Goal: Task Accomplishment & Management: Complete application form

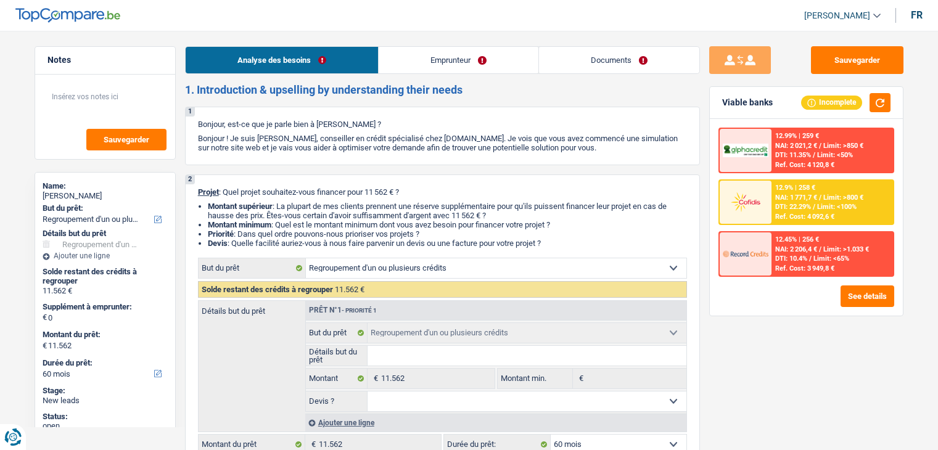
select select "refinancing"
select select "60"
select select "refinancing"
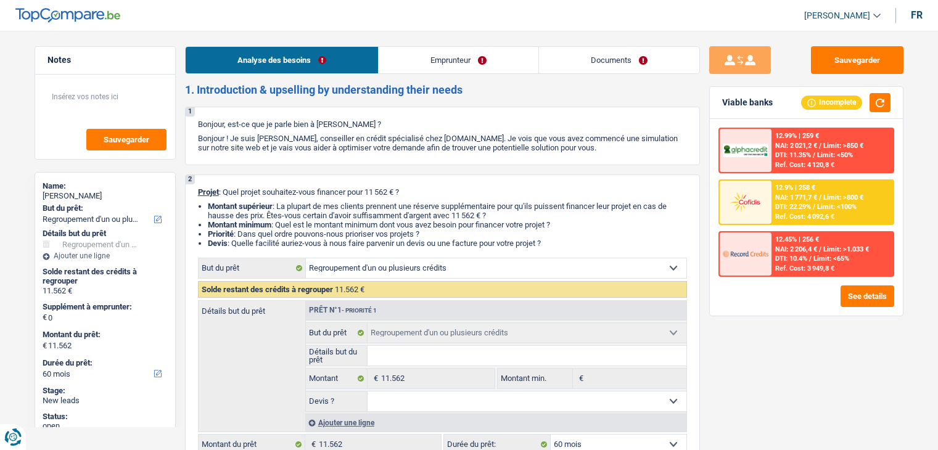
select select "60"
select select "privateEmployee"
select select "netSalary"
select select "mealVouchers"
select select "liveWithParents"
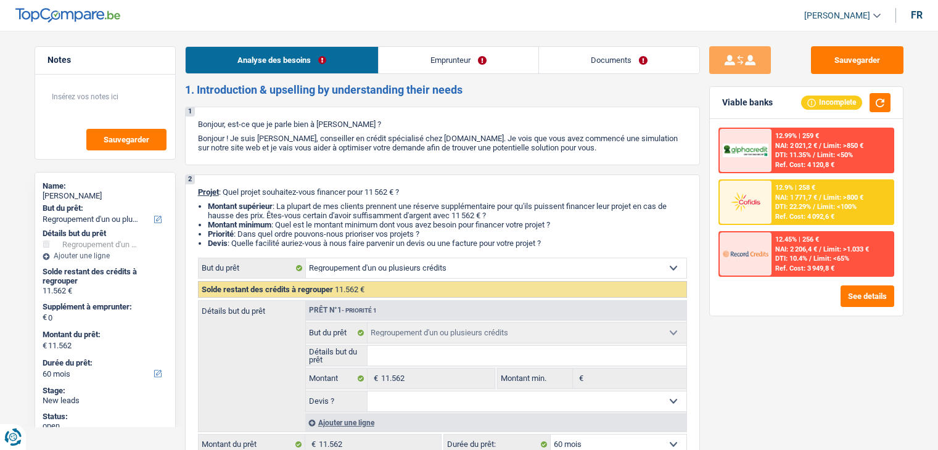
select select "personalLoan"
select select "loanRepayment"
select select "60"
select select "refinancing"
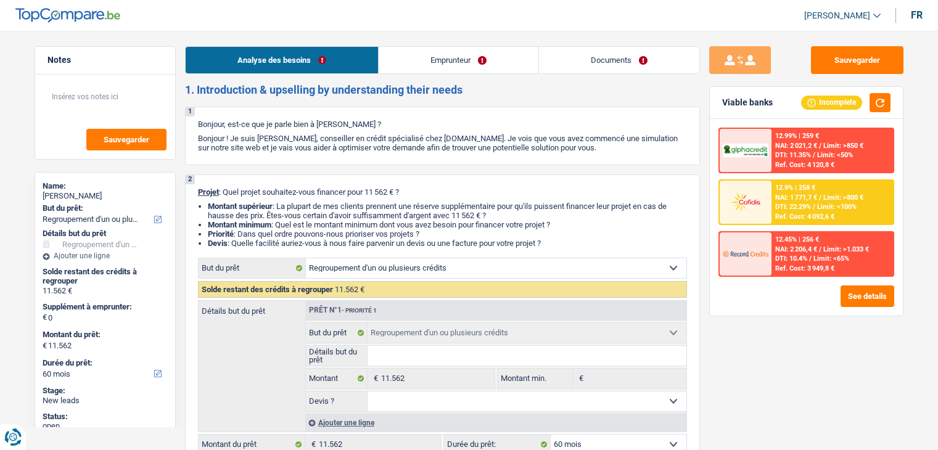
select select "60"
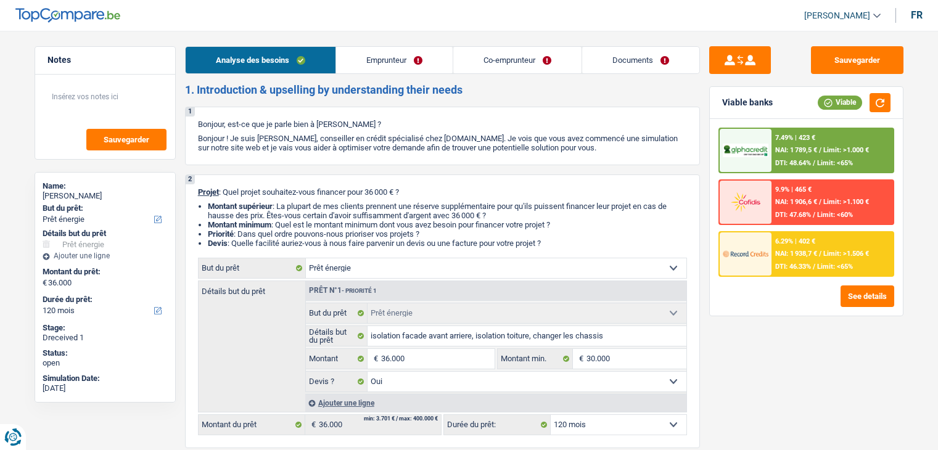
select select "energy"
select select "120"
select select "energy"
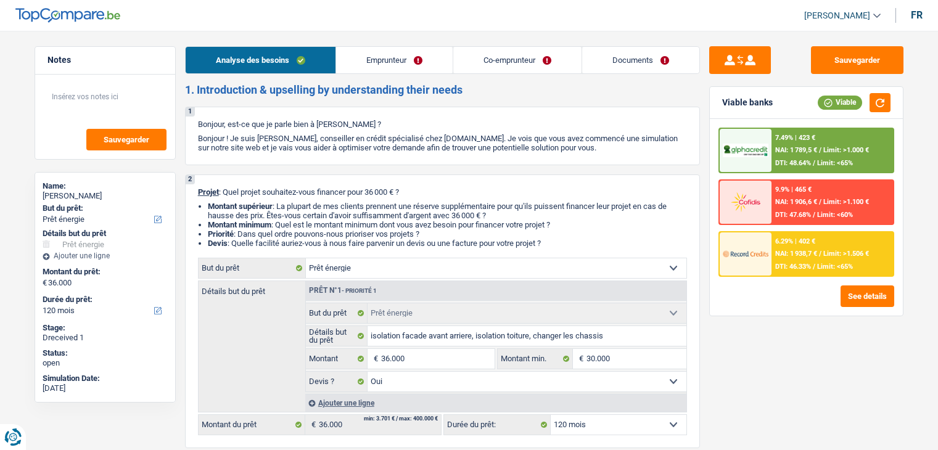
select select "yes"
select select "120"
select select "independent"
select select "privateEmployee"
select select "netSalary"
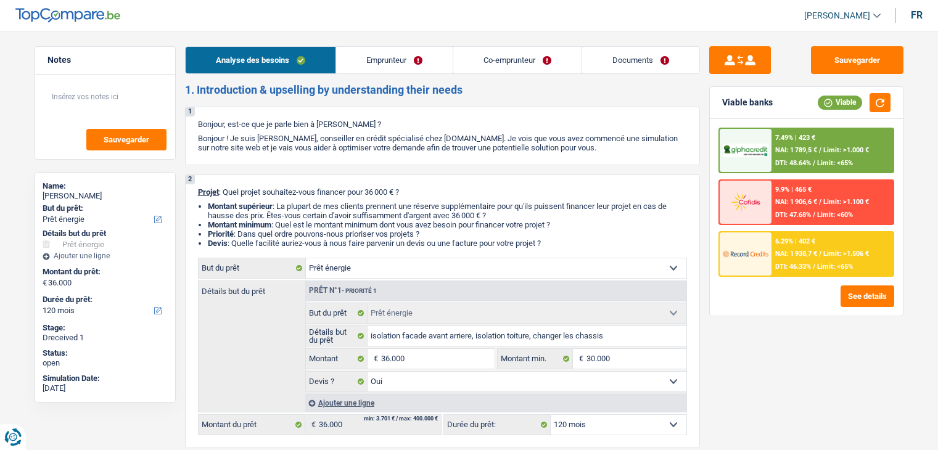
select select "netSalary"
select select "mealVouchers"
select select "ownerWithMortgage"
select select "mortgage"
select select "300"
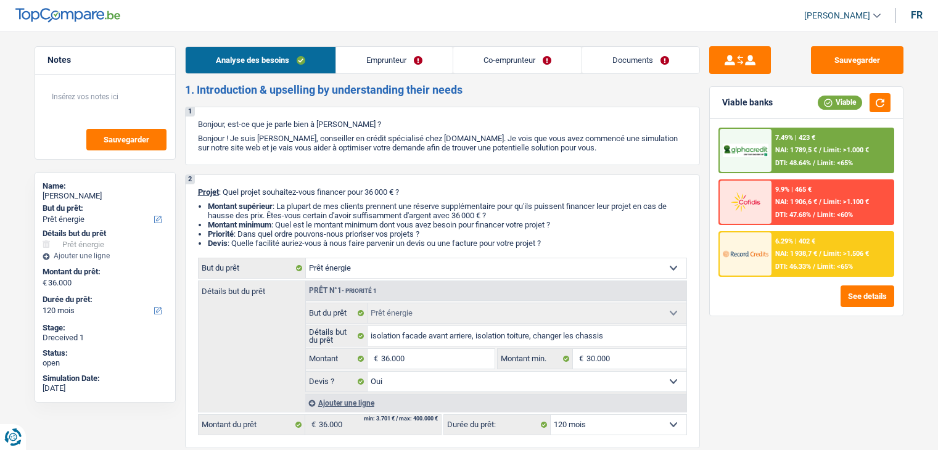
select select "energy"
select select "yes"
select select "120"
click at [429, 62] on link "Emprunteur" at bounding box center [394, 60] width 117 height 27
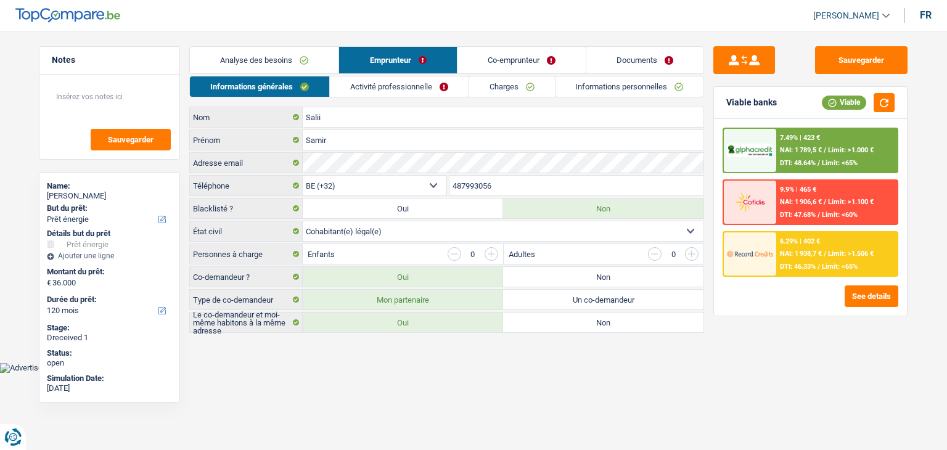
click at [491, 59] on link "Co-emprunteur" at bounding box center [521, 60] width 128 height 27
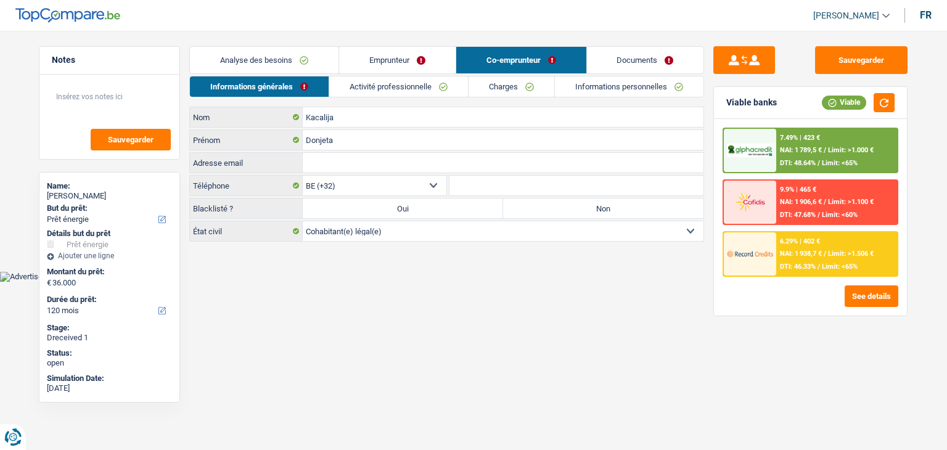
click at [656, 58] on link "Documents" at bounding box center [645, 60] width 117 height 27
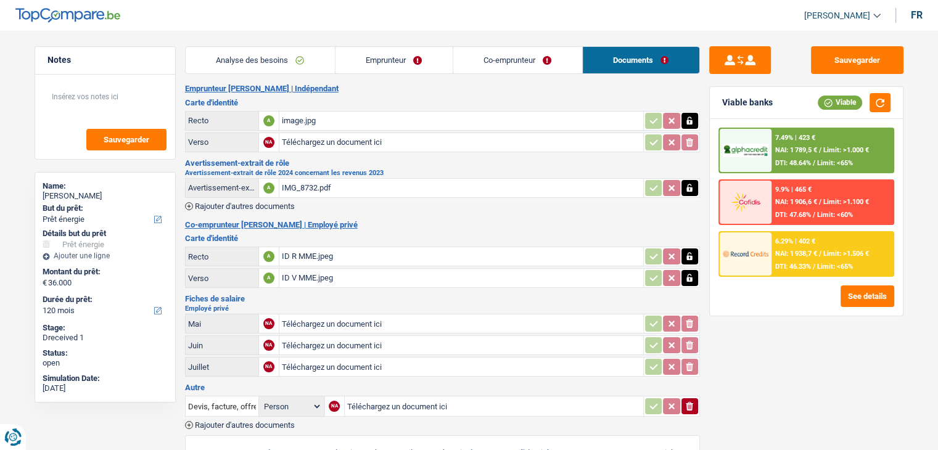
click at [374, 48] on link "Emprunteur" at bounding box center [393, 60] width 117 height 27
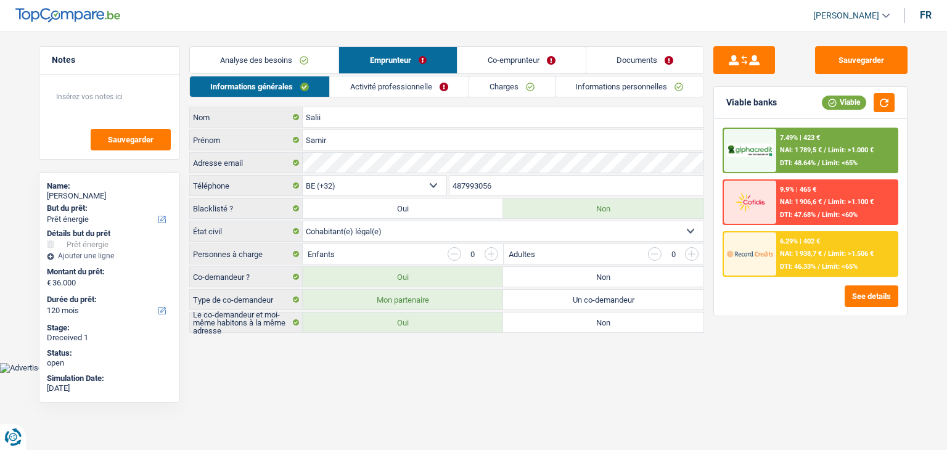
click at [374, 84] on link "Activité professionnelle" at bounding box center [399, 86] width 139 height 20
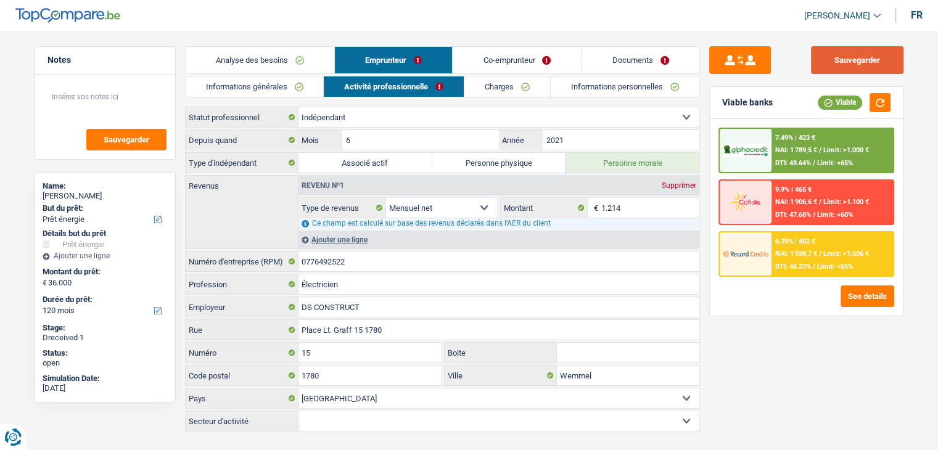
click at [828, 47] on button "Sauvegarder" at bounding box center [857, 60] width 92 height 28
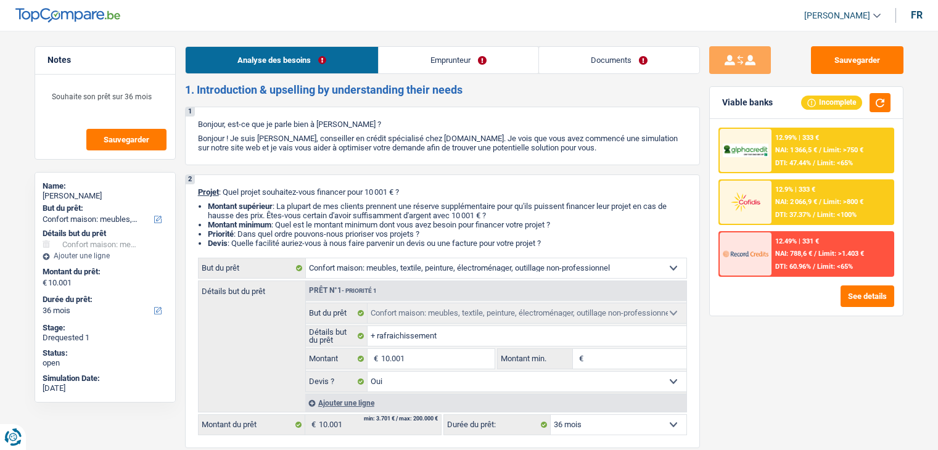
select select "household"
select select "36"
select select "household"
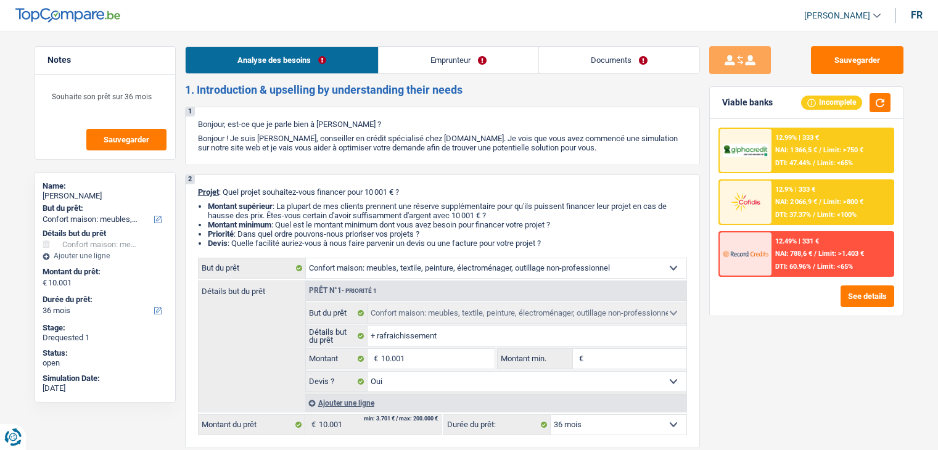
select select "yes"
select select "36"
select select "worker"
select select "familyAllowances"
select select "netSalary"
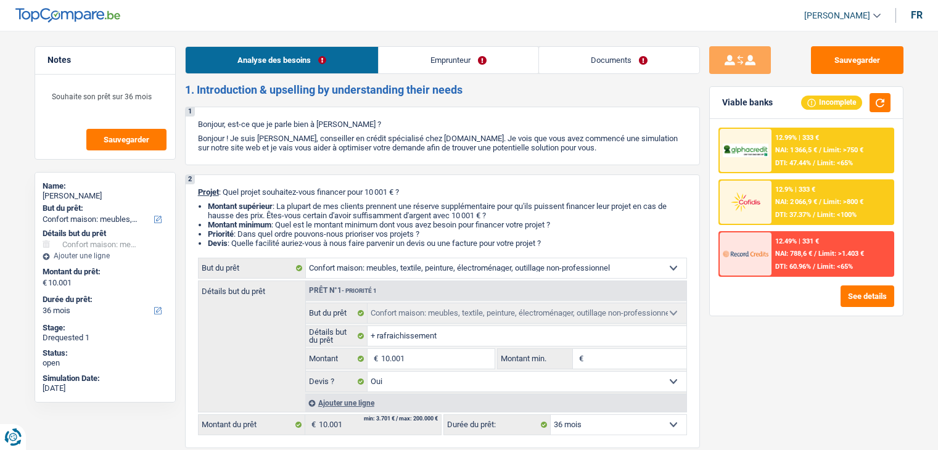
select select "other"
select select "ownerWithoutMortgage"
select select "cardOrCredit"
select select "mortgage"
select select "360"
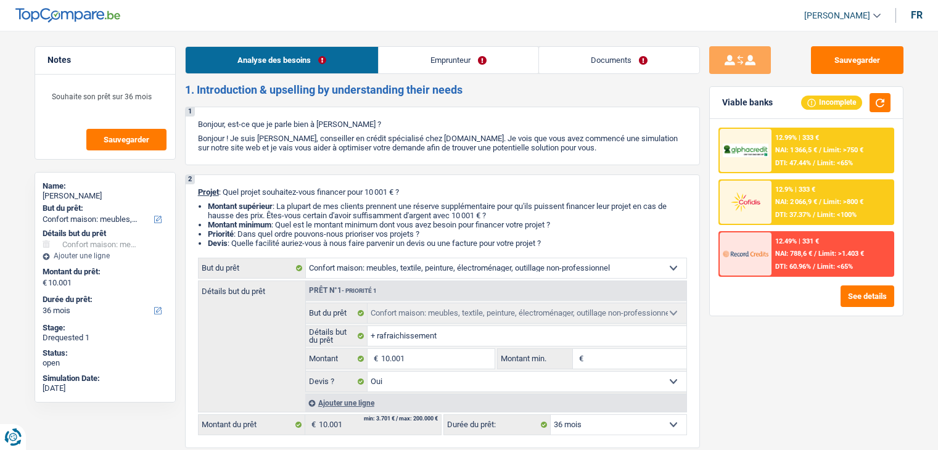
select select "household"
select select "yes"
select select "36"
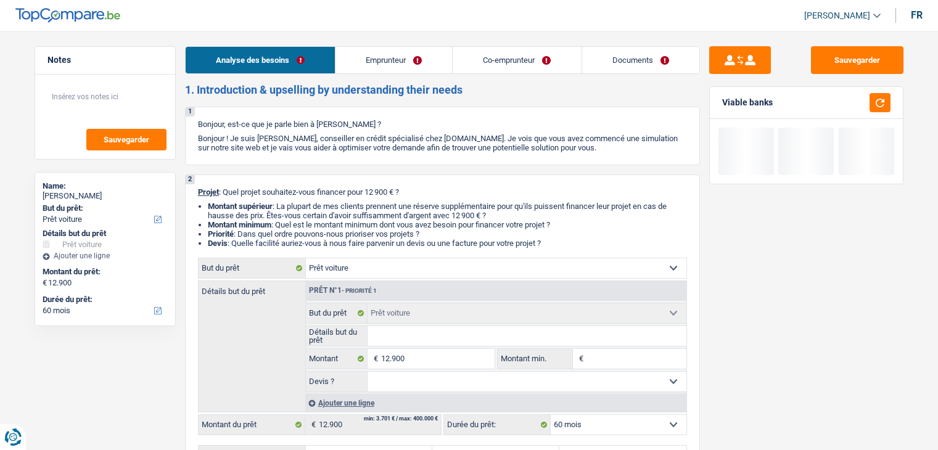
select select "car"
select select "60"
select select "car"
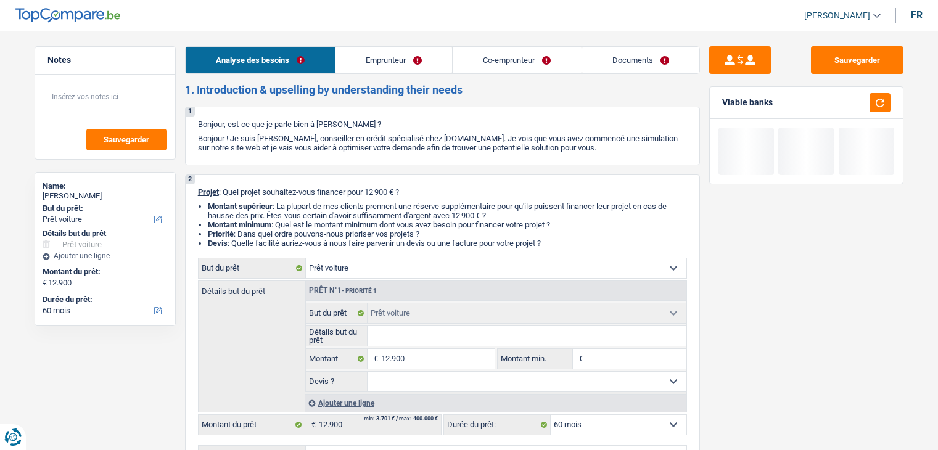
select select "60"
select select "worker"
select select "housewife"
select select "netSalary"
select select "mealVouchers"
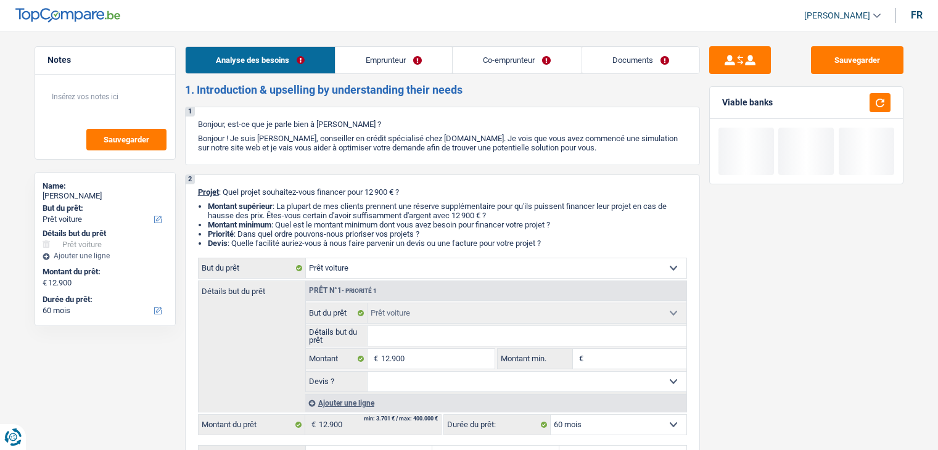
select select "familyAllowances"
select select "other"
select select "rents"
select select "car"
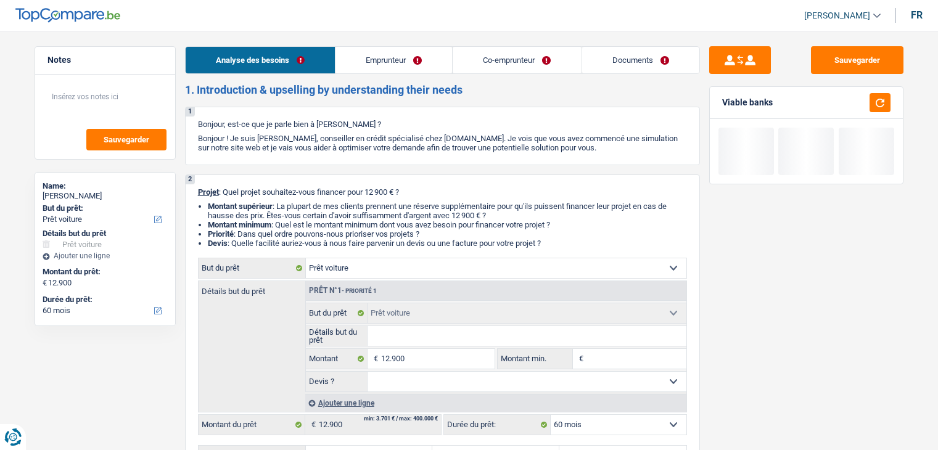
select select "60"
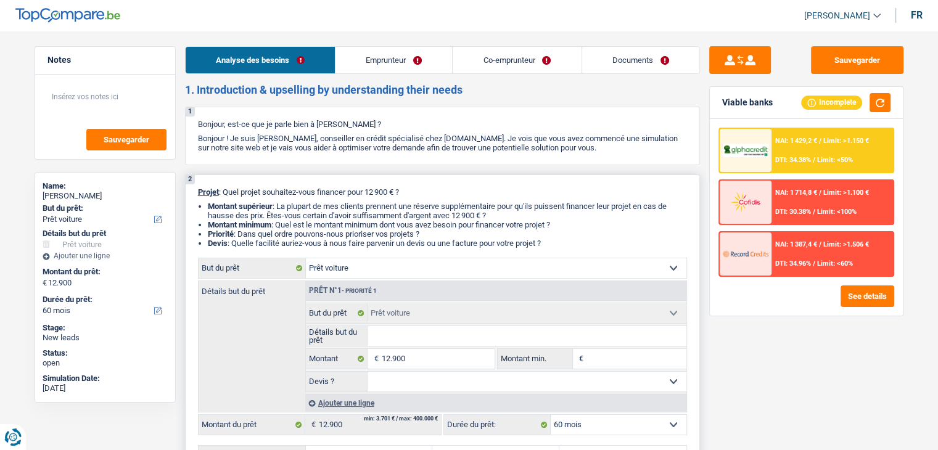
click at [668, 267] on select "Confort maison: meubles, textile, peinture, électroménager, outillage non-profe…" at bounding box center [496, 268] width 380 height 20
click at [638, 58] on link "Documents" at bounding box center [640, 60] width 117 height 27
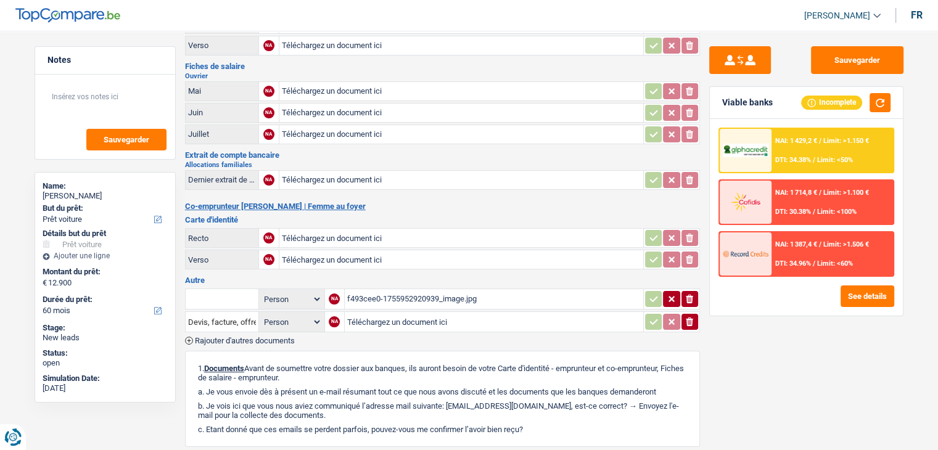
scroll to position [185, 0]
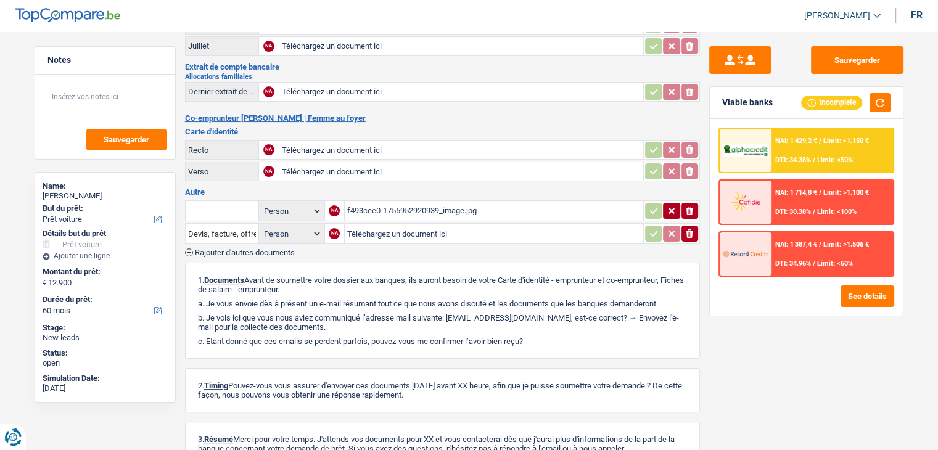
click at [396, 206] on div "f493cee0-1755952920939_image.jpg" at bounding box center [493, 211] width 293 height 18
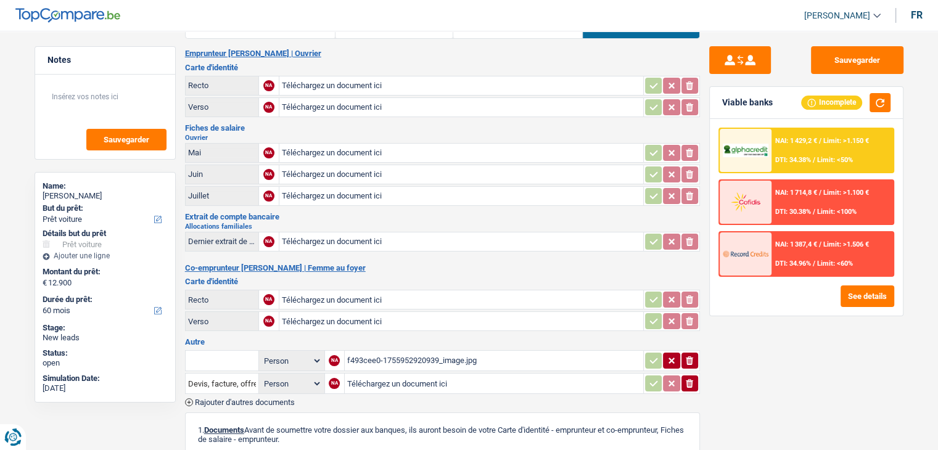
scroll to position [0, 0]
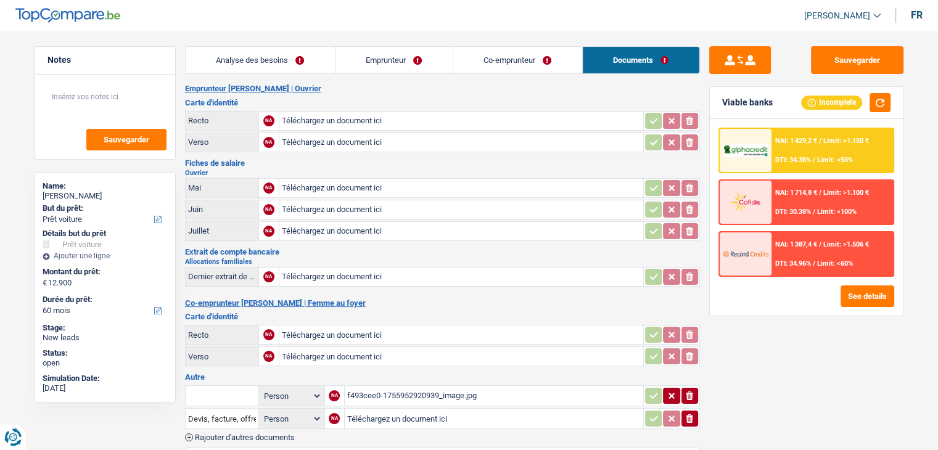
click at [288, 66] on link "Analyse des besoins" at bounding box center [260, 60] width 149 height 27
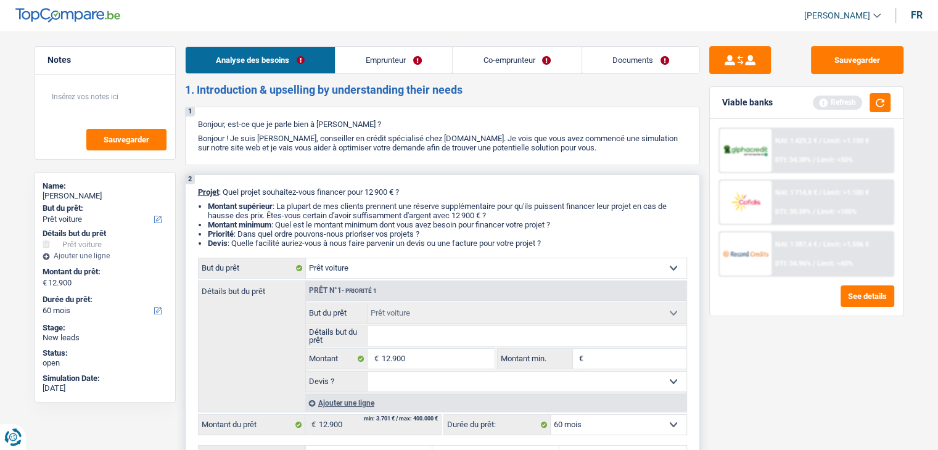
type input "p"
type input "pe"
type input "peu"
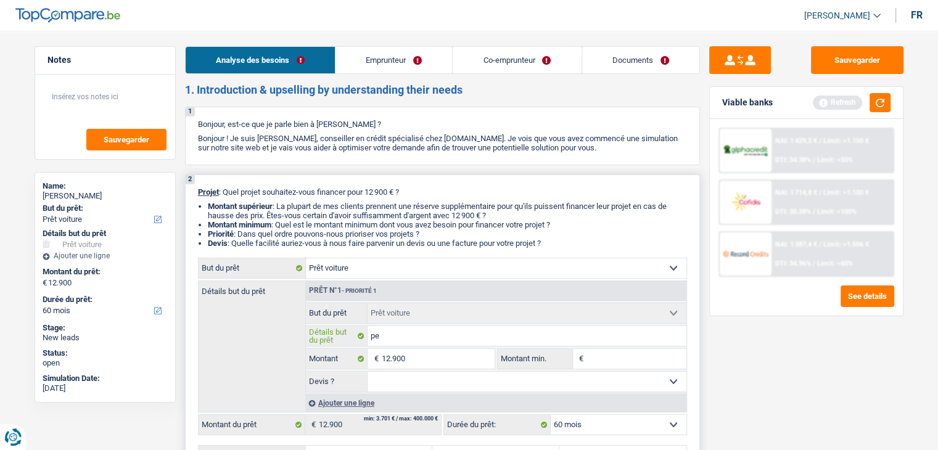
type input "peu"
type input "peug"
type input "peuge"
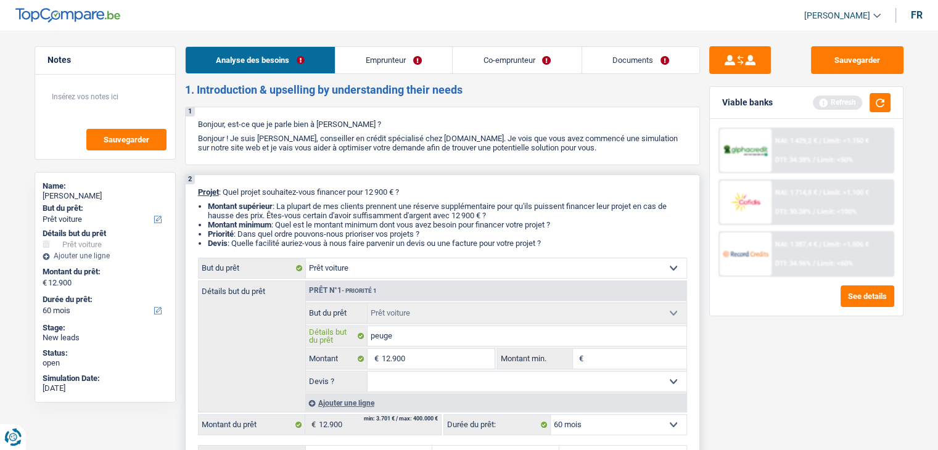
type input "peugeo"
type input "peugeot"
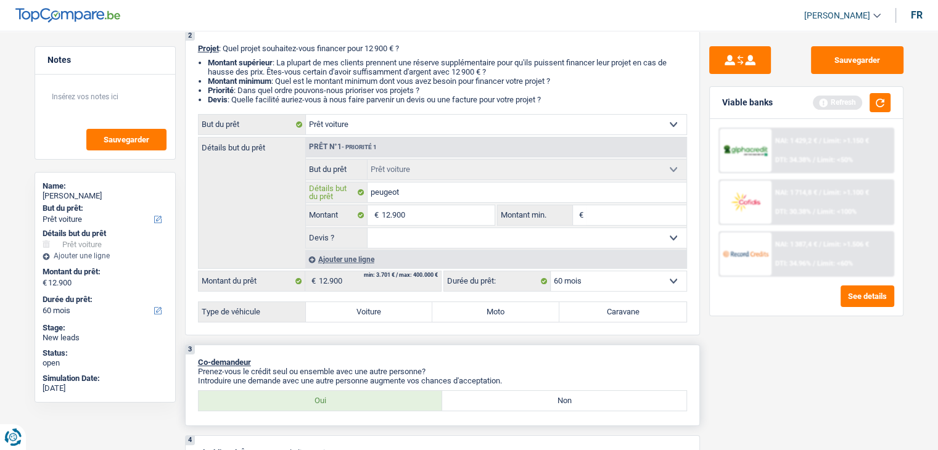
scroll to position [308, 0]
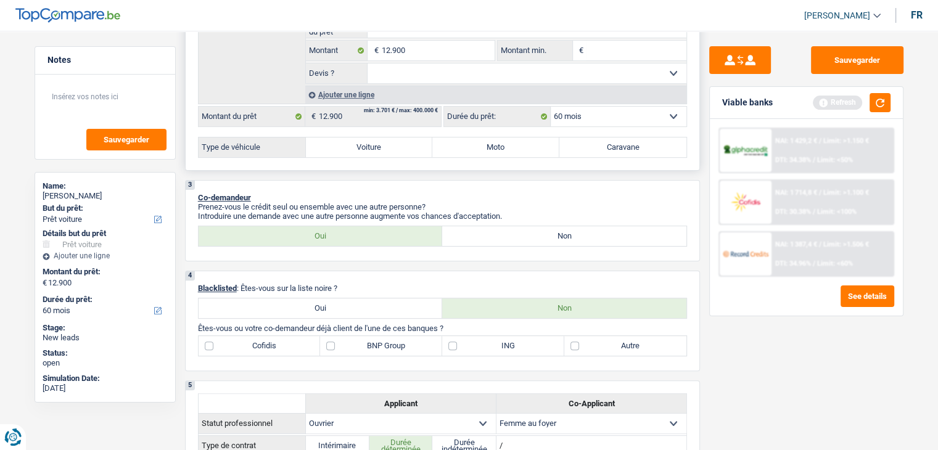
click at [429, 70] on select "Oui Non Non répondu Sélectionner une option" at bounding box center [526, 73] width 319 height 20
select select "yes"
click at [367, 63] on select "Oui Non Non répondu Sélectionner une option" at bounding box center [526, 73] width 319 height 20
select select "yes"
click at [370, 139] on label "Voiture" at bounding box center [369, 147] width 127 height 20
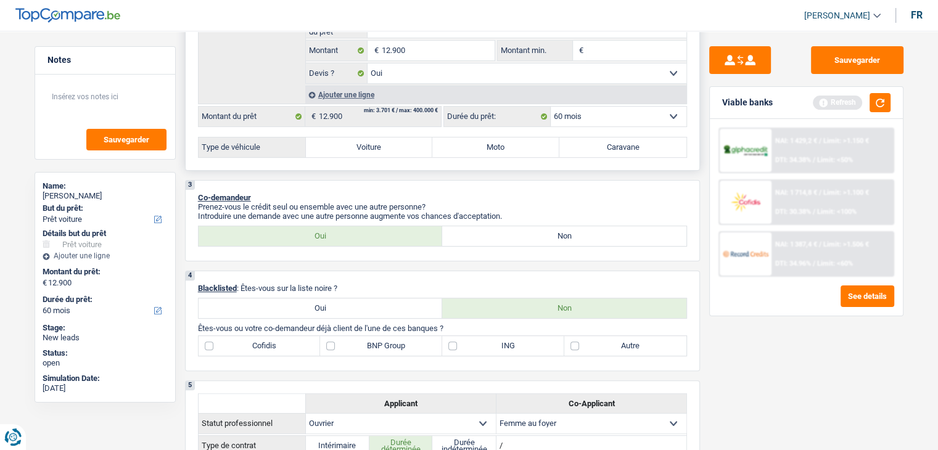
click at [370, 139] on input "Voiture" at bounding box center [369, 147] width 127 height 20
radio input "true"
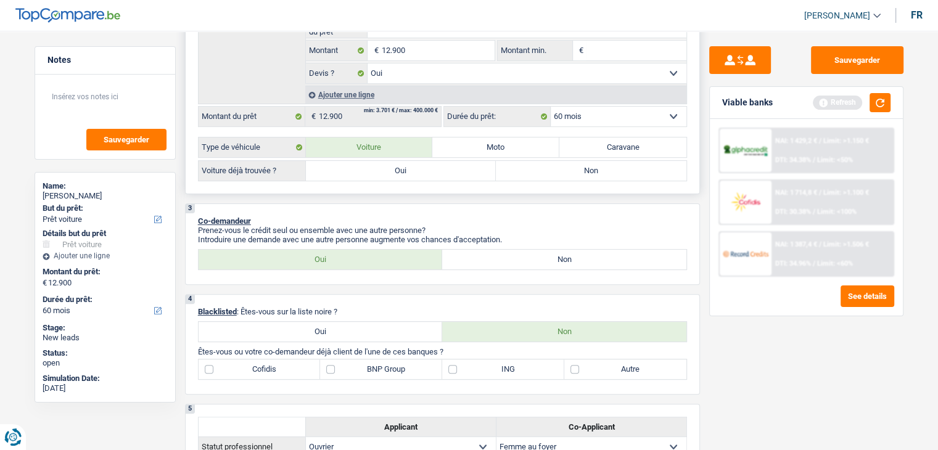
click at [369, 171] on label "Oui" at bounding box center [401, 171] width 190 height 20
click at [369, 171] on input "Oui" at bounding box center [401, 171] width 190 height 20
radio input "true"
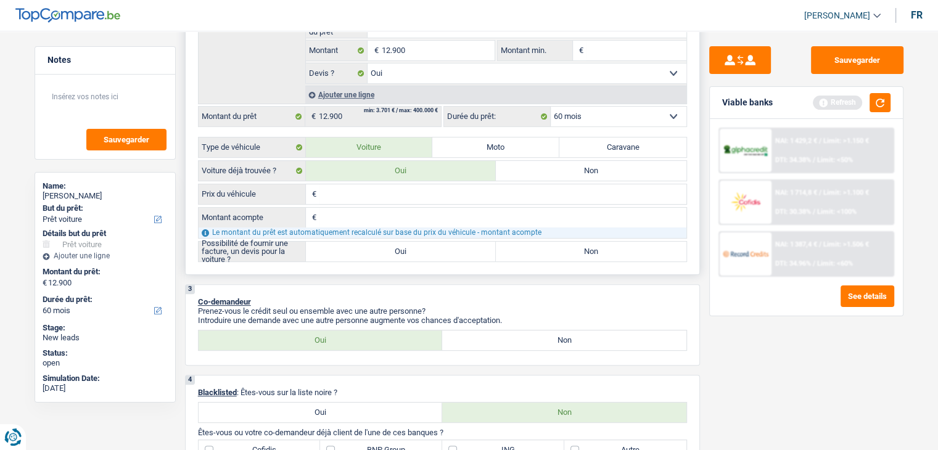
click at [333, 193] on input "Prix du véhicule" at bounding box center [502, 194] width 367 height 20
type input "1"
type input "12"
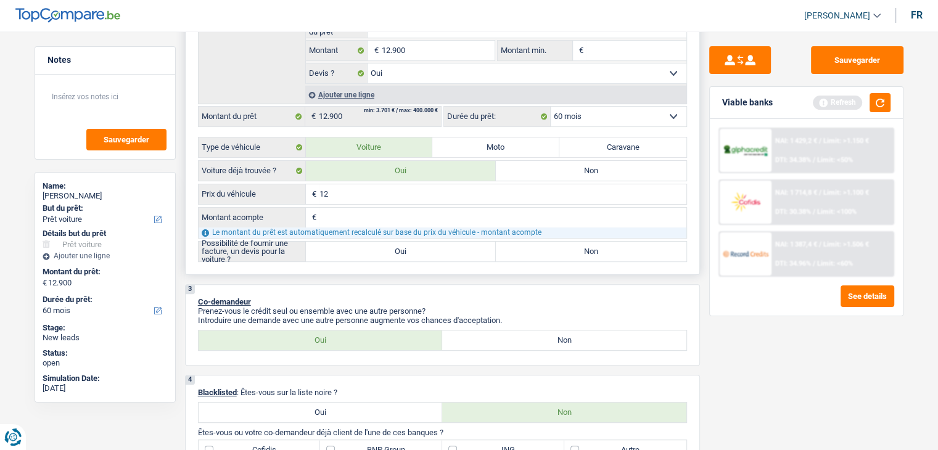
type input "129"
type input "1.290"
type input "12.900"
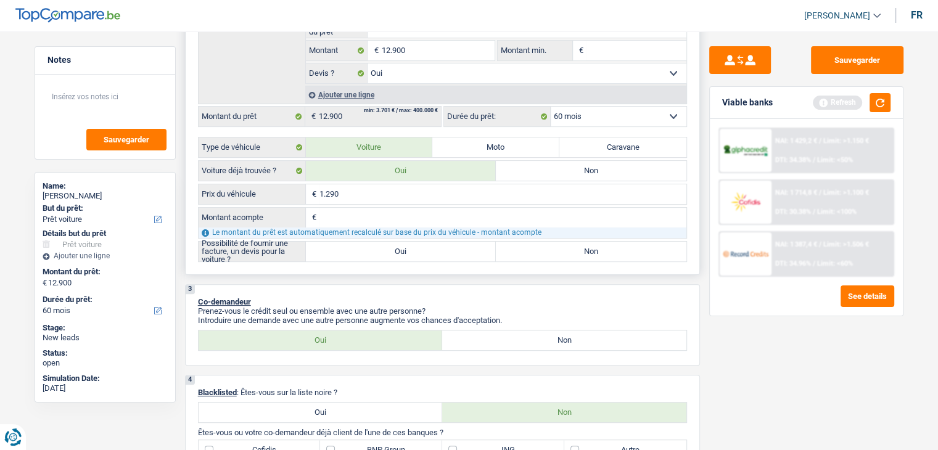
type input "12.900"
click at [359, 210] on input "Montant acompte" at bounding box center [502, 218] width 367 height 20
type input "0"
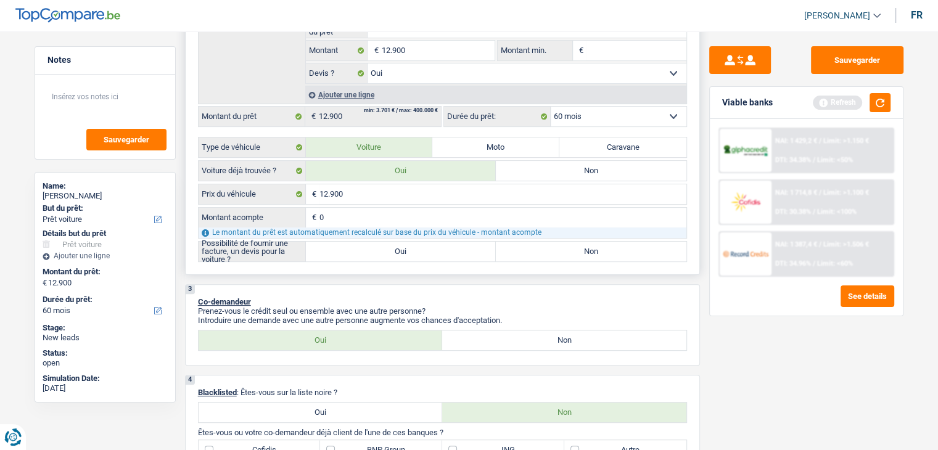
type input "0"
click at [404, 235] on div "Le montant du prêt est automatiquement recalculé sur base du prix du véhicule -…" at bounding box center [442, 232] width 488 height 10
click at [404, 242] on label "Oui" at bounding box center [401, 252] width 190 height 20
click at [404, 242] on input "Oui" at bounding box center [401, 252] width 190 height 20
radio input "true"
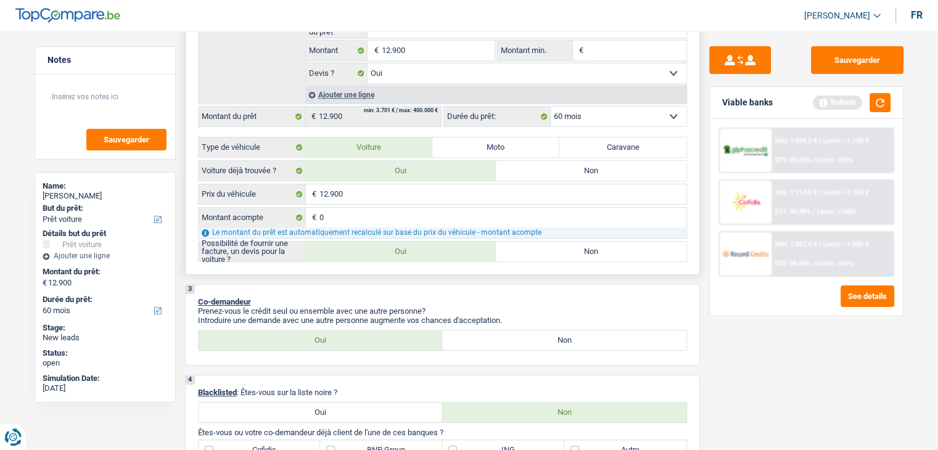
radio input "true"
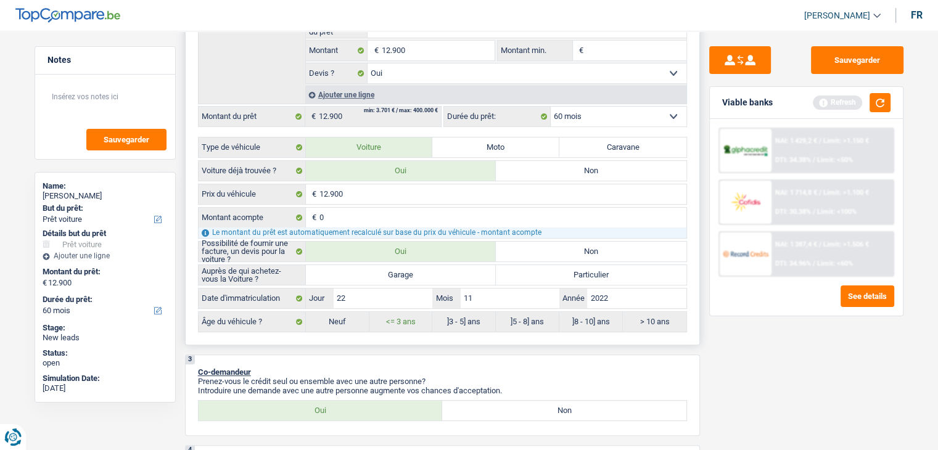
click at [409, 279] on label "Garage" at bounding box center [401, 275] width 190 height 20
click at [409, 279] on input "Garage" at bounding box center [401, 275] width 190 height 20
radio input "true"
click at [887, 102] on button "button" at bounding box center [879, 102] width 21 height 19
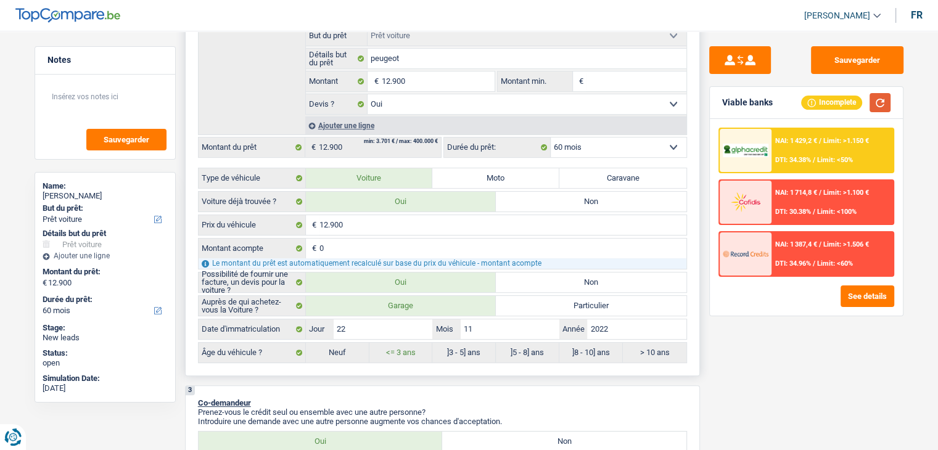
scroll to position [62, 0]
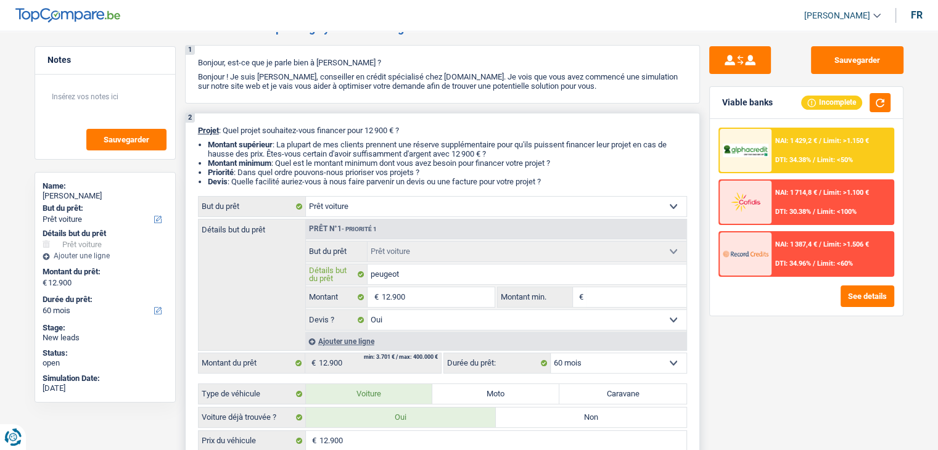
click at [456, 278] on input "peugeot" at bounding box center [526, 274] width 319 height 20
drag, startPoint x: 554, startPoint y: 178, endPoint x: 192, endPoint y: 128, distance: 364.8
click at [192, 128] on div "2 Projet : Quel projet souhaitez-vous financer pour 12 900 € ? Montant supérieu…" at bounding box center [442, 352] width 515 height 479
click at [208, 144] on li "Montant supérieur : La plupart de mes clients prennent une réserve supplémentai…" at bounding box center [447, 149] width 479 height 18
drag, startPoint x: 195, startPoint y: 136, endPoint x: 554, endPoint y: 186, distance: 362.2
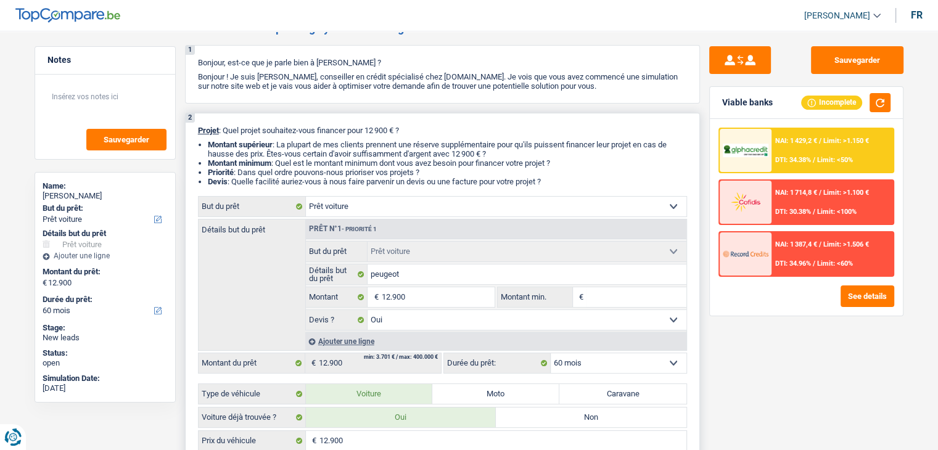
click at [554, 186] on div "2 Projet : Quel projet souhaitez-vous financer pour 12 900 € ? Montant supérieu…" at bounding box center [442, 352] width 515 height 479
click at [555, 186] on li "Devis : Quelle facilité auriez-vous à nous faire parvenir un devis ou une factu…" at bounding box center [447, 181] width 479 height 9
click at [849, 57] on button "Sauvegarder" at bounding box center [857, 60] width 92 height 28
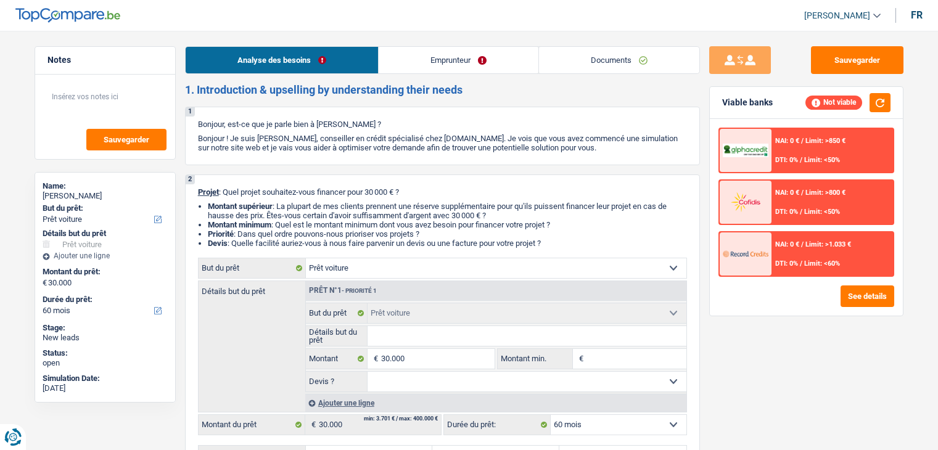
select select "car"
select select "60"
select select "car"
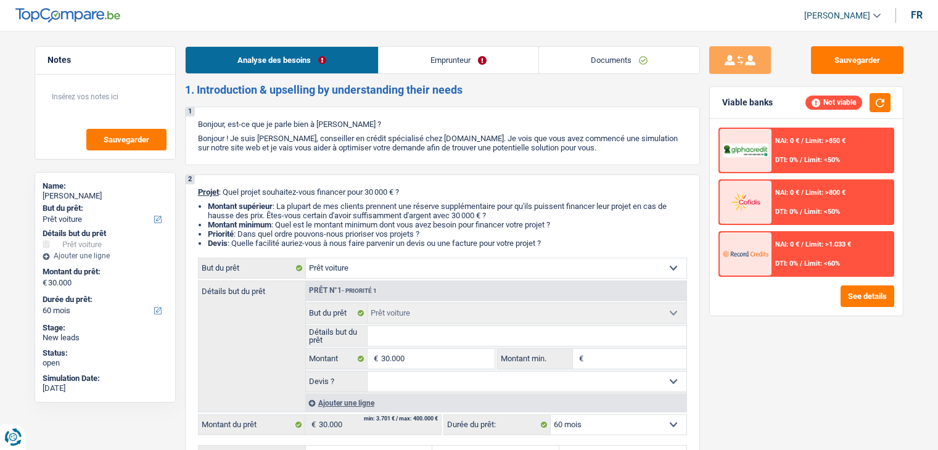
select select "60"
select select "car"
select select "60"
click at [623, 47] on link "Documents" at bounding box center [619, 60] width 160 height 27
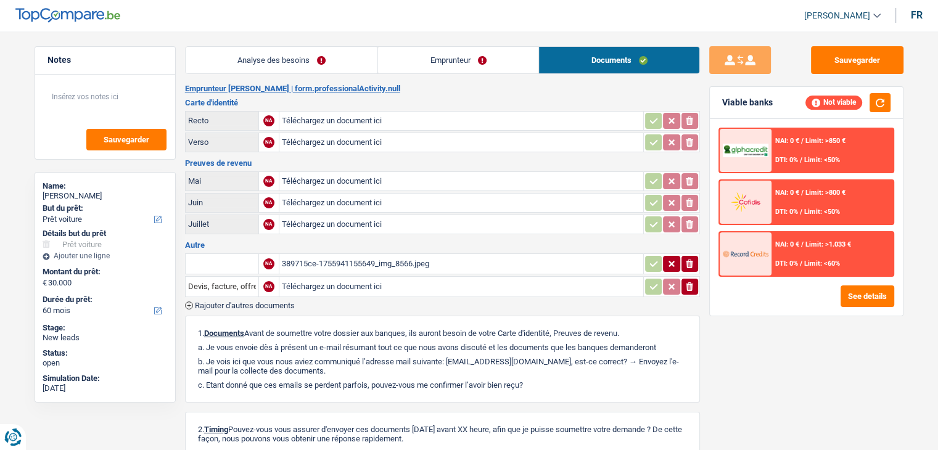
click at [392, 255] on div "389715ce-1755941155649_img_8566.jpeg" at bounding box center [461, 264] width 359 height 18
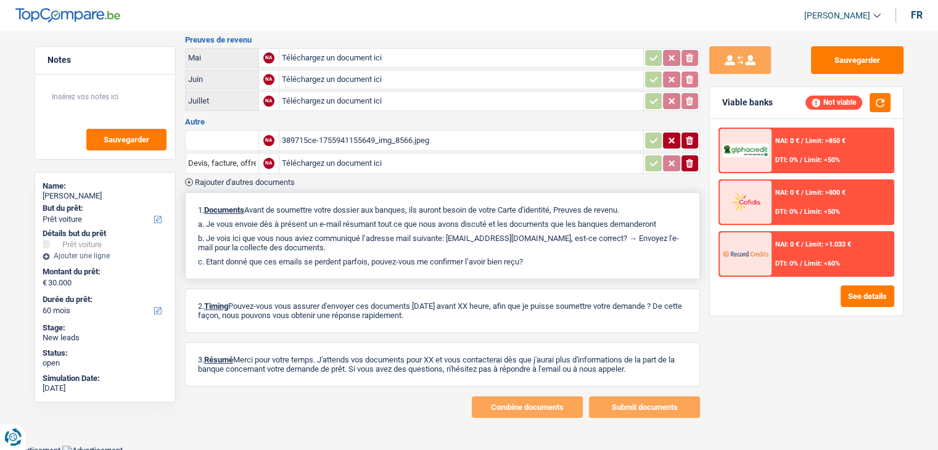
click at [325, 219] on p "a. Je vous envoie dès à présent un e-mail résumant tout ce que nous avons d…" at bounding box center [442, 223] width 489 height 9
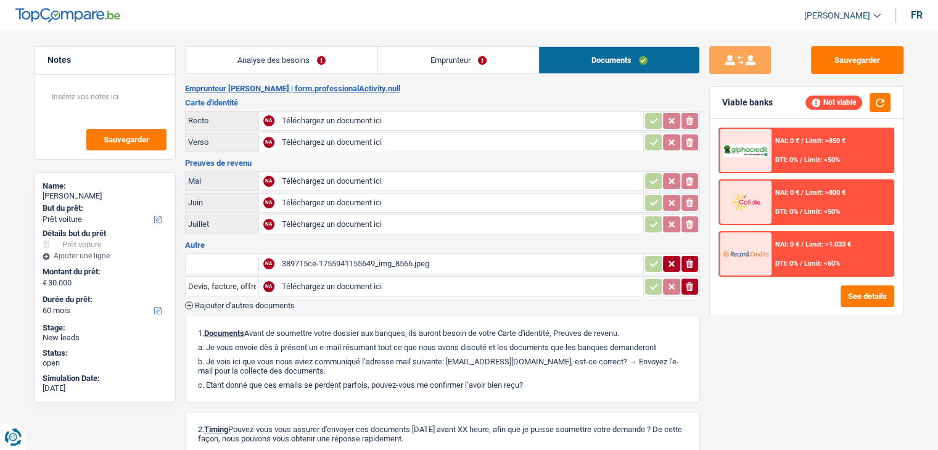
click at [264, 63] on link "Analyse des besoins" at bounding box center [282, 60] width 192 height 27
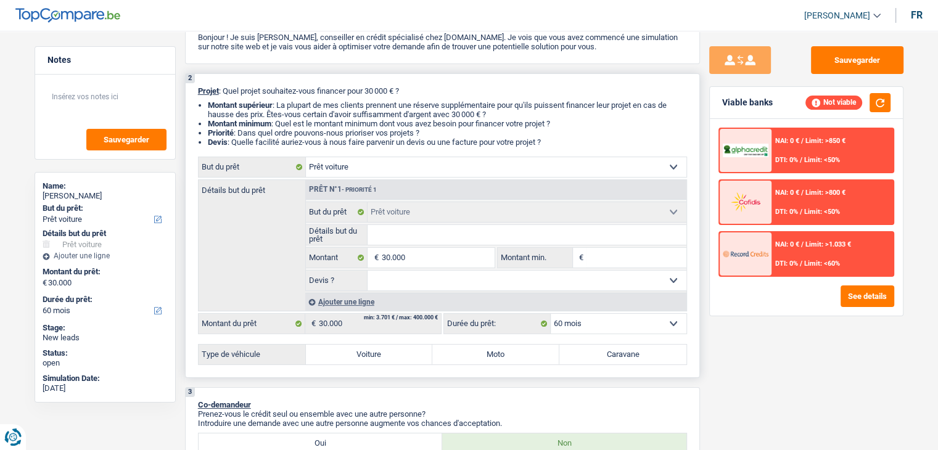
scroll to position [185, 0]
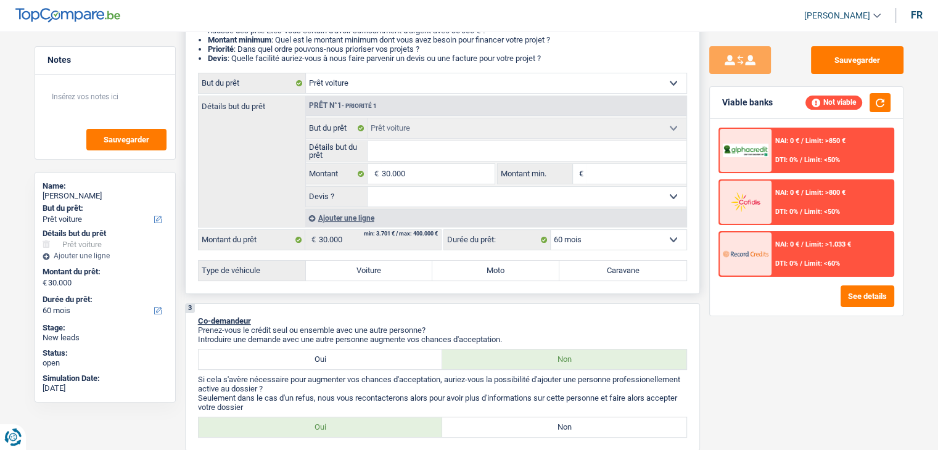
click at [346, 274] on label "Voiture" at bounding box center [369, 271] width 127 height 20
click at [346, 274] on input "Voiture" at bounding box center [369, 271] width 127 height 20
radio input "true"
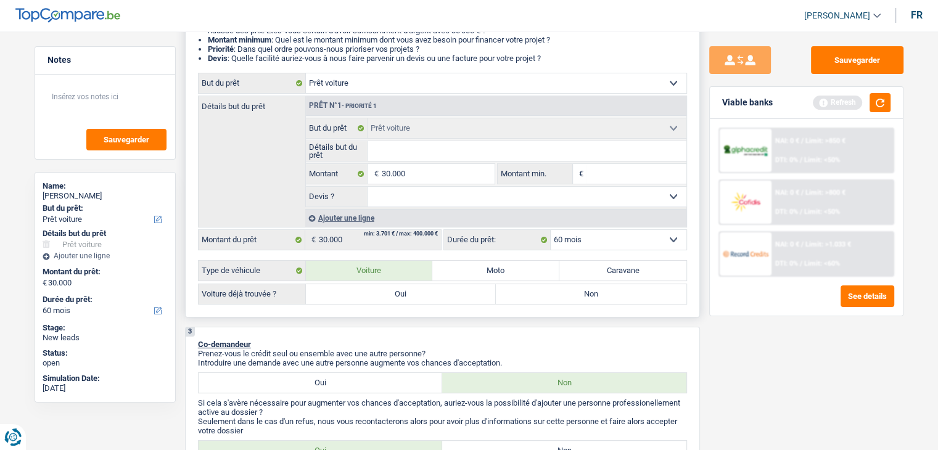
click at [367, 297] on label "Oui" at bounding box center [401, 294] width 190 height 20
click at [367, 297] on input "Oui" at bounding box center [401, 294] width 190 height 20
radio input "true"
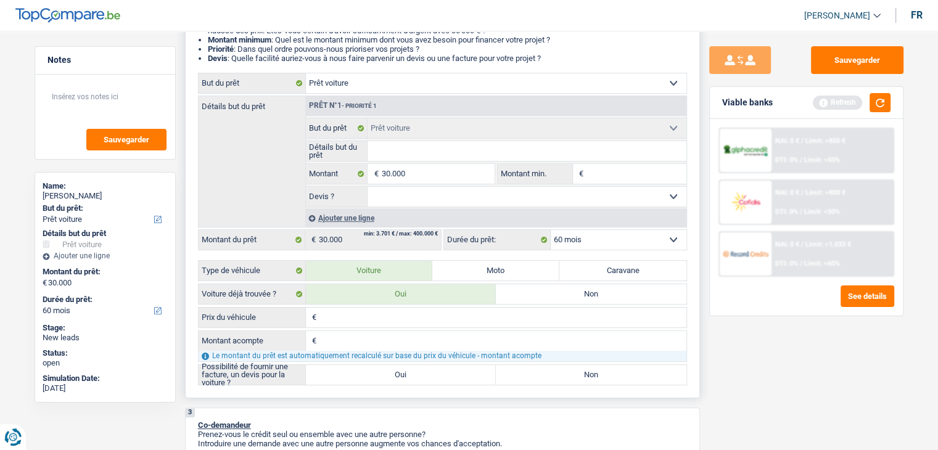
drag, startPoint x: 376, startPoint y: 319, endPoint x: 378, endPoint y: 307, distance: 12.0
click at [377, 317] on input "Prix du véhicule" at bounding box center [502, 318] width 367 height 20
type input "3"
type input "30"
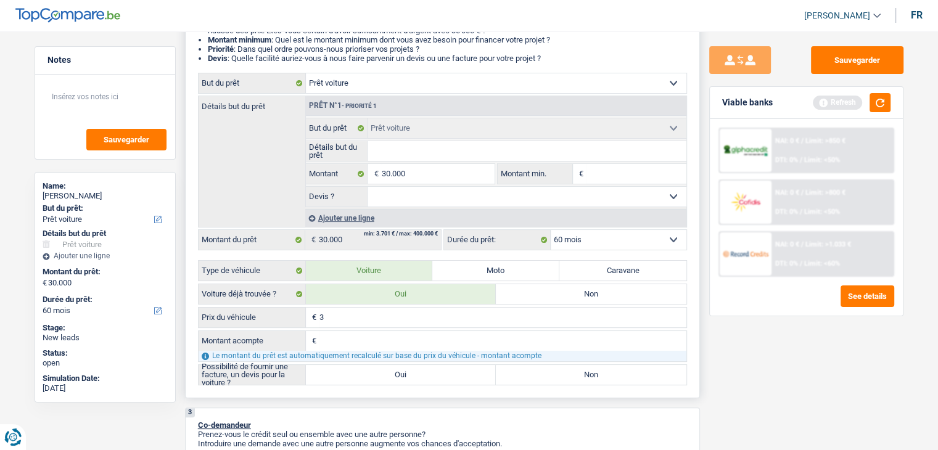
type input "30"
type input "305"
type input "3.050"
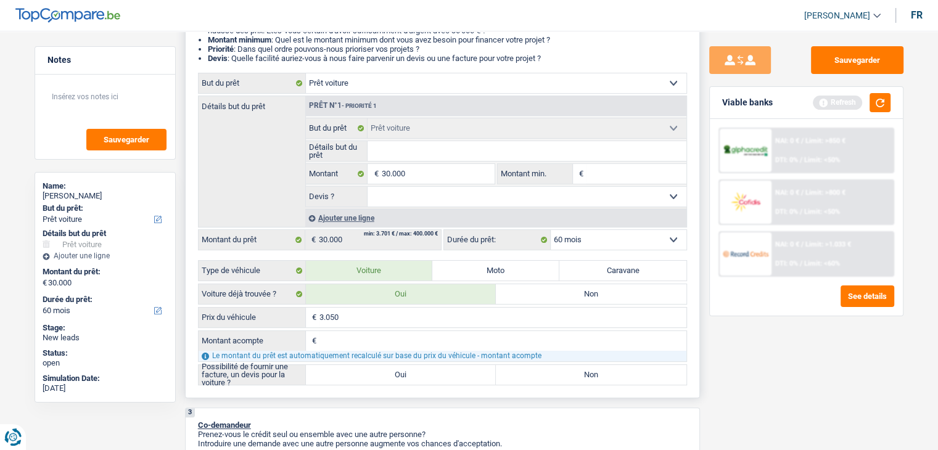
type input "30.500"
click at [389, 331] on input "Montant acompte" at bounding box center [502, 341] width 367 height 20
type input "5"
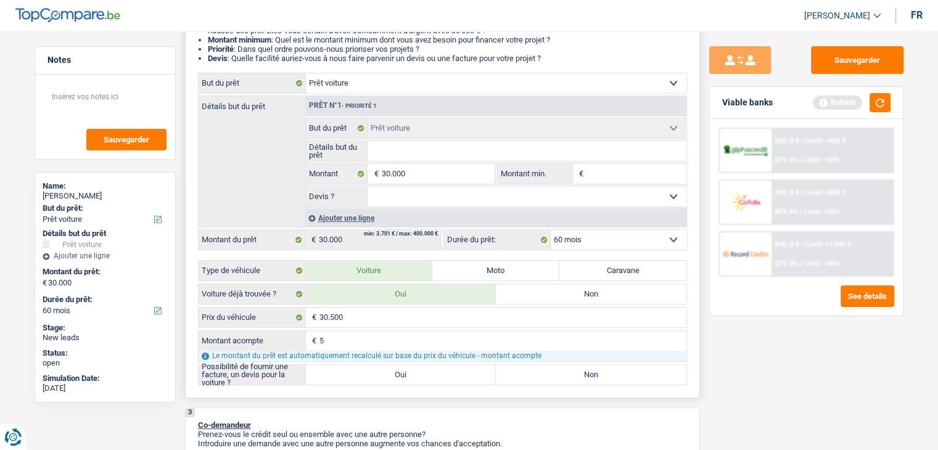
type input "5"
type input "50"
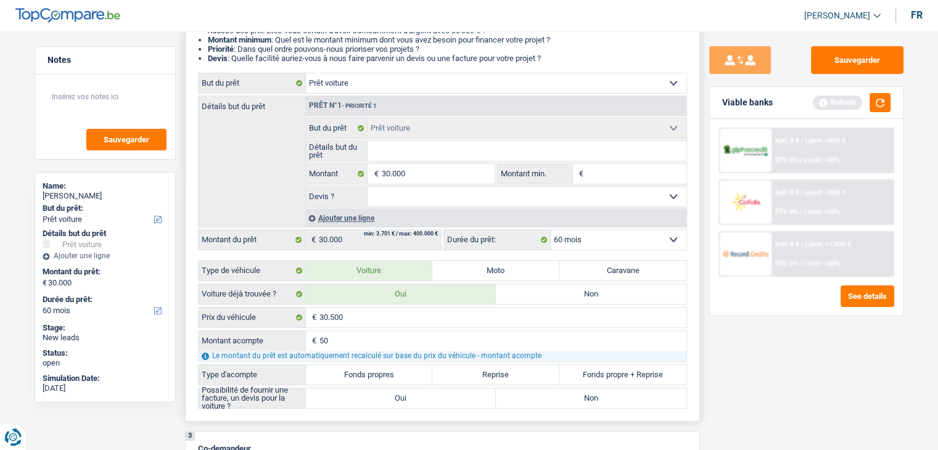
type input "500"
click at [391, 369] on label "Fonds propres" at bounding box center [369, 375] width 127 height 20
click at [391, 369] on input "Fonds propres" at bounding box center [369, 375] width 127 height 20
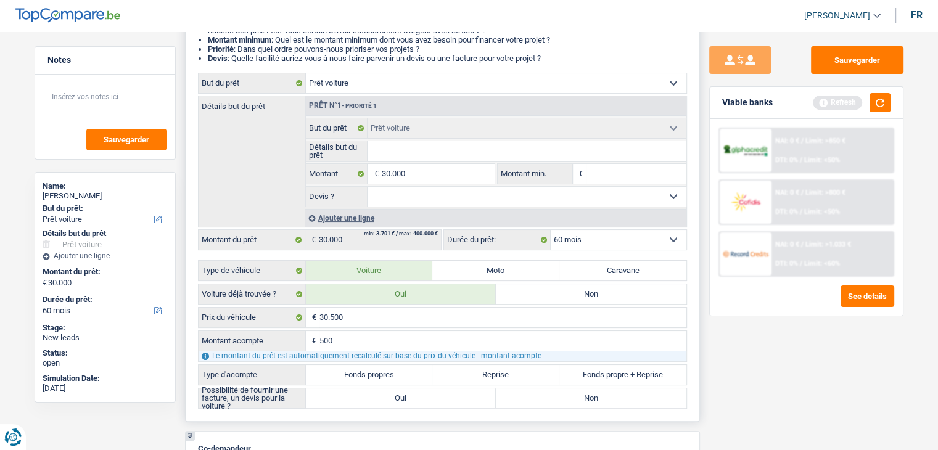
radio input "true"
click at [399, 397] on label "Oui" at bounding box center [401, 398] width 190 height 20
click at [399, 397] on input "Oui" at bounding box center [401, 398] width 190 height 20
radio input "true"
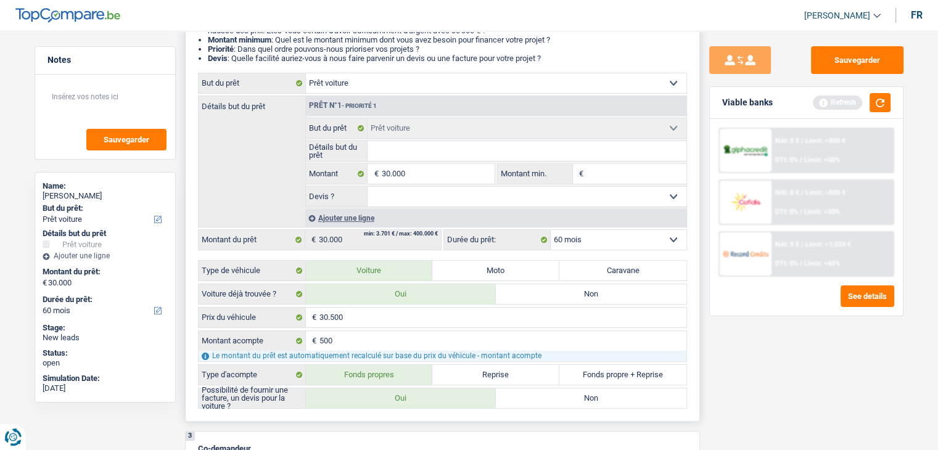
radio input "true"
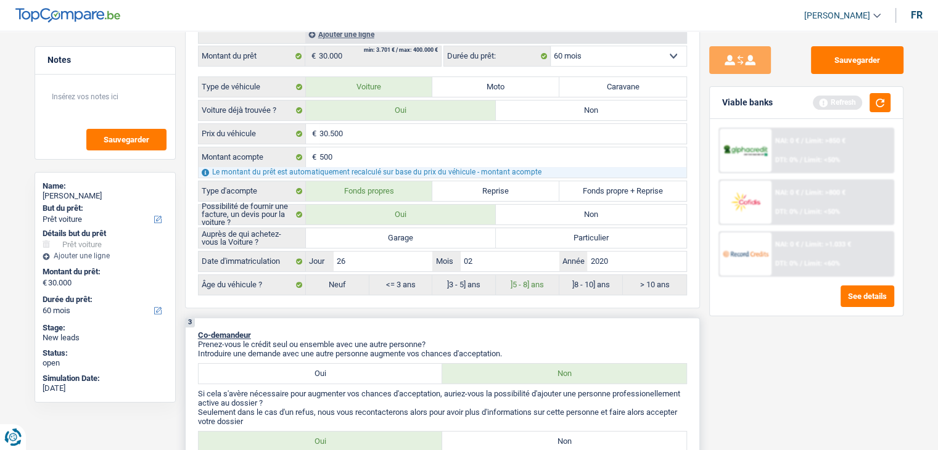
scroll to position [370, 0]
click at [403, 231] on label "Garage" at bounding box center [401, 237] width 190 height 20
click at [403, 231] on input "Garage" at bounding box center [401, 237] width 190 height 20
radio input "true"
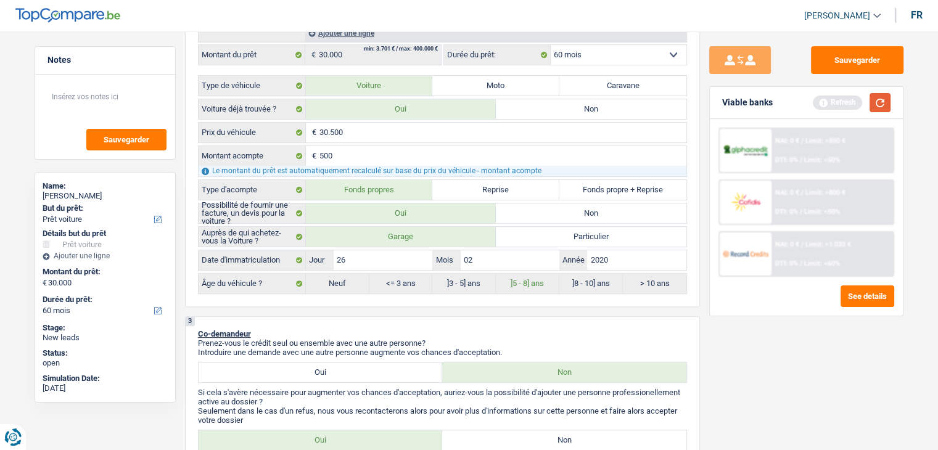
click at [880, 110] on button "button" at bounding box center [879, 102] width 21 height 19
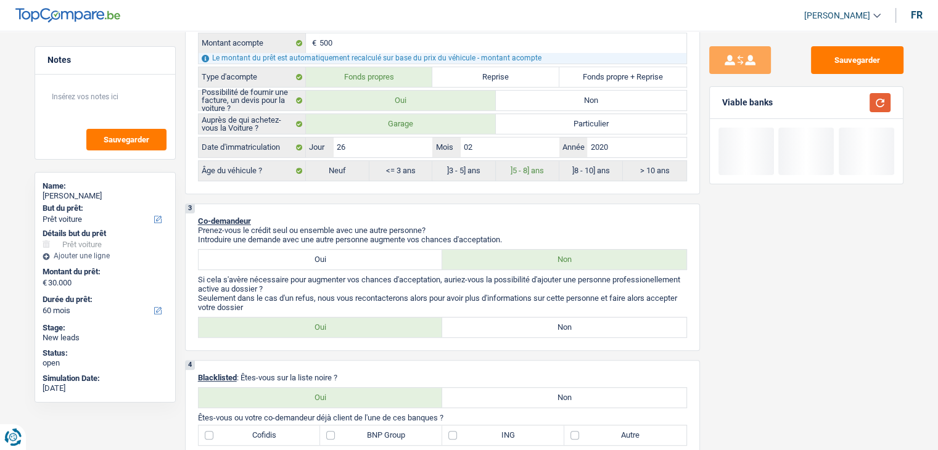
scroll to position [555, 0]
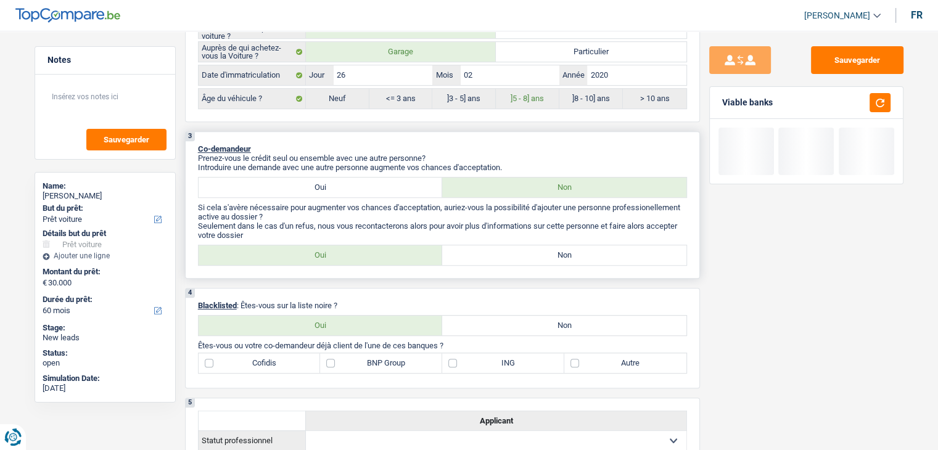
click at [616, 252] on label "Non" at bounding box center [564, 255] width 244 height 20
click at [616, 252] on input "Non" at bounding box center [564, 255] width 244 height 20
radio input "true"
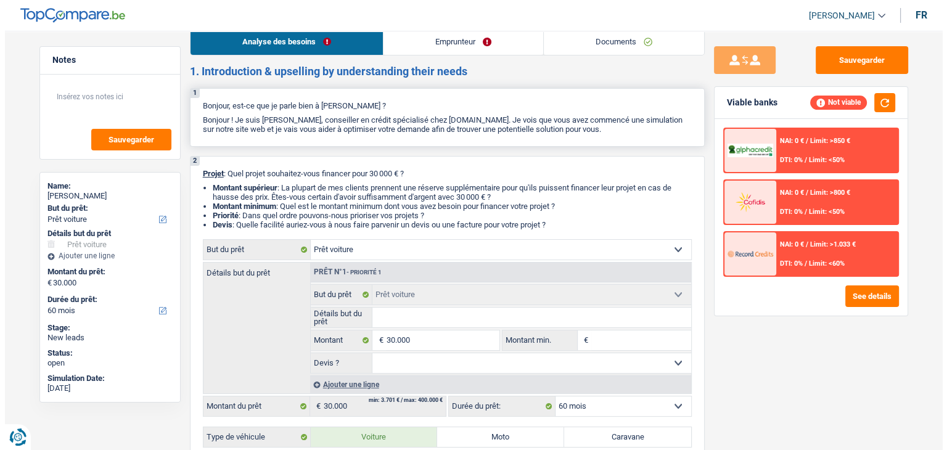
scroll to position [0, 0]
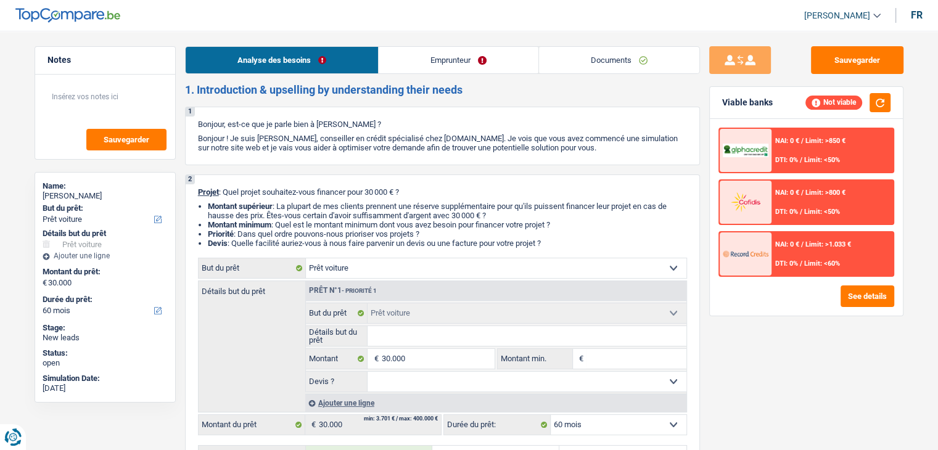
click at [442, 64] on link "Emprunteur" at bounding box center [458, 60] width 160 height 27
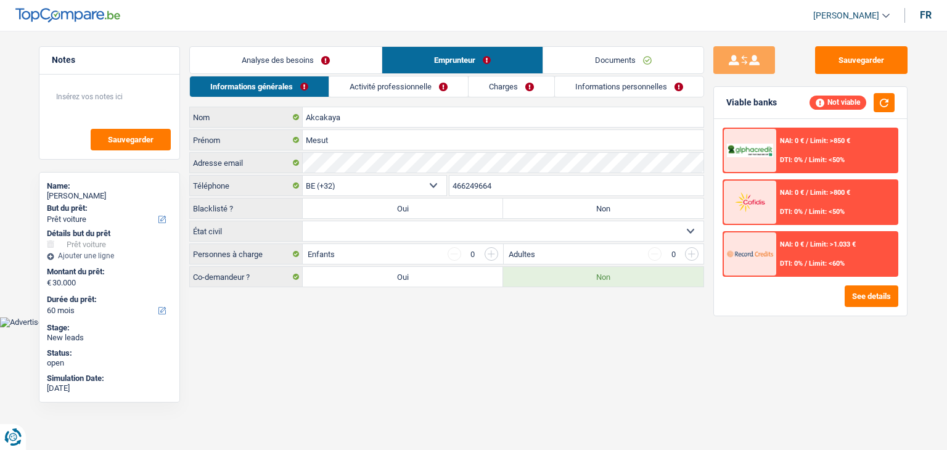
click at [423, 84] on link "Activité professionnelle" at bounding box center [398, 86] width 139 height 20
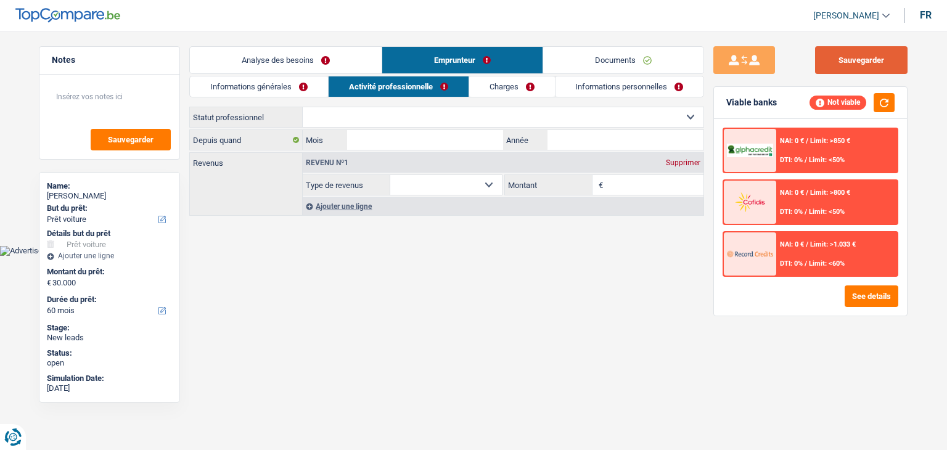
click at [893, 57] on button "Sauvegarder" at bounding box center [861, 60] width 92 height 28
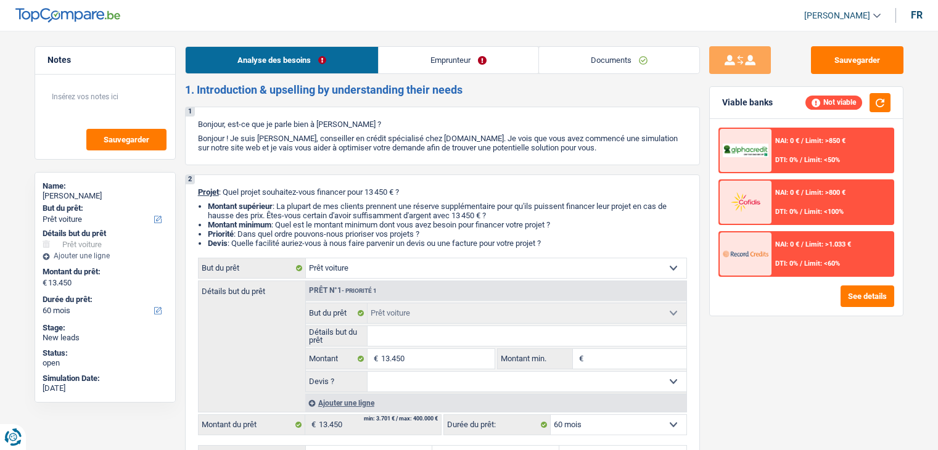
select select "car"
select select "60"
select select "32"
click at [482, 70] on link "Emprunteur" at bounding box center [458, 60] width 160 height 27
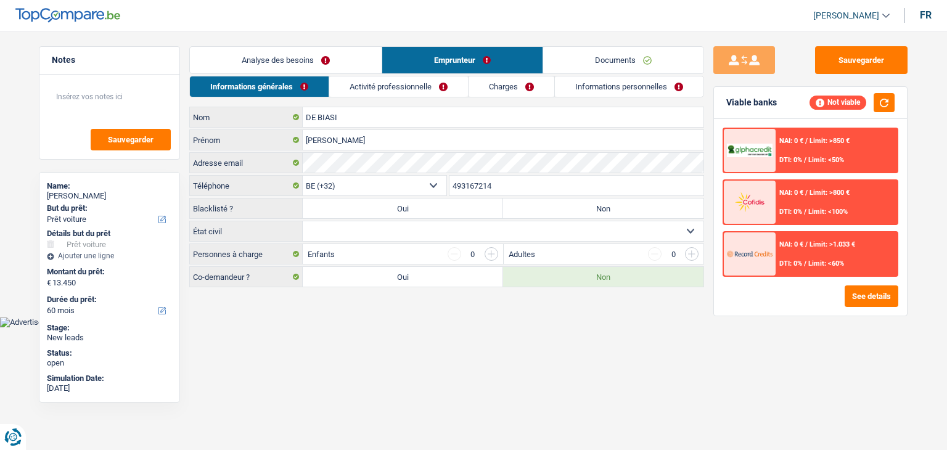
click at [350, 86] on link "Activité professionnelle" at bounding box center [398, 86] width 139 height 20
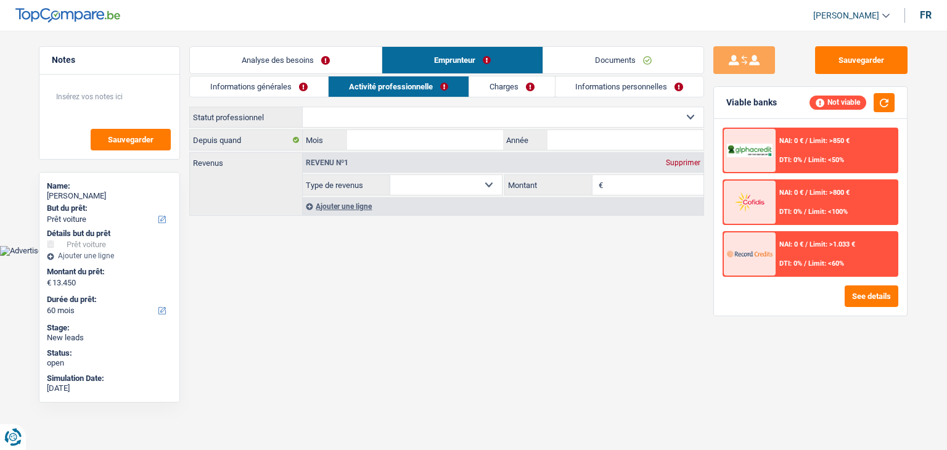
click at [480, 87] on link "Charges" at bounding box center [512, 86] width 86 height 20
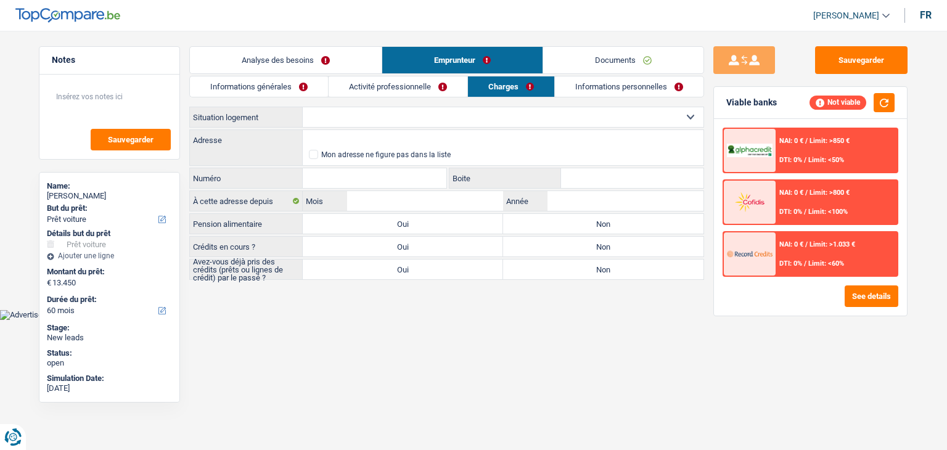
click at [588, 92] on link "Informations personnelles" at bounding box center [629, 86] width 149 height 20
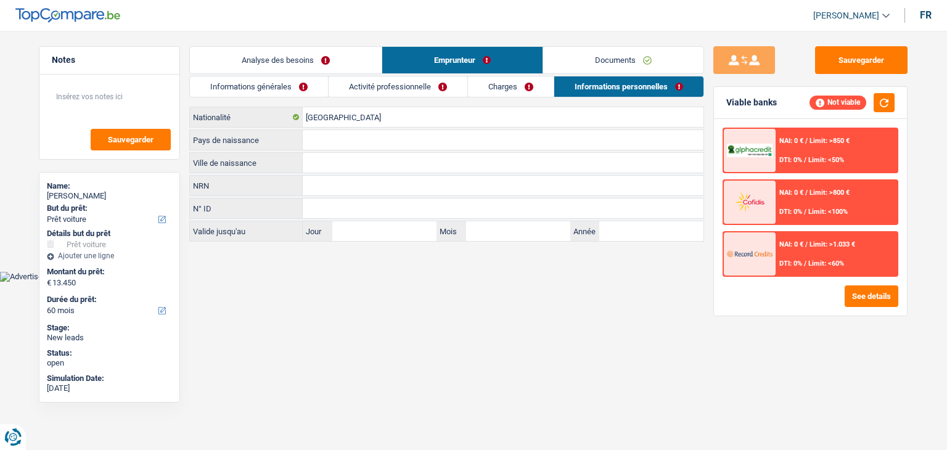
click at [582, 68] on link "Documents" at bounding box center [623, 60] width 160 height 27
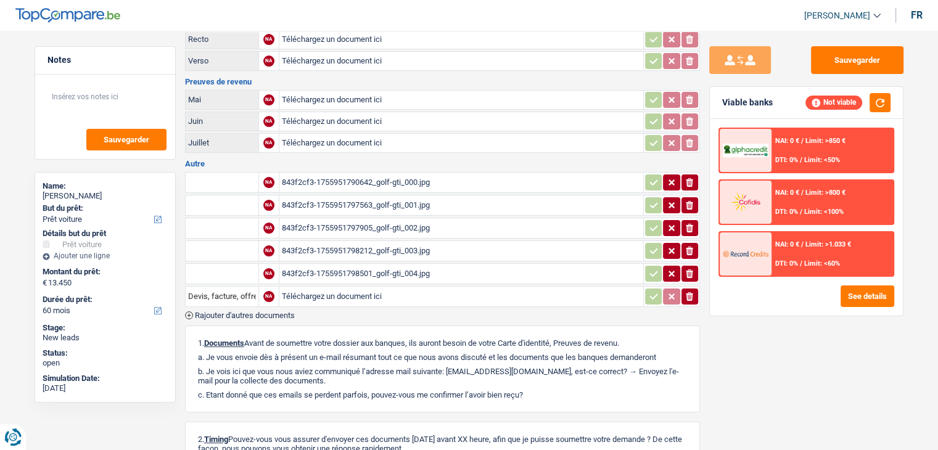
scroll to position [185, 0]
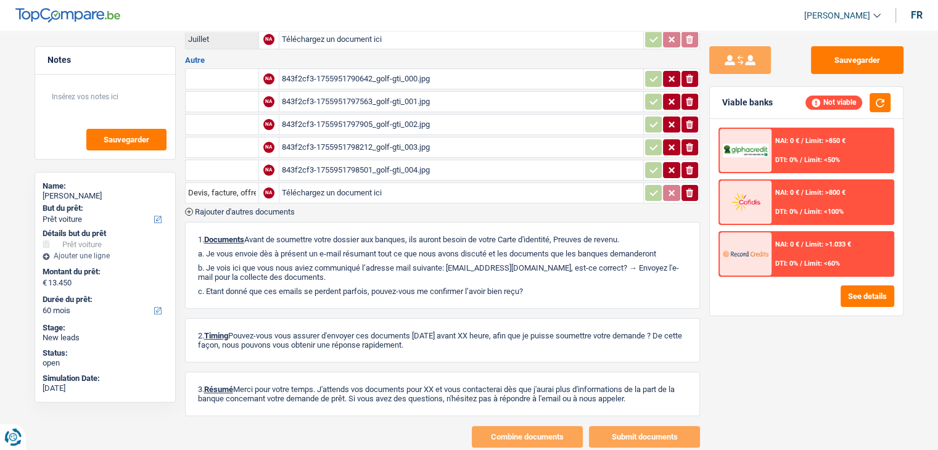
click at [369, 70] on div "843f2cf3-1755951790642_golf-gti_000.jpg" at bounding box center [461, 79] width 359 height 18
click at [380, 92] on div "843f2cf3-1755951797563_golf-gti_001.jpg" at bounding box center [461, 101] width 359 height 18
click at [407, 121] on div "843f2cf3-1755951797905_golf-gti_002.jpg" at bounding box center [461, 124] width 359 height 18
click at [399, 102] on div "843f2cf3-1755951797563_golf-gti_001.jpg" at bounding box center [461, 101] width 359 height 18
click at [386, 100] on div "843f2cf3-1755951797563_golf-gti_001.jpg" at bounding box center [461, 101] width 359 height 18
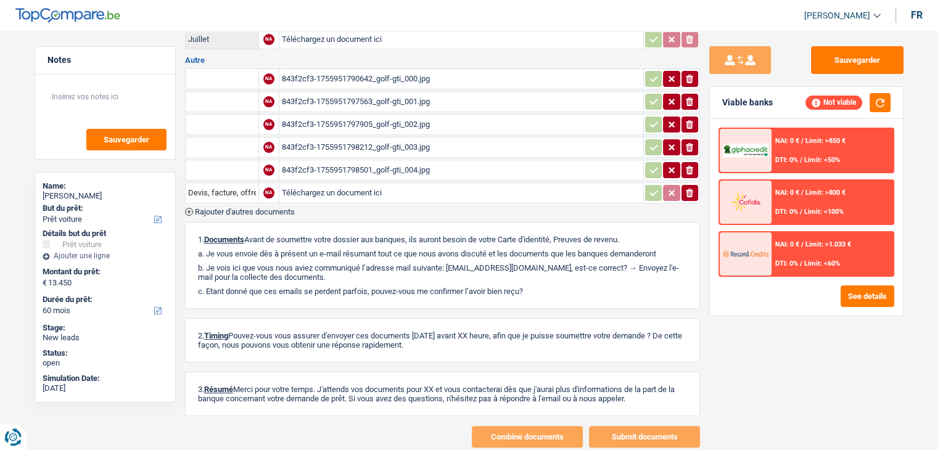
click at [364, 122] on div "843f2cf3-1755951797905_golf-gti_002.jpg" at bounding box center [461, 124] width 359 height 18
click at [377, 117] on div "843f2cf3-1755951797905_golf-gti_002.jpg" at bounding box center [461, 124] width 359 height 18
click at [365, 138] on div "843f2cf3-1755951798212_golf-gti_003.jpg" at bounding box center [461, 147] width 359 height 18
click at [380, 161] on div "843f2cf3-1755951798501_golf-gti_004.jpg" at bounding box center [461, 170] width 359 height 18
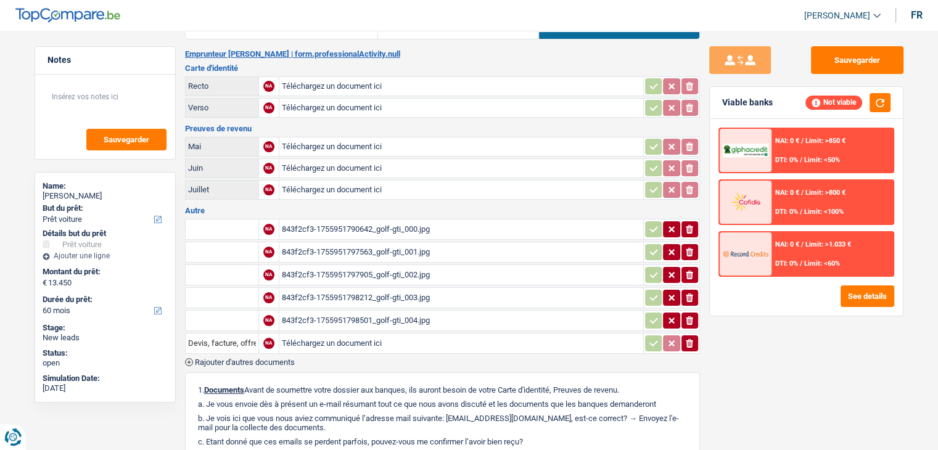
scroll to position [0, 0]
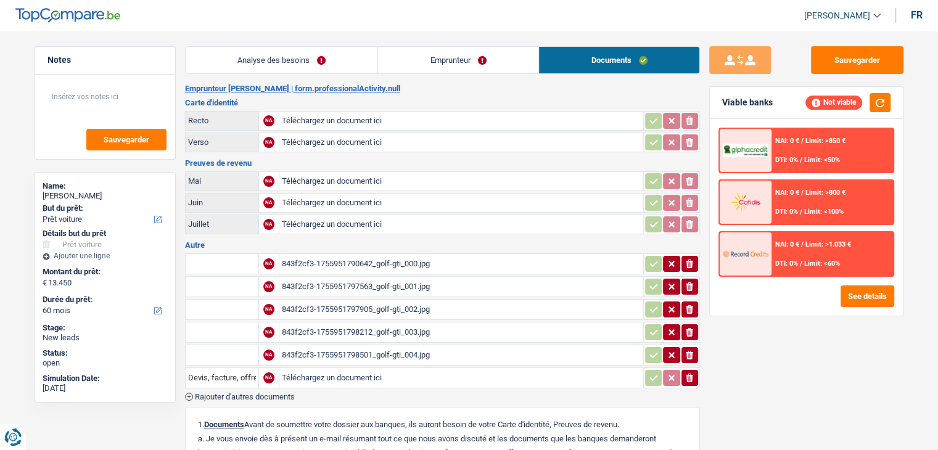
click at [434, 65] on link "Emprunteur" at bounding box center [458, 60] width 160 height 27
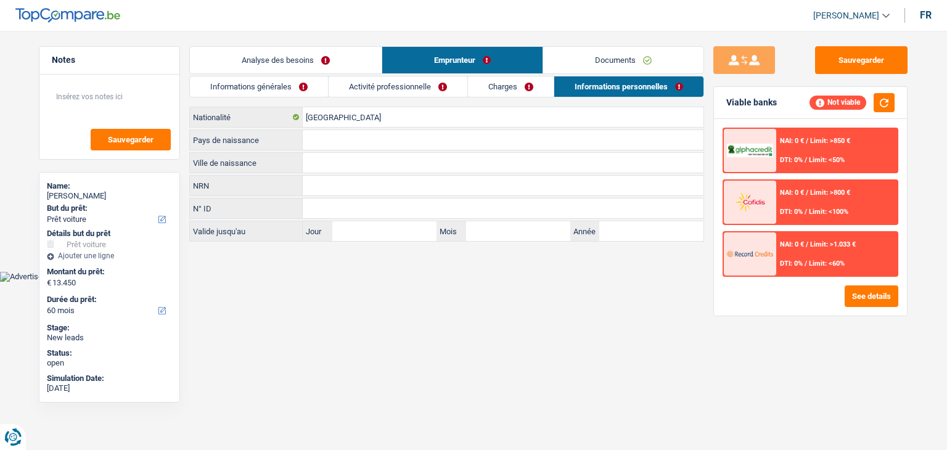
click at [429, 90] on link "Activité professionnelle" at bounding box center [398, 86] width 139 height 20
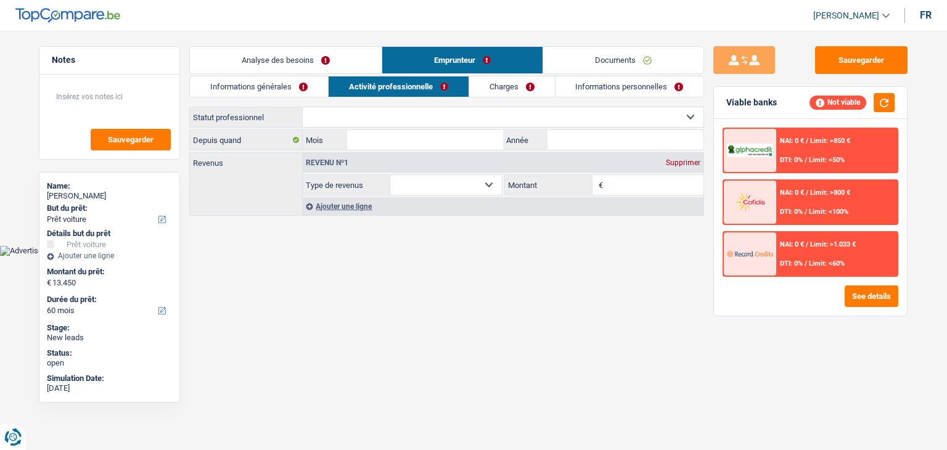
click at [299, 62] on link "Analyse des besoins" at bounding box center [286, 60] width 192 height 27
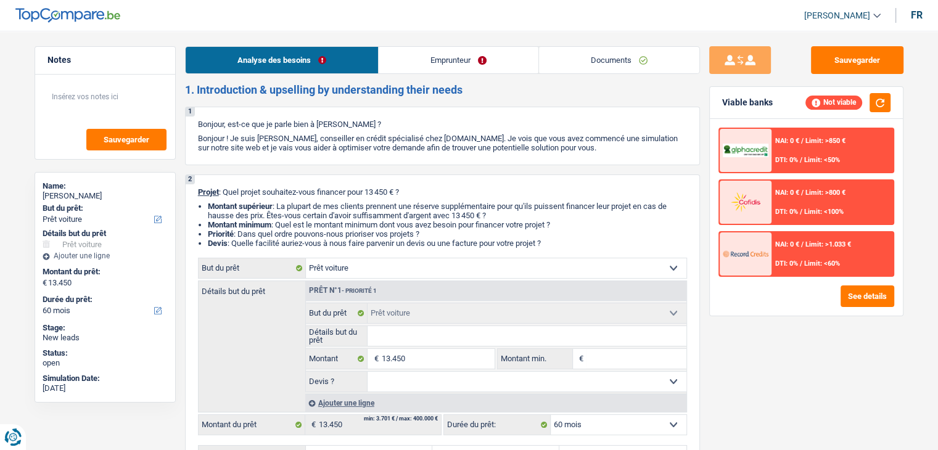
click at [551, 63] on link "Documents" at bounding box center [619, 60] width 160 height 27
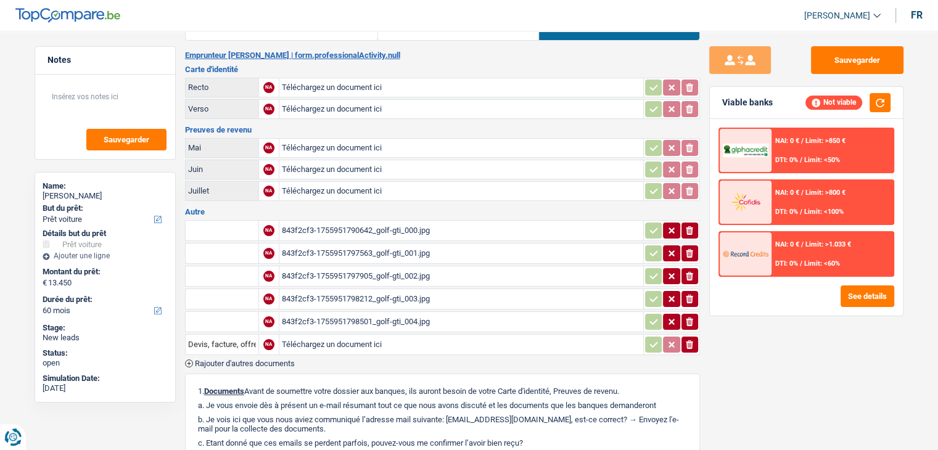
scroll to position [62, 0]
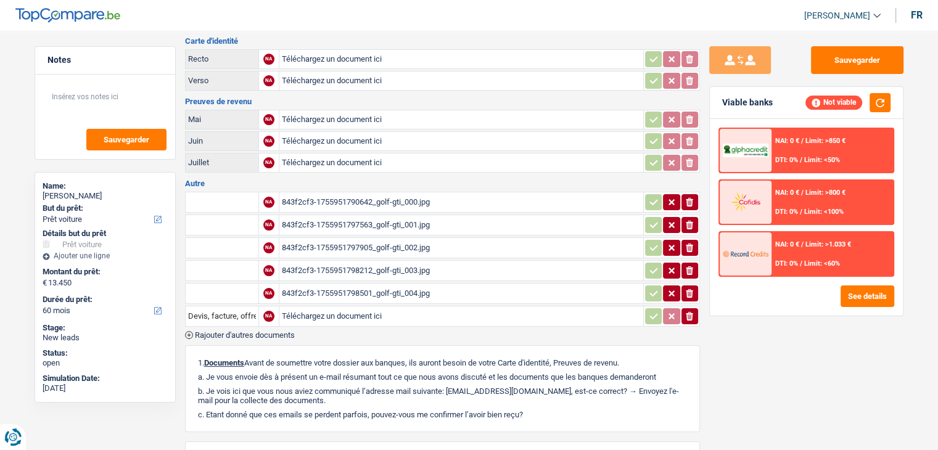
click at [810, 75] on div "Sauvegarder Viable banks Not viable NAI: 0 € / Limit: >850 € DTI: 0% / Limit: <…" at bounding box center [806, 236] width 213 height 381
click at [830, 67] on button "Sauvegarder" at bounding box center [857, 60] width 92 height 28
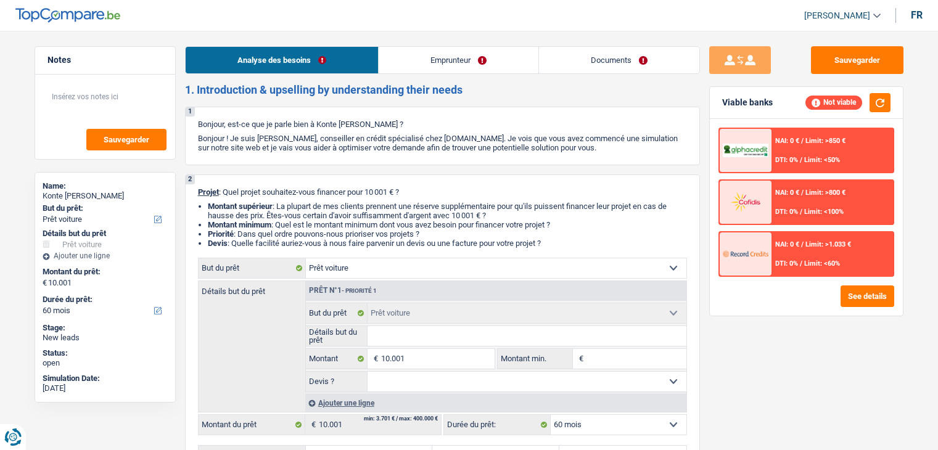
select select "car"
select select "60"
select select "car"
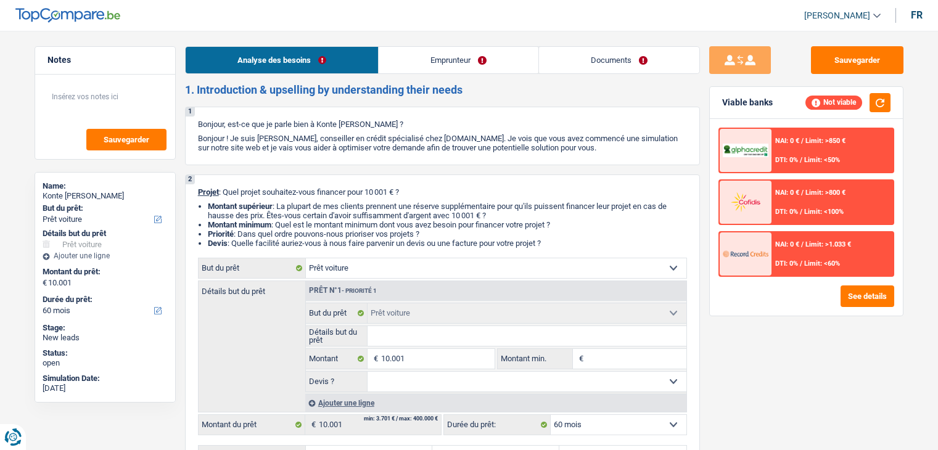
select select "60"
select select "retired"
select select "pension"
select select "rents"
select select "car"
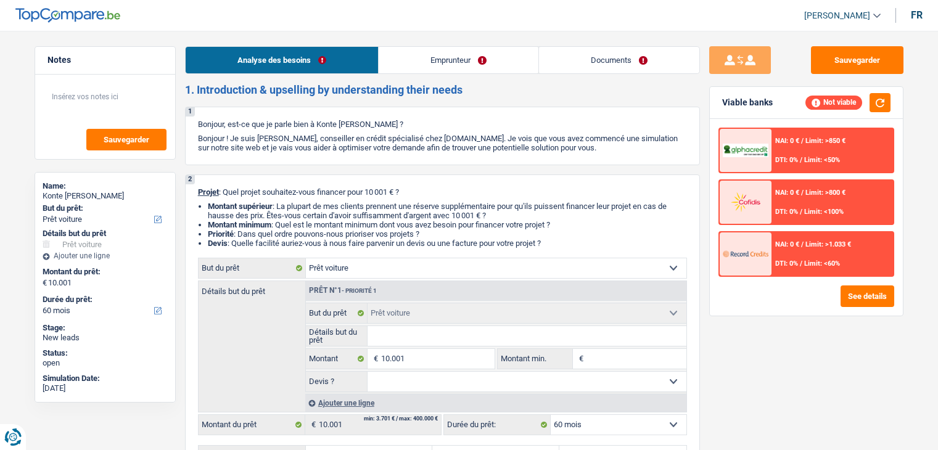
select select "car"
select select "60"
drag, startPoint x: 550, startPoint y: 244, endPoint x: 197, endPoint y: 191, distance: 356.6
click at [197, 191] on div "2 Projet : Quel projet souhaitez-vous financer pour 10 001 € ? Montant supérieu…" at bounding box center [442, 326] width 515 height 305
click at [198, 191] on span "Projet" at bounding box center [208, 191] width 21 height 9
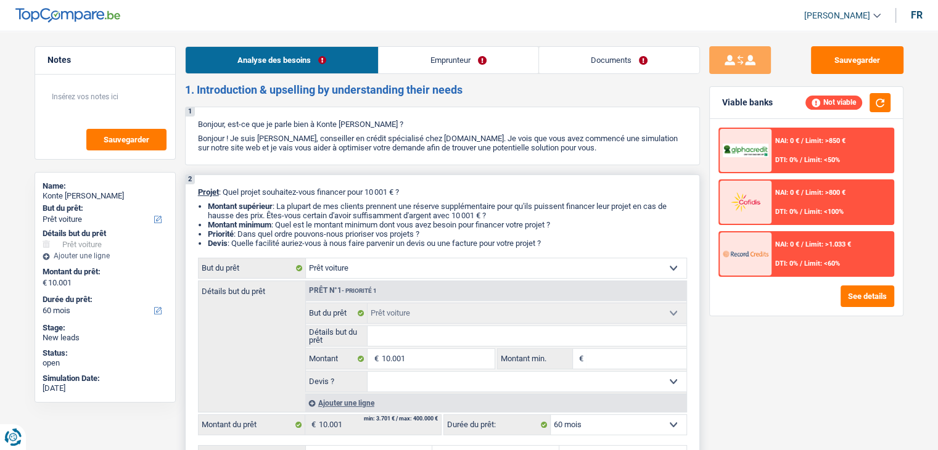
click at [429, 262] on select "Confort maison: meubles, textile, peinture, électroménager, outillage non-profe…" at bounding box center [496, 268] width 380 height 20
select select "study"
click at [306, 258] on select "Confort maison: meubles, textile, peinture, électroménager, outillage non-profe…" at bounding box center [496, 268] width 380 height 20
select select "study"
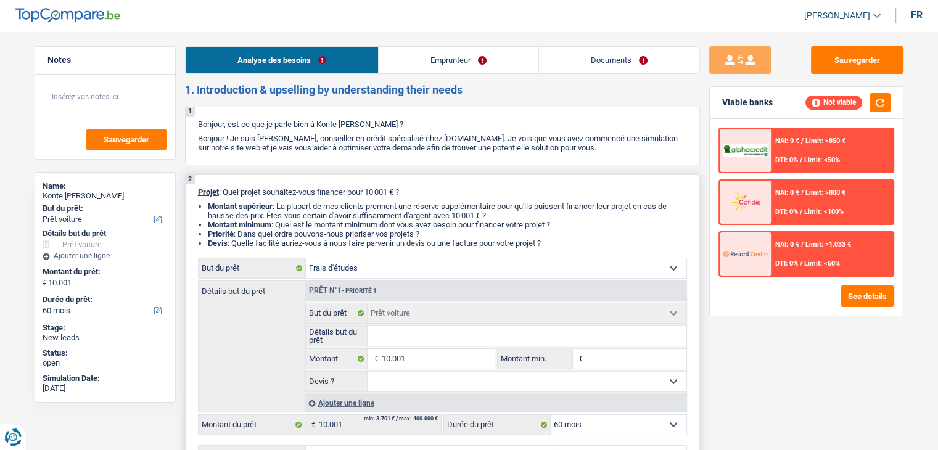
select select "study"
select select "car"
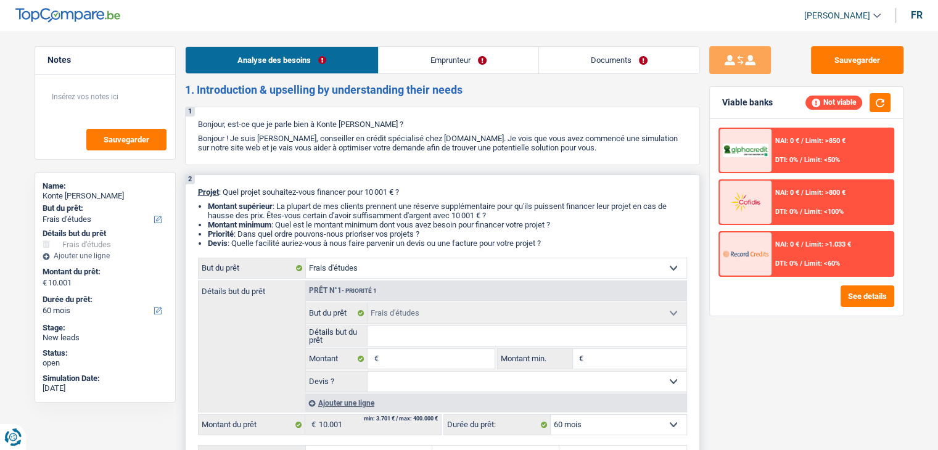
select select "car"
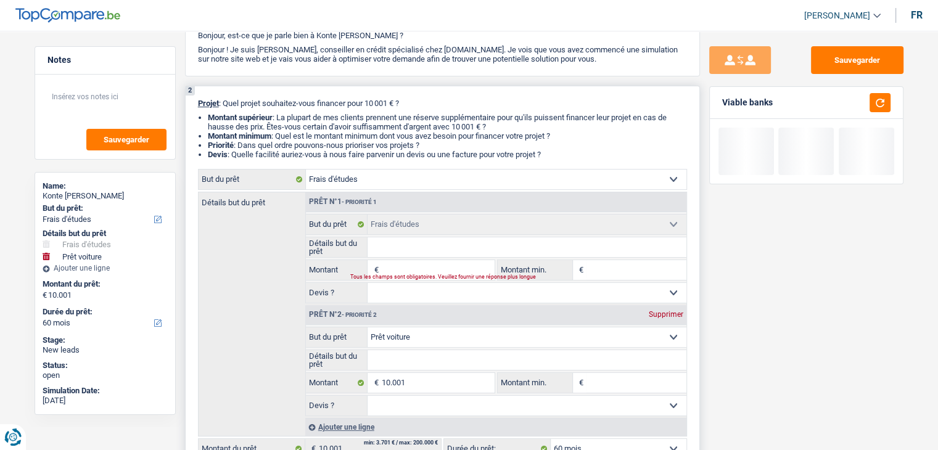
scroll to position [123, 0]
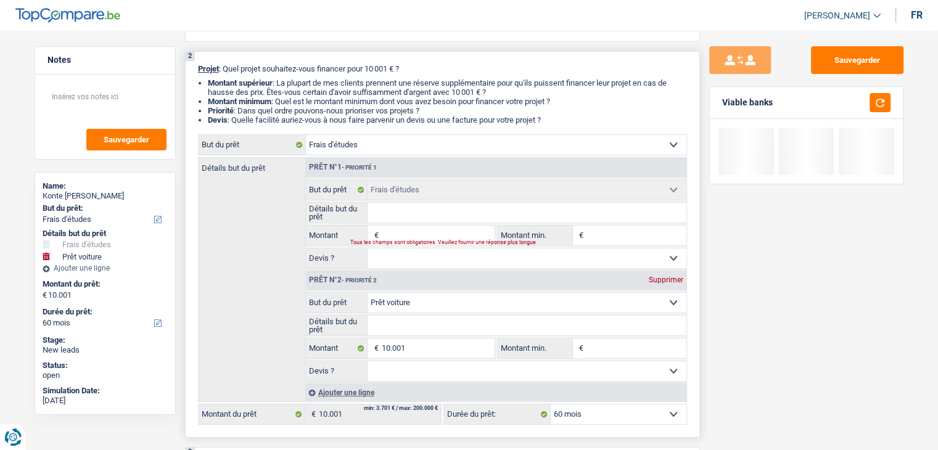
select select "car"
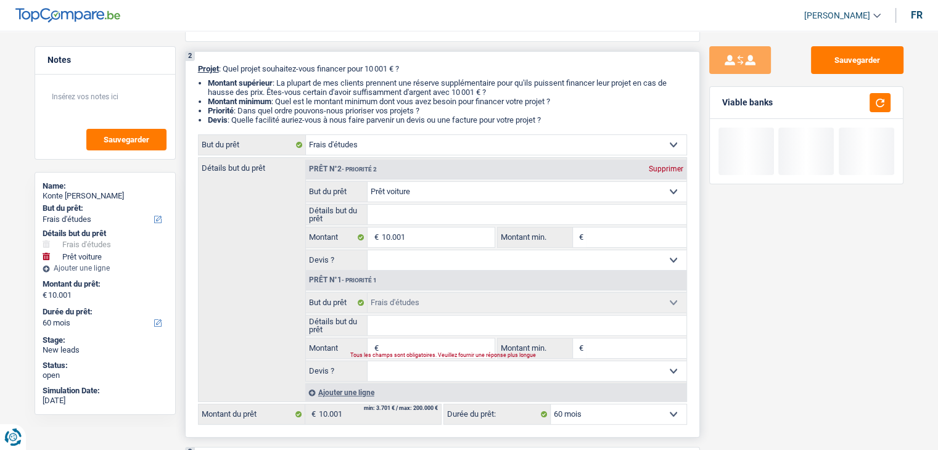
select select "car"
type input "10.001"
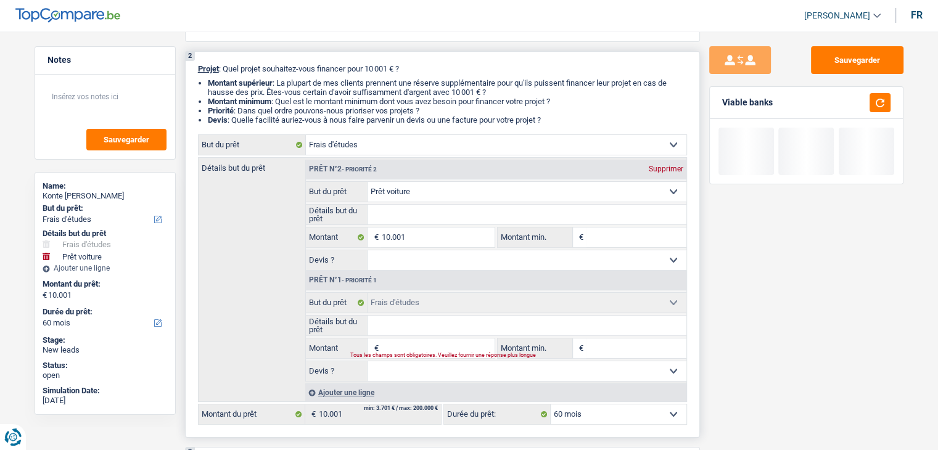
select select "car"
type input "10.001"
select select "study"
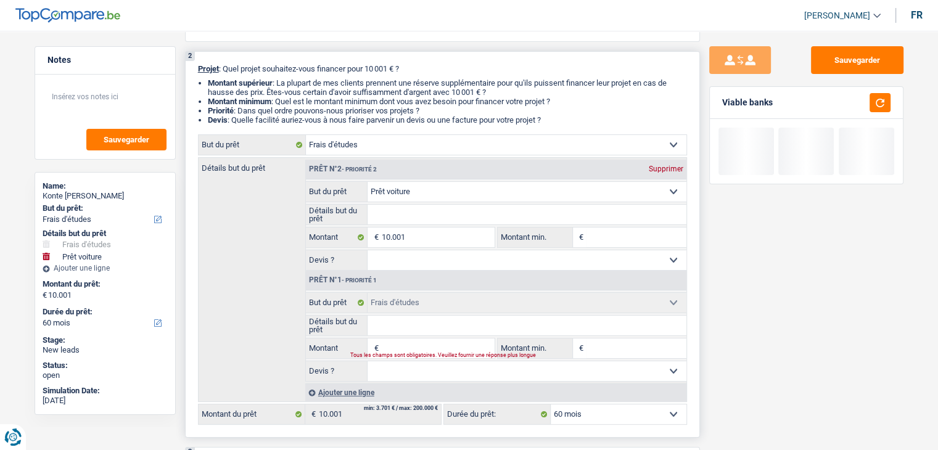
select select "study"
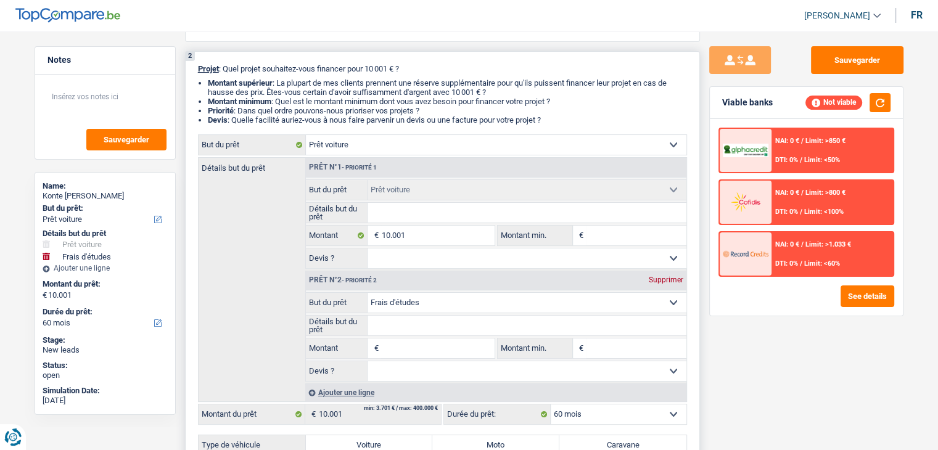
select select "study"
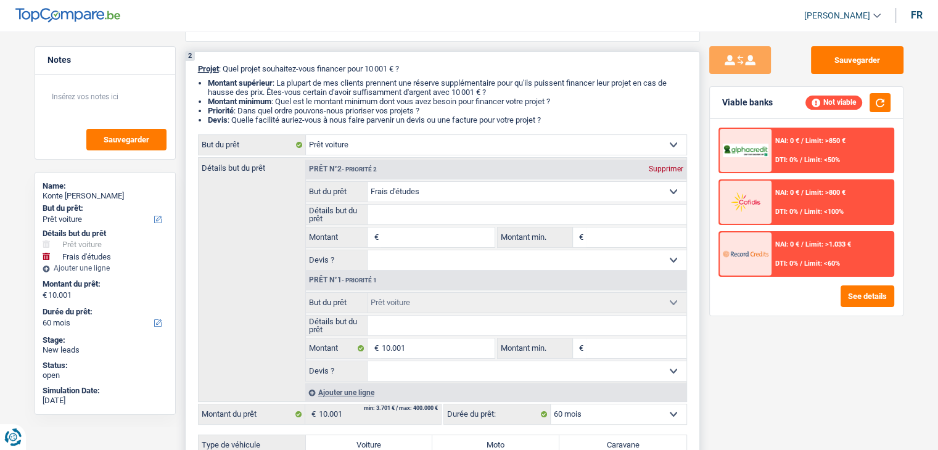
select select "study"
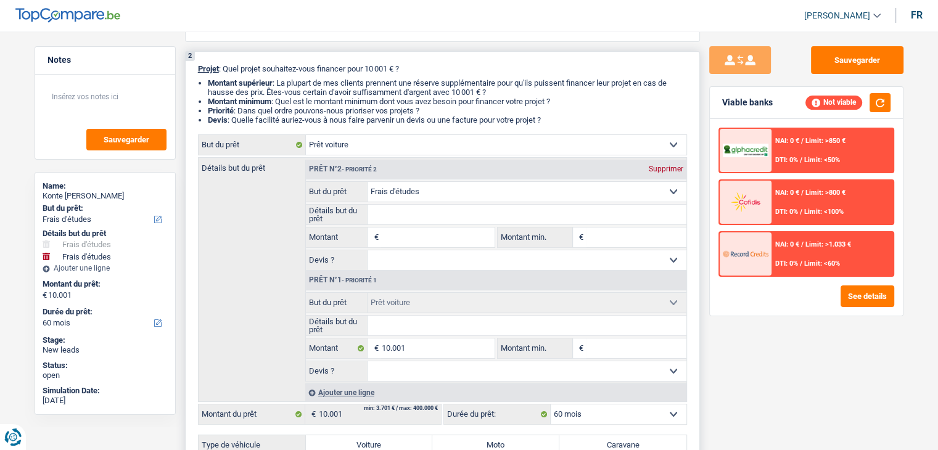
select select "study"
select select "car"
type input "10.001"
select select "car"
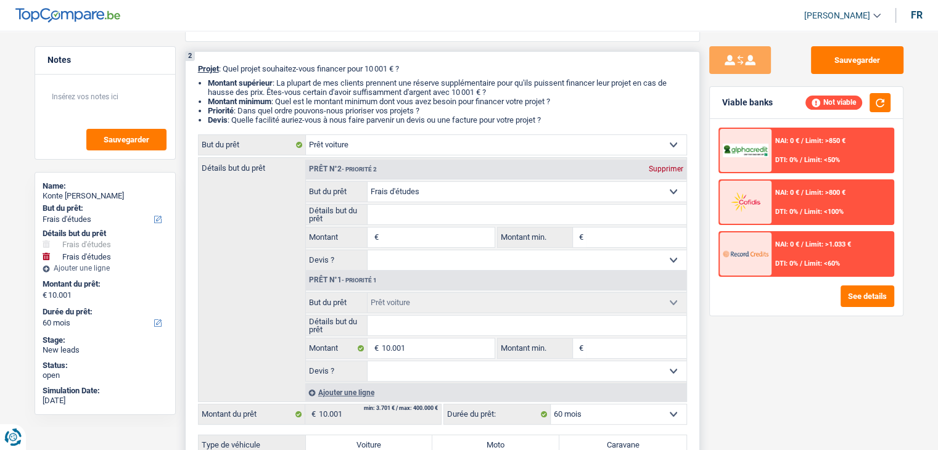
type input "10.001"
select select "car"
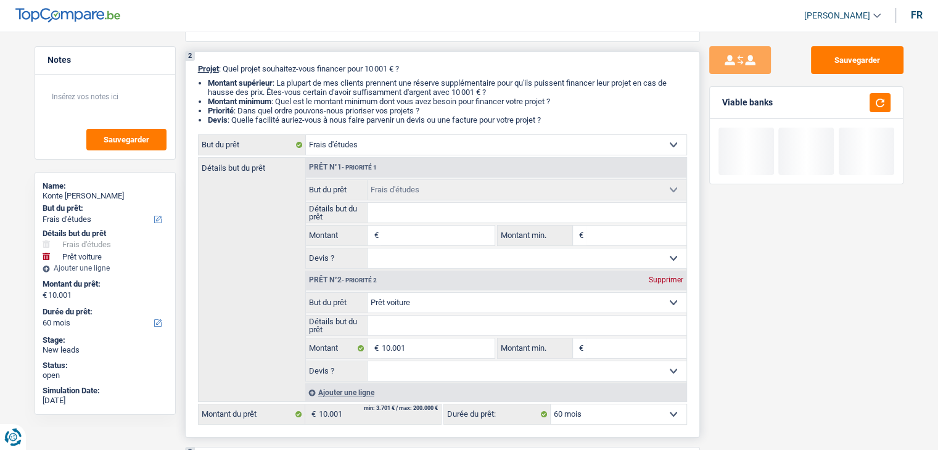
click at [657, 277] on div "Supprimer" at bounding box center [665, 279] width 41 height 7
type input "0"
select select
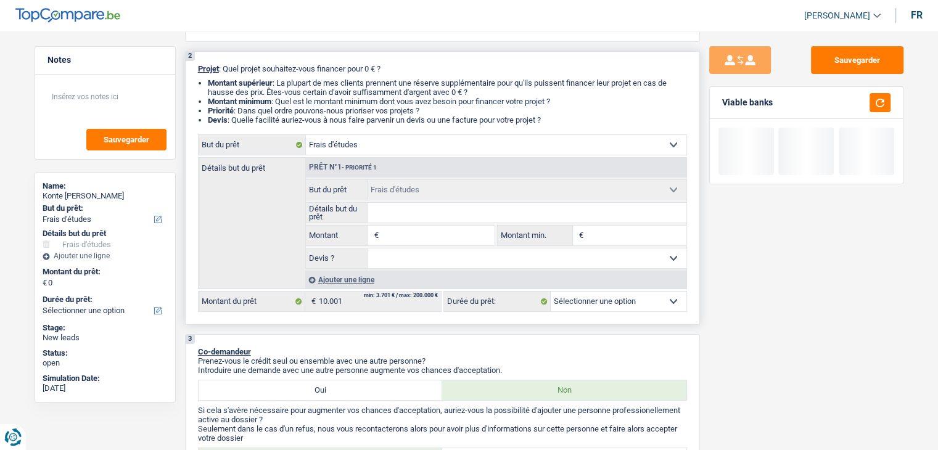
click at [448, 234] on input "Montant" at bounding box center [437, 236] width 113 height 20
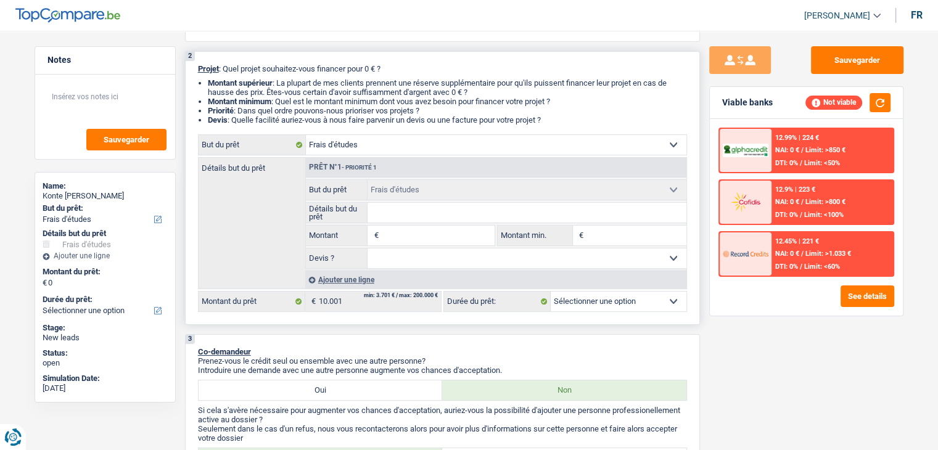
type input "1"
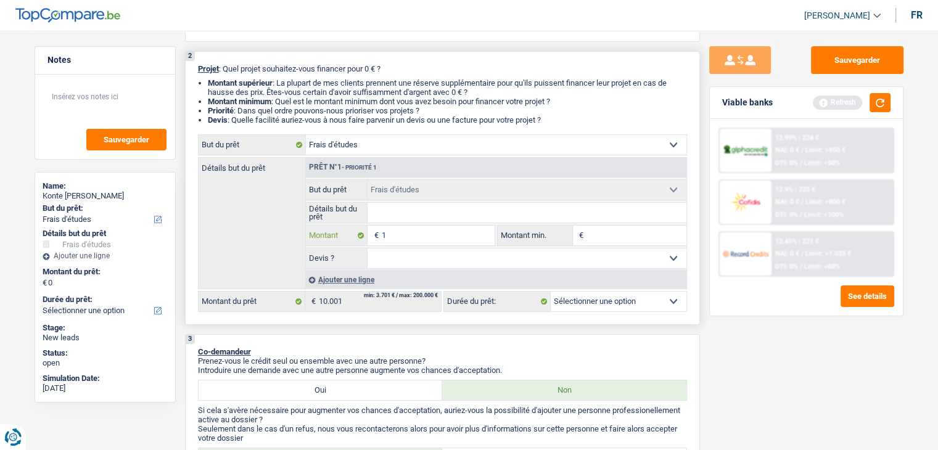
type input "10"
type input "100"
type input "1.000"
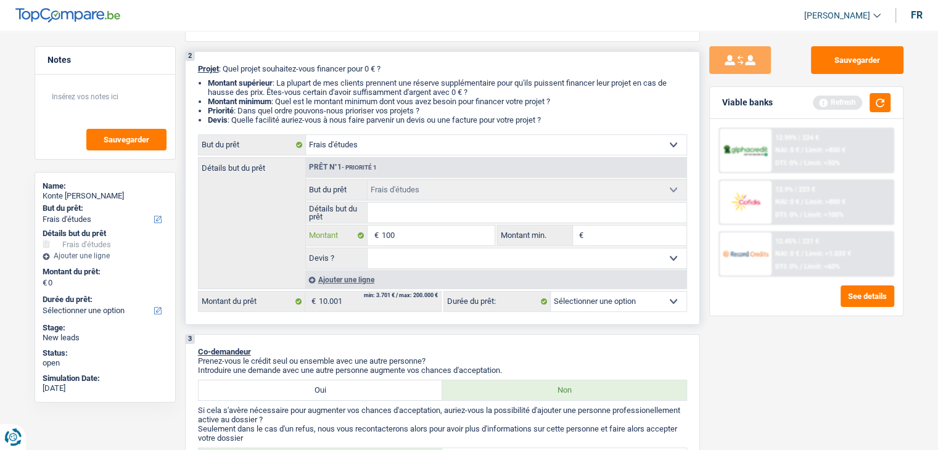
type input "1.000"
type input "10.000"
type input "1.000"
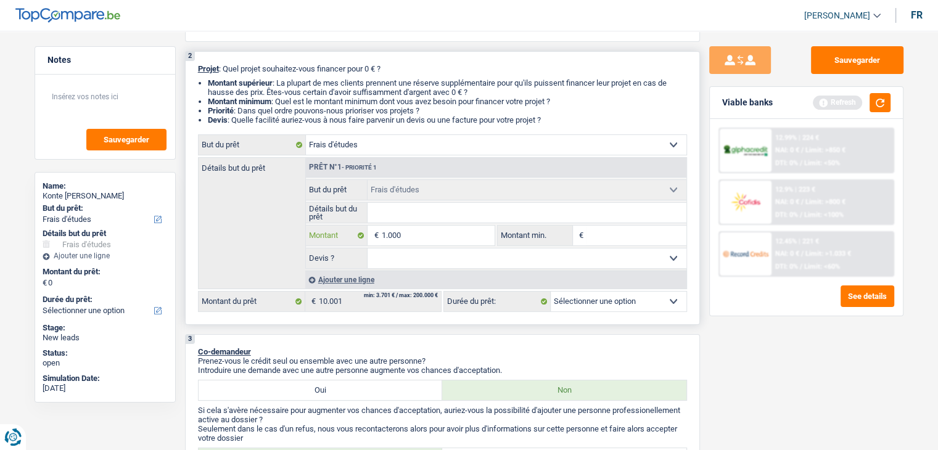
type input "100"
type input "10"
type input "1"
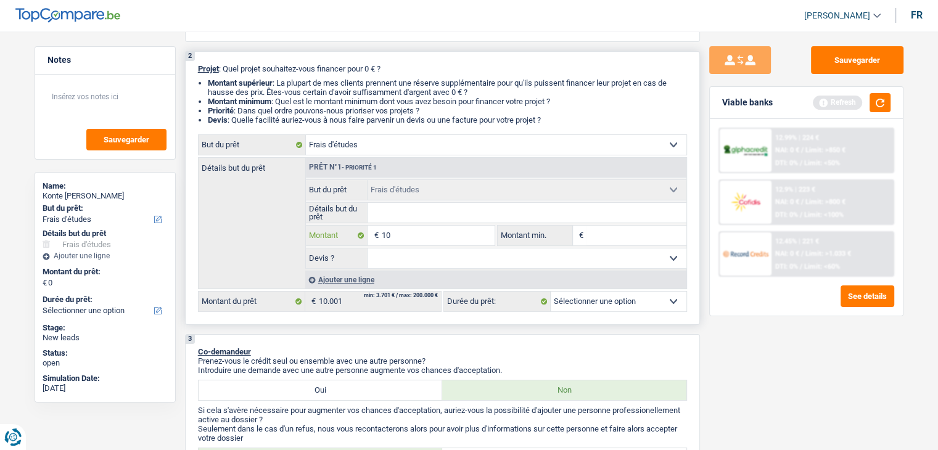
type input "1"
type input "15"
type input "150"
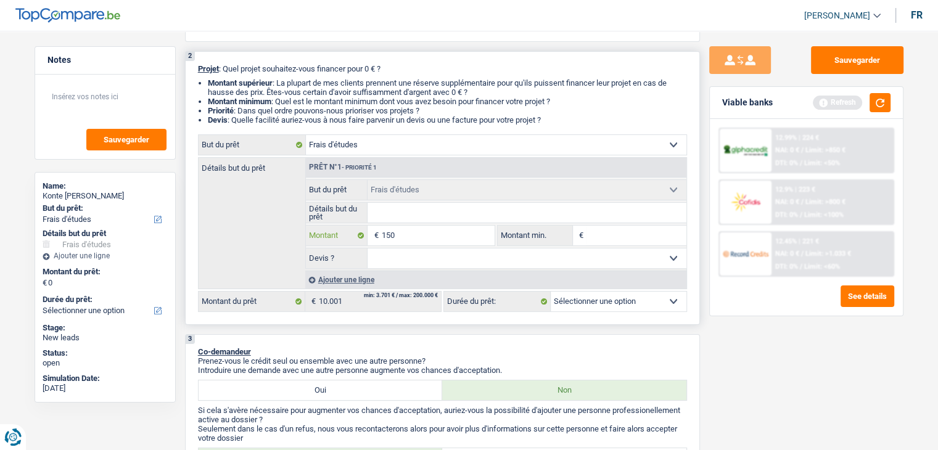
type input "1.500"
type input "15.000"
type input "1.500"
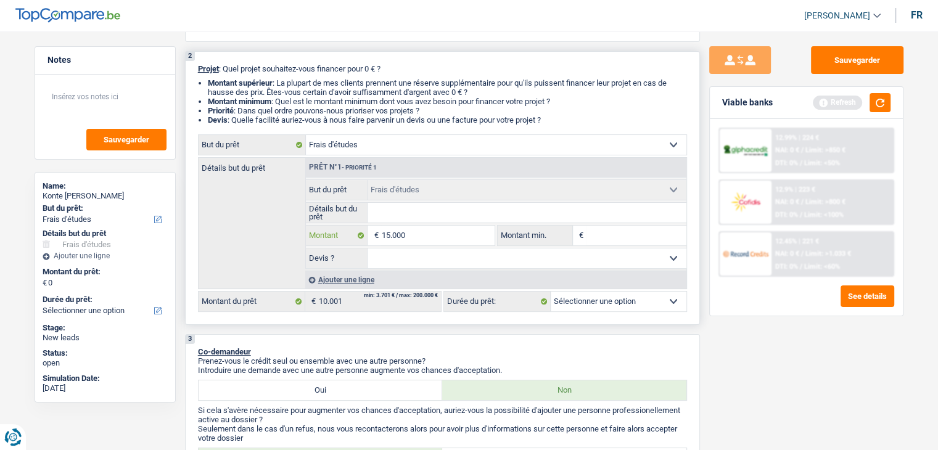
type input "1.500"
type input "15.001"
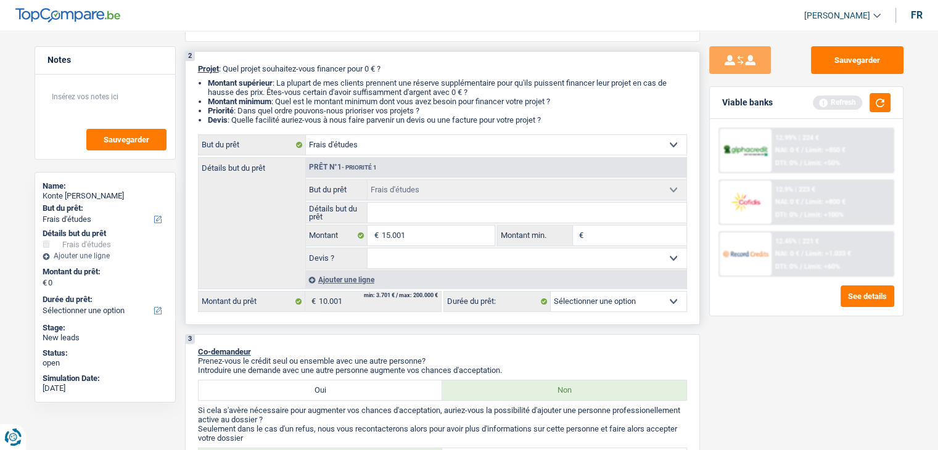
type input "15.001"
select select "84"
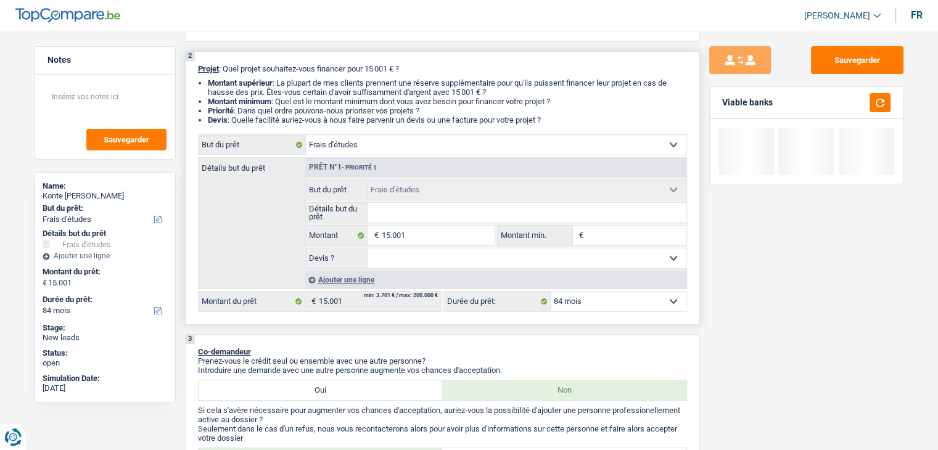
click at [632, 240] on input "Montant min." at bounding box center [636, 236] width 100 height 20
type input "1"
type input "10"
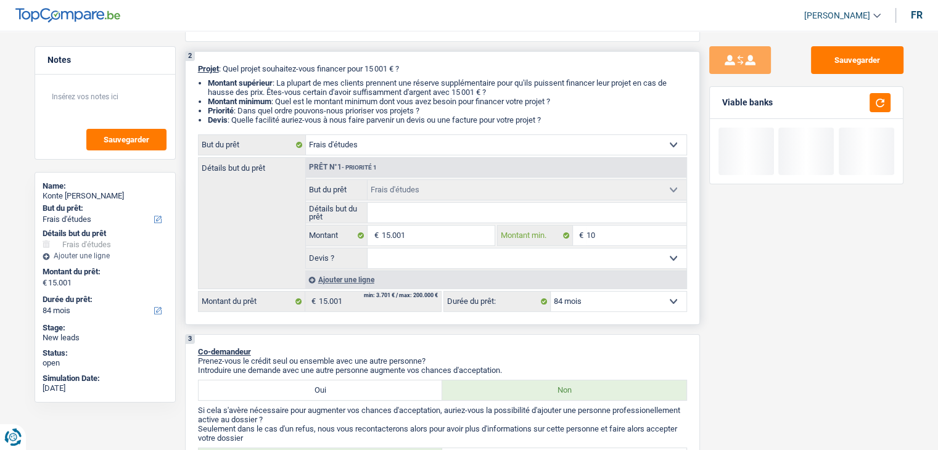
type input "100"
type input "1.000"
type input "10.000"
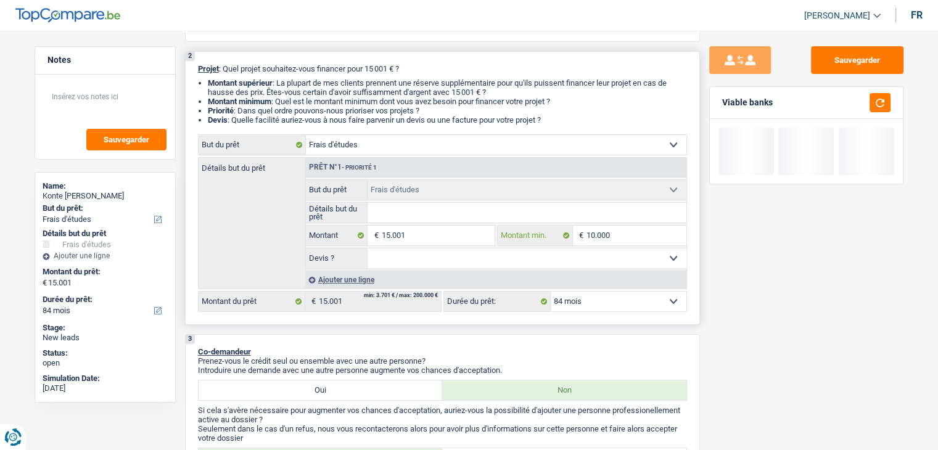
type input "10.000"
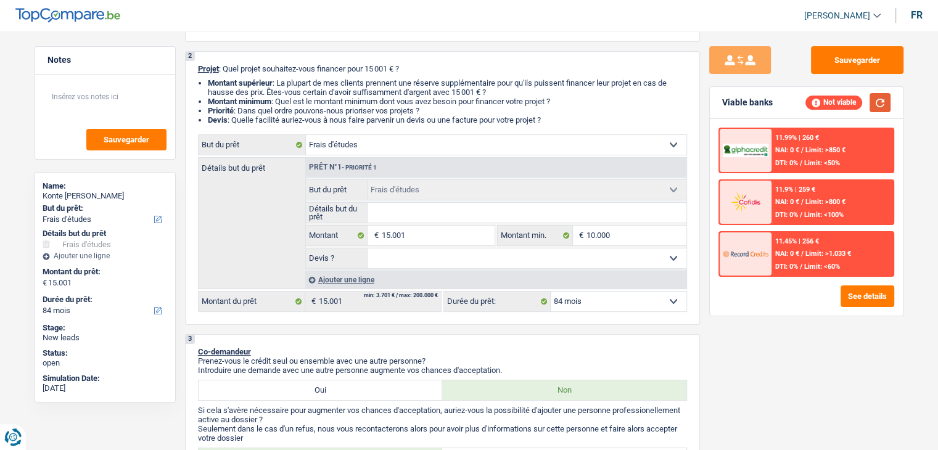
click at [883, 101] on button "button" at bounding box center [879, 102] width 21 height 19
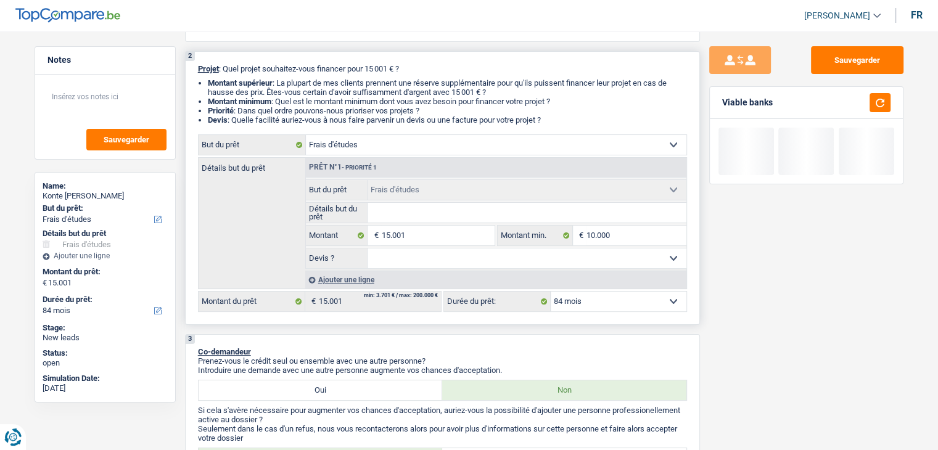
click at [473, 214] on input "Détails but du prêt" at bounding box center [526, 213] width 319 height 20
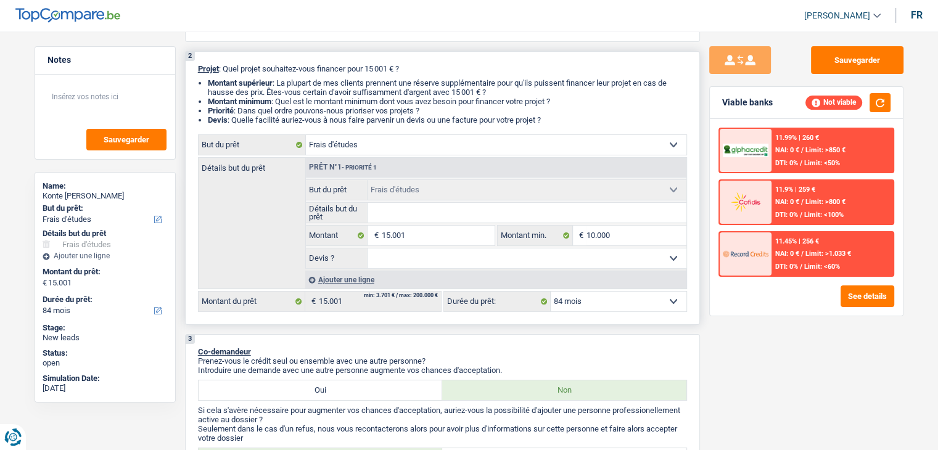
drag, startPoint x: 552, startPoint y: 119, endPoint x: 195, endPoint y: 65, distance: 361.6
click at [195, 65] on div "2 Projet : Quel projet souhaitez-vous financer pour 15 001 € ? Montant supérieu…" at bounding box center [442, 188] width 515 height 274
click at [437, 207] on input "Détails but du prêt" at bounding box center [526, 213] width 319 height 20
type input "fi"
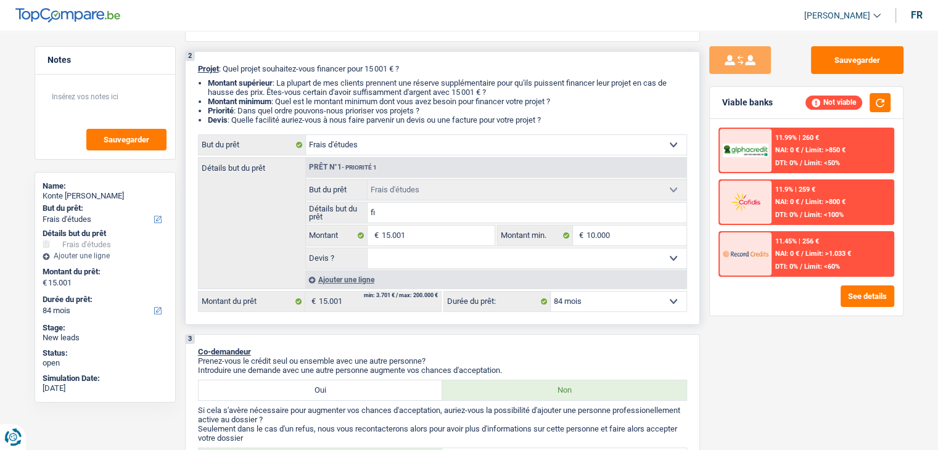
type input "fi"
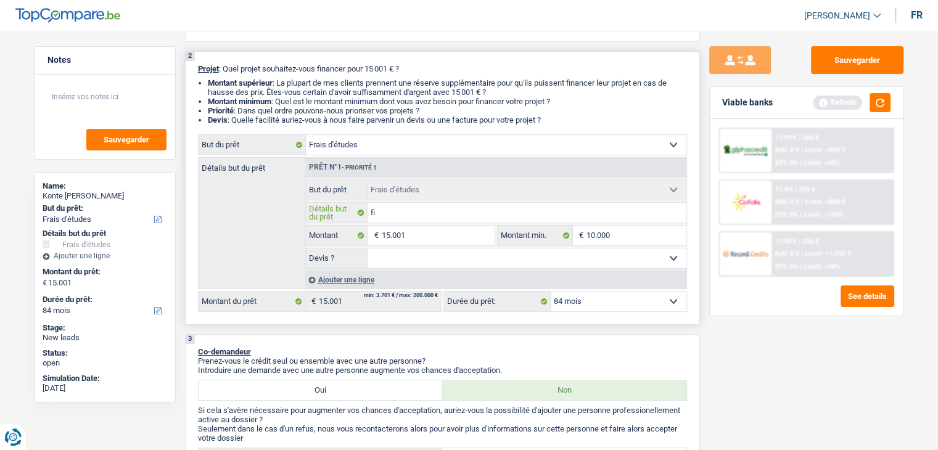
type input "fin"
type input "fina"
type input "finan"
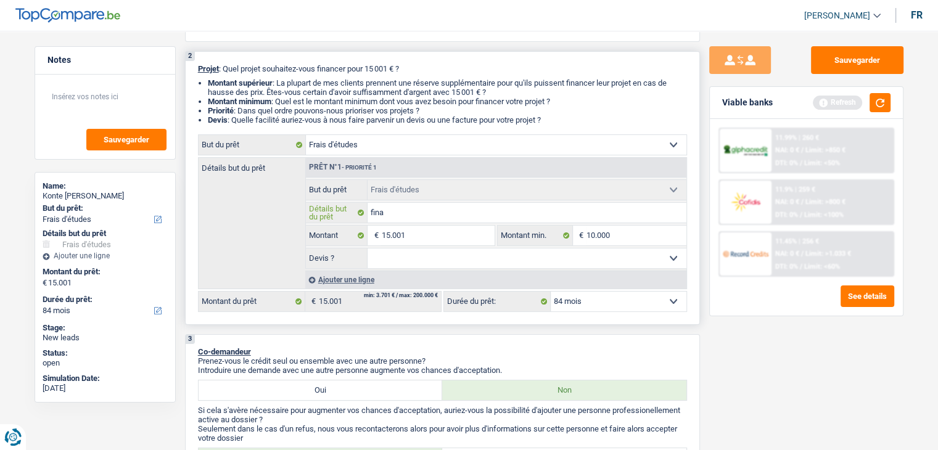
type input "finan"
type input "financ"
type input "finance"
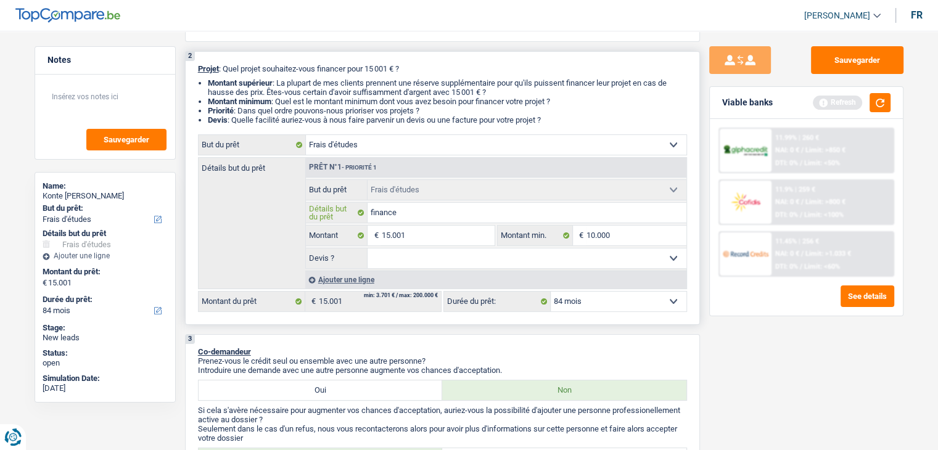
type input "financer"
type input "financer l"
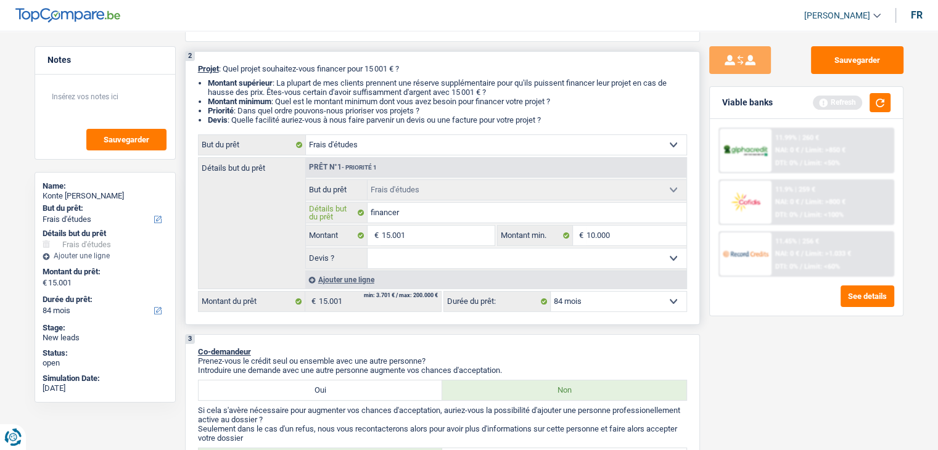
type input "financer l"
type input "financer la"
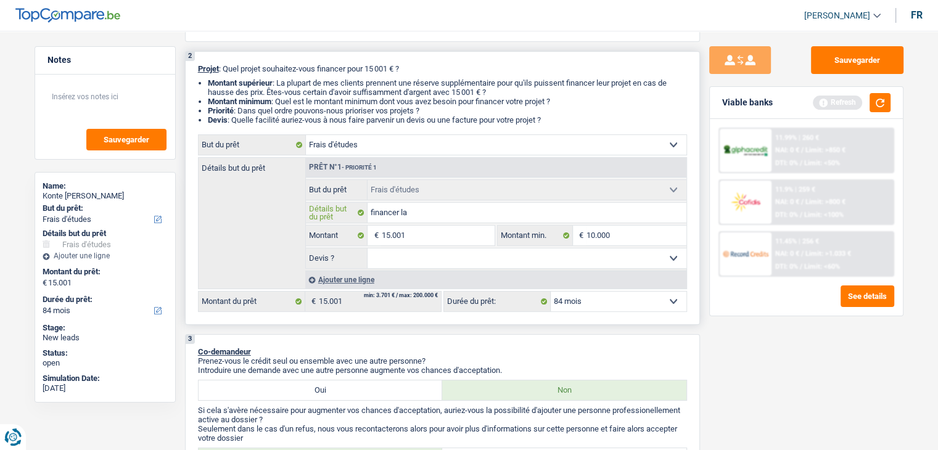
type input "financer la r"
type input "financer la re"
type input "financer la ren"
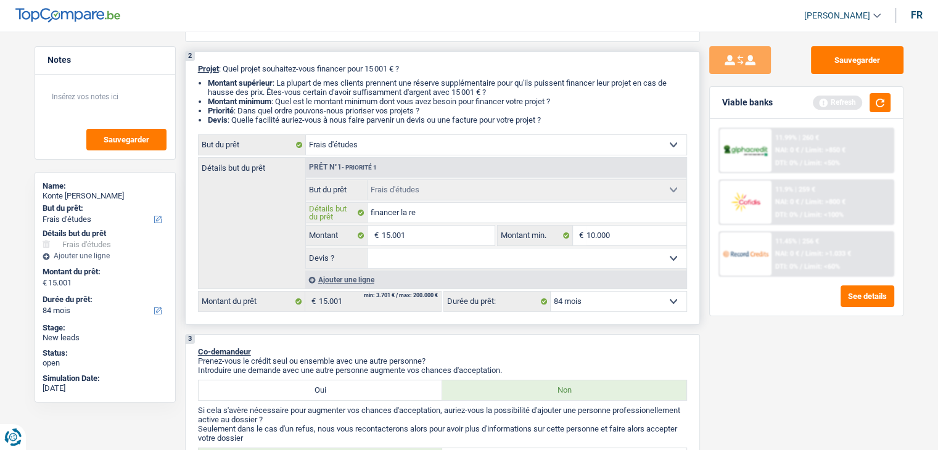
type input "financer la ren"
type input "financer la rent"
type input "financer la rentr"
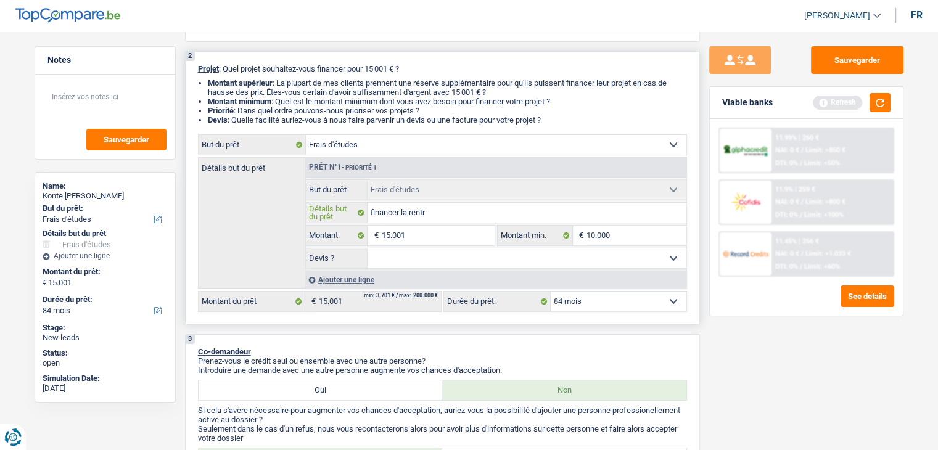
type input "financer la rentré"
type input "financer la rentrée"
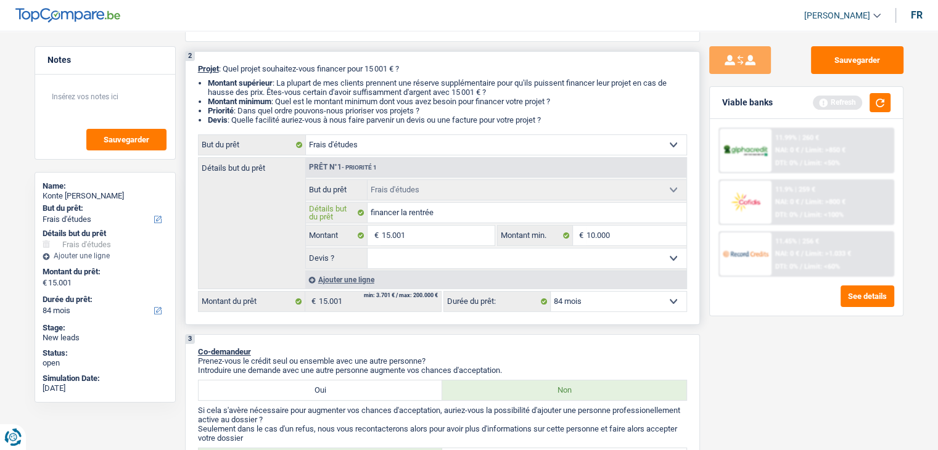
type input "financer la rentrée"
type input "financer la rentrée l"
type input "financer la rentrée la"
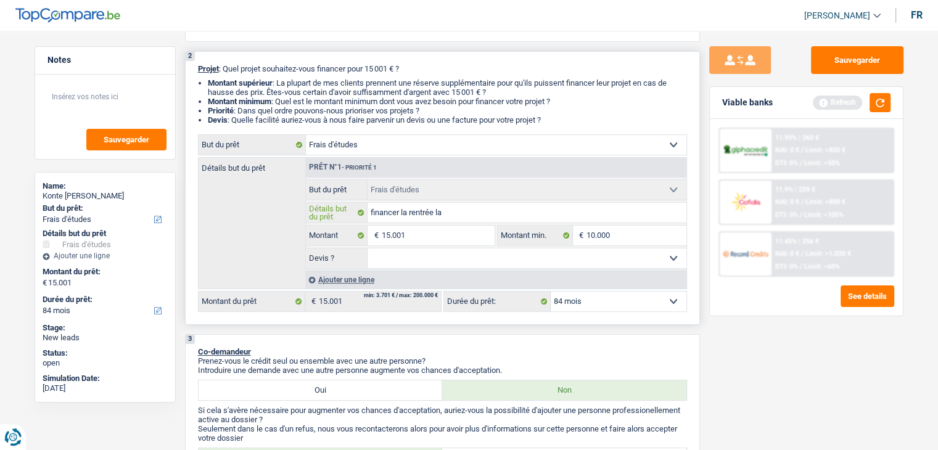
type input "financer la rentrée la"
type input "financer la rentrée la r"
type input "financer la rentrée la"
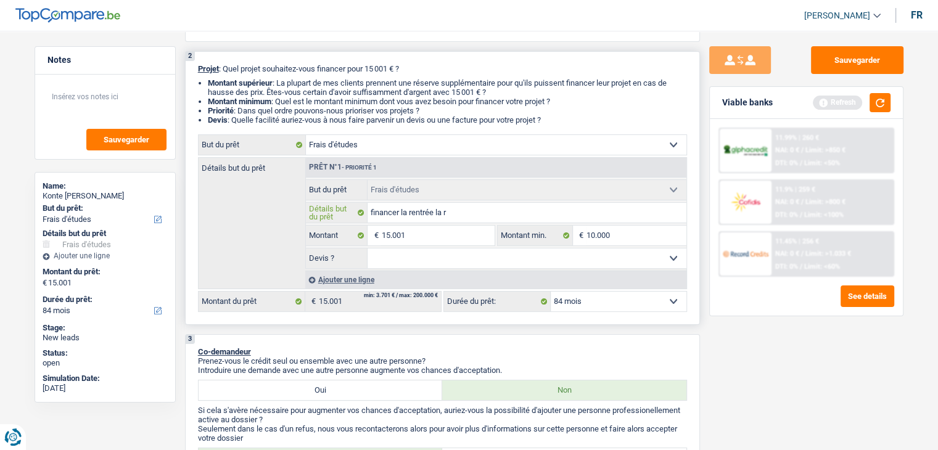
type input "financer la rentrée la"
type input "financer la rentrée l"
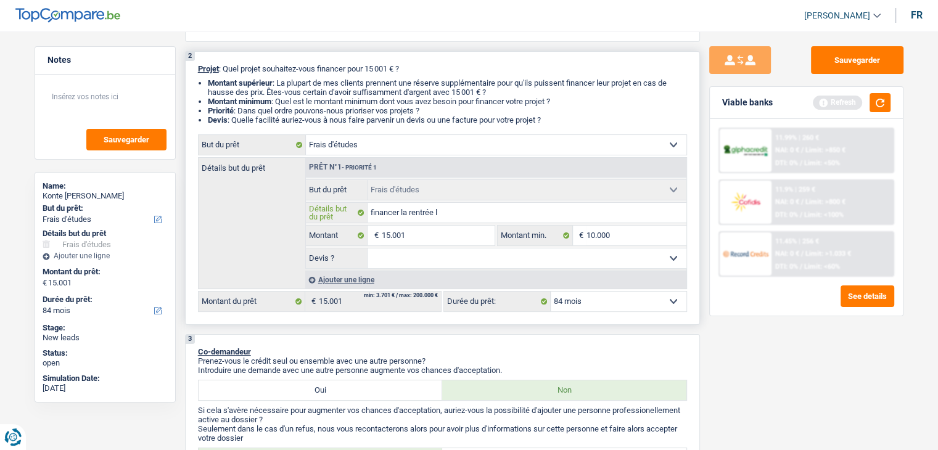
type input "financer la rentrée"
type input "financer la rentrée u"
type input "financer la rentrée un"
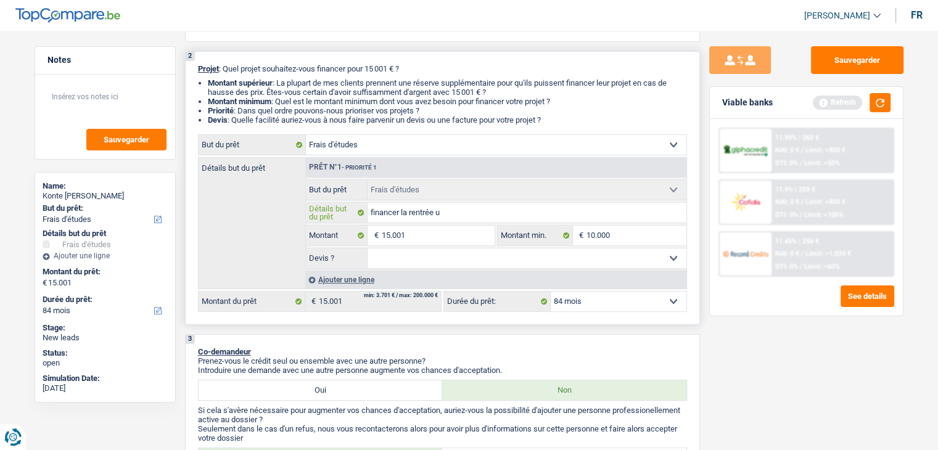
type input "financer la rentrée un"
type input "financer la rentrée uni"
type input "financer la rentrée univ"
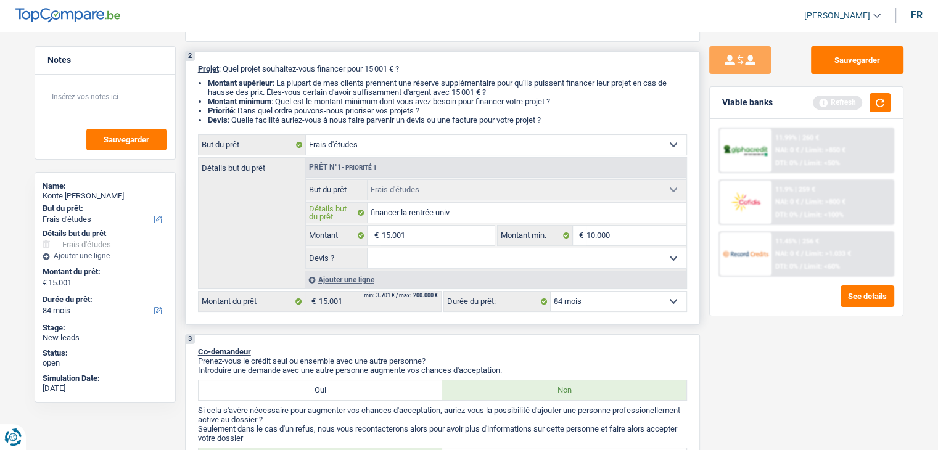
type input "financer la rentrée unive"
type input "financer la rentrée univer"
type input "financer la rentrée univers"
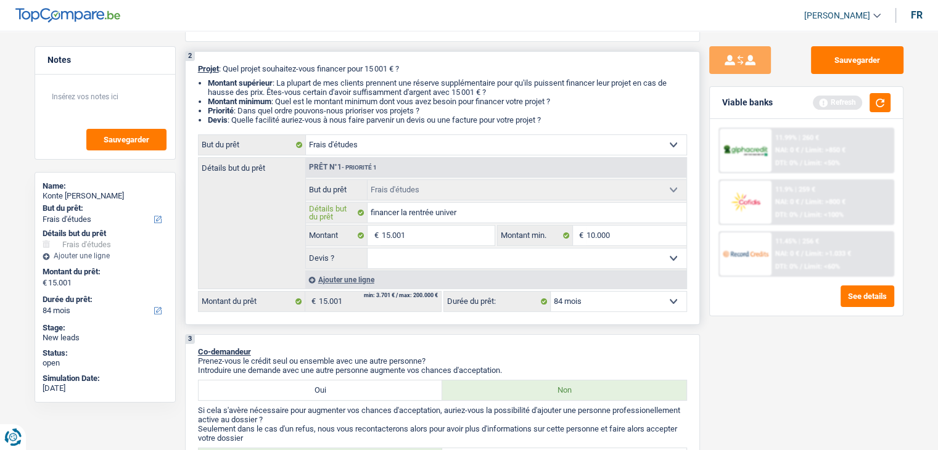
type input "financer la rentrée univers"
type input "financer la rentrée universi"
type input "financer la rentrée universit"
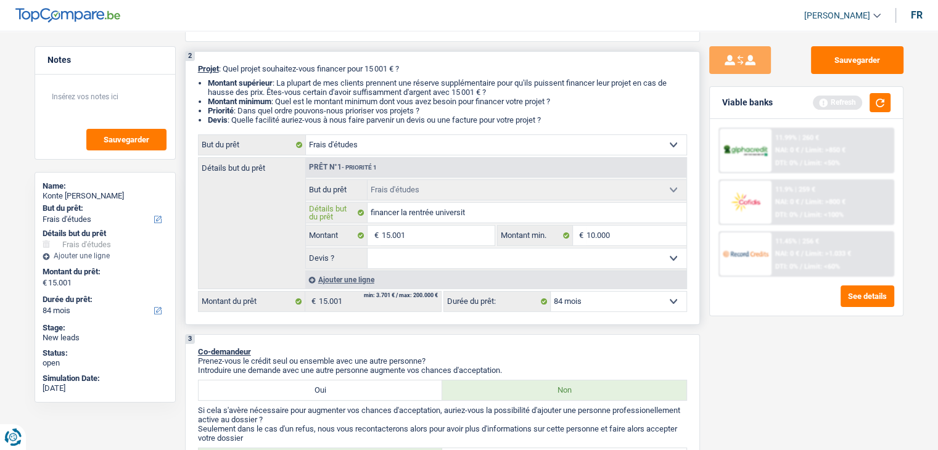
type input "financer la rentrée universita"
type input "financer la rentrée universit"
type input "financer la rentrée universi"
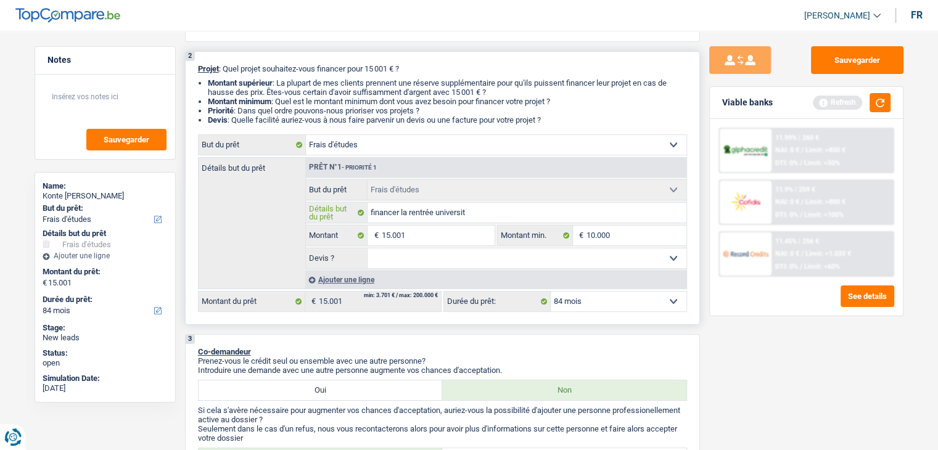
type input "financer la rentrée universi"
type input "financer la rentrée universit"
type input "financer la rentrée universita"
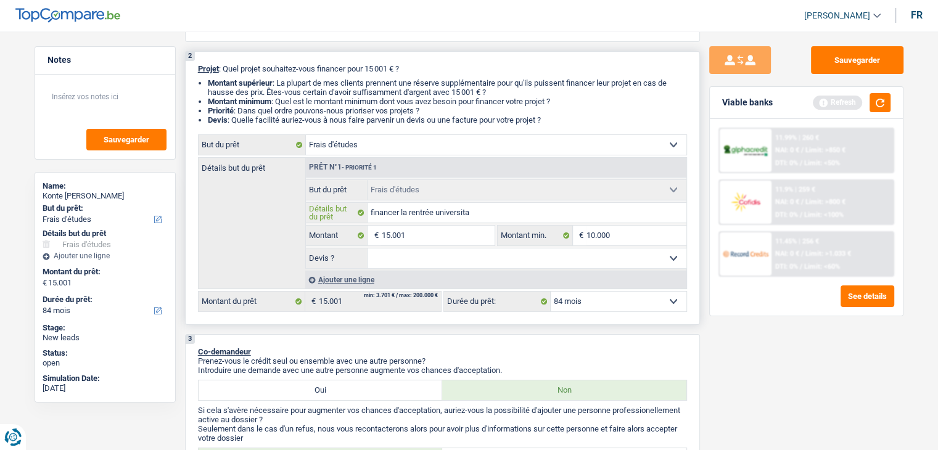
type input "financer la rentrée universitai"
type input "financer la rentrée universitair"
type input "financer la rentrée universitaire"
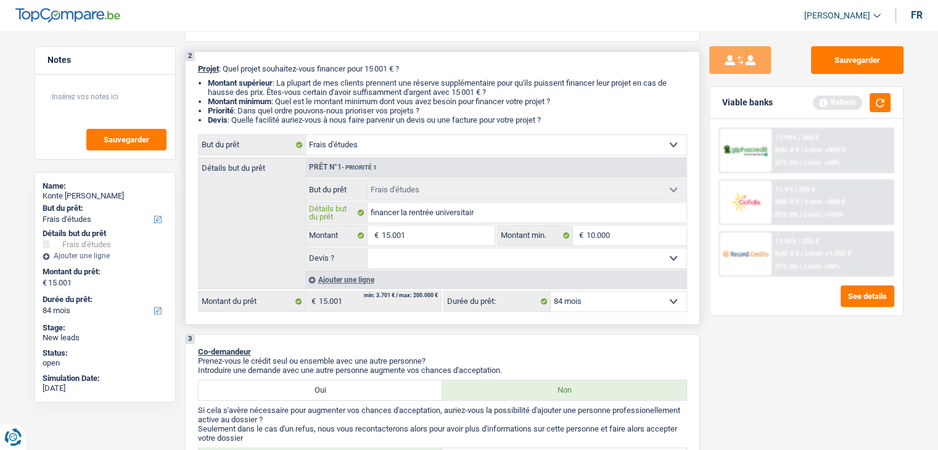
type input "financer la rentrée universitaire"
type input "financer la rentrée universitaire d"
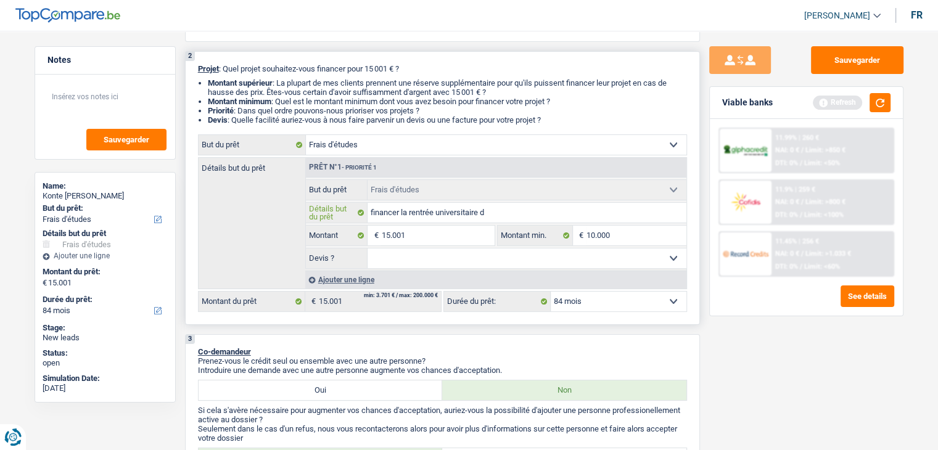
type input "financer la rentrée universitaire de"
click at [875, 104] on button "button" at bounding box center [879, 102] width 21 height 19
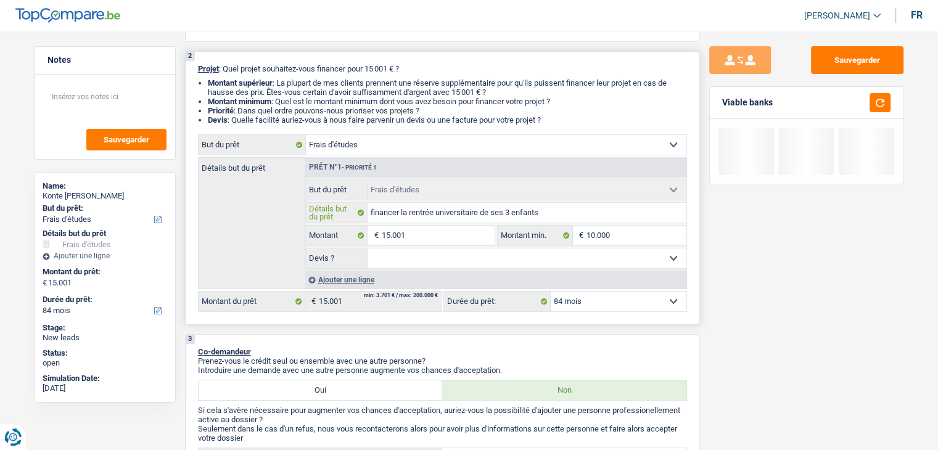
click at [612, 213] on input "financer la rentrée universitaire de ses 3 enfants" at bounding box center [526, 213] width 319 height 20
click at [473, 256] on select "Oui Non Non répondu Sélectionner une option" at bounding box center [526, 258] width 319 height 20
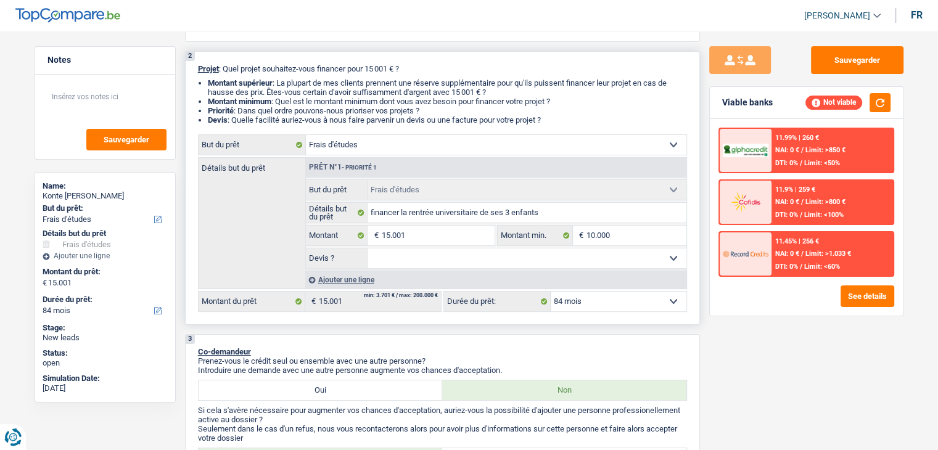
click at [367, 248] on select "Oui Non Non répondu Sélectionner une option" at bounding box center [526, 258] width 319 height 20
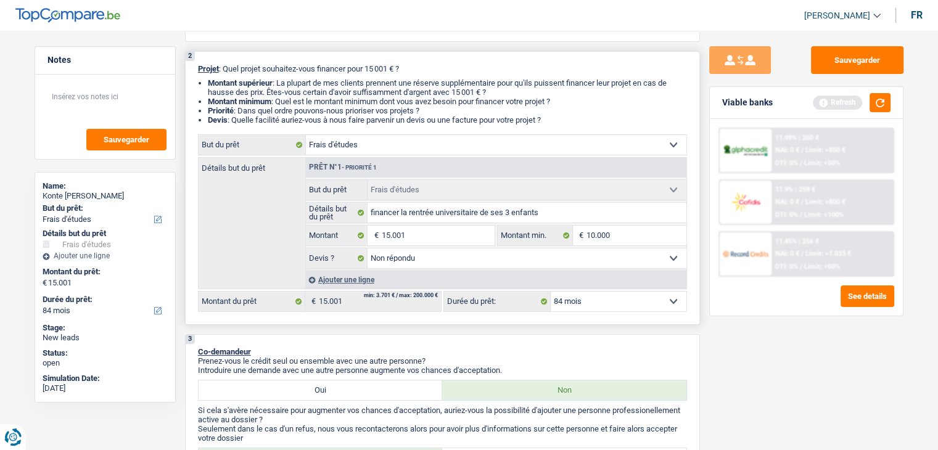
scroll to position [308, 0]
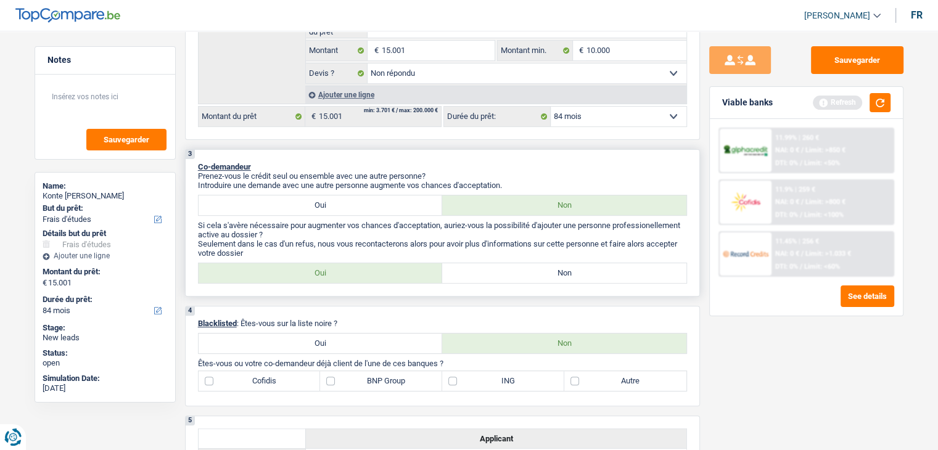
click at [523, 272] on label "Non" at bounding box center [564, 273] width 244 height 20
click at [523, 272] on input "Non" at bounding box center [564, 273] width 244 height 20
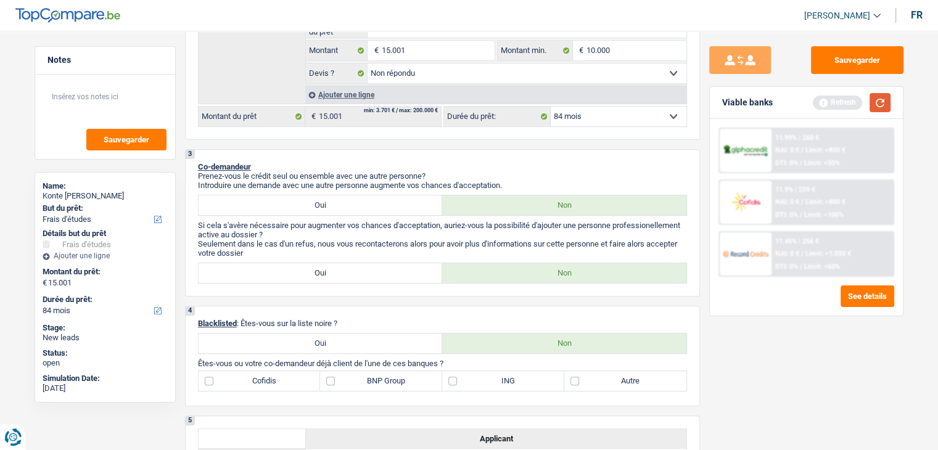
click at [875, 104] on button "button" at bounding box center [879, 102] width 21 height 19
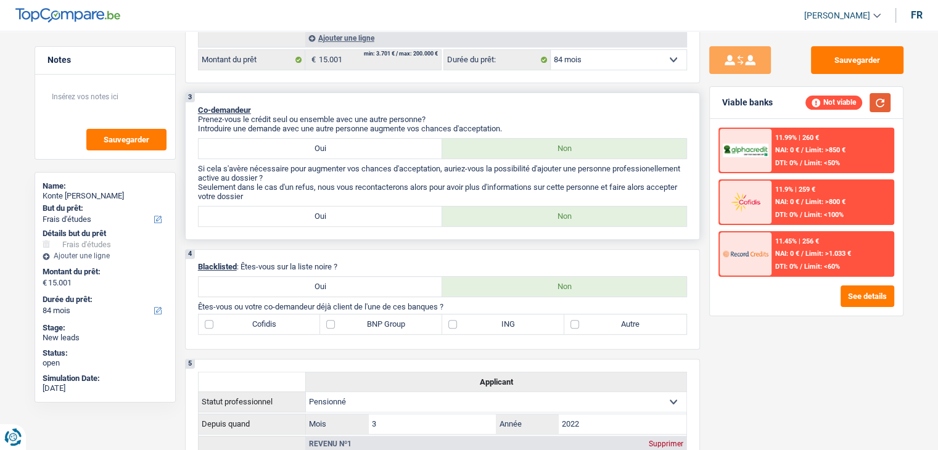
scroll to position [432, 0]
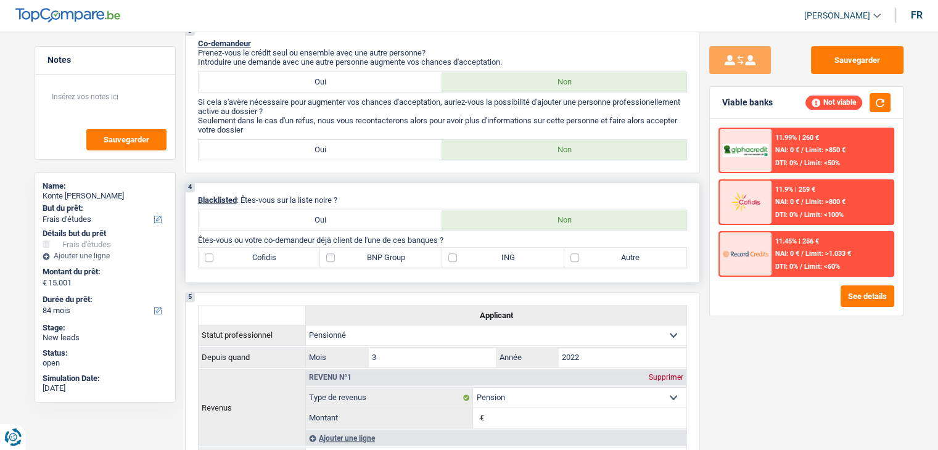
drag, startPoint x: 342, startPoint y: 198, endPoint x: 243, endPoint y: 199, distance: 99.3
click at [243, 199] on p "Blacklisted : Êtes-vous sur la liste noire ?" at bounding box center [442, 199] width 489 height 9
click at [242, 200] on p "Blacklisted : Êtes-vous sur la liste noire ?" at bounding box center [442, 199] width 489 height 9
drag, startPoint x: 240, startPoint y: 199, endPoint x: 194, endPoint y: 198, distance: 46.2
click at [194, 198] on div "4 Blacklisted : Êtes-vous sur la liste noire ? Oui Non Êtes-vous ou votre co-de…" at bounding box center [442, 232] width 515 height 100
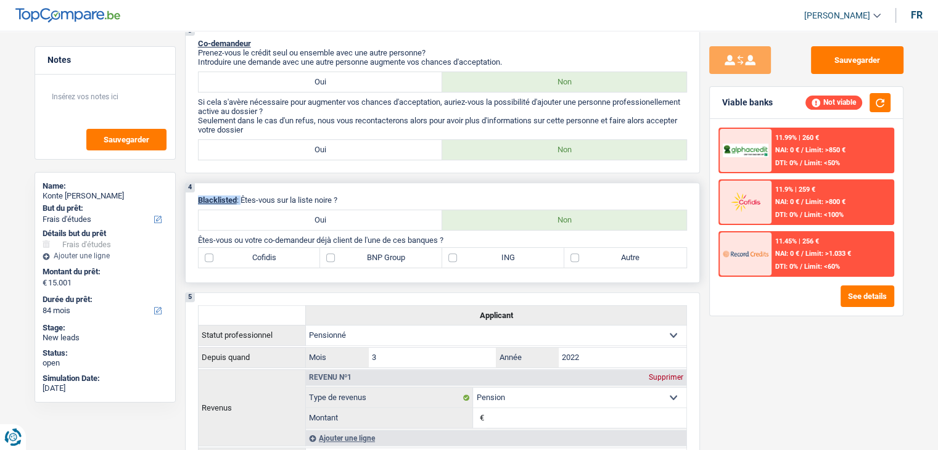
click at [194, 198] on div "4 Blacklisted : Êtes-vous sur la liste noire ? Oui Non Êtes-vous ou votre co-de…" at bounding box center [442, 232] width 515 height 100
drag, startPoint x: 198, startPoint y: 198, endPoint x: 235, endPoint y: 195, distance: 37.7
click at [235, 195] on span "Blacklisted" at bounding box center [217, 199] width 39 height 9
drag, startPoint x: 245, startPoint y: 196, endPoint x: 357, endPoint y: 193, distance: 112.2
click at [357, 193] on div "4 Blacklisted : Êtes-vous sur la liste noire ? Oui Non Êtes-vous ou votre co-de…" at bounding box center [442, 232] width 515 height 100
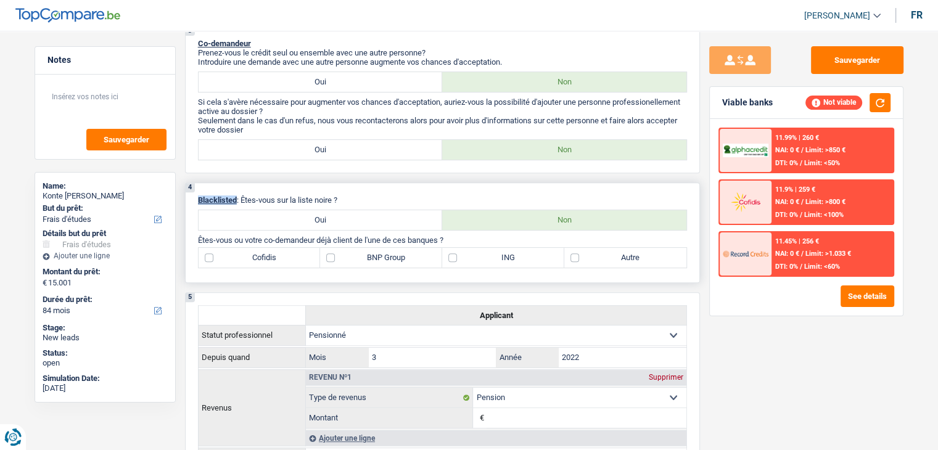
click at [350, 196] on p "Blacklisted : Êtes-vous sur la liste noire ?" at bounding box center [442, 199] width 489 height 9
drag, startPoint x: 348, startPoint y: 196, endPoint x: 243, endPoint y: 192, distance: 104.9
click at [243, 192] on div "4 Blacklisted : Êtes-vous sur la liste noire ? Oui Non Êtes-vous ou votre co-de…" at bounding box center [442, 232] width 515 height 100
click at [301, 215] on label "Oui" at bounding box center [320, 220] width 244 height 20
click at [301, 215] on input "Oui" at bounding box center [320, 220] width 244 height 20
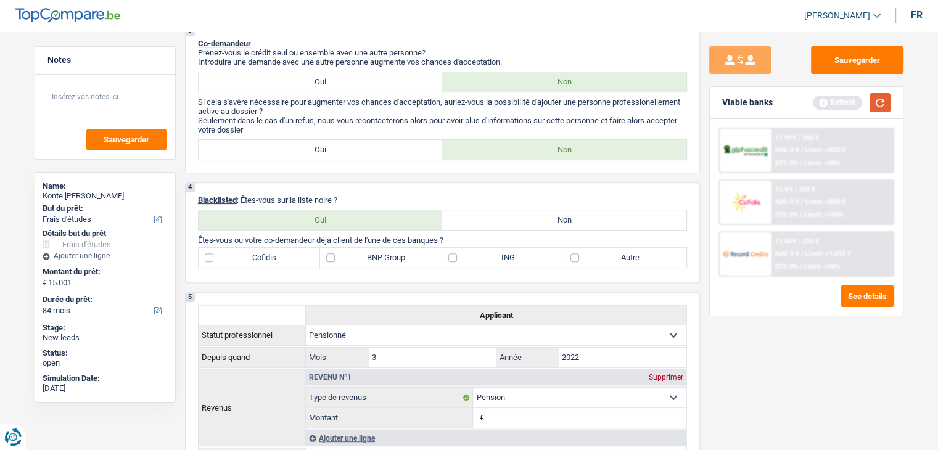
click at [880, 94] on button "button" at bounding box center [879, 102] width 21 height 19
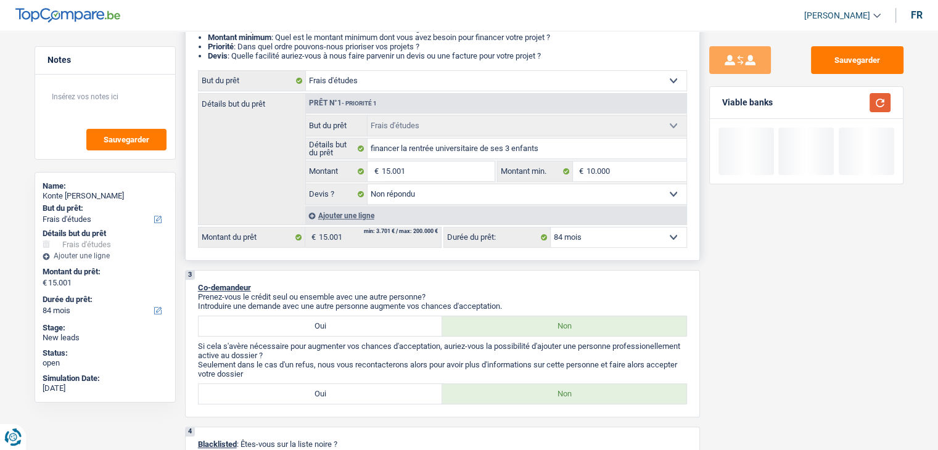
scroll to position [0, 0]
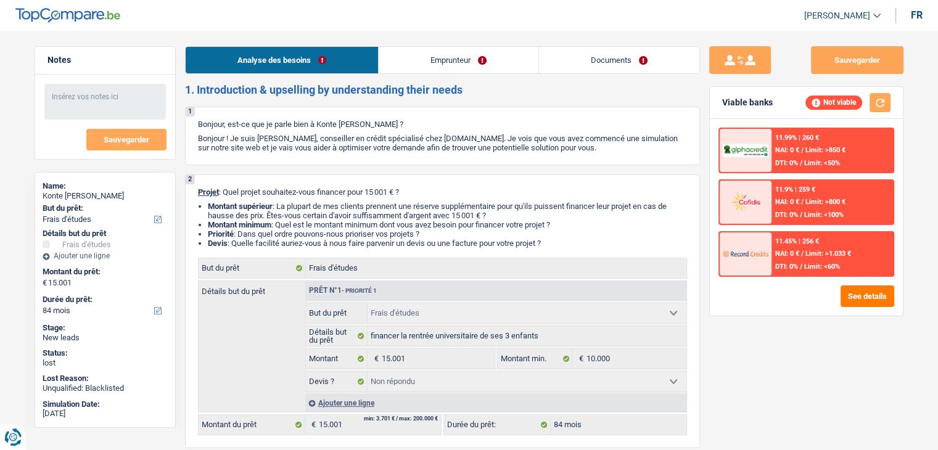
click at [803, 67] on div "Sauvegarder" at bounding box center [806, 60] width 194 height 28
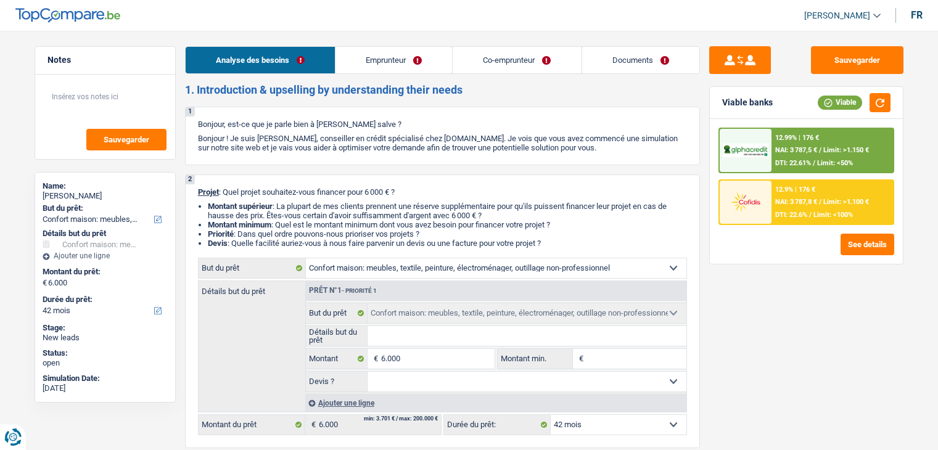
select select "household"
select select "42"
select select "household"
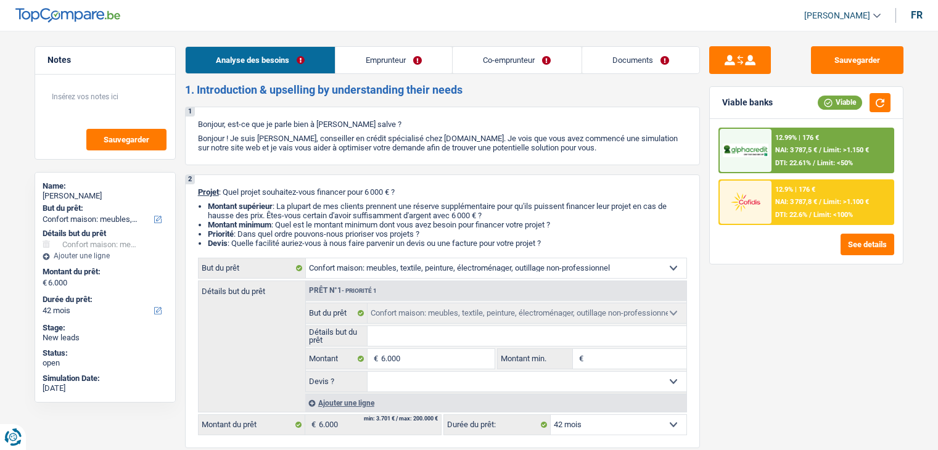
select select "42"
select select "retired"
select select "housewife"
select select "pension"
select select "other"
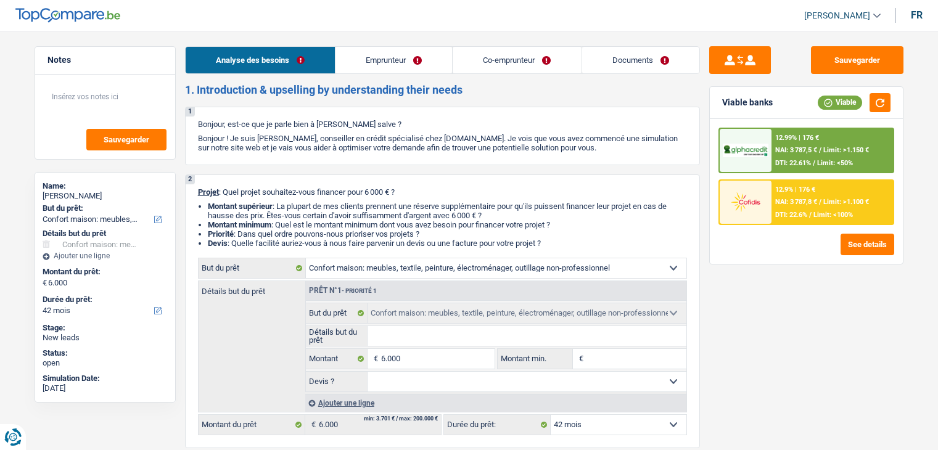
select select "rents"
select select "household"
select select "42"
click at [418, 333] on input "Détails but du prêt" at bounding box center [526, 336] width 319 height 20
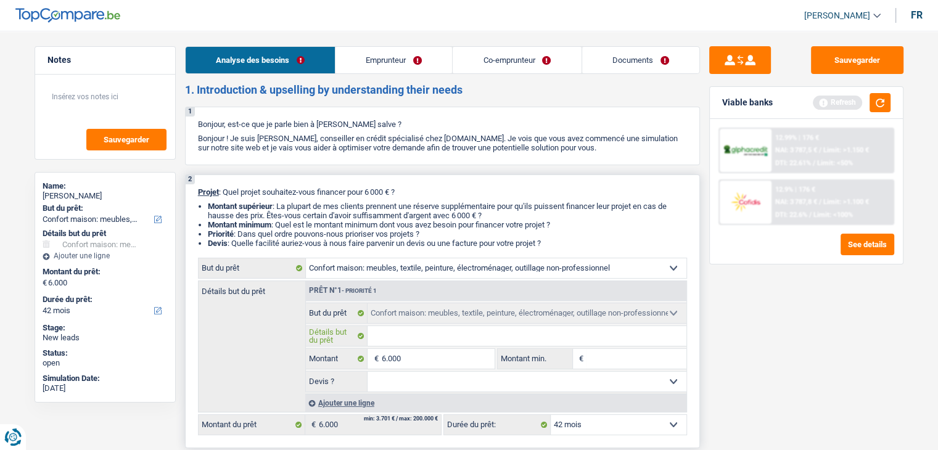
type input "a"
type input "am"
type input "ame"
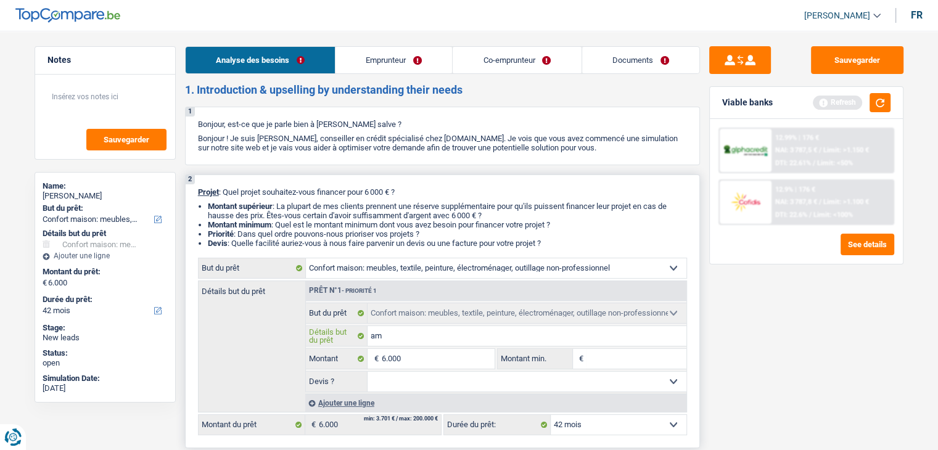
type input "ame"
type input "ameu"
type input "ameub"
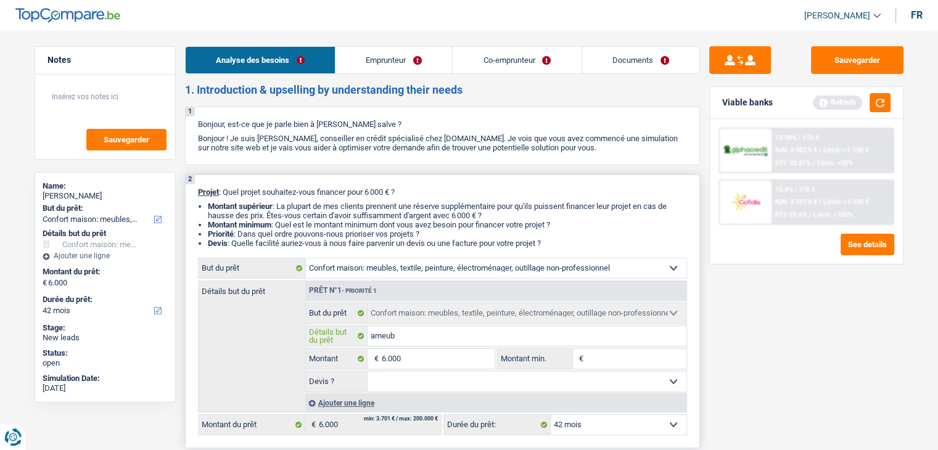
type input "ameubl"
type input "ameuble"
type input "ameublem"
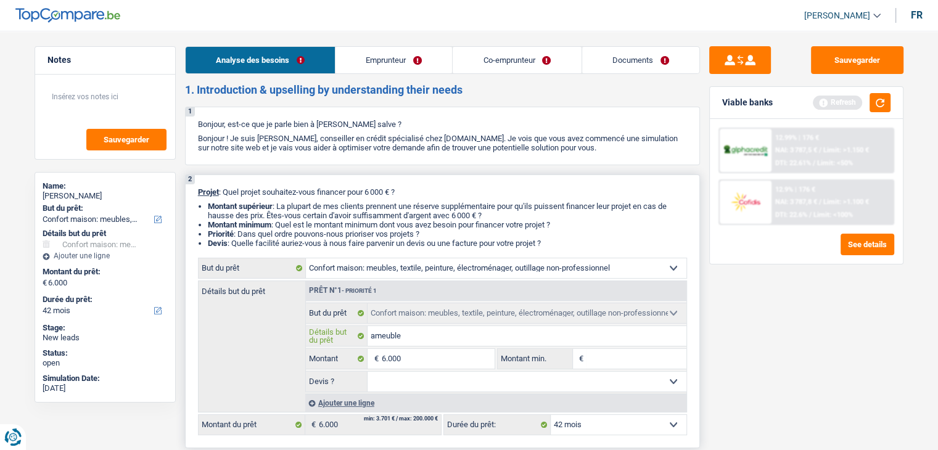
type input "ameublem"
type input "ameubleme"
type input "ameublemen"
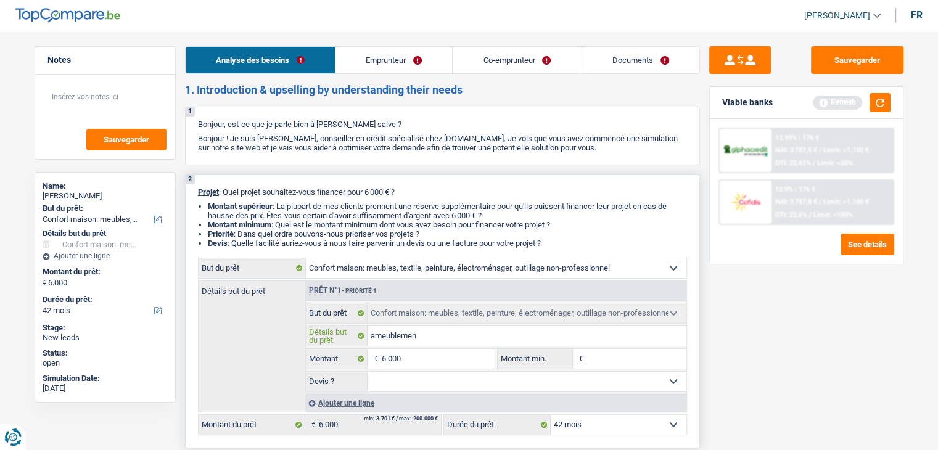
type input "ameublement"
type input "ameublement,"
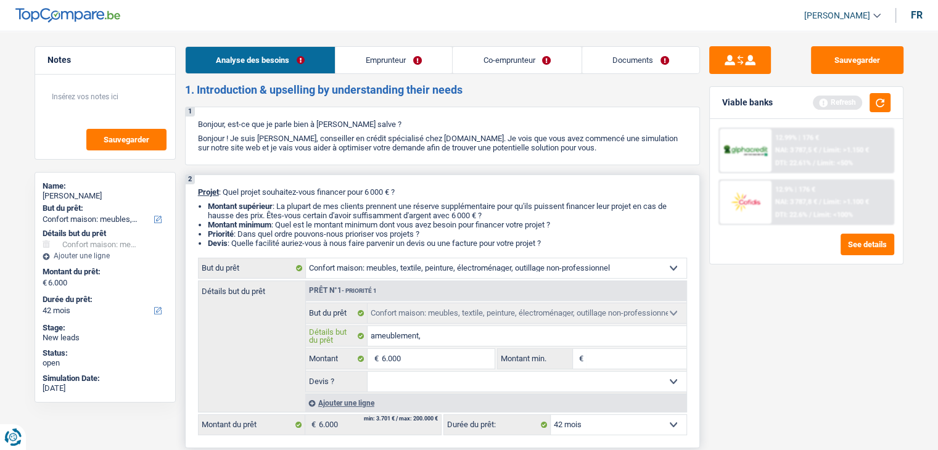
type input "ameublement,"
type input "ameublement, e"
type input "ameublement, el"
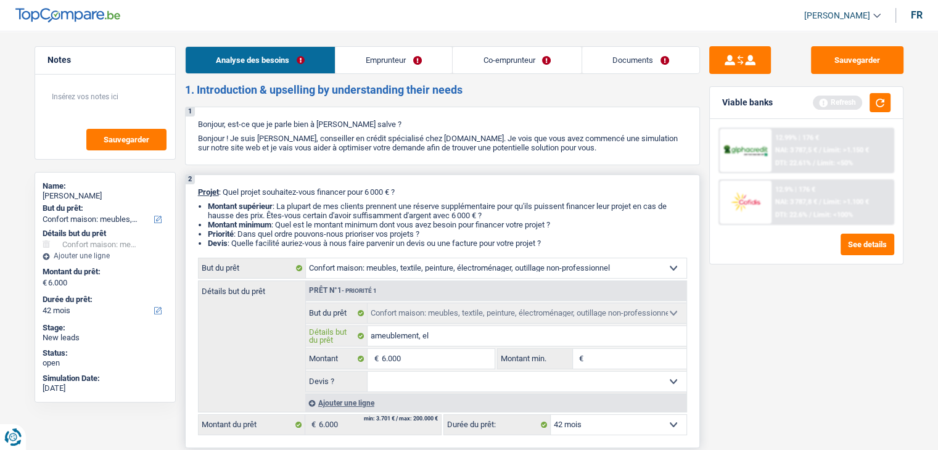
type input "ameublement, ele"
type input "ameublement, elec"
type input "ameublement, elect"
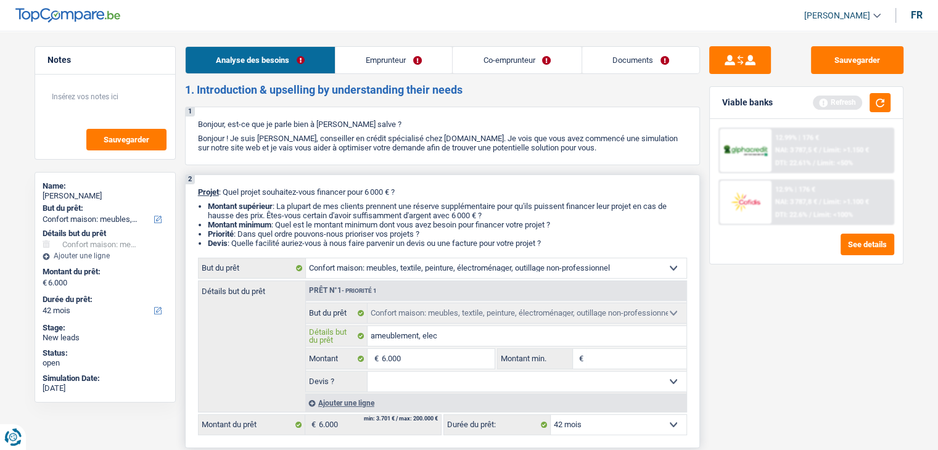
type input "ameublement, elect"
type input "ameublement, electr"
type input "ameublement, electro"
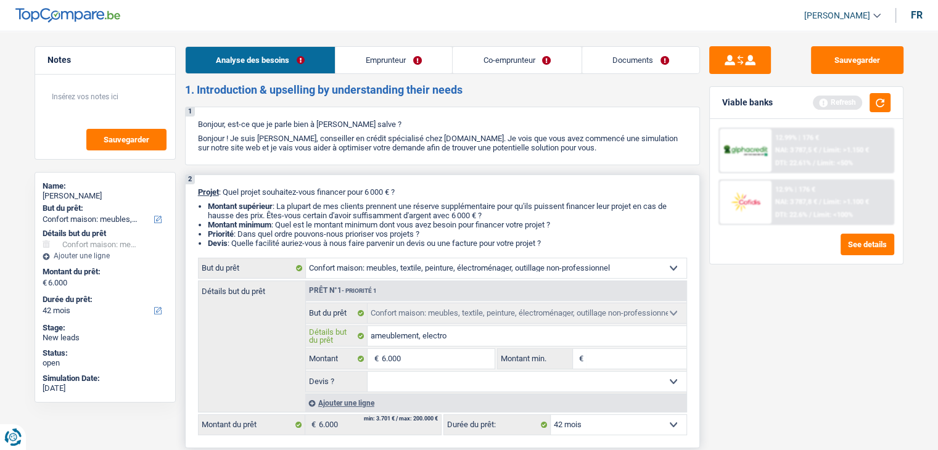
type input "ameublement, electrom"
type input "ameublement, electromé"
type input "ameublement, electromén"
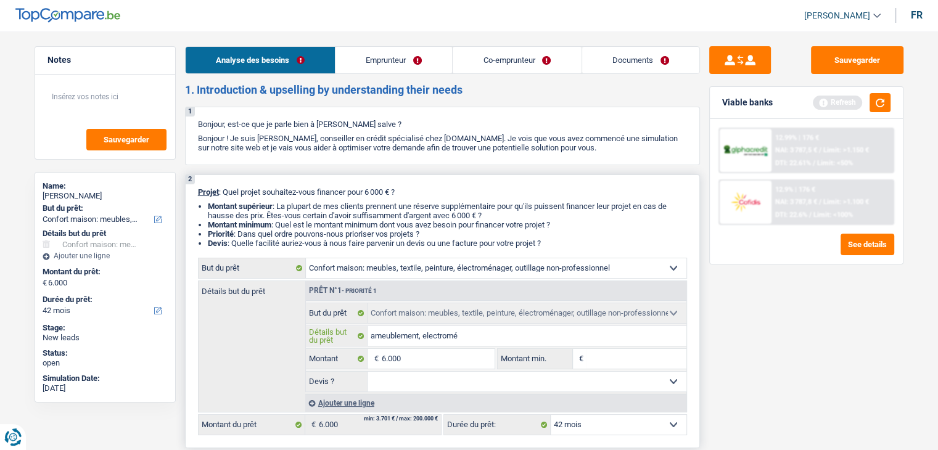
type input "ameublement, electromén"
type input "ameublement, electroména"
type input "ameublement, electroménag"
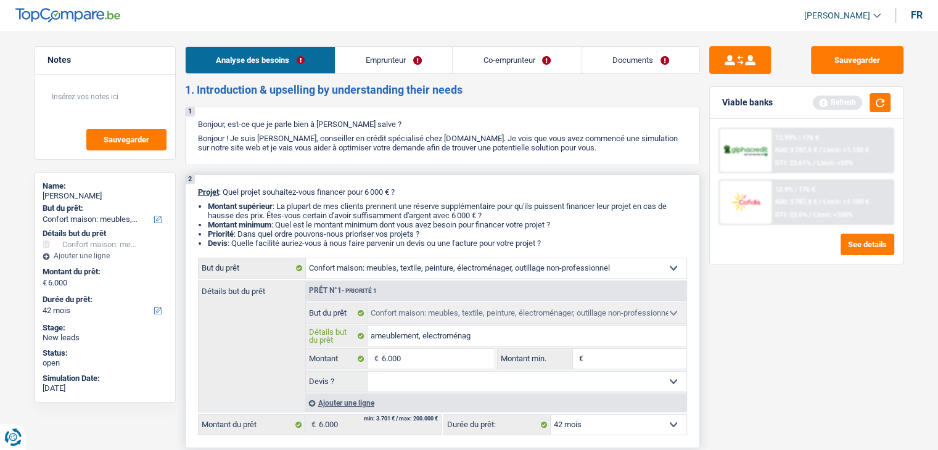
type input "ameublement, electroménage"
type input "ameublement, electroménager"
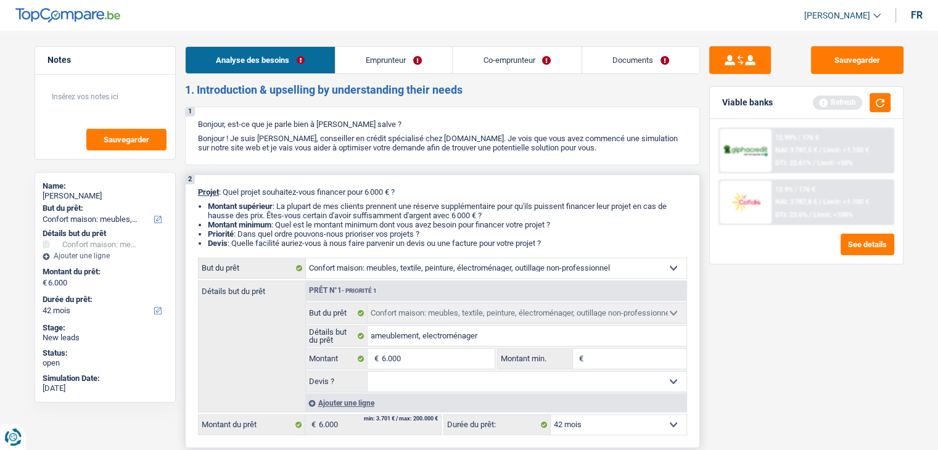
click at [608, 353] on input "Montant min." at bounding box center [636, 359] width 100 height 20
type input "6"
type input "60"
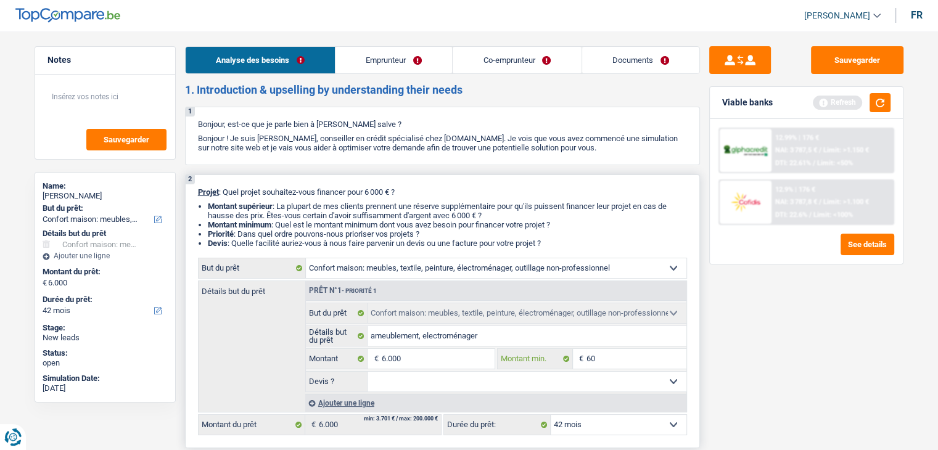
type input "600"
type input "6.000"
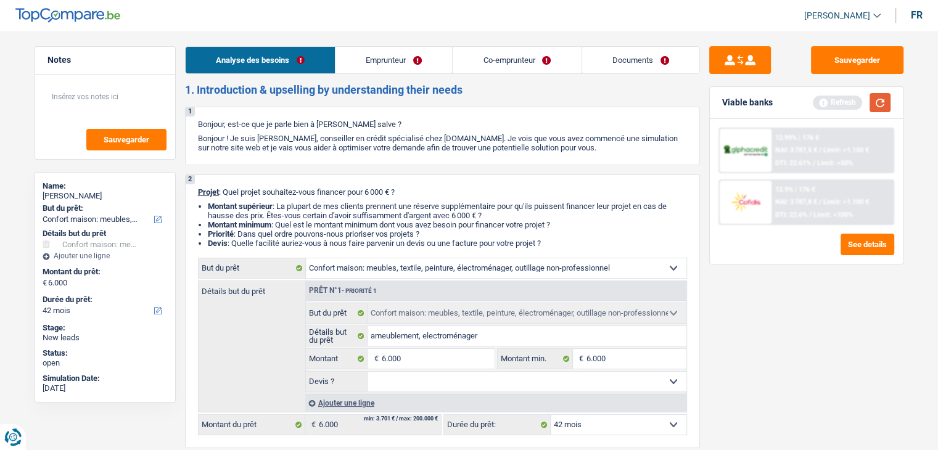
click at [882, 104] on button "button" at bounding box center [879, 102] width 21 height 19
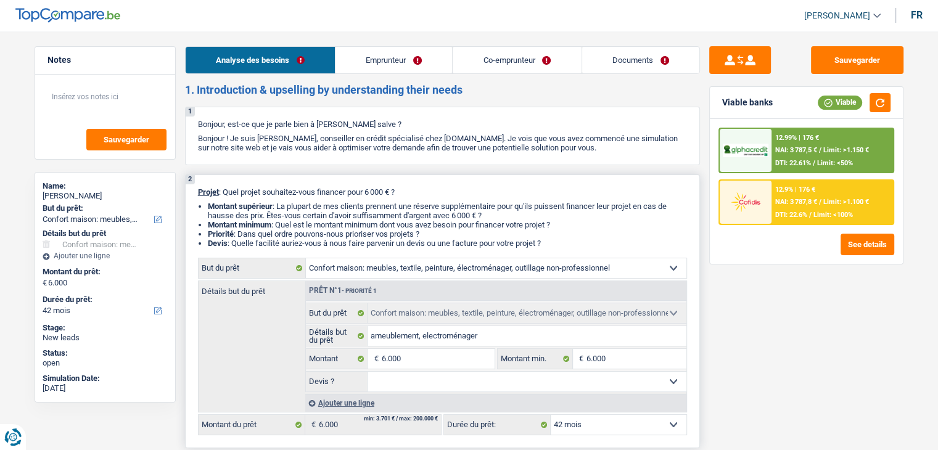
drag, startPoint x: 549, startPoint y: 242, endPoint x: 251, endPoint y: 223, distance: 299.0
click at [251, 223] on ul "Montant supérieur : La plupart de mes clients prennent une réserve supplémentai…" at bounding box center [442, 225] width 489 height 46
click at [279, 215] on li "Montant supérieur : La plupart de mes clients prennent une réserve supplémentai…" at bounding box center [447, 211] width 479 height 18
click at [583, 245] on li "Devis : Quelle facilité auriez-vous à nous faire parvenir un devis ou une factu…" at bounding box center [447, 243] width 479 height 9
drag, startPoint x: 552, startPoint y: 242, endPoint x: 207, endPoint y: 205, distance: 347.2
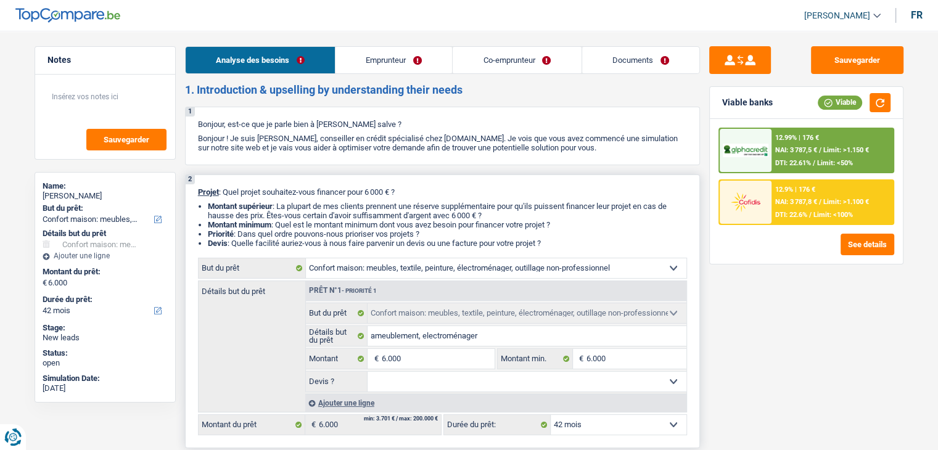
click at [207, 205] on ul "Montant supérieur : La plupart de mes clients prennent une réserve supplémentai…" at bounding box center [442, 225] width 489 height 46
click at [289, 195] on p "Projet : Quel projet souhaitez-vous financer pour 6 000 € ?" at bounding box center [442, 191] width 489 height 9
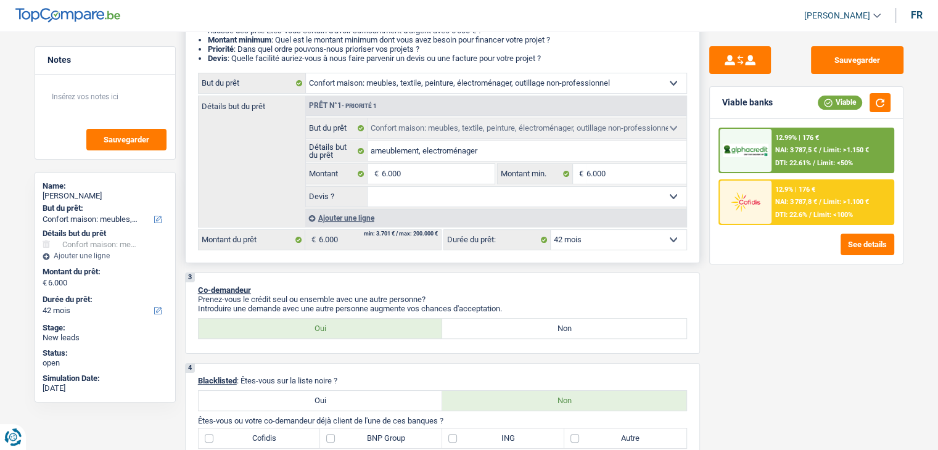
scroll to position [308, 0]
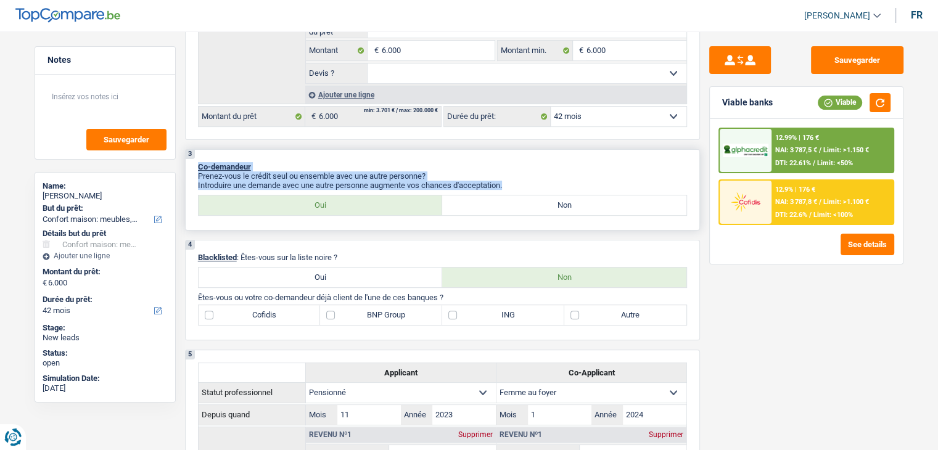
drag, startPoint x: 506, startPoint y: 183, endPoint x: 197, endPoint y: 154, distance: 310.2
click at [197, 154] on div "3 Co-demandeur Prenez-vous le crédit seul ou ensemble avec une autre personne? …" at bounding box center [442, 189] width 515 height 81
click at [248, 151] on div "3 Co-demandeur Prenez-vous le crédit seul ou ensemble avec une autre personne? …" at bounding box center [442, 189] width 515 height 81
drag, startPoint x: 192, startPoint y: 166, endPoint x: 511, endPoint y: 179, distance: 319.0
click at [511, 179] on div "3 Co-demandeur Prenez-vous le crédit seul ou ensemble avec une autre personne? …" at bounding box center [442, 189] width 515 height 81
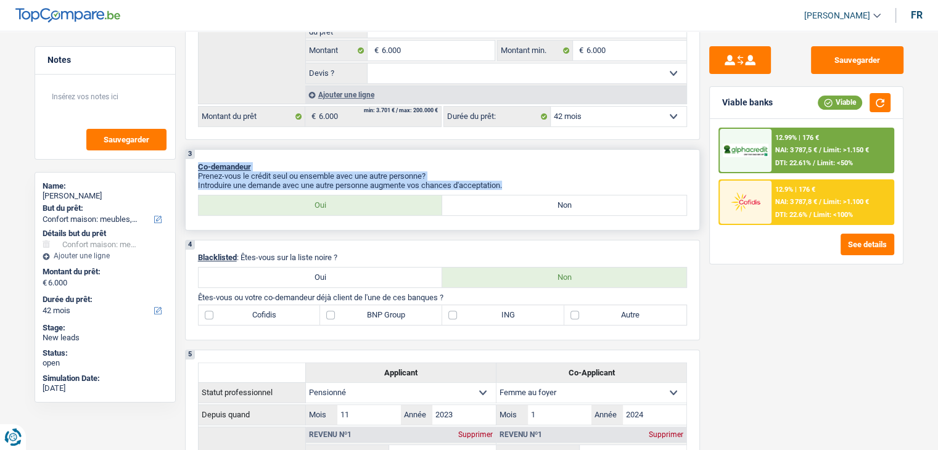
click at [510, 181] on p "Introduire une demande avec une autre personne augmente vos chances d'acceptati…" at bounding box center [442, 185] width 489 height 9
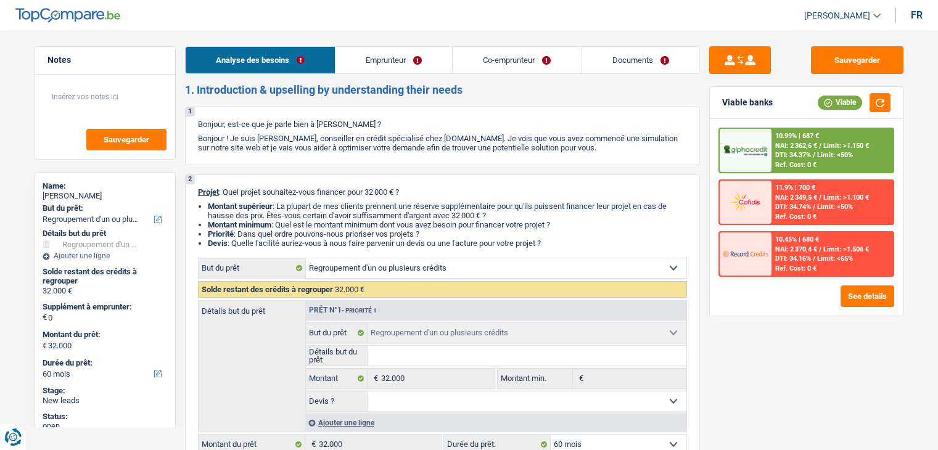
select select "refinancing"
select select "60"
select select "refinancing"
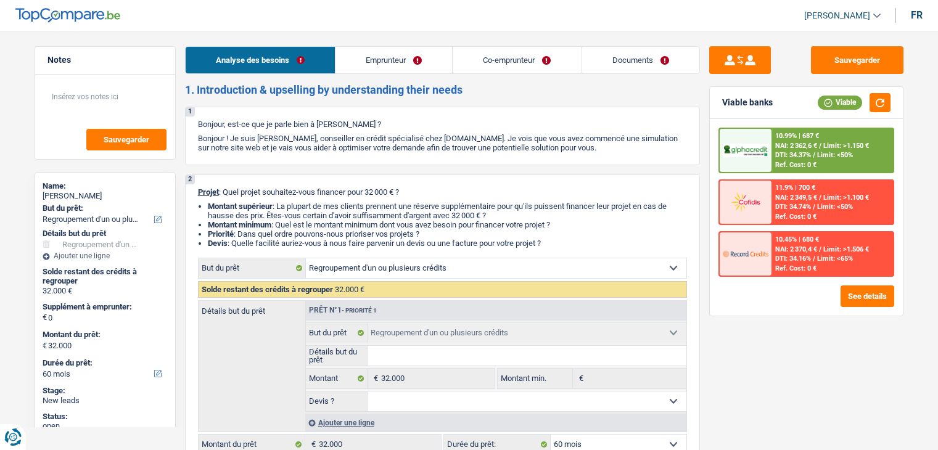
select select "60"
select select "publicEmployee"
select select "netSalary"
select select "disabilityPension"
select select "mealVouchers"
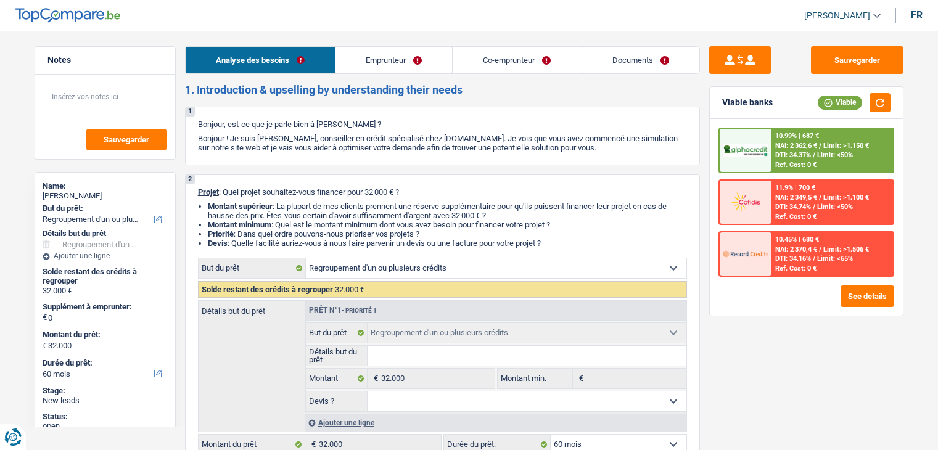
select select "rents"
select select "creditConsolidation"
select select "36"
select select "refinancing"
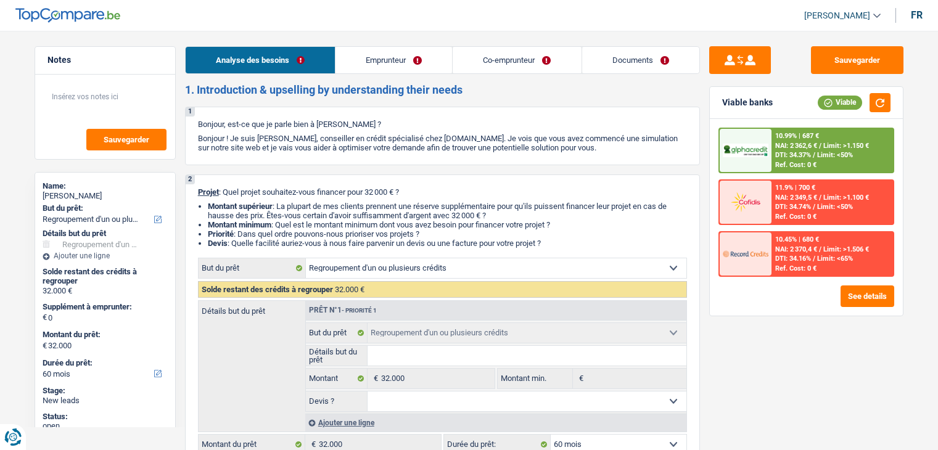
select select "60"
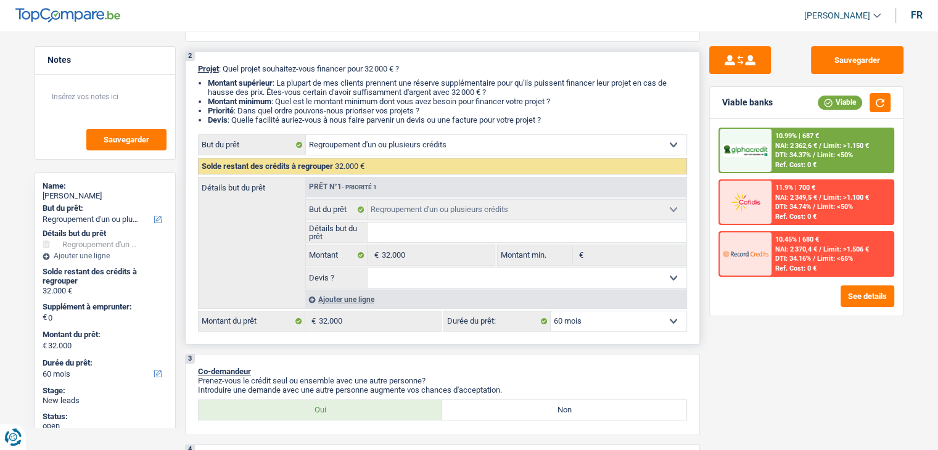
drag, startPoint x: 555, startPoint y: 121, endPoint x: 194, endPoint y: 65, distance: 365.6
click at [194, 65] on div "2 Projet : Quel projet souhaitez-vous financer pour 32 000 € ? Montant supérieu…" at bounding box center [442, 197] width 515 height 293
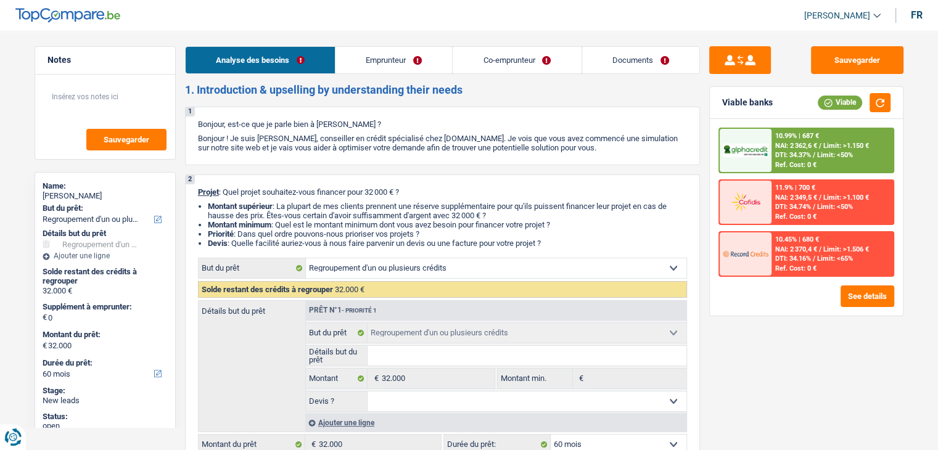
click at [488, 66] on link "Co-emprunteur" at bounding box center [516, 60] width 128 height 27
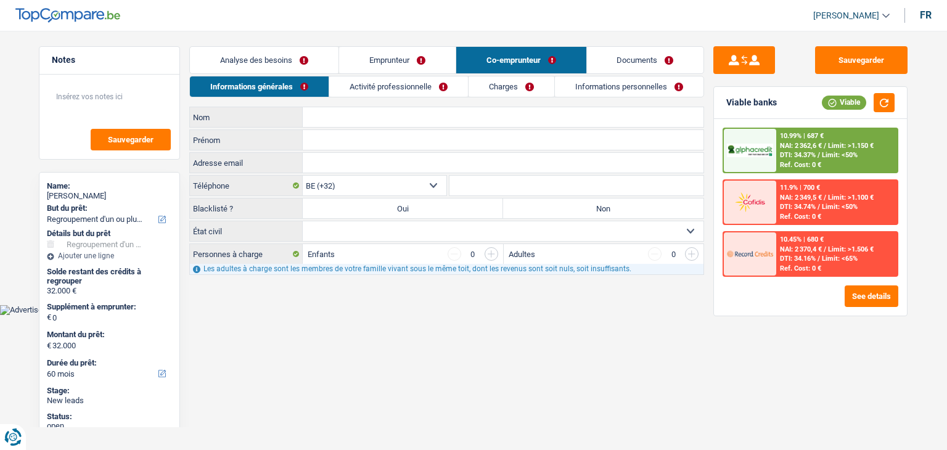
click at [348, 91] on link "Activité professionnelle" at bounding box center [398, 86] width 139 height 20
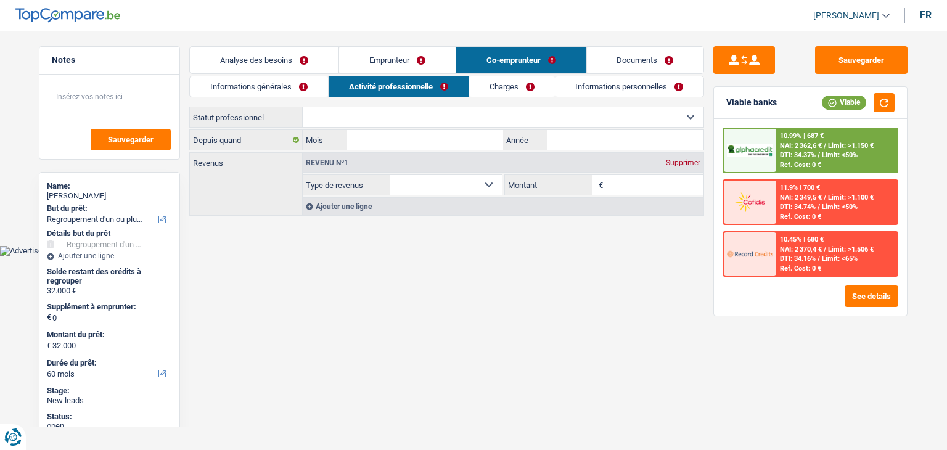
click at [268, 60] on link "Analyse des besoins" at bounding box center [264, 60] width 149 height 27
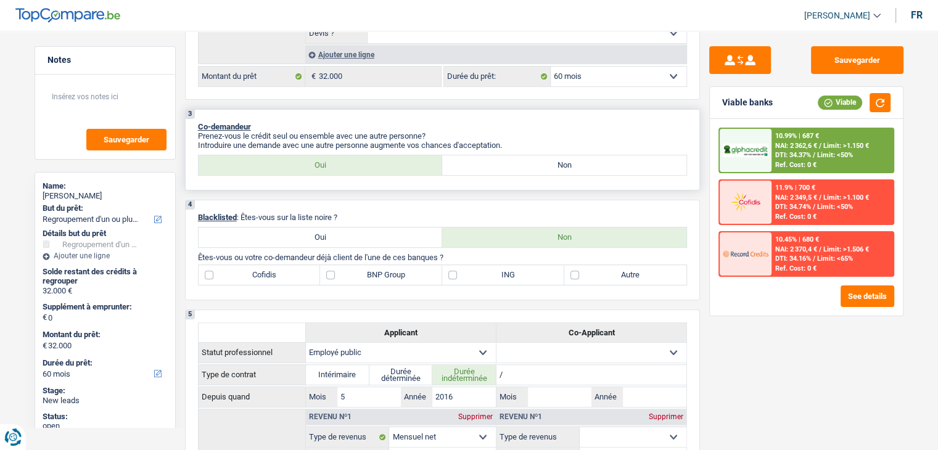
scroll to position [370, 0]
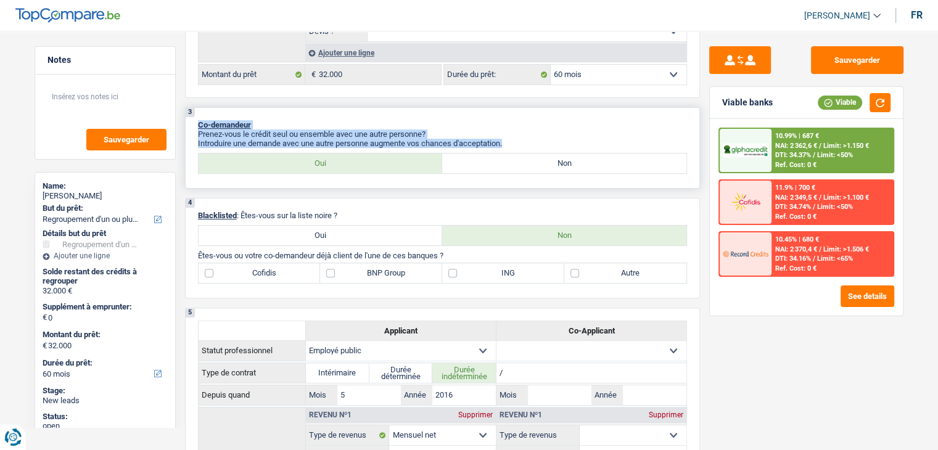
drag, startPoint x: 508, startPoint y: 137, endPoint x: 212, endPoint y: 126, distance: 296.1
click at [188, 117] on div "3 Co-demandeur Prenez-vous le crédit seul ou ensemble avec une autre personne? …" at bounding box center [442, 147] width 515 height 81
click at [217, 129] on p "Prenez-vous le crédit seul ou ensemble avec une autre personne?" at bounding box center [442, 133] width 489 height 9
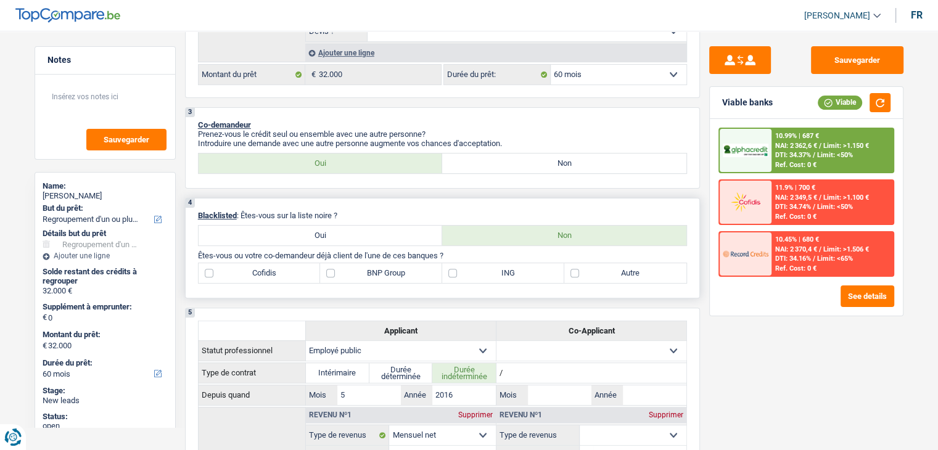
drag, startPoint x: 353, startPoint y: 201, endPoint x: 369, endPoint y: 203, distance: 16.2
click at [354, 201] on div "4 Blacklisted : Êtes-vous sur la liste noire ? Oui Non Êtes-vous ou votre co-de…" at bounding box center [442, 248] width 515 height 100
click at [348, 213] on p "Blacklisted : Êtes-vous sur la liste noire ?" at bounding box center [442, 215] width 489 height 9
click at [404, 198] on div "4 Blacklisted : Êtes-vous sur la liste noire ? Oui Non Êtes-vous ou votre co-de…" at bounding box center [442, 248] width 515 height 100
click at [432, 133] on p "Prenez-vous le crédit seul ou ensemble avec une autre personne?" at bounding box center [442, 133] width 489 height 9
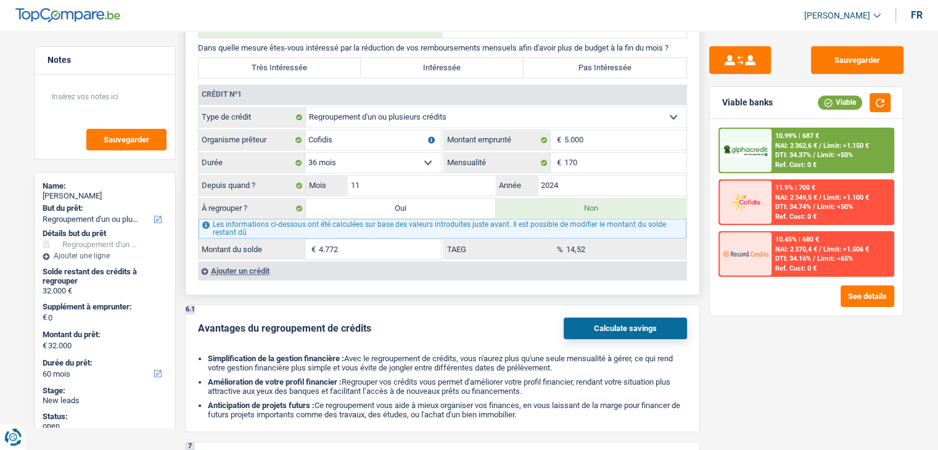
scroll to position [1048, 0]
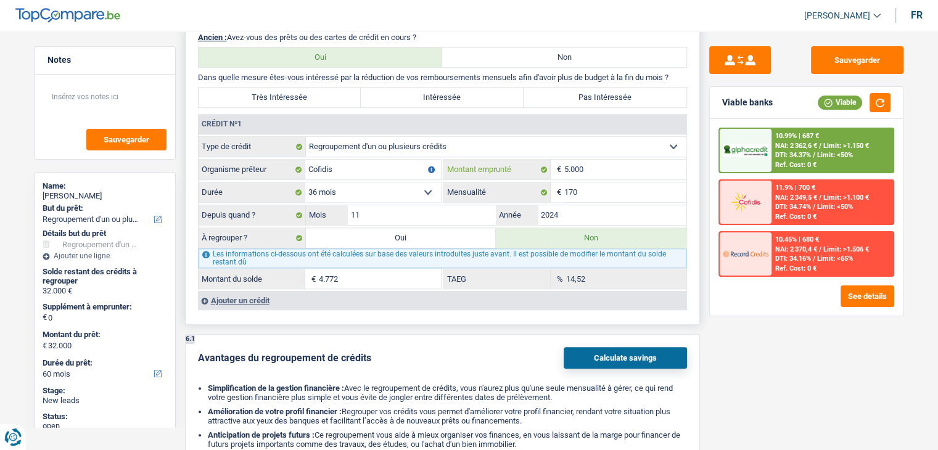
click at [568, 160] on input "5.000" at bounding box center [625, 170] width 122 height 20
type input "0"
select select
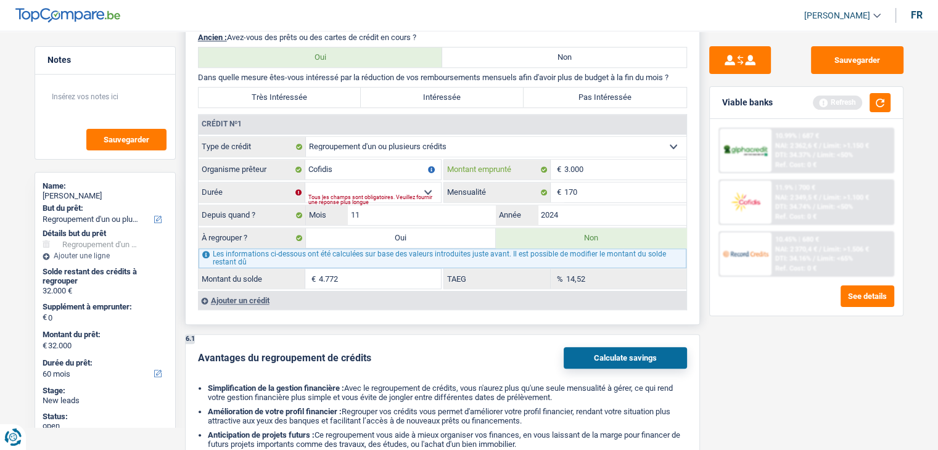
type input "3.000"
click at [420, 186] on select "12 mois 18 mois 24 mois 30 mois Sélectionner une option" at bounding box center [373, 192] width 136 height 20
select select "30"
click at [305, 182] on select "12 mois 18 mois 24 mois 30 mois Sélectionner une option" at bounding box center [373, 192] width 136 height 20
type input "2.422"
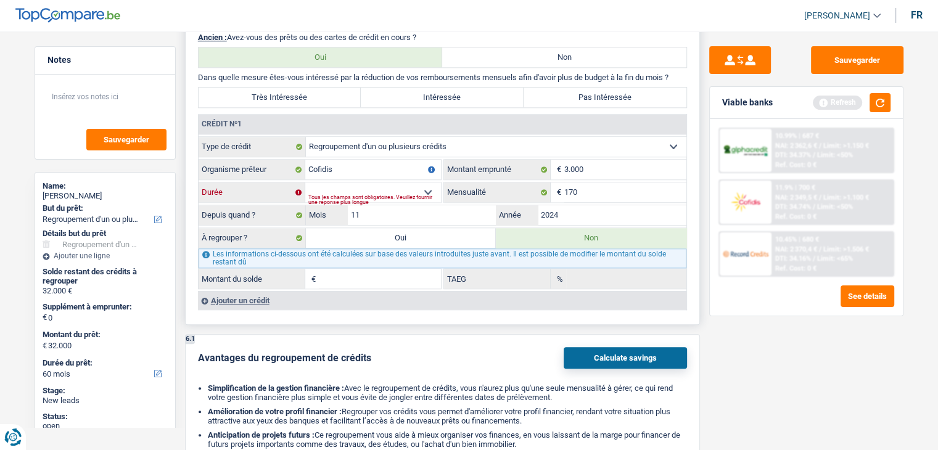
type input "57,05"
click at [870, 104] on button "button" at bounding box center [879, 102] width 21 height 19
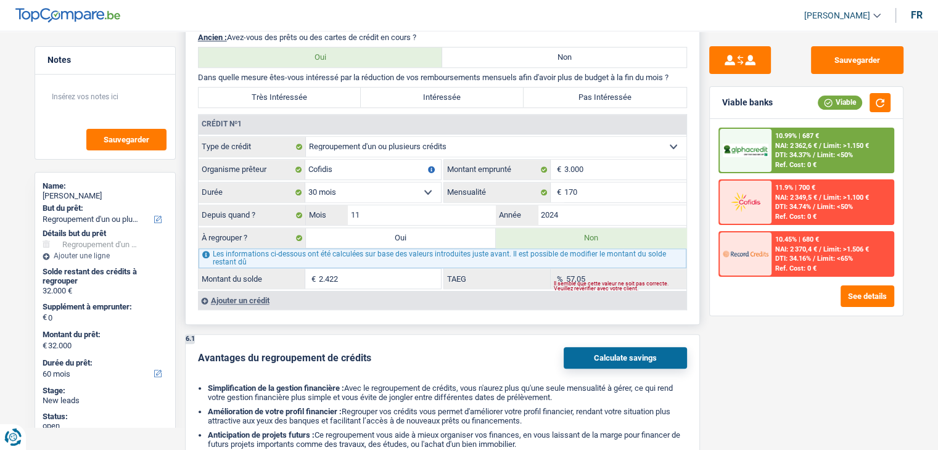
click at [705, 207] on div "Sauvegarder Viable banks Viable 10.99% | 687 € NAI: 2 362,6 € / Limit: >1.150 €…" at bounding box center [806, 236] width 213 height 381
click at [587, 188] on input "170" at bounding box center [625, 192] width 122 height 20
click at [587, 187] on input "170" at bounding box center [625, 192] width 122 height 20
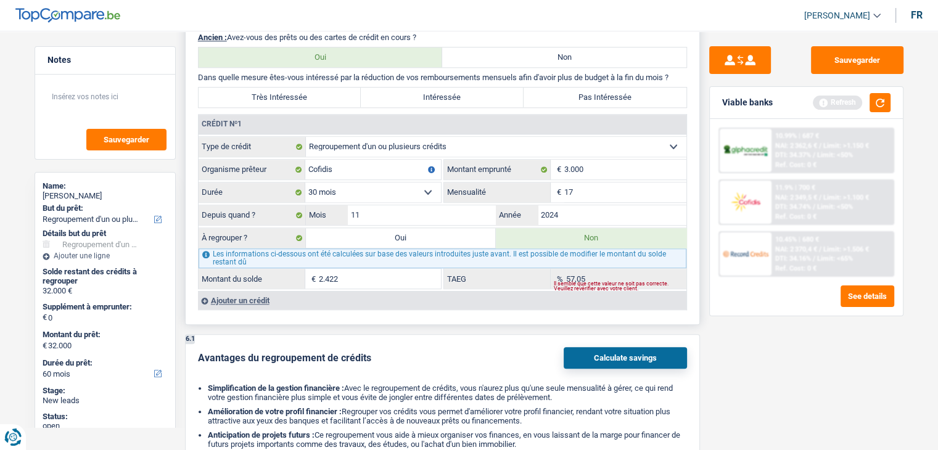
type input "1"
type input "220"
type input "1"
type input "100,00"
click at [875, 106] on button "button" at bounding box center [879, 102] width 21 height 19
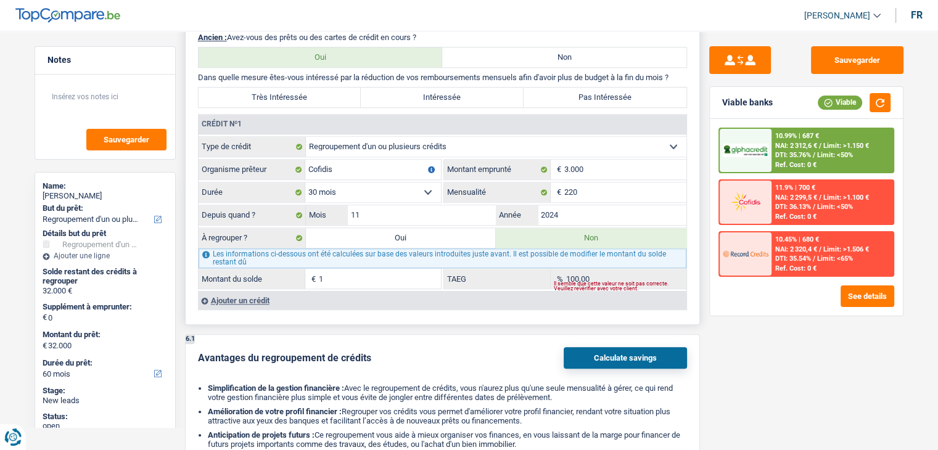
click at [698, 243] on div "6 Ancien : Avez-vous des prêts ou des cartes de crédit en cours ? Oui Non Dans …" at bounding box center [442, 172] width 515 height 305
click at [700, 241] on div "Sauvegarder Viable banks Viable 10.99% | 687 € NAI: 2 312,6 € / Limit: >1.150 €…" at bounding box center [806, 236] width 213 height 381
click at [387, 334] on div "6.1 Avantages du regroupement de crédits Calculate savings Simplification de la…" at bounding box center [442, 398] width 515 height 128
click at [756, 338] on div "Sauvegarder Viable banks Viable 10.99% | 687 € NAI: 2 312,6 € / Limit: >1.150 €…" at bounding box center [806, 236] width 213 height 381
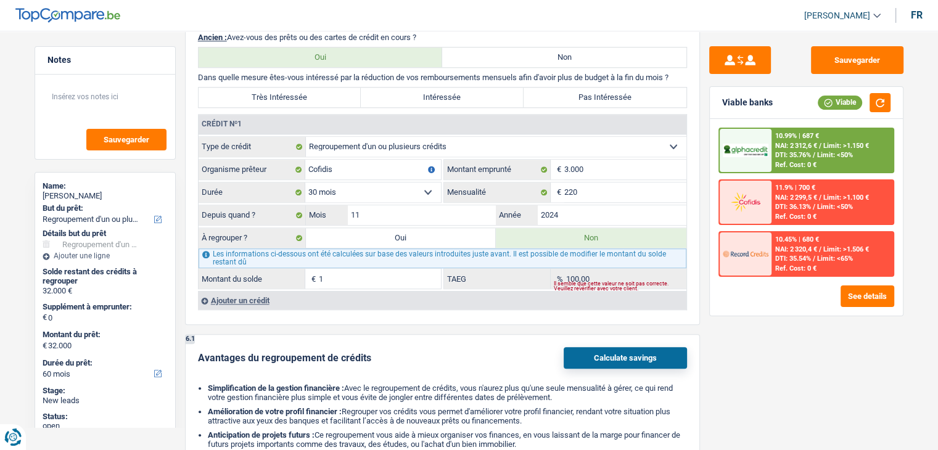
click at [756, 338] on div "Sauvegarder Viable banks Viable 10.99% | 687 € NAI: 2 312,6 € / Limit: >1.150 €…" at bounding box center [806, 236] width 213 height 381
drag, startPoint x: 343, startPoint y: 261, endPoint x: 359, endPoint y: 282, distance: 25.5
click at [344, 268] on fieldset "1 € Montant du solde" at bounding box center [319, 278] width 242 height 21
click at [359, 282] on fieldset "1 € Montant du solde" at bounding box center [319, 278] width 242 height 21
click at [358, 269] on input "1" at bounding box center [380, 279] width 122 height 20
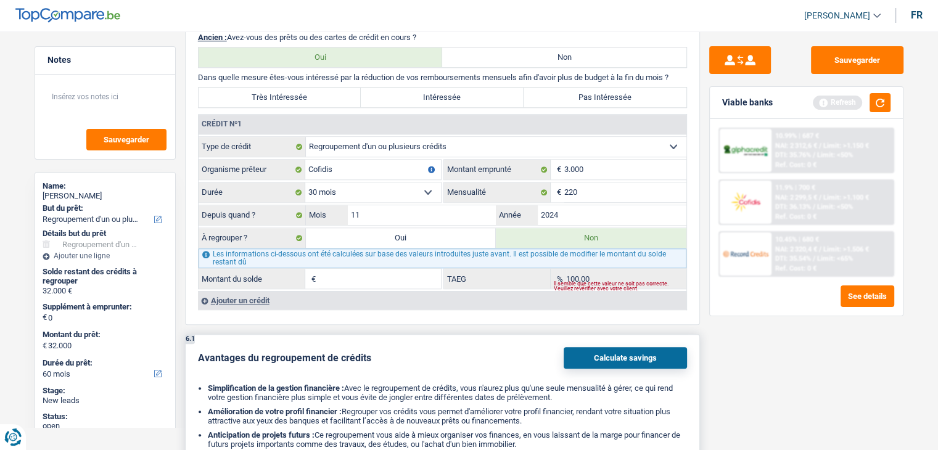
click at [437, 335] on div "6.1 Avantages du regroupement de crédits Calculate savings Simplification de la…" at bounding box center [442, 398] width 515 height 128
click at [883, 97] on button "button" at bounding box center [879, 102] width 21 height 19
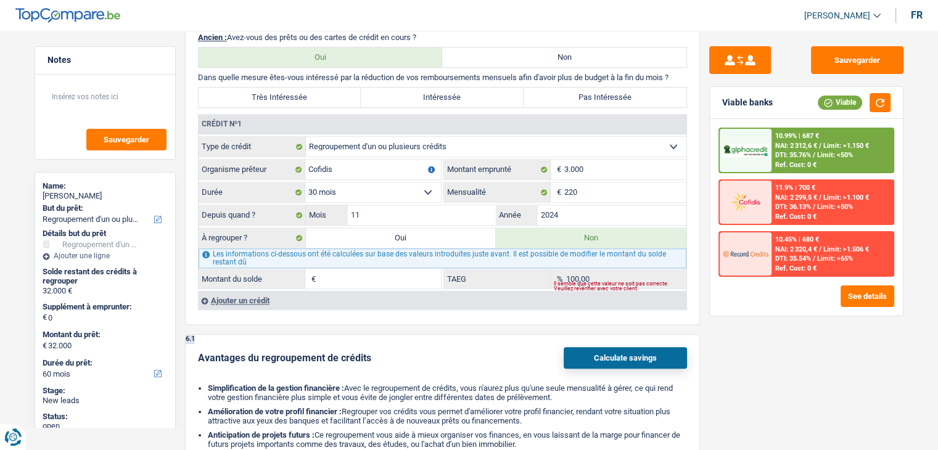
click at [761, 371] on div "Sauvegarder Viable banks Viable 10.99% | 687 € NAI: 2 312,6 € / Limit: >1.150 €…" at bounding box center [806, 236] width 213 height 381
click at [761, 370] on div "Sauvegarder Viable banks Viable 10.99% | 687 € NAI: 2 312,6 € / Limit: >1.150 €…" at bounding box center [806, 236] width 213 height 381
click at [533, 316] on div "6 Ancien : Avez-vous des prêts ou des cartes de crédit en cours ? Oui Non Dans …" at bounding box center [442, 172] width 515 height 305
click at [567, 165] on input "3.000" at bounding box center [625, 170] width 122 height 20
type input "1"
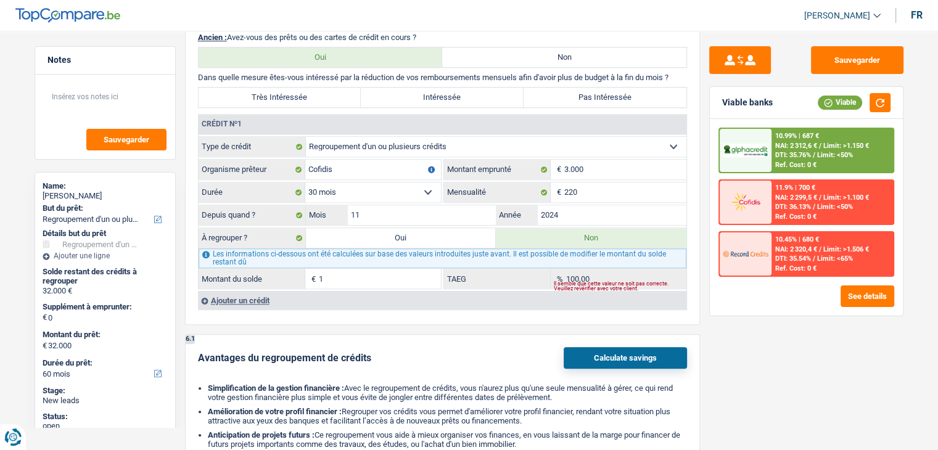
click at [700, 181] on div "Sauvegarder Viable banks Viable 10.99% | 687 € NAI: 2 312,6 € / Limit: >1.150 €…" at bounding box center [806, 236] width 213 height 381
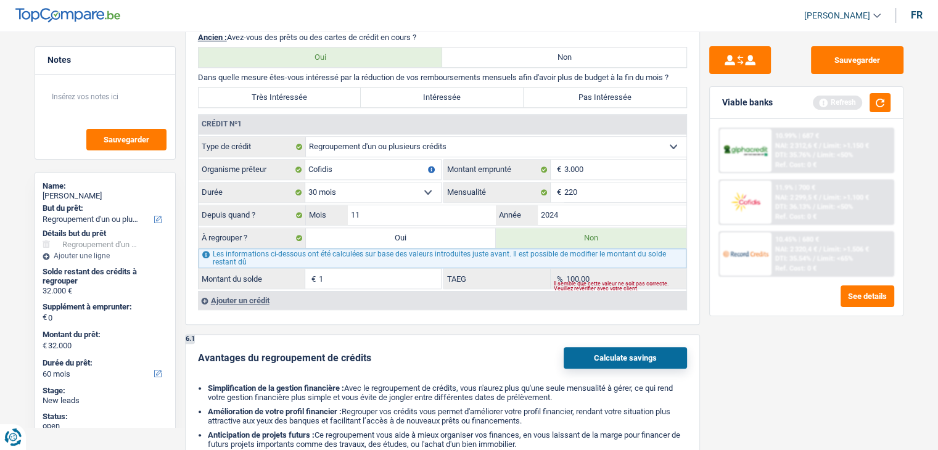
click at [401, 185] on select "12 mois 18 mois 24 mois 30 mois Sélectionner une option" at bounding box center [373, 192] width 136 height 20
select select "24"
click at [305, 182] on select "12 mois 18 mois 24 mois 30 mois Sélectionner une option" at bounding box center [373, 192] width 136 height 20
type input "2.265"
type input "82,11"
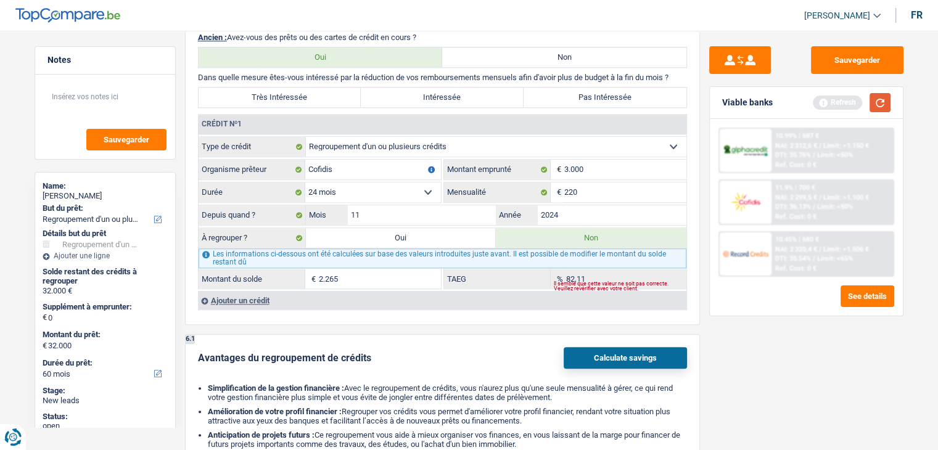
click at [873, 105] on button "button" at bounding box center [879, 102] width 21 height 19
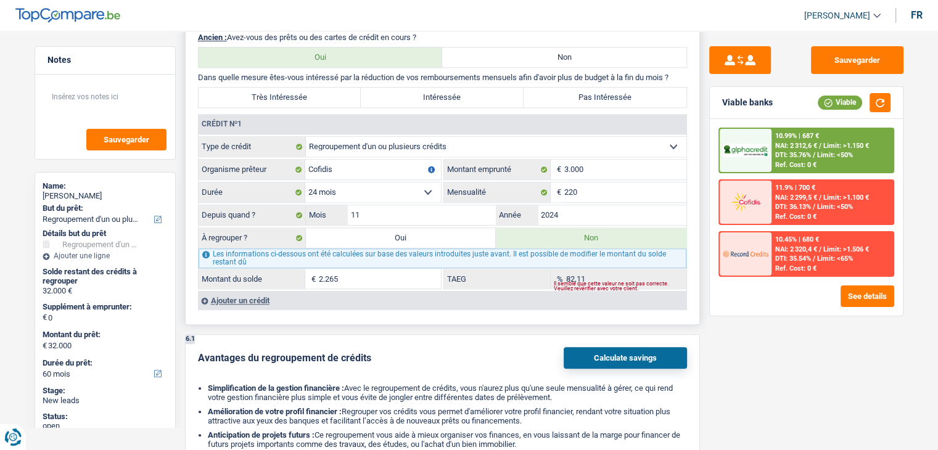
click at [373, 186] on select "12 mois 18 mois 24 mois 30 mois Sélectionner une option" at bounding box center [373, 192] width 136 height 20
select select "12"
click at [305, 182] on select "12 mois 18 mois 24 mois 30 mois Sélectionner une option" at bounding box center [373, 192] width 136 height 20
type input "687"
type input "0,00"
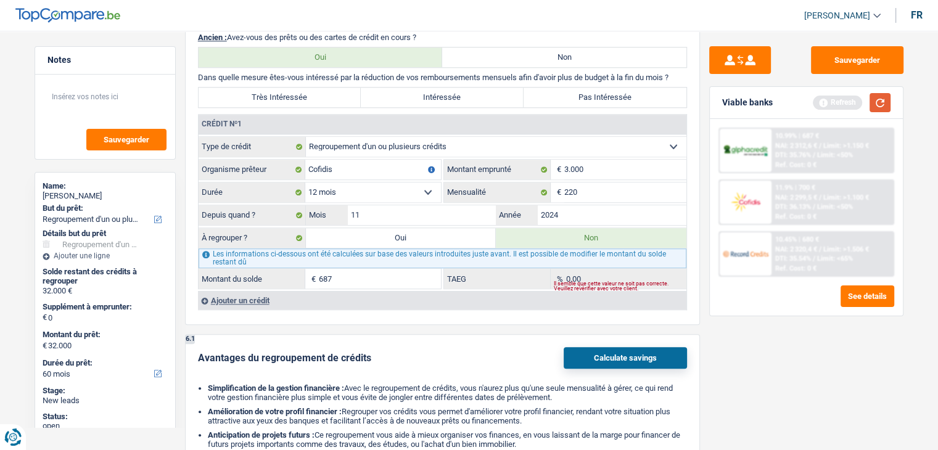
click at [883, 100] on button "button" at bounding box center [879, 102] width 21 height 19
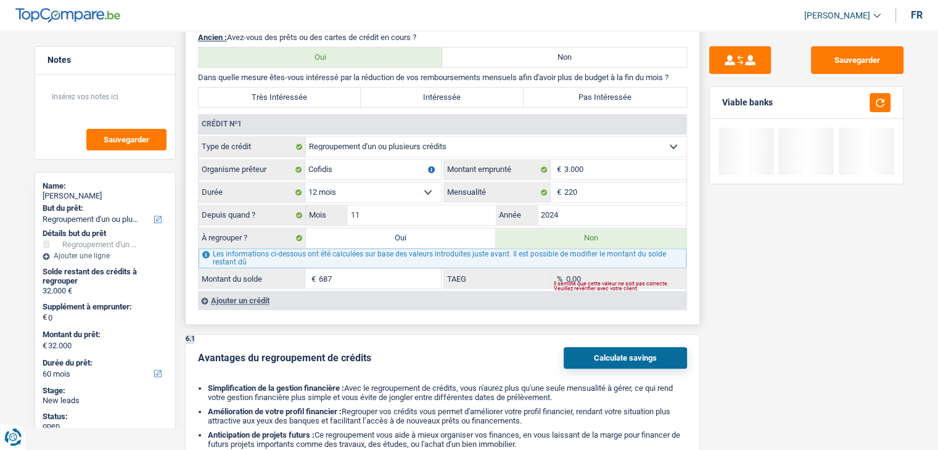
click at [391, 184] on select "12 mois 18 mois 24 mois 30 mois Sélectionner une option" at bounding box center [373, 192] width 136 height 20
select select "18"
click at [305, 182] on select "12 mois 18 mois 24 mois 30 mois Sélectionner une option" at bounding box center [373, 192] width 136 height 20
type input "1.705"
type input "44,27"
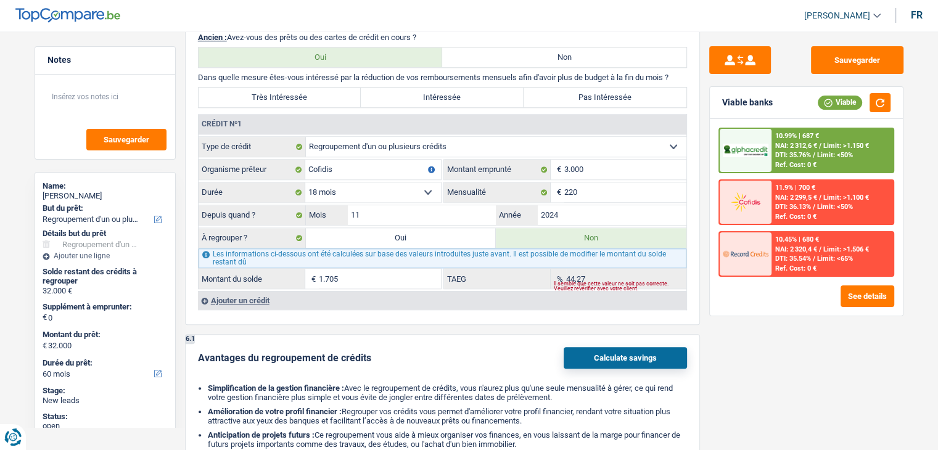
click at [877, 91] on div "Viable banks Viable" at bounding box center [806, 103] width 193 height 32
click at [878, 100] on button "button" at bounding box center [879, 102] width 21 height 19
click at [343, 317] on div "6 Ancien : Avez-vous des prêts ou des cartes de crédit en cours ? Oui Non Dans …" at bounding box center [442, 172] width 515 height 305
click at [252, 295] on div "Ajouter un crédit" at bounding box center [442, 300] width 488 height 18
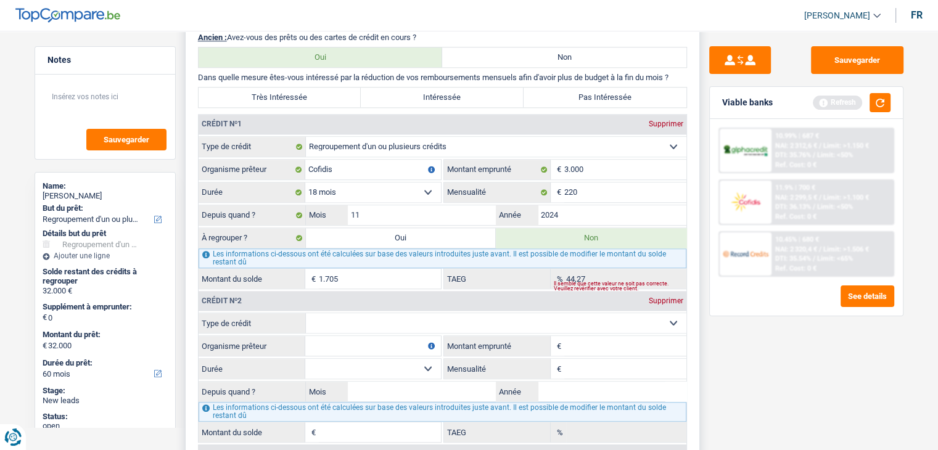
click at [397, 314] on select "Carte ou ouverture de crédit Prêt hypothécaire Vente à tempérament Prêt à tempé…" at bounding box center [496, 323] width 380 height 20
select select "cardOrCredit"
type input "0"
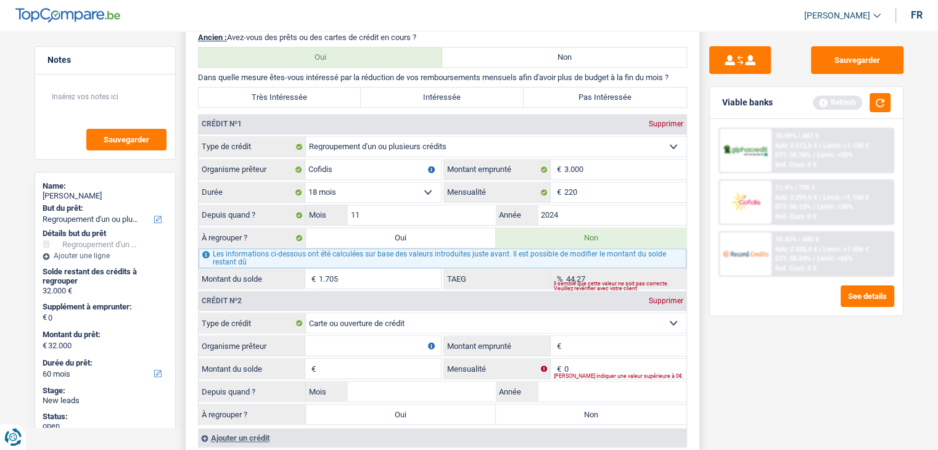
click at [361, 338] on input "Organisme prêteur" at bounding box center [373, 346] width 136 height 20
type input "buy way"
click at [569, 336] on input "Montant emprunté" at bounding box center [625, 346] width 122 height 20
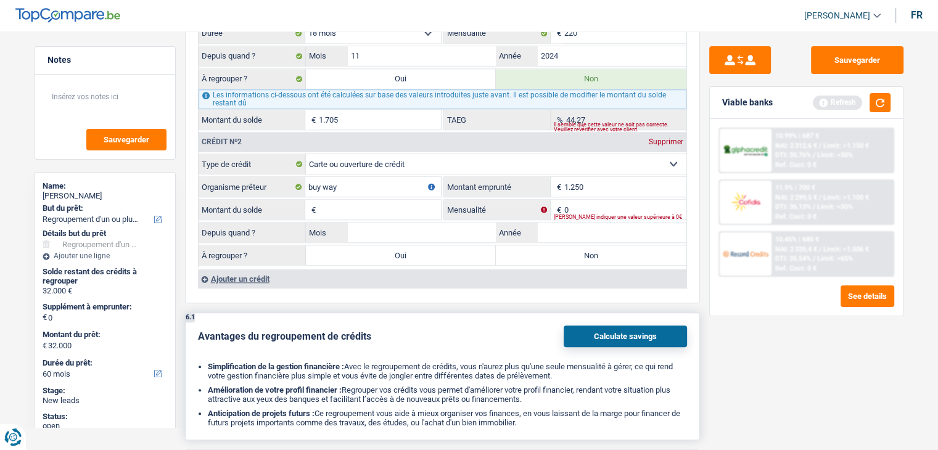
scroll to position [1295, 0]
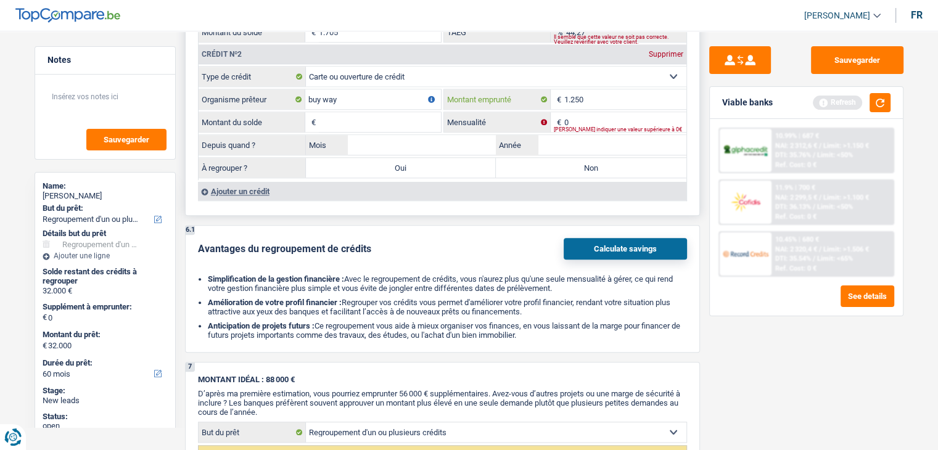
type input "1.250"
click at [256, 186] on div "Ajouter un crédit" at bounding box center [442, 191] width 488 height 18
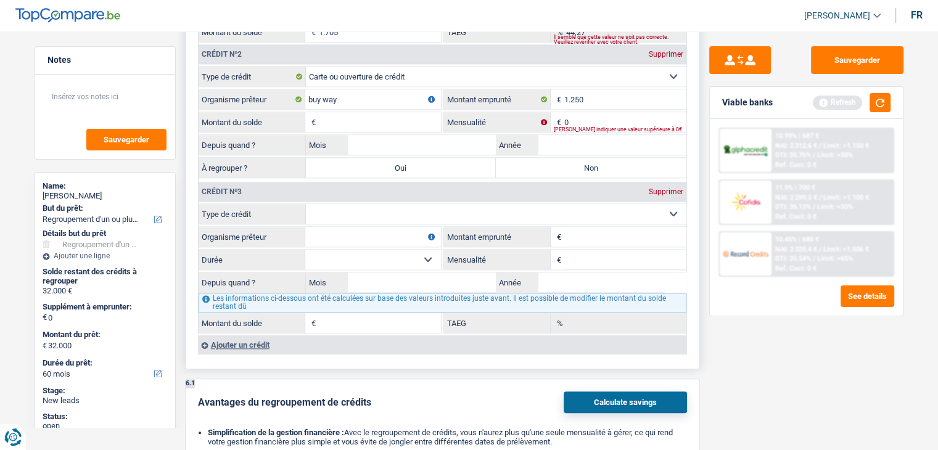
click at [351, 211] on select "Carte ou ouverture de crédit Prêt hypothécaire Vente à tempérament Prêt à tempé…" at bounding box center [496, 214] width 380 height 20
select select "cardOrCredit"
type input "0"
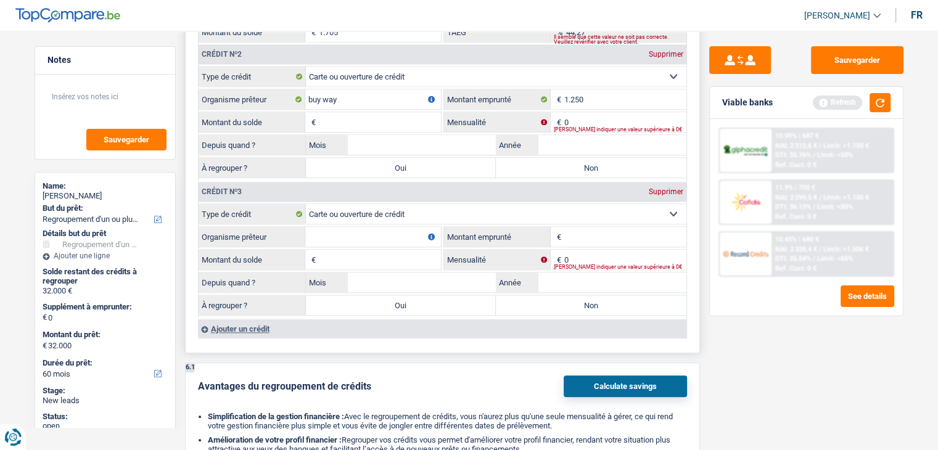
click at [352, 227] on input "Organisme prêteur" at bounding box center [373, 237] width 136 height 20
type input "carrefour"
click at [586, 232] on input "Montant emprunté" at bounding box center [625, 237] width 122 height 20
type input "1.250"
drag, startPoint x: 876, startPoint y: 106, endPoint x: 869, endPoint y: 112, distance: 9.2
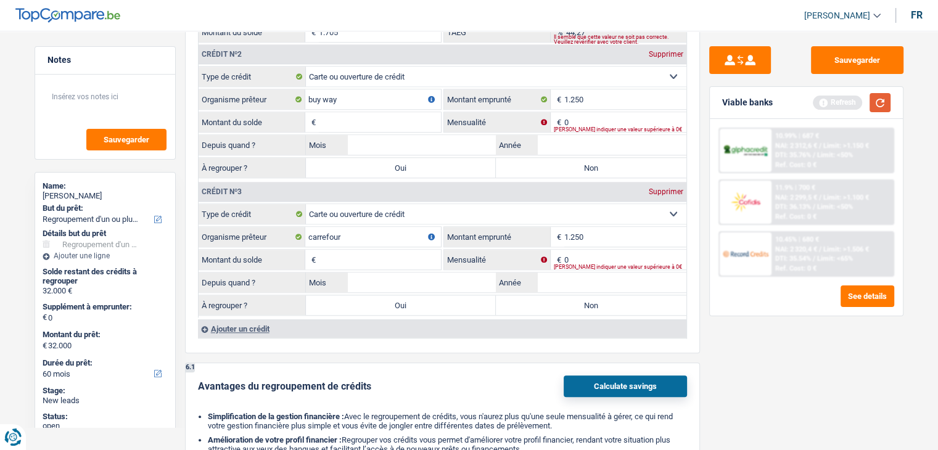
click at [876, 105] on button "button" at bounding box center [879, 102] width 21 height 19
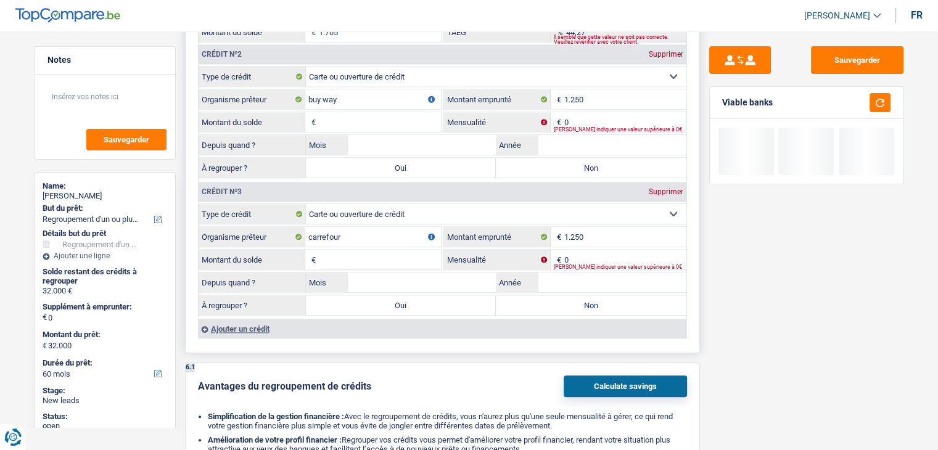
click at [404, 112] on input "Montant du solde" at bounding box center [380, 122] width 122 height 20
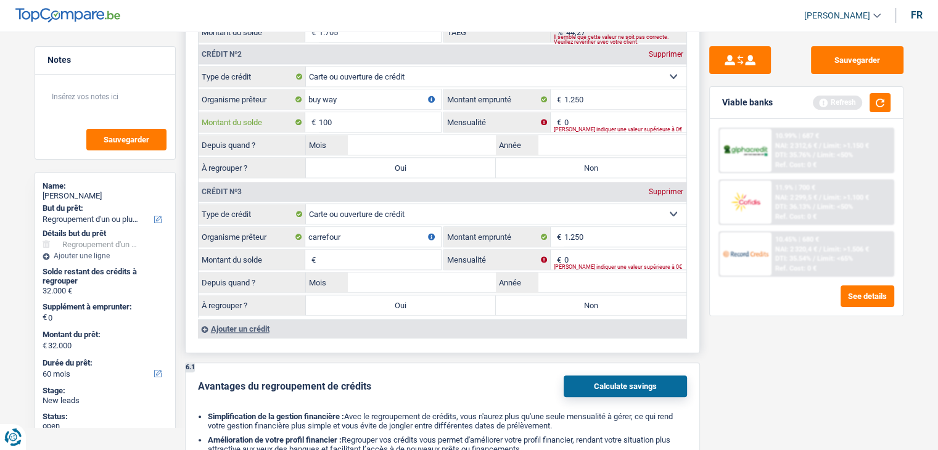
type input "100"
click at [398, 252] on input "Montant du solde" at bounding box center [380, 260] width 122 height 20
type input "70"
click at [874, 99] on button "button" at bounding box center [879, 102] width 21 height 19
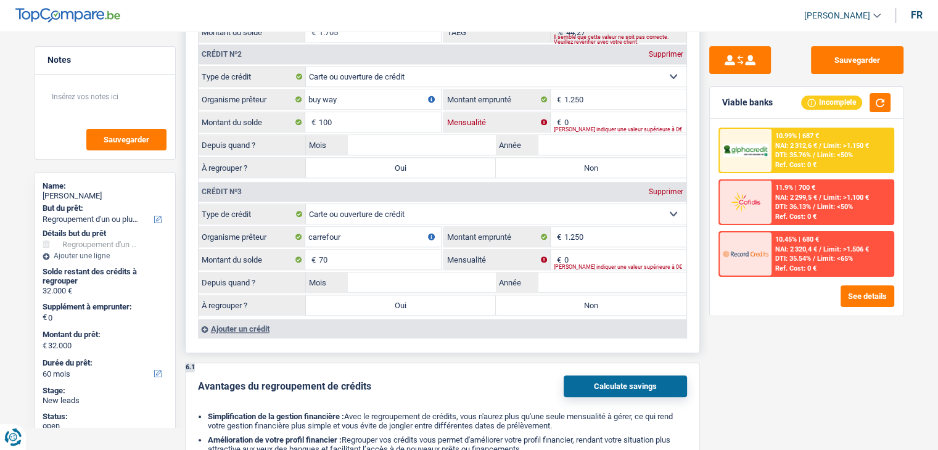
click at [613, 114] on input "0" at bounding box center [625, 122] width 122 height 20
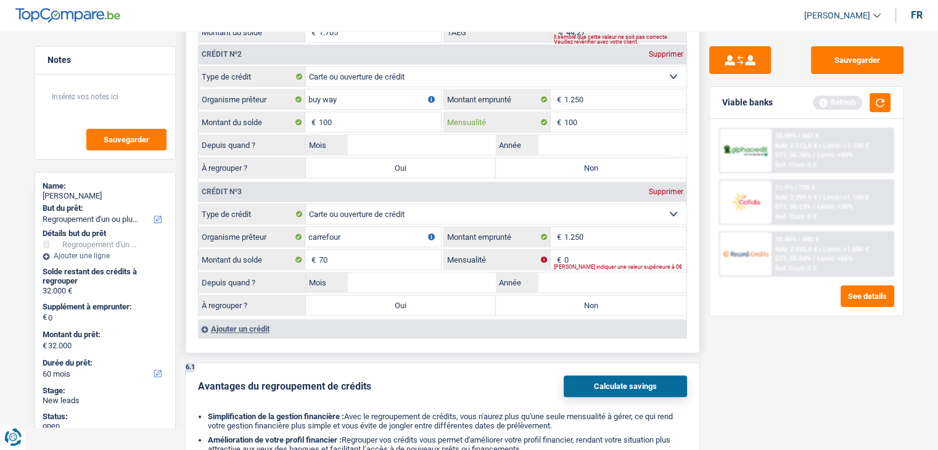
type input "100"
click at [614, 240] on fieldset "Carte ou ouverture de crédit Prêt hypothécaire Vente à tempérament Prêt à tempé…" at bounding box center [442, 260] width 488 height 114
click at [614, 250] on input "0" at bounding box center [625, 260] width 122 height 20
type input "70"
click at [385, 118] on input "100" at bounding box center [380, 122] width 122 height 20
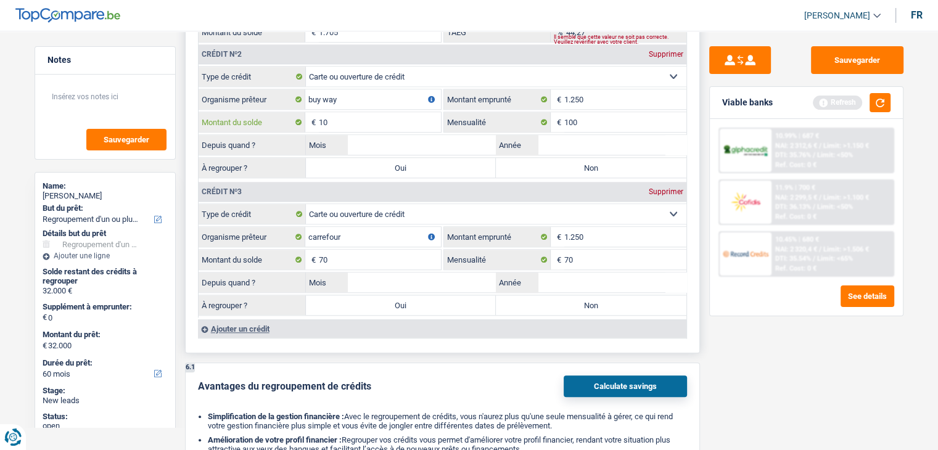
type input "1"
type input "1.250"
click at [364, 250] on input "70" at bounding box center [380, 260] width 122 height 20
type input "7"
type input "1.250"
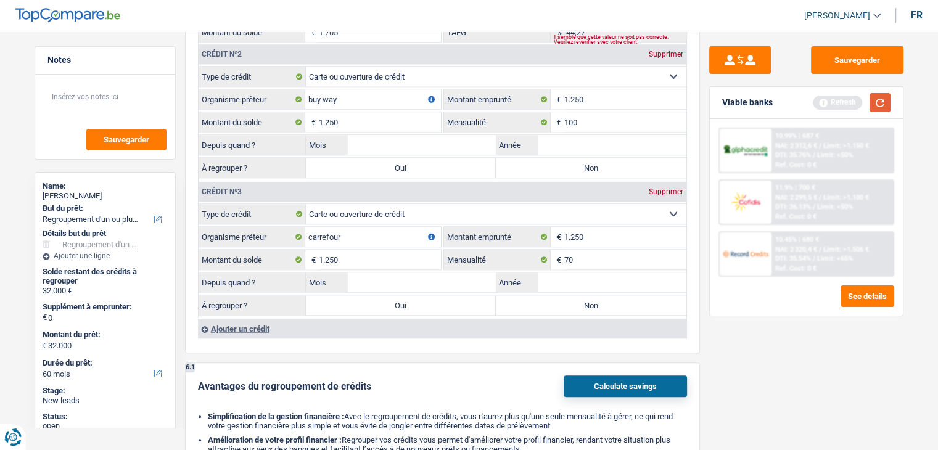
click at [875, 102] on button "button" at bounding box center [879, 102] width 21 height 19
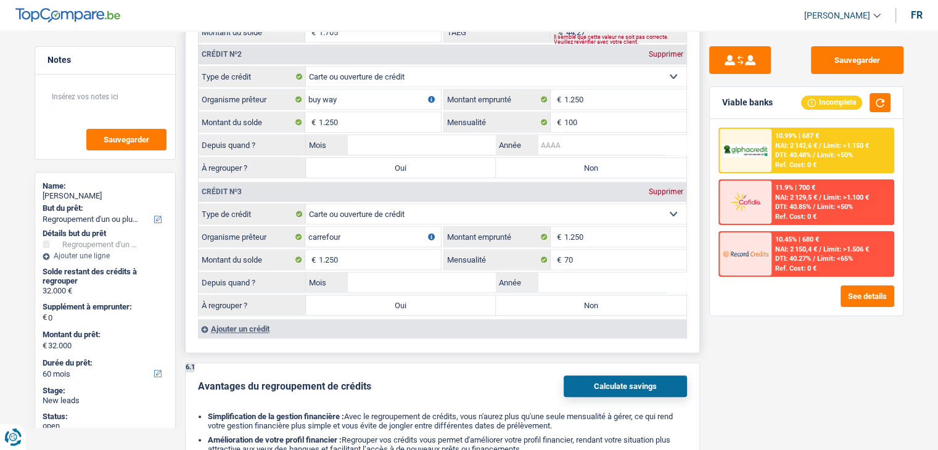
click at [579, 139] on input "Année" at bounding box center [612, 145] width 149 height 20
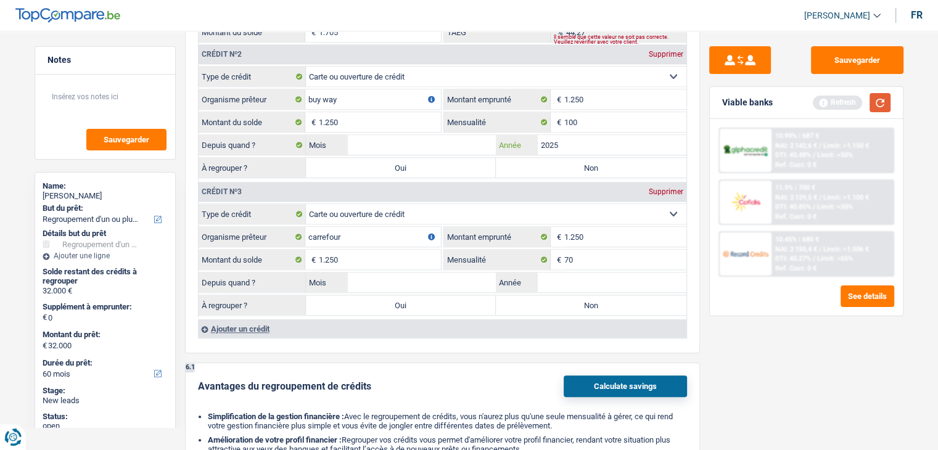
type input "2025"
click at [878, 97] on button "button" at bounding box center [879, 102] width 21 height 19
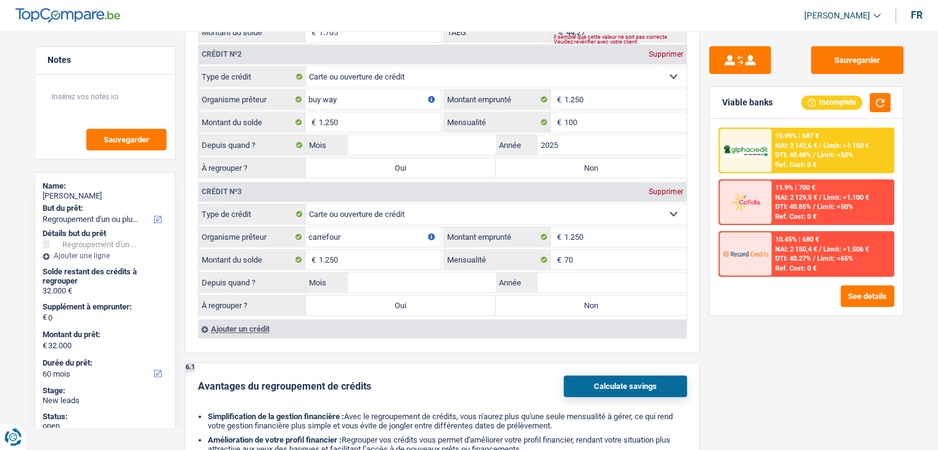
click at [710, 134] on div "10.99% | 687 € NAI: 2 142,6 € / Limit: >1.150 € DTI: 40.48% / Limit: <50% Ref. …" at bounding box center [806, 217] width 193 height 197
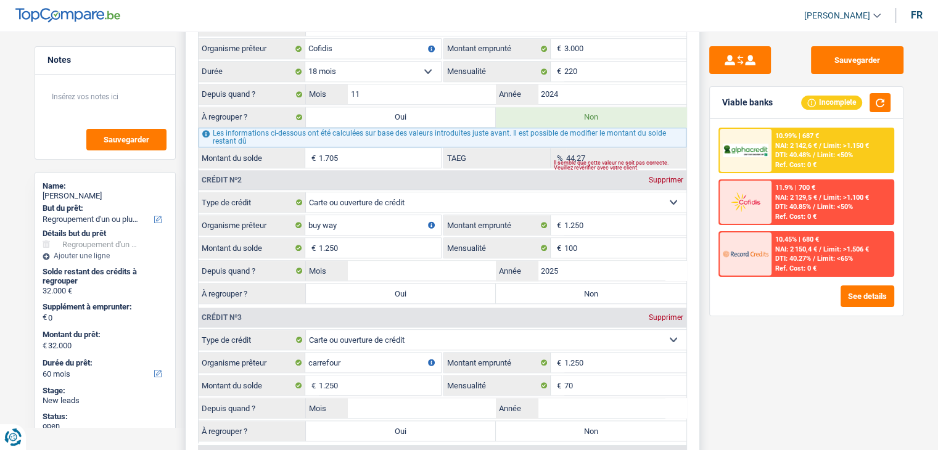
scroll to position [1233, 0]
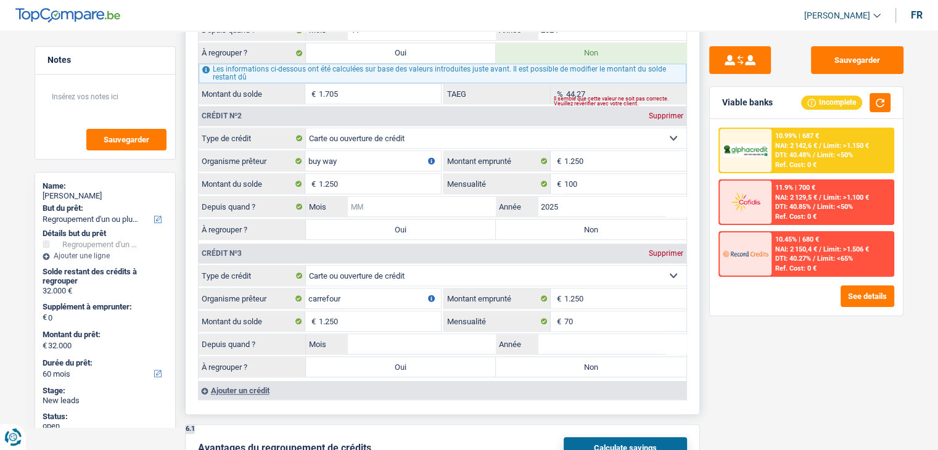
click at [406, 200] on input "Mois" at bounding box center [422, 207] width 149 height 20
click at [745, 346] on div "Sauvegarder Viable banks Incomplete 10.99% | 687 € NAI: 2 142,6 € / Limit: >1.1…" at bounding box center [806, 236] width 213 height 381
click at [563, 336] on input "Année" at bounding box center [612, 344] width 149 height 20
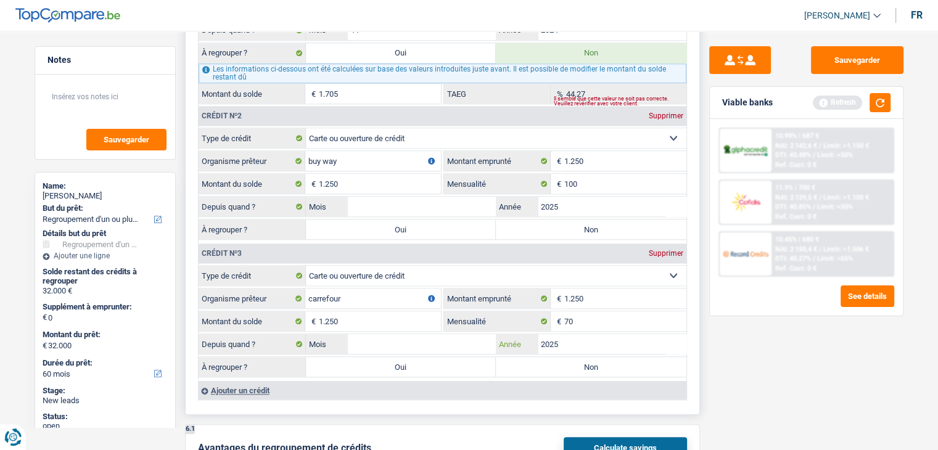
click at [567, 334] on input "2025" at bounding box center [612, 344] width 149 height 20
type input "2025"
click at [467, 338] on input "Mois" at bounding box center [422, 344] width 149 height 20
type input "06"
click at [878, 101] on button "button" at bounding box center [879, 102] width 21 height 19
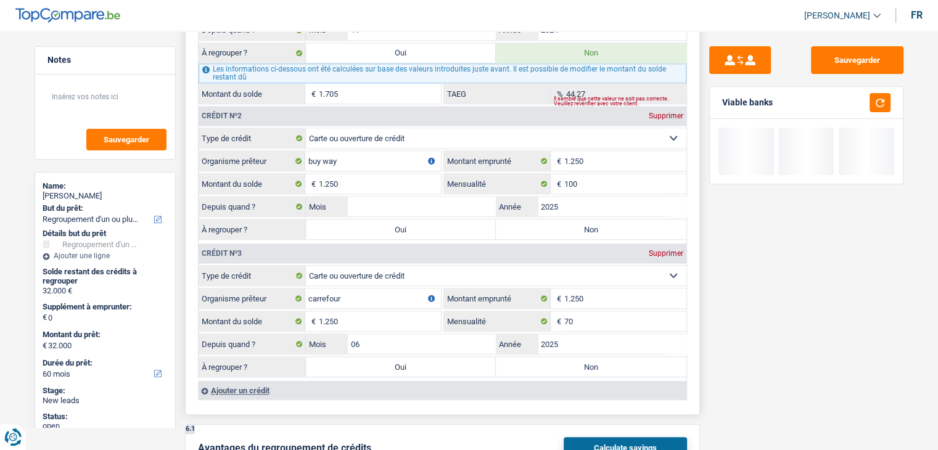
click at [266, 381] on div "Ajouter un crédit" at bounding box center [442, 390] width 488 height 18
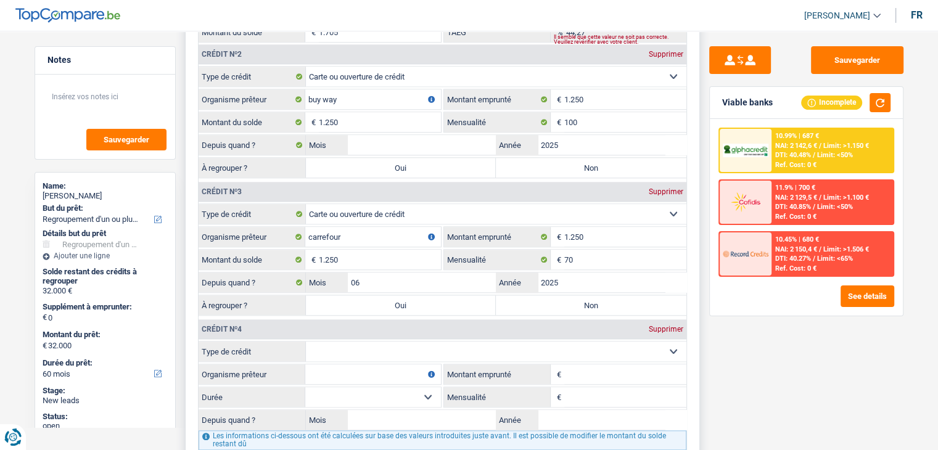
scroll to position [1356, 0]
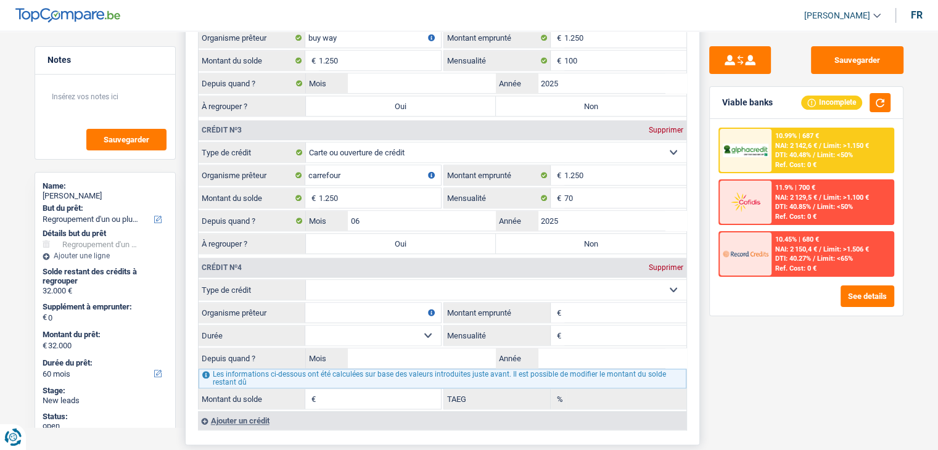
click at [676, 264] on div "Supprimer" at bounding box center [665, 267] width 41 height 7
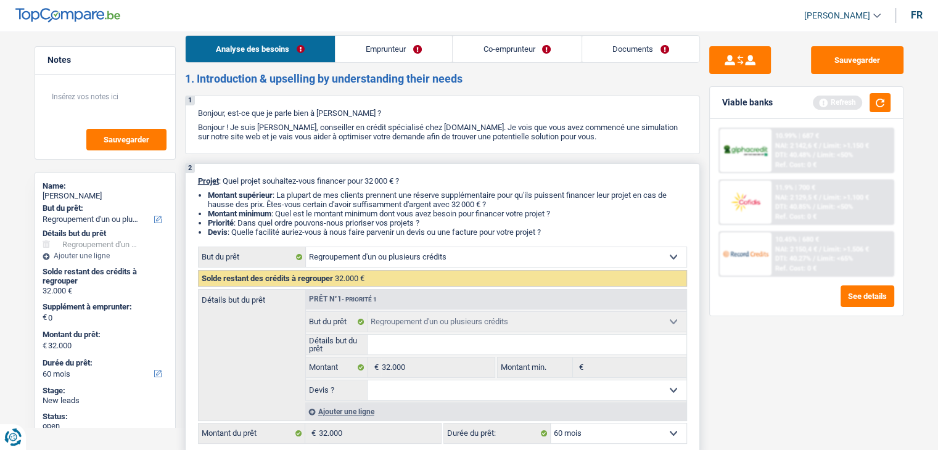
scroll to position [0, 0]
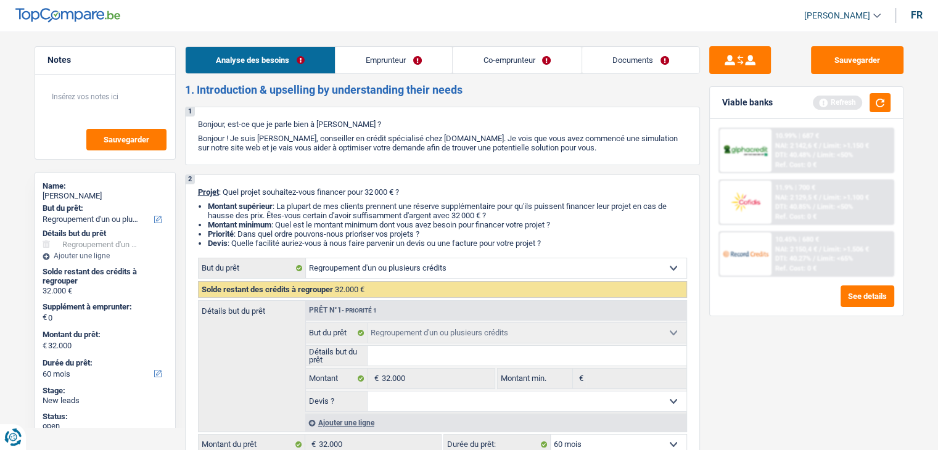
click at [481, 63] on link "Co-emprunteur" at bounding box center [516, 60] width 128 height 27
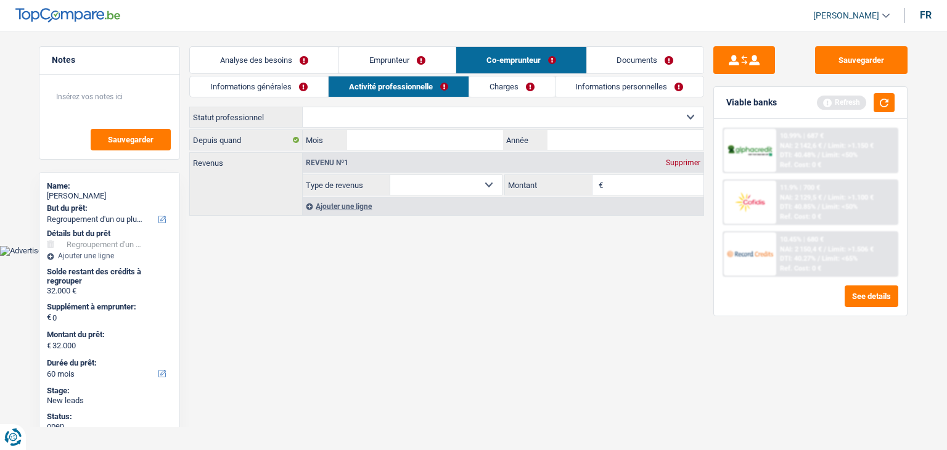
drag, startPoint x: 426, startPoint y: 96, endPoint x: 449, endPoint y: 97, distance: 22.8
click at [426, 96] on link "Activité professionnelle" at bounding box center [399, 86] width 140 height 20
click at [499, 89] on link "Charges" at bounding box center [512, 86] width 86 height 20
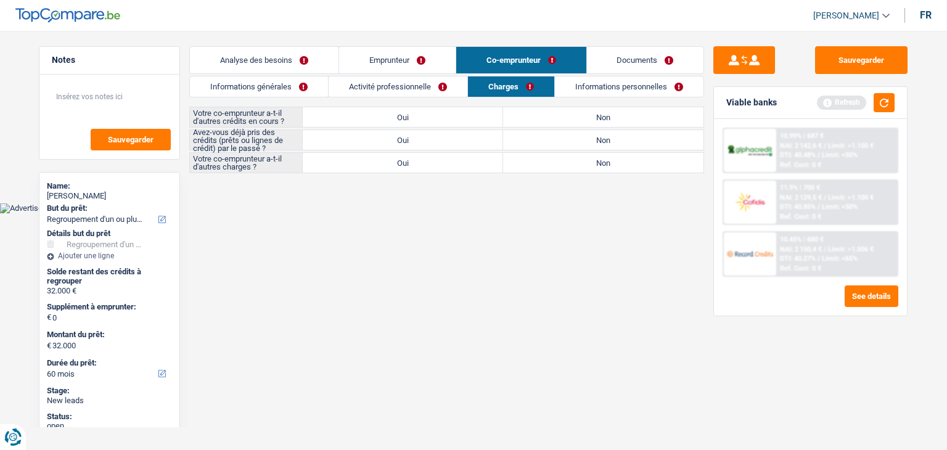
click at [344, 137] on label "Oui" at bounding box center [403, 140] width 200 height 20
click at [344, 137] on input "Oui" at bounding box center [403, 140] width 200 height 20
radio input "true"
click at [351, 119] on label "Oui" at bounding box center [403, 117] width 200 height 20
click at [351, 119] on input "Oui" at bounding box center [403, 117] width 200 height 20
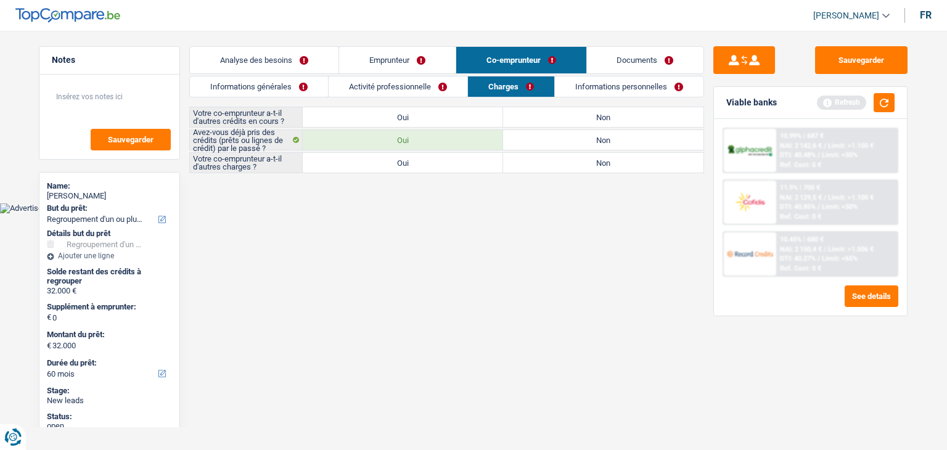
radio input "true"
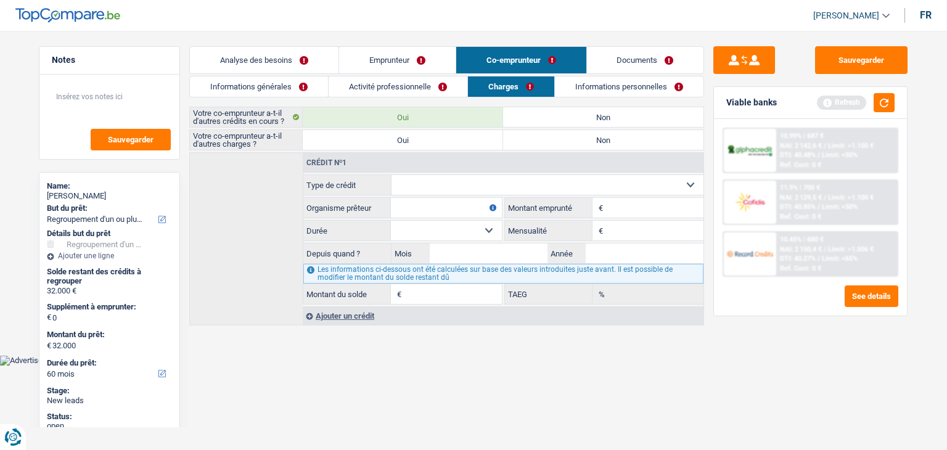
click at [454, 189] on select "Carte ou ouverture de crédit Prêt hypothécaire Vente à tempérament Prêt à tempé…" at bounding box center [547, 185] width 313 height 20
select select "carLoan"
type input "0"
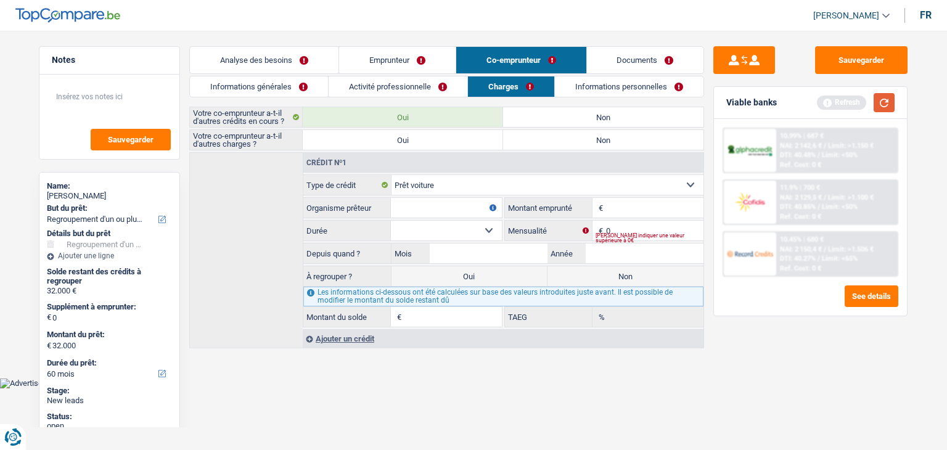
click at [889, 105] on button "button" at bounding box center [883, 102] width 21 height 19
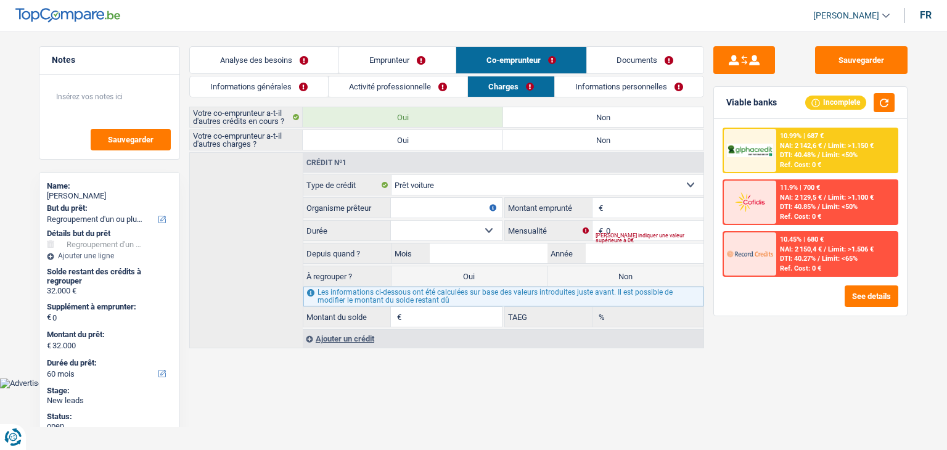
click at [418, 206] on input "Organisme prêteur" at bounding box center [446, 208] width 111 height 20
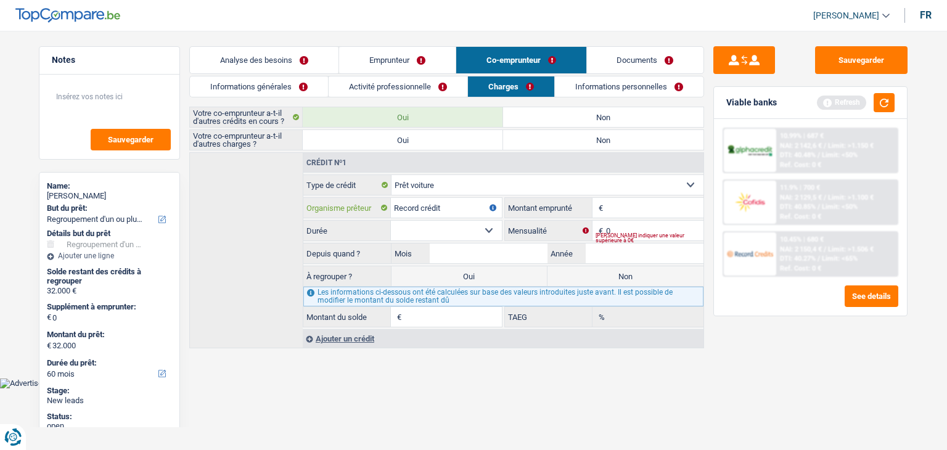
type input "Record crédit"
click at [480, 188] on select "Carte ou ouverture de crédit Prêt hypothécaire Vente à tempérament Prêt à tempé…" at bounding box center [547, 185] width 313 height 20
select select "creditConsolidation"
click at [391, 175] on select "Carte ou ouverture de crédit Prêt hypothécaire Vente à tempérament Prêt à tempé…" at bounding box center [547, 185] width 313 height 20
drag, startPoint x: 651, startPoint y: 207, endPoint x: 685, endPoint y: 207, distance: 33.9
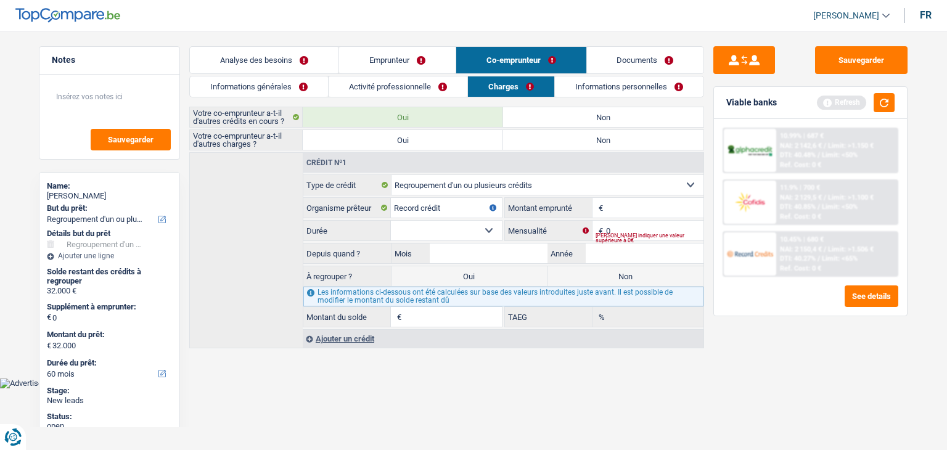
click at [651, 207] on input "Montant" at bounding box center [654, 208] width 97 height 20
click at [891, 104] on button "button" at bounding box center [883, 102] width 21 height 19
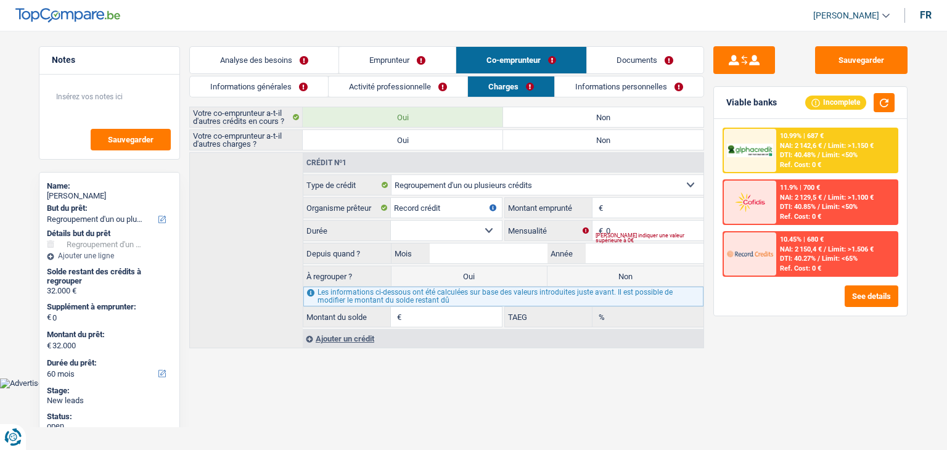
click at [661, 209] on input "Montant" at bounding box center [654, 208] width 97 height 20
click at [624, 232] on input "0" at bounding box center [654, 231] width 97 height 20
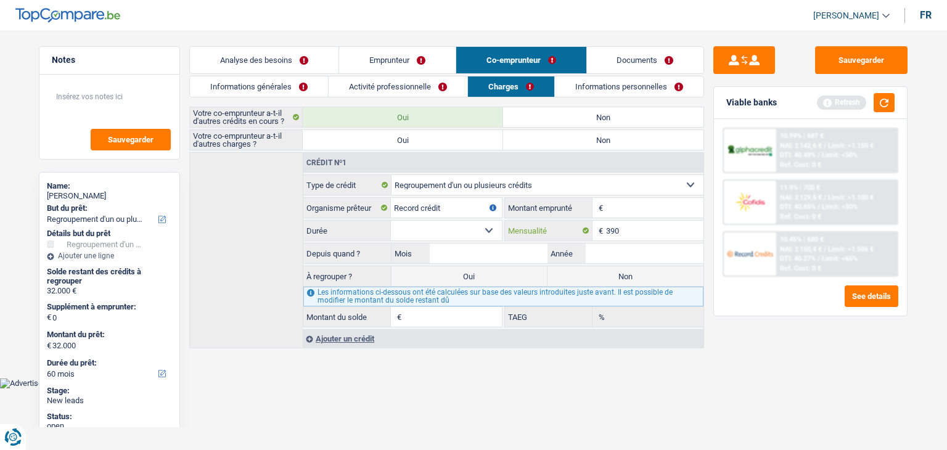
type input "390"
click at [613, 208] on input "Montant" at bounding box center [654, 208] width 97 height 20
type input "15.001"
click at [478, 232] on select "12 mois 18 mois 24 mois 30 mois 36 mois 42 mois 48 mois 60 mois 72 mois 84 mois…" at bounding box center [446, 231] width 111 height 20
click at [705, 247] on div "Sauvegarder Viable banks Refresh 10.99% | 687 € NAI: 2 142,6 € / Limit: >1.150 …" at bounding box center [810, 236] width 213 height 381
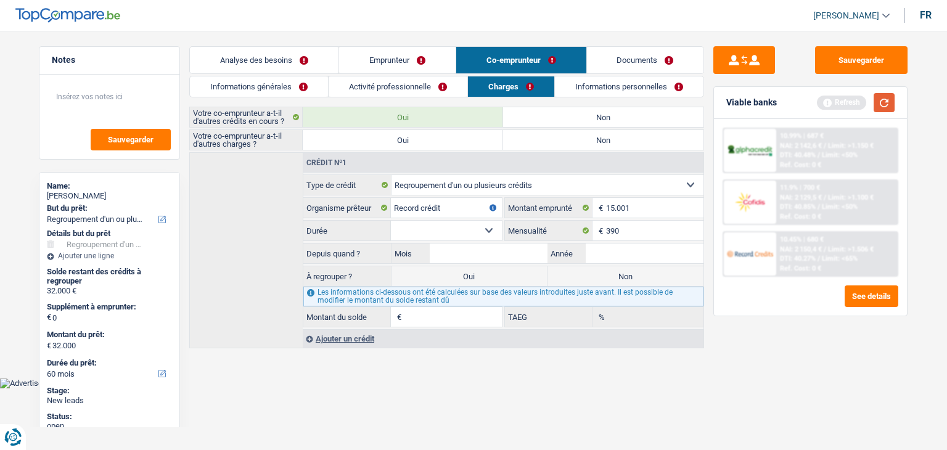
click at [883, 104] on button "button" at bounding box center [883, 102] width 21 height 19
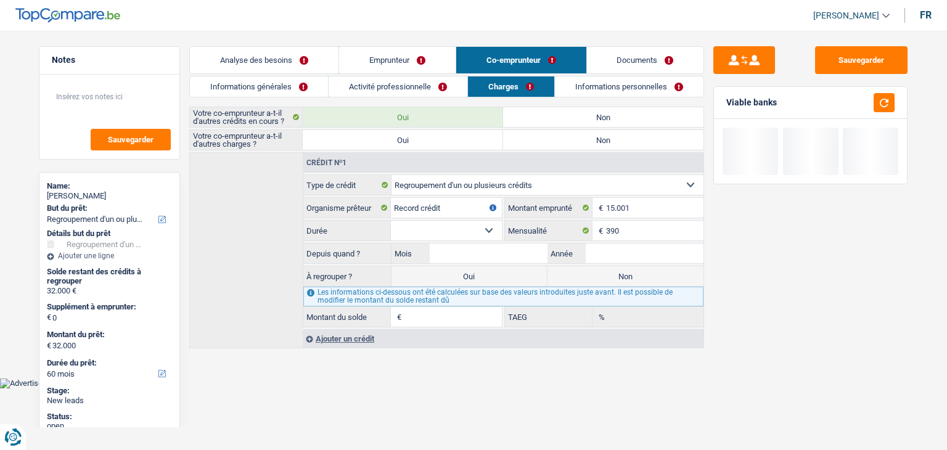
drag, startPoint x: 748, startPoint y: 104, endPoint x: 724, endPoint y: 104, distance: 24.0
click at [724, 104] on div "Viable banks" at bounding box center [810, 103] width 193 height 32
drag, startPoint x: 454, startPoint y: 232, endPoint x: 446, endPoint y: 237, distance: 9.2
click at [454, 232] on select "12 mois 18 mois 24 mois 30 mois 36 mois 42 mois 48 mois 60 mois 72 mois 84 mois…" at bounding box center [446, 231] width 111 height 20
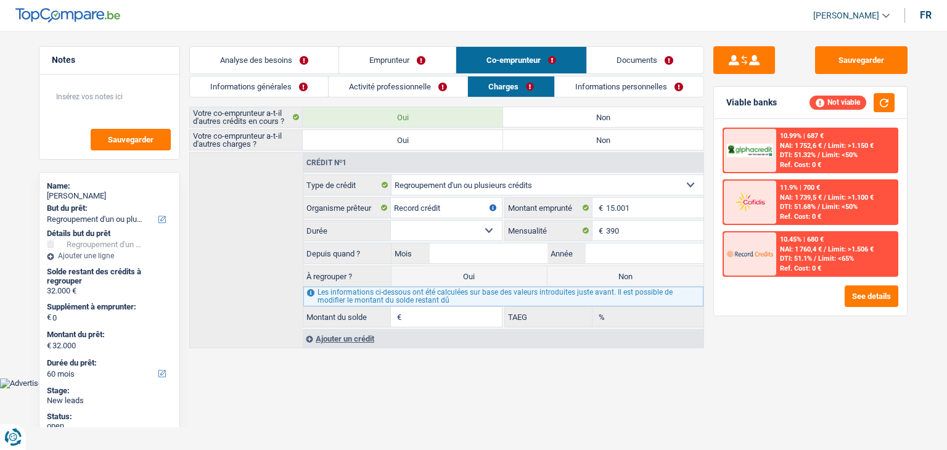
select select "60"
click at [391, 221] on select "12 mois 18 mois 24 mois 30 mois 36 mois 42 mois 48 mois 60 mois 72 mois 84 mois…" at bounding box center [446, 231] width 111 height 20
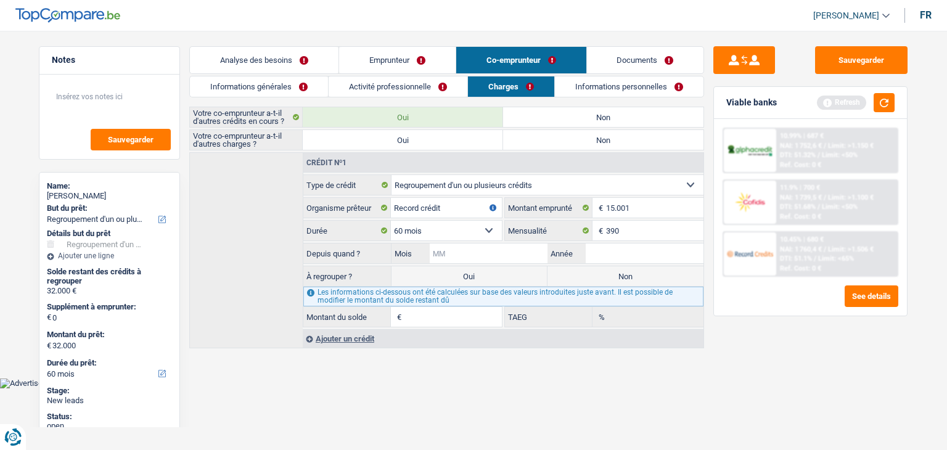
click at [468, 253] on input "Mois" at bounding box center [489, 253] width 118 height 20
click at [873, 111] on div "Refresh" at bounding box center [856, 102] width 78 height 19
click at [878, 106] on button "button" at bounding box center [883, 102] width 21 height 19
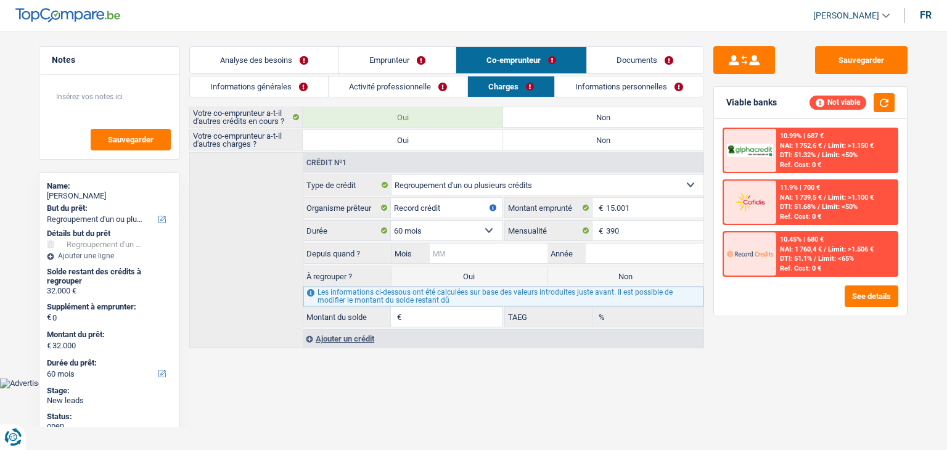
click at [524, 257] on input "Mois" at bounding box center [489, 253] width 118 height 20
type input "09"
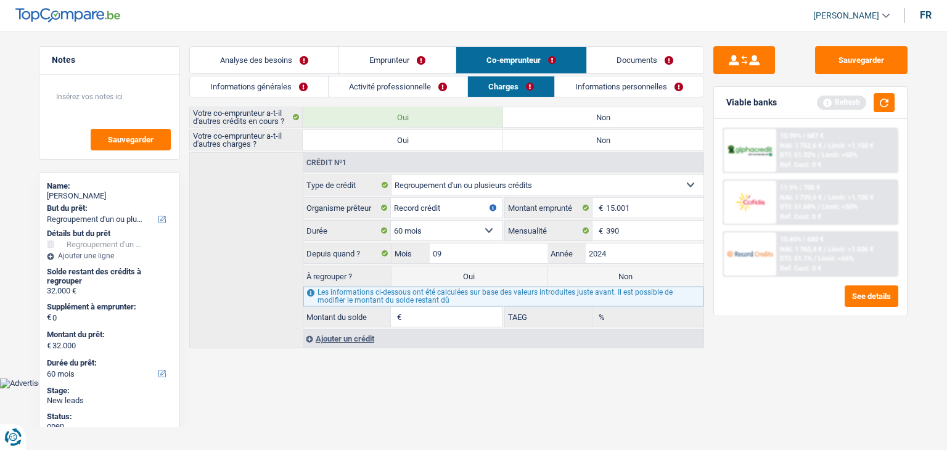
type input "2024"
type input "13.200"
type input "20,87"
click at [564, 280] on label "Non" at bounding box center [625, 276] width 156 height 20
click at [564, 280] on input "Non" at bounding box center [625, 276] width 156 height 20
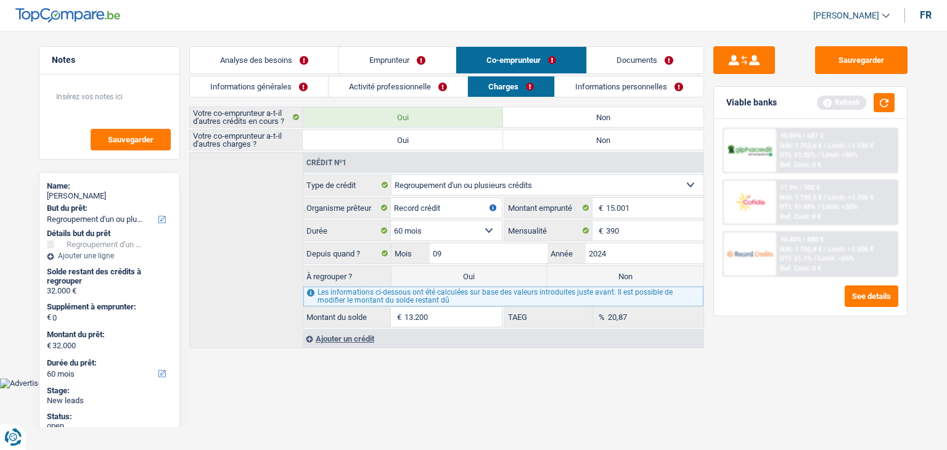
radio input "true"
select select
select select "24"
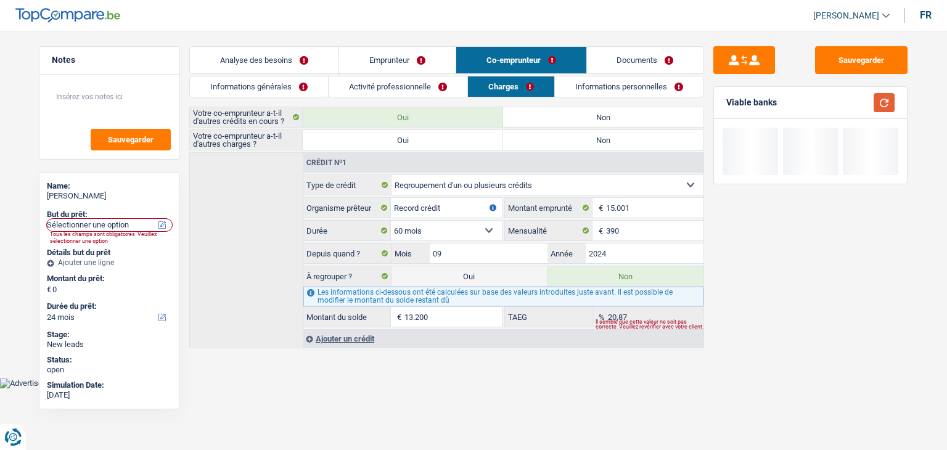
click at [883, 104] on button "button" at bounding box center [883, 102] width 21 height 19
click at [370, 342] on div "Ajouter un crédit" at bounding box center [503, 338] width 401 height 18
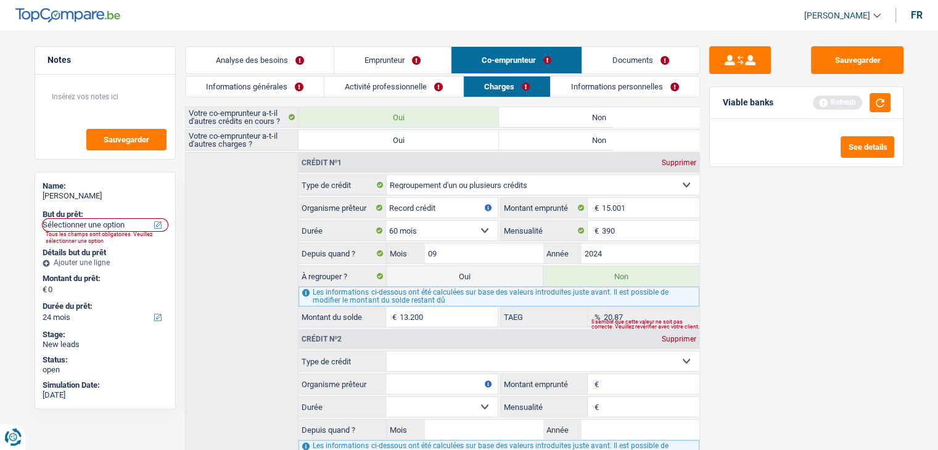
click at [429, 363] on select "Carte ou ouverture de crédit Prêt hypothécaire Vente à tempérament Prêt à tempé…" at bounding box center [543, 361] width 313 height 20
select select "cardOrCredit"
type input "0"
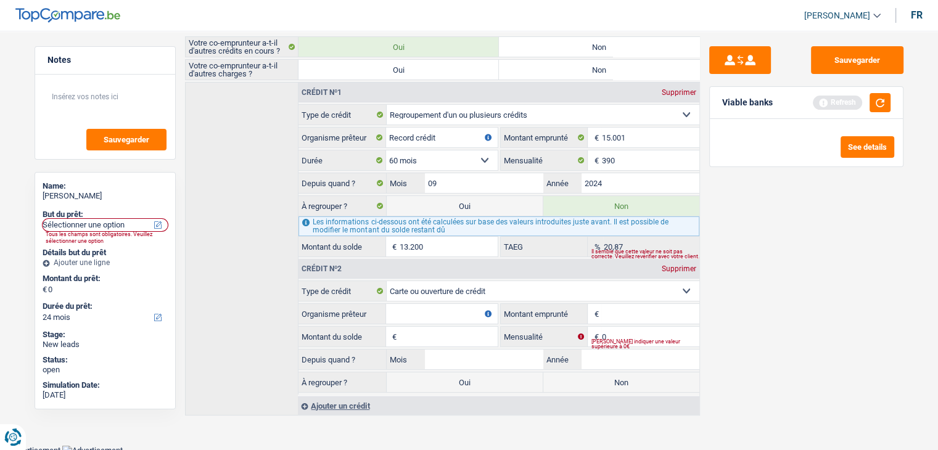
scroll to position [72, 0]
drag, startPoint x: 307, startPoint y: 284, endPoint x: 349, endPoint y: 367, distance: 93.7
click at [349, 367] on fieldset "Carte ou ouverture de crédit Prêt hypothécaire Vente à tempérament Prêt à tempé…" at bounding box center [498, 336] width 400 height 114
click at [346, 401] on div "Ajouter un crédit" at bounding box center [498, 404] width 401 height 18
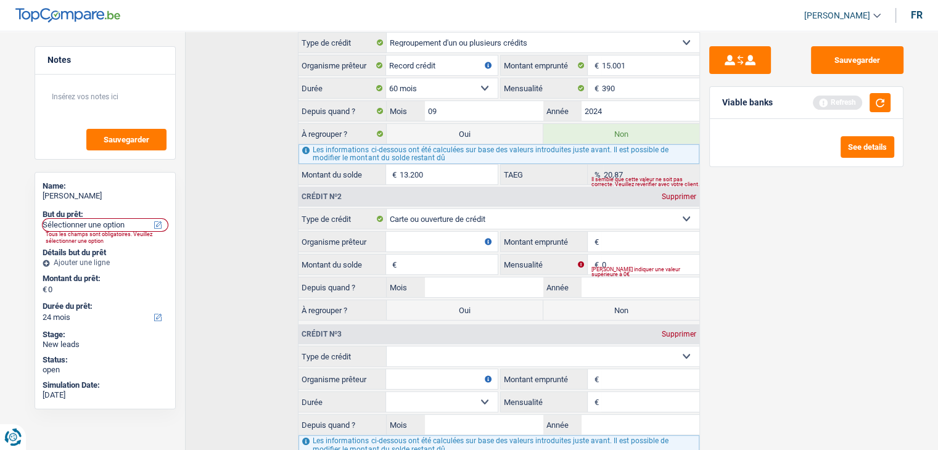
scroll to position [224, 0]
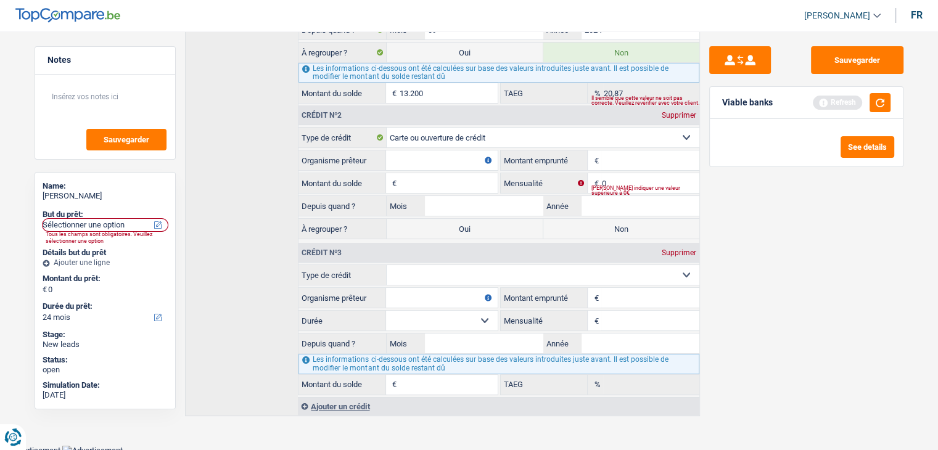
click at [422, 268] on select "Carte ou ouverture de crédit Prêt hypothécaire Vente à tempérament Prêt à tempé…" at bounding box center [543, 275] width 313 height 20
select select "cardOrCredit"
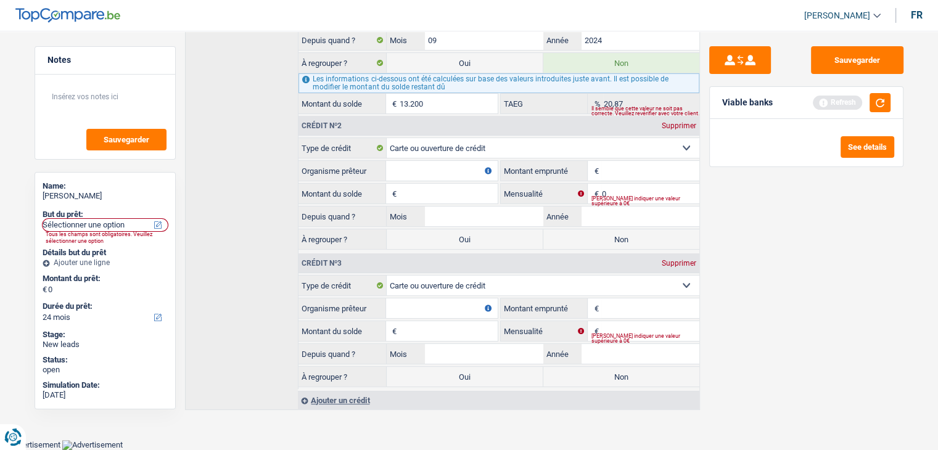
type input "0"
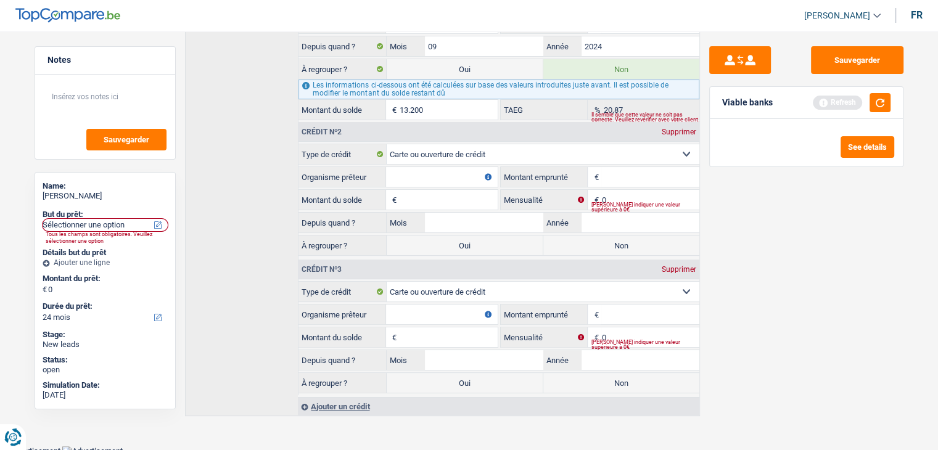
click at [669, 266] on div "Supprimer" at bounding box center [678, 269] width 41 height 7
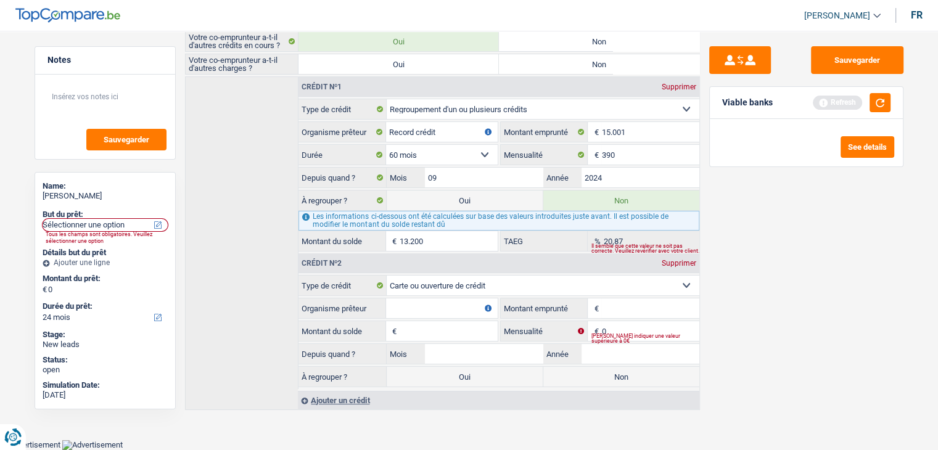
scroll to position [72, 0]
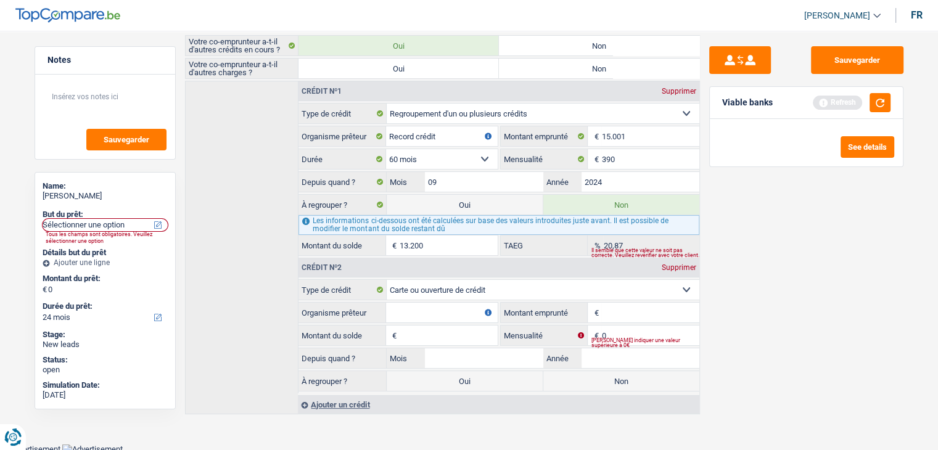
click at [335, 407] on div "Ajouter un crédit" at bounding box center [498, 404] width 401 height 18
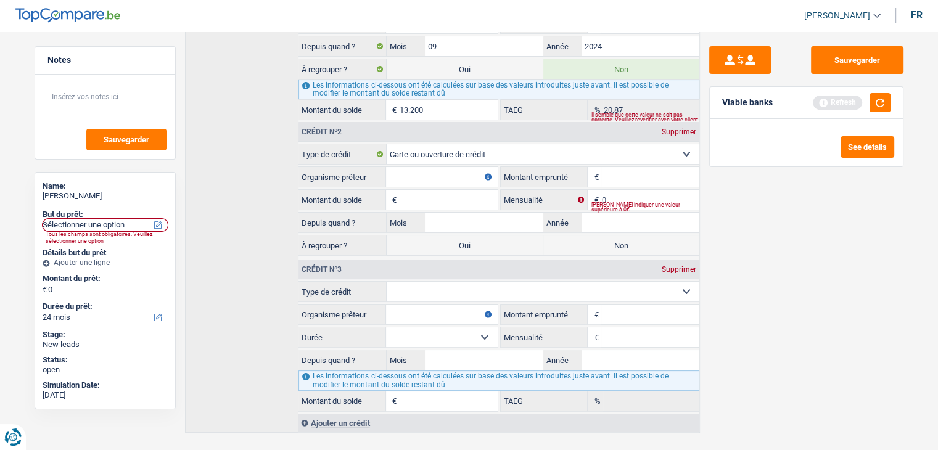
click at [451, 282] on select "Carte ou ouverture de crédit Prêt hypothécaire Vente à tempérament Prêt à tempé…" at bounding box center [543, 292] width 313 height 20
select select "cardOrCredit"
type input "0"
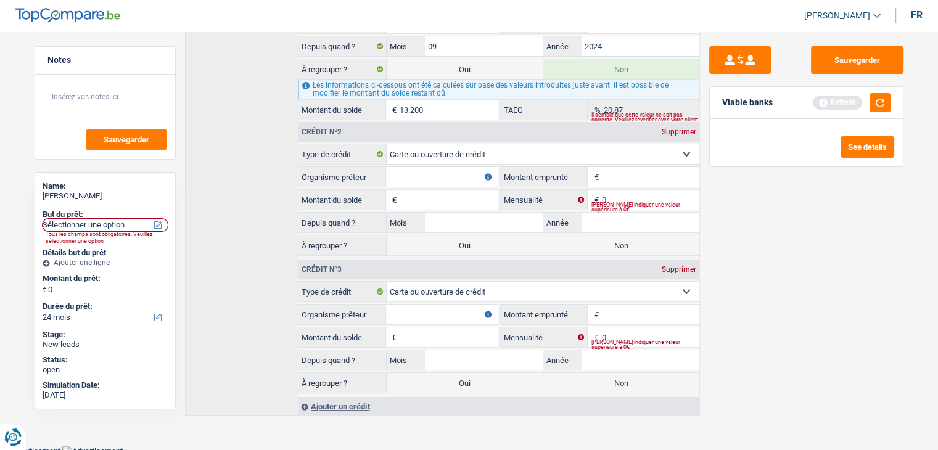
click at [424, 176] on input "Organisme prêteur" at bounding box center [441, 177] width 111 height 20
type input "carrefour"
click at [679, 170] on input "Montant emprunté" at bounding box center [649, 177] width 97 height 20
type input "1.250"
click at [460, 305] on input "Organisme prêteur" at bounding box center [441, 315] width 111 height 20
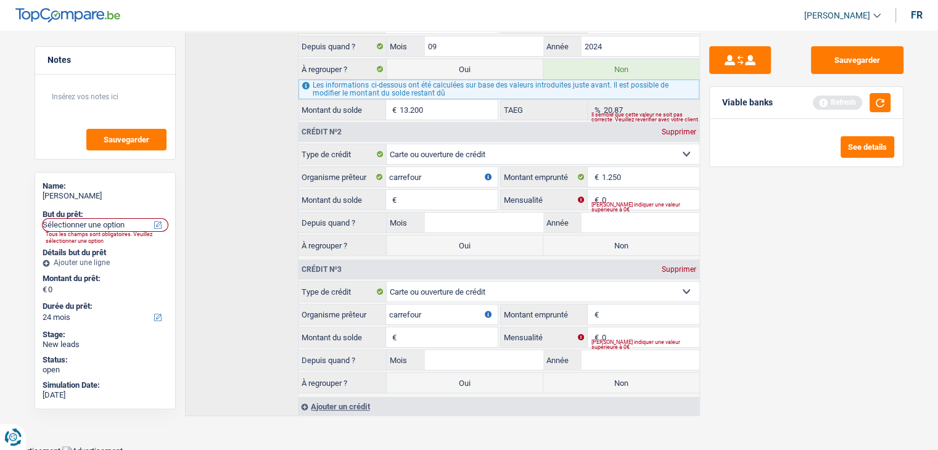
type input "carrefour"
click at [781, 284] on div "Sauvegarder Viable banks Refresh See details" at bounding box center [806, 236] width 213 height 381
click at [883, 98] on button "button" at bounding box center [879, 102] width 21 height 19
click at [634, 309] on input "Montant emprunté" at bounding box center [649, 315] width 97 height 20
type input "4.000"
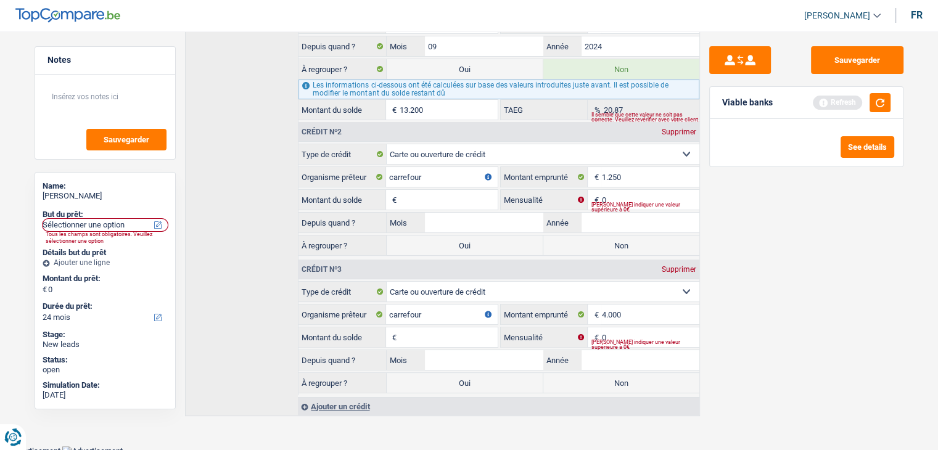
click at [451, 327] on input "Montant du solde" at bounding box center [447, 337] width 97 height 20
type input "800"
click at [467, 200] on input "Montant du solde" at bounding box center [447, 200] width 97 height 20
type input "1.250"
drag, startPoint x: 828, startPoint y: 260, endPoint x: 869, endPoint y: 140, distance: 126.1
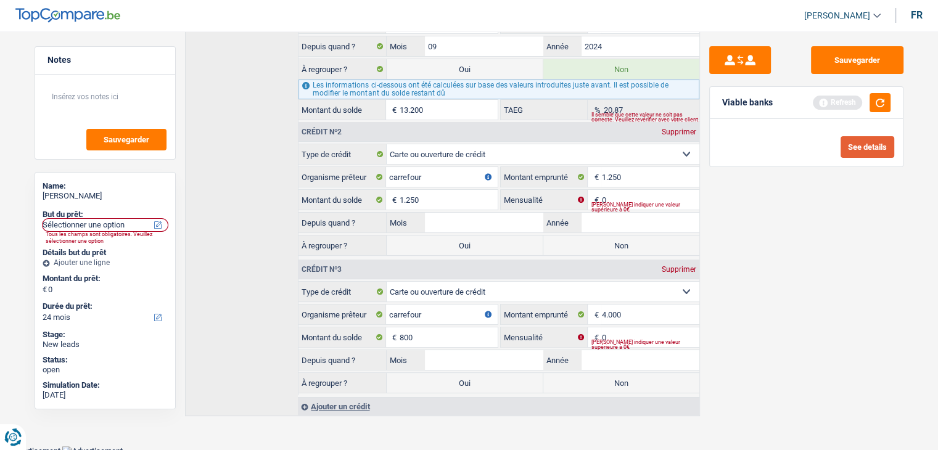
click at [829, 257] on div "Sauvegarder Viable banks Refresh See details" at bounding box center [806, 236] width 213 height 381
click at [872, 100] on button "button" at bounding box center [879, 102] width 21 height 19
click at [648, 196] on input "0" at bounding box center [649, 200] width 97 height 20
type input "50"
click at [629, 327] on input "0" at bounding box center [649, 337] width 97 height 20
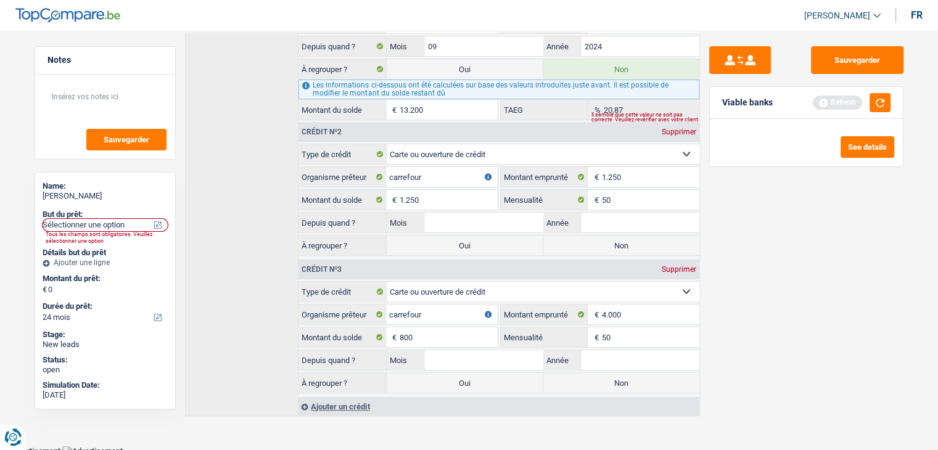
type input "50"
drag, startPoint x: 852, startPoint y: 308, endPoint x: 846, endPoint y: 155, distance: 153.0
click at [853, 305] on div "Sauvegarder Viable banks Refresh See details" at bounding box center [806, 236] width 213 height 381
click at [882, 104] on button "button" at bounding box center [879, 102] width 21 height 19
click at [627, 219] on input "Année" at bounding box center [640, 223] width 118 height 20
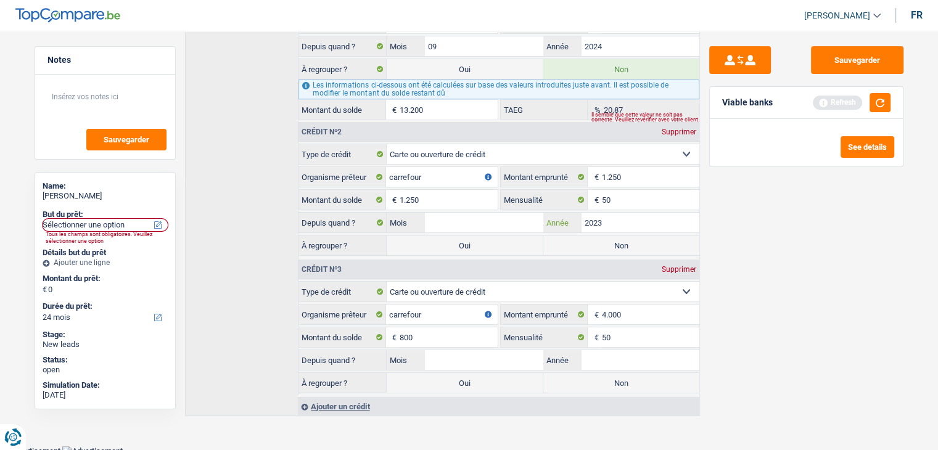
type input "2023"
click at [621, 356] on input "Année" at bounding box center [640, 360] width 118 height 20
type input "2023"
drag, startPoint x: 774, startPoint y: 102, endPoint x: 711, endPoint y: 104, distance: 62.9
click at [710, 103] on div "Viable banks Refresh" at bounding box center [806, 103] width 193 height 32
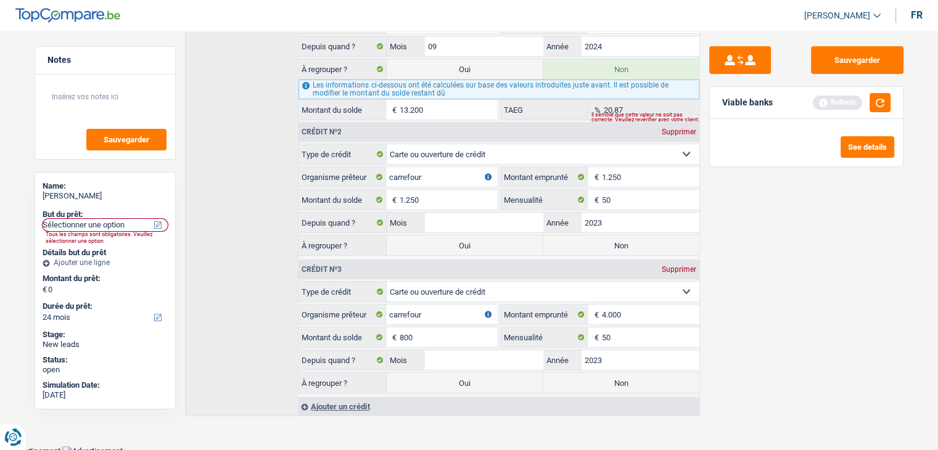
click at [753, 109] on div "Viable banks Refresh" at bounding box center [806, 103] width 193 height 32
drag, startPoint x: 766, startPoint y: 104, endPoint x: 727, endPoint y: 107, distance: 39.0
click at [727, 107] on div "Viable banks" at bounding box center [747, 102] width 51 height 10
drag, startPoint x: 727, startPoint y: 104, endPoint x: 766, endPoint y: 107, distance: 38.9
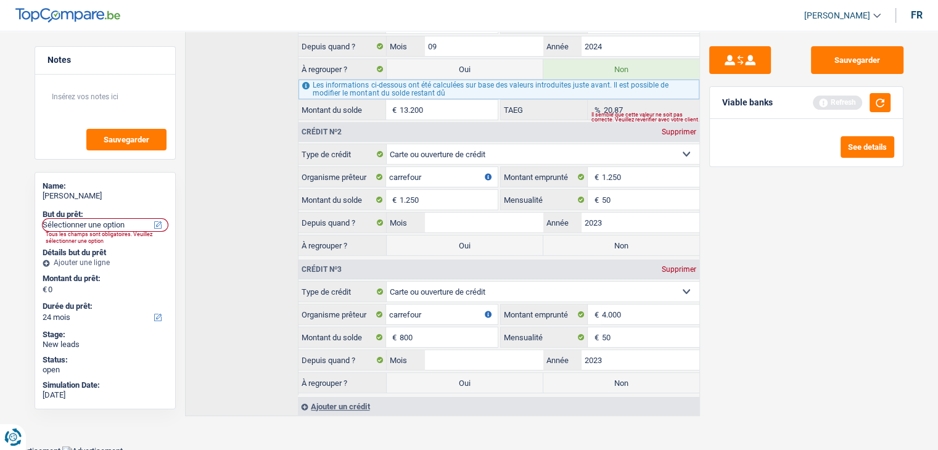
click at [766, 107] on div "Viable banks" at bounding box center [747, 102] width 51 height 10
click at [764, 107] on div "Viable banks" at bounding box center [747, 102] width 51 height 10
click at [765, 102] on div "Viable banks" at bounding box center [747, 102] width 51 height 10
click at [456, 217] on input "Mois" at bounding box center [484, 223] width 118 height 20
type input "12"
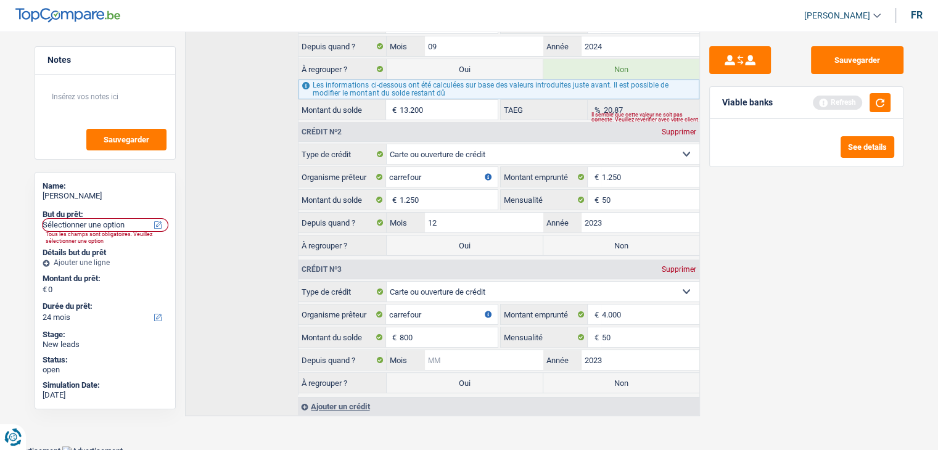
drag, startPoint x: 436, startPoint y: 358, endPoint x: 444, endPoint y: 358, distance: 8.0
click at [438, 357] on input "Mois" at bounding box center [484, 360] width 118 height 20
type input "12"
click at [789, 338] on div "Sauvegarder Viable banks Refresh See details" at bounding box center [806, 236] width 213 height 381
click at [464, 241] on label "Oui" at bounding box center [465, 245] width 156 height 20
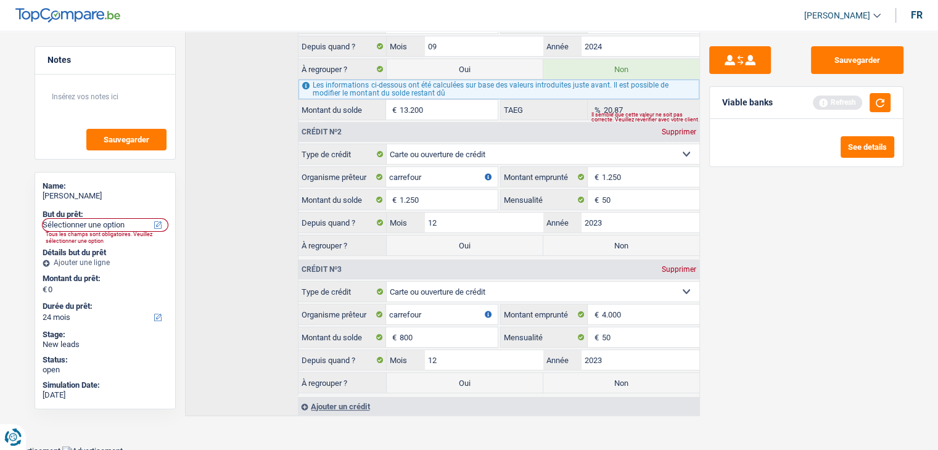
click at [464, 241] on input "Oui" at bounding box center [465, 245] width 156 height 20
radio input "true"
type input "1.250"
select select "refinancing"
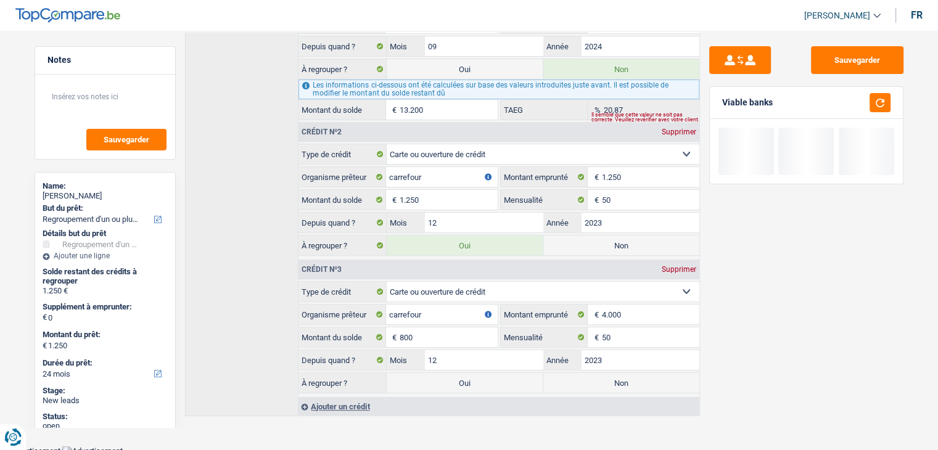
click at [456, 381] on label "Oui" at bounding box center [465, 383] width 156 height 20
click at [456, 381] on input "Oui" at bounding box center [465, 383] width 156 height 20
radio input "true"
type input "2.050"
drag, startPoint x: 822, startPoint y: 272, endPoint x: 848, endPoint y: 222, distance: 56.5
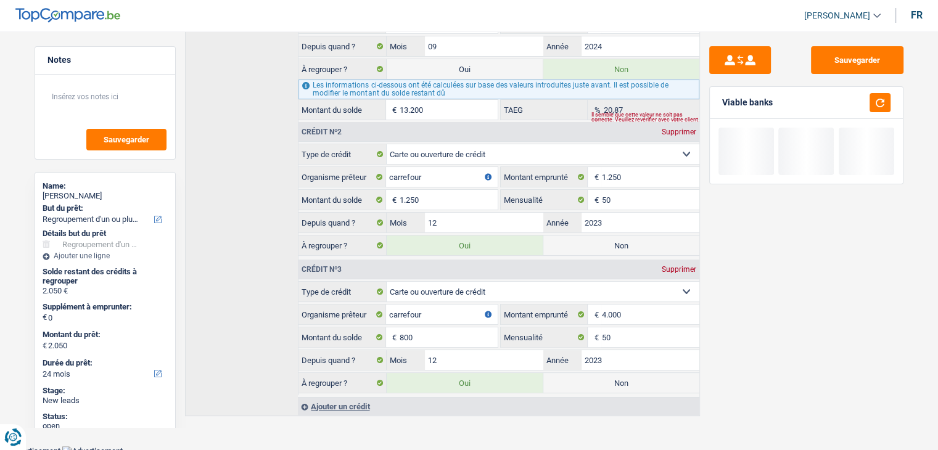
click at [822, 272] on div "Sauvegarder Viable banks" at bounding box center [806, 236] width 213 height 381
click at [884, 107] on button "button" at bounding box center [879, 102] width 21 height 19
click at [354, 403] on div "Ajouter un crédit" at bounding box center [498, 406] width 401 height 18
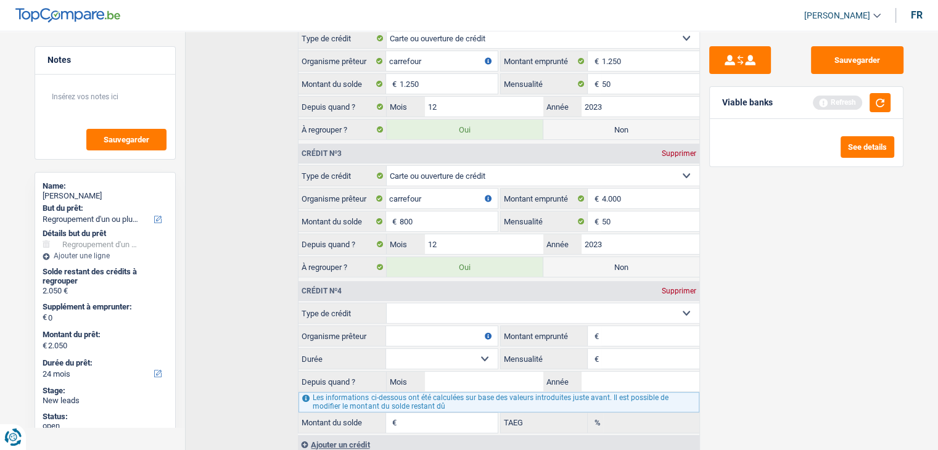
scroll to position [330, 0]
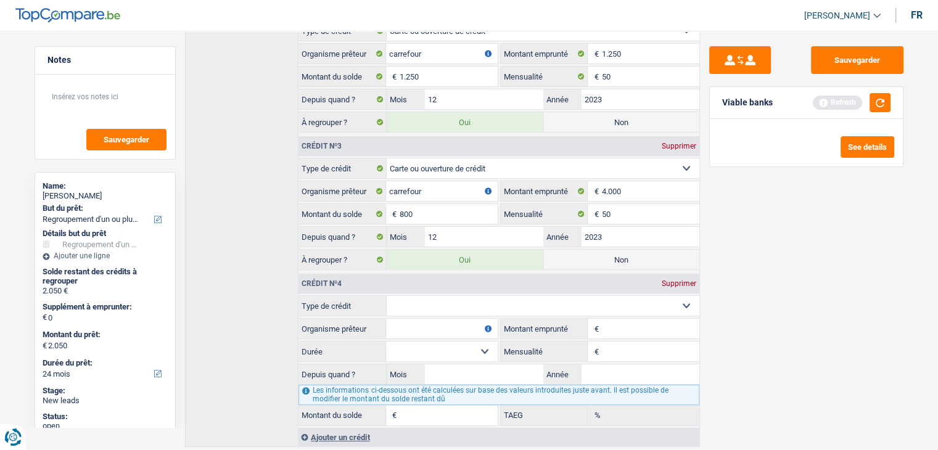
click at [455, 301] on select "Carte ou ouverture de crédit Prêt hypothécaire Vente à tempérament Prêt à tempé…" at bounding box center [543, 306] width 313 height 20
click at [755, 335] on div "Sauvegarder Viable banks Refresh See details" at bounding box center [806, 236] width 213 height 381
click at [464, 307] on select "Carte ou ouverture de crédit Prêt hypothécaire Vente à tempérament Prêt à tempé…" at bounding box center [543, 306] width 313 height 20
select select "personalLoan"
type input "0"
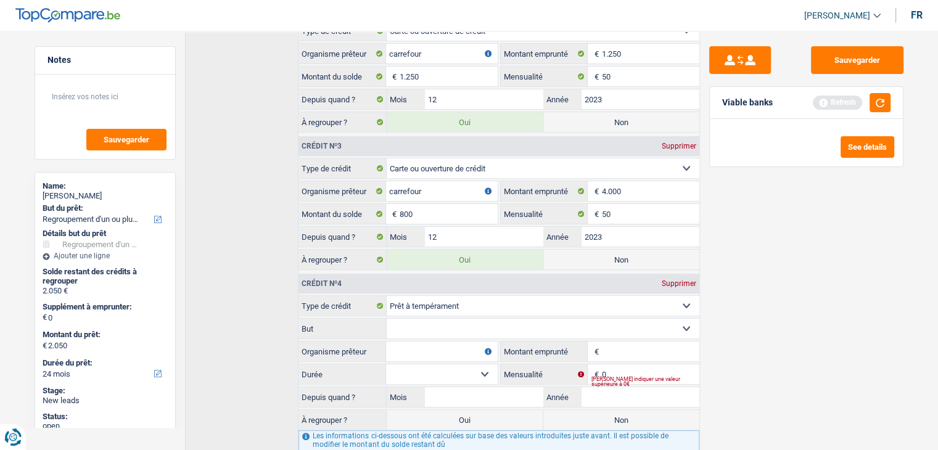
click at [430, 329] on select "Confort maison: meubles, textile, peinture, électroménager, outillage non-profe…" at bounding box center [543, 329] width 313 height 20
select select "homeFurnishingOrRelocation"
click at [387, 319] on select "Confort maison: meubles, textile, peinture, électroménager, outillage non-profe…" at bounding box center [543, 329] width 313 height 20
click at [412, 347] on input "Organisme prêteur" at bounding box center [441, 352] width 111 height 20
type input "l"
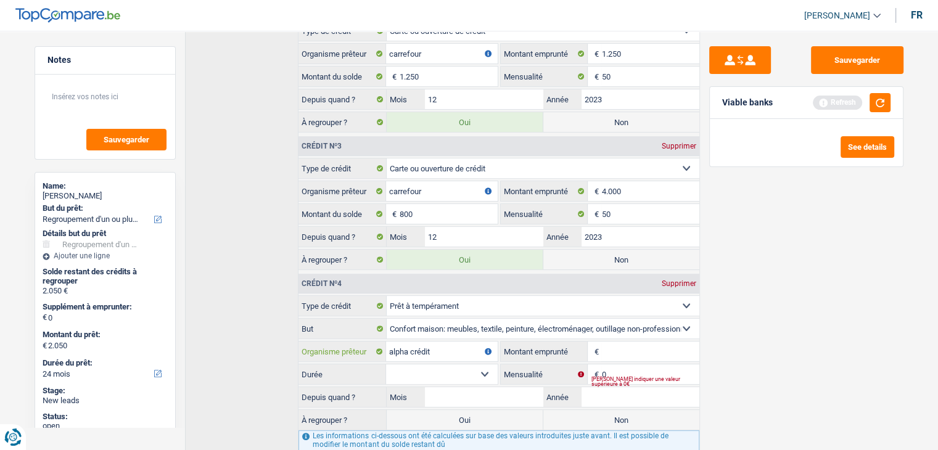
type input "alpha crédit"
click at [668, 346] on input "Montant emprunté" at bounding box center [649, 352] width 97 height 20
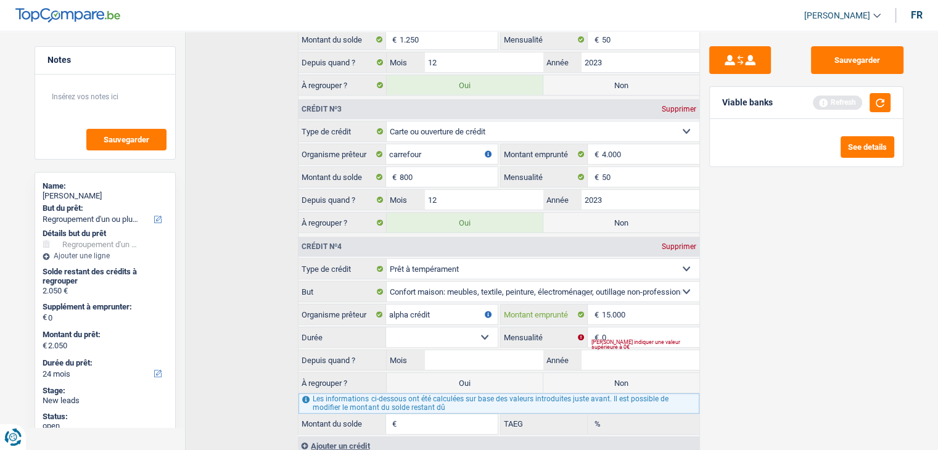
scroll to position [404, 0]
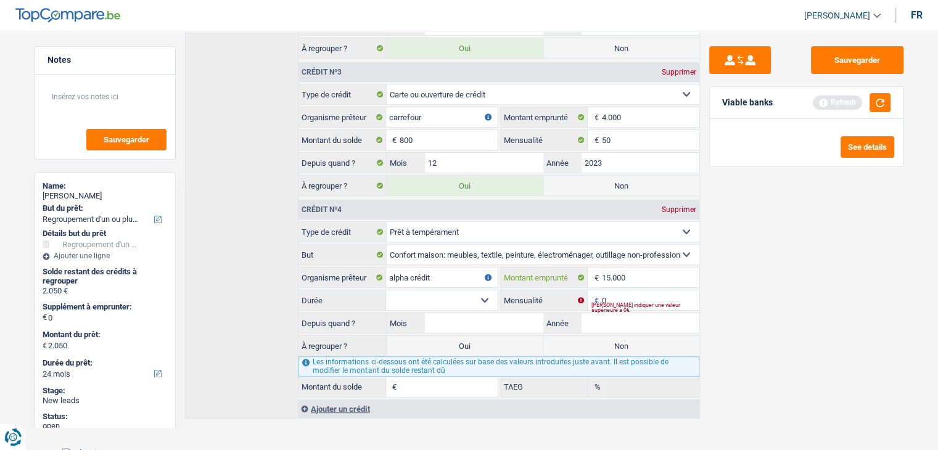
type input "15.000"
click at [425, 294] on select "12 mois 18 mois 24 mois 30 mois 36 mois 42 mois 48 mois 60 mois Sélectionner un…" at bounding box center [441, 300] width 111 height 20
select select "60"
click at [386, 290] on select "12 mois 18 mois 24 mois 30 mois 36 mois 42 mois 48 mois 60 mois Sélectionner un…" at bounding box center [441, 300] width 111 height 20
click at [638, 290] on input "0" at bounding box center [649, 300] width 97 height 20
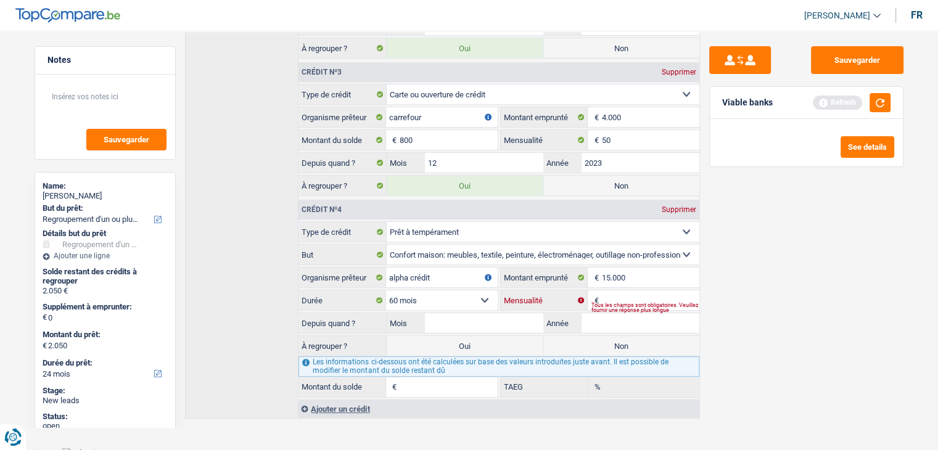
type input "2"
type input "336"
drag, startPoint x: 762, startPoint y: 271, endPoint x: 777, endPoint y: 253, distance: 23.7
click at [767, 268] on div "Sauvegarder Viable banks Refresh See details" at bounding box center [806, 236] width 213 height 381
click at [870, 108] on button "button" at bounding box center [879, 102] width 21 height 19
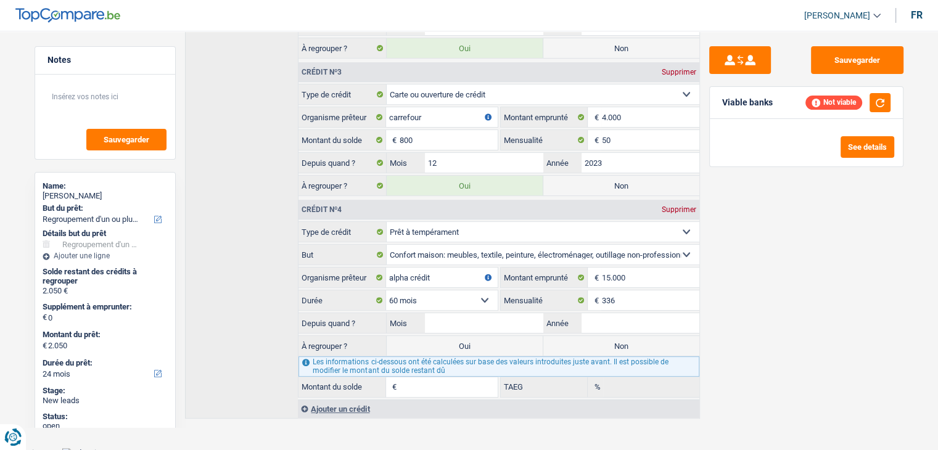
click at [453, 343] on label "Oui" at bounding box center [465, 346] width 156 height 20
click at [453, 343] on input "Oui" at bounding box center [465, 346] width 156 height 20
radio input "true"
type input "0"
click at [515, 319] on input "Mois" at bounding box center [484, 323] width 118 height 20
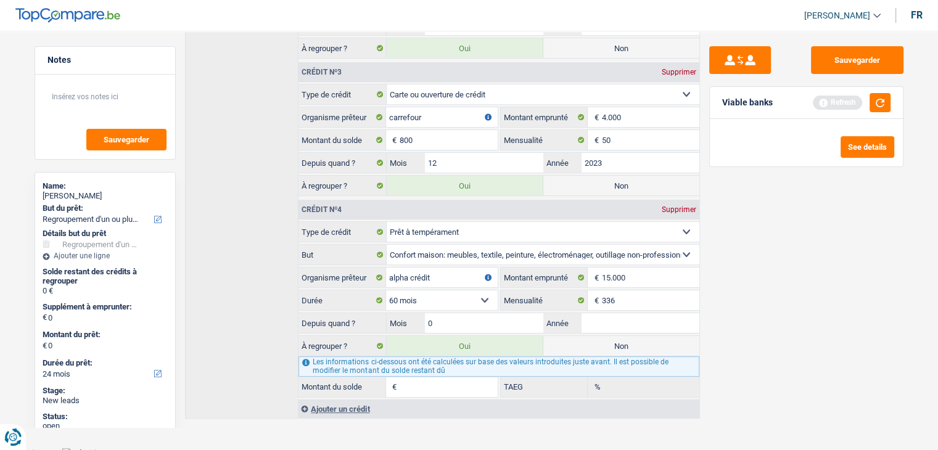
type input "02"
type input "2025"
click at [738, 322] on div "Sauvegarder Viable banks Refresh See details" at bounding box center [806, 236] width 213 height 381
type input "15.929"
type input "13.879"
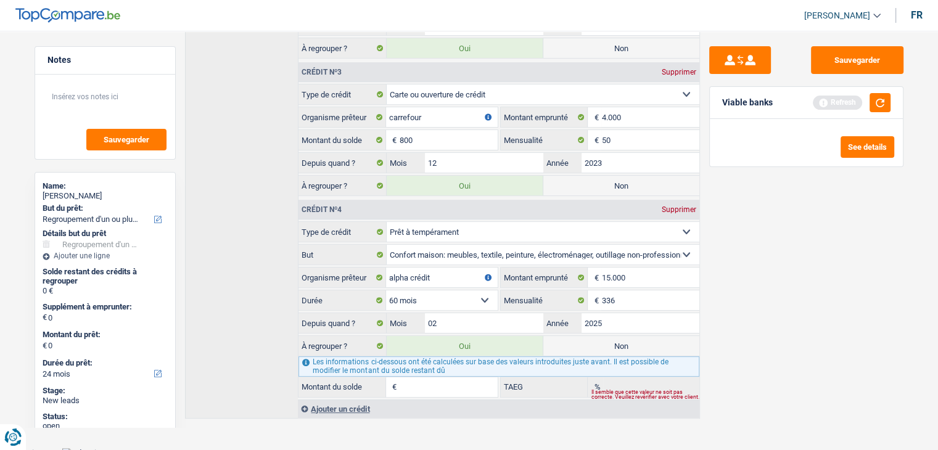
type input "13,03"
select select "84"
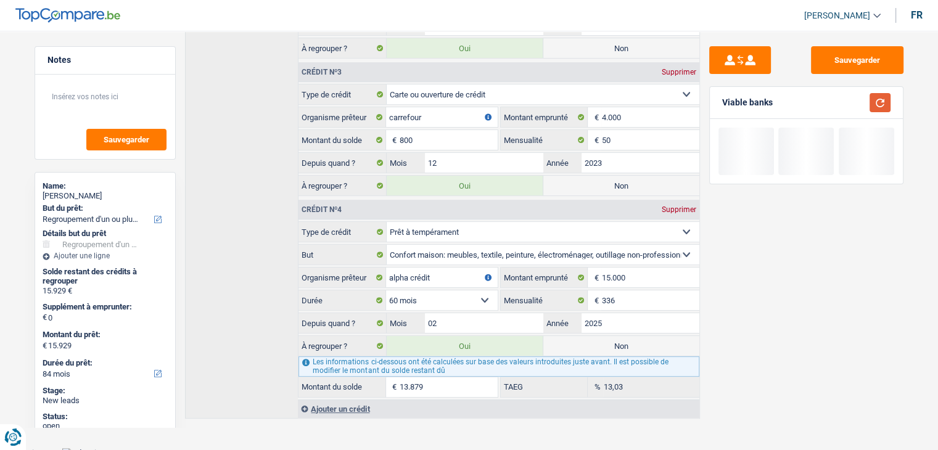
click at [883, 106] on button "button" at bounding box center [879, 102] width 21 height 19
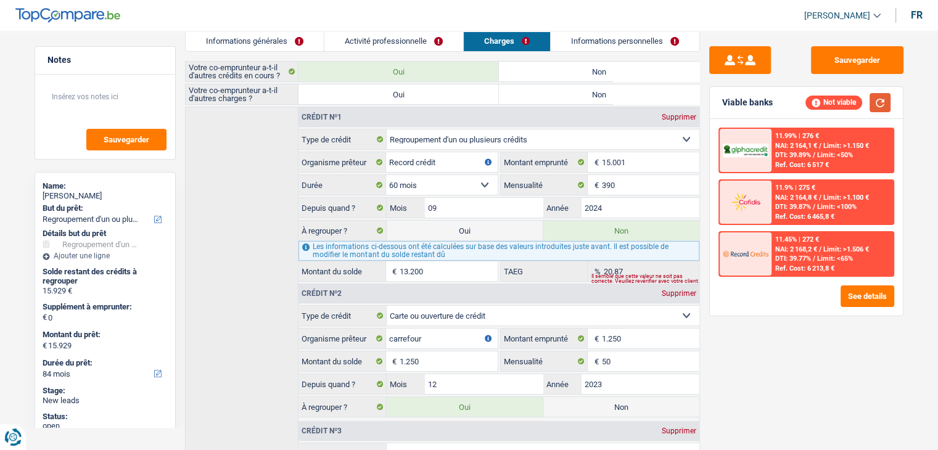
scroll to position [0, 0]
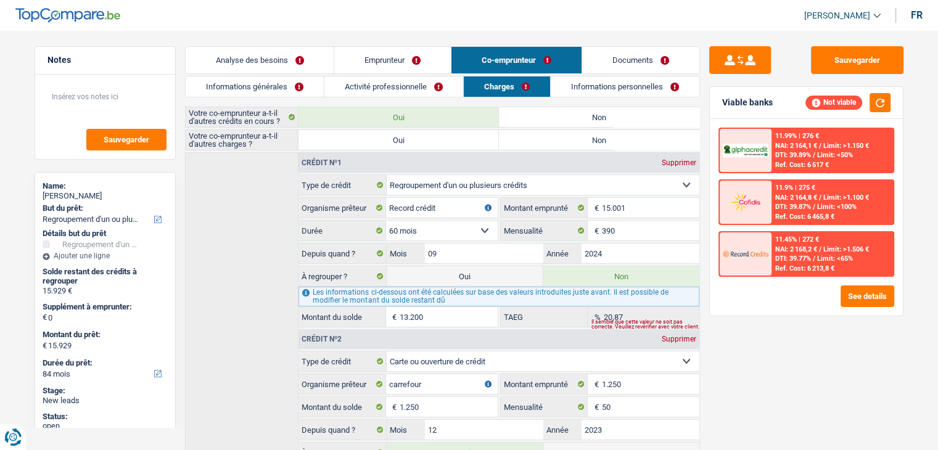
click at [374, 50] on link "Emprunteur" at bounding box center [392, 60] width 117 height 27
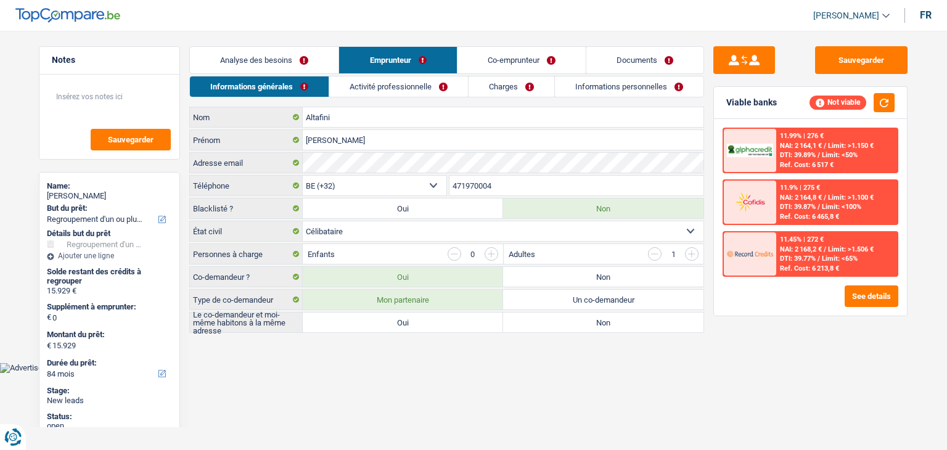
click at [533, 59] on link "Co-emprunteur" at bounding box center [521, 60] width 128 height 27
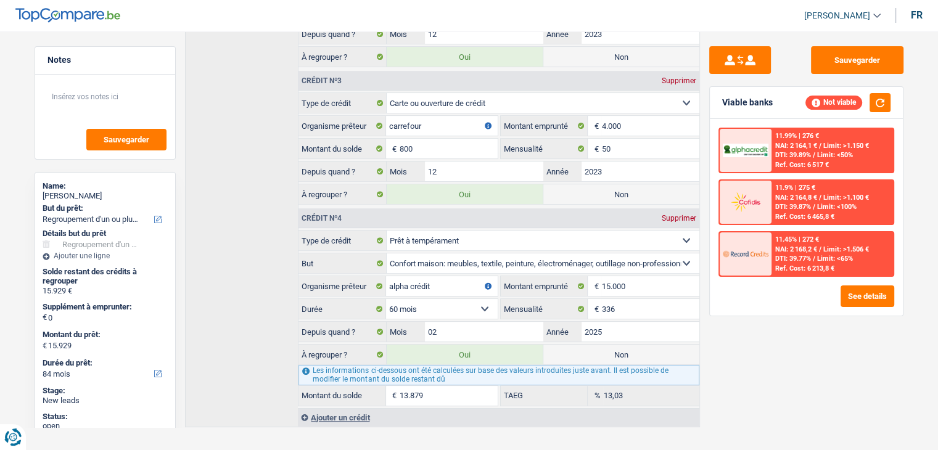
scroll to position [404, 0]
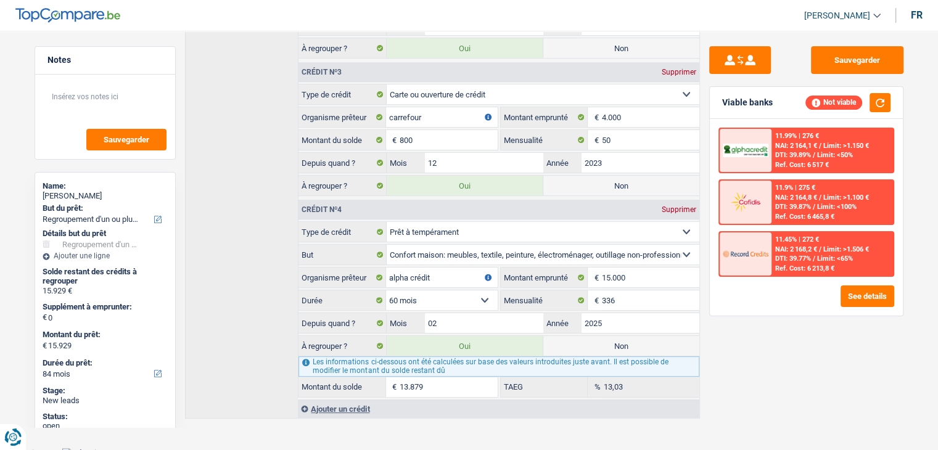
click at [362, 403] on div "Ajouter un crédit" at bounding box center [498, 408] width 401 height 18
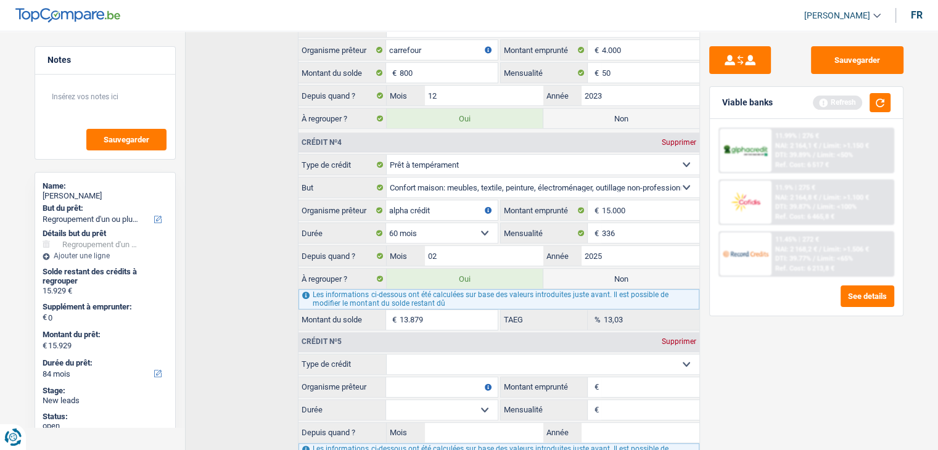
scroll to position [557, 0]
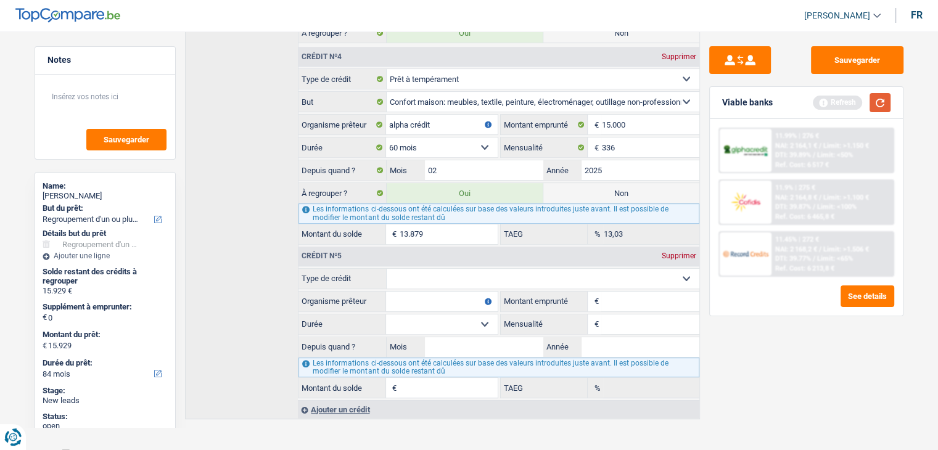
click at [880, 104] on button "button" at bounding box center [879, 102] width 21 height 19
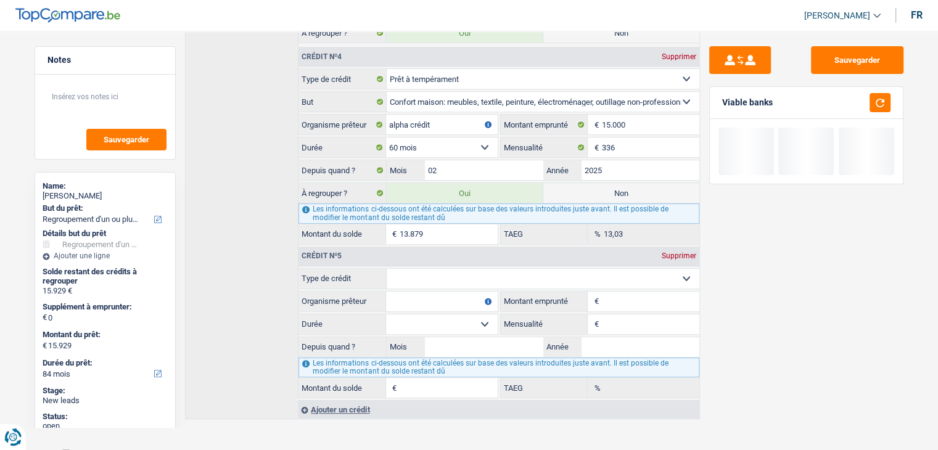
click at [460, 282] on fieldset "Carte ou ouverture de crédit Prêt hypothécaire Vente à tempérament Prêt à tempé…" at bounding box center [498, 278] width 400 height 21
click at [458, 272] on select "Carte ou ouverture de crédit Prêt hypothécaire Vente à tempérament Prêt à tempé…" at bounding box center [543, 279] width 313 height 20
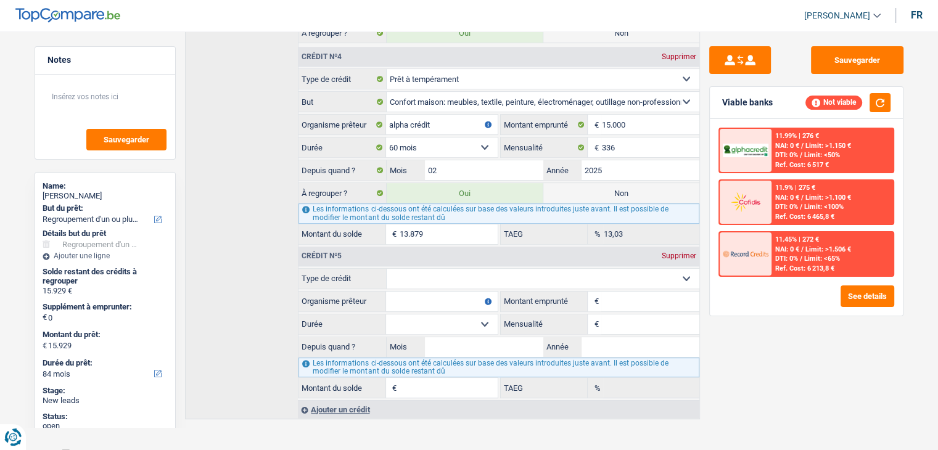
drag, startPoint x: 738, startPoint y: 337, endPoint x: 716, endPoint y: 320, distance: 27.2
click at [738, 337] on div "Sauvegarder Viable banks Not viable 11.99% | 276 € NAI: 0 € / Limit: >1.150 € D…" at bounding box center [806, 236] width 213 height 381
click at [663, 274] on select "Carte ou ouverture de crédit Prêt hypothécaire Vente à tempérament Prêt à tempé…" at bounding box center [543, 279] width 313 height 20
click at [672, 252] on div "Supprimer" at bounding box center [678, 255] width 41 height 7
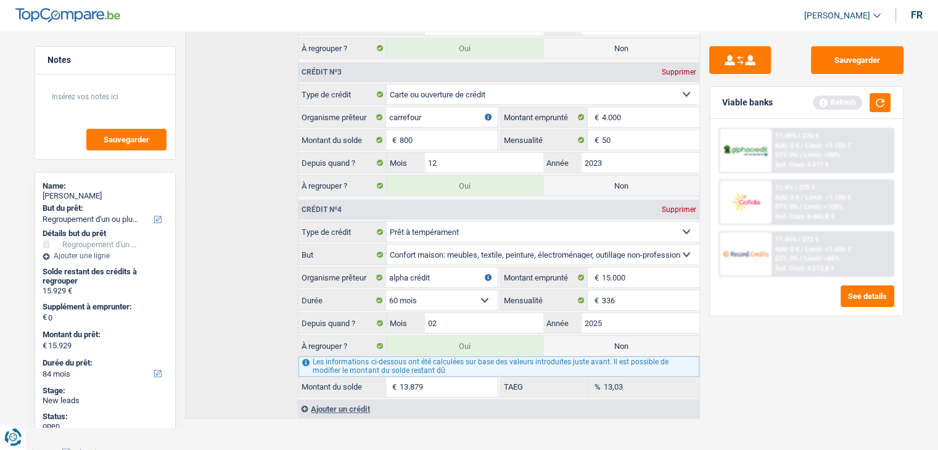
scroll to position [0, 0]
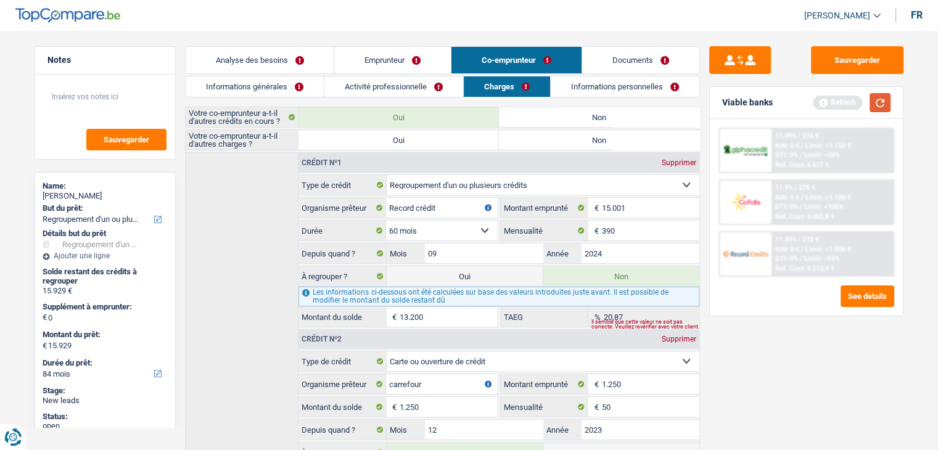
click at [880, 100] on button "button" at bounding box center [879, 102] width 21 height 19
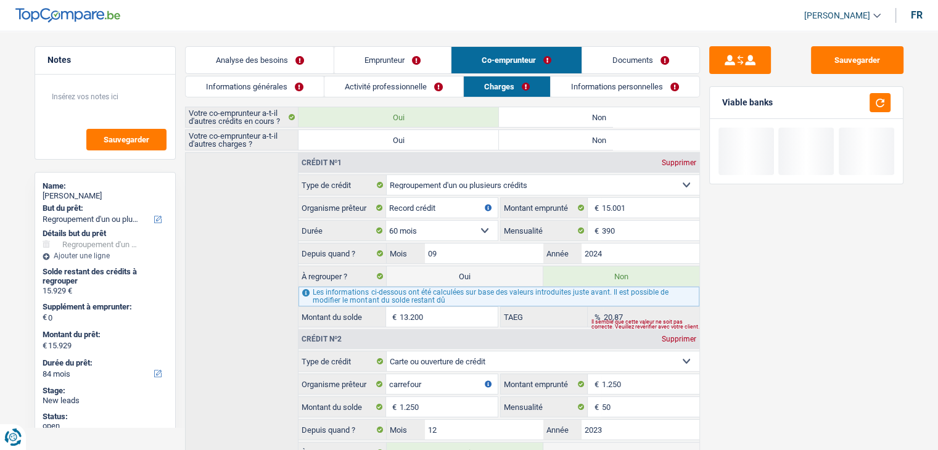
click at [288, 92] on link "Informations générales" at bounding box center [255, 86] width 138 height 20
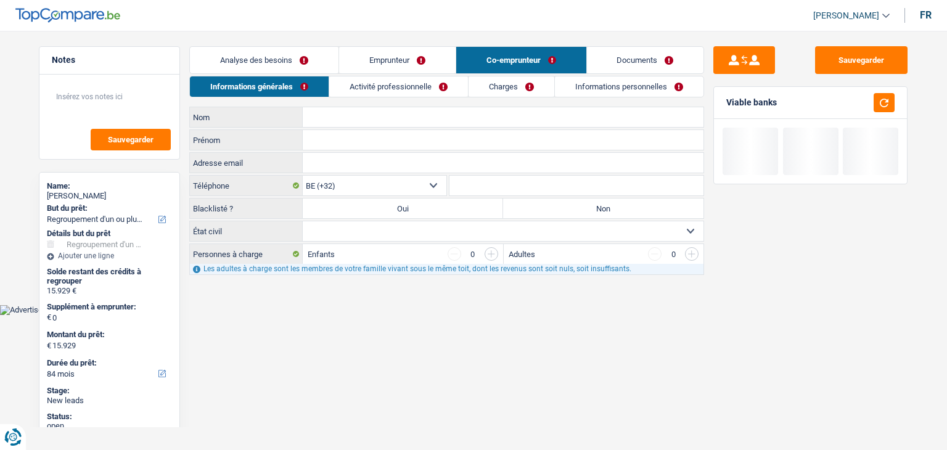
click at [266, 45] on main "Notes Sauvegarder Name: Deborah Altafini But du prêt: Confort maison: meubles, …" at bounding box center [473, 161] width 947 height 286
click at [265, 60] on link "Analyse des besoins" at bounding box center [264, 60] width 149 height 27
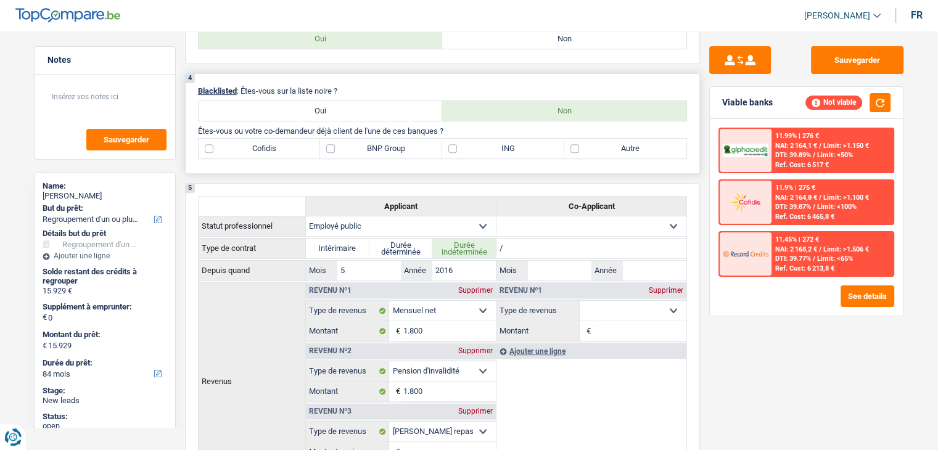
scroll to position [370, 0]
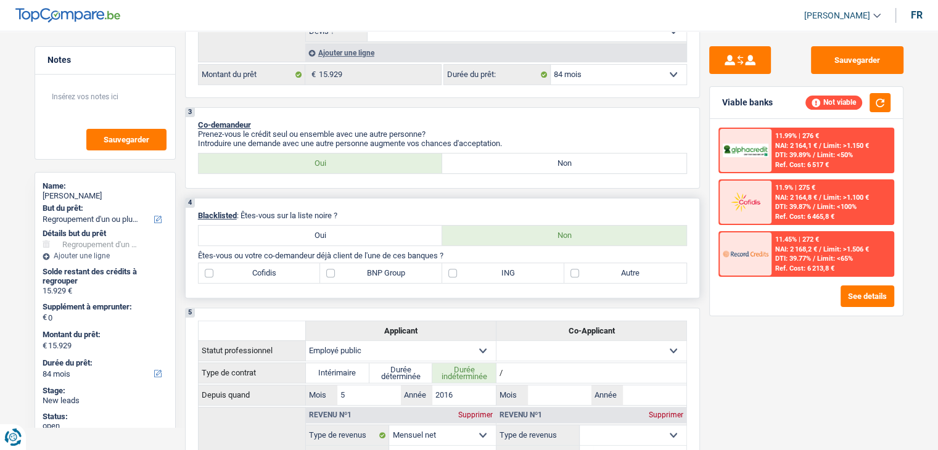
click at [366, 264] on label "BNP Group" at bounding box center [381, 273] width 122 height 20
click at [366, 264] on input "BNP Group" at bounding box center [381, 273] width 122 height 20
checkbox input "true"
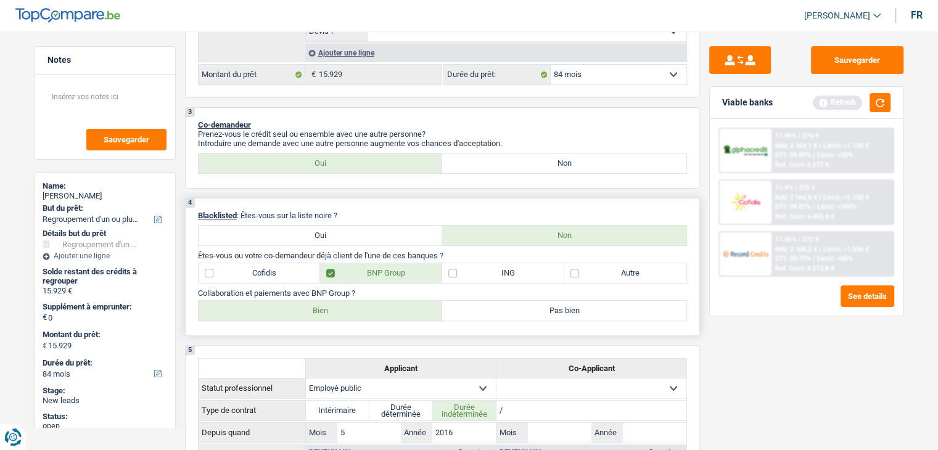
click at [341, 306] on label "Bien" at bounding box center [320, 311] width 244 height 20
click at [341, 306] on input "Bien" at bounding box center [320, 311] width 244 height 20
radio input "true"
click at [491, 271] on label "ING" at bounding box center [503, 273] width 122 height 20
click at [491, 271] on input "ING" at bounding box center [503, 273] width 122 height 20
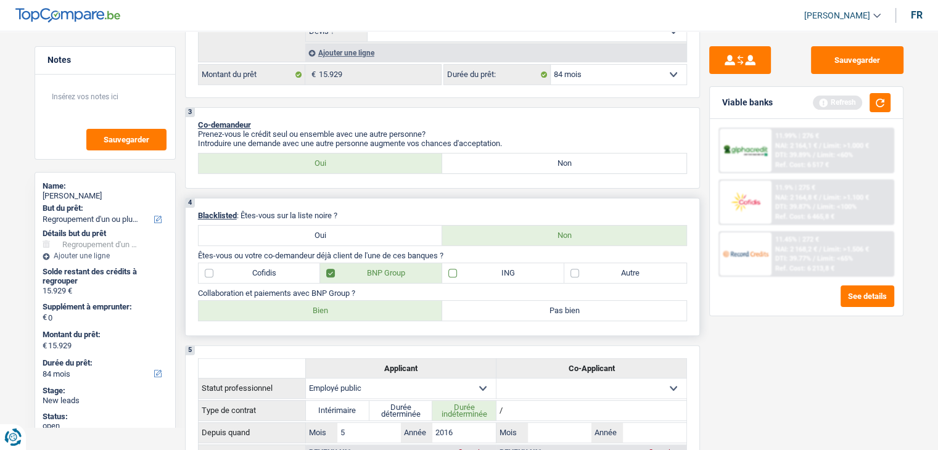
checkbox input "true"
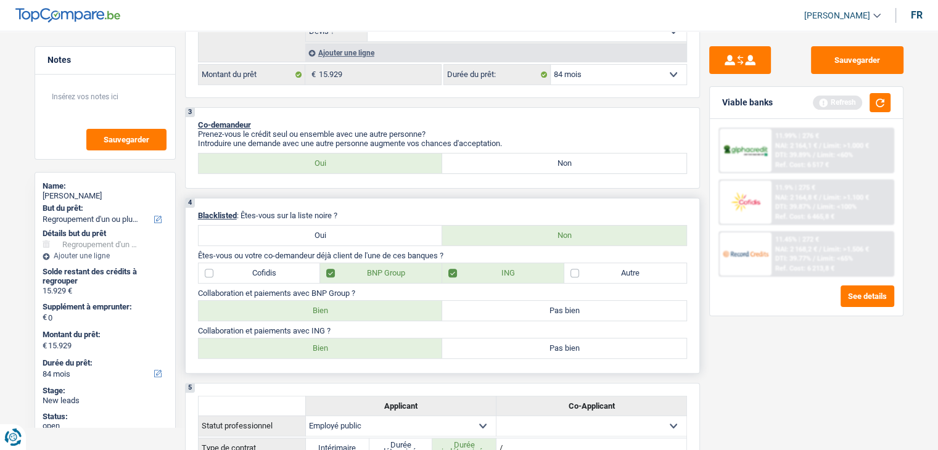
click at [333, 356] on div "4 Blacklisted : Êtes-vous sur la liste noire ? Oui Non Êtes-vous ou votre co-de…" at bounding box center [442, 286] width 515 height 176
click at [337, 351] on label "Bien" at bounding box center [320, 348] width 244 height 20
click at [337, 351] on input "Bien" at bounding box center [320, 348] width 244 height 20
radio input "true"
click at [583, 272] on label "Autre" at bounding box center [625, 273] width 122 height 20
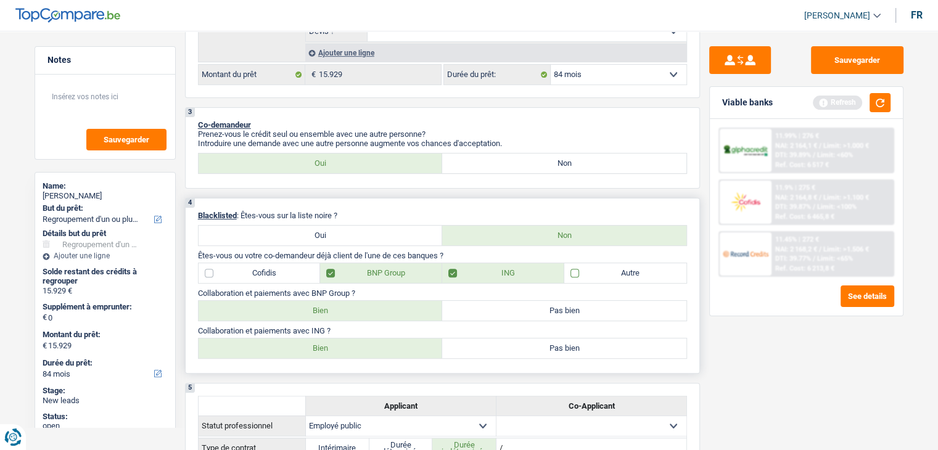
click at [583, 272] on input "Autre" at bounding box center [625, 273] width 122 height 20
checkbox input "true"
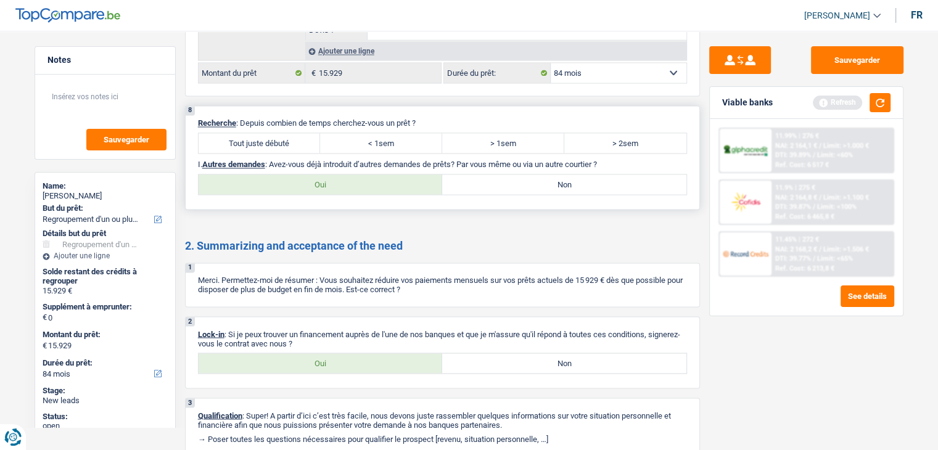
scroll to position [2022, 0]
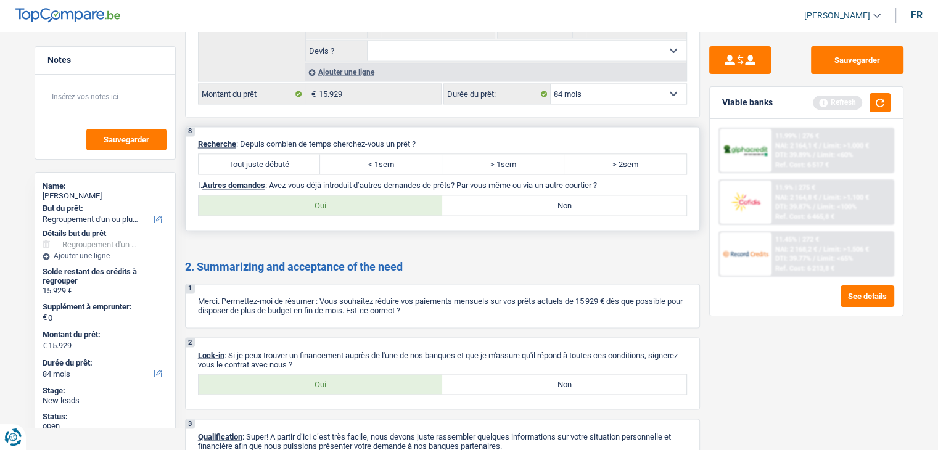
click at [298, 154] on label "Tout juste débuté" at bounding box center [259, 164] width 122 height 20
click at [298, 154] on input "Tout juste débuté" at bounding box center [259, 164] width 122 height 20
radio input "true"
click at [497, 195] on label "Non" at bounding box center [564, 205] width 244 height 20
click at [497, 195] on input "Non" at bounding box center [564, 205] width 244 height 20
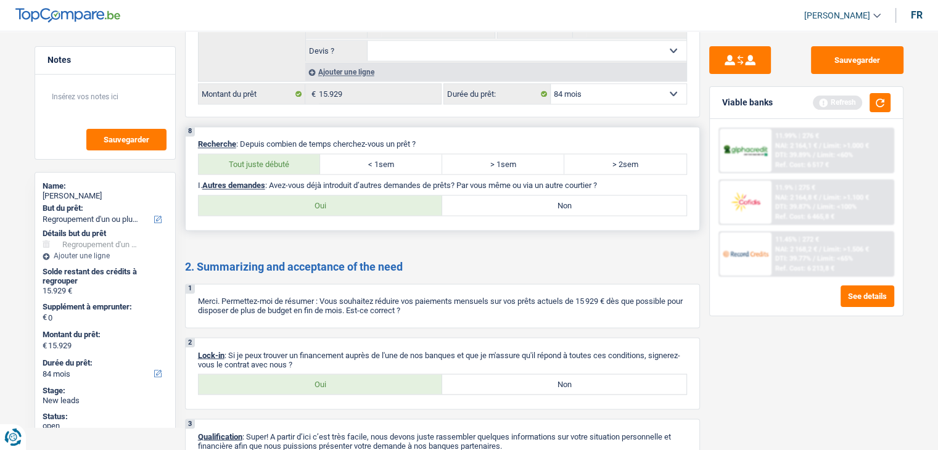
radio input "true"
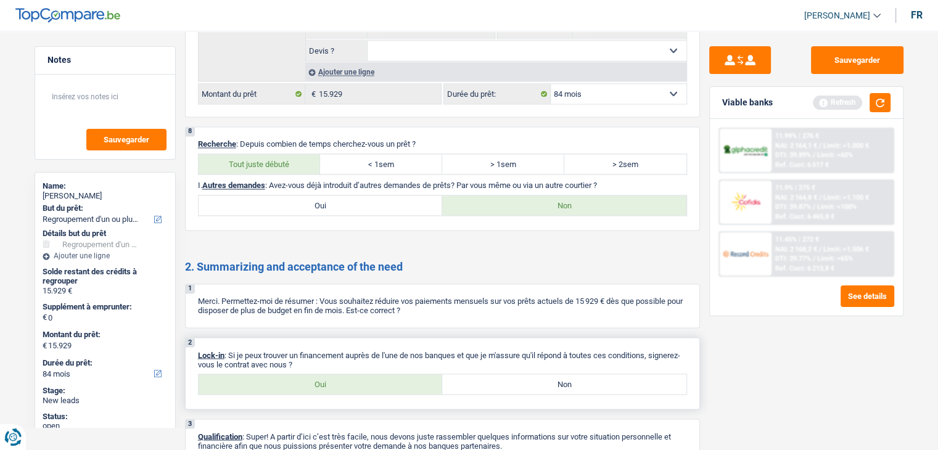
click at [359, 374] on label "Oui" at bounding box center [320, 384] width 244 height 20
click at [359, 374] on input "Oui" at bounding box center [320, 384] width 244 height 20
radio input "true"
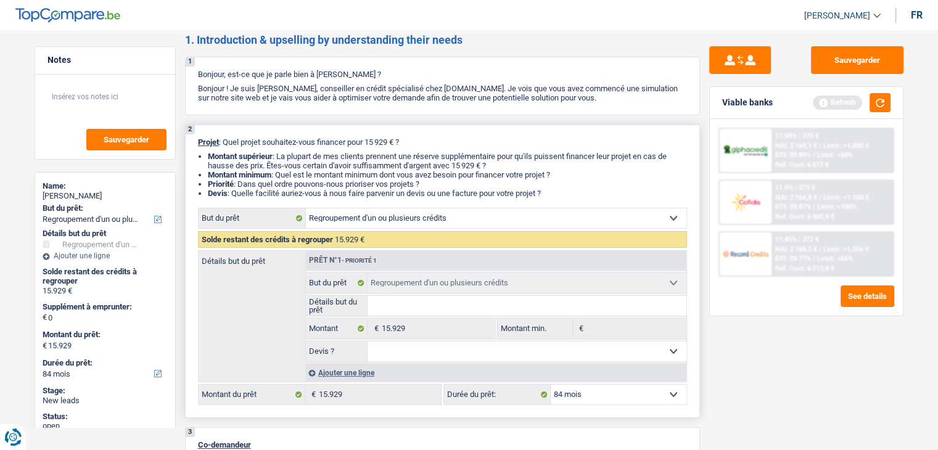
scroll to position [0, 0]
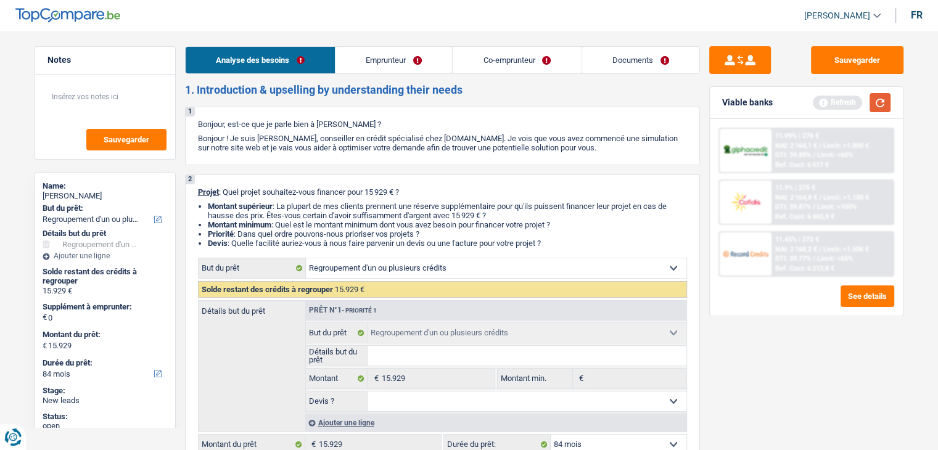
click at [873, 105] on button "button" at bounding box center [879, 102] width 21 height 19
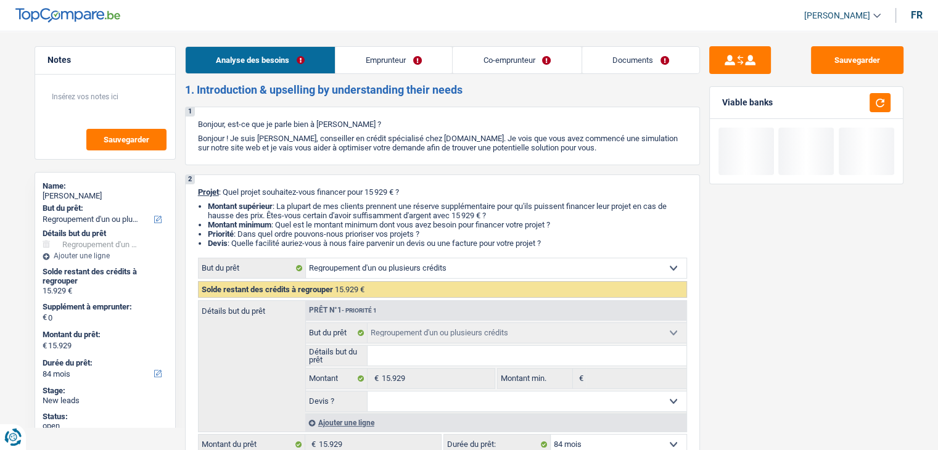
click at [401, 62] on link "Emprunteur" at bounding box center [393, 60] width 117 height 27
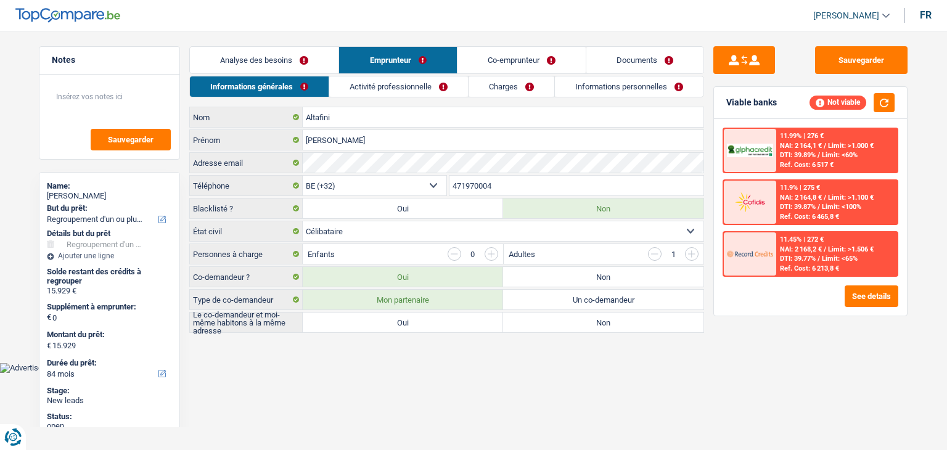
click at [386, 362] on body "Vous avez le contrôle de vos données Nous utilisons des cookies, tout comme nos…" at bounding box center [473, 195] width 947 height 354
drag, startPoint x: 194, startPoint y: 250, endPoint x: 274, endPoint y: 276, distance: 84.2
click at [276, 255] on label "Personnes à charge" at bounding box center [246, 254] width 113 height 20
click at [319, 354] on main "Notes Sauvegarder Name: Deborah Altafini But du prêt: Confort maison: meubles, …" at bounding box center [473, 190] width 947 height 344
drag, startPoint x: 227, startPoint y: 325, endPoint x: 182, endPoint y: 124, distance: 205.9
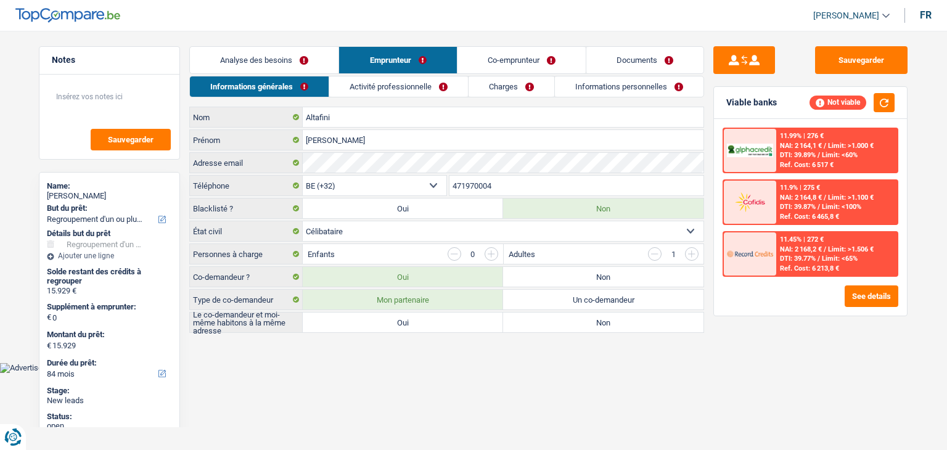
click at [182, 125] on div "Notes Sauvegarder Name: Deborah Altafini But du prêt: Confort maison: meubles, …" at bounding box center [474, 190] width 888 height 288
click at [184, 123] on div "Notes Sauvegarder Name: Deborah Altafini But du prêt: Confort maison: meubles, …" at bounding box center [110, 236] width 160 height 381
click at [656, 249] on input "button" at bounding box center [655, 254] width 14 height 14
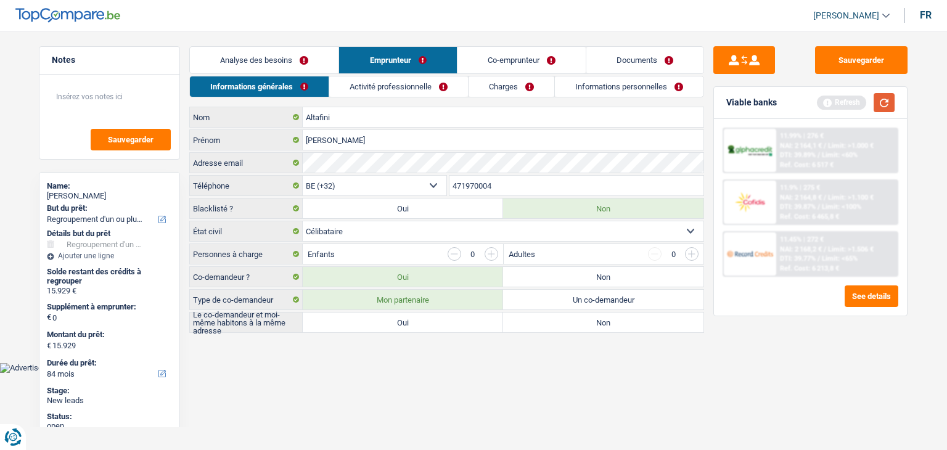
click at [888, 106] on button "button" at bounding box center [883, 102] width 21 height 19
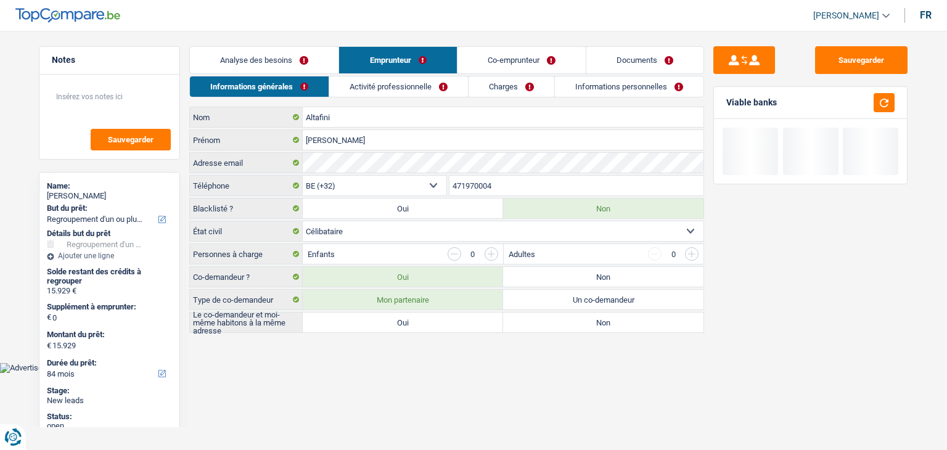
click at [488, 253] on input "button" at bounding box center [492, 254] width 14 height 14
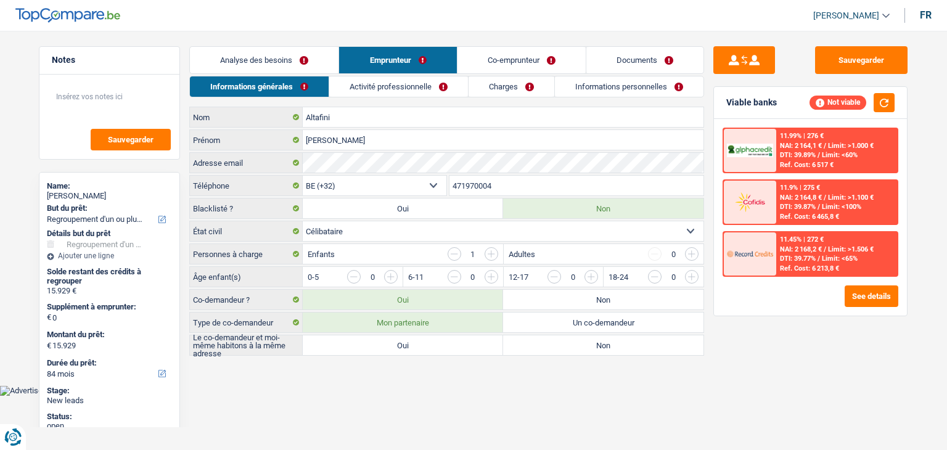
click at [389, 274] on input "button" at bounding box center [640, 280] width 513 height 20
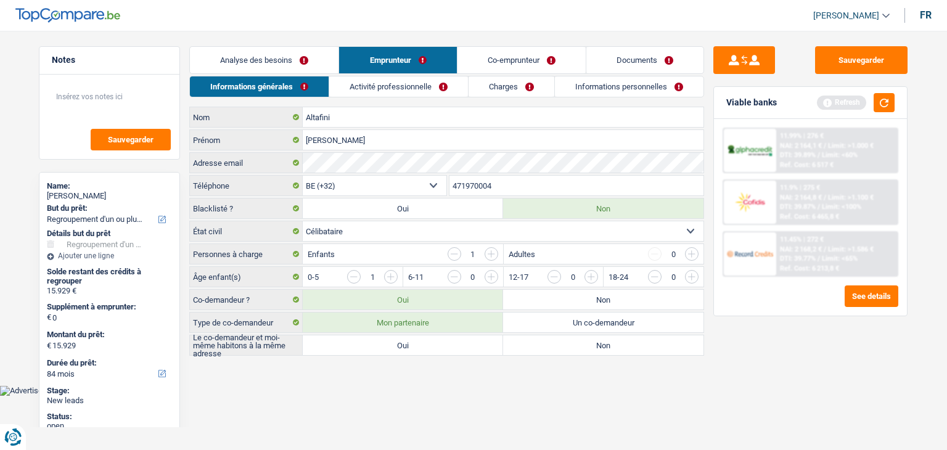
click at [382, 347] on label "Oui" at bounding box center [403, 345] width 200 height 20
click at [382, 347] on input "Oui" at bounding box center [403, 345] width 200 height 20
radio input "true"
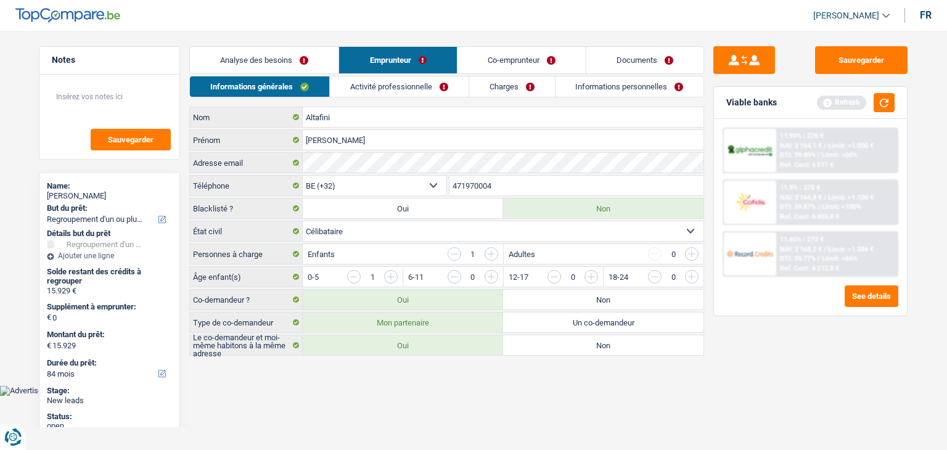
click at [397, 81] on link "Activité professionnelle" at bounding box center [399, 86] width 139 height 20
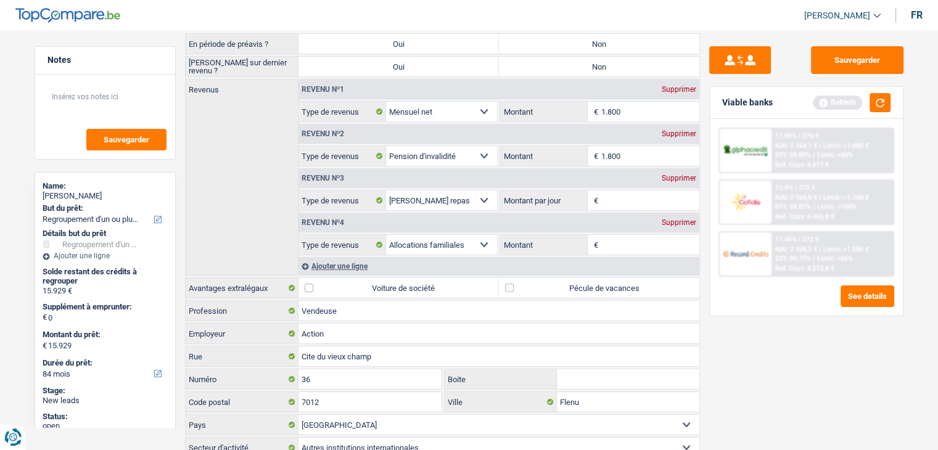
scroll to position [61, 0]
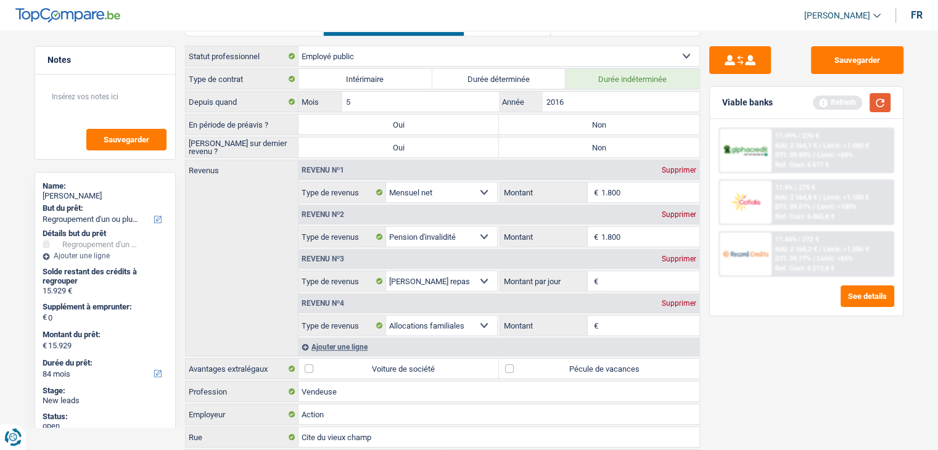
click at [888, 99] on button "button" at bounding box center [879, 102] width 21 height 19
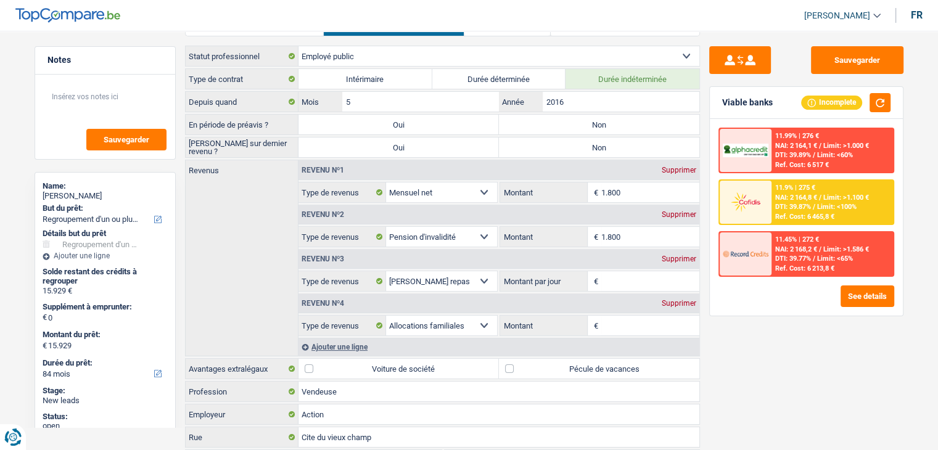
click at [704, 137] on div "Sauvegarder Viable banks Incomplete 11.99% | 276 € NAI: 2 164,1 € / Limit: >1.0…" at bounding box center [806, 236] width 213 height 381
click at [556, 125] on label "Non" at bounding box center [599, 125] width 200 height 20
click at [556, 125] on input "Non" at bounding box center [599, 125] width 200 height 20
radio input "true"
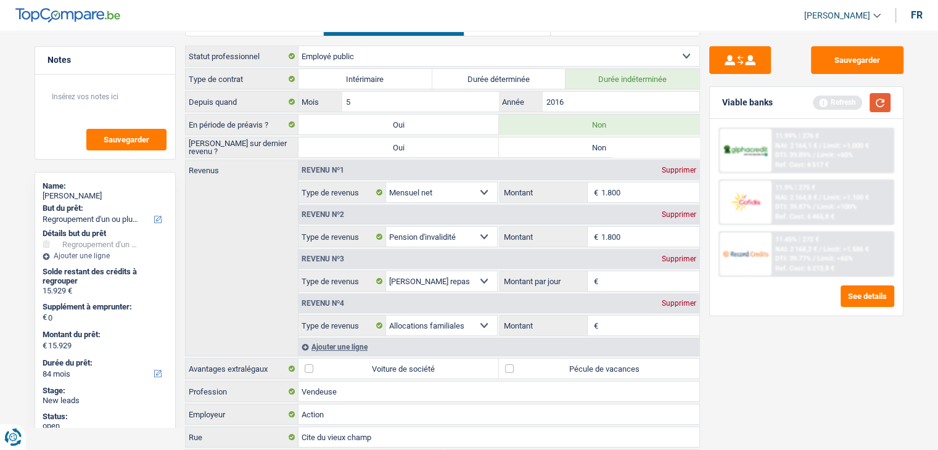
click at [883, 95] on button "button" at bounding box center [879, 102] width 21 height 19
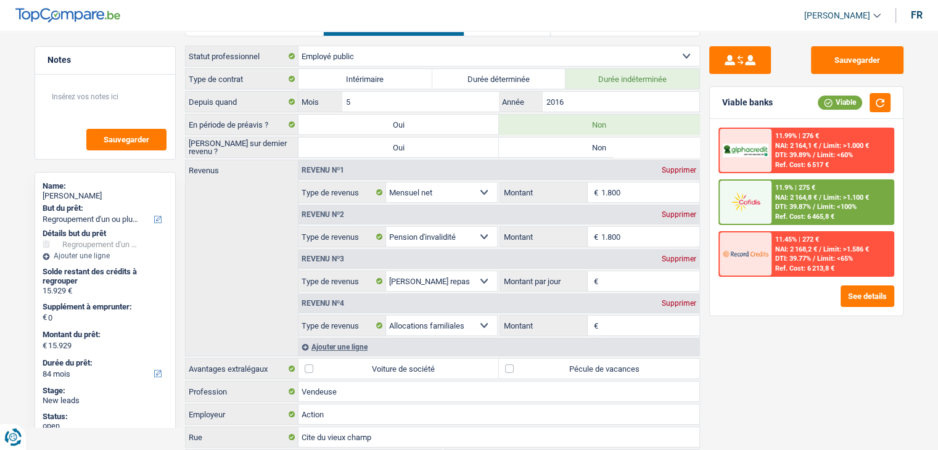
click at [631, 192] on input "1.800" at bounding box center [650, 192] width 98 height 20
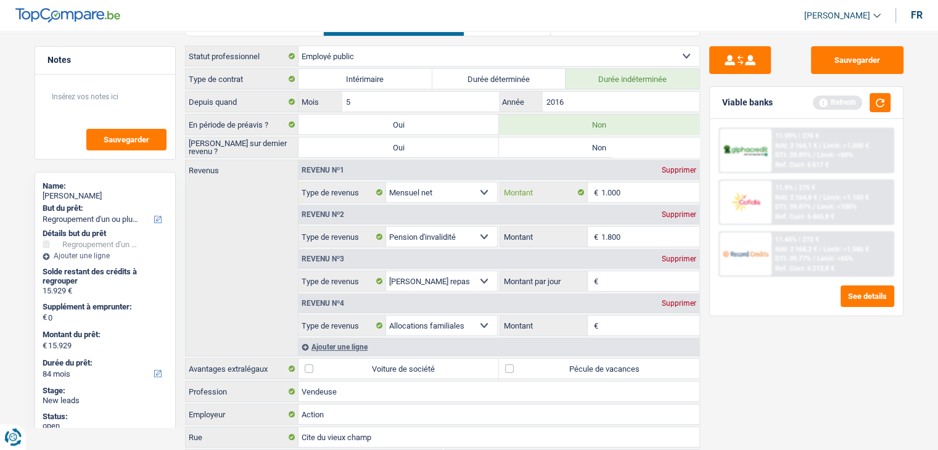
type input "1.000"
click at [646, 231] on input "1.800" at bounding box center [650, 237] width 98 height 20
type input "1"
type input "800"
click at [758, 335] on div "Sauvegarder Viable banks Refresh 11.99% | 276 € NAI: 2 164,1 € / Limit: >1.000 …" at bounding box center [806, 236] width 213 height 381
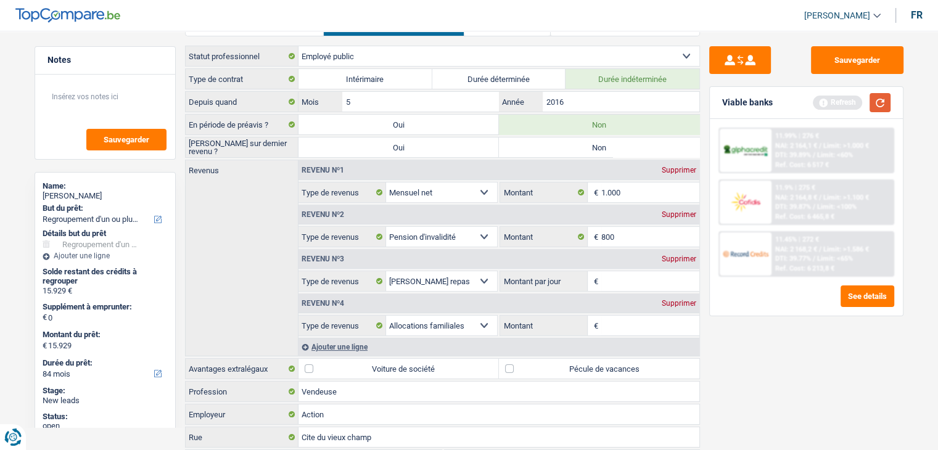
click at [882, 101] on button "button" at bounding box center [879, 102] width 21 height 19
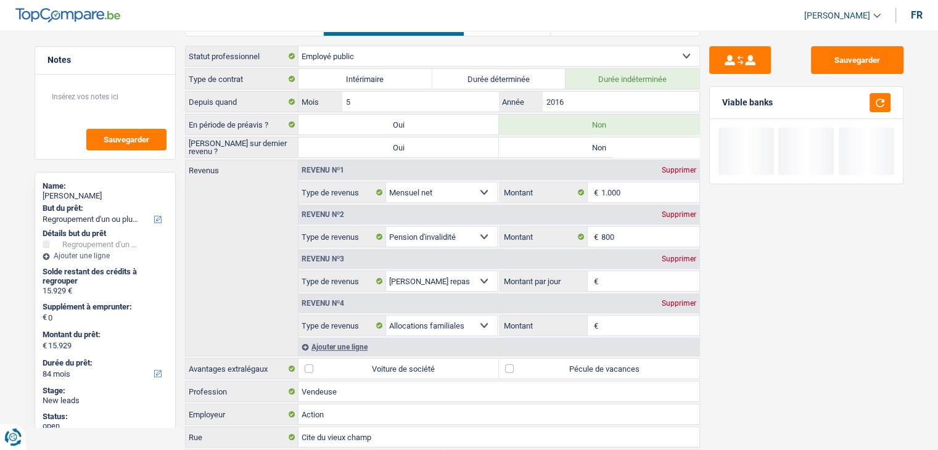
click at [643, 282] on input "Montant par jour" at bounding box center [650, 281] width 98 height 20
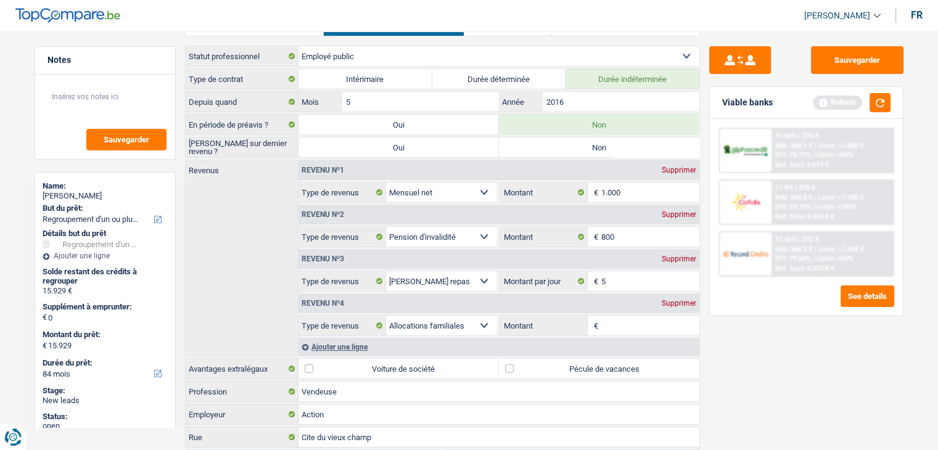
type input "5,0"
click at [613, 323] on input "Montant" at bounding box center [650, 326] width 98 height 20
type input "270"
click at [753, 353] on div "Sauvegarder Viable banks Refresh 11.99% | 276 € NAI: 364,1 € / Limit: >1.000 € …" at bounding box center [806, 236] width 213 height 381
click at [891, 105] on div "Viable banks Refresh" at bounding box center [806, 103] width 193 height 32
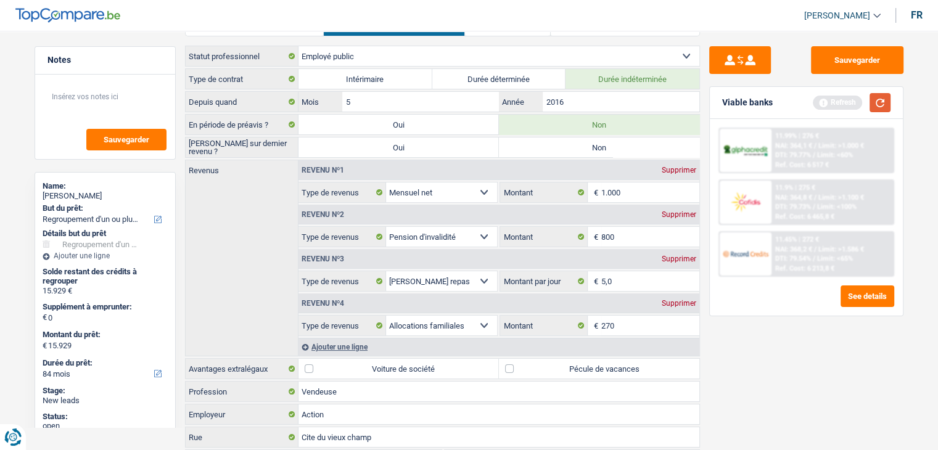
click at [883, 105] on button "button" at bounding box center [879, 102] width 21 height 19
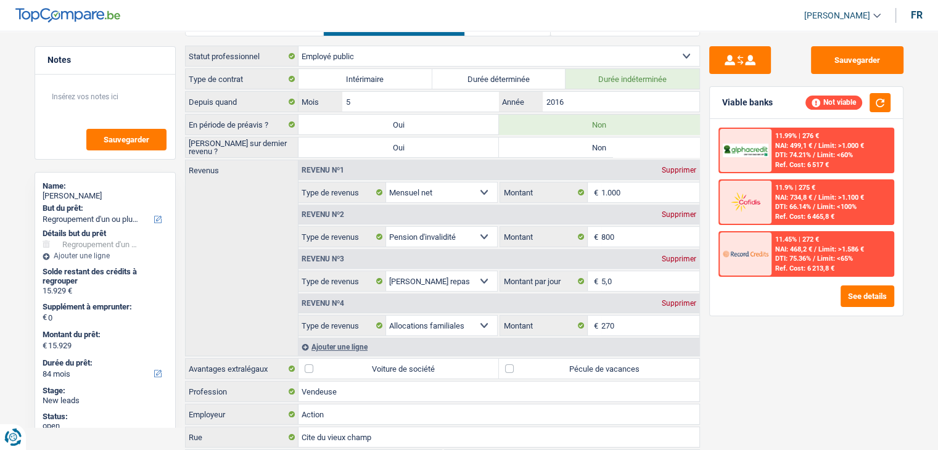
click at [558, 370] on label "Pécule de vacances" at bounding box center [599, 369] width 200 height 20
click at [558, 370] on input "Pécule de vacances" at bounding box center [599, 369] width 200 height 20
checkbox input "true"
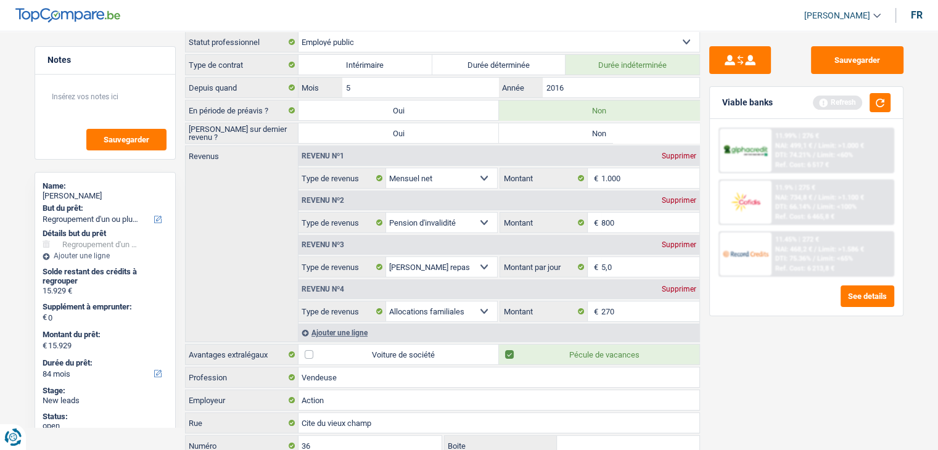
scroll to position [0, 0]
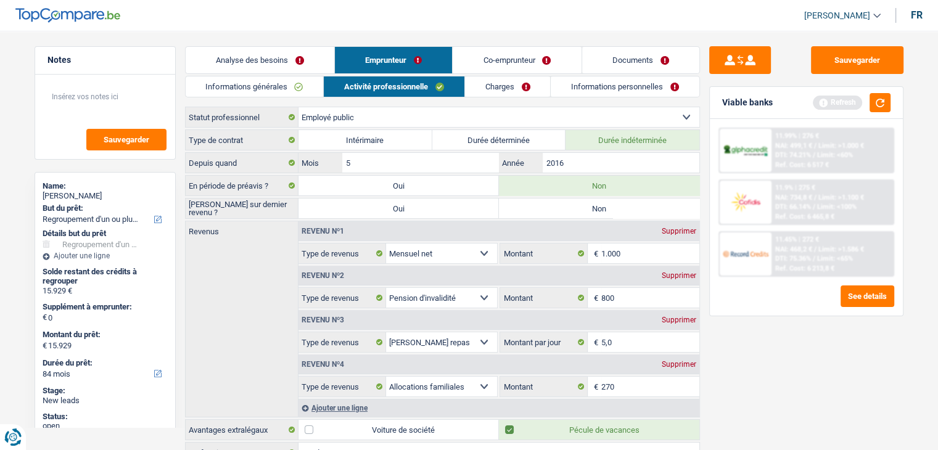
drag, startPoint x: 390, startPoint y: 117, endPoint x: 369, endPoint y: 133, distance: 26.3
click at [389, 117] on select "Ouvrier Employé privé Employé public Invalide Indépendant Pensionné Chômeur Mut…" at bounding box center [498, 117] width 401 height 20
click at [350, 117] on select "Ouvrier Employé privé Employé public Invalide Indépendant Pensionné Chômeur Mut…" at bounding box center [498, 117] width 401 height 20
select select "privateEmployee"
click at [298, 107] on select "Ouvrier Employé privé Employé public Invalide Indépendant Pensionné Chômeur Mut…" at bounding box center [498, 117] width 401 height 20
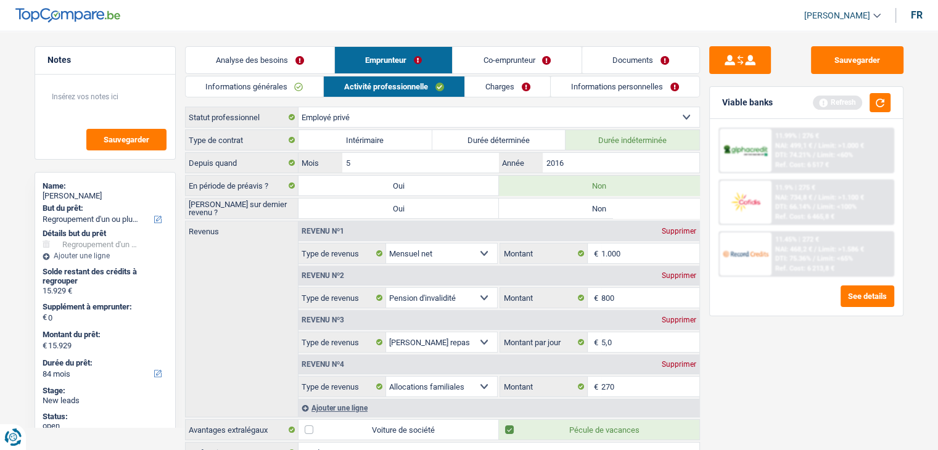
radio input "false"
checkbox input "false"
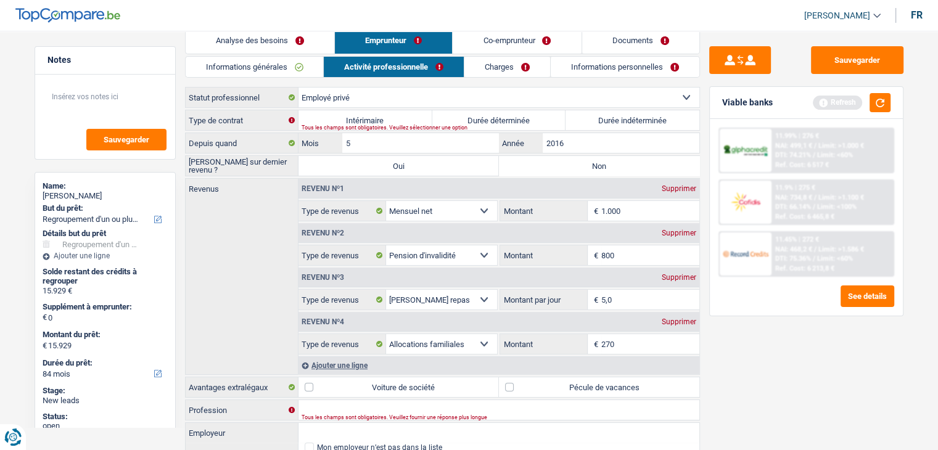
scroll to position [64, 0]
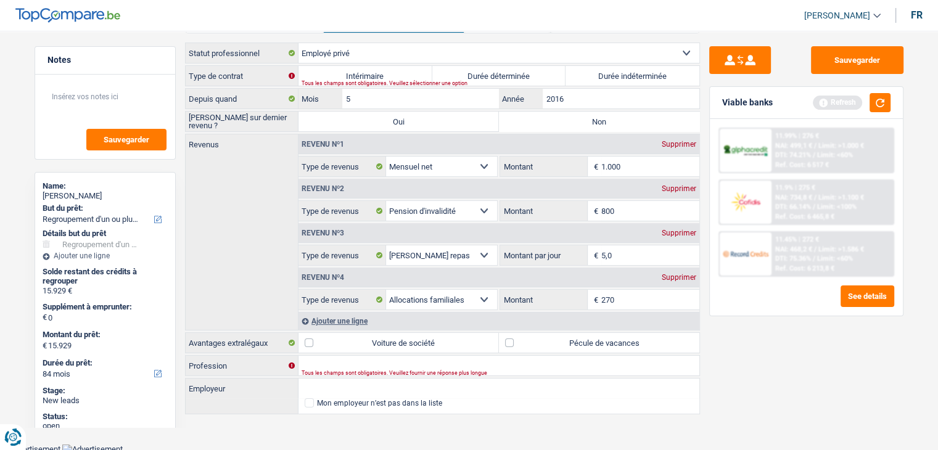
click at [528, 339] on label "Pécule de vacances" at bounding box center [599, 343] width 200 height 20
click at [528, 339] on input "Pécule de vacances" at bounding box center [599, 343] width 200 height 20
checkbox input "true"
click at [417, 362] on input "Profession" at bounding box center [498, 366] width 401 height 20
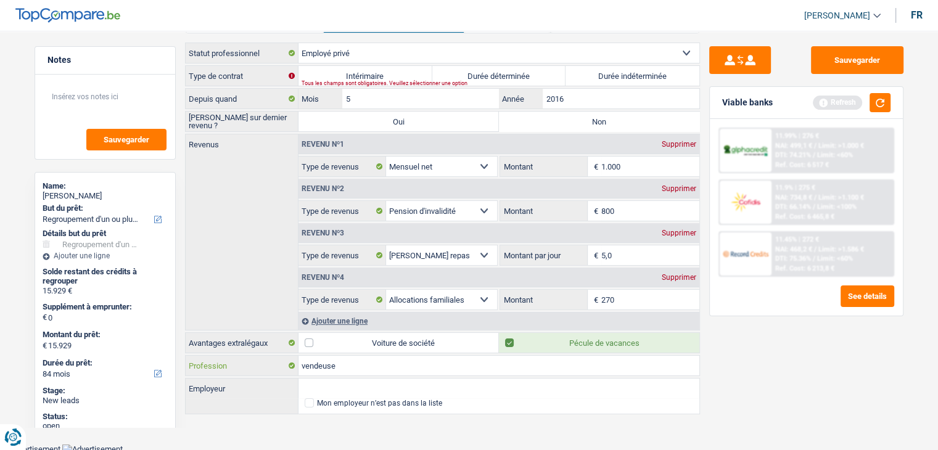
type input "vendeuse"
click at [417, 388] on input "Employeur" at bounding box center [498, 388] width 401 height 20
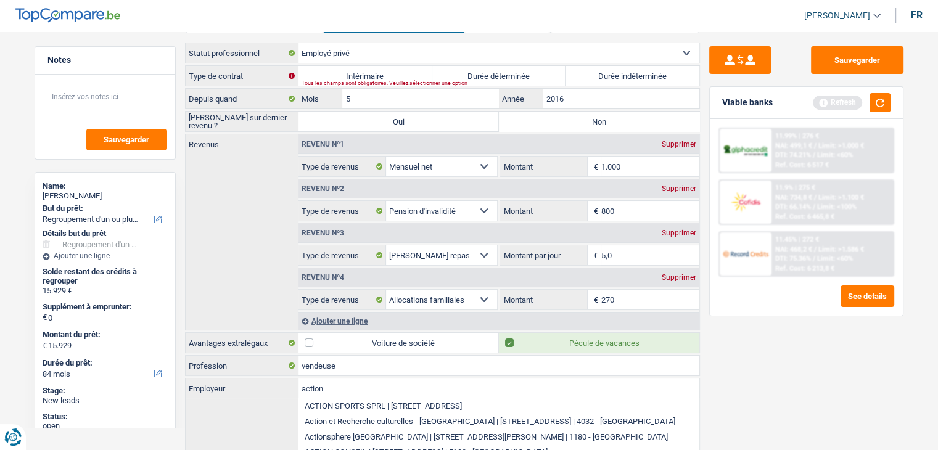
type input "action"
click at [759, 394] on div "Sauvegarder Viable banks Refresh 11.99% | 276 € NAI: 499,1 € / Limit: >1.000 € …" at bounding box center [806, 236] width 213 height 381
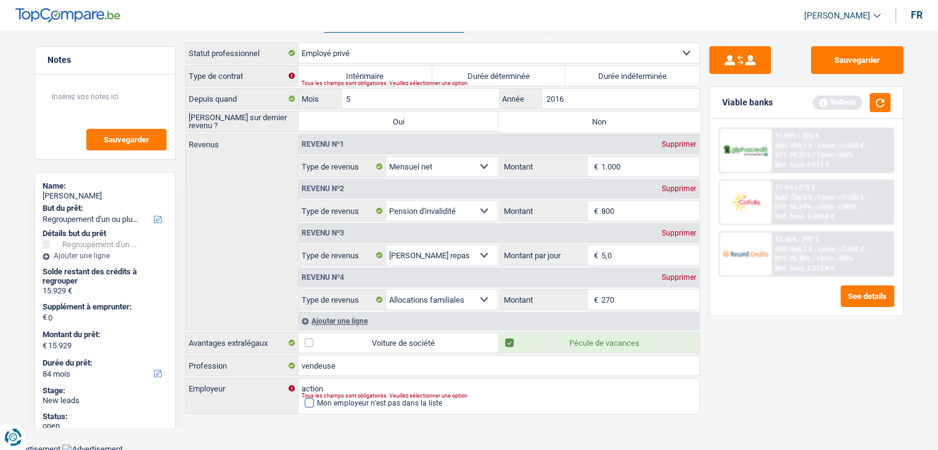
click at [370, 399] on div "Mon employeur n’est pas dans la liste" at bounding box center [379, 402] width 125 height 7
click at [305, 403] on input "Mon employeur n’est pas dans la liste" at bounding box center [305, 403] width 0 height 0
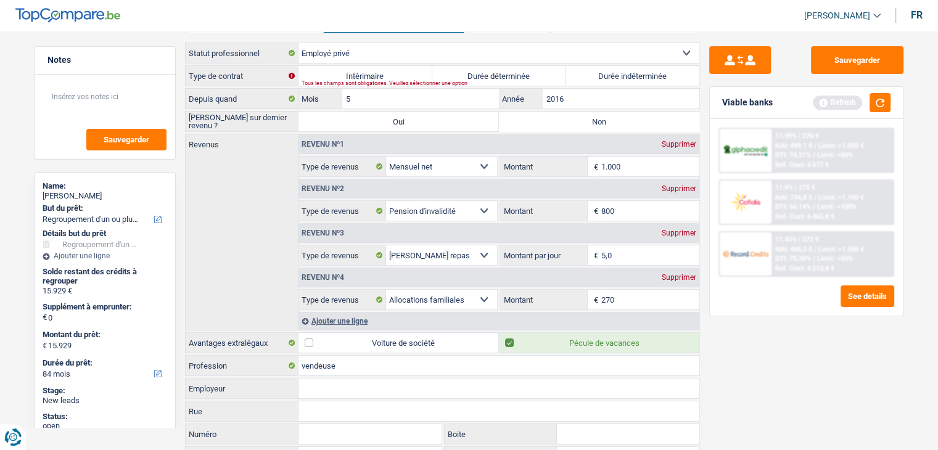
click at [361, 381] on input "Employeur" at bounding box center [498, 388] width 401 height 20
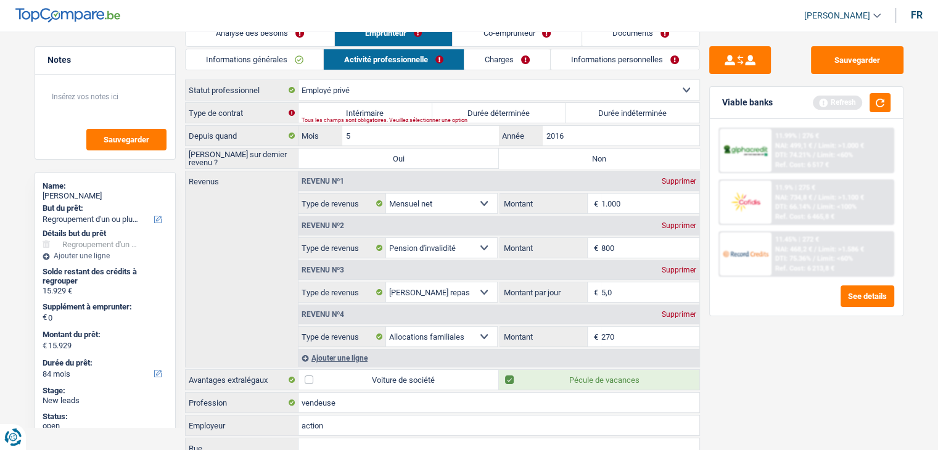
scroll to position [0, 0]
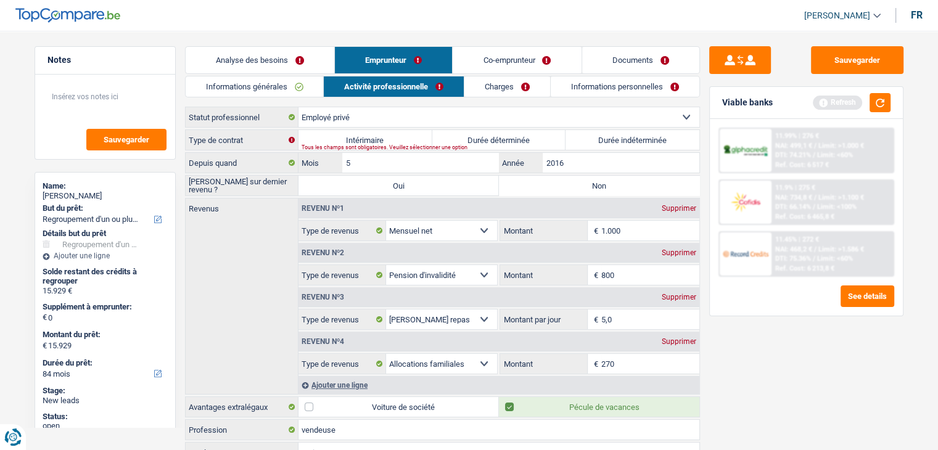
type input "action"
click at [465, 92] on link "Charges" at bounding box center [507, 86] width 86 height 20
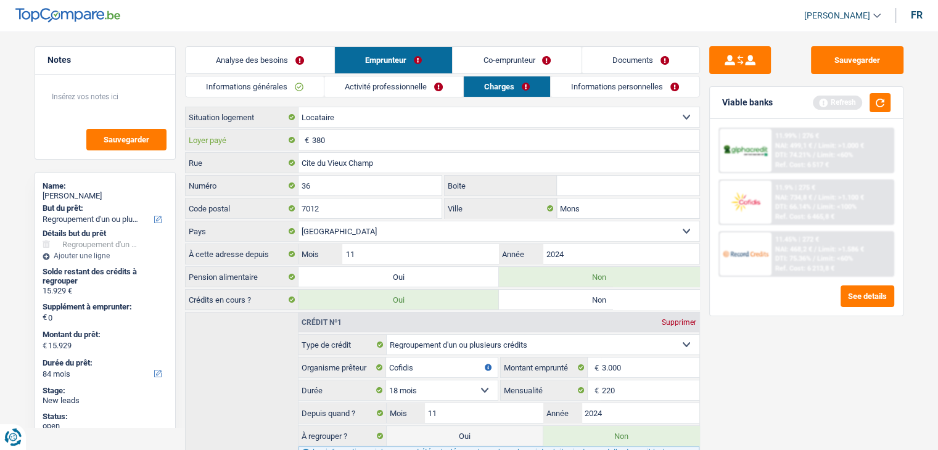
click at [348, 146] on input "380" at bounding box center [505, 140] width 387 height 20
click at [355, 136] on input "380" at bounding box center [505, 140] width 387 height 20
type input "3"
type input "780"
click at [884, 99] on button "button" at bounding box center [879, 102] width 21 height 19
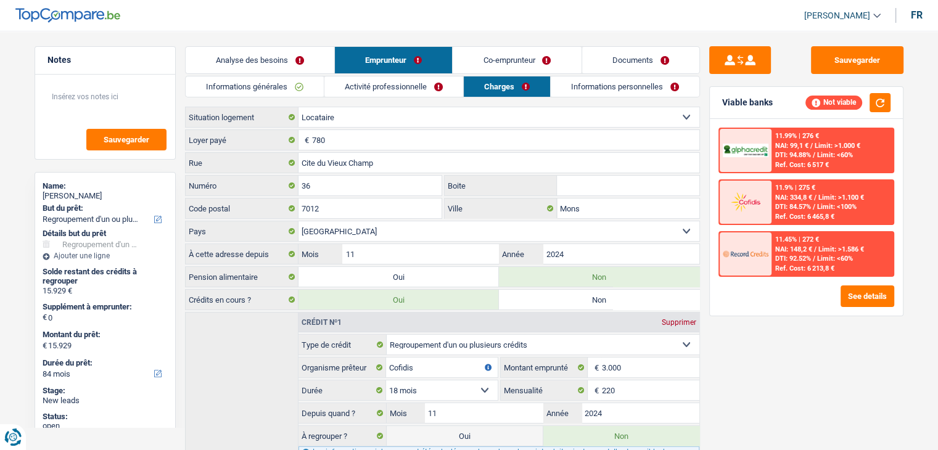
click at [804, 356] on div "Sauvegarder Viable banks Not viable 11.99% | 276 € NAI: 99,1 € / Limit: >1.000 …" at bounding box center [806, 236] width 213 height 381
click at [614, 205] on input "Mons" at bounding box center [628, 208] width 142 height 20
click at [592, 89] on link "Informations personnelles" at bounding box center [624, 86] width 149 height 20
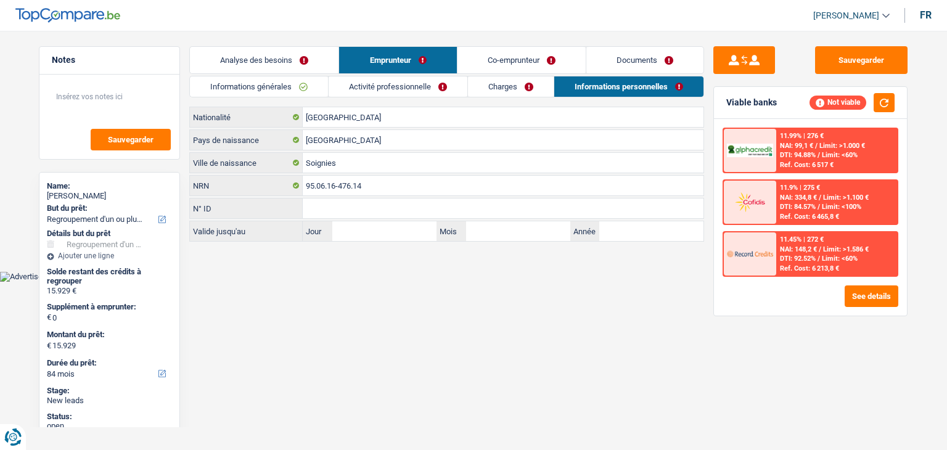
click at [432, 282] on html "Vous avez le contrôle de vos données Nous utilisons des cookies, tout comme nos…" at bounding box center [473, 141] width 947 height 282
click at [481, 55] on link "Co-emprunteur" at bounding box center [521, 60] width 128 height 27
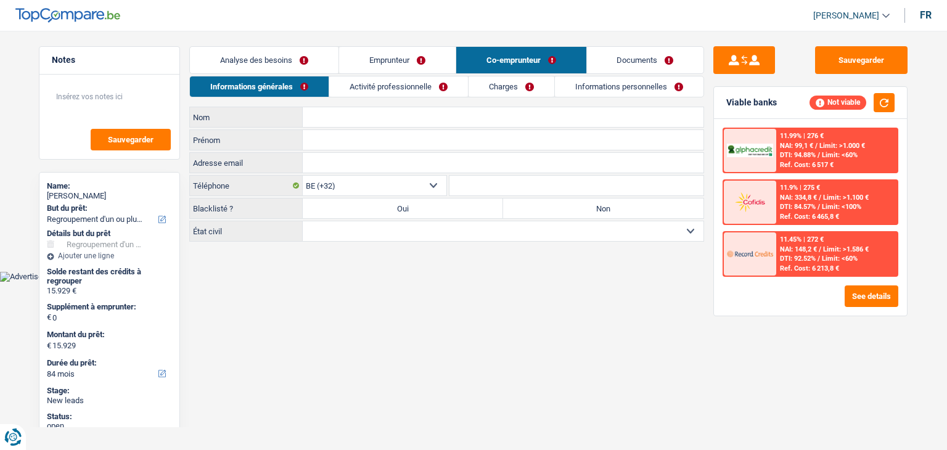
click at [356, 118] on input "Nom" at bounding box center [503, 117] width 401 height 20
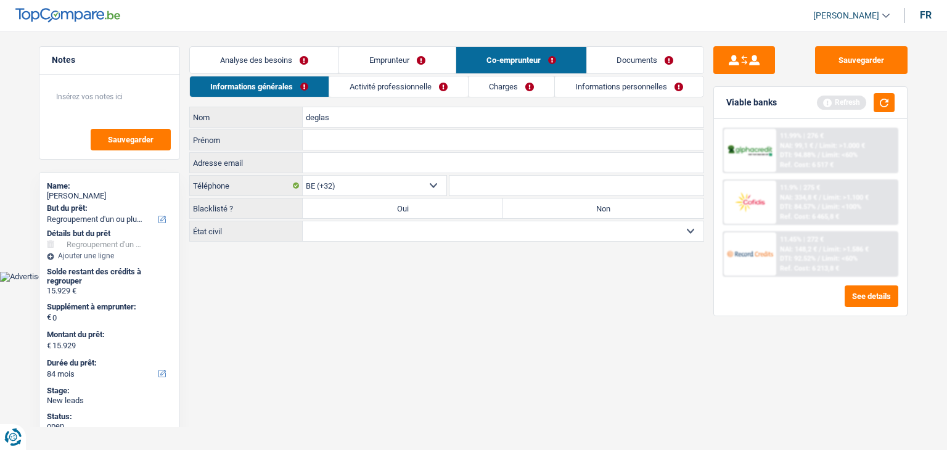
type input "deglas"
click at [356, 134] on input "Prénom" at bounding box center [503, 140] width 401 height 20
click at [881, 107] on button "button" at bounding box center [883, 102] width 21 height 19
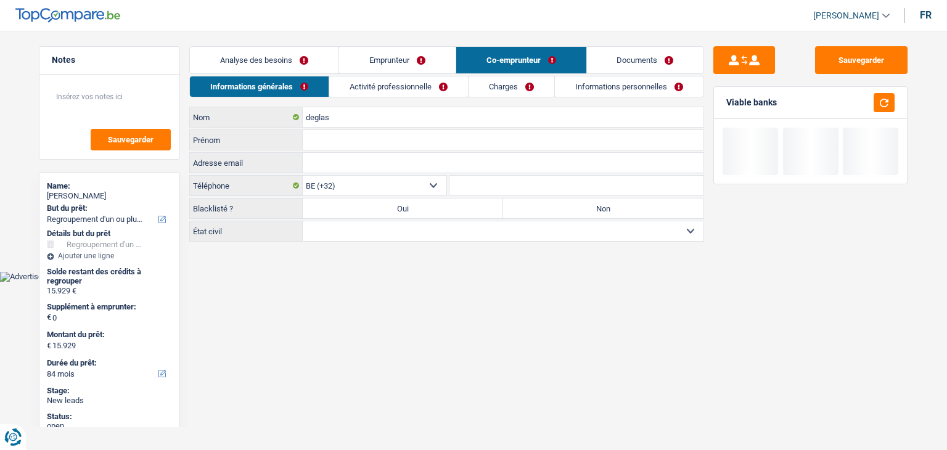
click at [343, 137] on input "Prénom" at bounding box center [503, 140] width 401 height 20
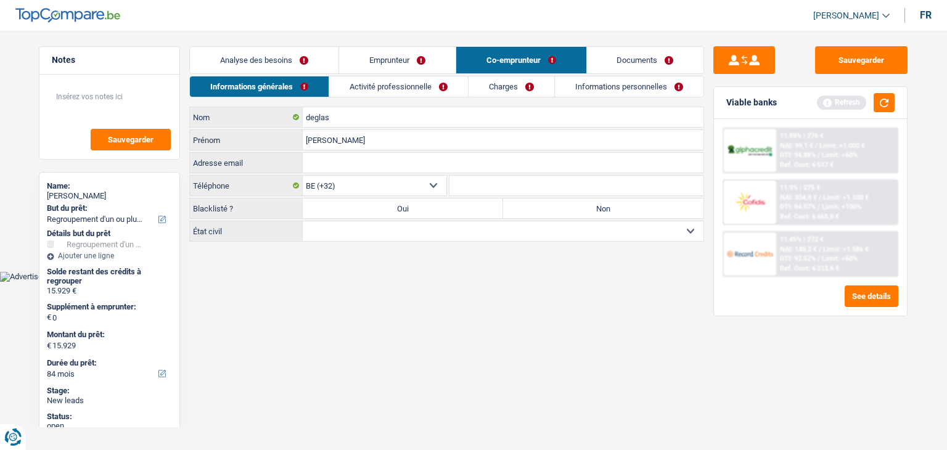
type input "cassandra"
click at [631, 203] on label "Non" at bounding box center [603, 208] width 200 height 20
click at [631, 203] on input "Non" at bounding box center [603, 208] width 200 height 20
radio input "true"
click at [360, 82] on link "Activité professionnelle" at bounding box center [398, 86] width 139 height 20
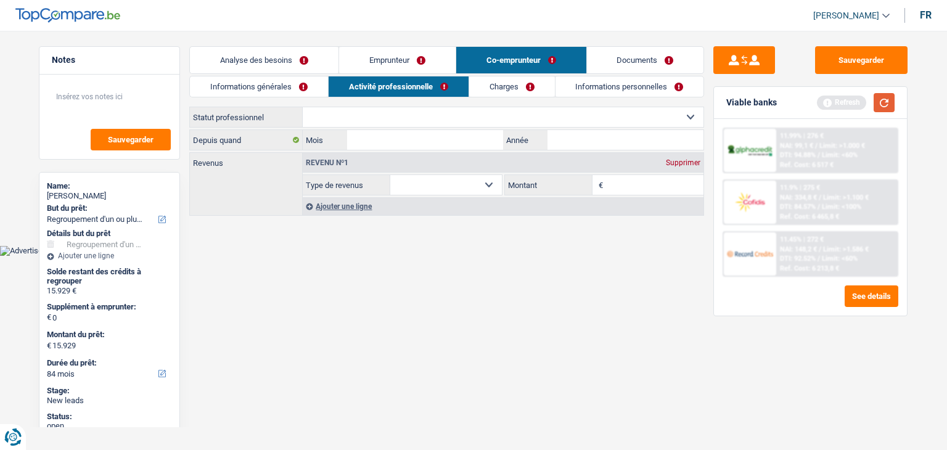
click at [881, 102] on button "button" at bounding box center [883, 102] width 21 height 19
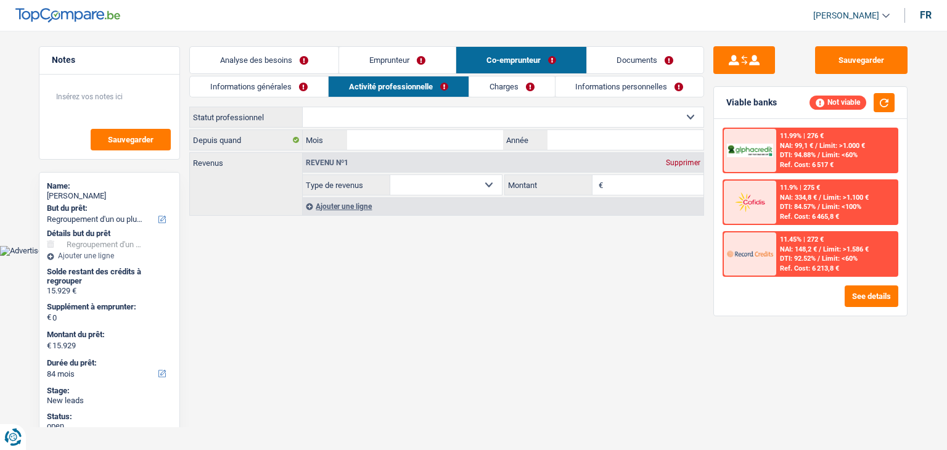
click at [358, 107] on select "Ouvrier Employé privé Employé public Invalide Indépendant Pensionné Chômeur Mut…" at bounding box center [503, 117] width 401 height 20
select select "privateEmployee"
click at [303, 107] on select "Ouvrier Employé privé Employé public Invalide Indépendant Pensionné Chômeur Mut…" at bounding box center [503, 117] width 401 height 20
select select "netSalary"
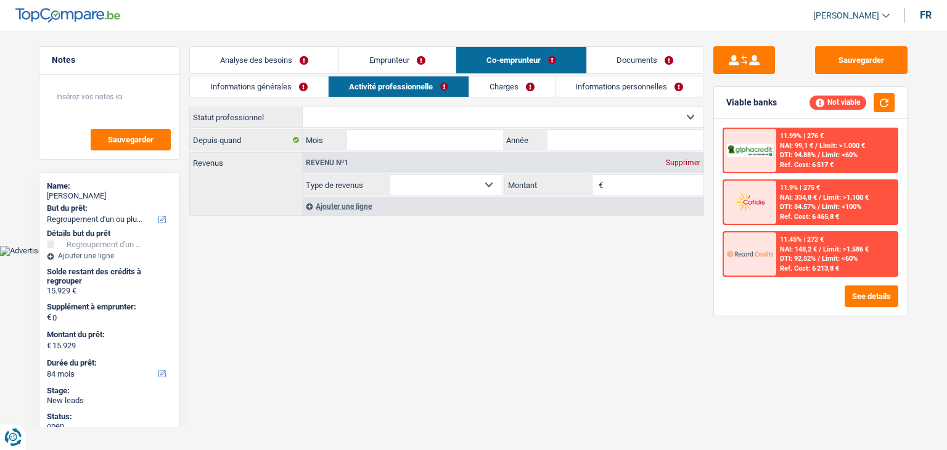
select select "mealVouchers"
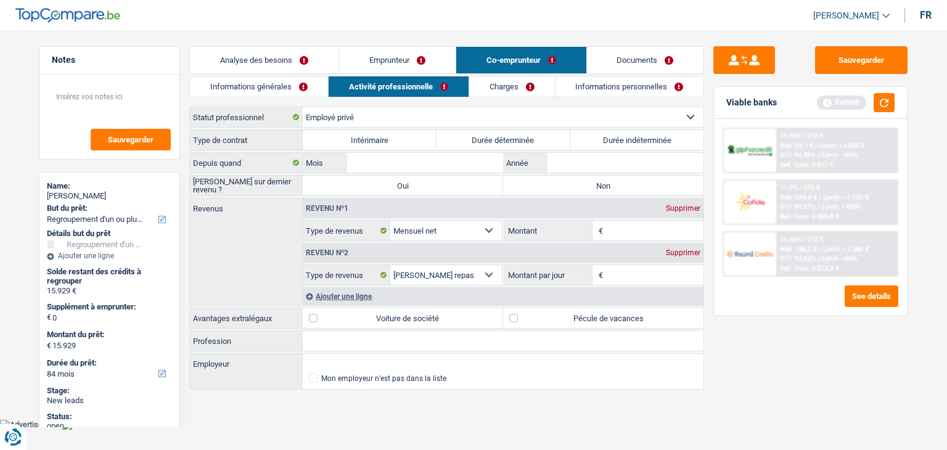
click at [599, 141] on label "Durée indéterminée" at bounding box center [637, 140] width 134 height 20
click at [599, 141] on input "Durée indéterminée" at bounding box center [637, 140] width 134 height 20
radio input "true"
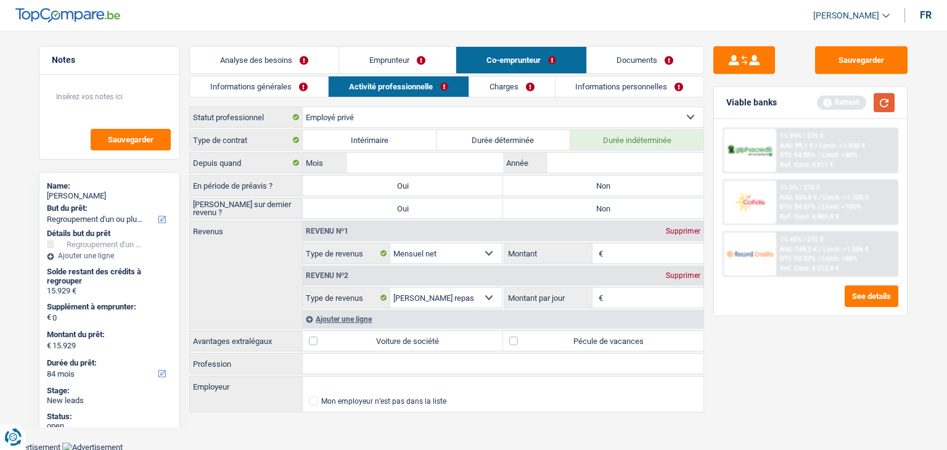
click at [879, 105] on button "button" at bounding box center [883, 102] width 21 height 19
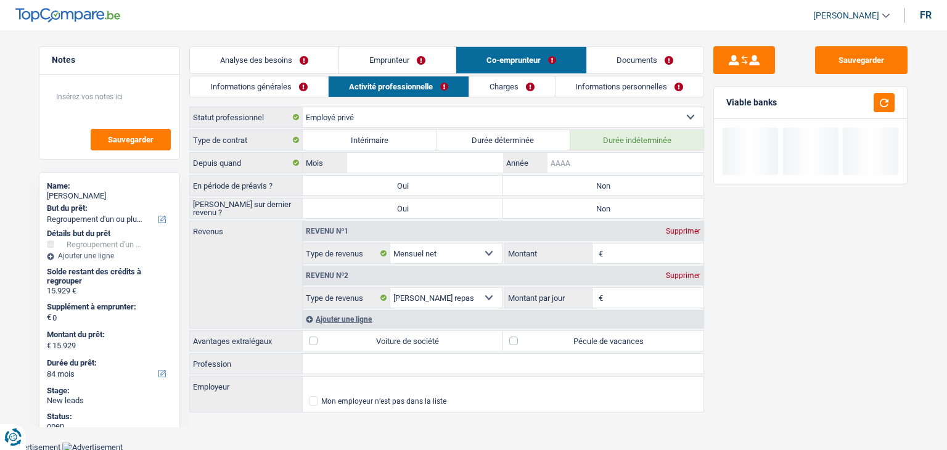
click at [611, 159] on input "Année" at bounding box center [625, 163] width 156 height 20
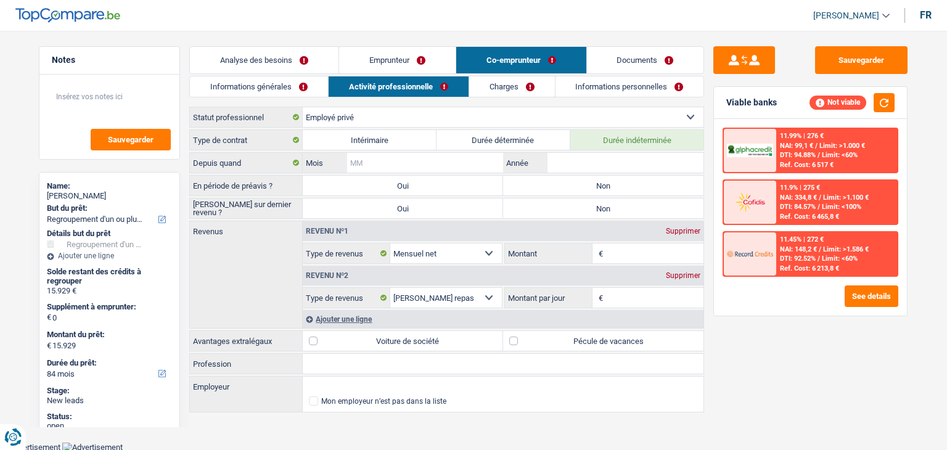
click at [439, 165] on input "Mois" at bounding box center [425, 163] width 156 height 20
click at [597, 158] on input "Année" at bounding box center [625, 163] width 156 height 20
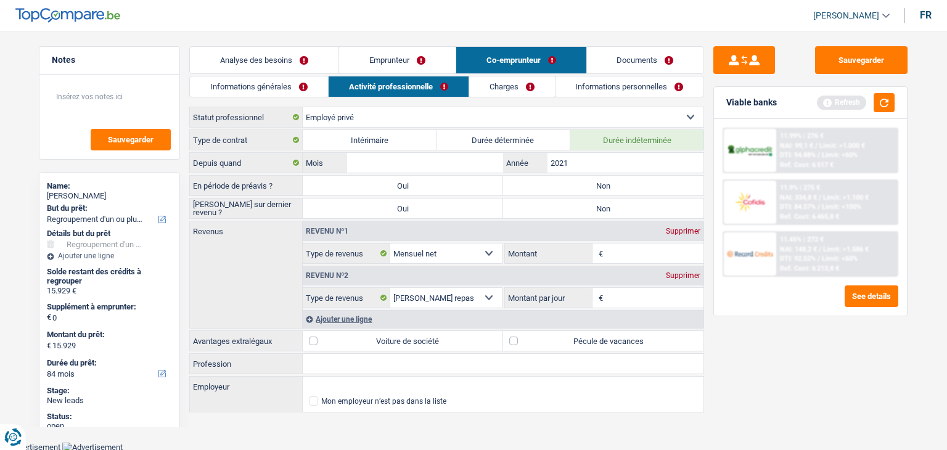
type input "2021"
click at [489, 166] on input "Mois" at bounding box center [425, 163] width 156 height 20
type input "08"
click at [656, 189] on label "Non" at bounding box center [603, 186] width 200 height 20
click at [656, 189] on input "Non" at bounding box center [603, 186] width 200 height 20
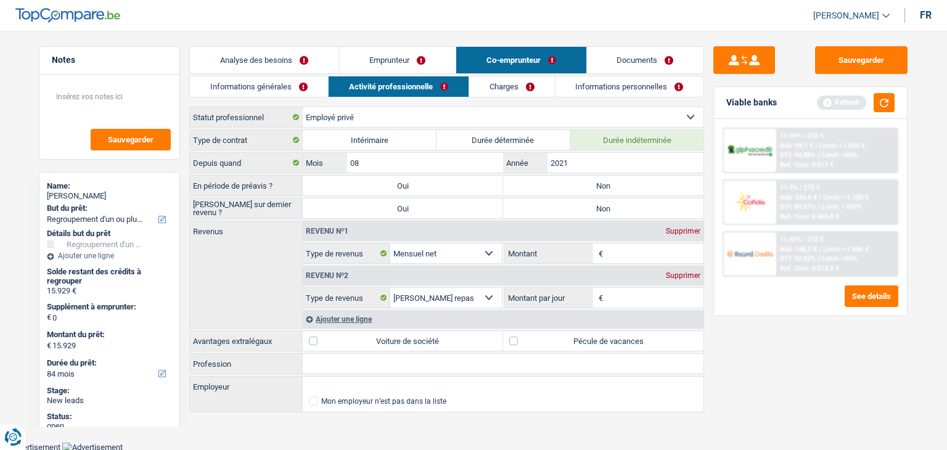
radio input "true"
click at [637, 200] on label "Non" at bounding box center [603, 208] width 200 height 20
click at [637, 200] on input "Non" at bounding box center [603, 208] width 200 height 20
radio input "true"
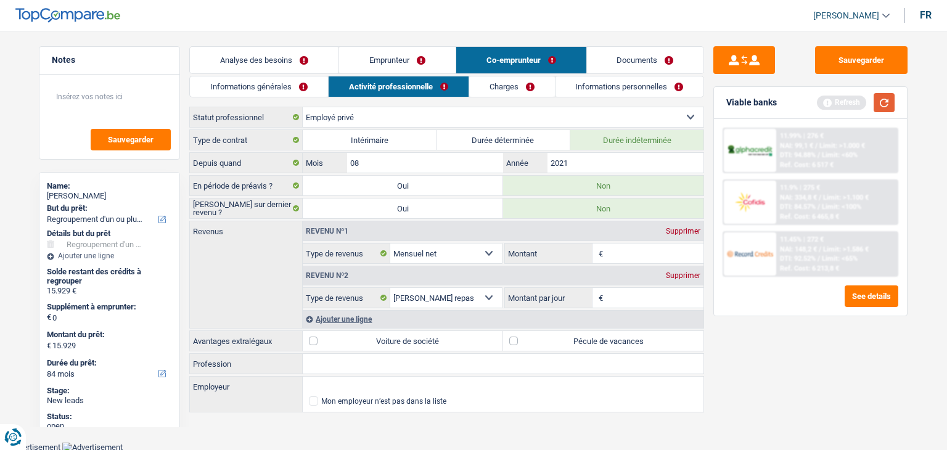
click at [885, 105] on button "button" at bounding box center [883, 102] width 21 height 19
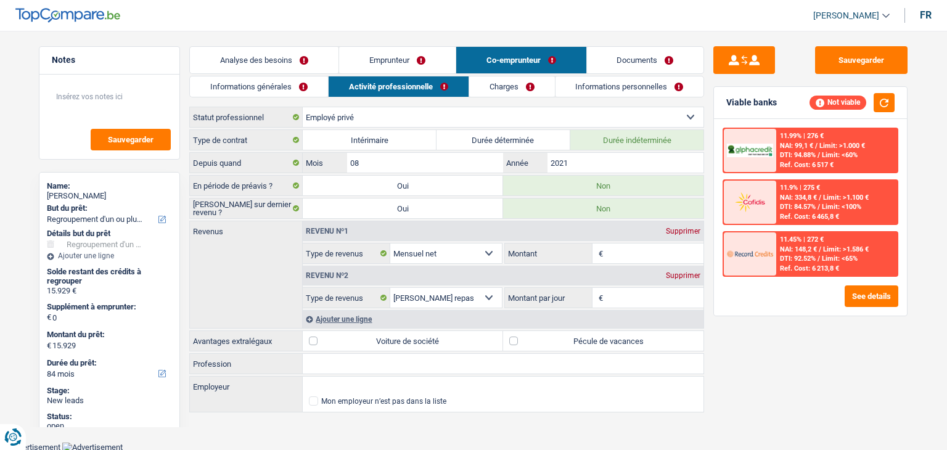
click at [624, 250] on input "Montant" at bounding box center [655, 253] width 98 height 20
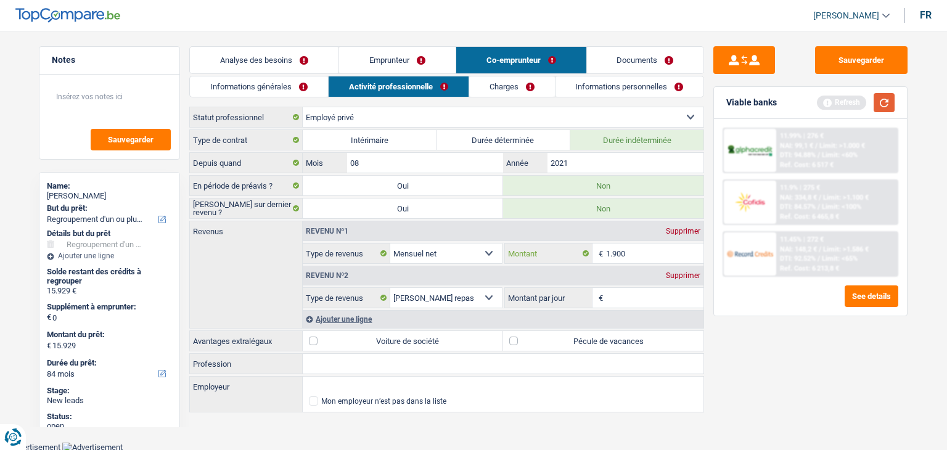
type input "1.900"
click at [880, 102] on button "button" at bounding box center [883, 102] width 21 height 19
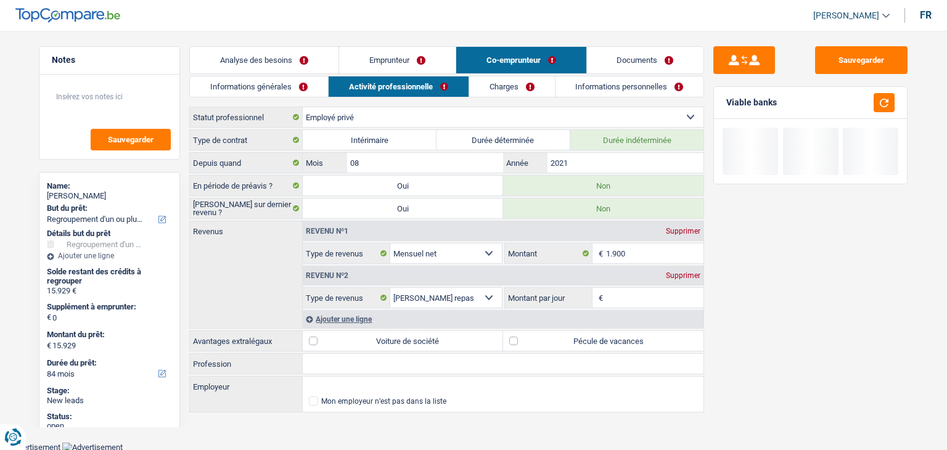
click at [745, 318] on div "Sauvegarder Viable banks" at bounding box center [810, 236] width 213 height 381
click at [669, 294] on input "Montant par jour" at bounding box center [655, 298] width 98 height 20
click at [689, 277] on div "Supprimer" at bounding box center [683, 275] width 41 height 7
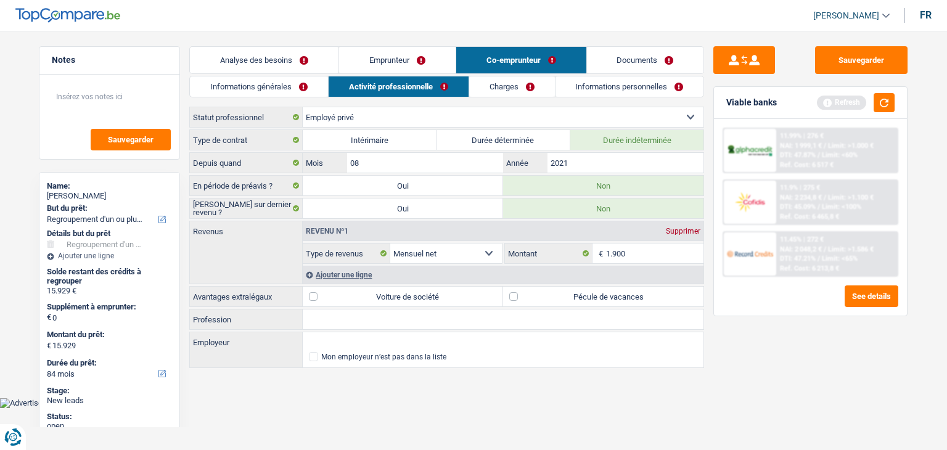
click at [599, 290] on label "Pécule de vacances" at bounding box center [603, 297] width 200 height 20
click at [599, 290] on input "Pécule de vacances" at bounding box center [603, 297] width 200 height 20
checkbox input "true"
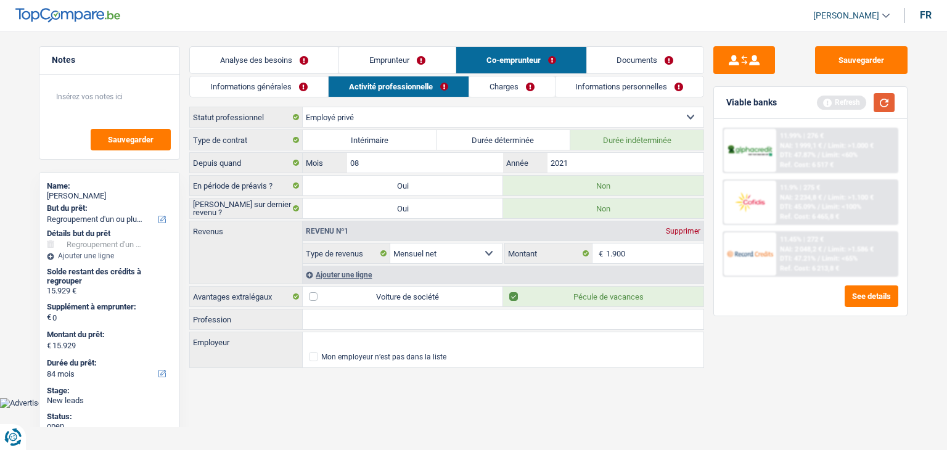
drag, startPoint x: 882, startPoint y: 104, endPoint x: 832, endPoint y: 106, distance: 50.0
click at [883, 104] on button "button" at bounding box center [883, 102] width 21 height 19
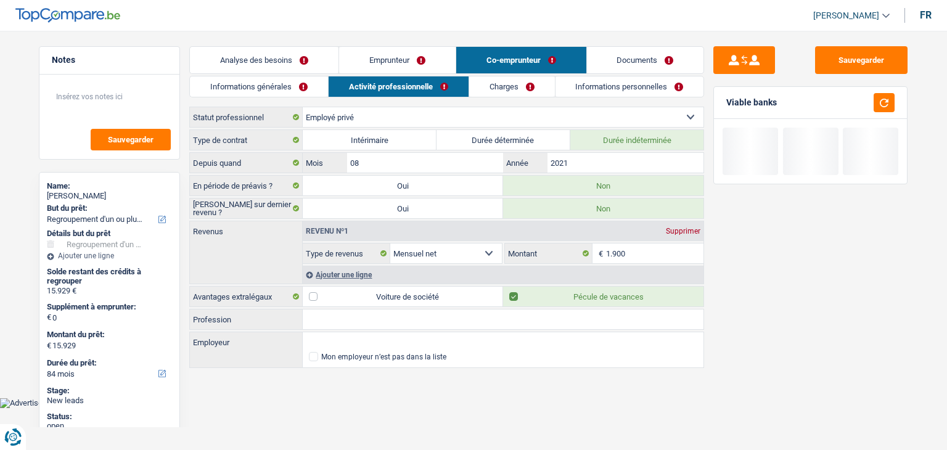
click at [494, 82] on link "Charges" at bounding box center [512, 86] width 86 height 20
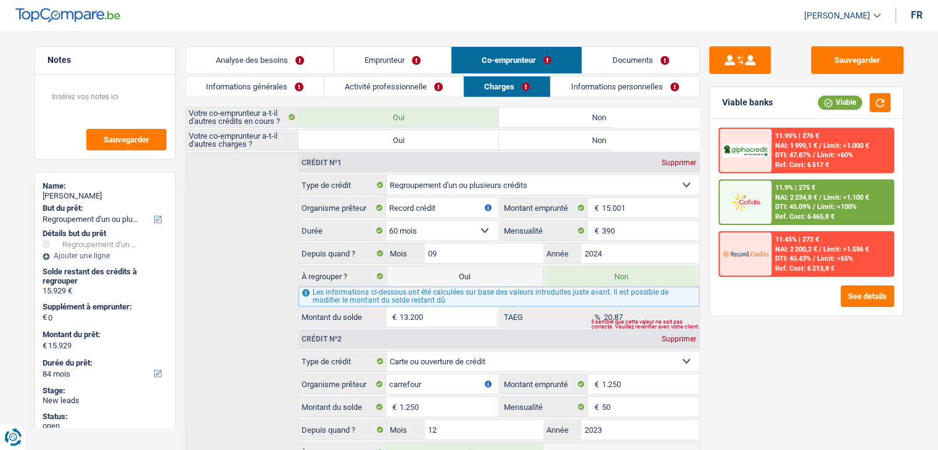
click at [560, 136] on label "Non" at bounding box center [599, 140] width 200 height 20
click at [560, 136] on input "Non" at bounding box center [599, 140] width 200 height 20
radio input "true"
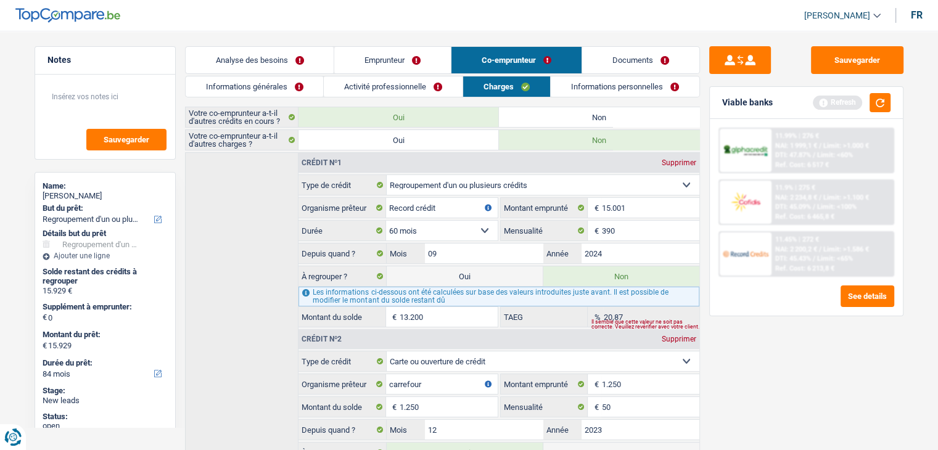
click at [619, 84] on link "Informations personnelles" at bounding box center [624, 86] width 149 height 20
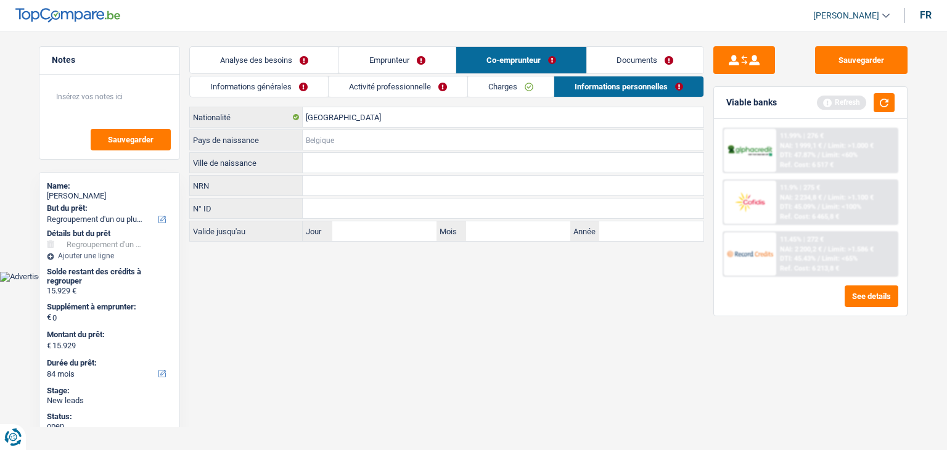
click at [340, 143] on input "Pays de naissance" at bounding box center [503, 140] width 401 height 20
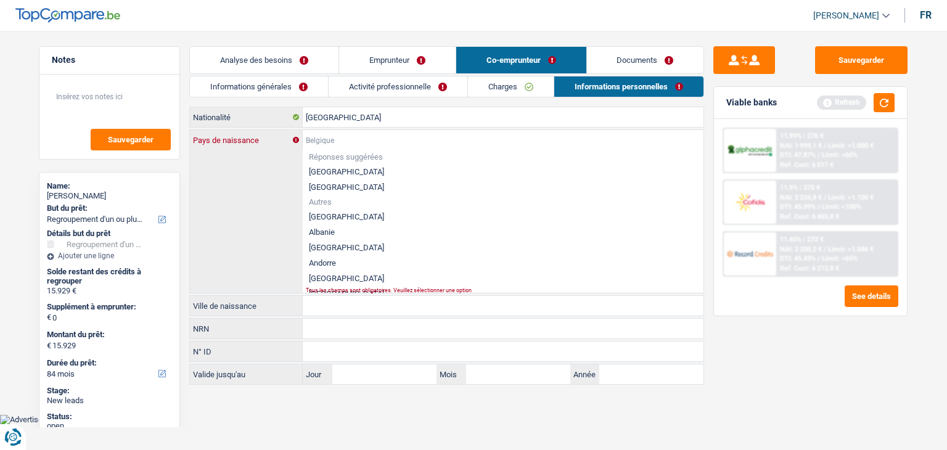
type input "B"
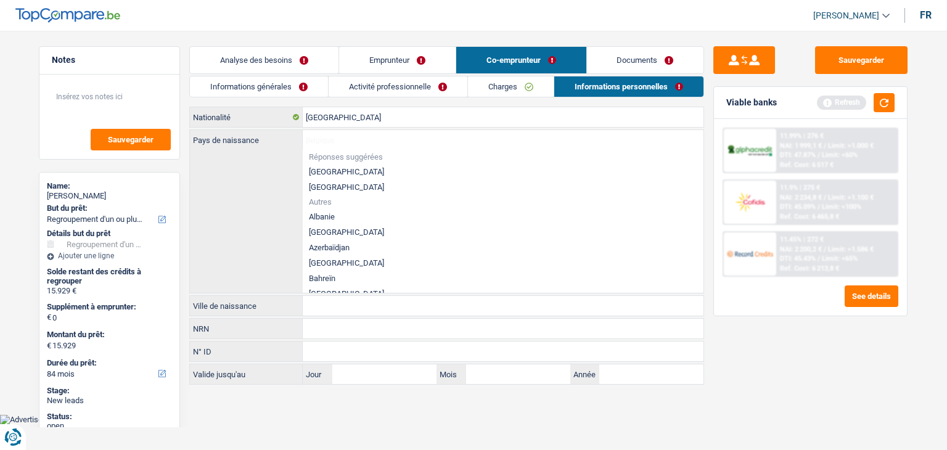
click at [327, 166] on li "[GEOGRAPHIC_DATA]" at bounding box center [503, 171] width 401 height 15
type input "[GEOGRAPHIC_DATA]"
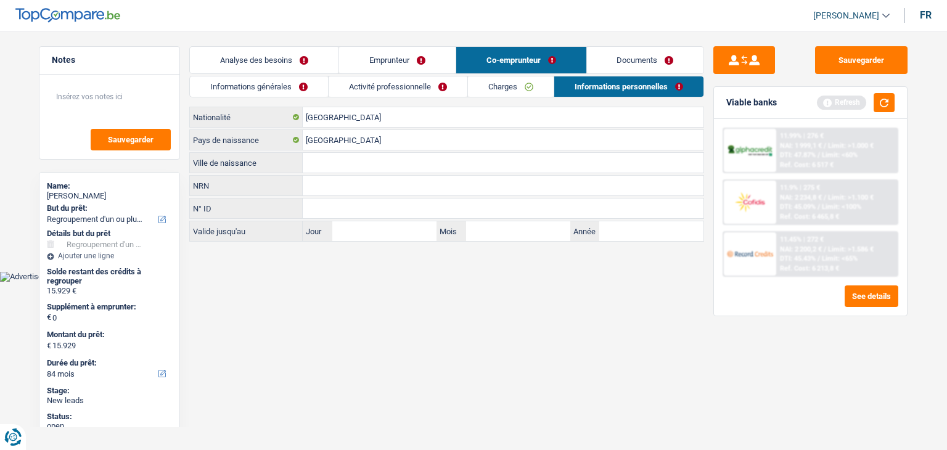
click at [322, 158] on input "Ville de naissance" at bounding box center [503, 163] width 401 height 20
type input "a"
type input "Ath"
click at [890, 107] on button "button" at bounding box center [883, 102] width 21 height 19
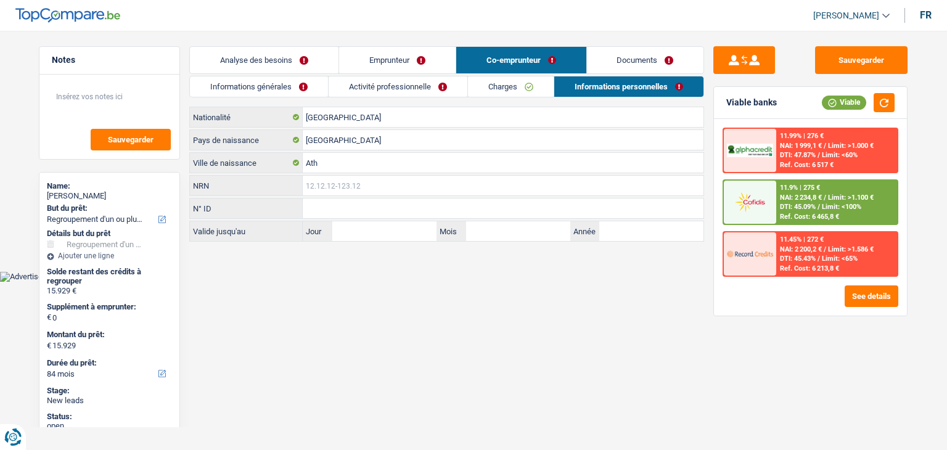
click at [403, 183] on input "NRN" at bounding box center [503, 186] width 401 height 20
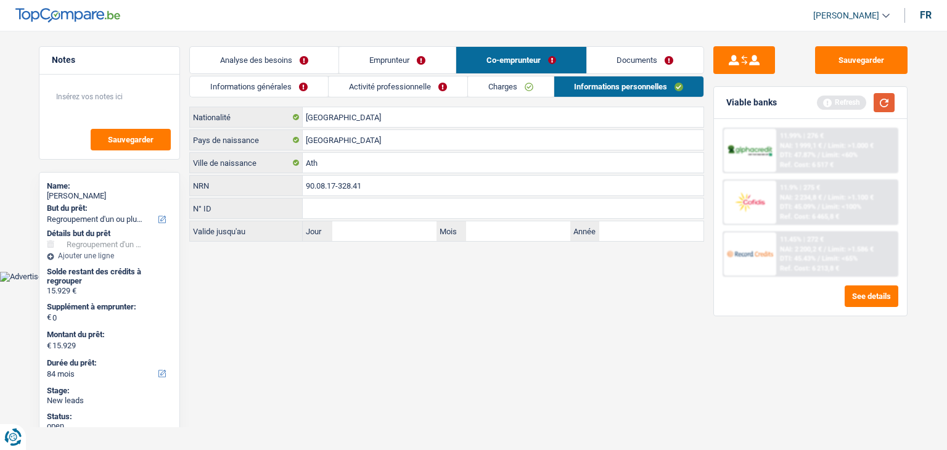
type input "90.08.17-328.41"
click at [879, 99] on button "button" at bounding box center [883, 102] width 21 height 19
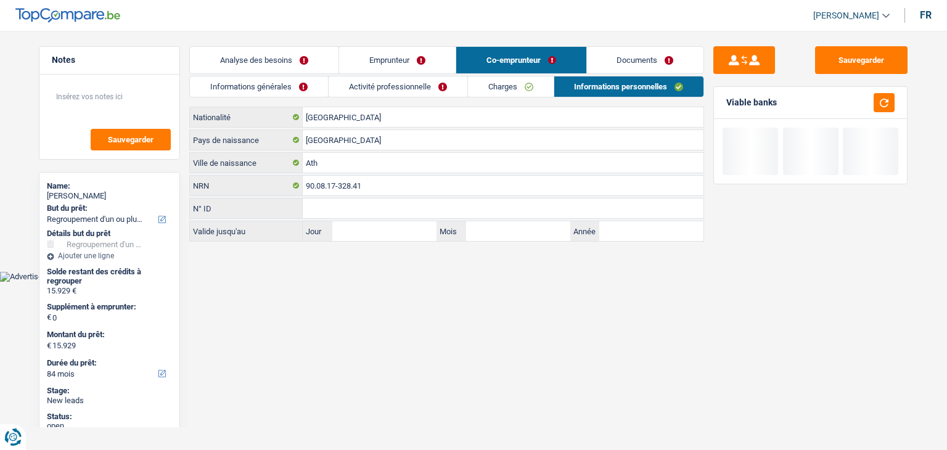
click at [634, 69] on link "Documents" at bounding box center [645, 60] width 117 height 27
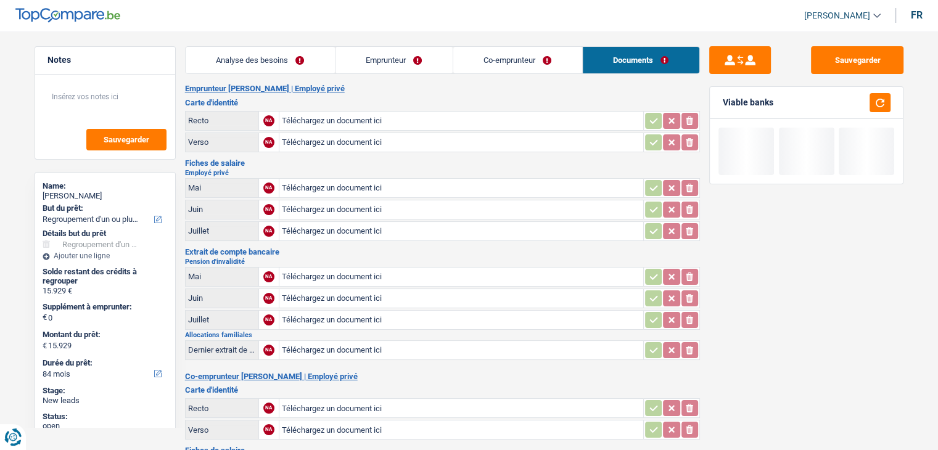
click at [287, 65] on link "Analyse des besoins" at bounding box center [260, 60] width 149 height 27
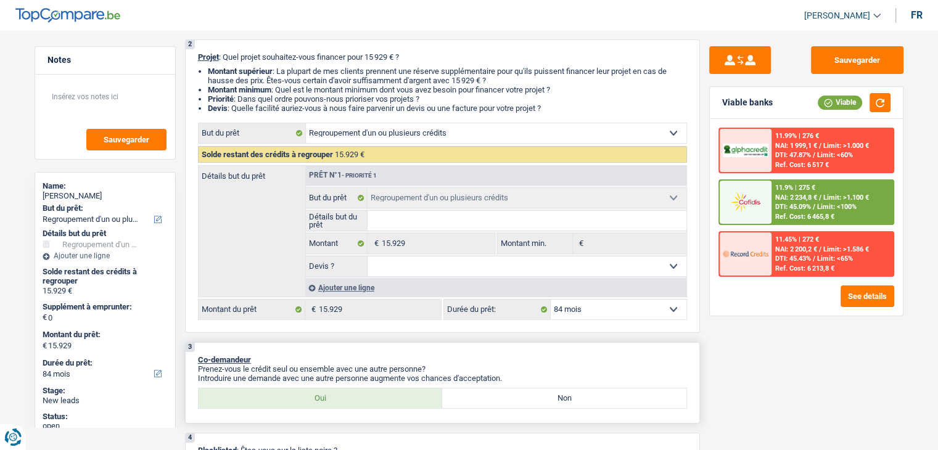
scroll to position [185, 0]
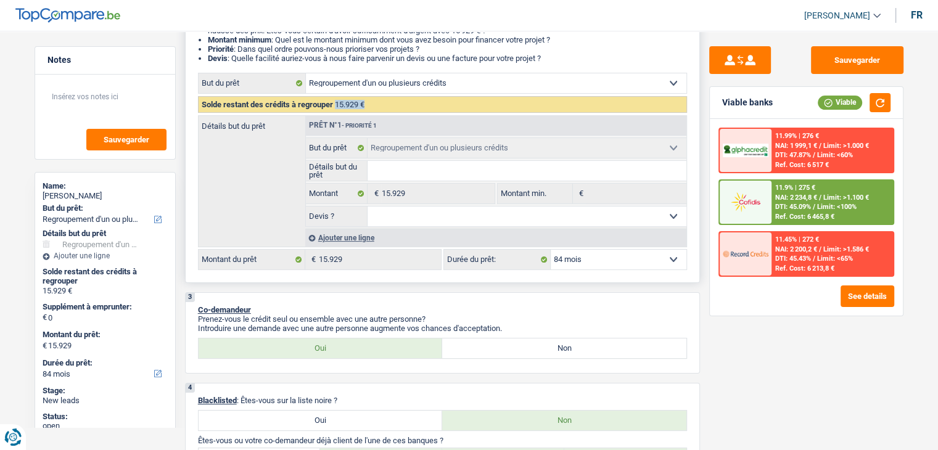
drag, startPoint x: 336, startPoint y: 105, endPoint x: 370, endPoint y: 109, distance: 34.2
click at [370, 109] on div "Solde restant des crédits à regrouper 15.929 €" at bounding box center [442, 104] width 489 height 17
click at [543, 57] on li "Devis : Quelle facilité auriez-vous à nous faire parvenir un devis ou une factu…" at bounding box center [447, 58] width 479 height 9
drag, startPoint x: 550, startPoint y: 57, endPoint x: 206, endPoint y: 39, distance: 344.4
click at [206, 39] on ul "Montant supérieur : La plupart de mes clients prennent une réserve supplémentai…" at bounding box center [442, 40] width 489 height 46
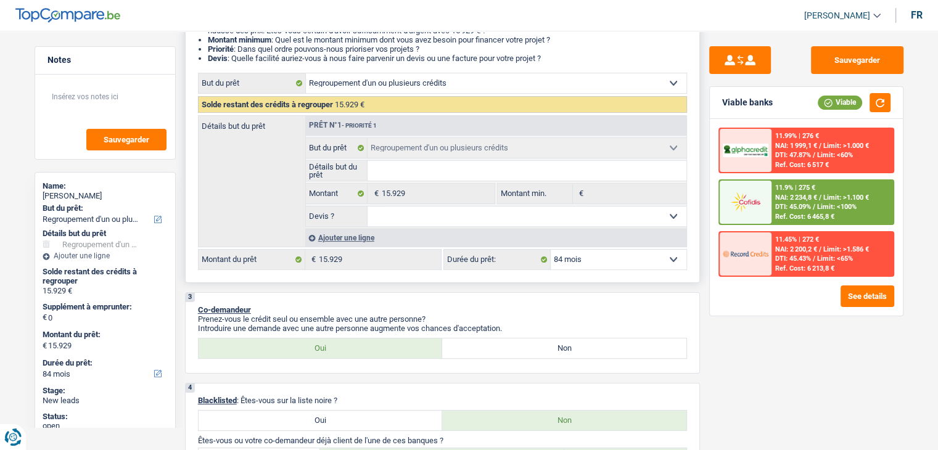
click at [206, 40] on ul "Montant supérieur : La plupart de mes clients prennent une réserve supplémentai…" at bounding box center [442, 40] width 489 height 46
click at [208, 40] on strong "Montant minimum" at bounding box center [239, 39] width 63 height 9
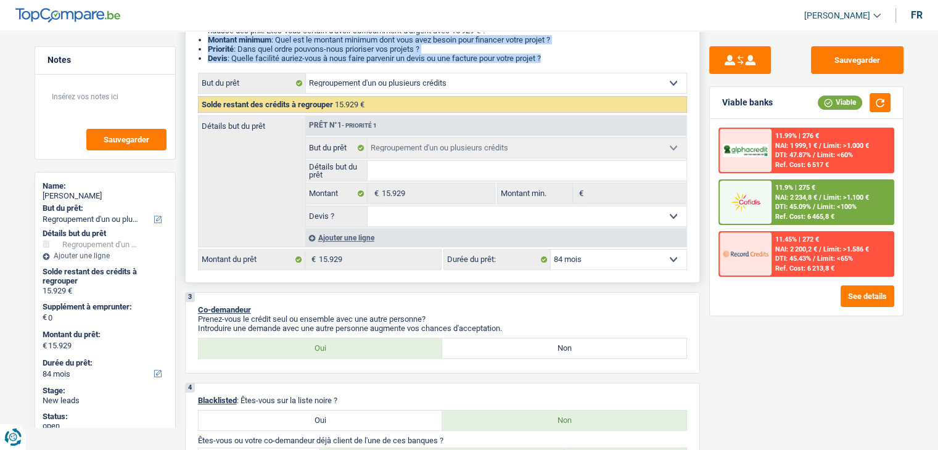
drag, startPoint x: 216, startPoint y: 40, endPoint x: 563, endPoint y: 54, distance: 346.7
click at [546, 61] on ul "Montant supérieur : La plupart de mes clients prennent une réserve supplémentai…" at bounding box center [442, 40] width 489 height 46
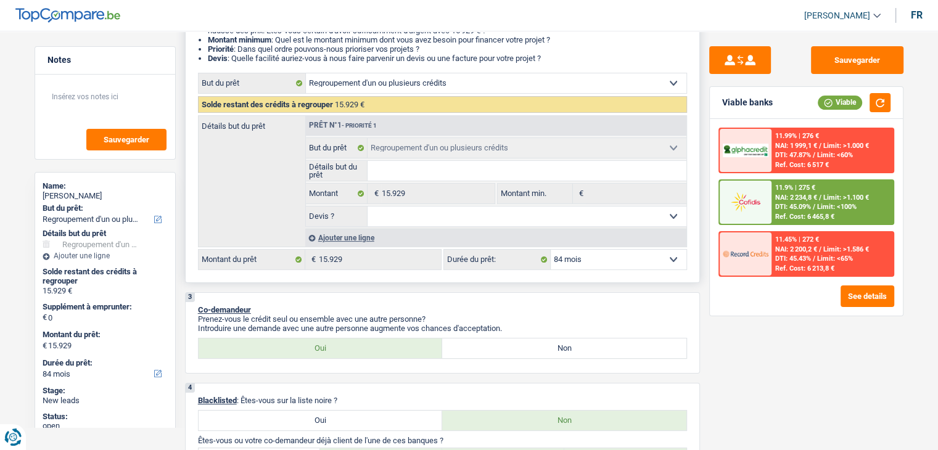
click at [563, 54] on li "Devis : Quelle facilité auriez-vous à nous faire parvenir un devis ou une factu…" at bounding box center [447, 58] width 479 height 9
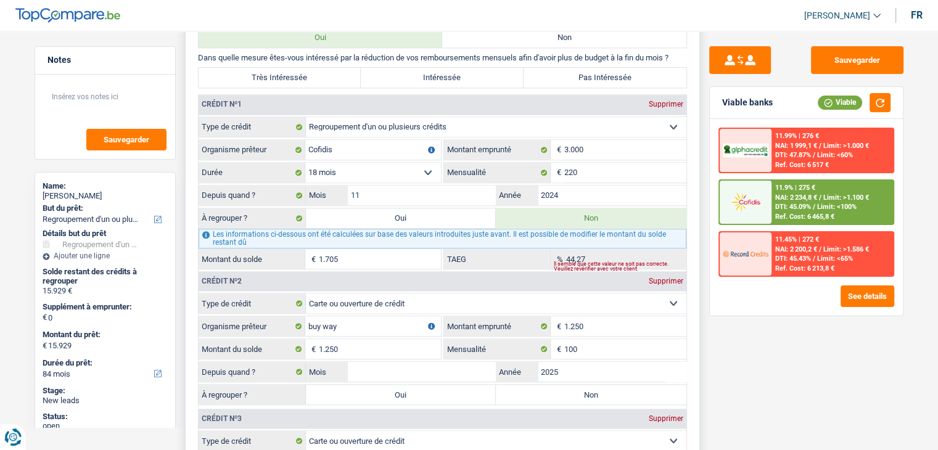
scroll to position [1356, 0]
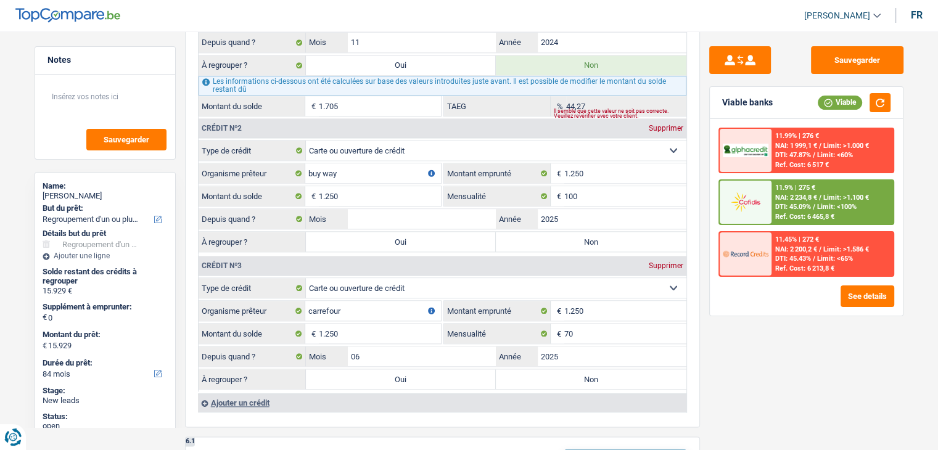
click at [761, 342] on div "Sauvegarder Viable banks Viable 11.99% | 276 € NAI: 1 999,1 € / Limit: >1.000 €…" at bounding box center [806, 236] width 213 height 381
click at [880, 99] on button "button" at bounding box center [879, 102] width 21 height 19
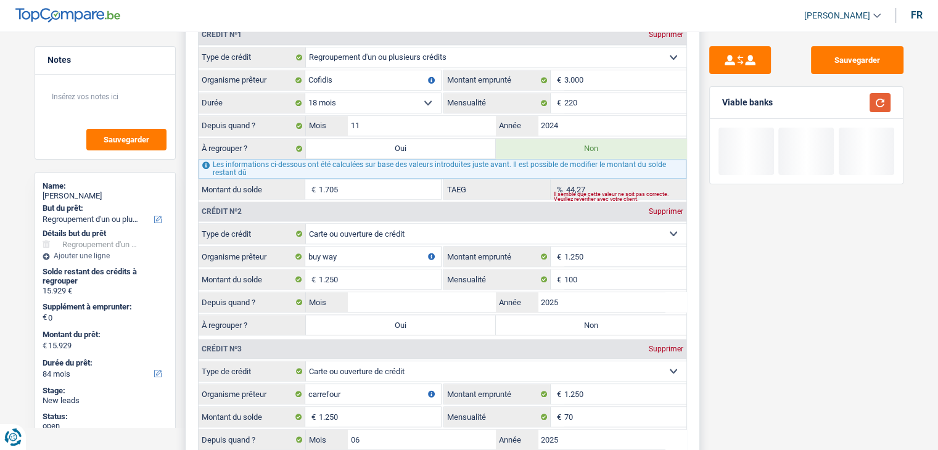
scroll to position [1171, 0]
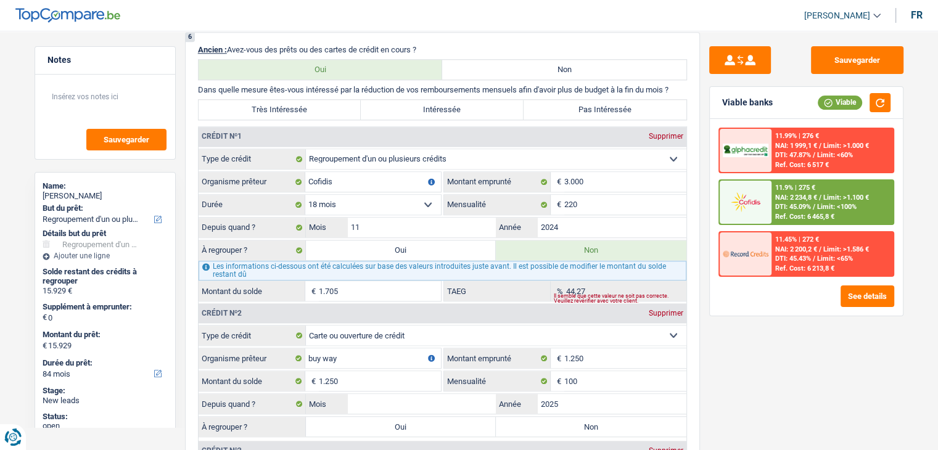
click at [703, 213] on div "Sauvegarder Viable banks Viable 11.99% | 276 € NAI: 1 999,1 € / Limit: >1.000 €…" at bounding box center [806, 236] width 213 height 381
click at [752, 335] on div "Sauvegarder Viable banks Viable 11.99% | 276 € NAI: 1 999,1 € / Limit: >1.000 €…" at bounding box center [806, 236] width 213 height 381
click at [697, 210] on div "6 Ancien : Avez-vous des prêts ou des cartes de crédit en cours ? Oui Non Dans …" at bounding box center [442, 322] width 515 height 580
click at [409, 240] on label "Oui" at bounding box center [401, 250] width 190 height 20
click at [409, 240] on input "Oui" at bounding box center [401, 250] width 190 height 20
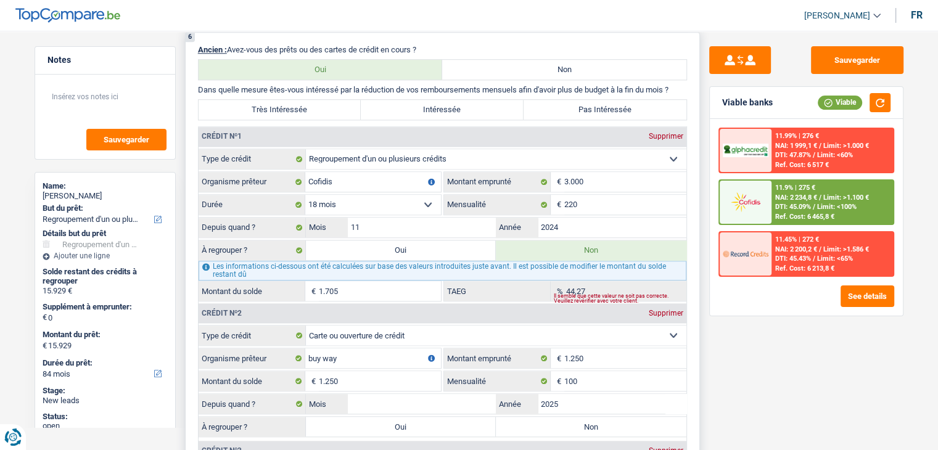
radio input "true"
radio input "false"
type input "17.634"
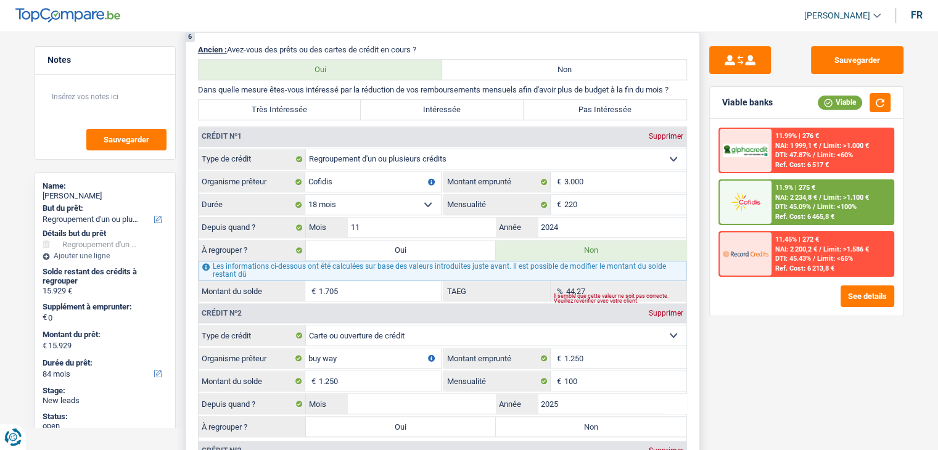
type input "17.634"
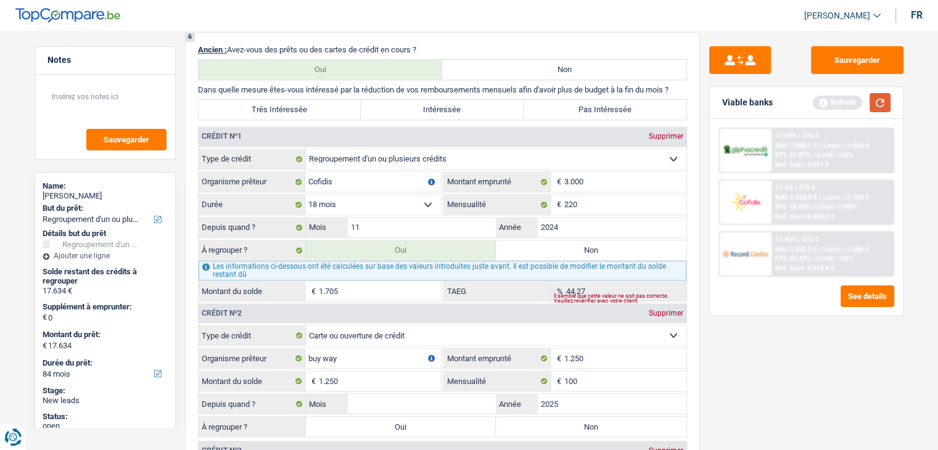
click at [882, 99] on button "button" at bounding box center [879, 102] width 21 height 19
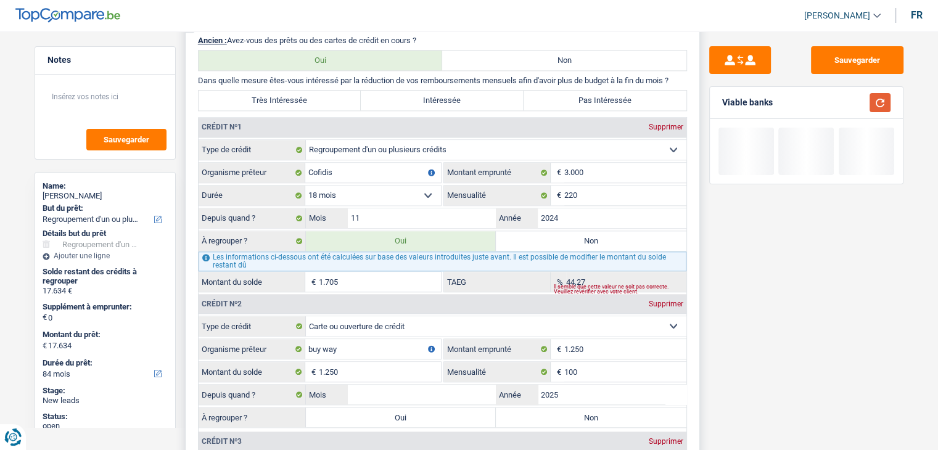
scroll to position [1356, 0]
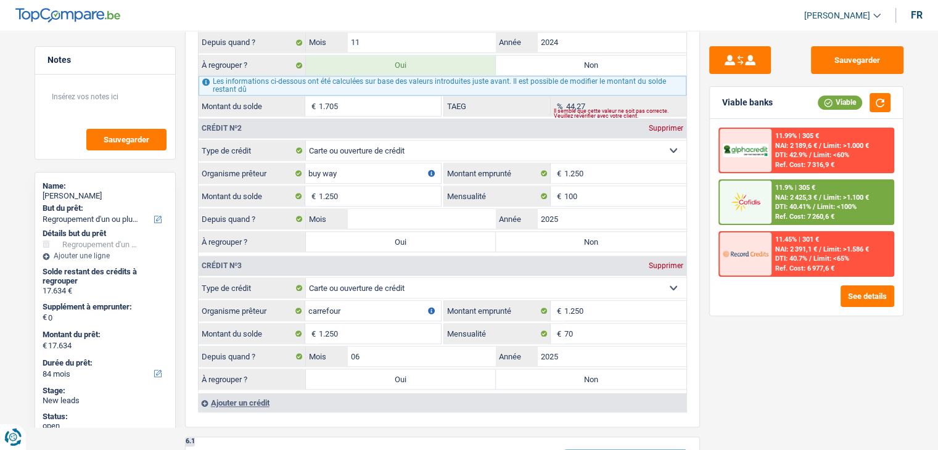
click at [769, 354] on div "Sauvegarder Viable banks Viable 11.99% | 305 € NAI: 2 189,6 € / Limit: >1.000 €…" at bounding box center [806, 236] width 213 height 381
click at [741, 322] on div "Sauvegarder Viable banks Viable 11.99% | 305 € NAI: 2 189,6 € / Limit: >1.000 €…" at bounding box center [806, 236] width 213 height 381
click at [440, 214] on input "Mois" at bounding box center [422, 219] width 149 height 20
click at [695, 121] on div "6 Ancien : Avez-vous des prêts ou des cartes de crédit en cours ? Oui Non Dans …" at bounding box center [442, 137] width 515 height 580
click at [394, 213] on input "Mois" at bounding box center [422, 219] width 149 height 20
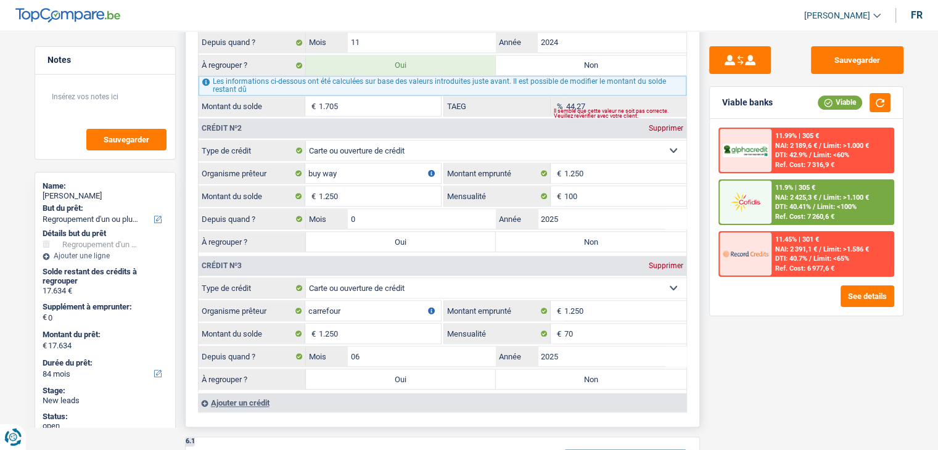
type input "01"
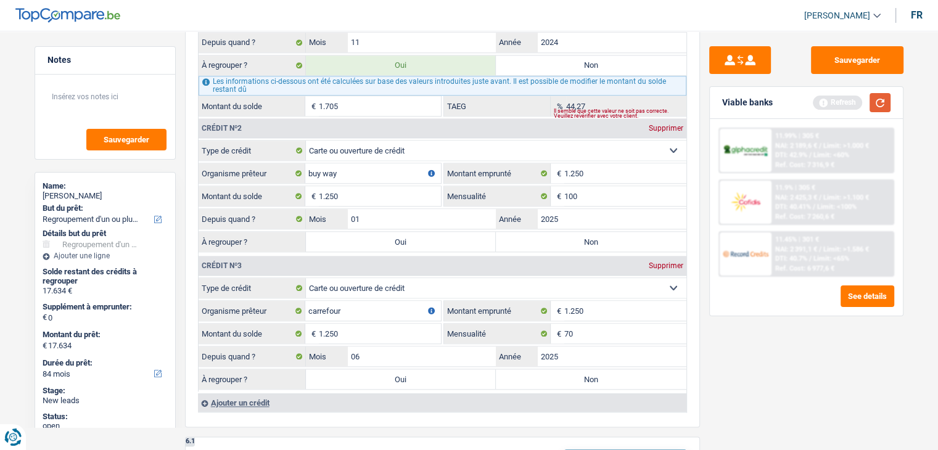
click at [878, 101] on button "button" at bounding box center [879, 102] width 21 height 19
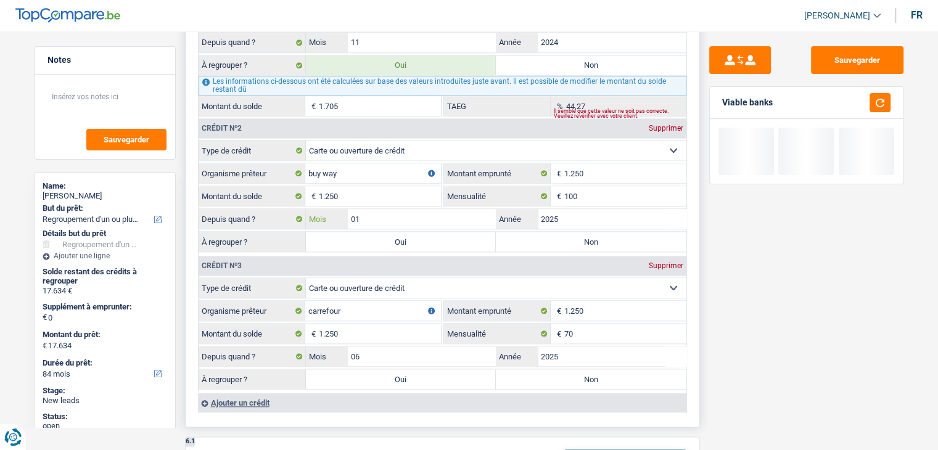
click at [426, 209] on input "01" at bounding box center [422, 219] width 149 height 20
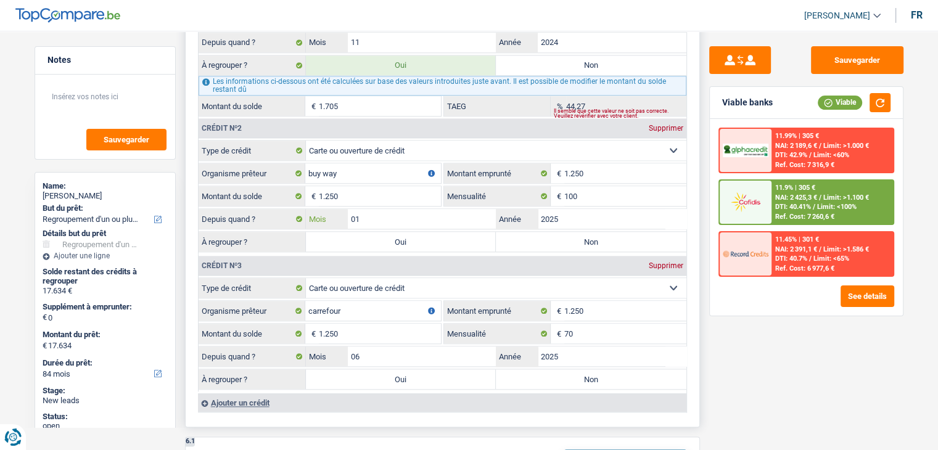
click at [427, 209] on input "01" at bounding box center [422, 219] width 149 height 20
click at [700, 193] on div "Sauvegarder Viable banks Viable 11.99% | 305 € NAI: 2 189,6 € / Limit: >1.000 €…" at bounding box center [806, 236] width 213 height 381
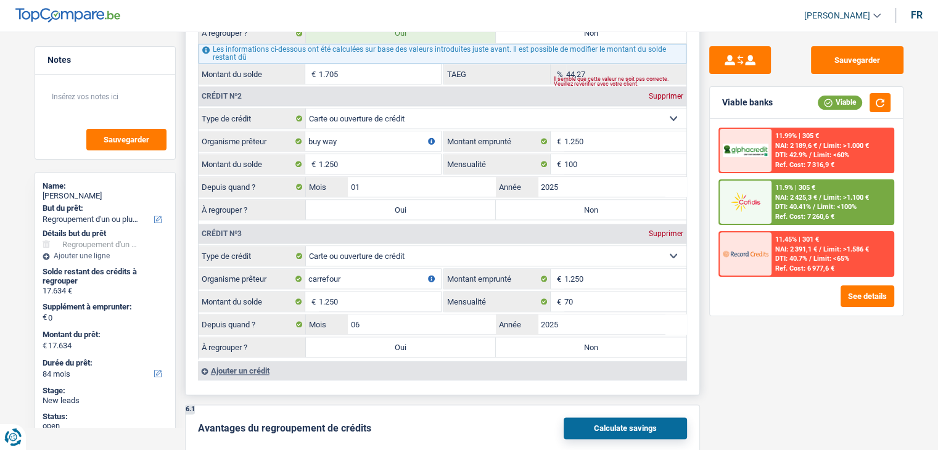
scroll to position [1418, 0]
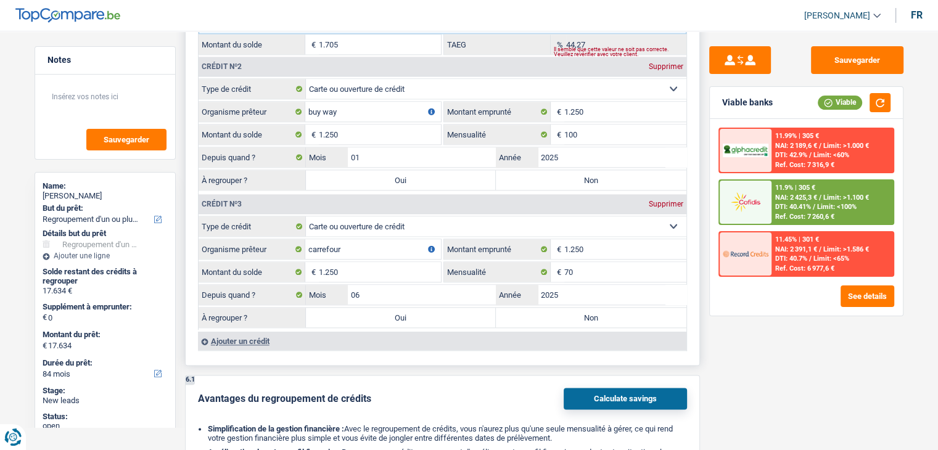
click at [437, 312] on label "Oui" at bounding box center [401, 318] width 190 height 20
click at [437, 312] on input "Oui" at bounding box center [401, 318] width 190 height 20
radio input "true"
type input "18.884"
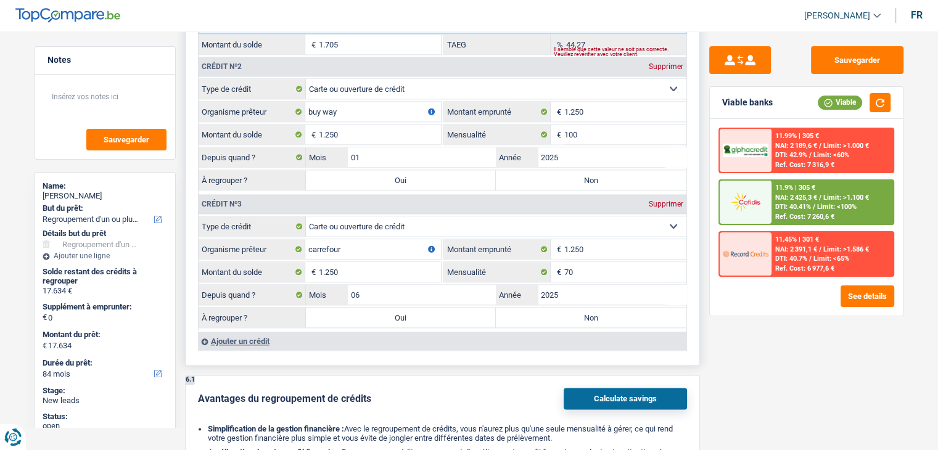
type input "18.884"
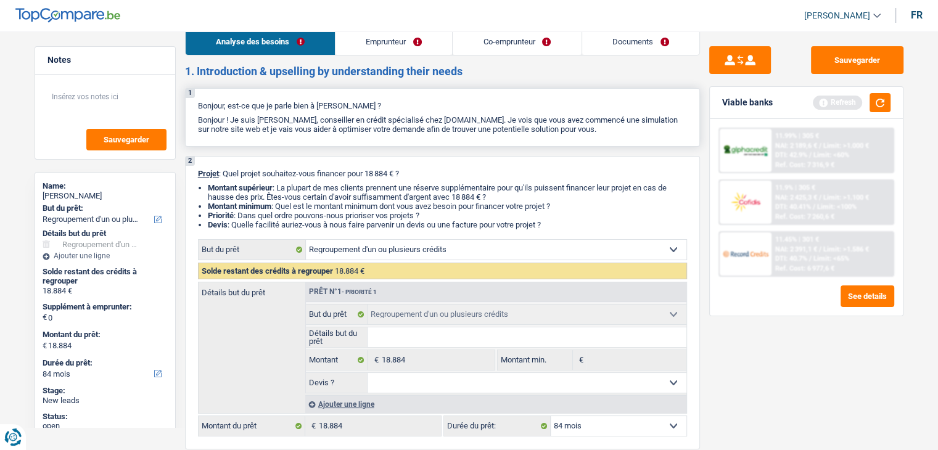
scroll to position [0, 0]
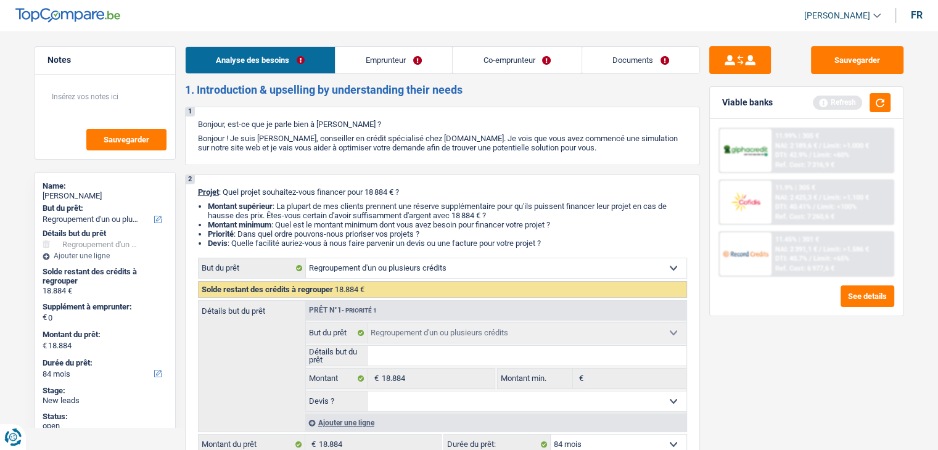
click at [502, 60] on link "Co-emprunteur" at bounding box center [516, 60] width 128 height 27
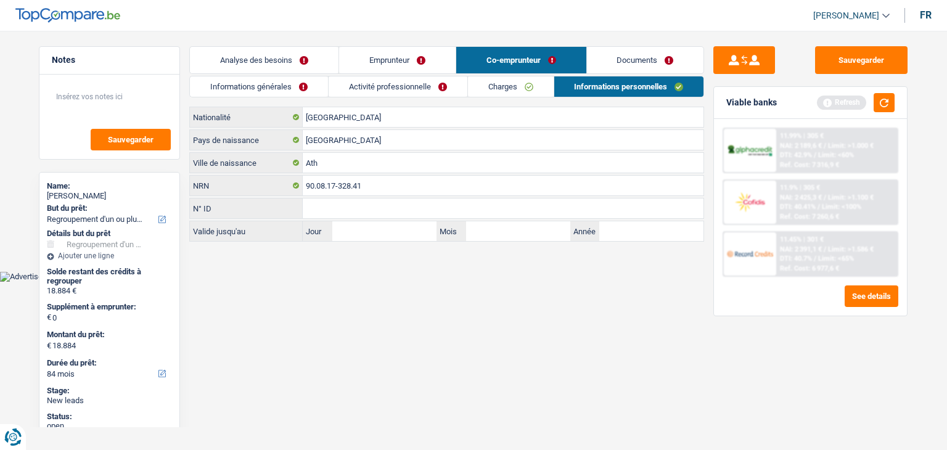
click at [516, 70] on link "Co-emprunteur" at bounding box center [521, 60] width 130 height 27
click at [517, 91] on link "Charges" at bounding box center [511, 86] width 86 height 20
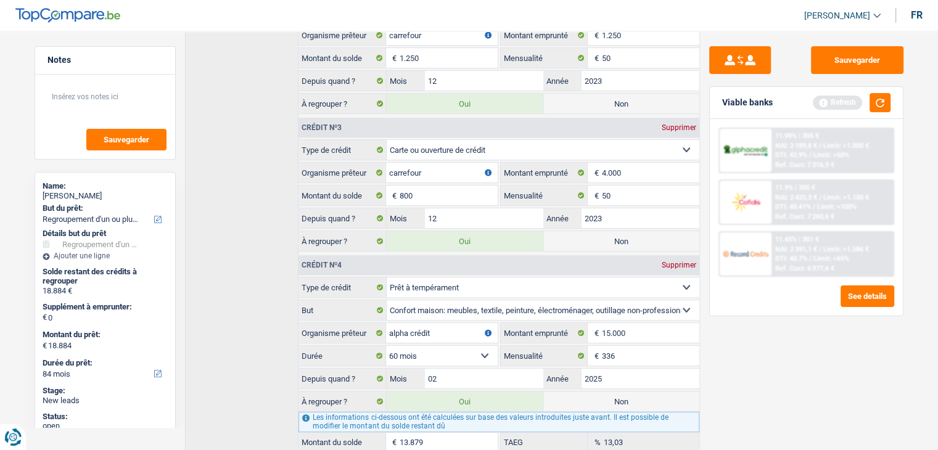
scroll to position [404, 0]
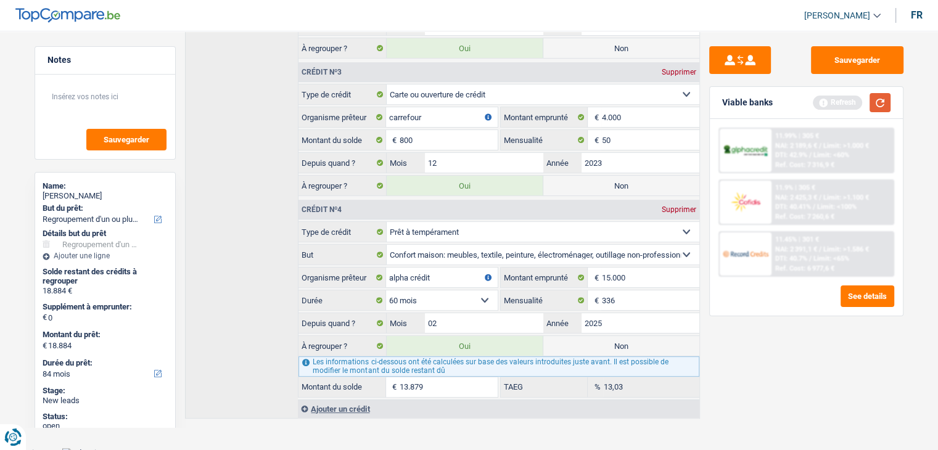
click at [873, 101] on button "button" at bounding box center [879, 102] width 21 height 19
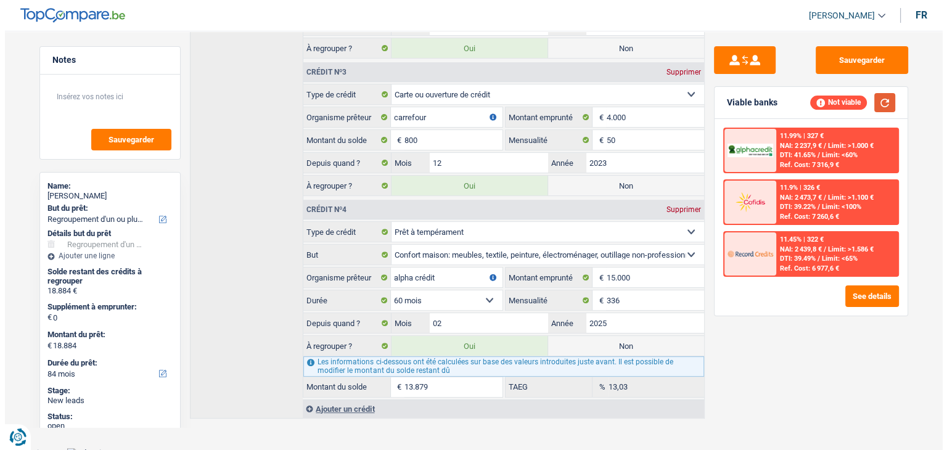
scroll to position [0, 0]
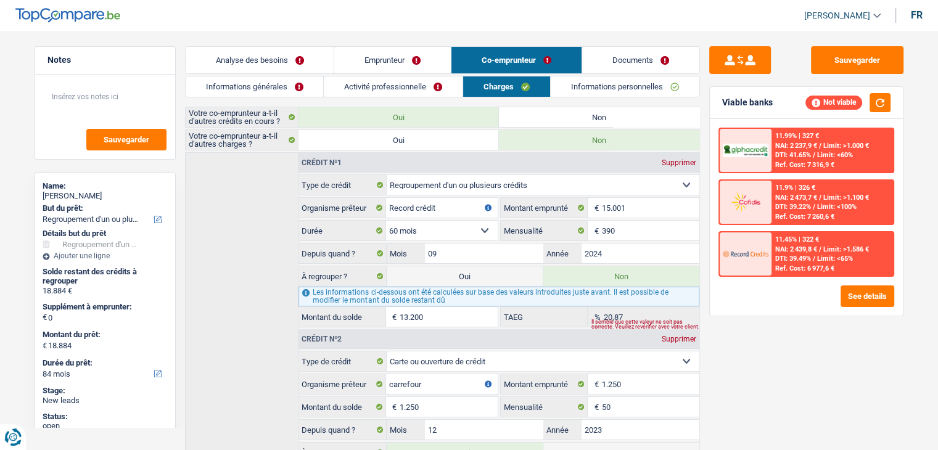
click at [280, 84] on link "Informations générales" at bounding box center [255, 86] width 138 height 20
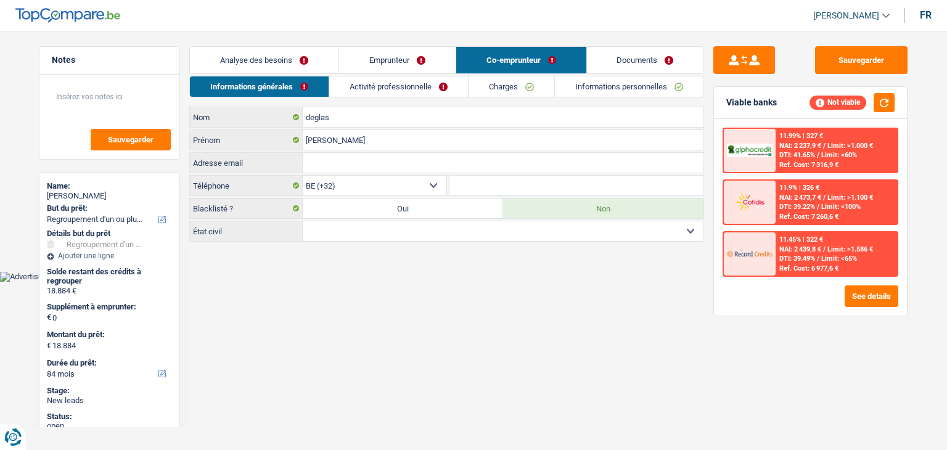
click at [276, 56] on link "Analyse des besoins" at bounding box center [264, 60] width 149 height 27
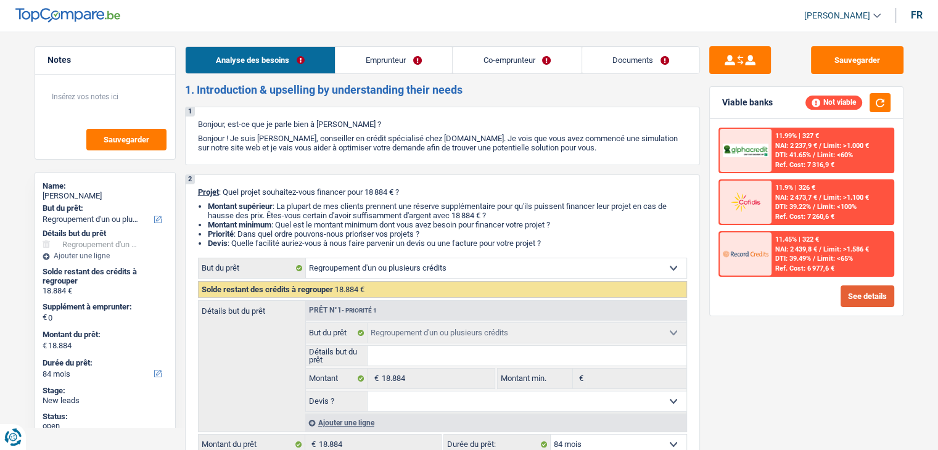
click at [854, 291] on button "See details" at bounding box center [867, 296] width 54 height 22
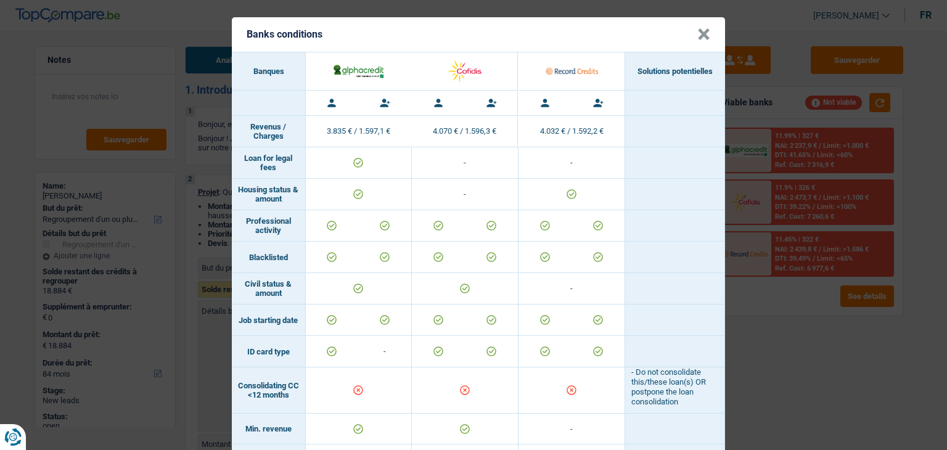
click at [703, 31] on button "×" at bounding box center [703, 34] width 13 height 12
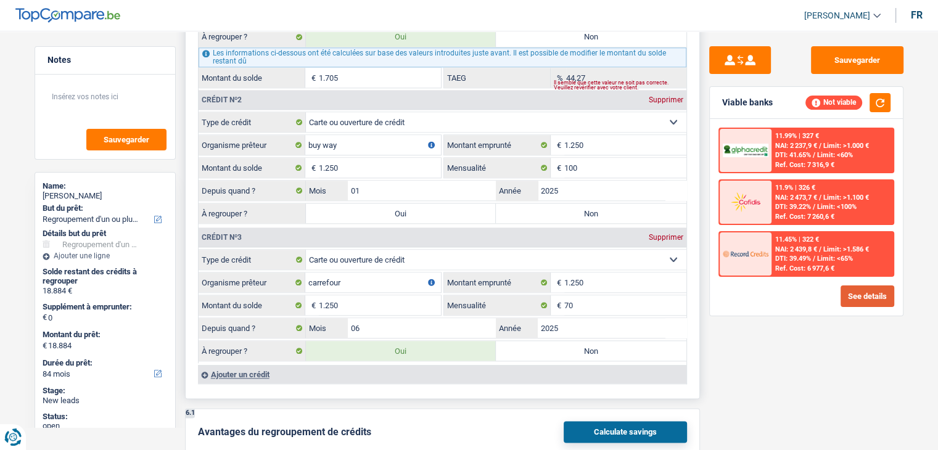
scroll to position [1418, 0]
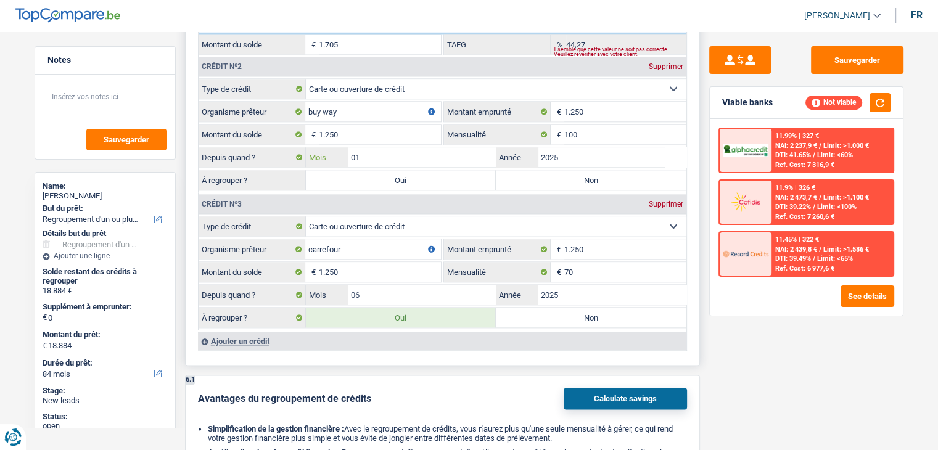
click at [408, 147] on input "01" at bounding box center [422, 157] width 149 height 20
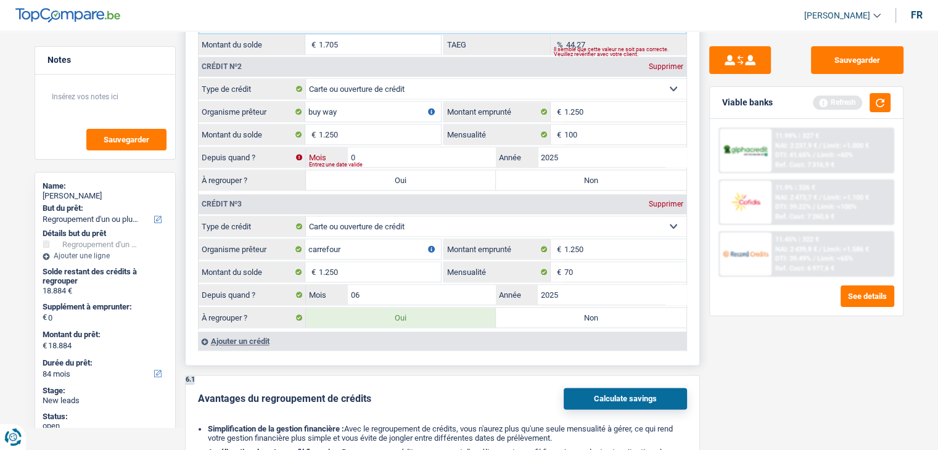
type input "06"
drag, startPoint x: 868, startPoint y: 106, endPoint x: 875, endPoint y: 105, distance: 6.9
click at [869, 105] on div "Refresh" at bounding box center [851, 102] width 78 height 19
click at [874, 105] on button "button" at bounding box center [879, 102] width 21 height 19
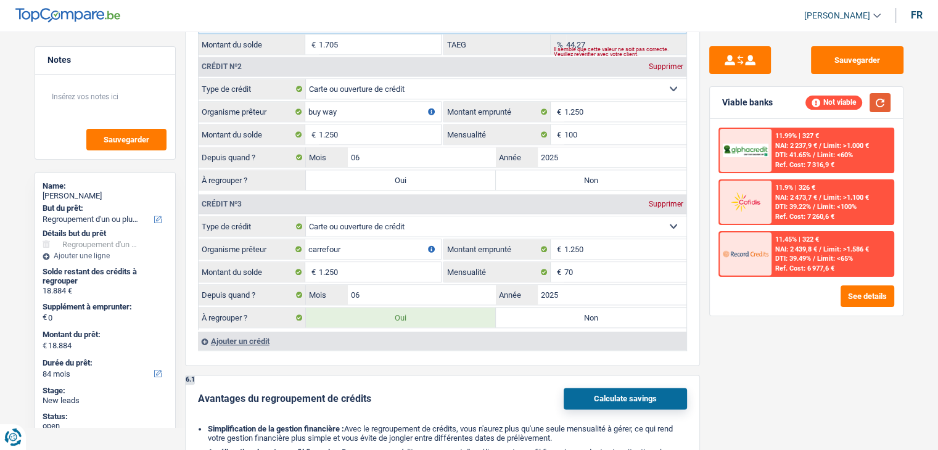
click at [873, 97] on button "button" at bounding box center [879, 102] width 21 height 19
drag, startPoint x: 777, startPoint y: 337, endPoint x: 597, endPoint y: 330, distance: 180.8
click at [776, 337] on div "Sauvegarder Viable banks Not viable 11.99% | 327 € NAI: 2 237,9 € / Limit: >1.0…" at bounding box center [806, 236] width 213 height 381
click at [578, 308] on label "Non" at bounding box center [591, 318] width 190 height 20
click at [578, 308] on input "Non" at bounding box center [591, 318] width 190 height 20
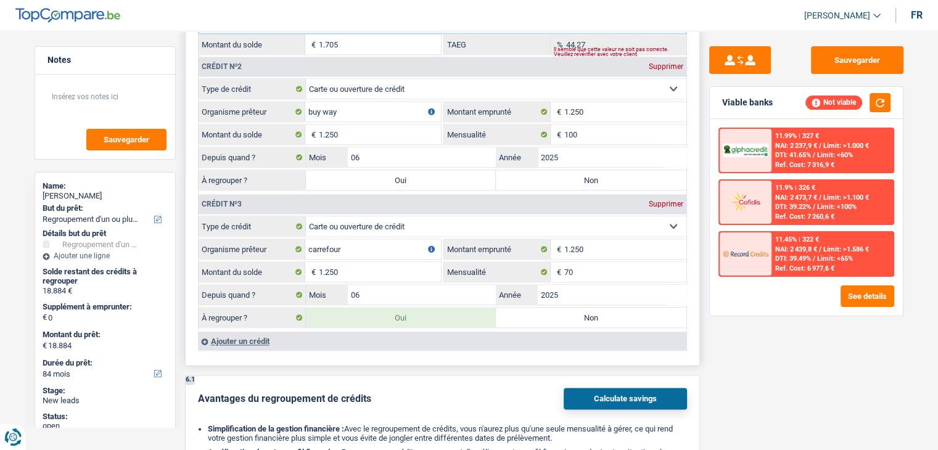
radio input "true"
radio input "false"
type input "17.634"
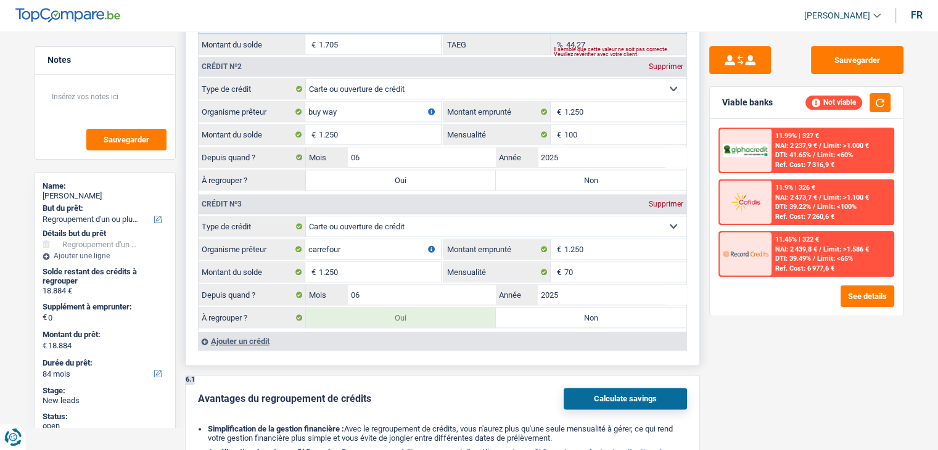
type input "17.634"
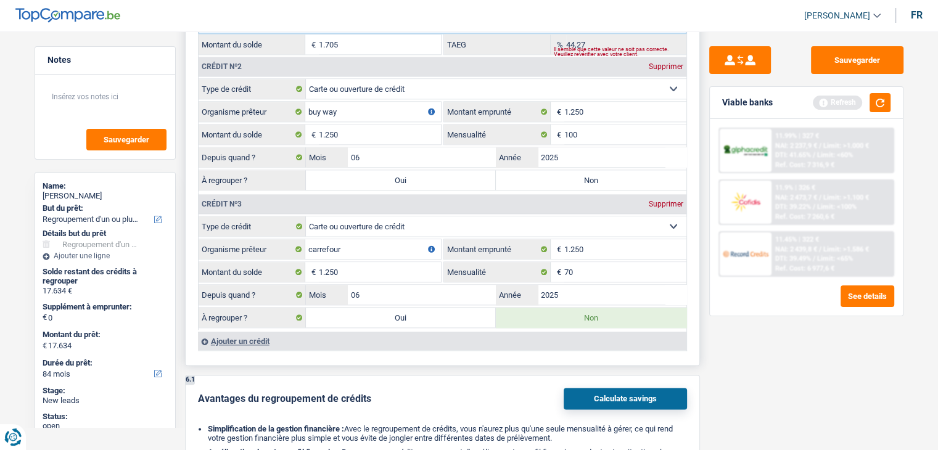
click at [557, 181] on label "Non" at bounding box center [591, 180] width 190 height 20
click at [557, 181] on input "Non" at bounding box center [591, 180] width 190 height 20
radio input "true"
click at [890, 104] on div "Viable banks Refresh" at bounding box center [806, 103] width 193 height 32
click at [880, 103] on button "button" at bounding box center [879, 102] width 21 height 19
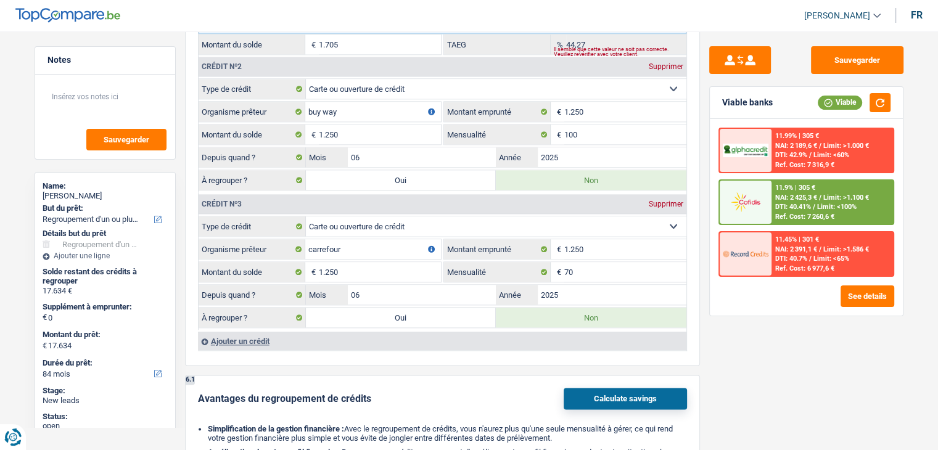
click at [739, 319] on div "Sauvegarder Viable banks Viable 11.99% | 305 € NAI: 2 189,6 € / Limit: >1.000 €…" at bounding box center [806, 236] width 213 height 381
click at [725, 343] on div "Sauvegarder Viable banks Viable 11.99% | 305 € NAI: 2 189,6 € / Limit: >1.000 €…" at bounding box center [806, 236] width 213 height 381
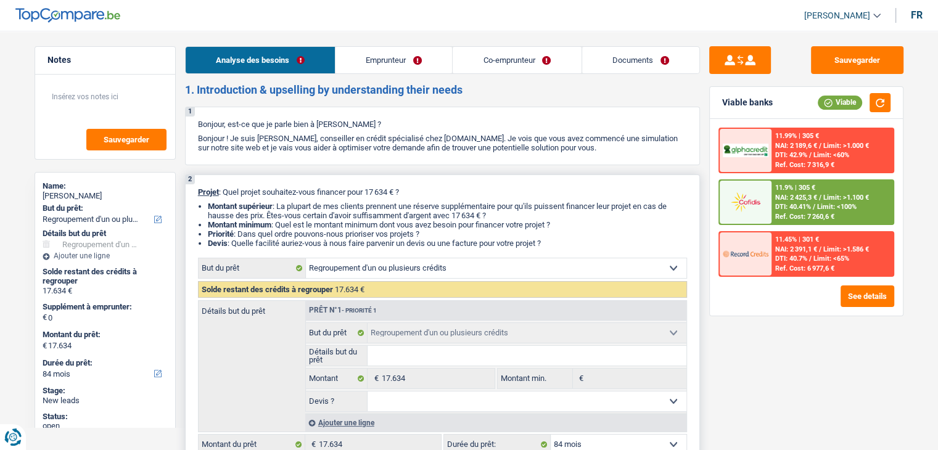
scroll to position [308, 0]
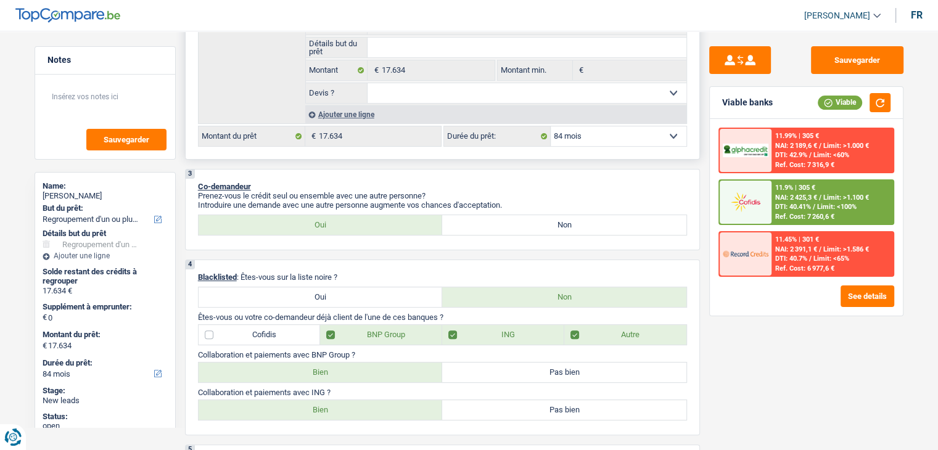
click at [340, 118] on div "Ajouter une ligne" at bounding box center [495, 114] width 381 height 18
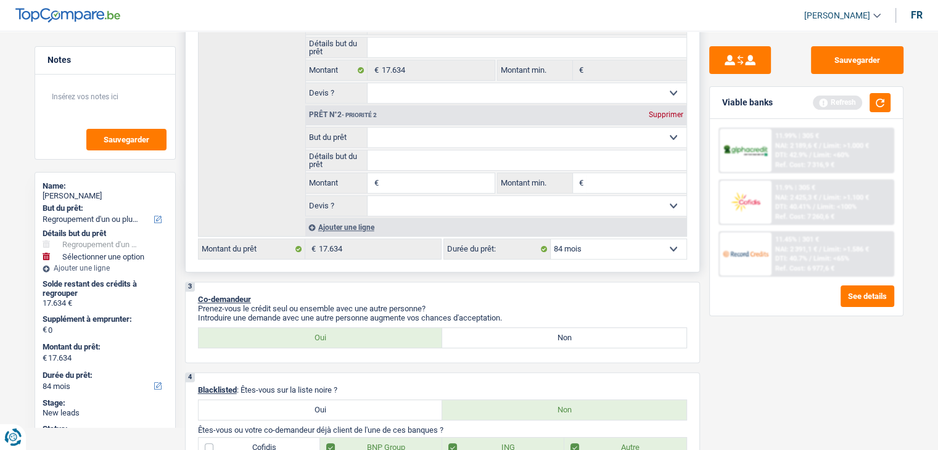
click at [416, 177] on input "Montant" at bounding box center [437, 183] width 113 height 20
type input "2"
type input "25"
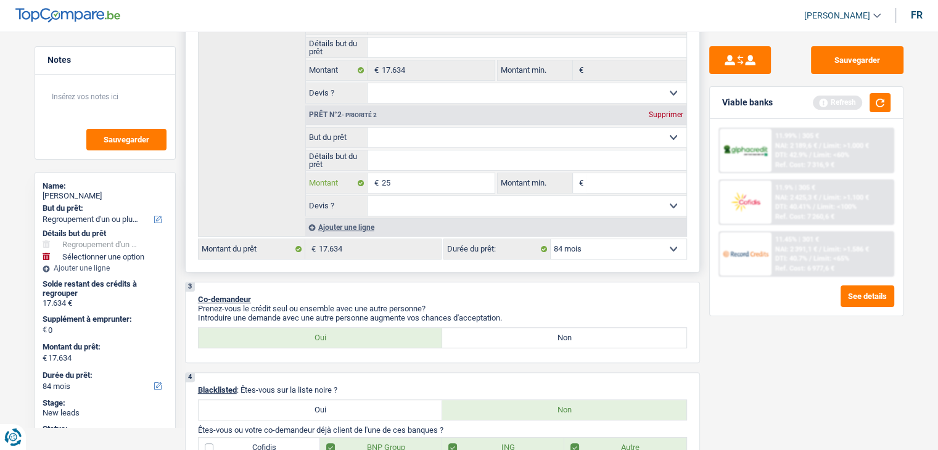
type input "250"
type input "2.500"
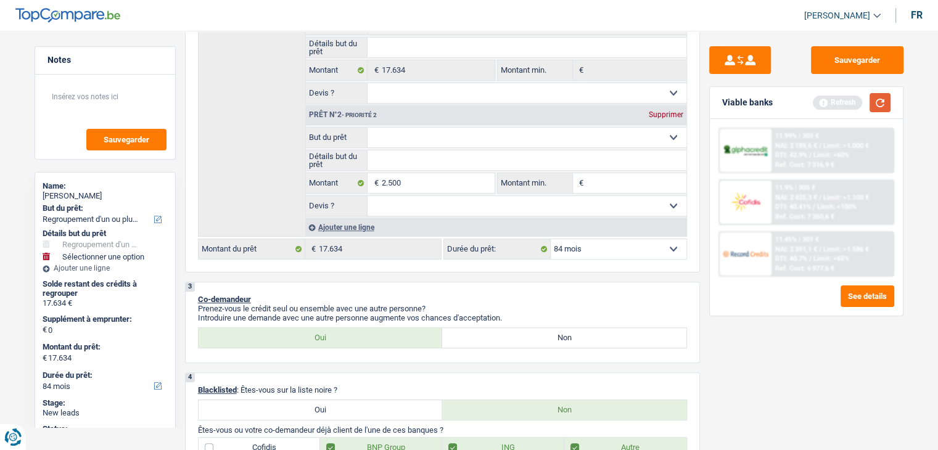
type input "2.500"
type input "20.134"
click at [880, 108] on button "button" at bounding box center [879, 102] width 21 height 19
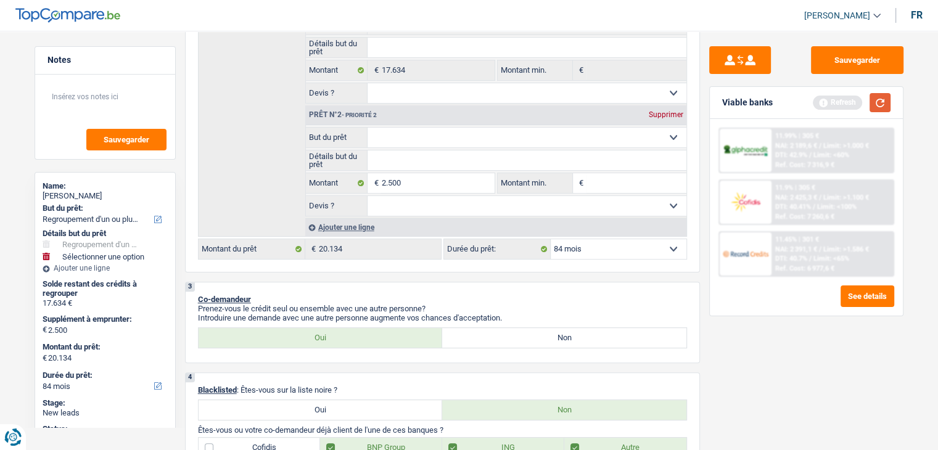
select select "120"
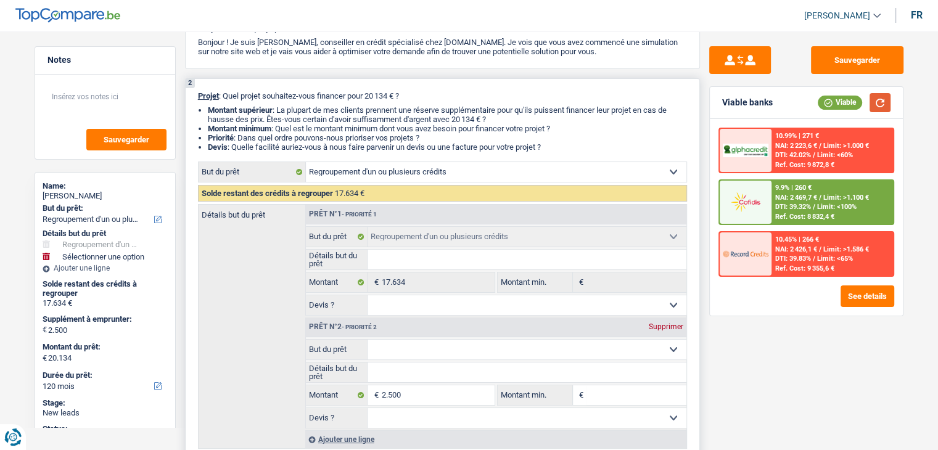
scroll to position [0, 0]
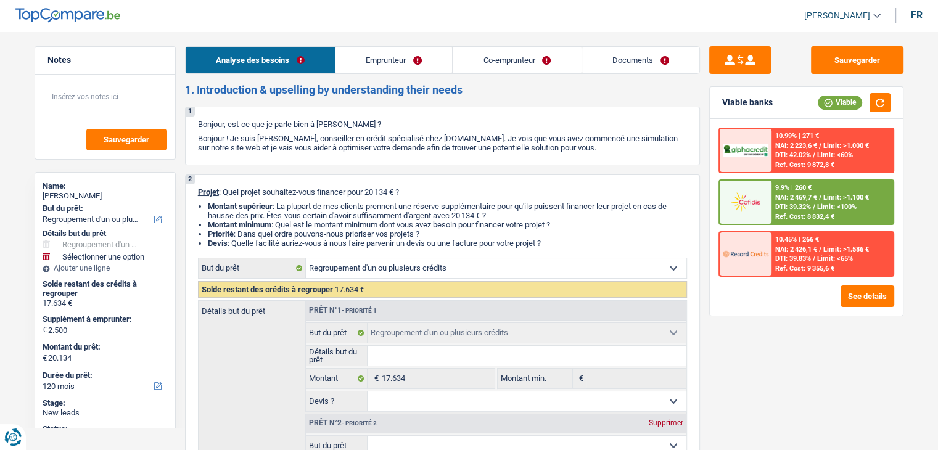
drag, startPoint x: 486, startPoint y: 76, endPoint x: 480, endPoint y: 62, distance: 16.0
click at [480, 62] on link "Co-emprunteur" at bounding box center [516, 60] width 128 height 27
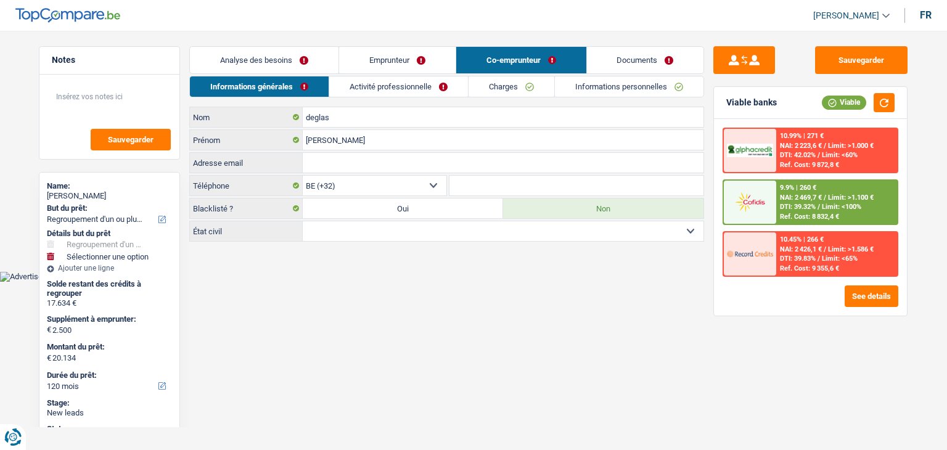
click at [420, 76] on link "Activité professionnelle" at bounding box center [398, 86] width 139 height 20
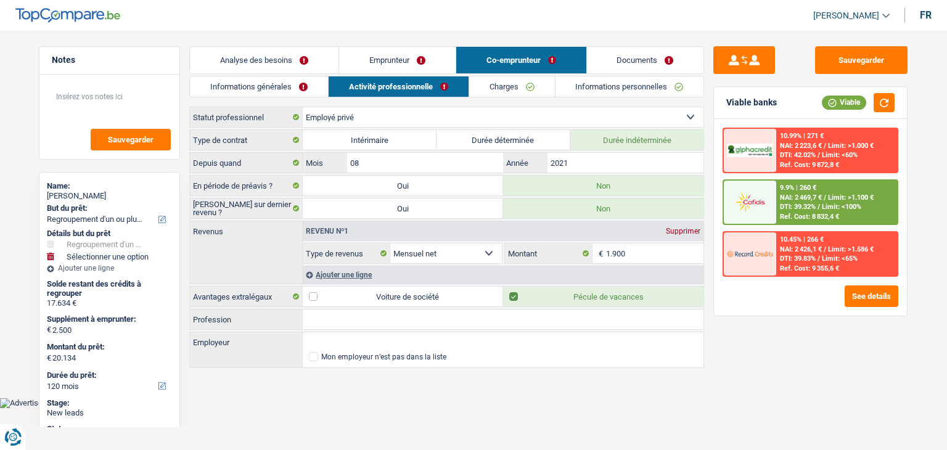
click at [501, 88] on link "Charges" at bounding box center [512, 86] width 86 height 20
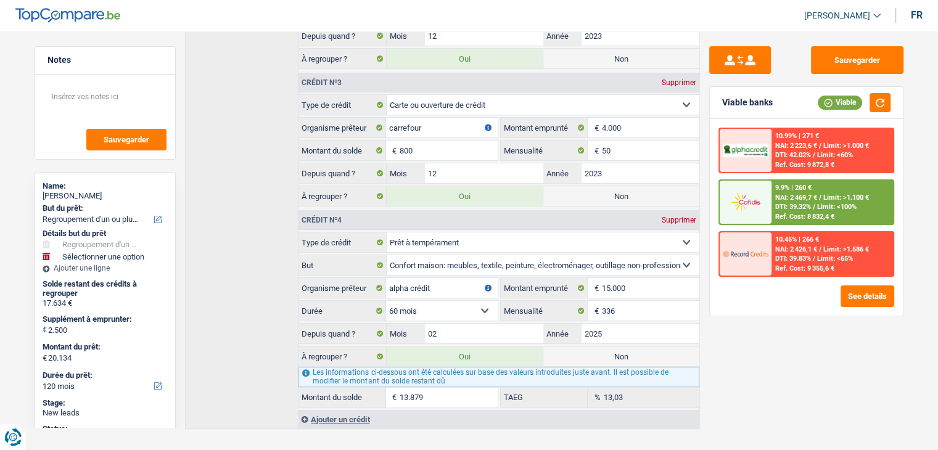
scroll to position [404, 0]
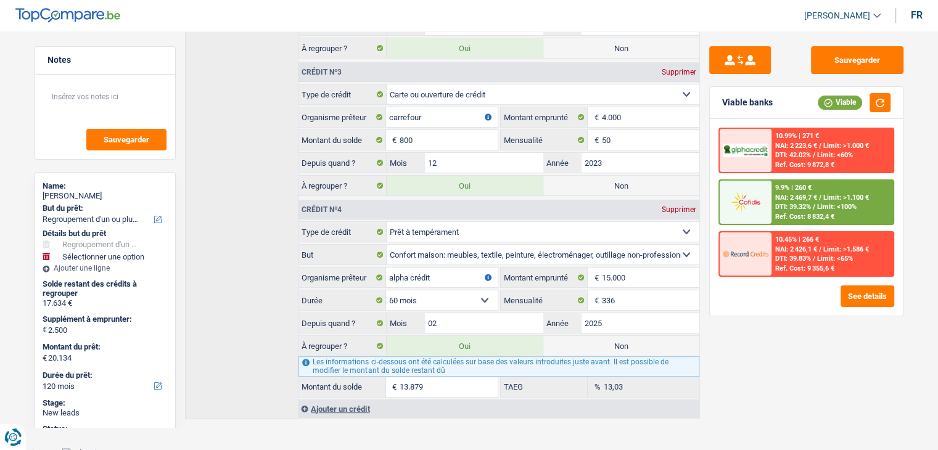
click at [730, 342] on div "Sauvegarder Viable banks Viable 10.99% | 271 € NAI: 2 223,6 € / Limit: >1.000 €…" at bounding box center [806, 236] width 213 height 381
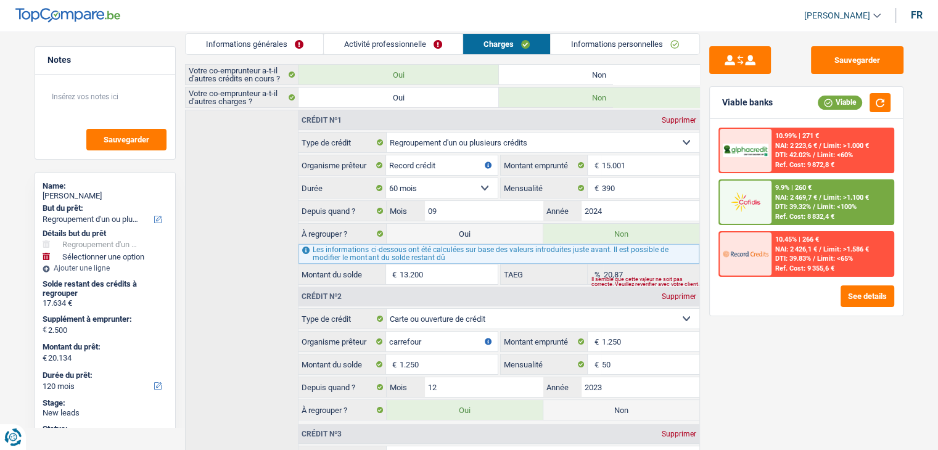
scroll to position [0, 0]
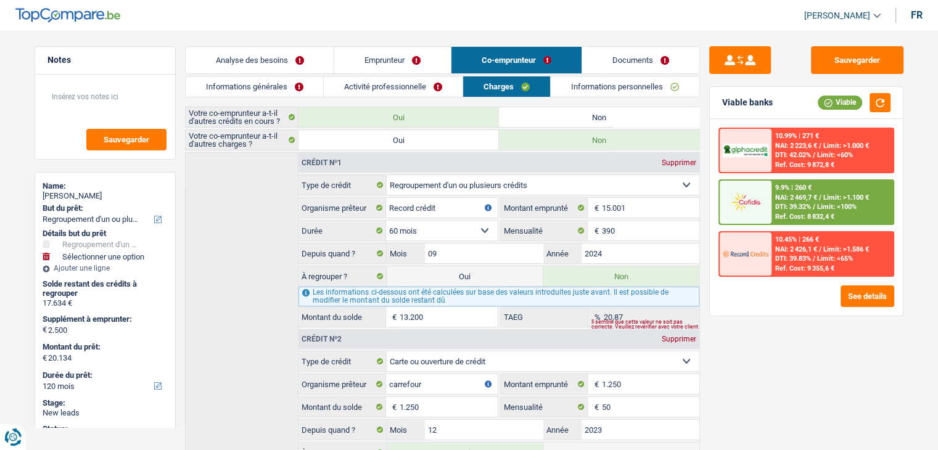
click at [271, 90] on link "Informations générales" at bounding box center [255, 86] width 138 height 20
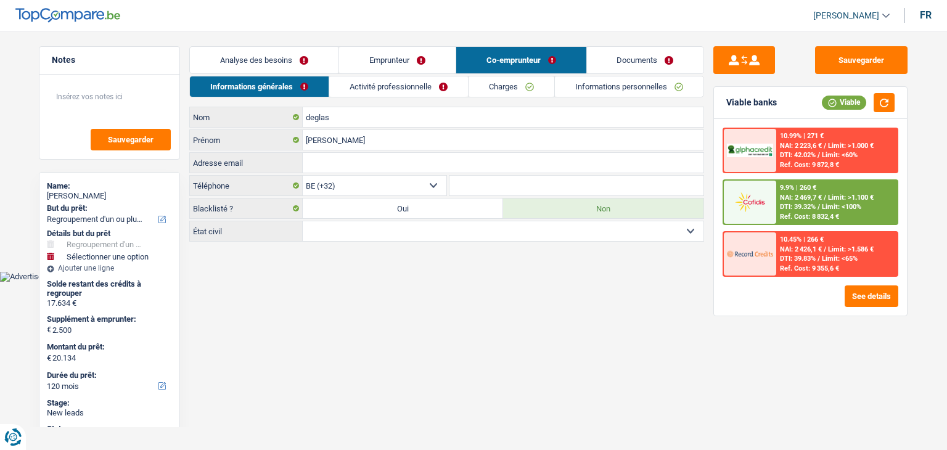
click at [266, 60] on link "Analyse des besoins" at bounding box center [264, 60] width 149 height 27
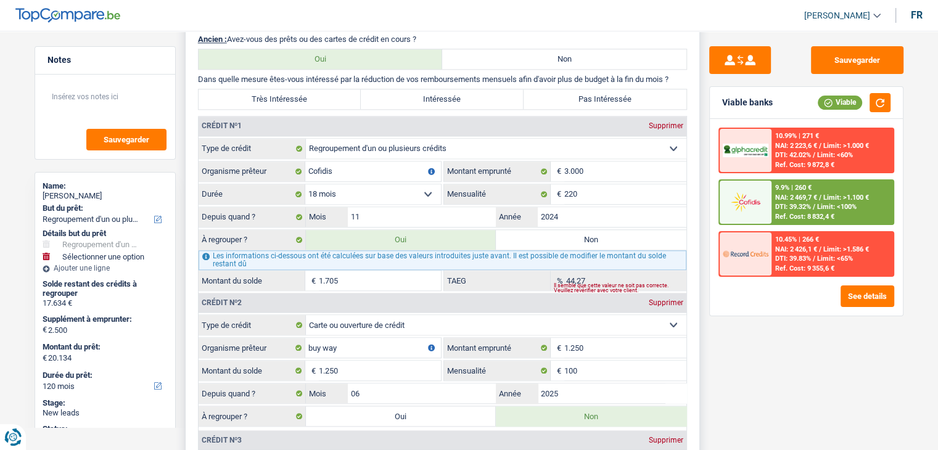
scroll to position [1295, 0]
click at [730, 314] on div "Sauvegarder Viable banks Viable 10.99% | 271 € NAI: 2 223,6 € / Limit: >1.000 €…" at bounding box center [806, 236] width 213 height 381
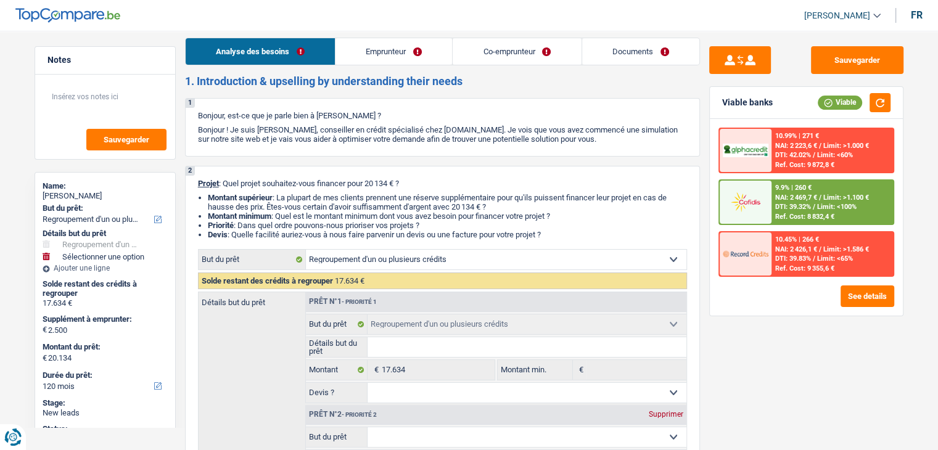
scroll to position [0, 0]
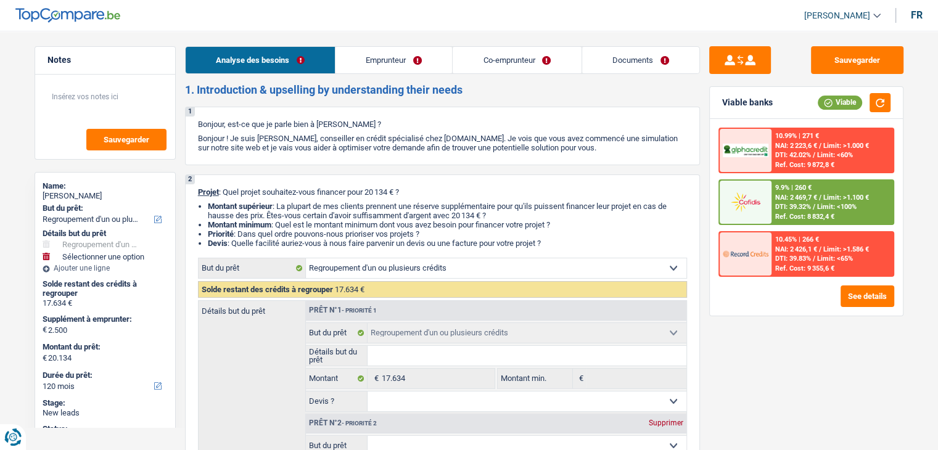
click at [510, 63] on link "Co-emprunteur" at bounding box center [516, 60] width 128 height 27
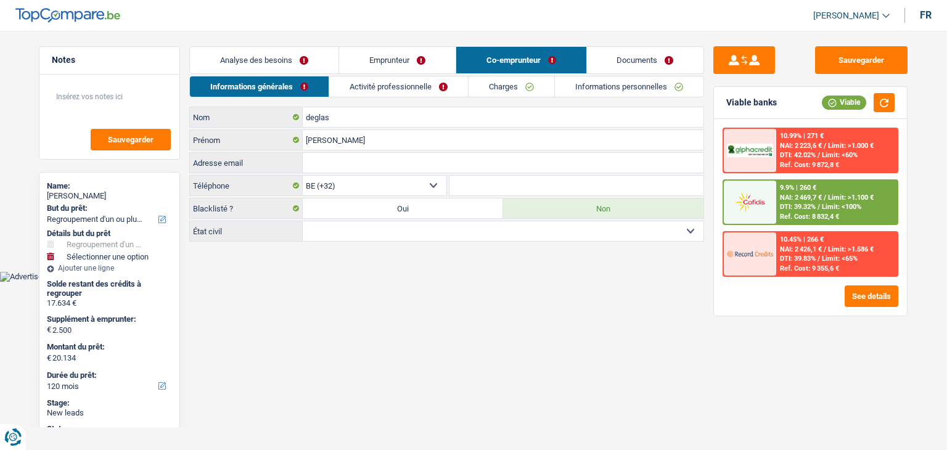
click at [404, 87] on link "Activité professionnelle" at bounding box center [398, 86] width 139 height 20
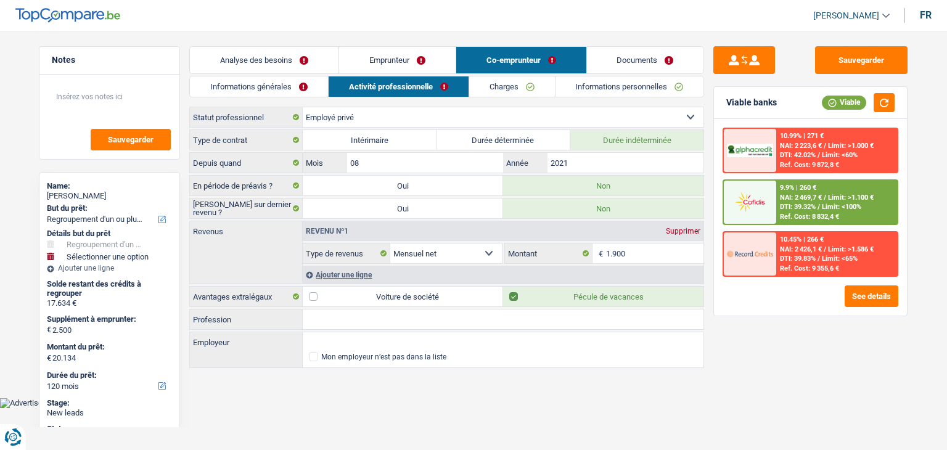
click at [493, 89] on link "Charges" at bounding box center [512, 86] width 86 height 20
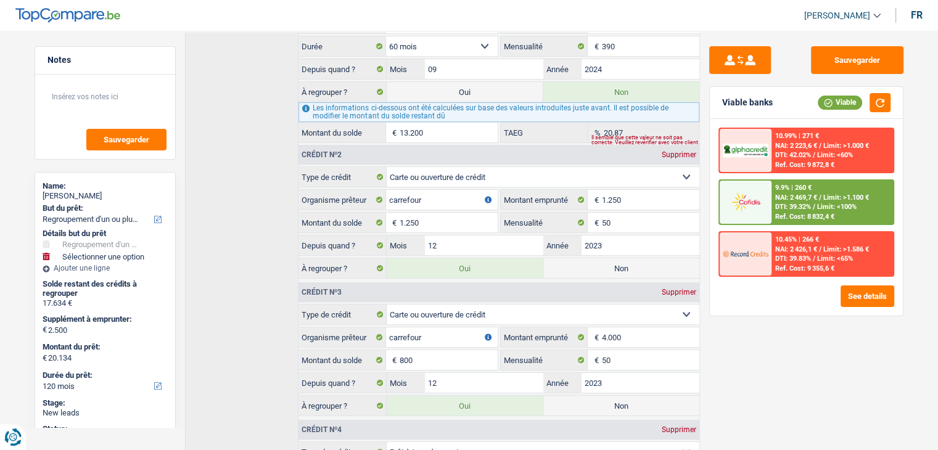
scroll to position [123, 0]
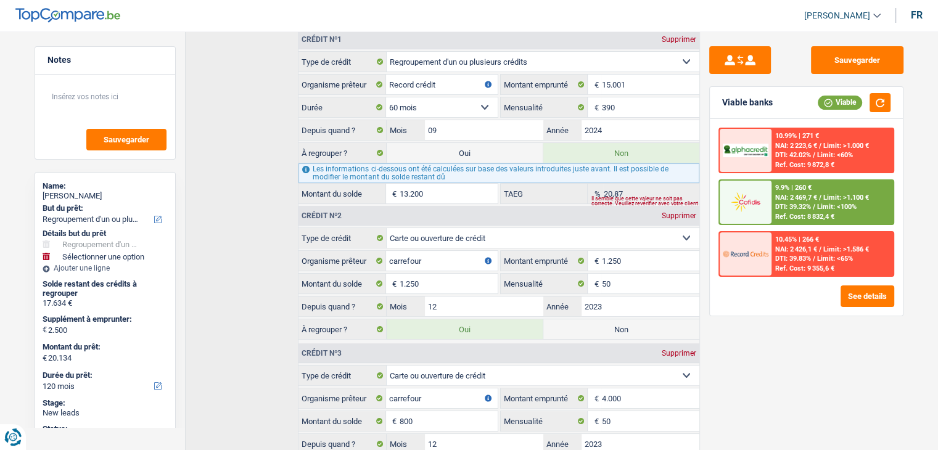
click at [451, 151] on label "Oui" at bounding box center [465, 153] width 156 height 20
click at [451, 151] on input "Oui" at bounding box center [465, 153] width 156 height 20
radio input "true"
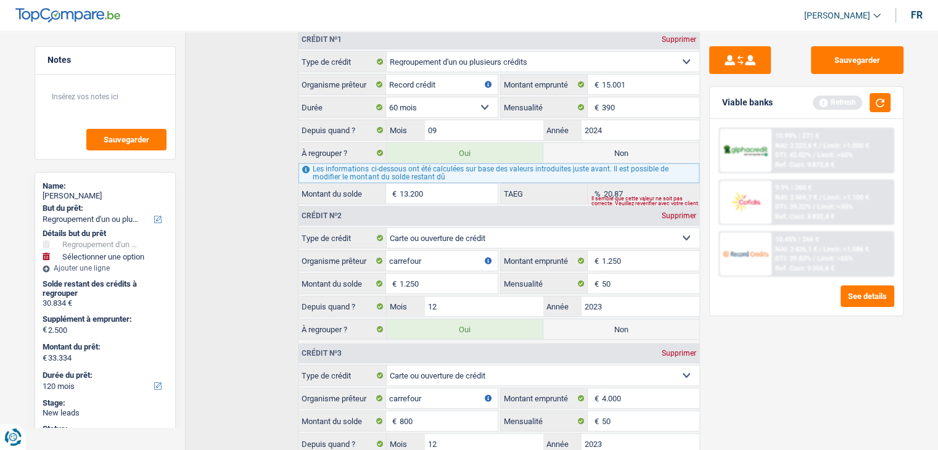
click at [570, 152] on label "Non" at bounding box center [621, 153] width 156 height 20
click at [570, 152] on input "Non" at bounding box center [621, 153] width 156 height 20
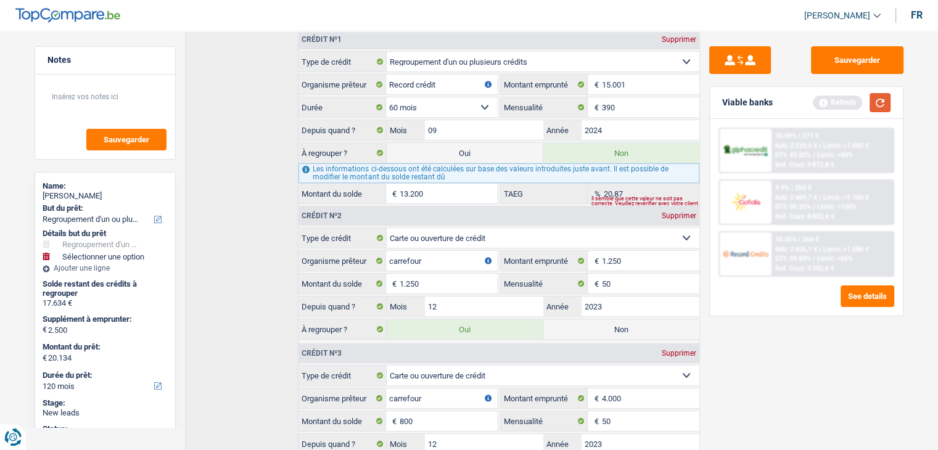
click at [877, 104] on button "button" at bounding box center [879, 102] width 21 height 19
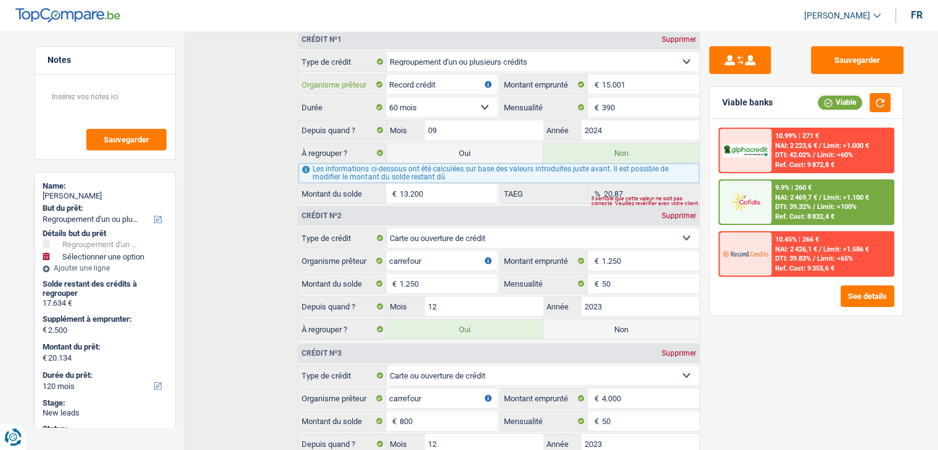
drag, startPoint x: 447, startPoint y: 81, endPoint x: 385, endPoint y: 86, distance: 61.8
click at [385, 86] on div "Record crédit Organisme prêteur" at bounding box center [397, 85] width 198 height 20
click at [703, 104] on div "Sauvegarder Viable banks Viable 10.99% | 271 € NAI: 2 223,6 € / Limit: >1.000 €…" at bounding box center [806, 236] width 213 height 381
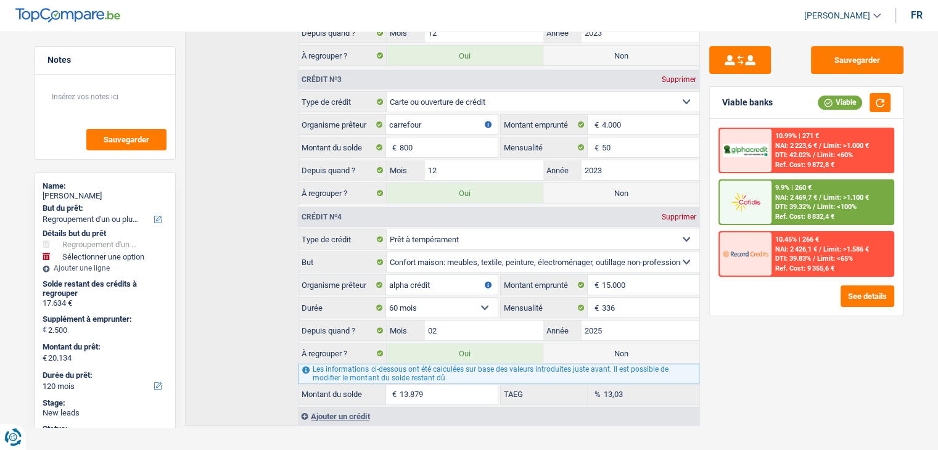
scroll to position [404, 0]
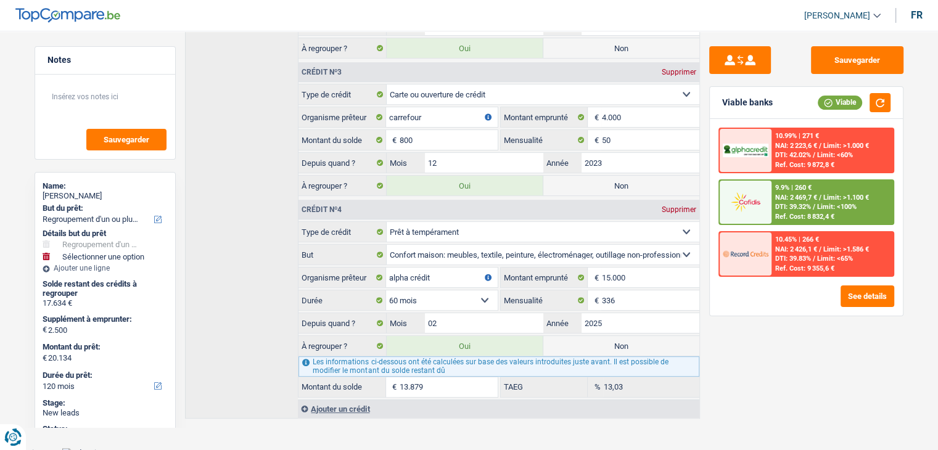
drag, startPoint x: 426, startPoint y: 378, endPoint x: 387, endPoint y: 378, distance: 38.8
click at [387, 378] on div "13.879 € Montant du solde" at bounding box center [397, 387] width 198 height 20
click at [409, 411] on div "Analyse des besoins Emprunteur Co-emprunteur Documents 1. Introduction & upsell…" at bounding box center [442, 31] width 515 height 779
drag, startPoint x: 788, startPoint y: 356, endPoint x: 647, endPoint y: 373, distance: 142.1
click at [789, 356] on div "Sauvegarder Viable banks Viable 10.99% | 271 € NAI: 2 223,6 € / Limit: >1.000 €…" at bounding box center [806, 236] width 213 height 381
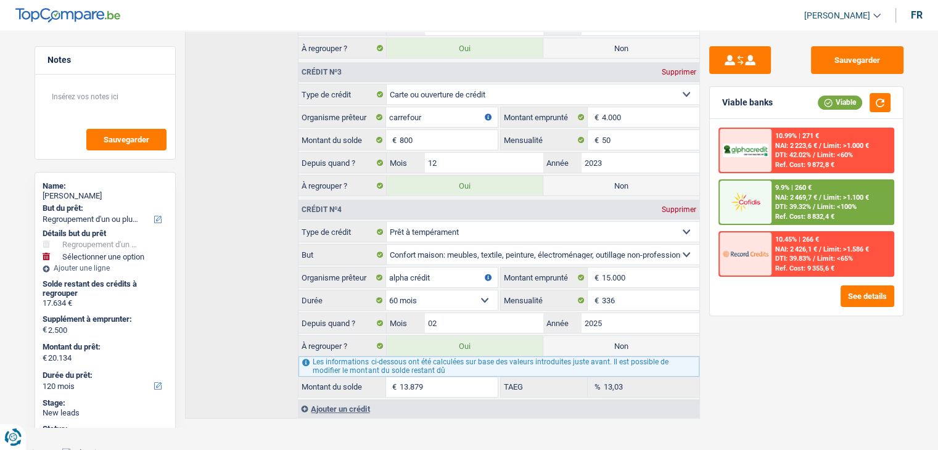
drag, startPoint x: 428, startPoint y: 379, endPoint x: 395, endPoint y: 385, distance: 34.4
click at [395, 385] on div "13.879 € Montant du solde" at bounding box center [397, 387] width 198 height 20
click at [419, 424] on main "Notes Sauvegarder Name: Deborah Altafini But du prêt: Confort maison: meubles, …" at bounding box center [469, 31] width 938 height 834
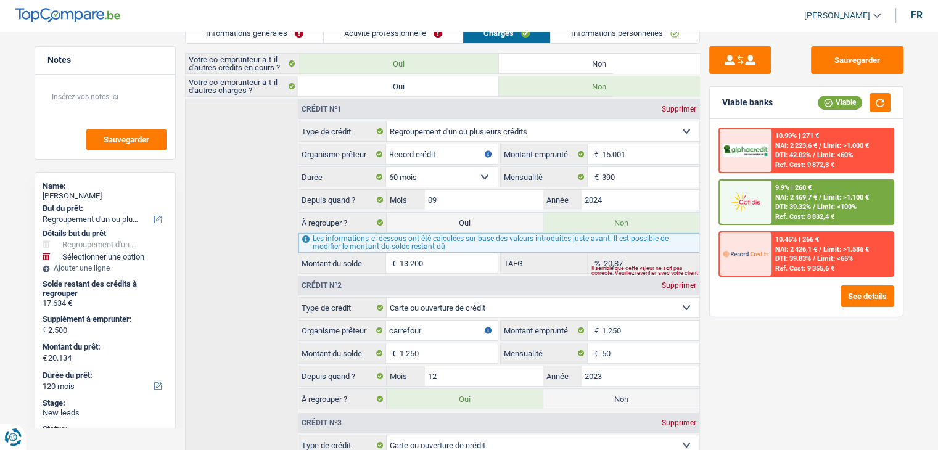
scroll to position [0, 0]
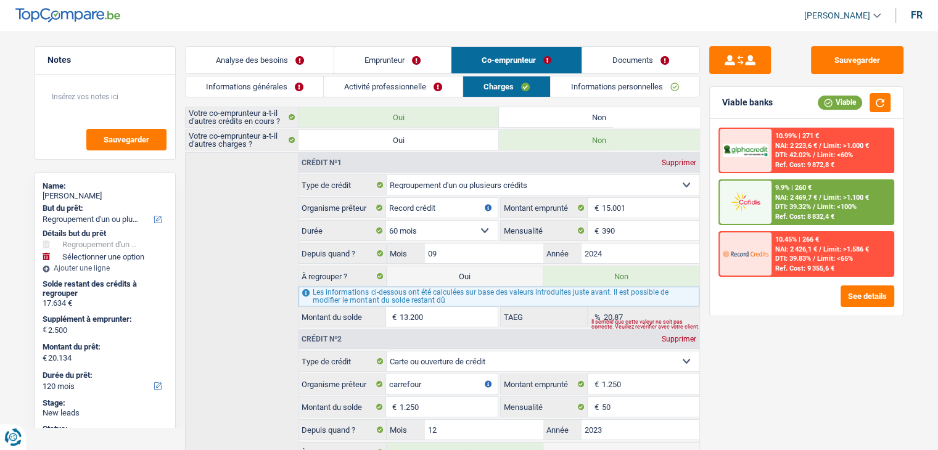
click at [393, 59] on link "Emprunteur" at bounding box center [392, 60] width 117 height 27
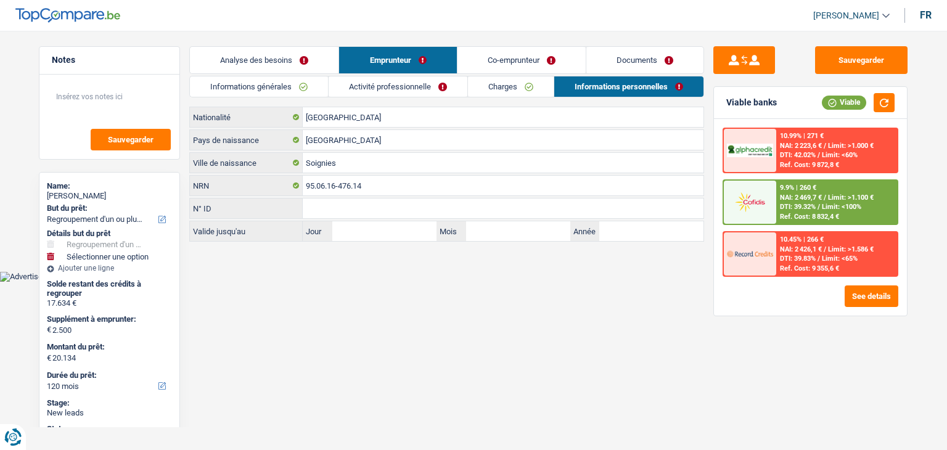
click at [276, 83] on link "Informations générales" at bounding box center [259, 86] width 138 height 20
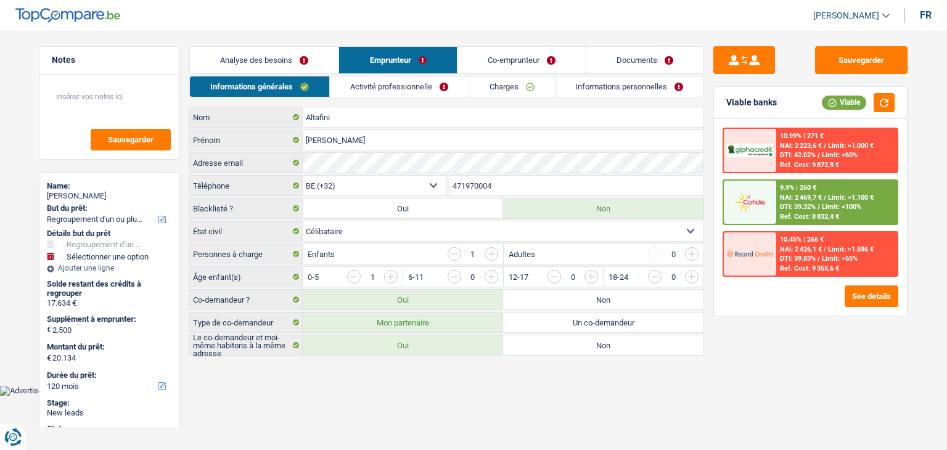
click at [392, 78] on link "Activité professionnelle" at bounding box center [399, 86] width 139 height 20
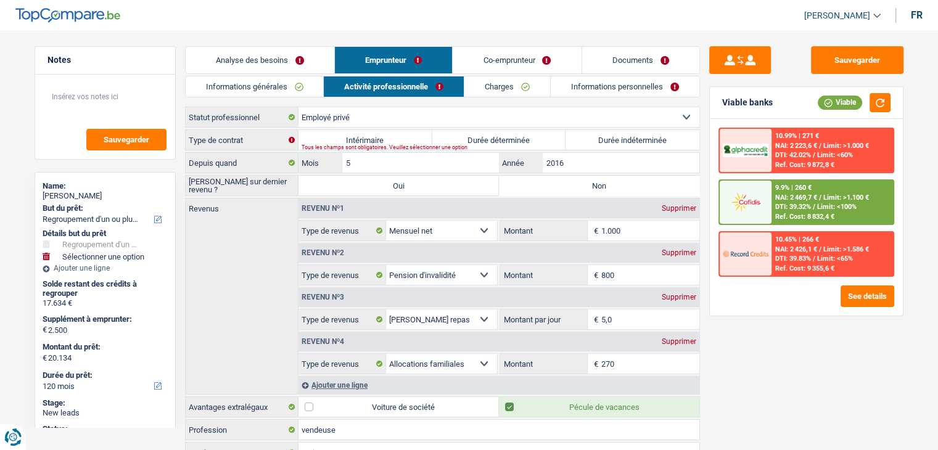
click at [281, 61] on link "Analyse des besoins" at bounding box center [260, 60] width 149 height 27
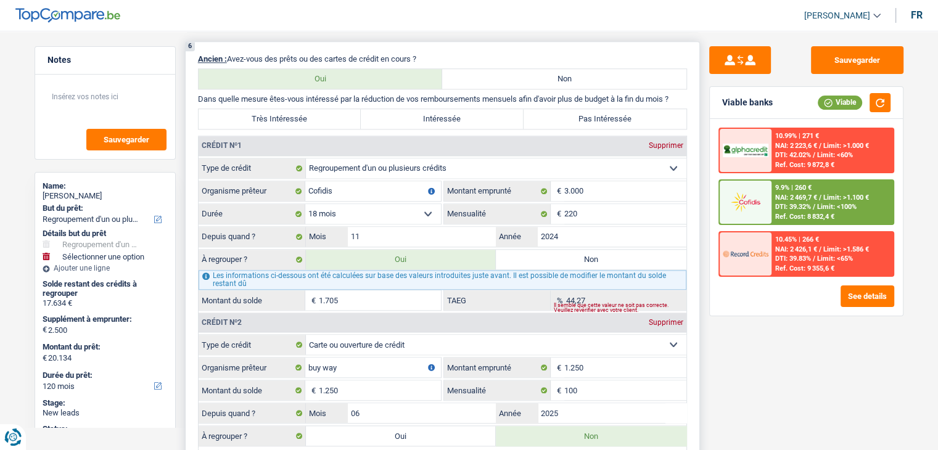
scroll to position [1233, 0]
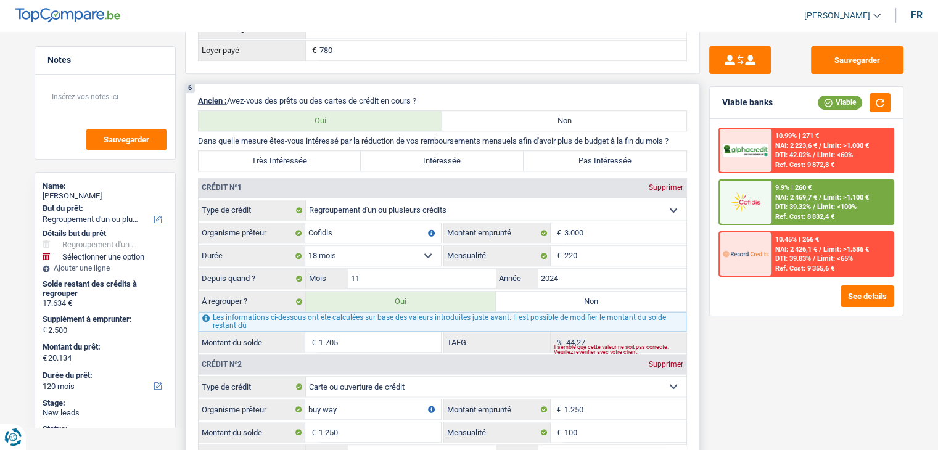
click at [441, 203] on select "Carte ou ouverture de crédit Prêt hypothécaire Vente à tempérament Prêt à tempé…" at bounding box center [496, 210] width 380 height 20
click at [306, 200] on select "Carte ou ouverture de crédit Prêt hypothécaire Vente à tempérament Prêt à tempé…" at bounding box center [496, 210] width 380 height 20
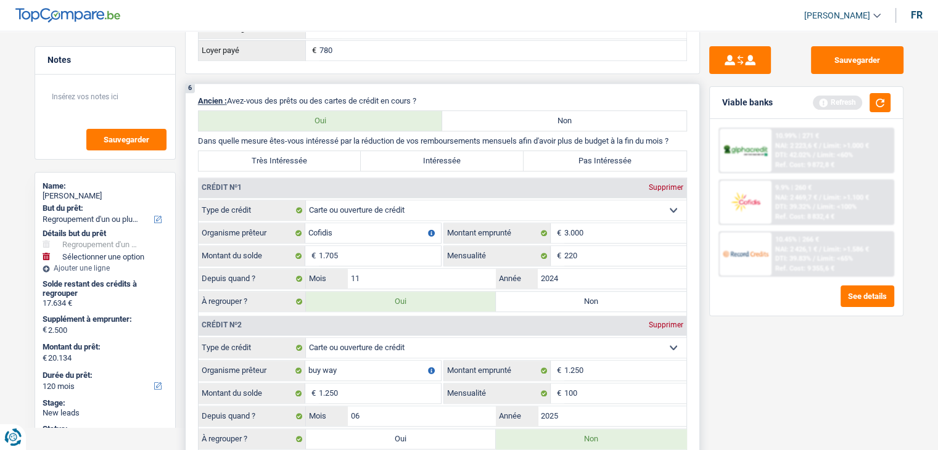
drag, startPoint x: 690, startPoint y: 182, endPoint x: 677, endPoint y: 192, distance: 15.9
click at [690, 182] on div "6 Ancien : Avez-vous des prêts ou des cartes de crédit en cours ? Oui Non Dans …" at bounding box center [442, 353] width 515 height 541
click at [378, 246] on input "1.705" at bounding box center [380, 256] width 122 height 20
click at [371, 248] on input "1.705" at bounding box center [380, 256] width 122 height 20
drag, startPoint x: 346, startPoint y: 247, endPoint x: 309, endPoint y: 247, distance: 36.4
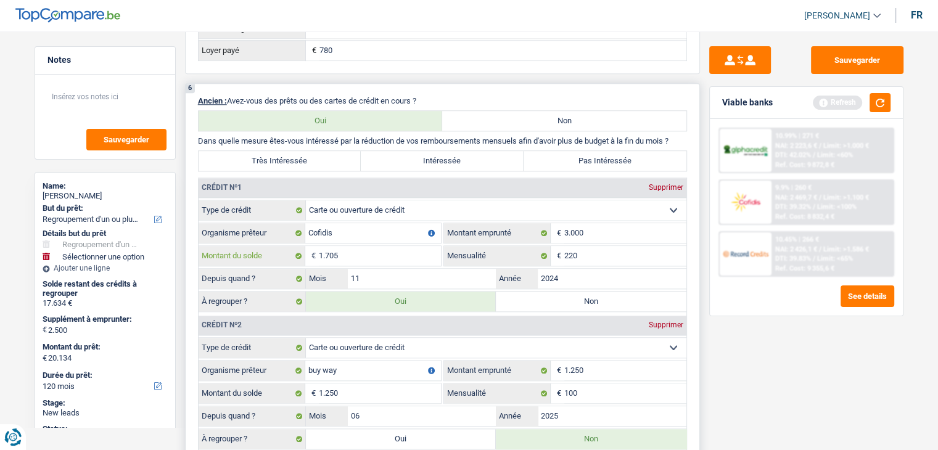
click at [309, 247] on div "1.705 € Montant du solde" at bounding box center [319, 256] width 242 height 20
click at [386, 247] on input "1.705" at bounding box center [380, 256] width 122 height 20
click at [368, 249] on input "1.705" at bounding box center [380, 256] width 122 height 20
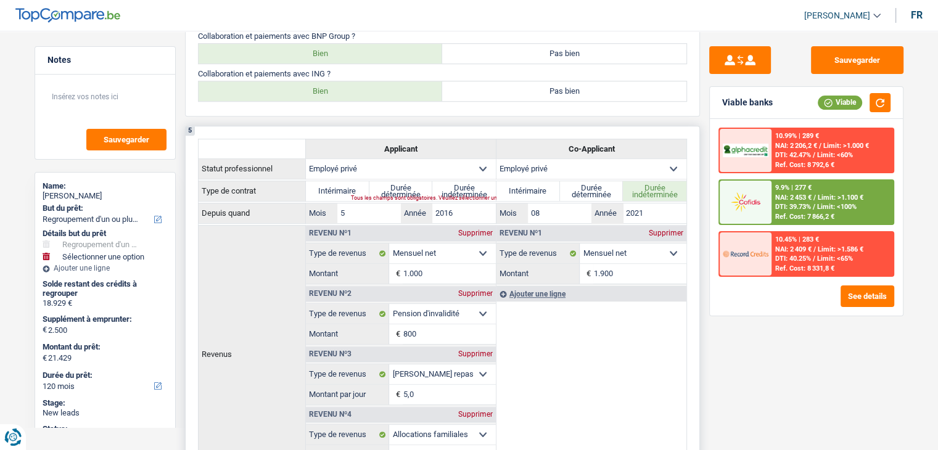
scroll to position [432, 0]
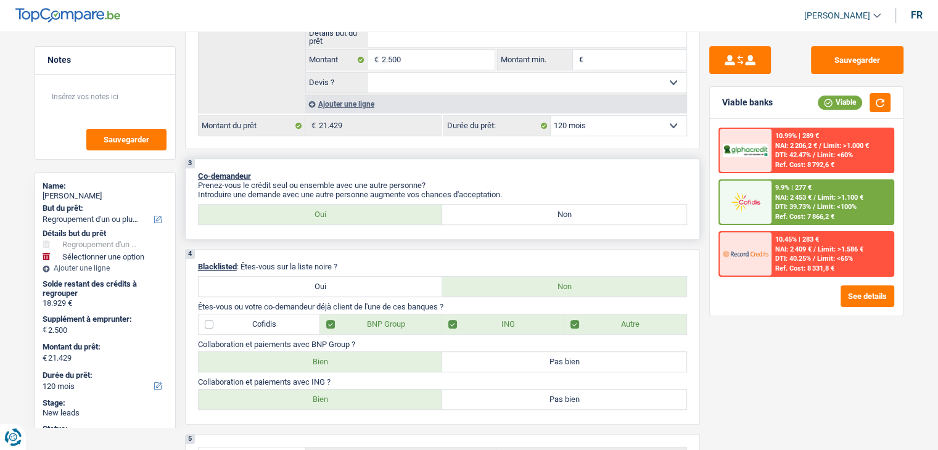
click at [515, 186] on div "Prenez-vous le crédit seul ou ensemble avec une autre personne? Introduire une …" at bounding box center [442, 190] width 489 height 18
click at [513, 190] on p "Introduire une demande avec une autre personne augmente vos chances d'acceptati…" at bounding box center [442, 194] width 489 height 9
click at [502, 193] on p "Introduire une demande avec une autre personne augmente vos chances d'acceptati…" at bounding box center [442, 194] width 489 height 9
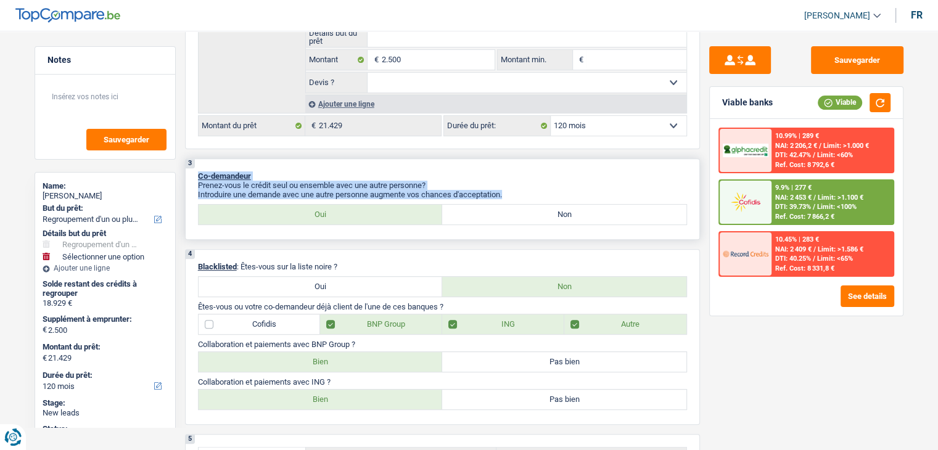
drag, startPoint x: 508, startPoint y: 192, endPoint x: 197, endPoint y: 173, distance: 311.3
click at [197, 173] on div "3 Co-demandeur Prenez-vous le crédit seul ou ensemble avec une autre personne? …" at bounding box center [442, 198] width 515 height 81
click at [360, 159] on div "3 Co-demandeur Prenez-vous le crédit seul ou ensemble avec une autre personne? …" at bounding box center [442, 198] width 515 height 81
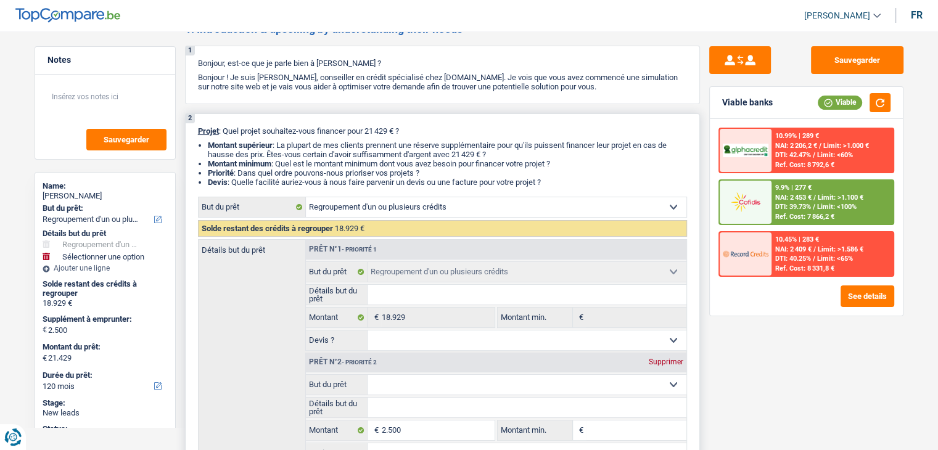
scroll to position [0, 0]
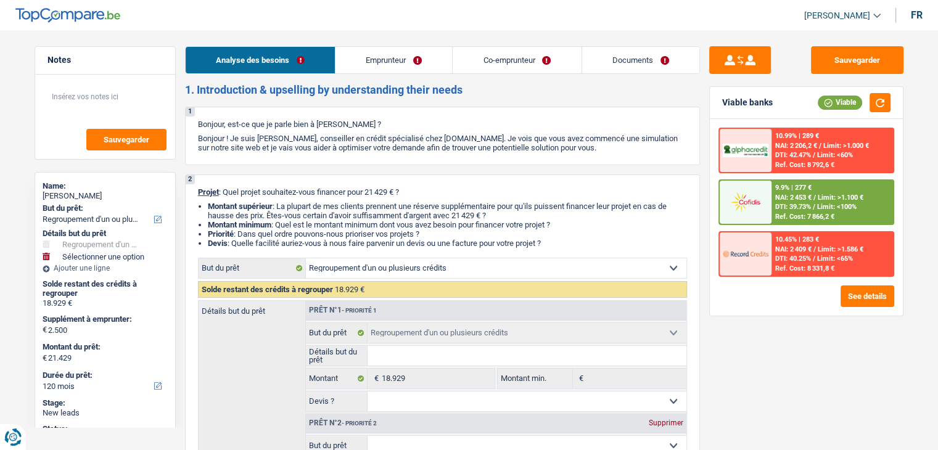
click at [383, 62] on link "Emprunteur" at bounding box center [393, 60] width 117 height 27
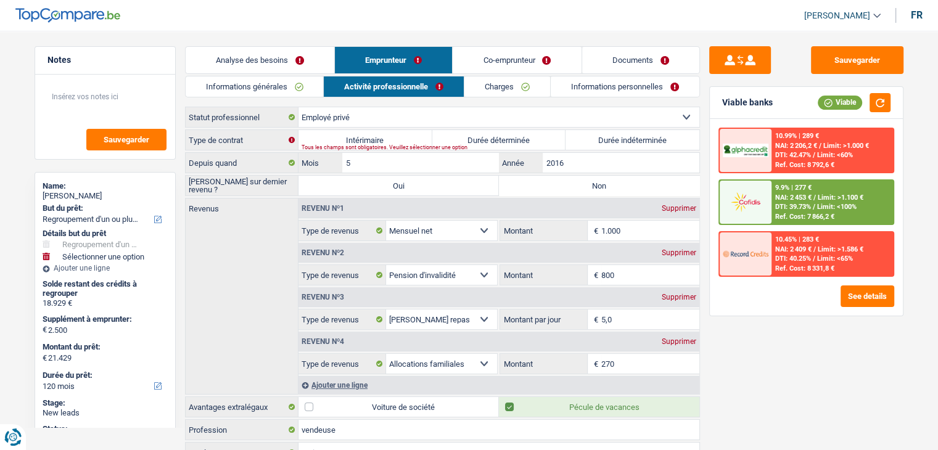
click at [268, 67] on link "Analyse des besoins" at bounding box center [260, 60] width 149 height 27
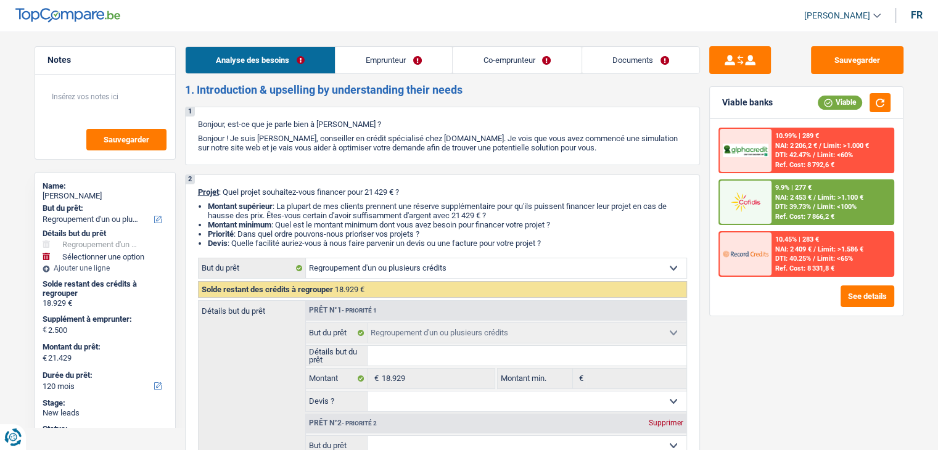
click at [488, 60] on link "Co-emprunteur" at bounding box center [516, 60] width 128 height 27
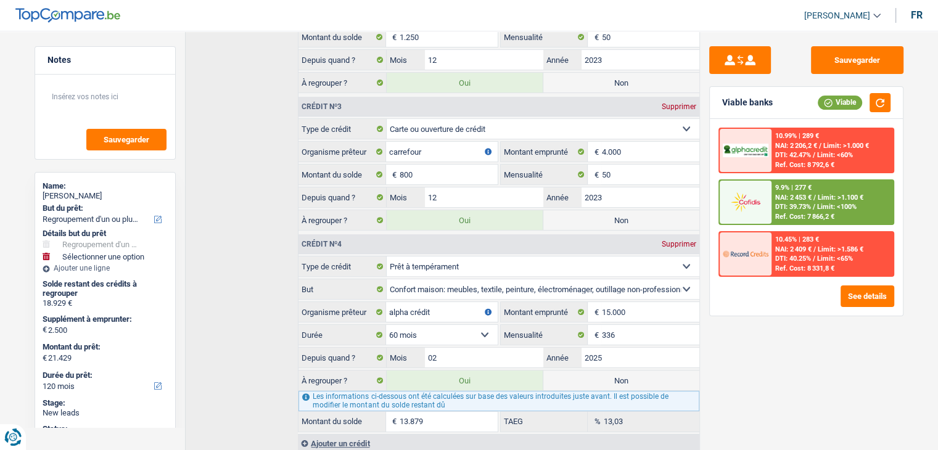
scroll to position [404, 0]
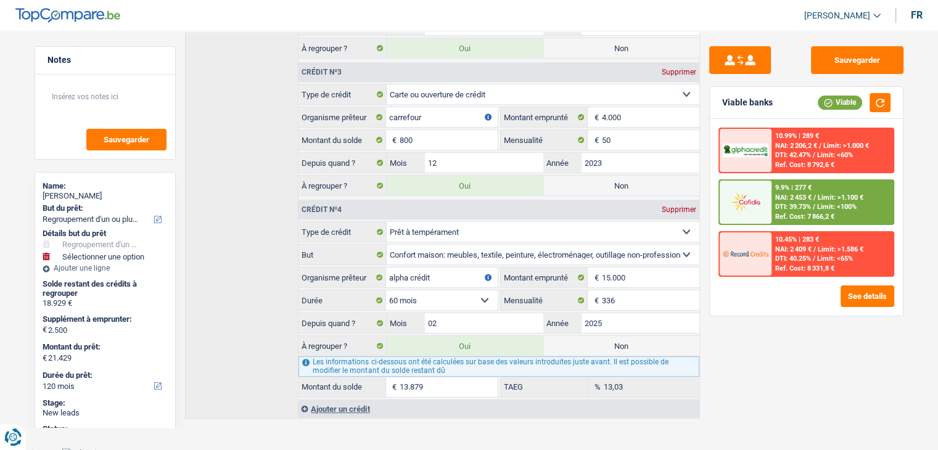
click at [814, 395] on div "Sauvegarder Viable banks Viable 10.99% | 289 € NAI: 2 206,2 € / Limit: >1.000 €…" at bounding box center [806, 236] width 213 height 381
click at [767, 358] on div "Sauvegarder Viable banks Viable 10.99% | 289 € NAI: 2 206,2 € / Limit: >1.000 €…" at bounding box center [806, 236] width 213 height 381
click at [753, 365] on div "Sauvegarder Viable banks Viable 10.99% | 289 € NAI: 2 206,2 € / Limit: >1.000 €…" at bounding box center [806, 236] width 213 height 381
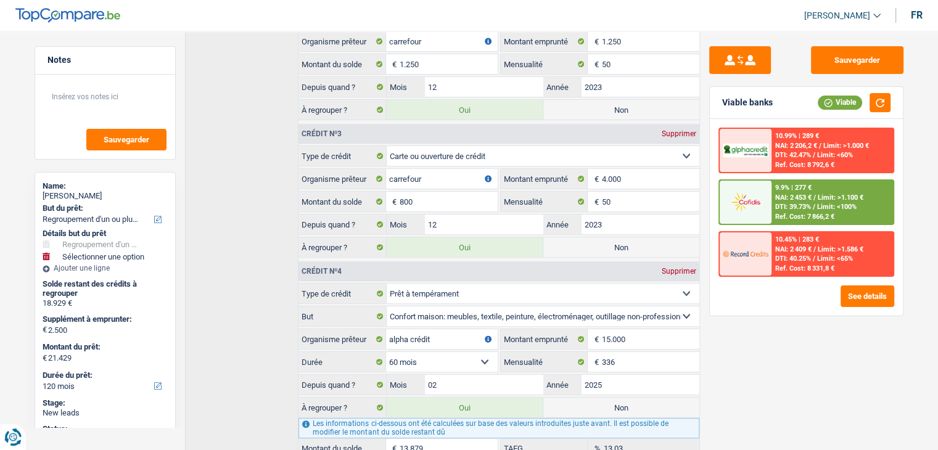
scroll to position [281, 0]
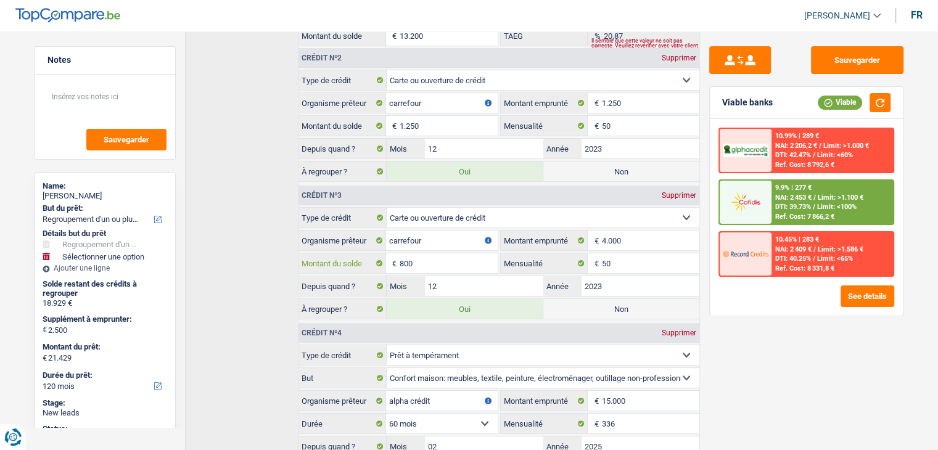
drag, startPoint x: 420, startPoint y: 262, endPoint x: 396, endPoint y: 262, distance: 24.7
click at [396, 262] on div "800 € Montant du solde" at bounding box center [397, 263] width 198 height 20
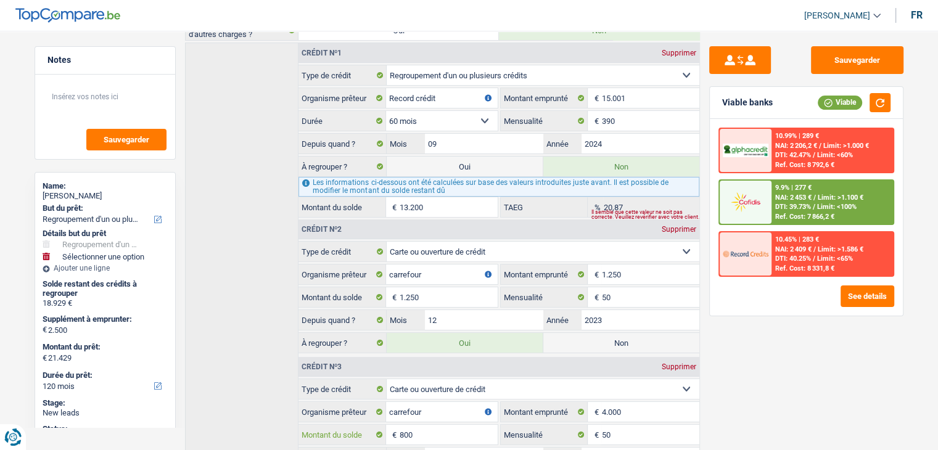
scroll to position [35, 0]
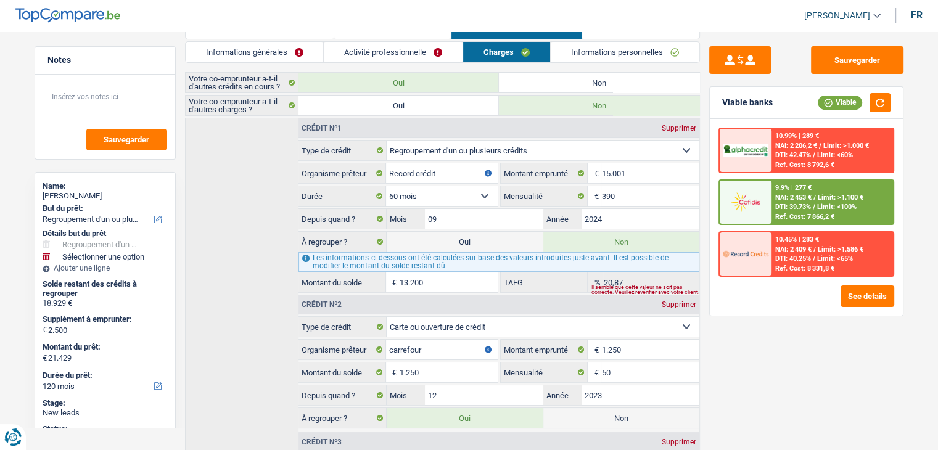
click at [735, 325] on div "Sauvegarder Viable banks Viable 10.99% | 289 € NAI: 2 206,2 € / Limit: >1.000 €…" at bounding box center [806, 236] width 213 height 381
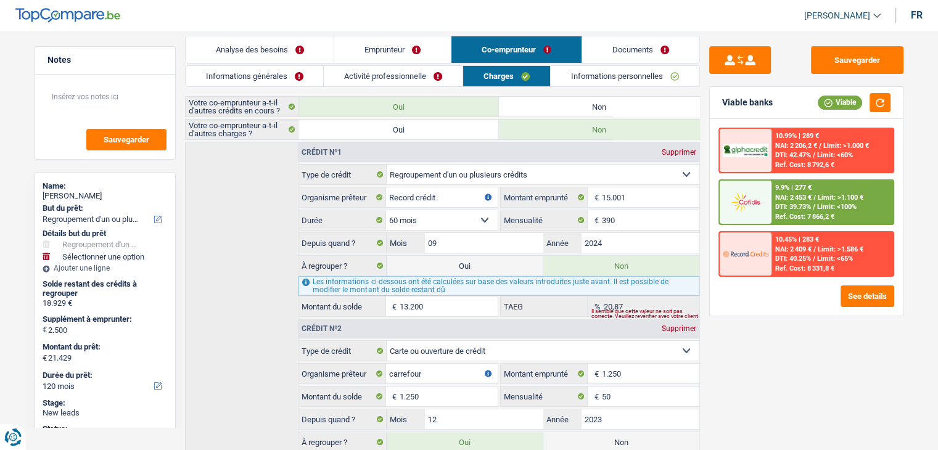
scroll to position [0, 0]
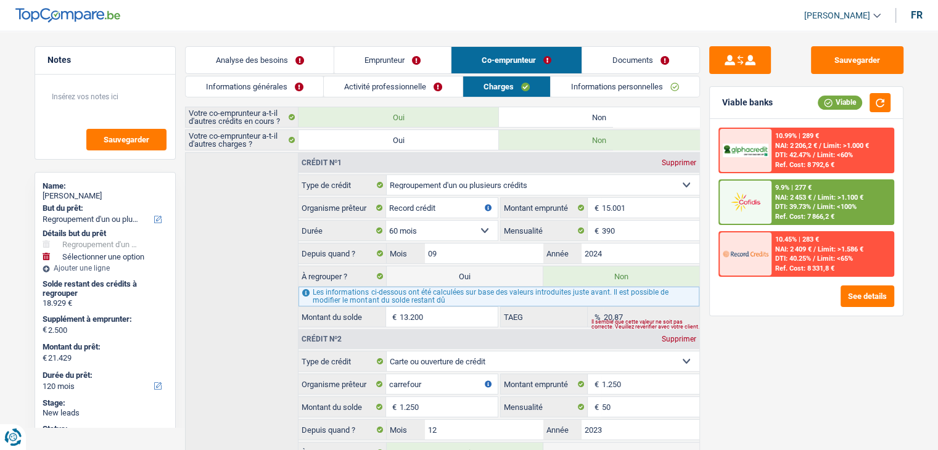
click at [271, 57] on link "Analyse des besoins" at bounding box center [260, 60] width 149 height 27
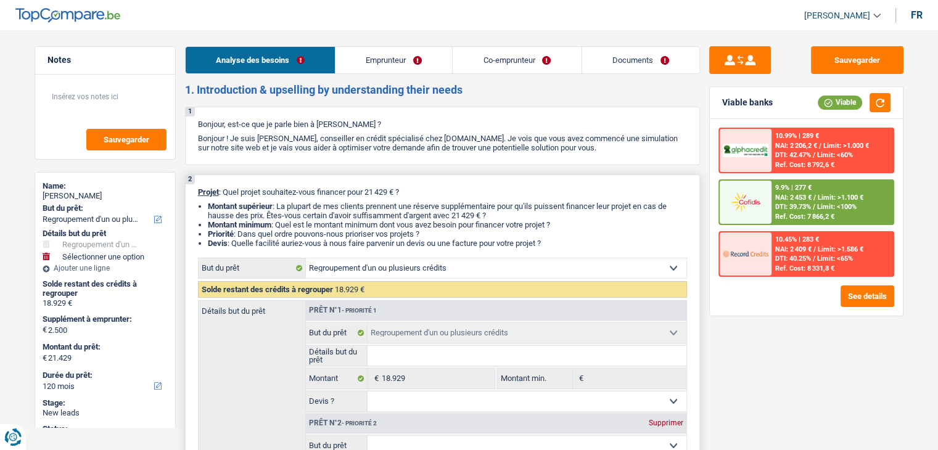
drag, startPoint x: 552, startPoint y: 242, endPoint x: 189, endPoint y: 190, distance: 367.4
click at [189, 190] on div "2 Projet : Quel projet souhaitez-vous financer pour 21 429 € ? Montant supérieu…" at bounding box center [442, 377] width 515 height 406
click at [197, 200] on div "2 Projet : Quel projet souhaitez-vous financer pour 21 429 € ? Montant supérieu…" at bounding box center [442, 377] width 515 height 406
drag, startPoint x: 195, startPoint y: 188, endPoint x: 204, endPoint y: 192, distance: 9.4
click at [195, 187] on div "2 Projet : Quel projet souhaitez-vous financer pour 21 429 € ? Montant supérieu…" at bounding box center [442, 377] width 515 height 406
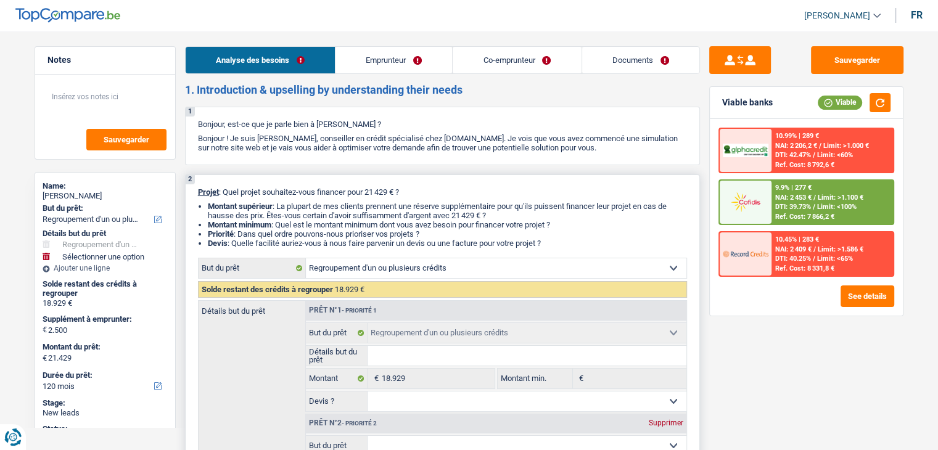
click at [201, 191] on span "Projet" at bounding box center [208, 191] width 21 height 9
click at [404, 57] on link "Emprunteur" at bounding box center [393, 60] width 117 height 27
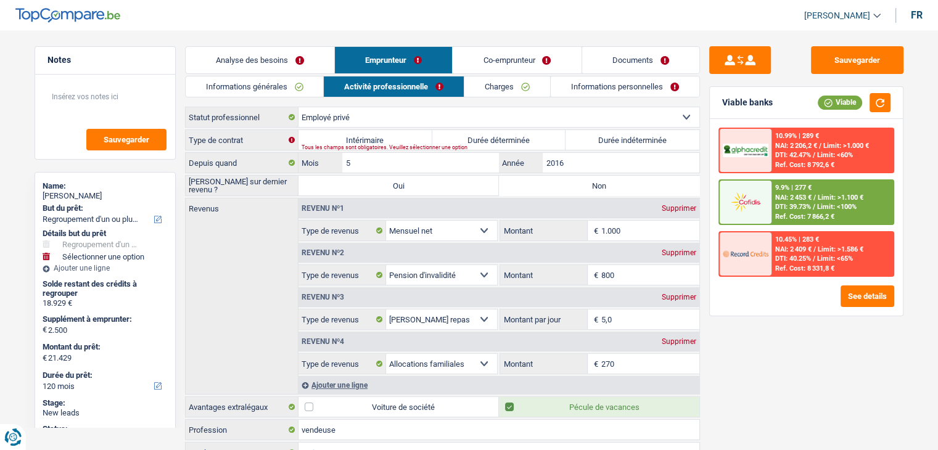
click at [470, 72] on link "Co-emprunteur" at bounding box center [516, 60] width 128 height 27
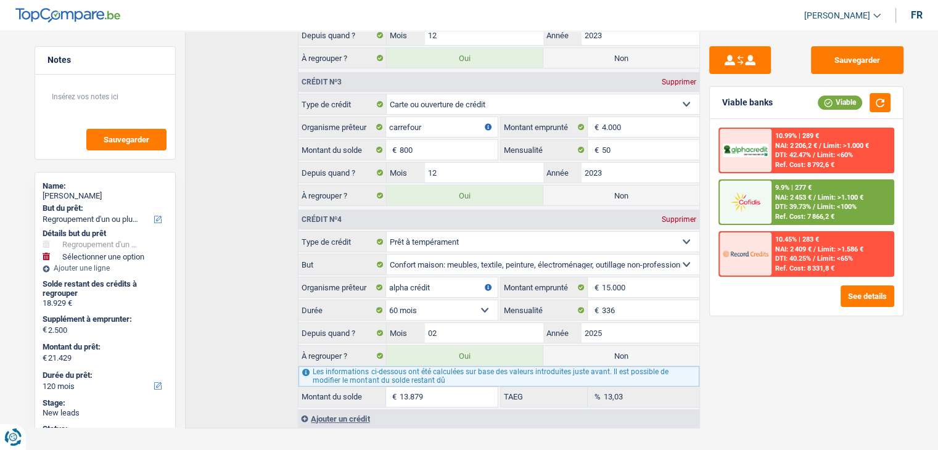
scroll to position [404, 0]
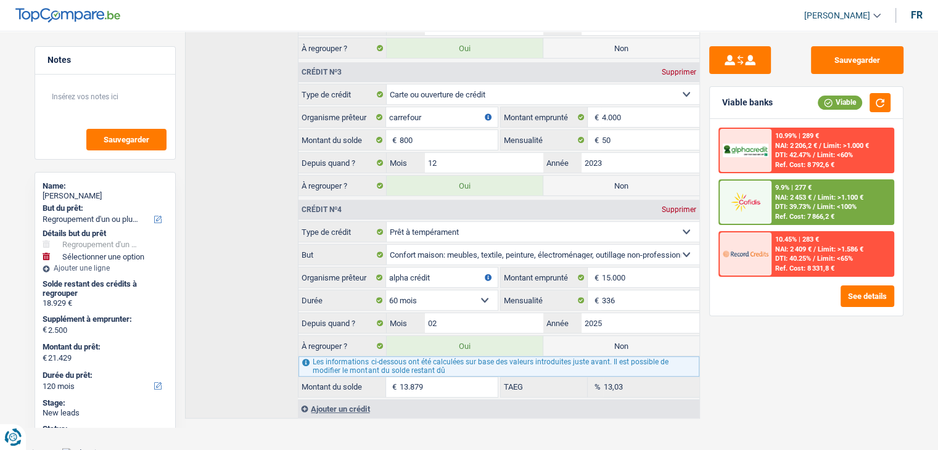
click at [362, 405] on div "Ajouter un crédit" at bounding box center [498, 408] width 401 height 18
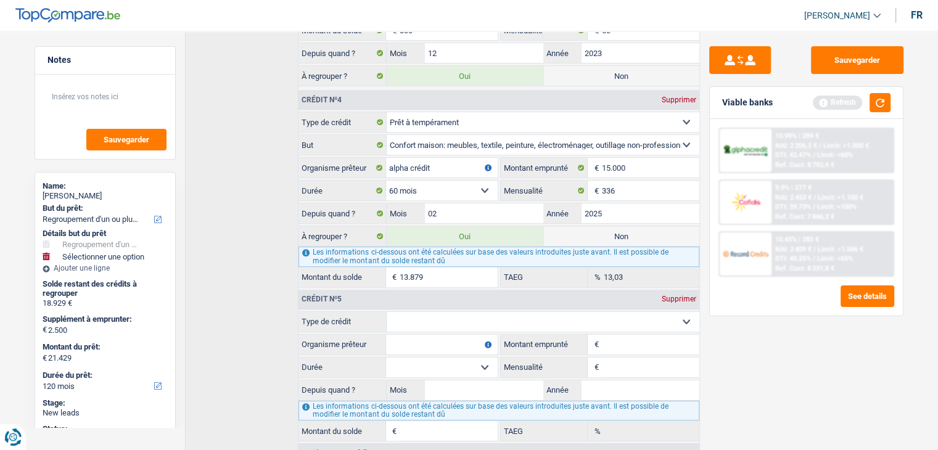
scroll to position [557, 0]
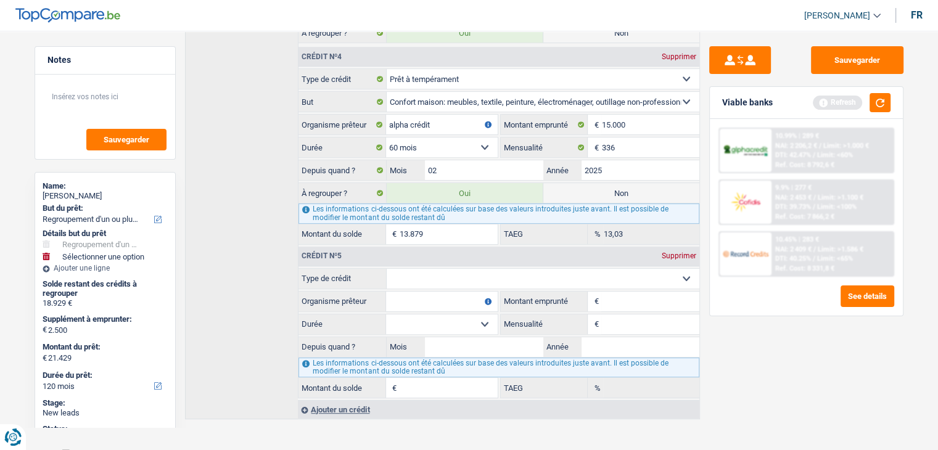
drag, startPoint x: 487, startPoint y: 271, endPoint x: 473, endPoint y: 280, distance: 16.1
click at [487, 271] on select "Carte ou ouverture de crédit Prêt hypothécaire Vente à tempérament Prêt à tempé…" at bounding box center [543, 279] width 313 height 20
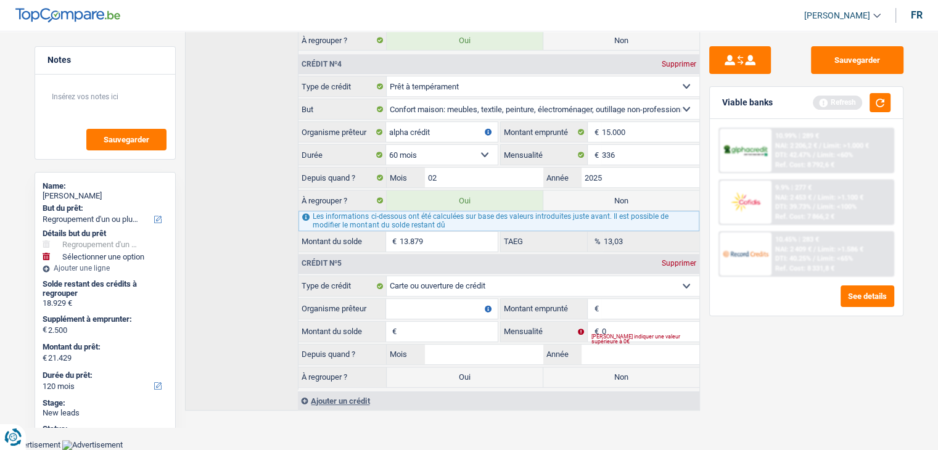
scroll to position [541, 0]
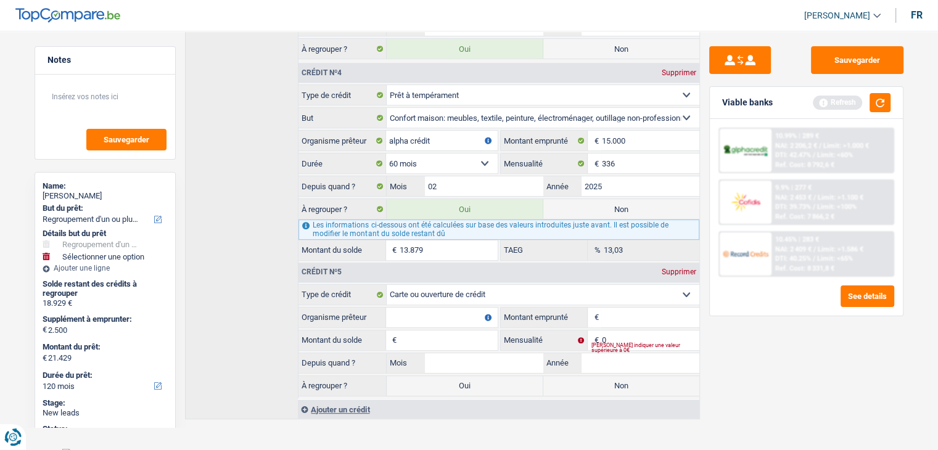
drag, startPoint x: 616, startPoint y: 303, endPoint x: 550, endPoint y: 322, distance: 69.4
click at [616, 308] on input "Montant emprunté" at bounding box center [649, 318] width 97 height 20
click at [464, 309] on input "Organisme prêteur" at bounding box center [441, 318] width 111 height 20
click at [641, 309] on input "Montant emprunté" at bounding box center [649, 318] width 97 height 20
click at [464, 330] on input "Montant du solde" at bounding box center [447, 340] width 97 height 20
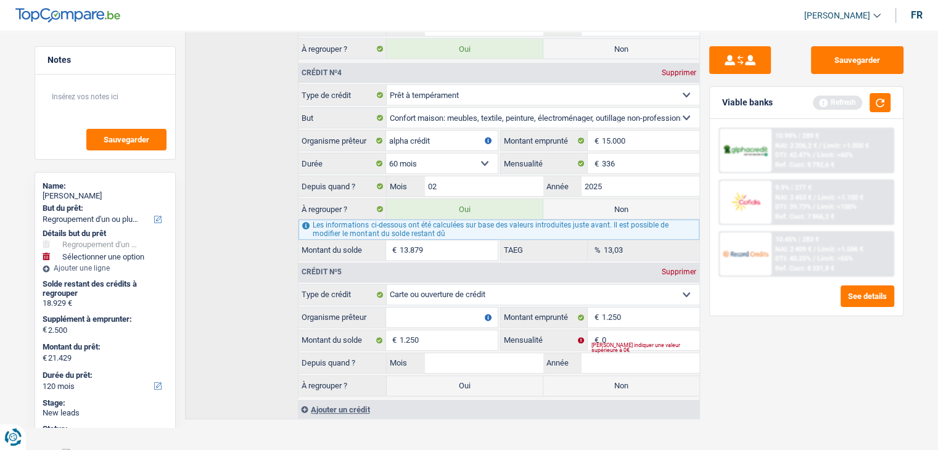
click at [454, 313] on input "Organisme prêteur" at bounding box center [441, 318] width 111 height 20
click at [627, 332] on input "0" at bounding box center [649, 340] width 97 height 20
click at [627, 357] on input "Année" at bounding box center [640, 363] width 118 height 20
click at [804, 364] on div "Sauvegarder Viable banks Refresh 10.99% | 289 € NAI: 2 206,2 € / Limit: >1.000 …" at bounding box center [806, 236] width 213 height 381
click at [634, 356] on input "Année" at bounding box center [640, 363] width 118 height 20
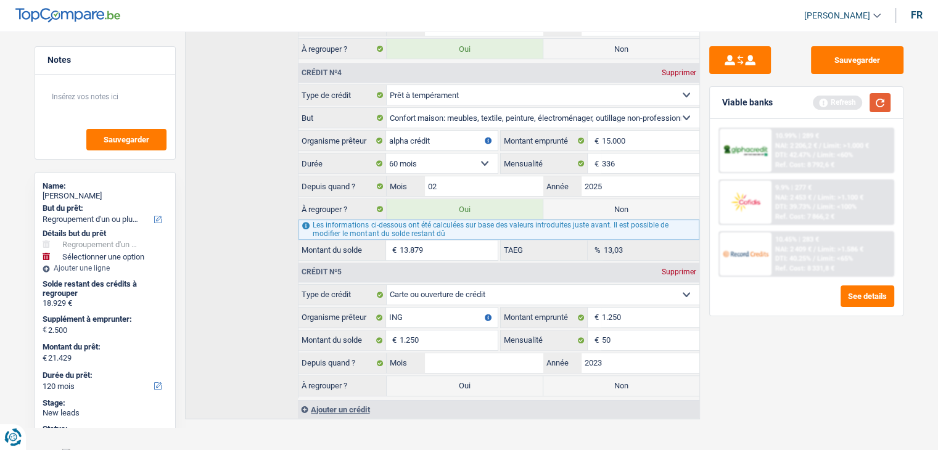
click at [882, 101] on button "button" at bounding box center [879, 102] width 21 height 19
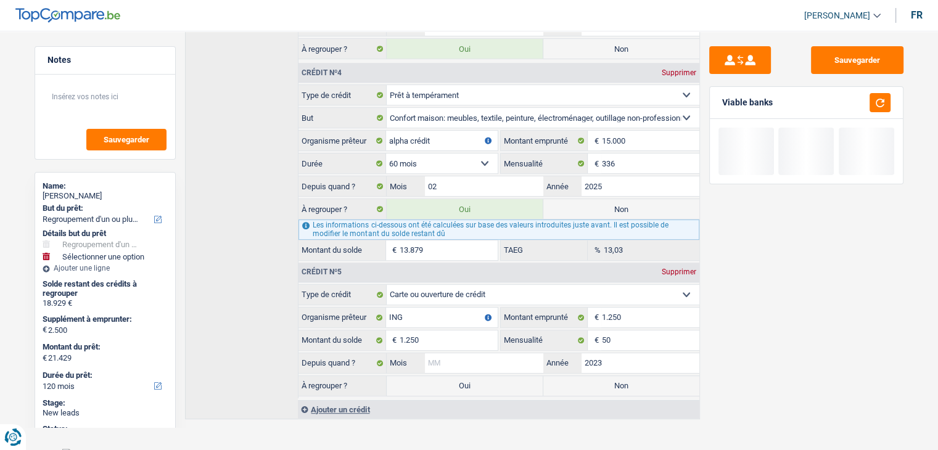
click at [501, 362] on input "Mois" at bounding box center [484, 363] width 118 height 20
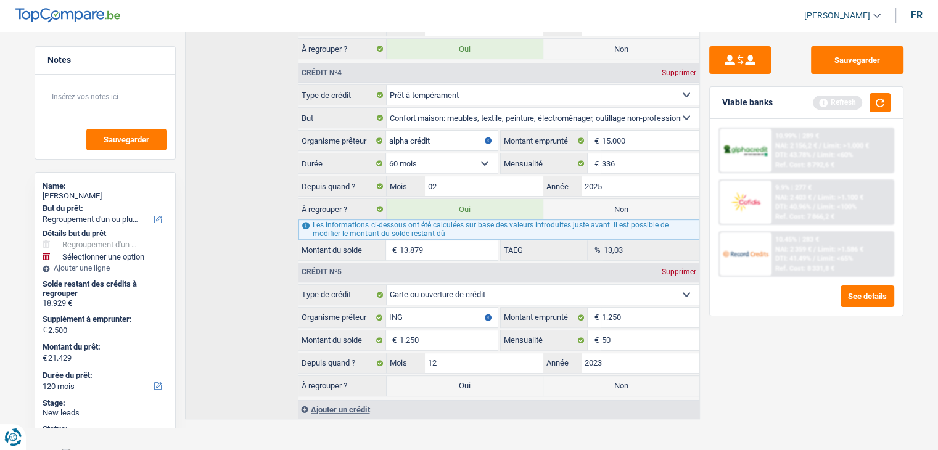
click at [784, 329] on div "Sauvegarder Viable banks Refresh 10.99% | 289 € NAI: 2 156,2 € / Limit: >1.000 …" at bounding box center [806, 236] width 213 height 381
click at [758, 359] on div "Sauvegarder Viable banks Refresh 10.99% | 289 € NAI: 2 156,2 € / Limit: >1.000 …" at bounding box center [806, 236] width 213 height 381
drag, startPoint x: 522, startPoint y: 364, endPoint x: 510, endPoint y: 380, distance: 20.2
click at [522, 364] on input "12" at bounding box center [484, 363] width 118 height 20
click at [503, 383] on label "Oui" at bounding box center [465, 386] width 156 height 20
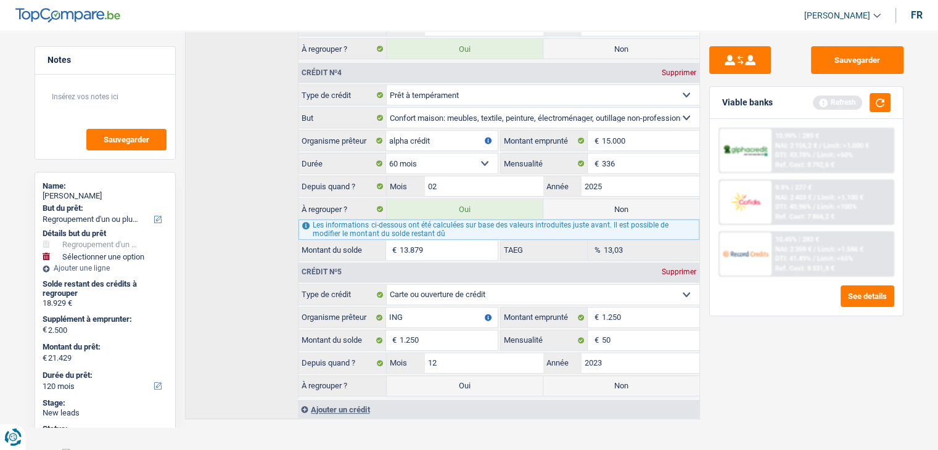
click at [503, 383] on input "Oui" at bounding box center [465, 386] width 156 height 20
click at [882, 94] on button "button" at bounding box center [879, 102] width 21 height 19
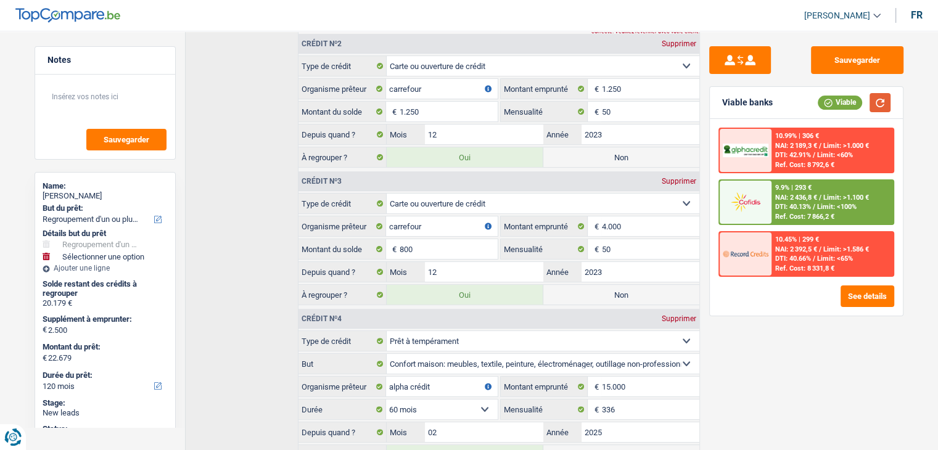
scroll to position [0, 0]
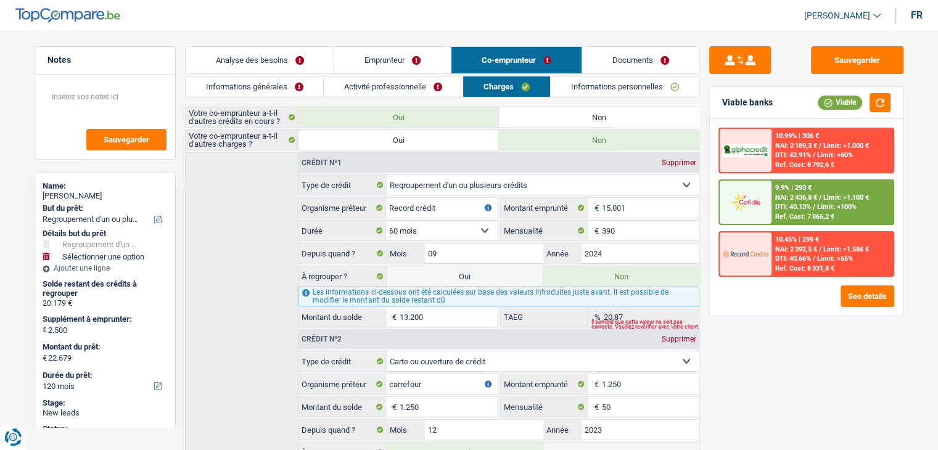
click at [287, 63] on link "Analyse des besoins" at bounding box center [260, 60] width 149 height 27
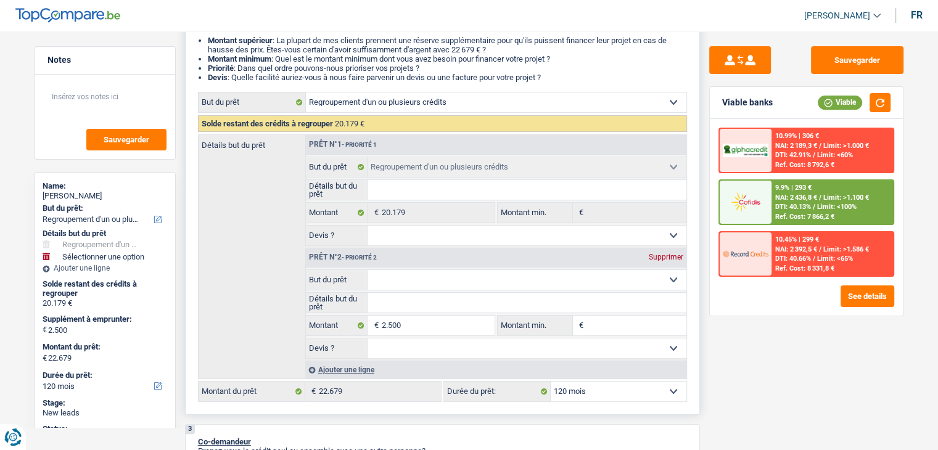
scroll to position [185, 0]
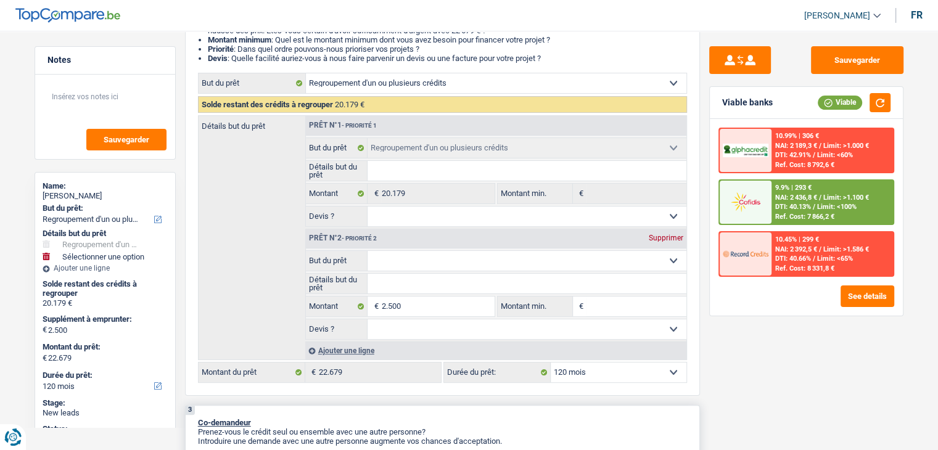
click at [446, 408] on div "3 Co-demandeur Prenez-vous le crédit seul ou ensemble avec une autre personne? …" at bounding box center [442, 445] width 515 height 81
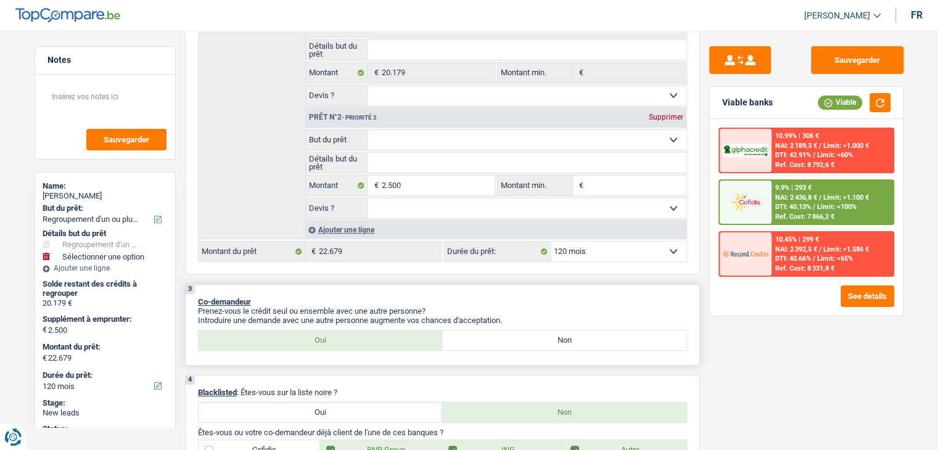
scroll to position [308, 0]
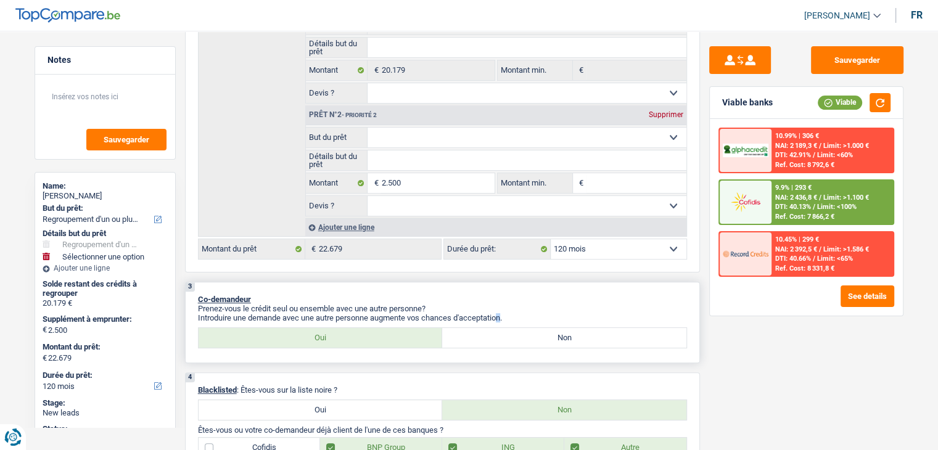
click at [505, 314] on p "Introduire une demande avec une autre personne augmente vos chances d'acceptati…" at bounding box center [442, 317] width 489 height 9
click at [506, 314] on p "Introduire une demande avec une autre personne augmente vos chances d'acceptati…" at bounding box center [442, 317] width 489 height 9
drag, startPoint x: 501, startPoint y: 314, endPoint x: 195, endPoint y: 297, distance: 306.9
click at [192, 292] on div "3 Co-demandeur Prenez-vous le crédit seul ou ensemble avec une autre personne? …" at bounding box center [442, 322] width 515 height 81
click at [195, 297] on div "3 Co-demandeur Prenez-vous le crédit seul ou ensemble avec une autre personne? …" at bounding box center [442, 322] width 515 height 81
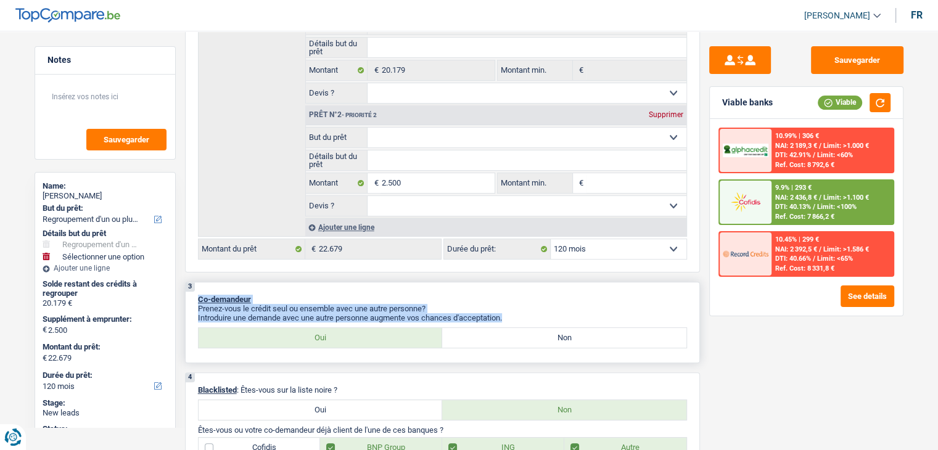
drag, startPoint x: 195, startPoint y: 297, endPoint x: 520, endPoint y: 313, distance: 325.3
click at [520, 313] on div "3 Co-demandeur Prenez-vous le crédit seul ou ensemble avec une autre personne? …" at bounding box center [442, 322] width 515 height 81
click at [520, 313] on p "Introduire une demande avec une autre personne augmente vos chances d'acceptati…" at bounding box center [442, 317] width 489 height 9
drag, startPoint x: 509, startPoint y: 314, endPoint x: 190, endPoint y: 300, distance: 319.0
click at [190, 300] on div "3 Co-demandeur Prenez-vous le crédit seul ou ensemble avec une autre personne? …" at bounding box center [442, 322] width 515 height 81
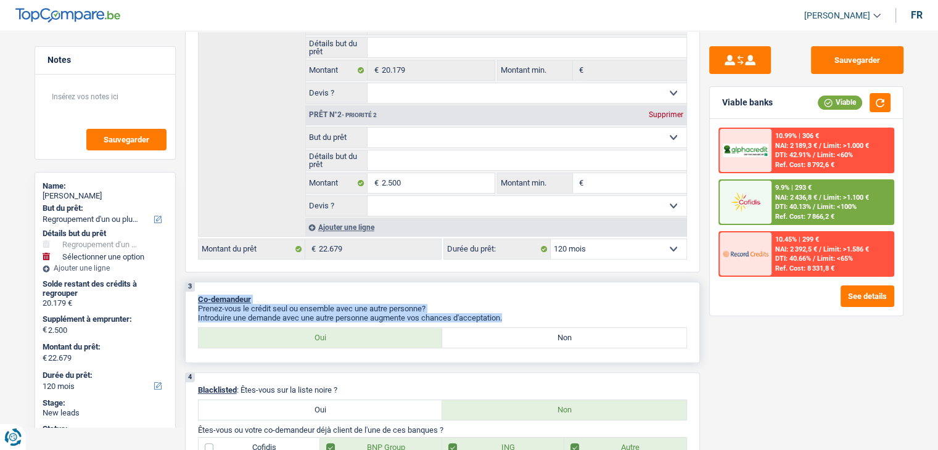
click at [190, 300] on div "3 Co-demandeur Prenez-vous le crédit seul ou ensemble avec une autre personne? …" at bounding box center [442, 322] width 515 height 81
click at [591, 176] on input "Montant min." at bounding box center [636, 183] width 100 height 20
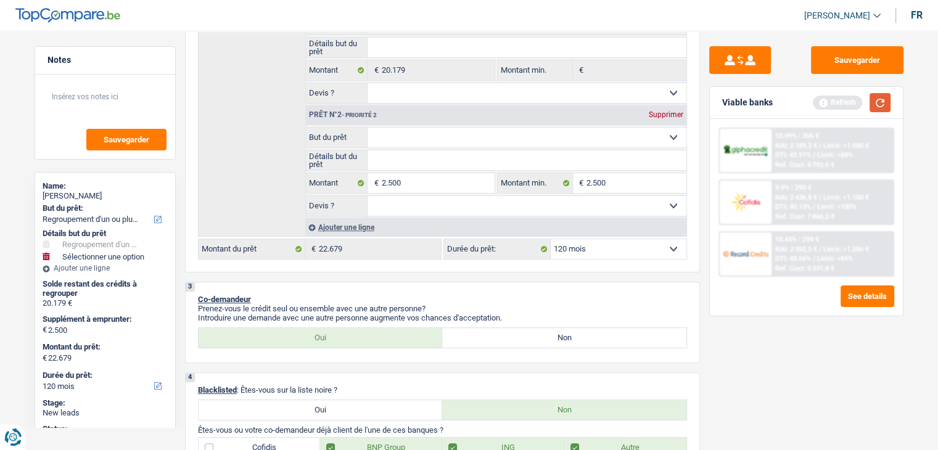
click at [886, 107] on button "button" at bounding box center [879, 102] width 21 height 19
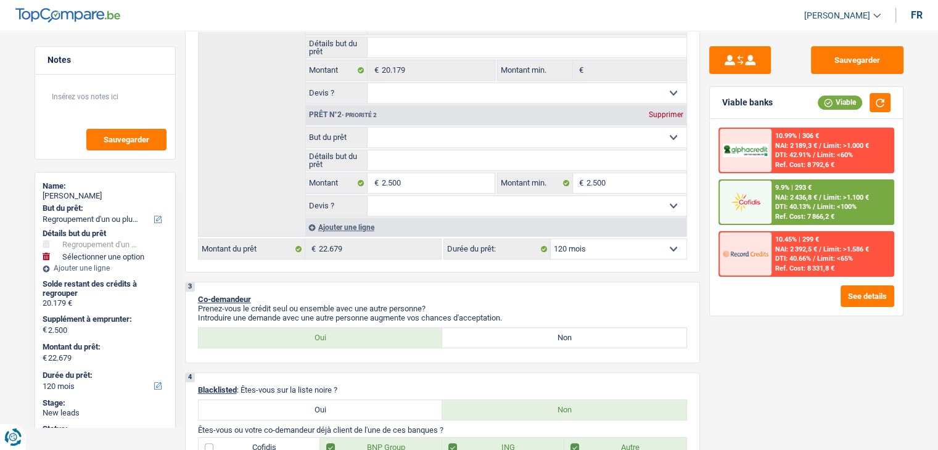
click at [700, 140] on div "Sauvegarder Viable banks Viable 10.99% | 306 € NAI: 2 189,3 € / Limit: >1.000 €…" at bounding box center [806, 236] width 213 height 381
click at [703, 140] on div "Sauvegarder Viable banks Viable 10.99% | 306 € NAI: 2 189,3 € / Limit: >1.000 €…" at bounding box center [806, 236] width 213 height 381
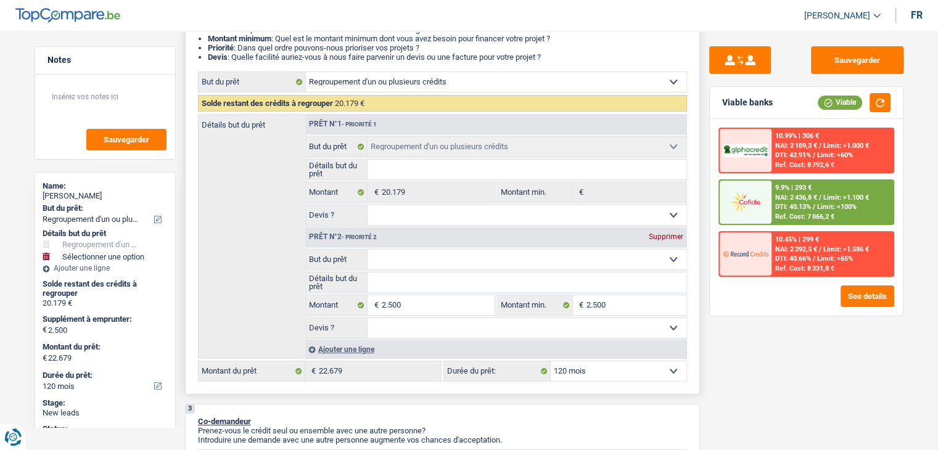
scroll to position [185, 0]
click at [697, 192] on div "2 Projet : Quel projet souhaitez-vous financer pour 22 679 € ? Montant supérieu…" at bounding box center [442, 193] width 515 height 406
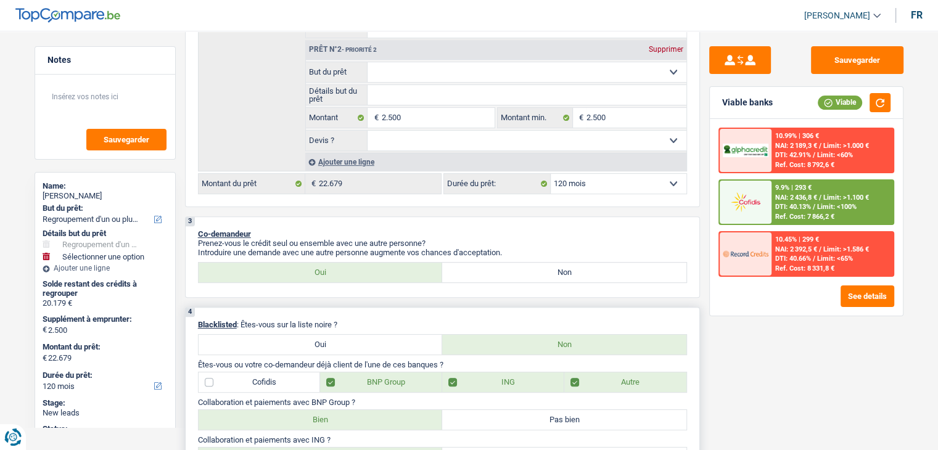
scroll to position [247, 0]
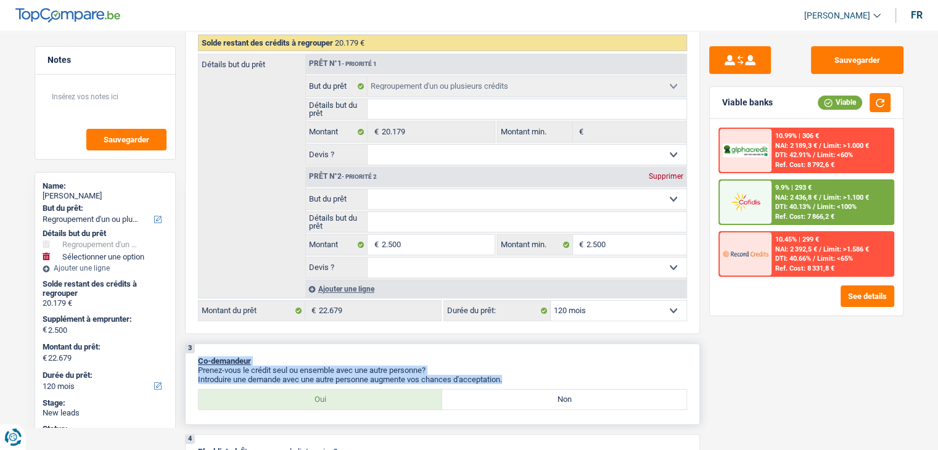
drag, startPoint x: 510, startPoint y: 375, endPoint x: 195, endPoint y: 351, distance: 315.3
click at [195, 351] on div "3 Co-demandeur Prenez-vous le crédit seul ou ensemble avec une autre personne? …" at bounding box center [442, 383] width 515 height 81
click at [234, 347] on div "3 Co-demandeur Prenez-vous le crédit seul ou ensemble avec une autre personne? …" at bounding box center [442, 383] width 515 height 81
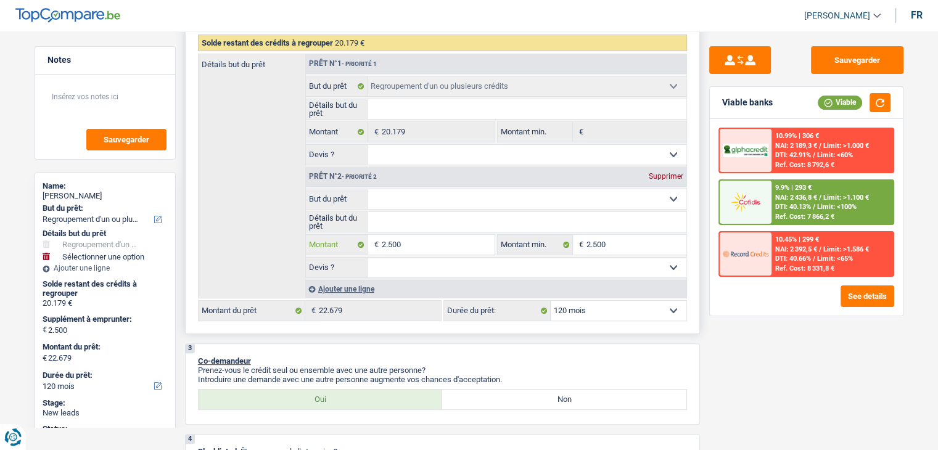
click at [385, 243] on input "2.500" at bounding box center [437, 245] width 113 height 20
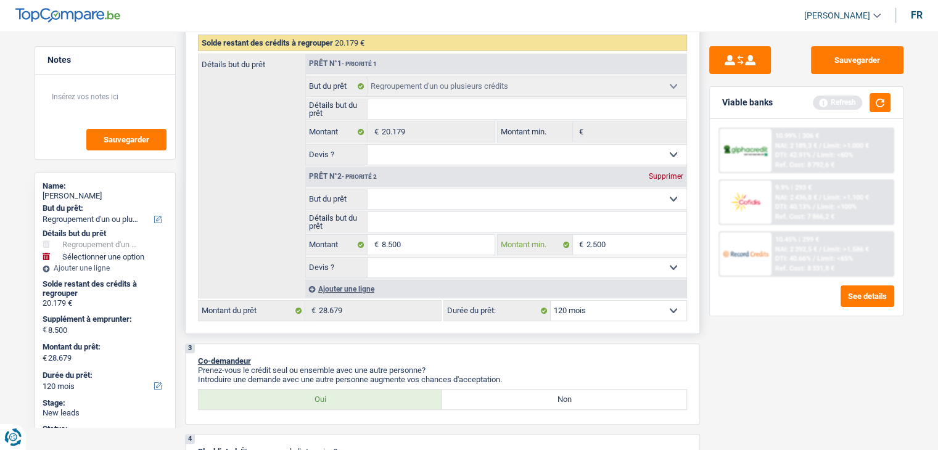
click at [589, 242] on input "2.500" at bounding box center [636, 245] width 100 height 20
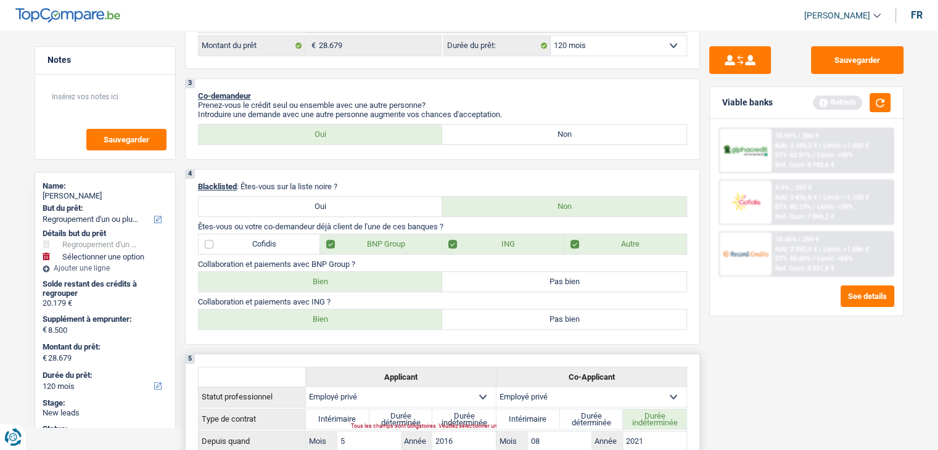
scroll to position [308, 0]
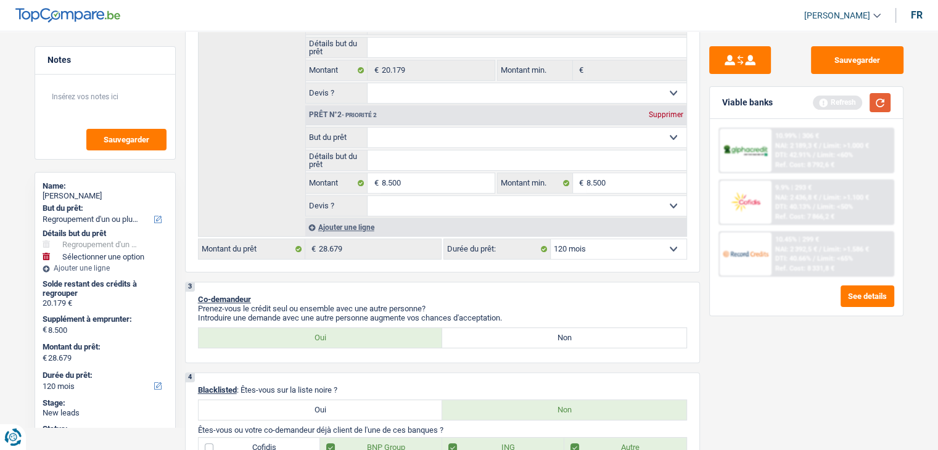
drag, startPoint x: 893, startPoint y: 100, endPoint x: 877, endPoint y: 102, distance: 15.5
click at [893, 100] on div "Viable banks Refresh" at bounding box center [806, 103] width 193 height 32
click at [877, 102] on button "button" at bounding box center [879, 102] width 21 height 19
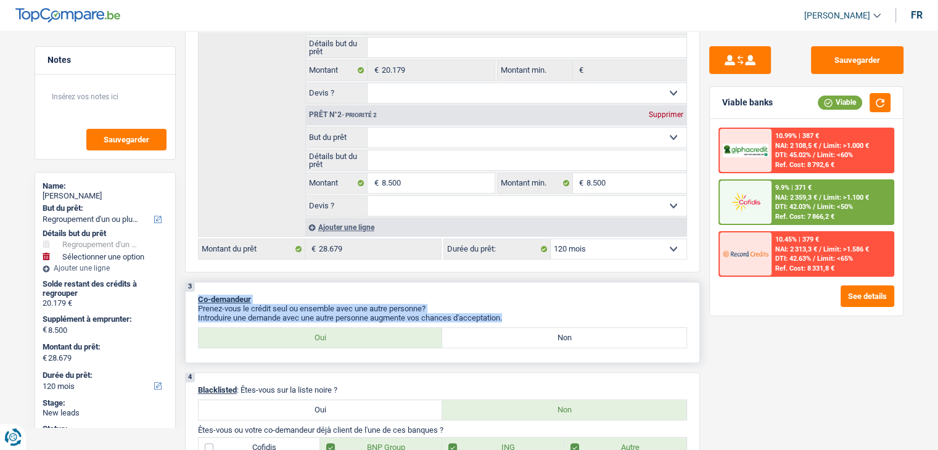
drag, startPoint x: 510, startPoint y: 316, endPoint x: 190, endPoint y: 289, distance: 321.6
click at [190, 289] on div "3 Co-demandeur Prenez-vous le crédit seul ou ensemble avec une autre personne? …" at bounding box center [442, 322] width 515 height 81
click at [261, 282] on div "3 Co-demandeur Prenez-vous le crédit seul ou ensemble avec une autre personne? …" at bounding box center [442, 322] width 515 height 81
click at [271, 282] on div "3 Co-demandeur Prenez-vous le crédit seul ou ensemble avec une autre personne? …" at bounding box center [442, 322] width 515 height 81
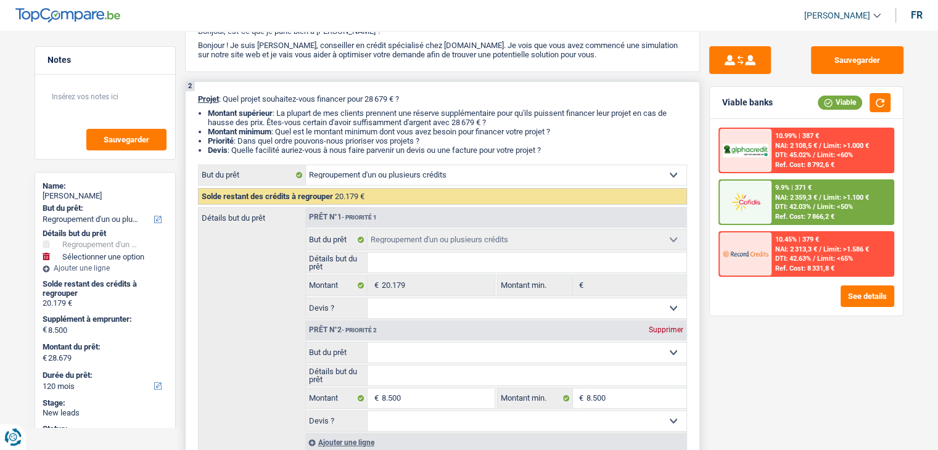
scroll to position [247, 0]
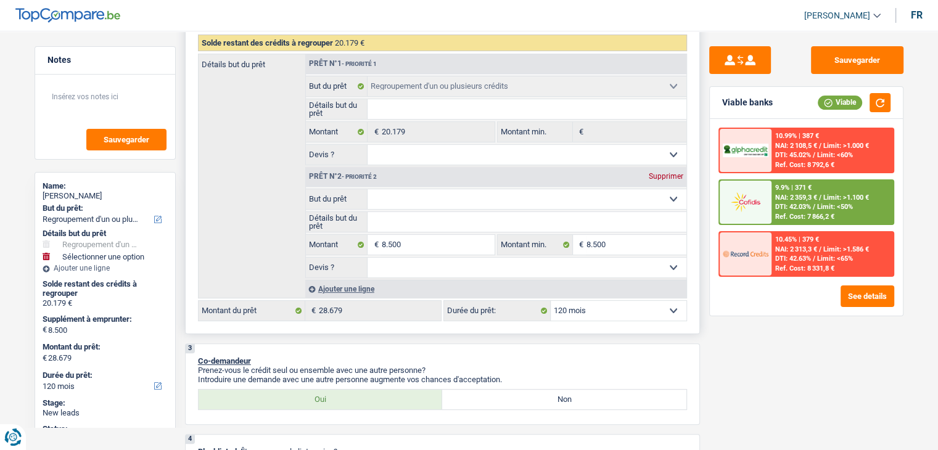
click at [426, 205] on select "Confort maison: meubles, textile, peinture, électroménager, outillage non-profe…" at bounding box center [526, 199] width 319 height 20
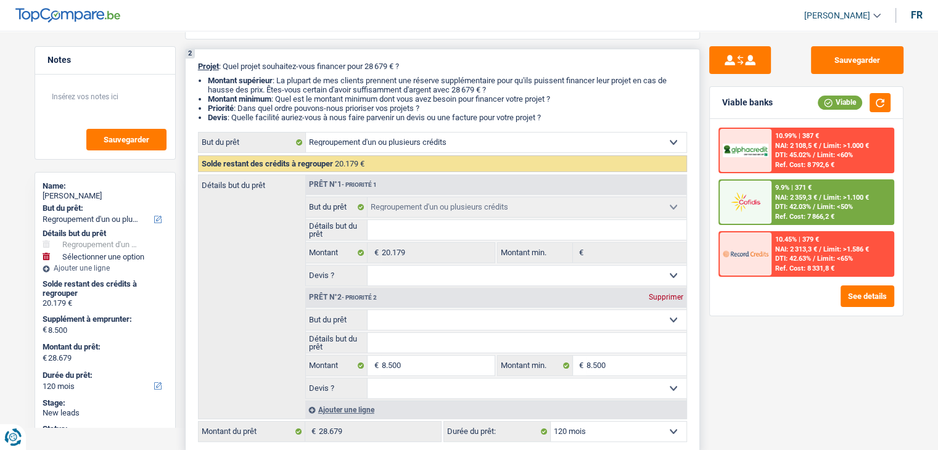
scroll to position [185, 0]
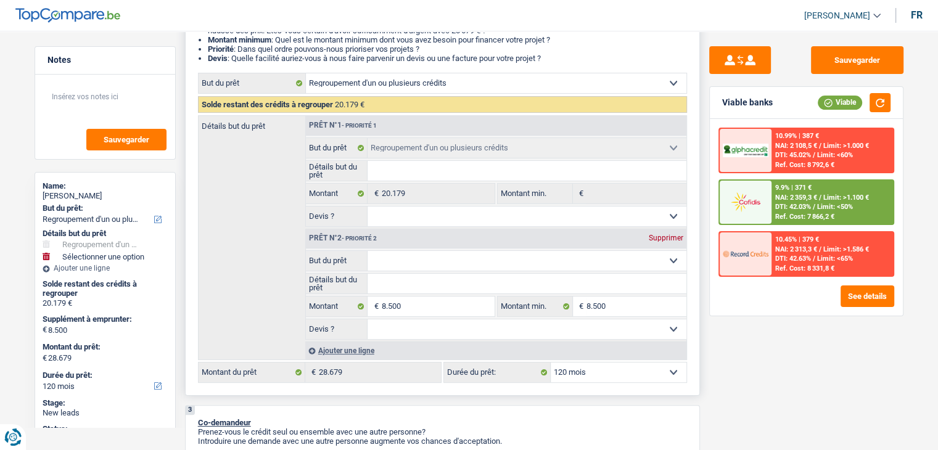
click at [464, 256] on select "Confort maison: meubles, textile, peinture, électroménager, outillage non-profe…" at bounding box center [526, 261] width 319 height 20
click at [367, 251] on select "Confort maison: meubles, textile, peinture, électroménager, outillage non-profe…" at bounding box center [526, 261] width 319 height 20
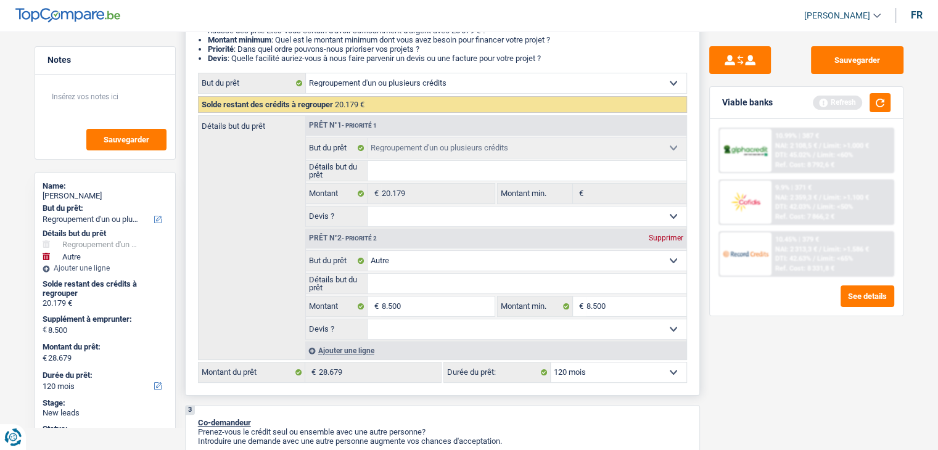
click at [408, 287] on input "Détails but du prêt" at bounding box center [526, 284] width 319 height 20
click at [486, 280] on input "remboursement de facture" at bounding box center [526, 284] width 319 height 20
click at [454, 284] on input "Détails but du prêt" at bounding box center [526, 284] width 319 height 20
click at [417, 284] on input "Détails but du prêt" at bounding box center [526, 284] width 319 height 20
click at [743, 346] on div "Sauvegarder Viable banks Refresh 10.99% | 387 € NAI: 2 108,5 € / Limit: >1.000 …" at bounding box center [806, 236] width 213 height 381
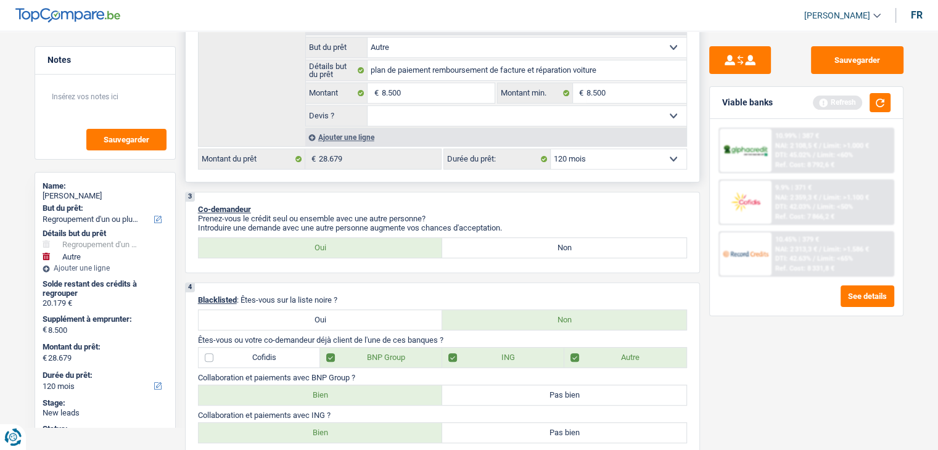
scroll to position [308, 0]
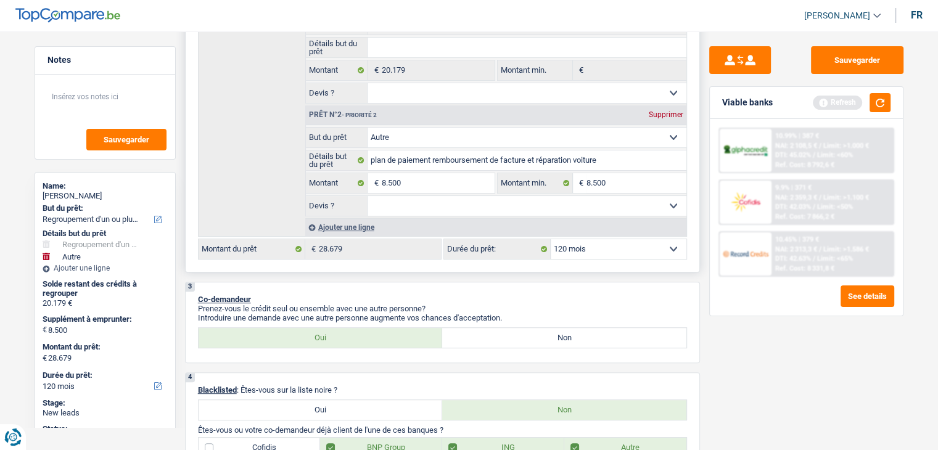
click at [439, 209] on select "Oui Non Non répondu Sélectionner une option" at bounding box center [526, 206] width 319 height 20
click at [367, 196] on select "Oui Non Non répondu Sélectionner une option" at bounding box center [526, 206] width 319 height 20
click at [880, 96] on button "button" at bounding box center [879, 102] width 21 height 19
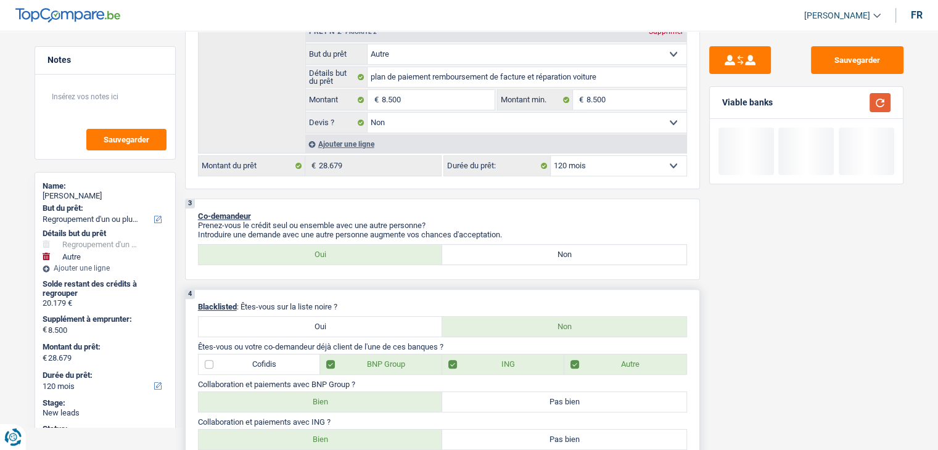
scroll to position [555, 0]
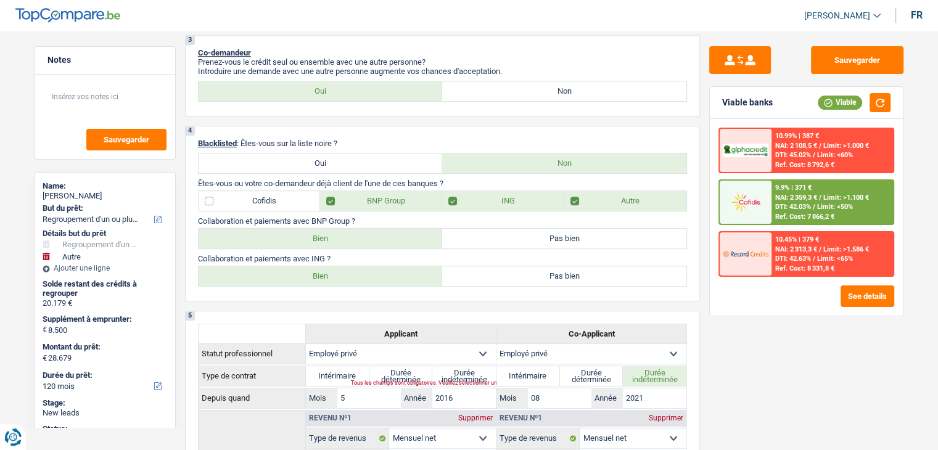
click at [774, 220] on div "9.9% | 371 € NAI: 2 359,3 € / Limit: >1.100 € DTI: 42.03% / Limit: <50% Ref. Co…" at bounding box center [831, 202] width 121 height 43
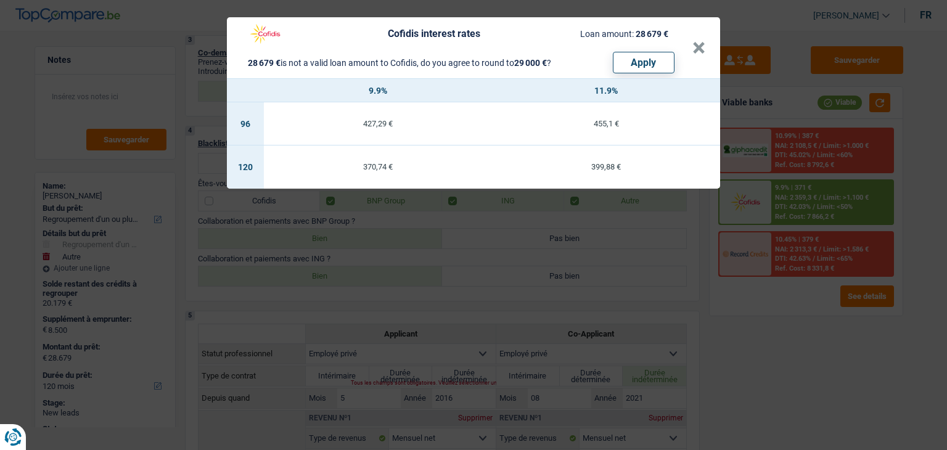
click at [756, 297] on div "Cofidis interest rates Loan amount: 28 679 € 28 679 € is not a valid loan amoun…" at bounding box center [473, 225] width 947 height 450
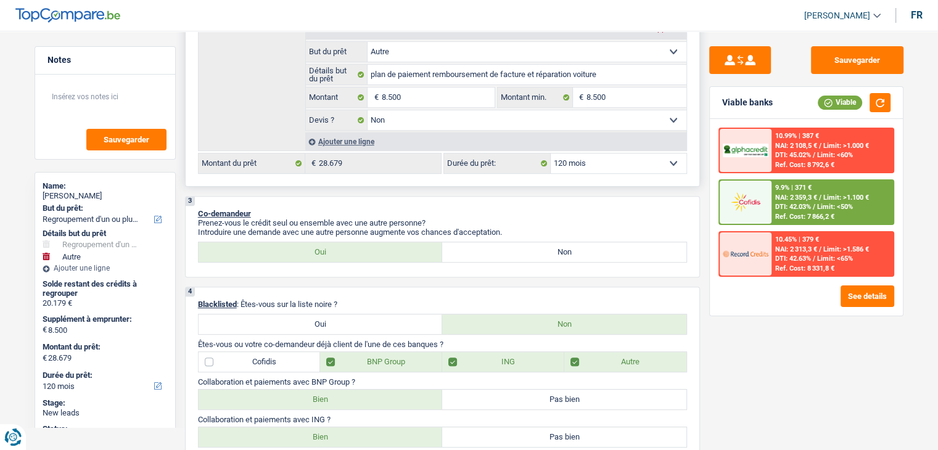
scroll to position [308, 0]
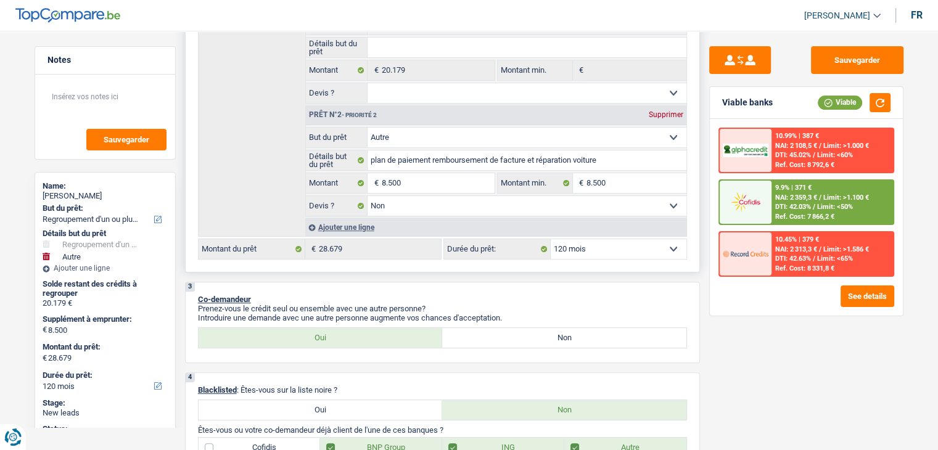
click at [438, 94] on select "Oui Non Non répondu Sélectionner une option" at bounding box center [526, 93] width 319 height 20
click at [367, 83] on select "Oui Non Non répondu Sélectionner une option" at bounding box center [526, 93] width 319 height 20
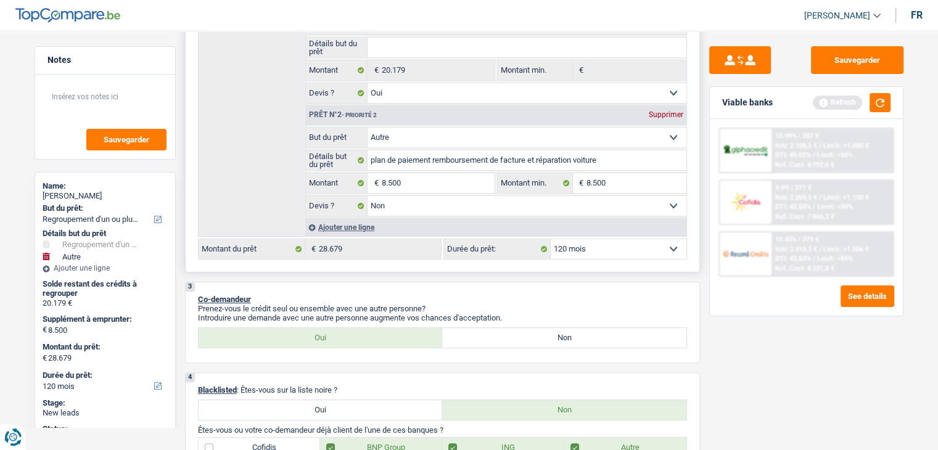
click at [567, 246] on select "12 mois 18 mois 24 mois 30 mois 36 mois 42 mois 48 mois 60 mois 72 mois 84 mois…" at bounding box center [618, 249] width 136 height 20
click at [550, 239] on select "12 mois 18 mois 24 mois 30 mois 36 mois 42 mois 48 mois 60 mois 72 mois 84 mois…" at bounding box center [618, 249] width 136 height 20
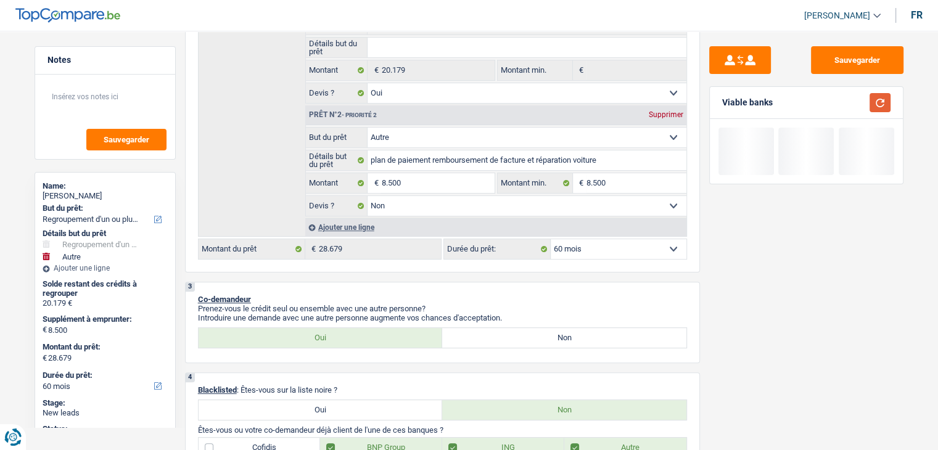
click at [876, 102] on button "button" at bounding box center [879, 102] width 21 height 19
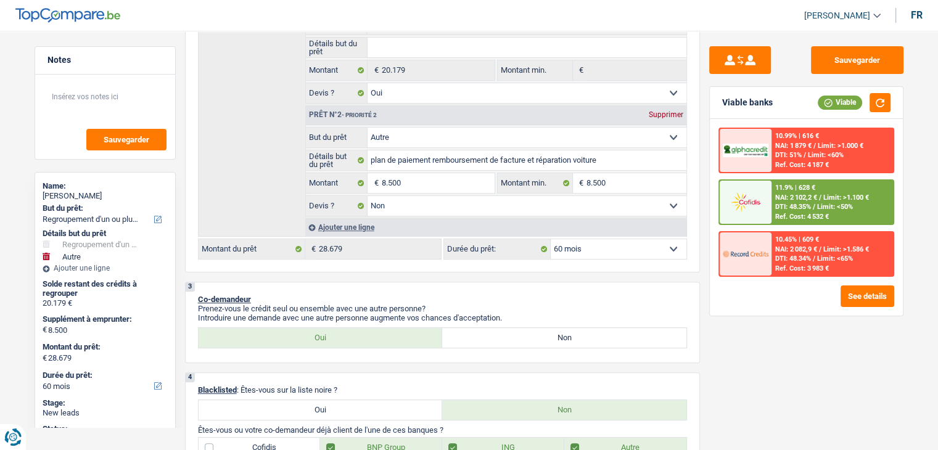
drag, startPoint x: 775, startPoint y: 178, endPoint x: 780, endPoint y: 181, distance: 6.3
click at [780, 181] on div "10.99% | 616 € NAI: 1 879 € / Limit: >1.000 € DTI: 51% / Limit: <60% Ref. Cost:…" at bounding box center [806, 202] width 176 height 149
click at [771, 200] on div "11.9% | 628 € NAI: 2 102,2 € / Limit: >1.100 € DTI: 48.35% / Limit: <50% Ref. C…" at bounding box center [831, 202] width 121 height 43
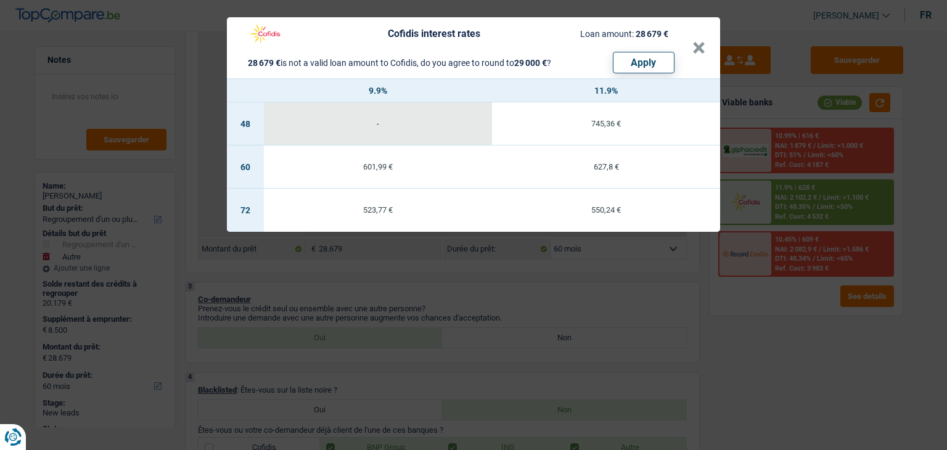
click at [596, 348] on div "Cofidis interest rates Loan amount: 28 679 € 28 679 € is not a valid loan amoun…" at bounding box center [473, 225] width 947 height 450
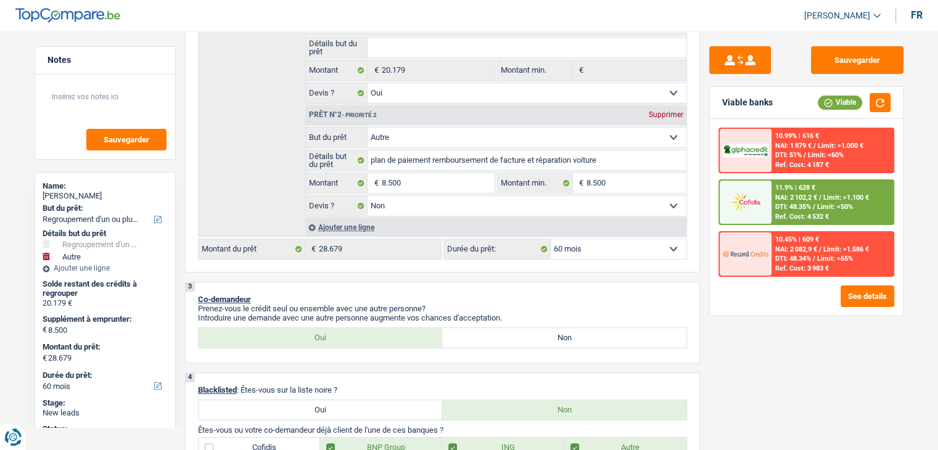
click at [777, 208] on span "DTI: 48.35%" at bounding box center [793, 207] width 36 height 8
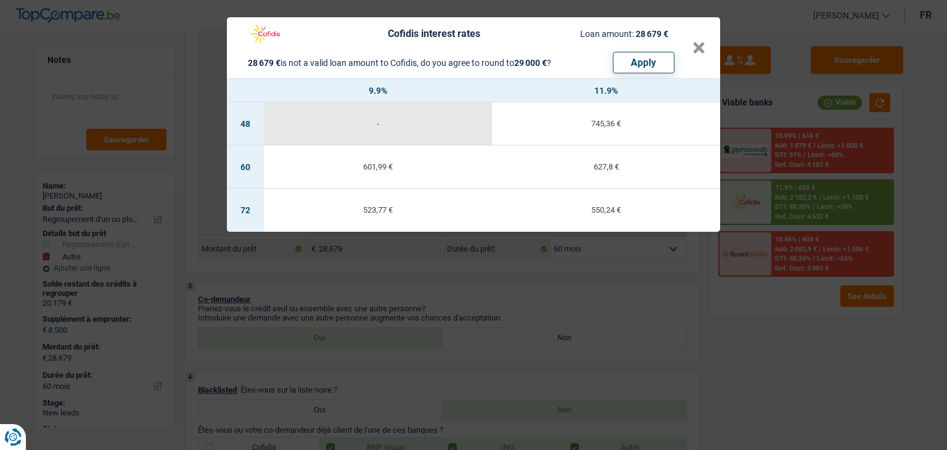
click at [669, 275] on div "Cofidis interest rates Loan amount: 28 679 € 28 679 € is not a valid loan amoun…" at bounding box center [473, 225] width 947 height 450
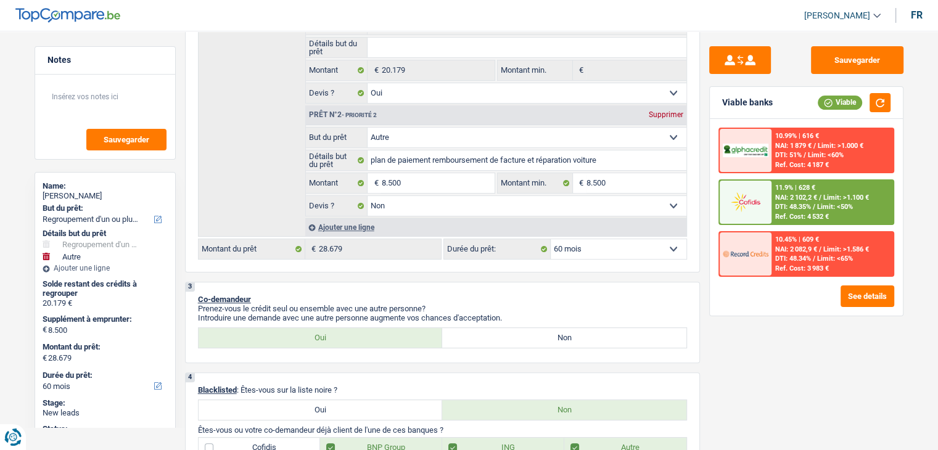
click at [754, 209] on img at bounding box center [745, 201] width 46 height 23
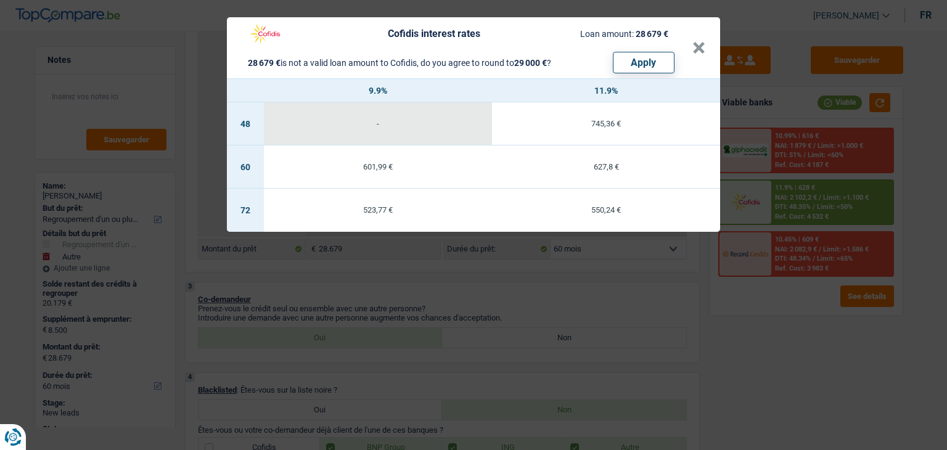
click at [650, 287] on div "Cofidis interest rates Loan amount: 28 679 € 28 679 € is not a valid loan amoun…" at bounding box center [473, 225] width 947 height 450
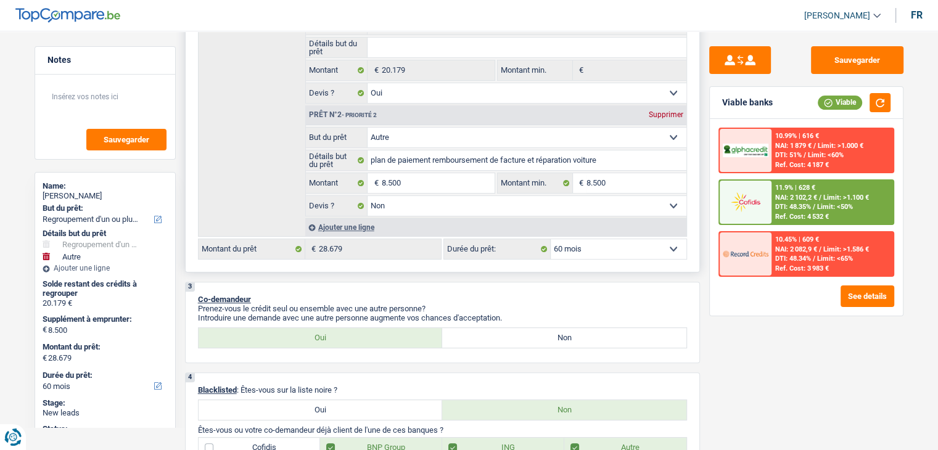
click at [635, 247] on select "12 mois 18 mois 24 mois 30 mois 36 mois 42 mois 48 mois 60 mois 72 mois 84 mois…" at bounding box center [618, 249] width 136 height 20
click at [764, 200] on img at bounding box center [745, 201] width 46 height 23
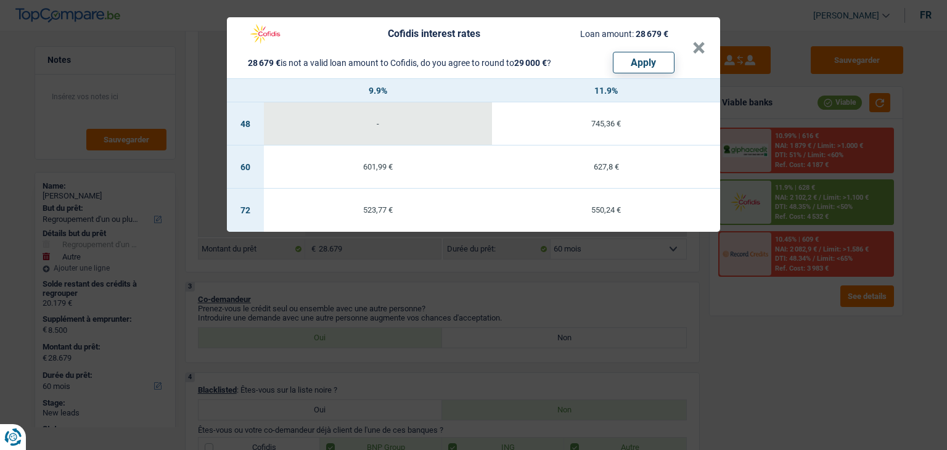
click at [623, 289] on div "Cofidis interest rates Loan amount: 28 679 € 28 679 € is not a valid loan amoun…" at bounding box center [473, 225] width 947 height 450
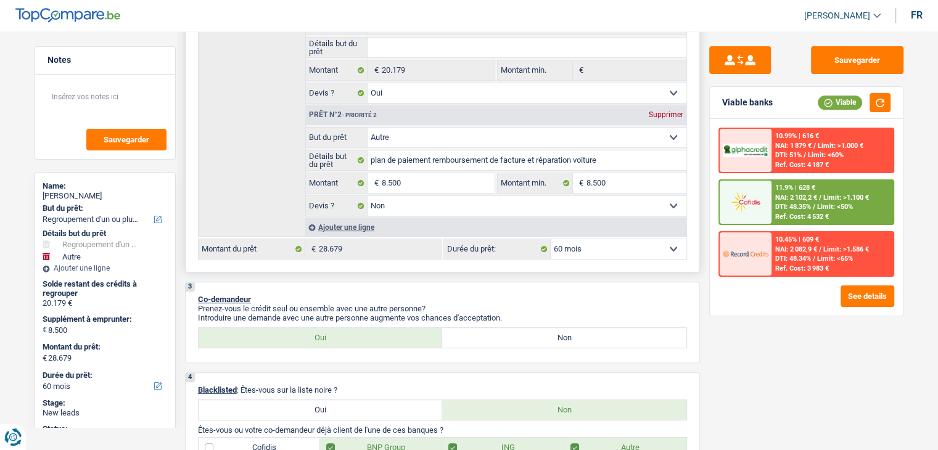
click at [605, 250] on select "12 mois 18 mois 24 mois 30 mois 36 mois 42 mois 48 mois 60 mois 72 mois 84 mois…" at bounding box center [618, 249] width 136 height 20
drag, startPoint x: 504, startPoint y: 315, endPoint x: 197, endPoint y: 296, distance: 308.2
click at [197, 296] on div "3 Co-demandeur Prenez-vous le crédit seul ou ensemble avec une autre personne? …" at bounding box center [442, 322] width 515 height 81
drag, startPoint x: 538, startPoint y: 252, endPoint x: 557, endPoint y: 252, distance: 19.7
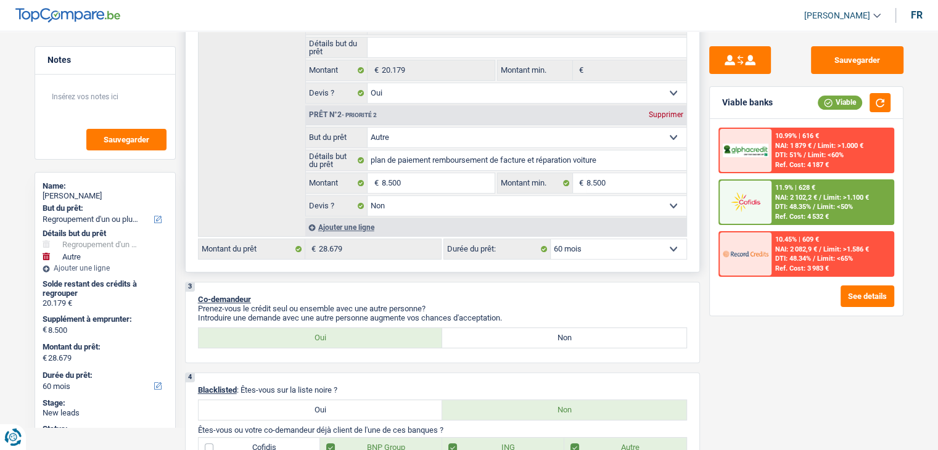
click at [539, 252] on label "Durée du prêt:" at bounding box center [497, 249] width 107 height 20
click at [168, 380] on select "12 mois 18 mois 24 mois 30 mois 36 mois 42 mois 48 mois 60 mois 72 mois 84 mois…" at bounding box center [105, 386] width 125 height 12
click at [571, 248] on select "12 mois 18 mois 24 mois 30 mois 36 mois 42 mois 48 mois 60 mois 72 mois 84 mois…" at bounding box center [618, 249] width 136 height 20
click at [502, 290] on div "3 Co-demandeur Prenez-vous le crédit seul ou ensemble avec une autre personne? …" at bounding box center [442, 322] width 515 height 81
drag, startPoint x: 506, startPoint y: 313, endPoint x: 209, endPoint y: 293, distance: 297.7
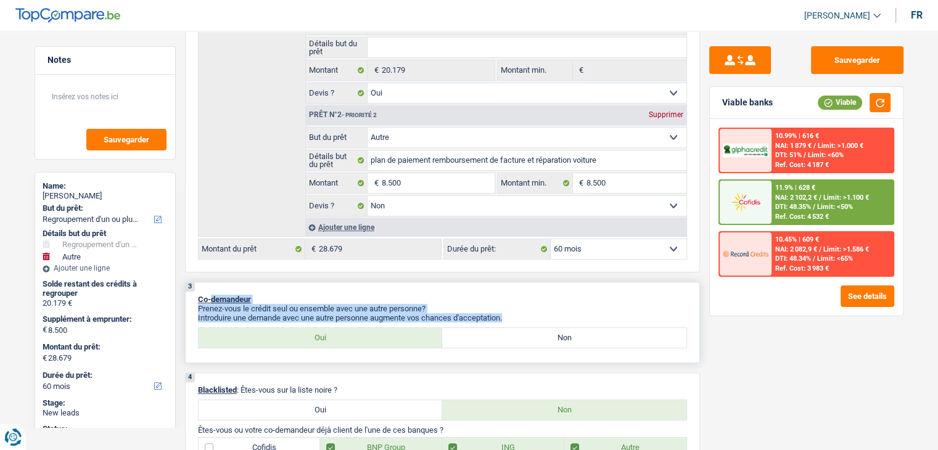
click at [209, 293] on div "3 Co-demandeur Prenez-vous le crédit seul ou ensemble avec une autre personne? …" at bounding box center [442, 322] width 515 height 81
click at [389, 295] on p "Co-demandeur" at bounding box center [442, 299] width 489 height 9
click at [479, 299] on p "Co-demandeur" at bounding box center [442, 299] width 489 height 9
click at [504, 313] on p "Introduire une demande avec une autre personne augmente vos chances d'acceptati…" at bounding box center [442, 317] width 489 height 9
click at [512, 304] on p "Prenez-vous le crédit seul ou ensemble avec une autre personne?" at bounding box center [442, 308] width 489 height 9
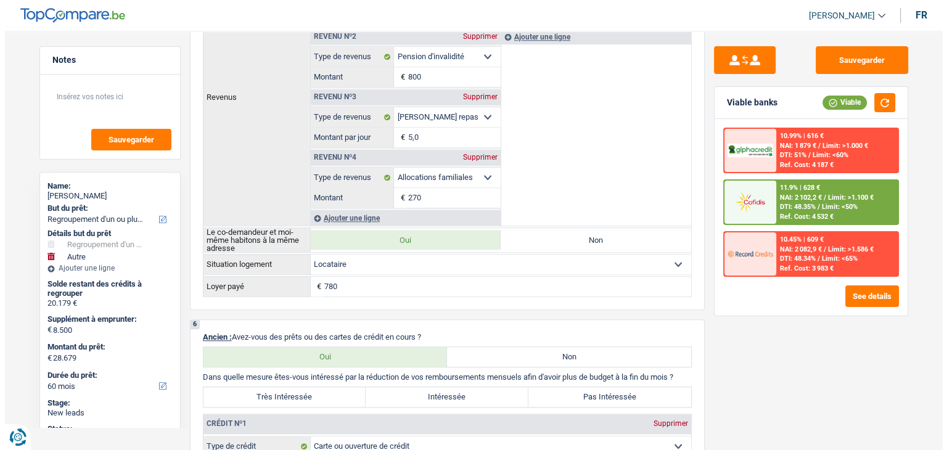
scroll to position [801, 0]
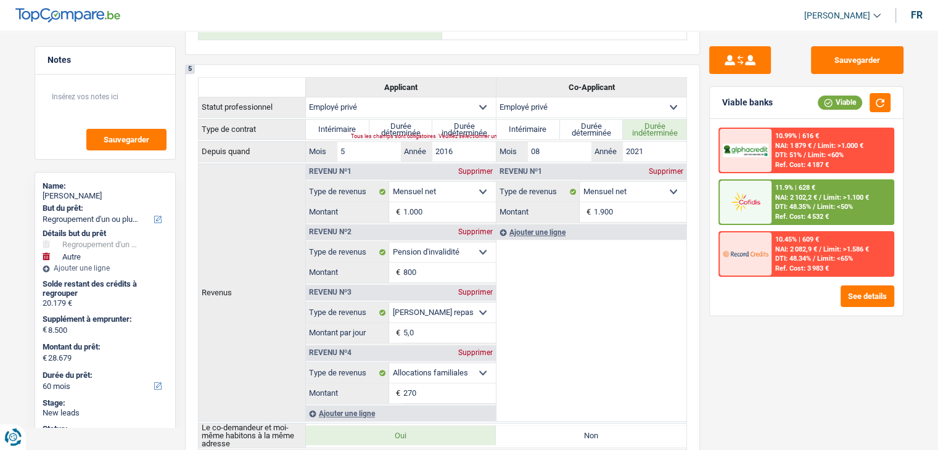
click at [751, 205] on img at bounding box center [745, 201] width 46 height 23
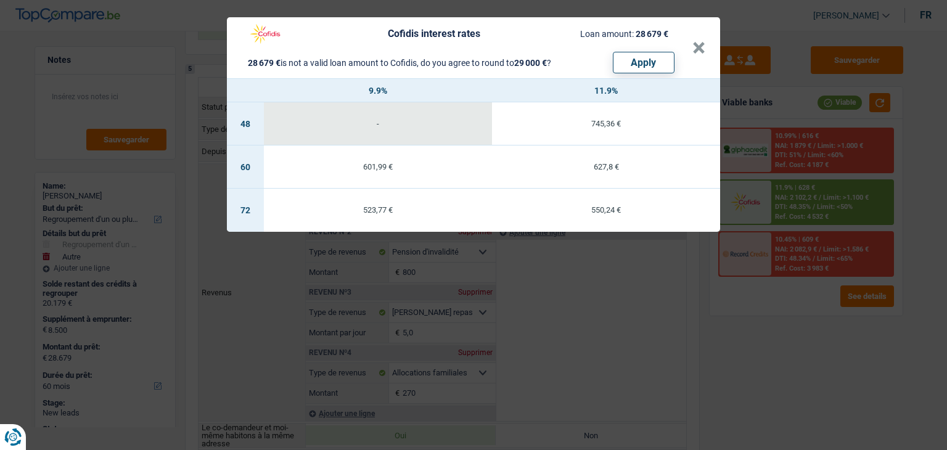
click at [740, 344] on div "Cofidis interest rates Loan amount: 28 679 € 28 679 € is not a valid loan amoun…" at bounding box center [473, 225] width 947 height 450
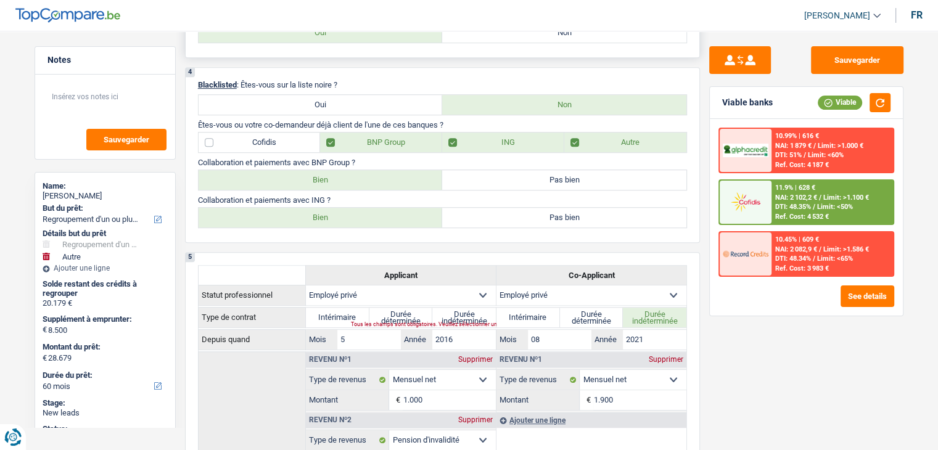
scroll to position [370, 0]
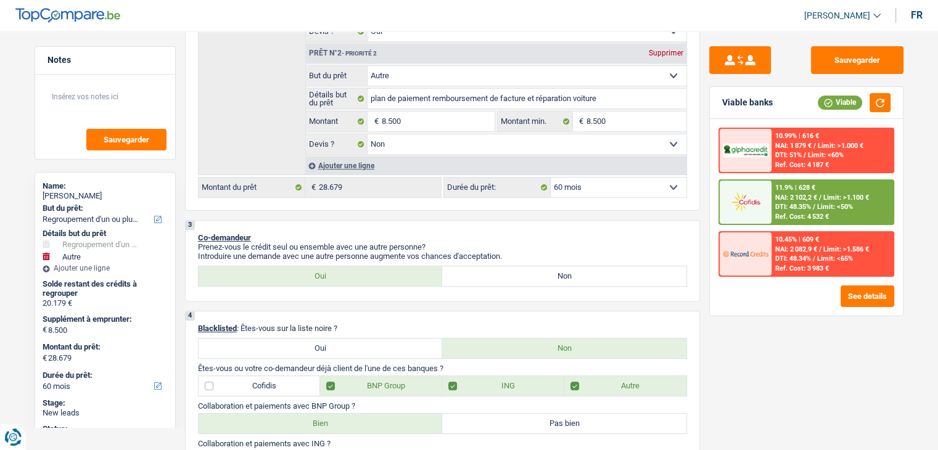
click at [832, 203] on span "Limit: <50%" at bounding box center [835, 207] width 36 height 8
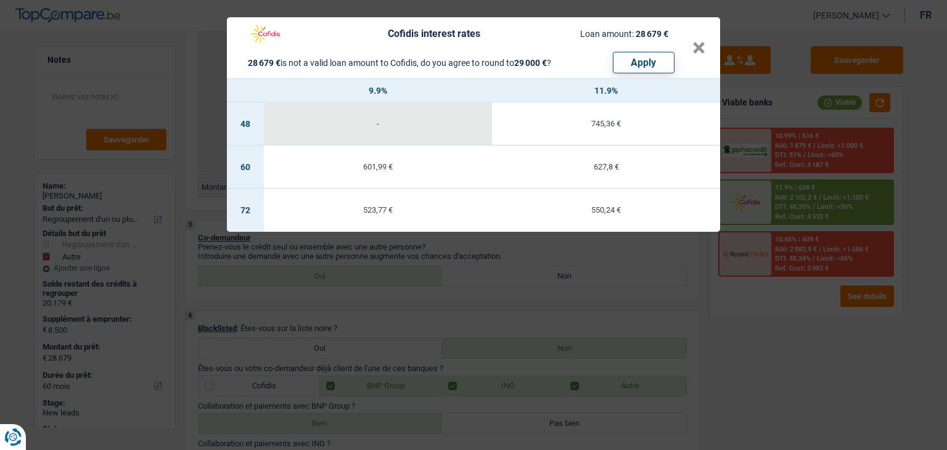
click at [777, 311] on div "Cofidis interest rates Loan amount: 28 679 € 28 679 € is not a valid loan amoun…" at bounding box center [473, 225] width 947 height 450
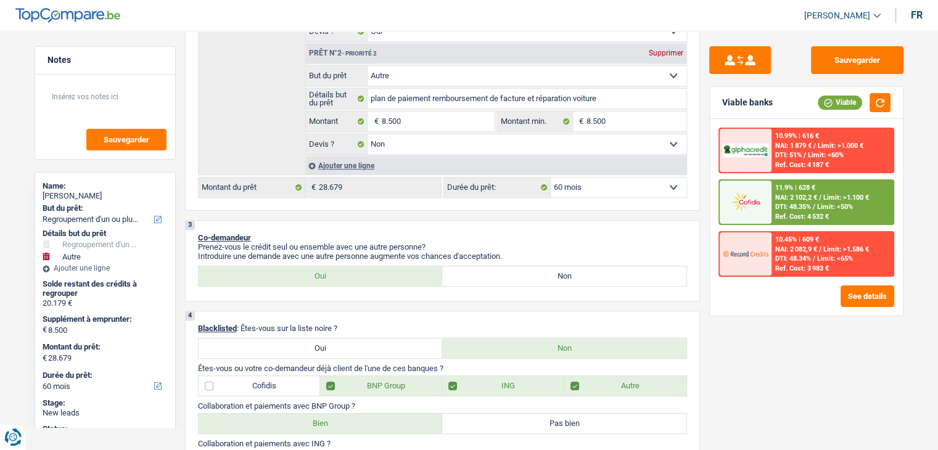
click at [793, 205] on span "DTI: 48.35%" at bounding box center [793, 207] width 36 height 8
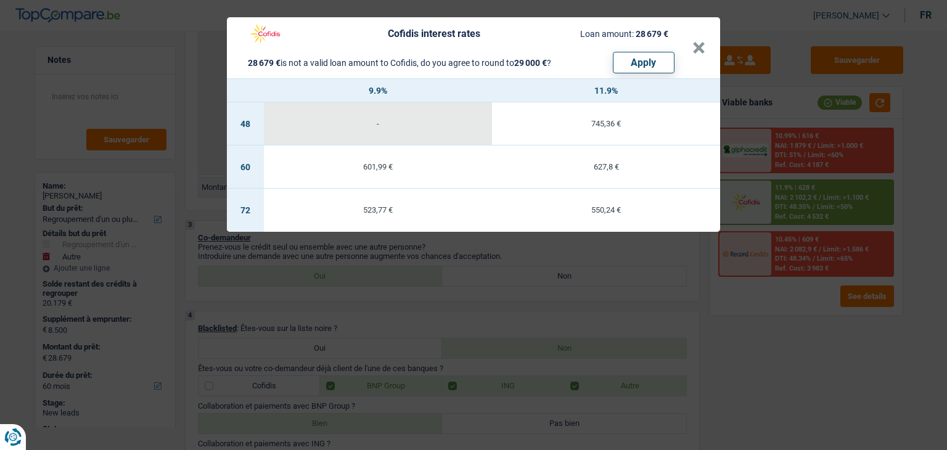
click at [642, 173] on td "627,8 €" at bounding box center [606, 166] width 228 height 43
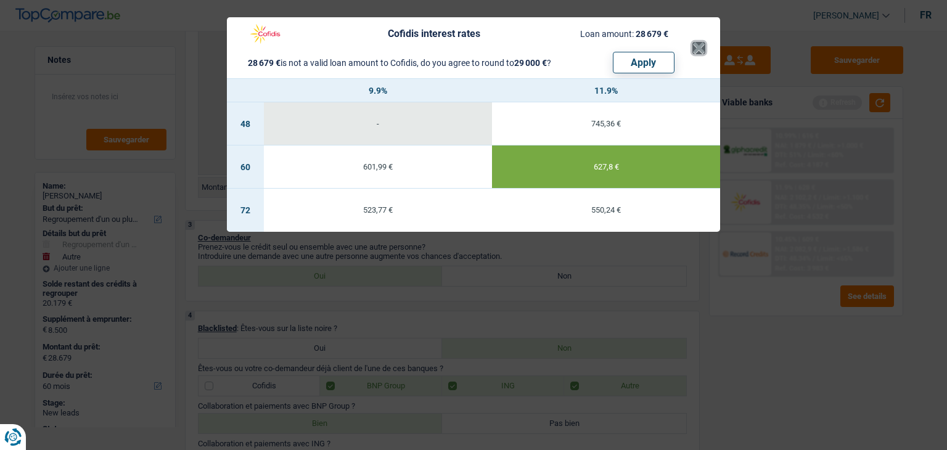
click at [703, 52] on button "×" at bounding box center [698, 48] width 13 height 12
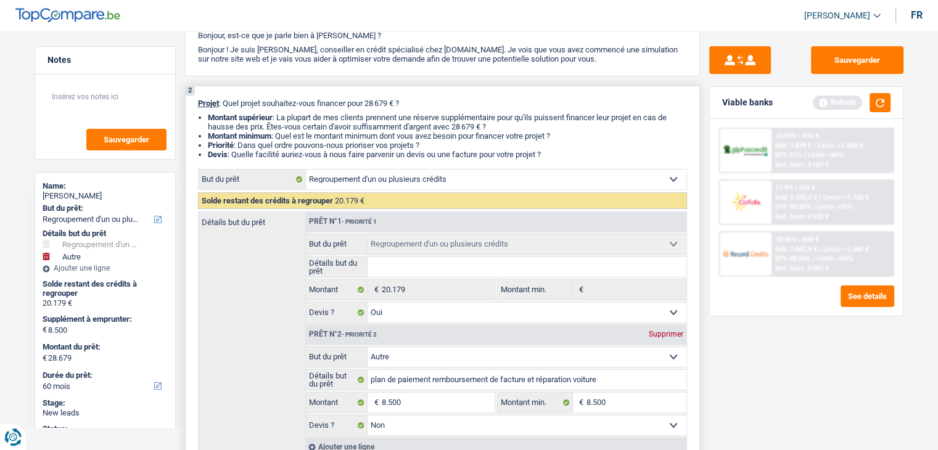
scroll to position [0, 0]
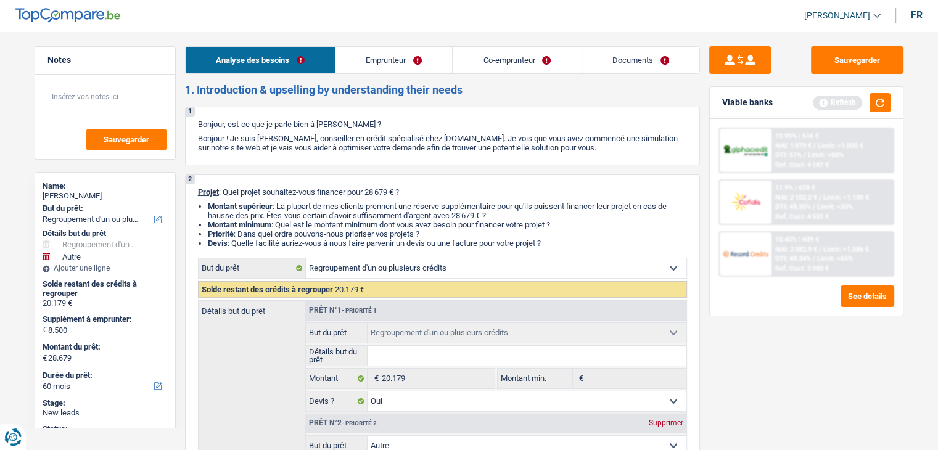
click at [616, 73] on li "Documents" at bounding box center [640, 60] width 118 height 28
drag, startPoint x: 607, startPoint y: 72, endPoint x: 607, endPoint y: 65, distance: 7.4
click at [607, 72] on link "Documents" at bounding box center [640, 60] width 117 height 27
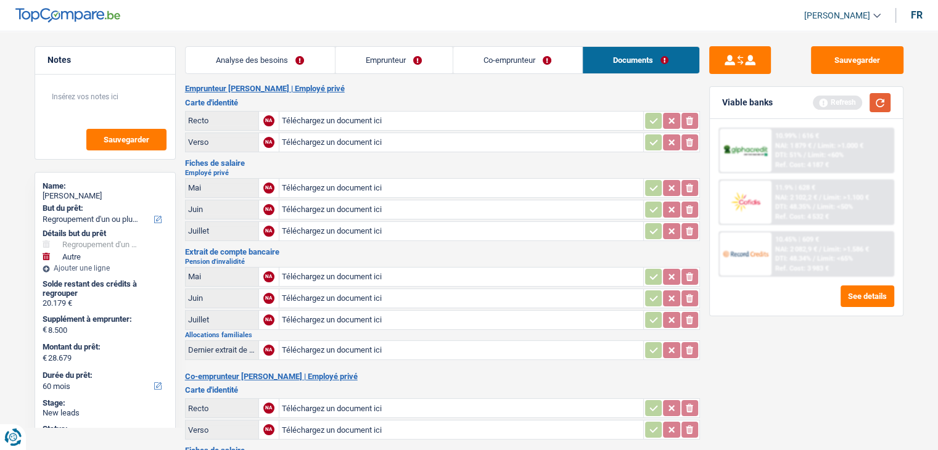
click at [884, 97] on button "button" at bounding box center [879, 102] width 21 height 19
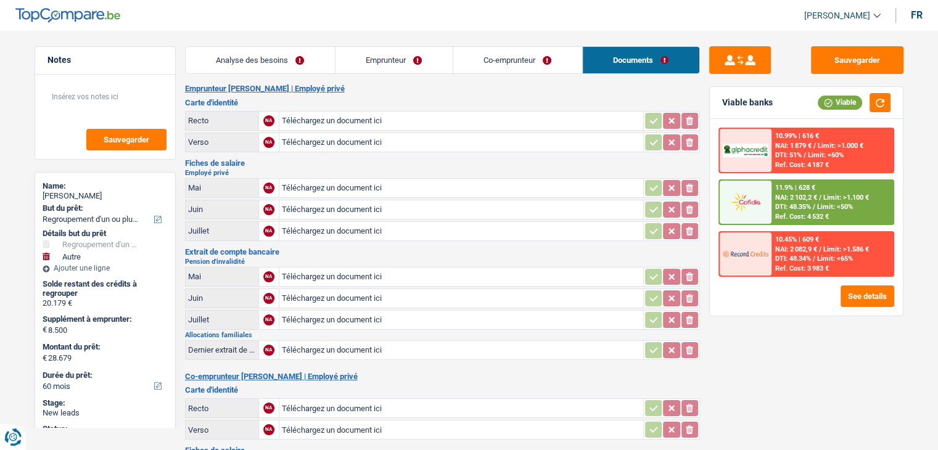
click at [374, 73] on li "Emprunteur" at bounding box center [394, 60] width 118 height 28
click at [374, 72] on link "Emprunteur" at bounding box center [393, 60] width 117 height 27
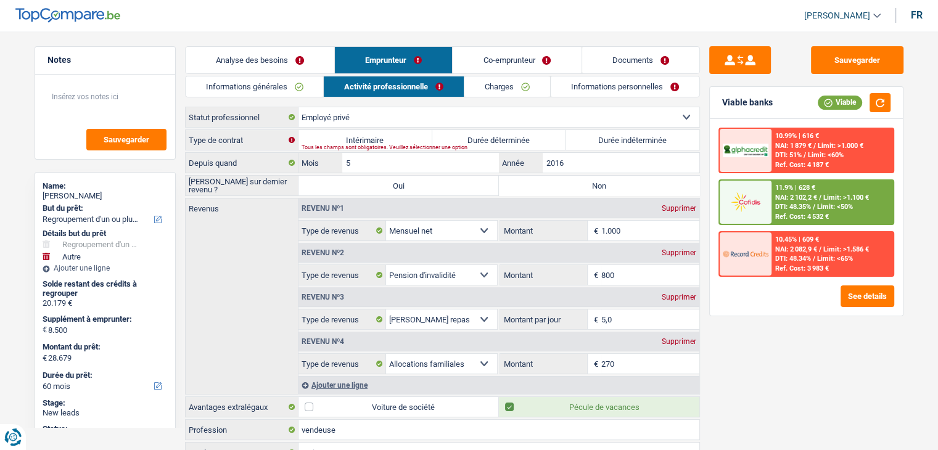
drag, startPoint x: 787, startPoint y: 332, endPoint x: 730, endPoint y: 326, distance: 56.4
click at [784, 333] on div "Sauvegarder Viable banks Viable 10.99% | 616 € NAI: 1 879 € / Limit: >1.000 € D…" at bounding box center [806, 236] width 213 height 381
click at [478, 271] on select "Allocation d'handicap Allocations chômage Allocations familiales Chèques repas …" at bounding box center [442, 275] width 112 height 20
click at [386, 265] on select "Allocation d'handicap Allocations chômage Allocations familiales Chèques repas …" at bounding box center [442, 275] width 112 height 20
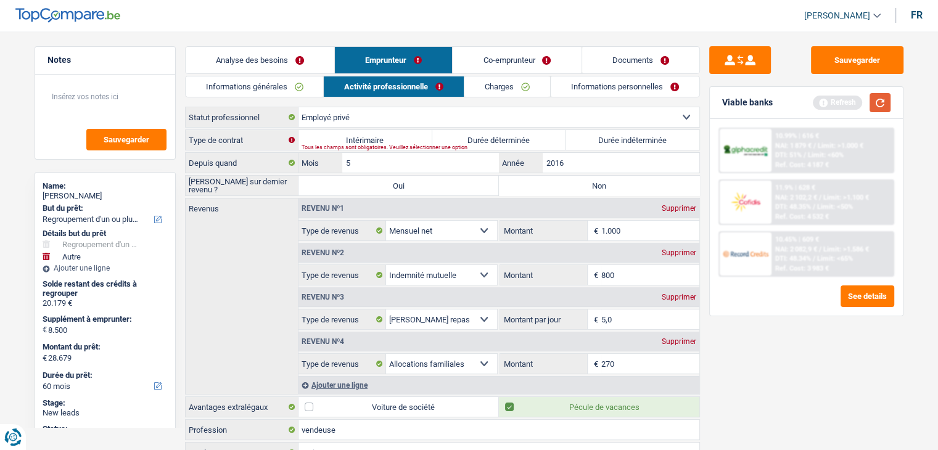
click at [875, 104] on button "button" at bounding box center [879, 102] width 21 height 19
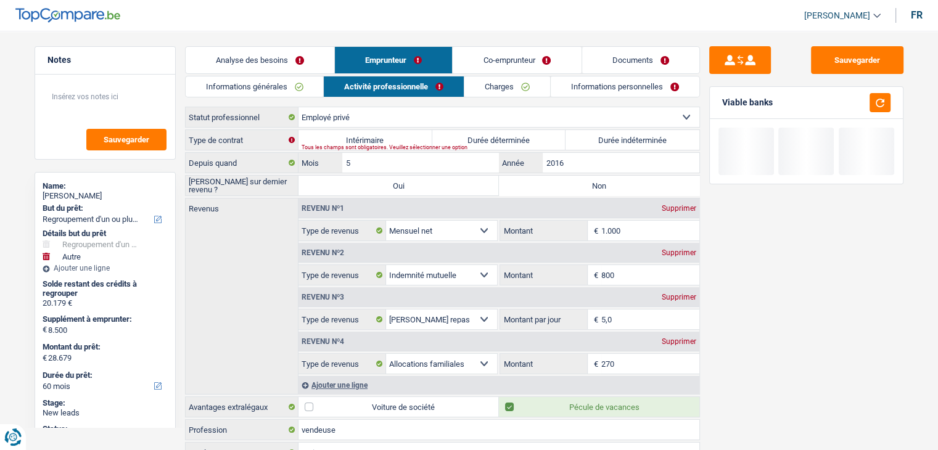
click at [634, 67] on link "Documents" at bounding box center [640, 60] width 117 height 27
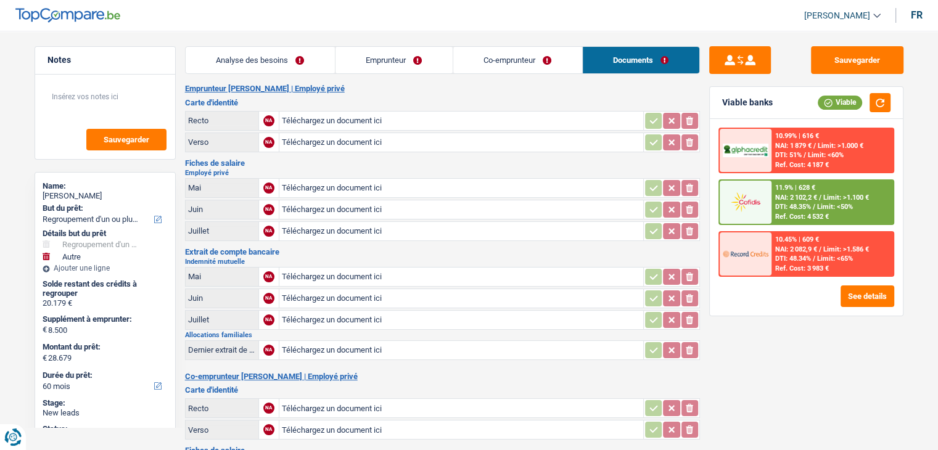
scroll to position [185, 0]
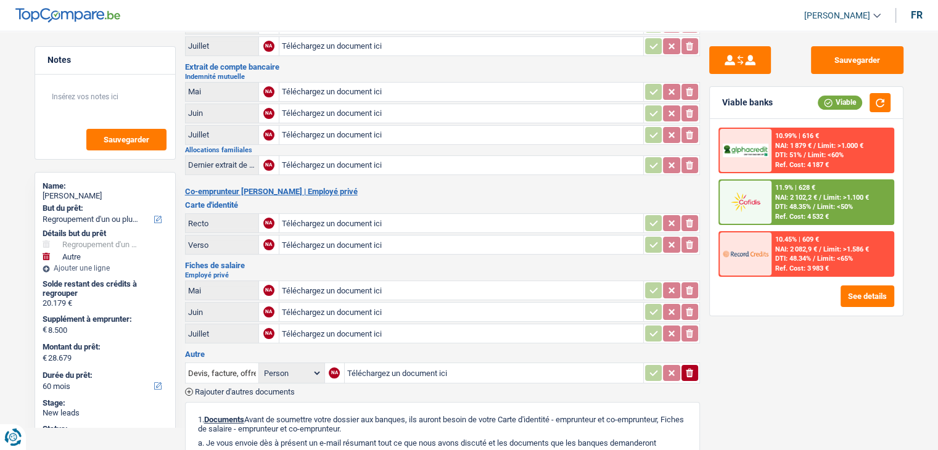
click at [419, 261] on h3 "Fiches de salaire" at bounding box center [442, 265] width 515 height 8
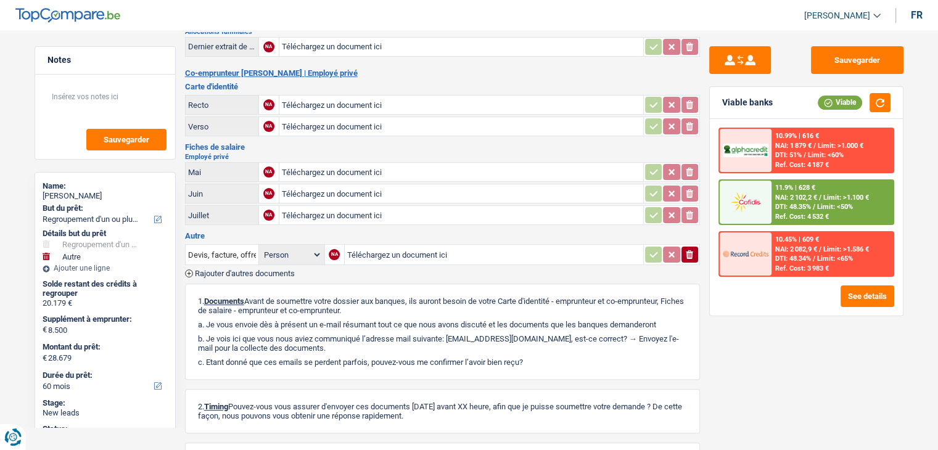
scroll to position [308, 0]
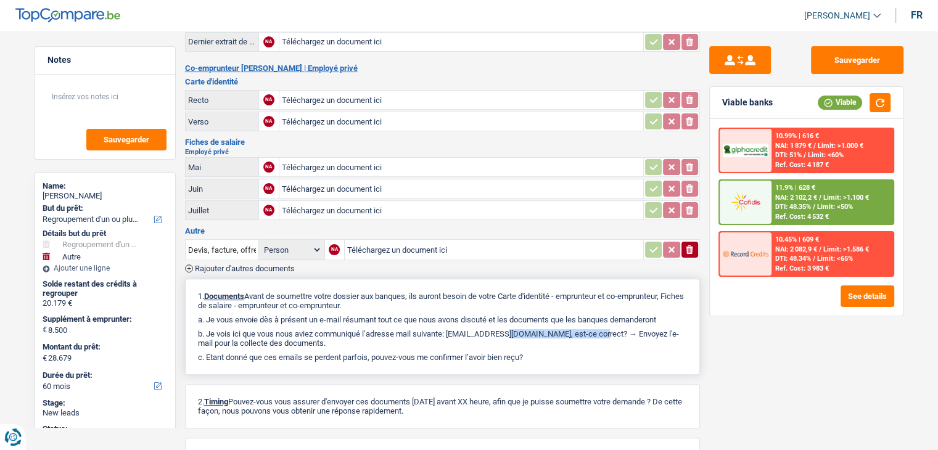
drag, startPoint x: 453, startPoint y: 324, endPoint x: 556, endPoint y: 324, distance: 102.9
click at [556, 329] on p "b. Je vois ici que vous nous aviez communiqué l’adresse mail suivante: altafin…" at bounding box center [442, 338] width 489 height 18
click at [555, 329] on p "b. Je vois ici que vous nous aviez communiqué l’adresse mail suivante: altafin…" at bounding box center [442, 338] width 489 height 18
drag, startPoint x: 555, startPoint y: 322, endPoint x: 447, endPoint y: 322, distance: 107.9
click at [450, 329] on p "b. Je vois ici que vous nous aviez communiqué l’adresse mail suivante: altafin…" at bounding box center [442, 338] width 489 height 18
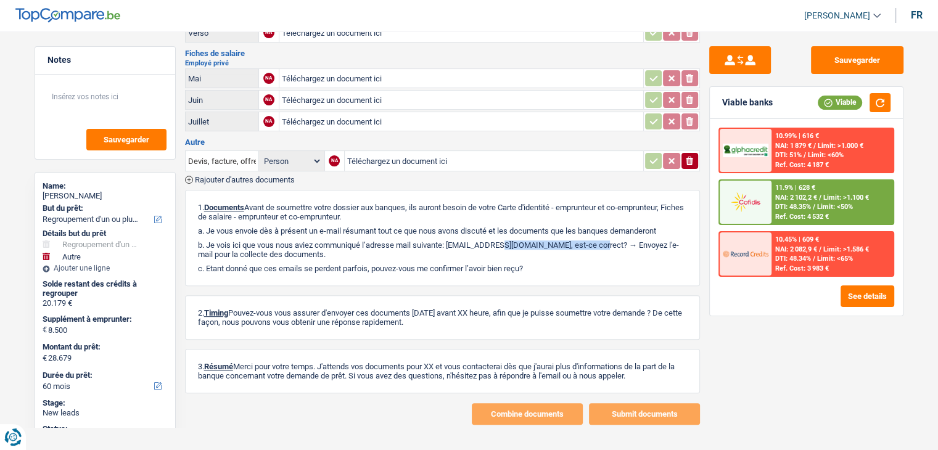
scroll to position [0, 0]
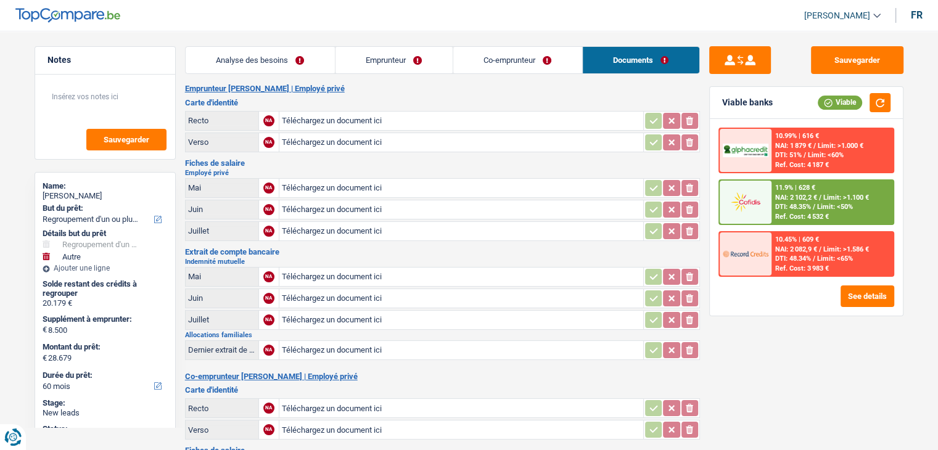
click at [483, 62] on link "Co-emprunteur" at bounding box center [517, 60] width 129 height 27
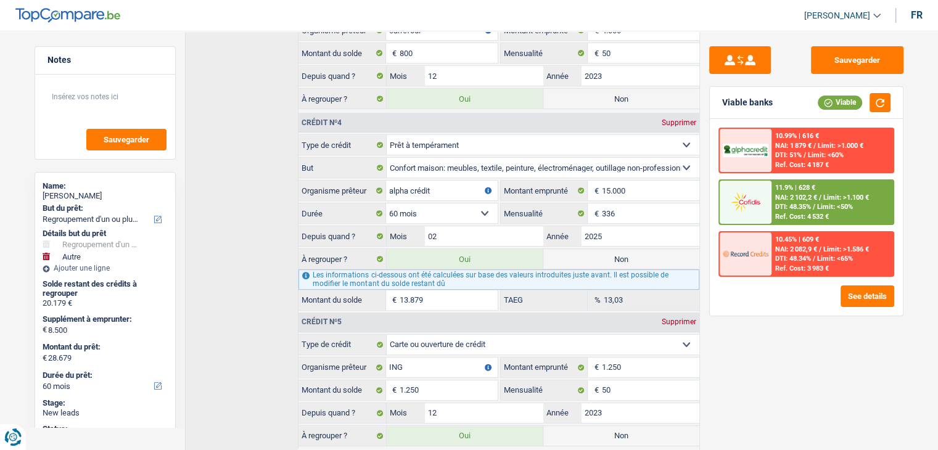
scroll to position [541, 0]
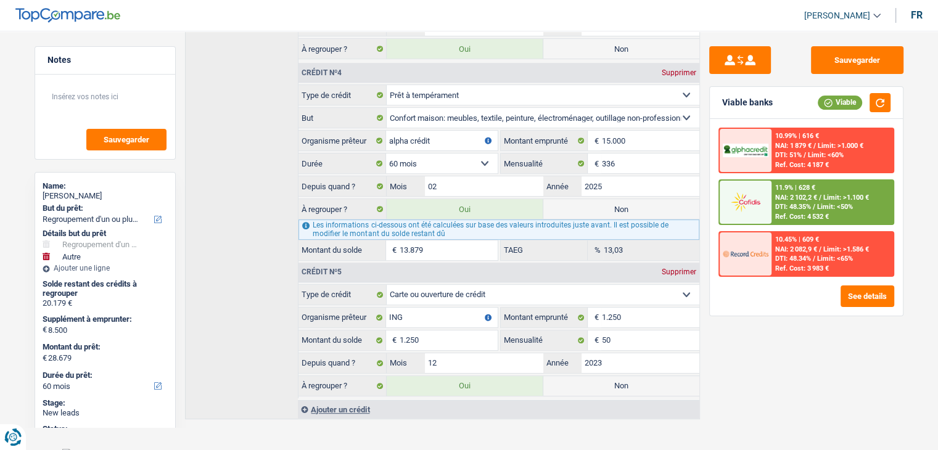
click at [754, 343] on div "Sauvegarder Viable banks Viable 10.99% | 616 € NAI: 1 879 € / Limit: >1.000 € D…" at bounding box center [806, 236] width 213 height 381
click at [743, 335] on div "Sauvegarder Viable banks Viable 10.99% | 616 € NAI: 1 879 € / Limit: >1.000 € D…" at bounding box center [806, 236] width 213 height 381
click at [843, 65] on button "Sauvegarder" at bounding box center [857, 60] width 92 height 28
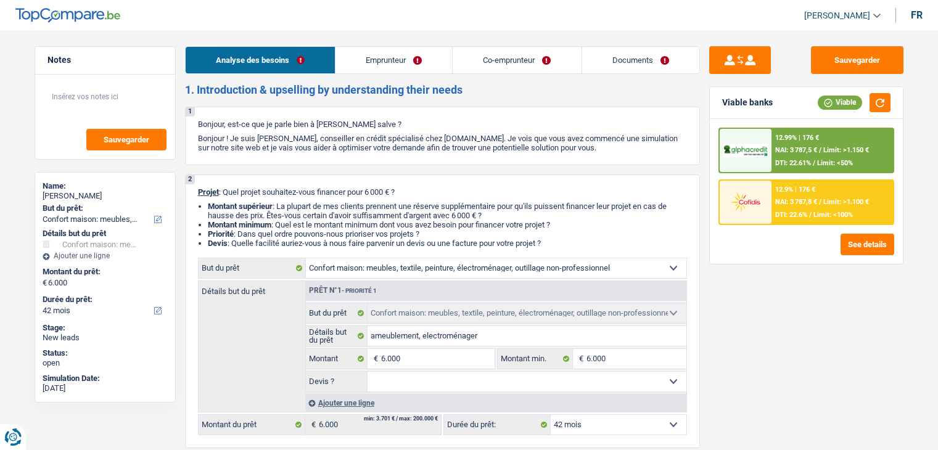
select select "household"
select select "42"
select select "household"
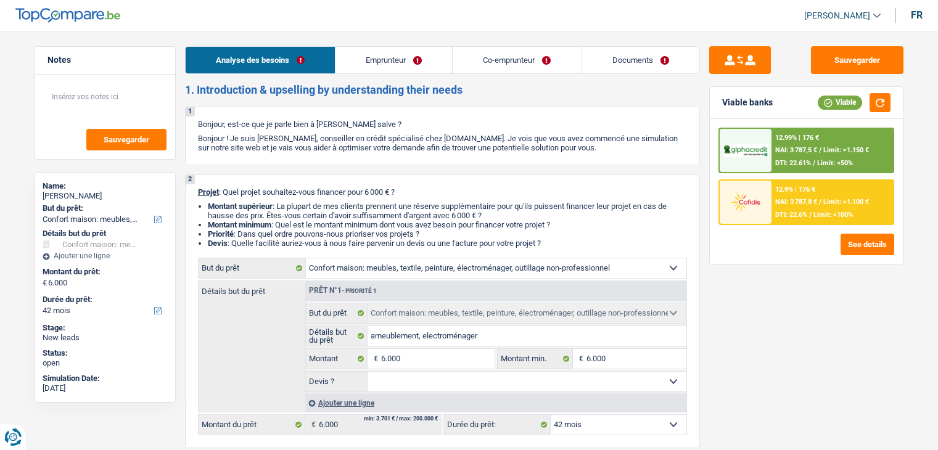
select select "42"
select select "retired"
select select "housewife"
select select "pension"
select select "other"
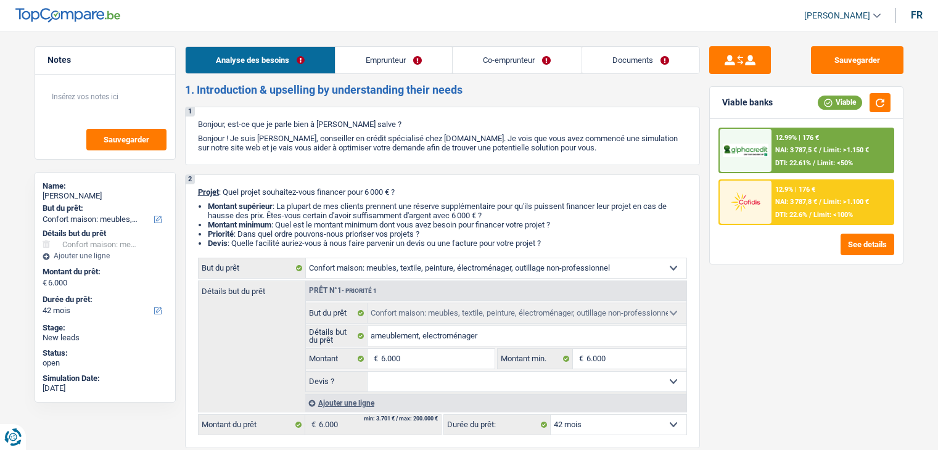
select select "rents"
select select "household"
select select "42"
drag, startPoint x: 481, startPoint y: 68, endPoint x: 481, endPoint y: 74, distance: 6.2
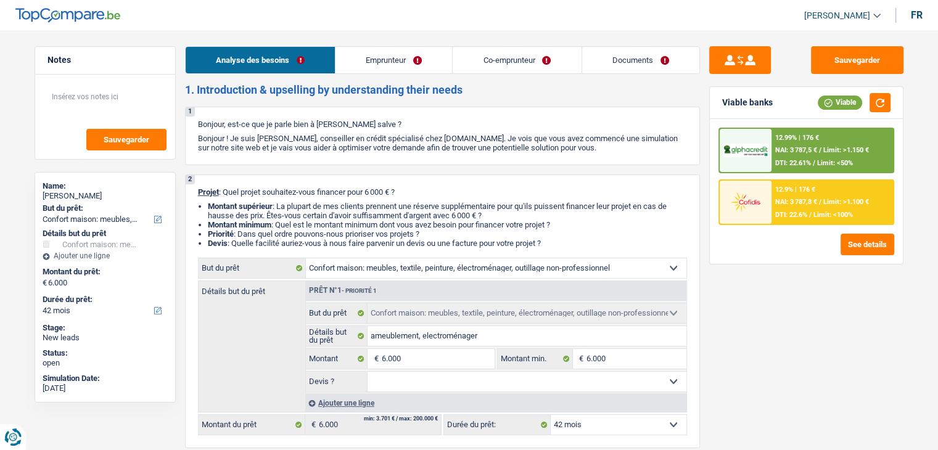
click at [481, 68] on link "Co-emprunteur" at bounding box center [516, 60] width 128 height 27
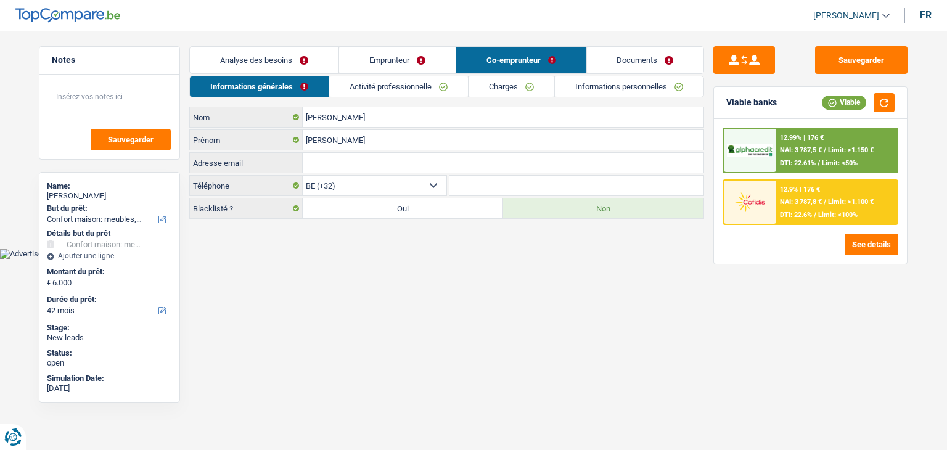
click at [401, 97] on div "Informations générales Activité professionnelle Charges Informations personnell…" at bounding box center [446, 147] width 515 height 143
click at [401, 89] on link "Activité professionnelle" at bounding box center [398, 86] width 139 height 20
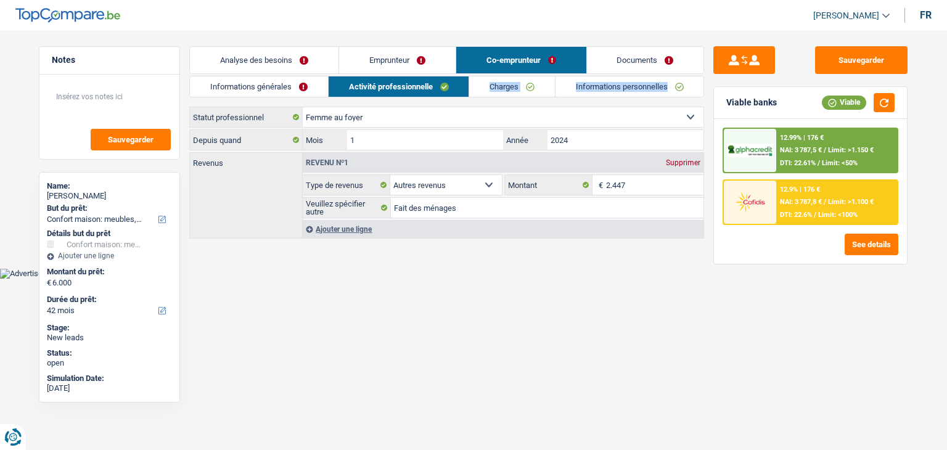
click at [308, 89] on link "Informations générales" at bounding box center [259, 86] width 138 height 20
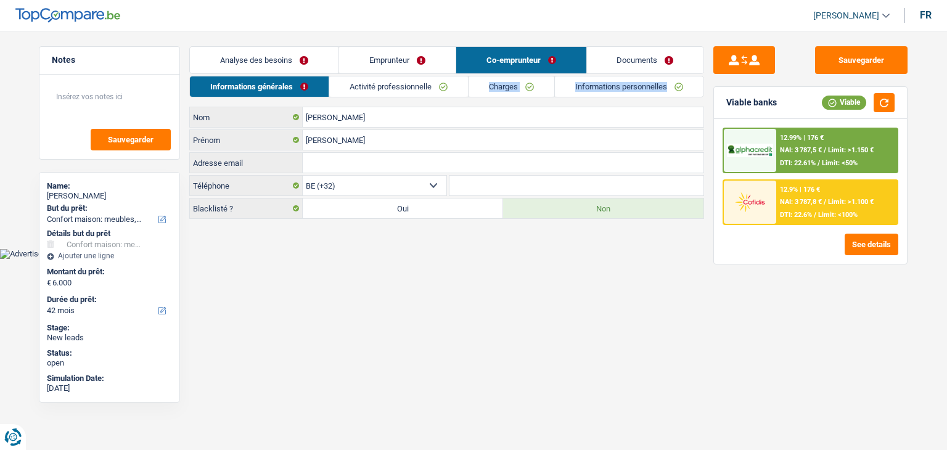
click at [524, 82] on link "Charges" at bounding box center [511, 86] width 86 height 20
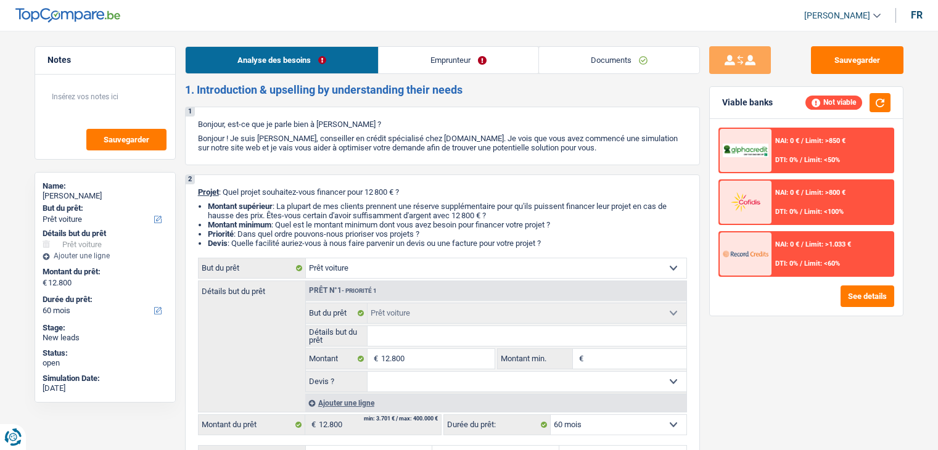
select select "car"
select select "60"
select select "car"
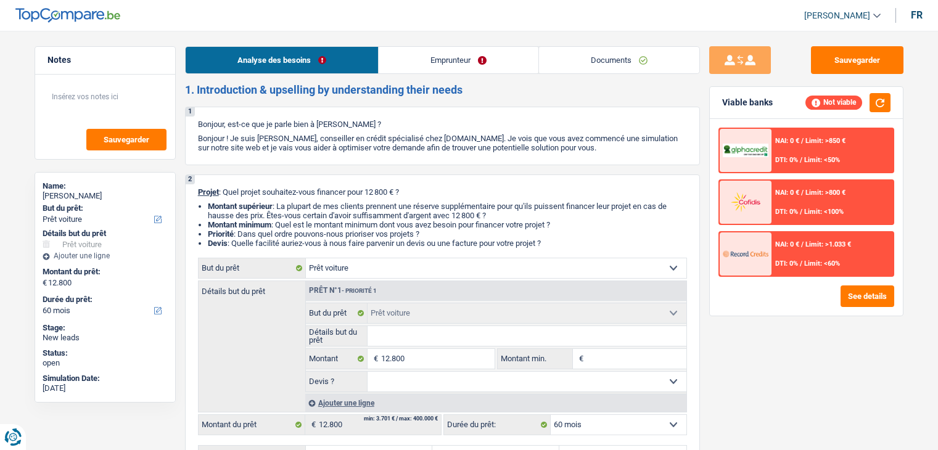
select select "60"
select select "car"
select select "60"
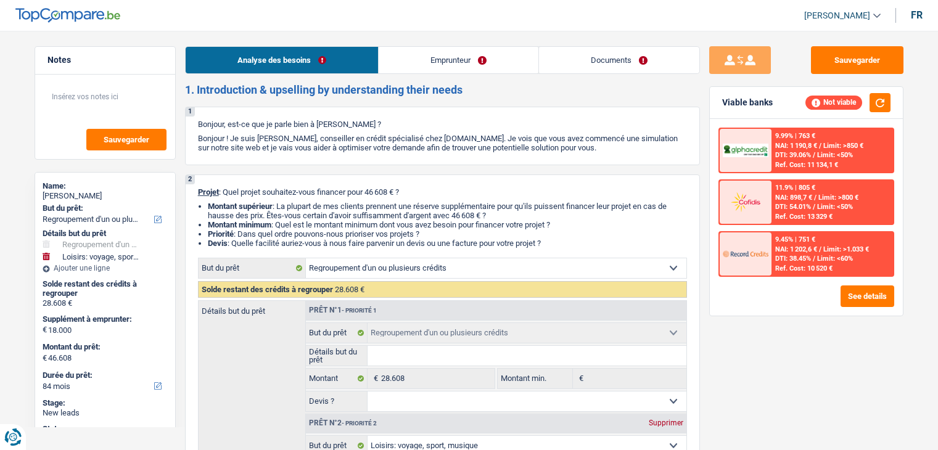
select select "refinancing"
select select "hobbies"
select select "84"
select select "refinancing"
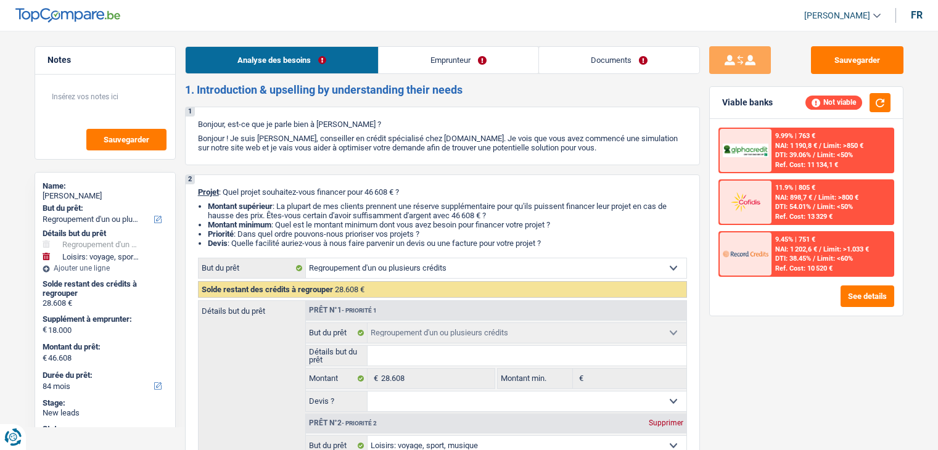
select select "refinancing"
select select "hobbies"
select select "84"
select select "retired"
select select "pension"
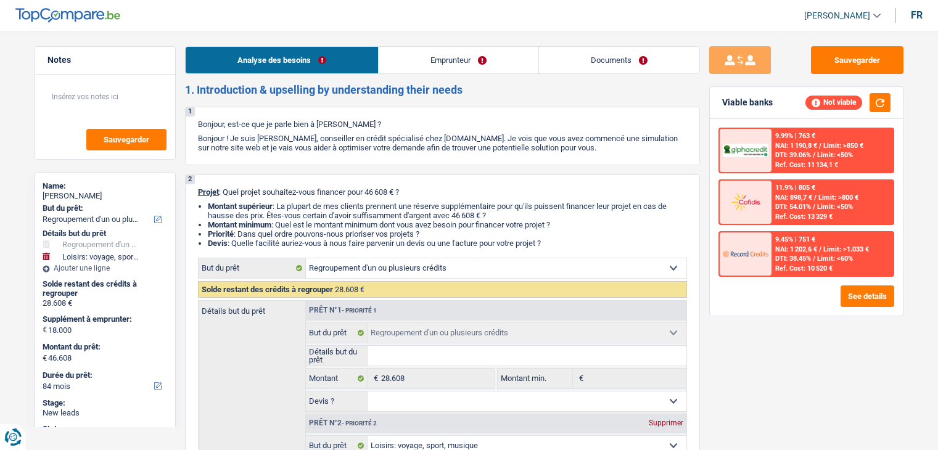
select select "handicapAllowance"
select select "liveWithParents"
select select "personalLoan"
select select "loanRepayment"
select select "84"
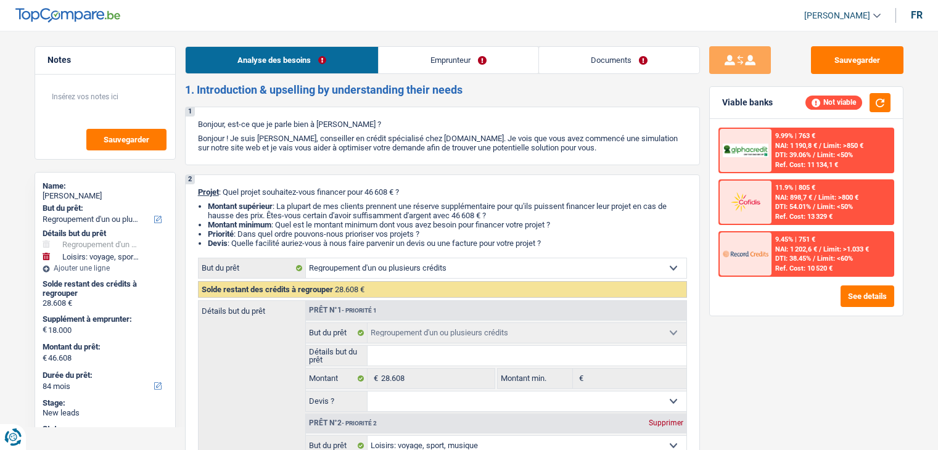
select select "personalLoan"
select select "other"
select select "60"
select select "refinancing"
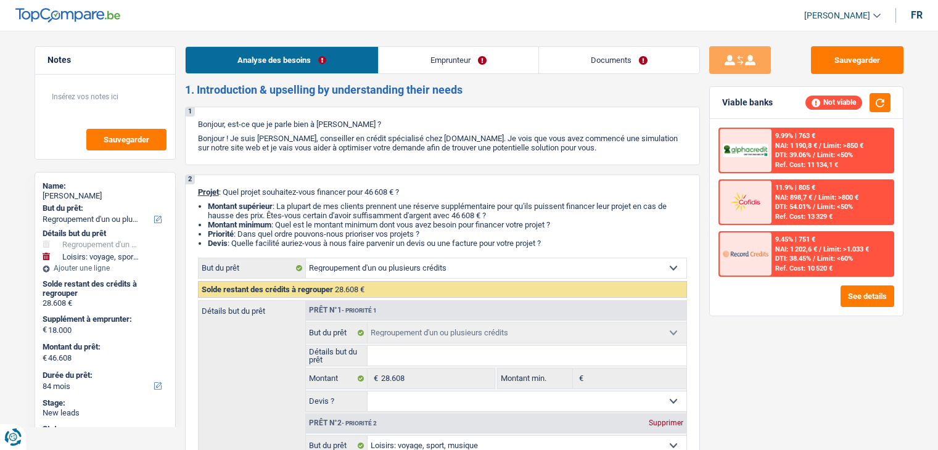
select select "hobbies"
select select "84"
drag, startPoint x: 0, startPoint y: 0, endPoint x: 201, endPoint y: 92, distance: 221.0
click at [201, 92] on h2 "1. Introduction & upselling by understanding their needs" at bounding box center [442, 90] width 515 height 14
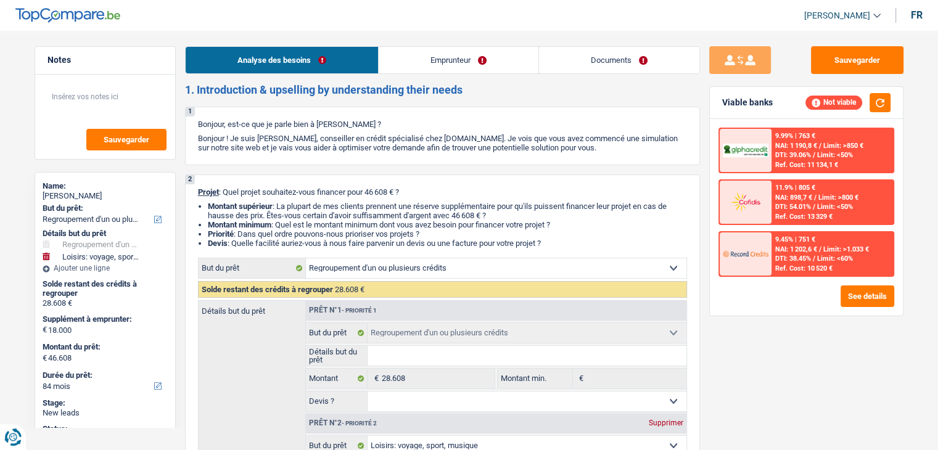
drag, startPoint x: 202, startPoint y: 90, endPoint x: 459, endPoint y: 86, distance: 257.7
click at [459, 86] on h2 "1. Introduction & upselling by understanding their needs" at bounding box center [442, 90] width 515 height 14
click at [836, 59] on button "Sauvegarder" at bounding box center [857, 60] width 92 height 28
click at [461, 59] on link "Emprunteur" at bounding box center [458, 60] width 160 height 27
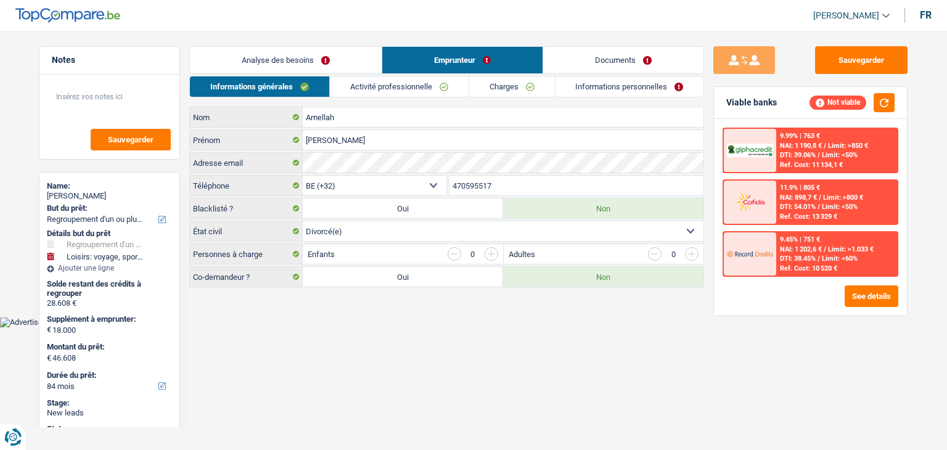
click at [398, 92] on link "Activité professionnelle" at bounding box center [399, 86] width 139 height 20
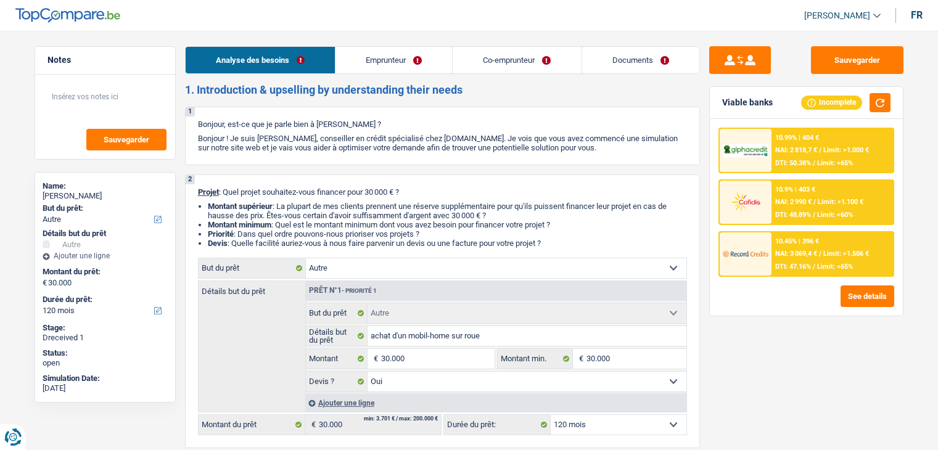
select select "other"
select select "120"
select select "other"
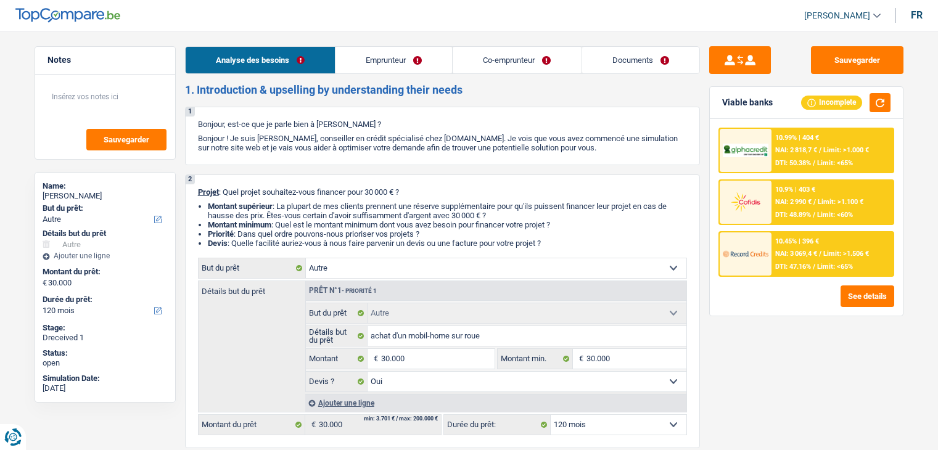
select select "yes"
select select "120"
select select "independent"
select select "privateEmployee"
select select "netSalary"
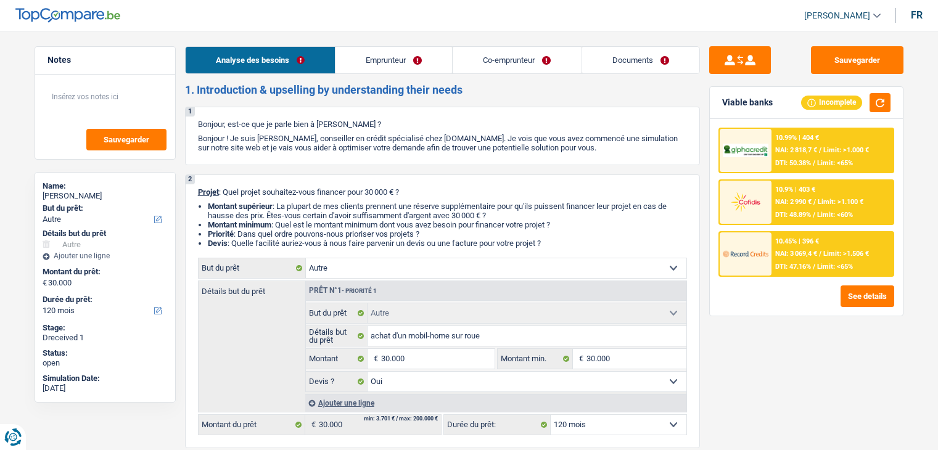
select select "rentalIncome"
select select "netSalary"
select select "mealVouchers"
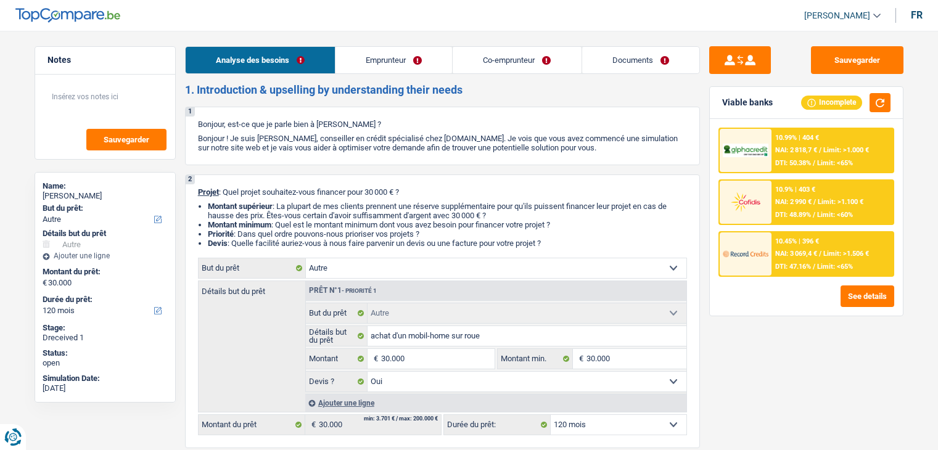
select select "ownerWithMortgage"
select select "mortgage"
select select "240"
select select "mortgage"
select select "240"
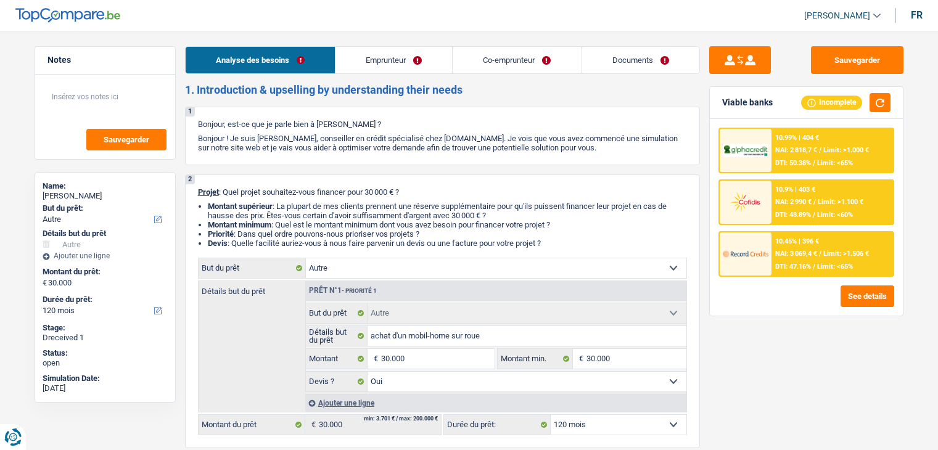
select select "carLoan"
select select "120"
select select "carLoan"
select select "60"
select select "cardOrCredit"
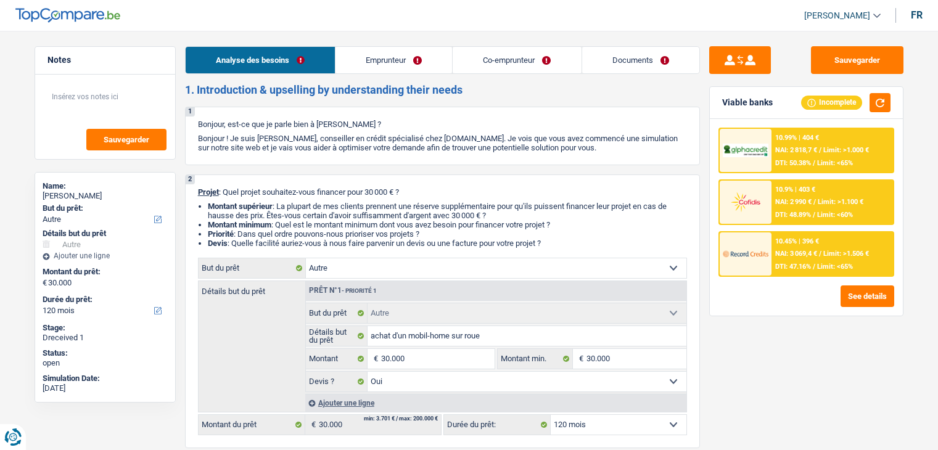
select select "other"
select select "yes"
select select "120"
select select "privateEmployee"
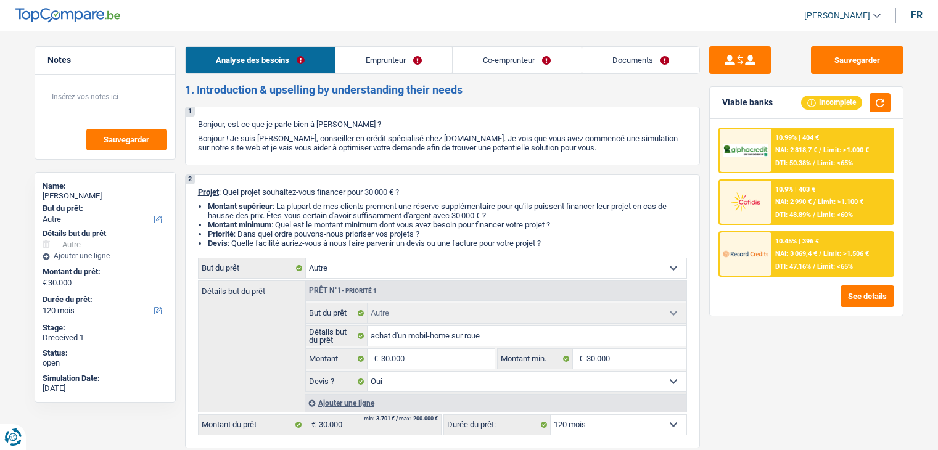
select select "netSalary"
select select "mealVouchers"
click at [399, 65] on link "Emprunteur" at bounding box center [393, 60] width 117 height 27
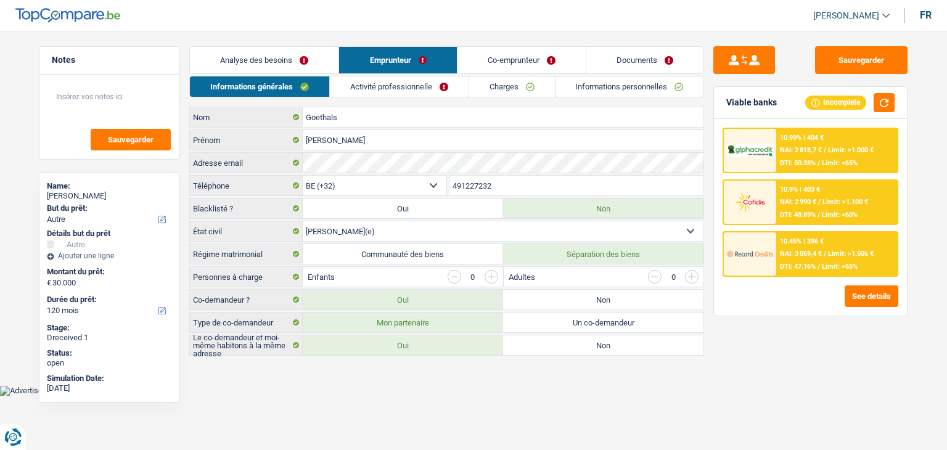
click at [379, 87] on link "Activité professionnelle" at bounding box center [399, 86] width 139 height 20
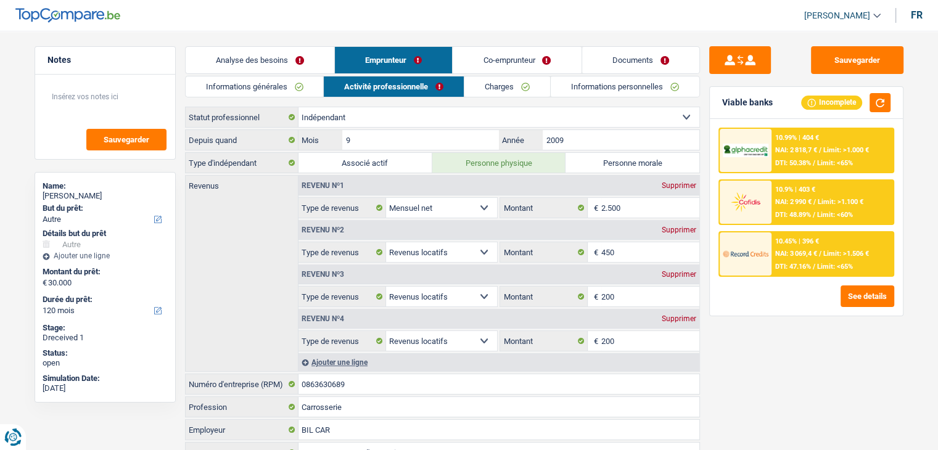
click at [486, 65] on link "Co-emprunteur" at bounding box center [516, 60] width 128 height 27
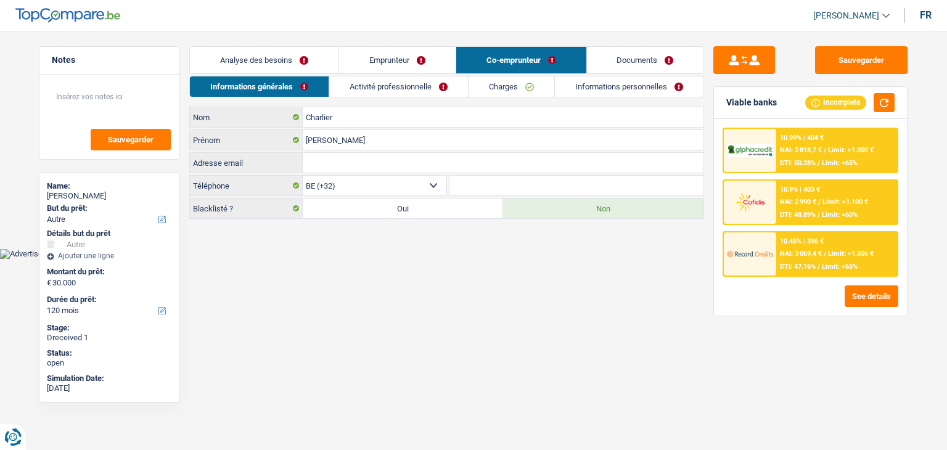
click at [404, 88] on link "Activité professionnelle" at bounding box center [398, 86] width 139 height 20
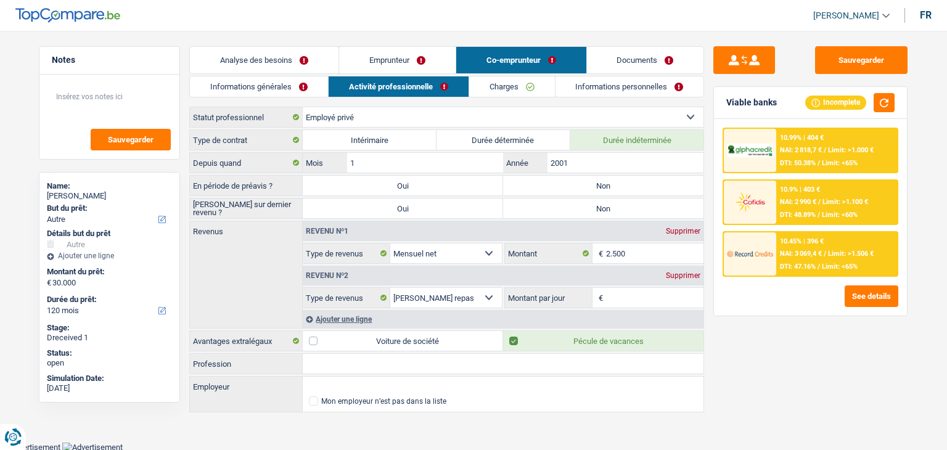
click at [634, 49] on link "Documents" at bounding box center [645, 60] width 117 height 27
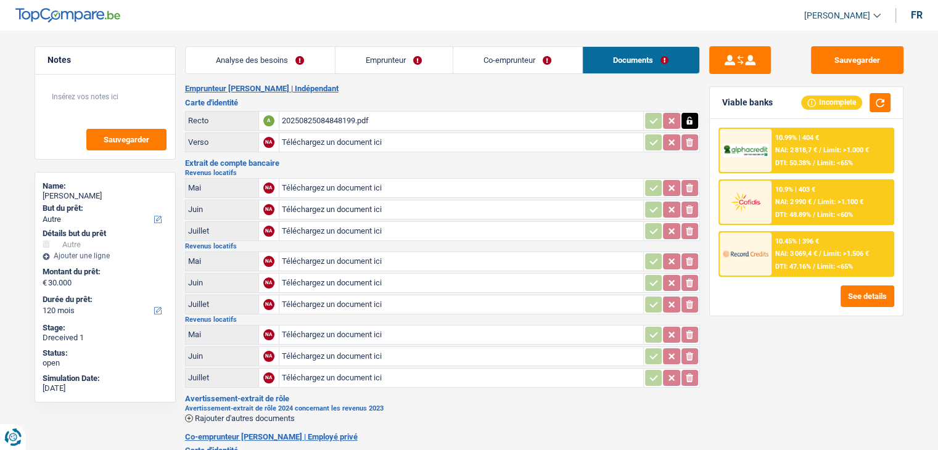
click at [342, 124] on div "20250825084848199.pdf" at bounding box center [461, 121] width 359 height 18
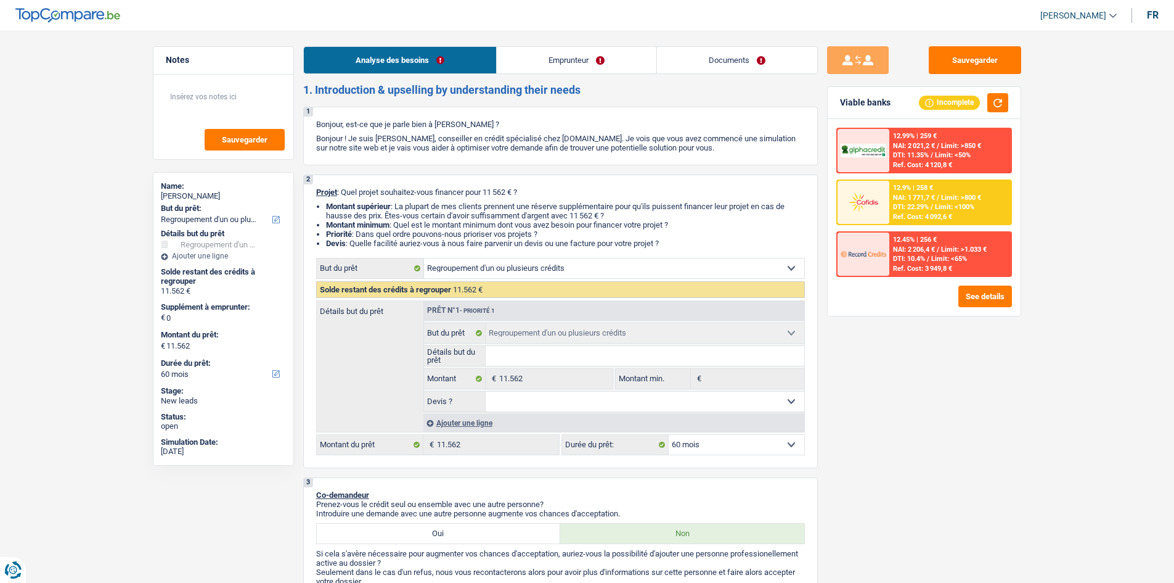
select select "refinancing"
select select "60"
select select "refinancing"
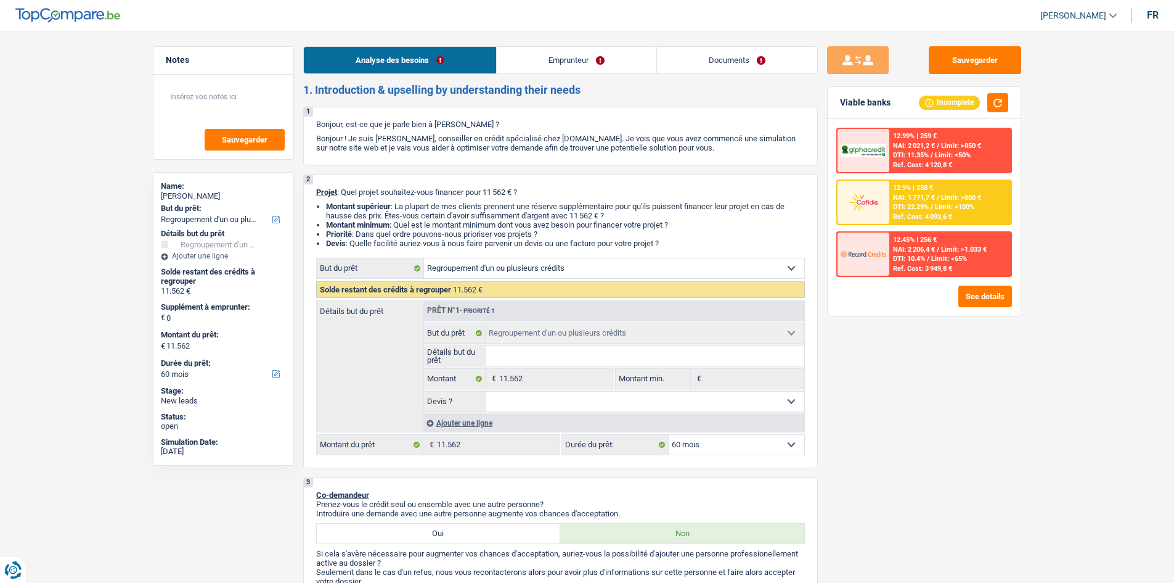
select select "60"
select select "privateEmployee"
select select "netSalary"
select select "mealVouchers"
select select "liveWithParents"
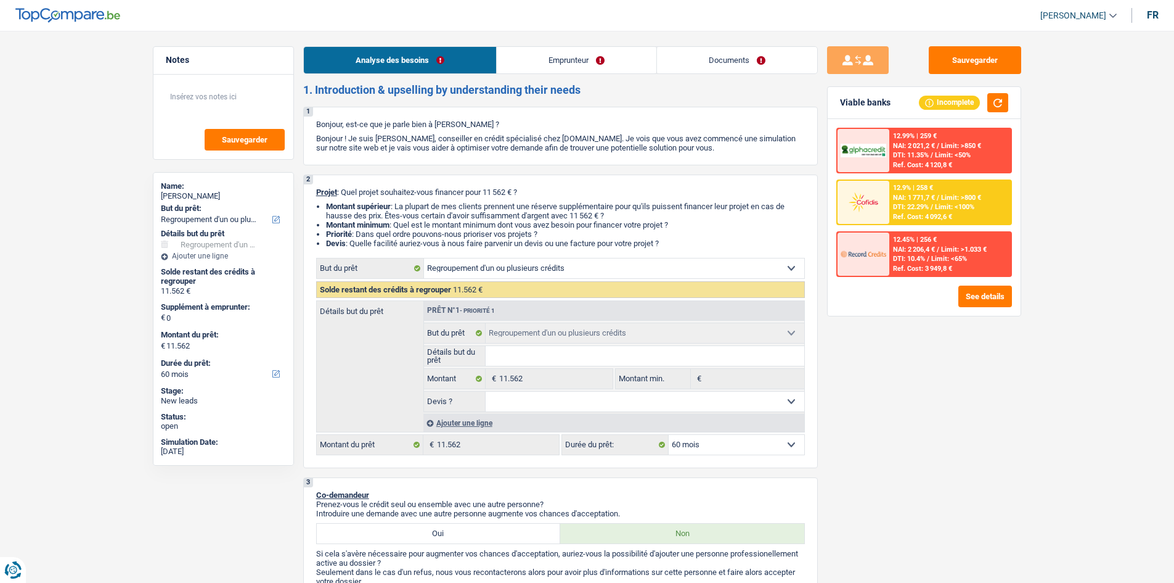
select select "personalLoan"
select select "loanRepayment"
select select "60"
select select "refinancing"
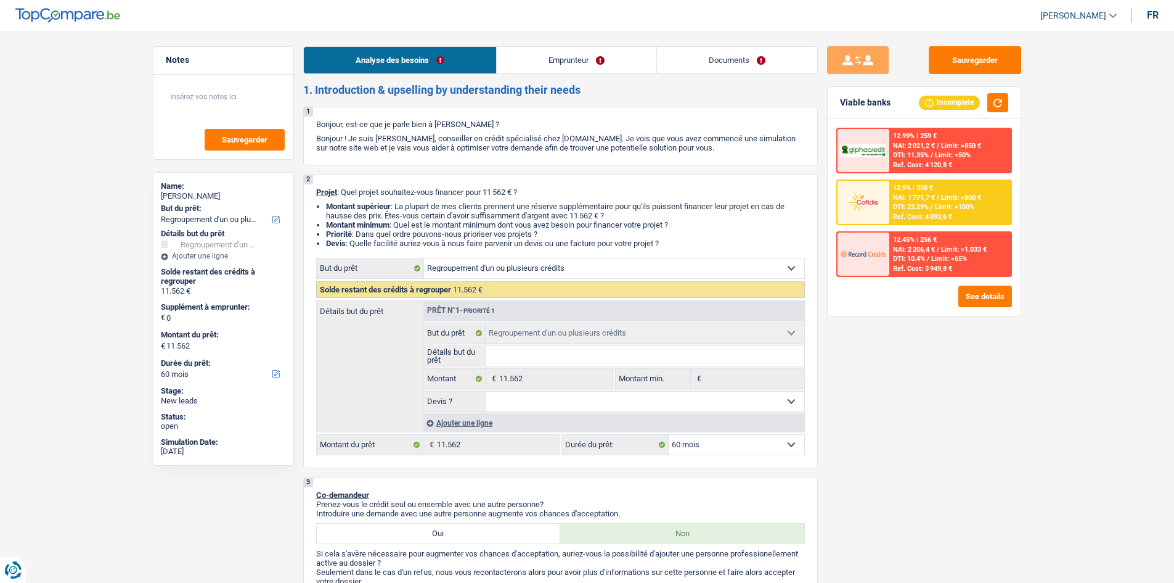
select select "60"
drag, startPoint x: 676, startPoint y: 246, endPoint x: 314, endPoint y: 192, distance: 366.4
click at [315, 186] on div "2 Projet : Quel projet souhaitez-vous financer pour 11 562 € ? Montant supérieu…" at bounding box center [560, 320] width 515 height 293
click at [313, 197] on div "2 Projet : Quel projet souhaitez-vous financer pour 11 562 € ? Montant supérieu…" at bounding box center [560, 320] width 515 height 293
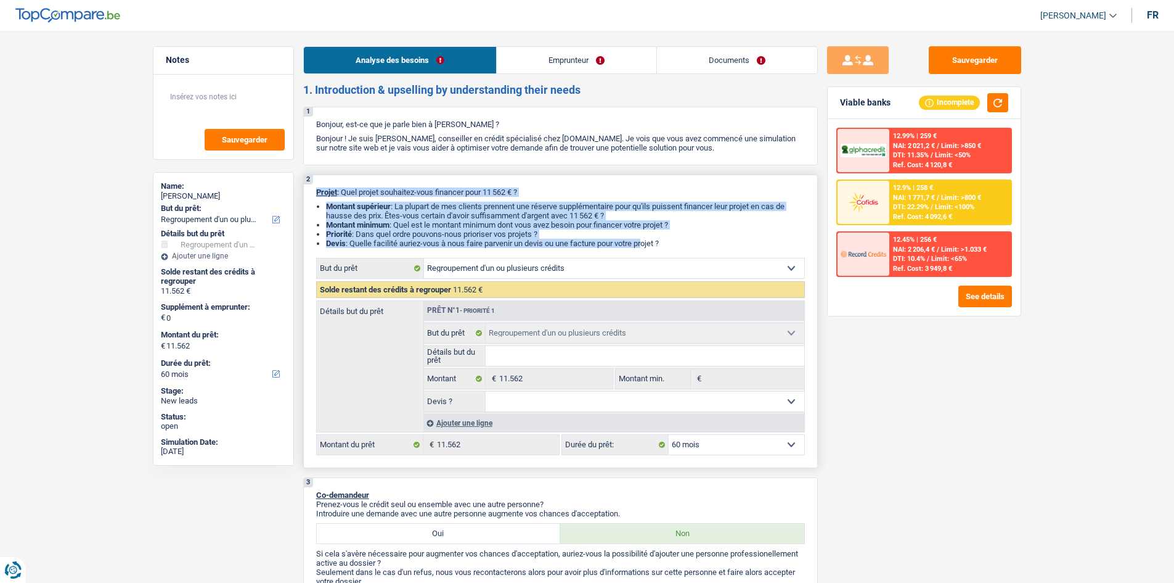
drag, startPoint x: 314, startPoint y: 191, endPoint x: 643, endPoint y: 251, distance: 334.0
click at [643, 250] on div "2 Projet : Quel projet souhaitez-vous financer pour 11 562 € ? Montant supérieu…" at bounding box center [560, 320] width 515 height 293
click at [664, 241] on li "Devis : Quelle facilité auriez-vous à nous faire parvenir un devis ou une factu…" at bounding box center [565, 243] width 479 height 9
click at [669, 240] on li "Devis : Quelle facilité auriez-vous à nous faire parvenir un devis ou une factu…" at bounding box center [565, 243] width 479 height 9
drag, startPoint x: 670, startPoint y: 240, endPoint x: 316, endPoint y: 192, distance: 357.2
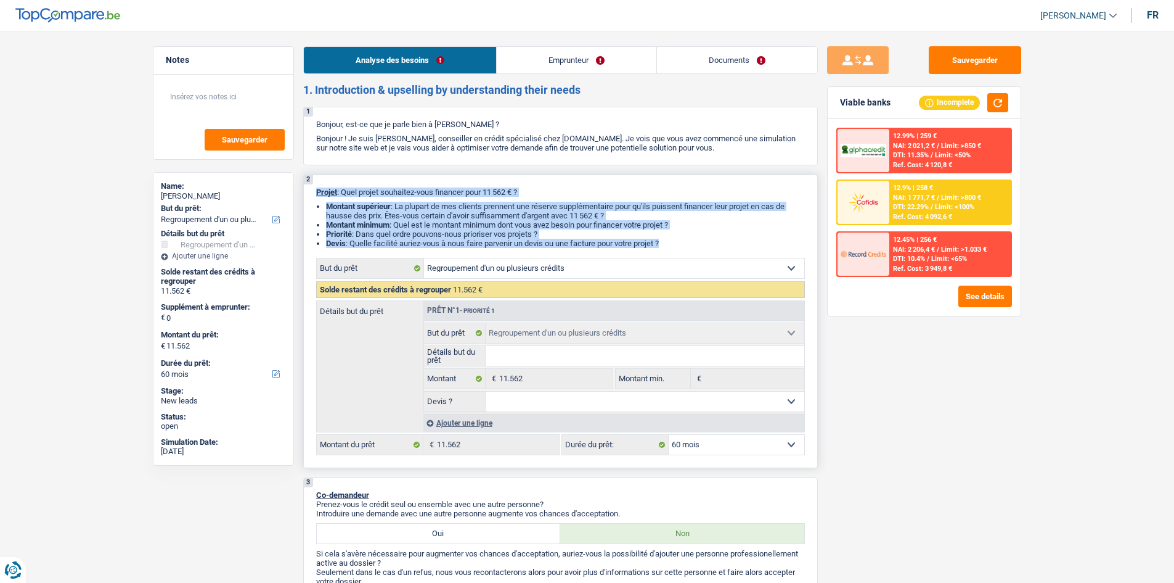
click at [316, 192] on div "2 Projet : Quel projet souhaitez-vous financer pour 11 562 € ? Montant supérieu…" at bounding box center [560, 320] width 515 height 293
click at [316, 192] on span "Projet" at bounding box center [326, 191] width 21 height 9
drag, startPoint x: 317, startPoint y: 190, endPoint x: 687, endPoint y: 236, distance: 372.1
click at [687, 236] on div "2 Projet : Quel projet souhaitez-vous financer pour 11 562 € ? Montant supérieu…" at bounding box center [560, 320] width 515 height 293
click at [687, 236] on li "Priorité : Dans quel ordre pouvons-nous prioriser vos projets ?" at bounding box center [565, 233] width 479 height 9
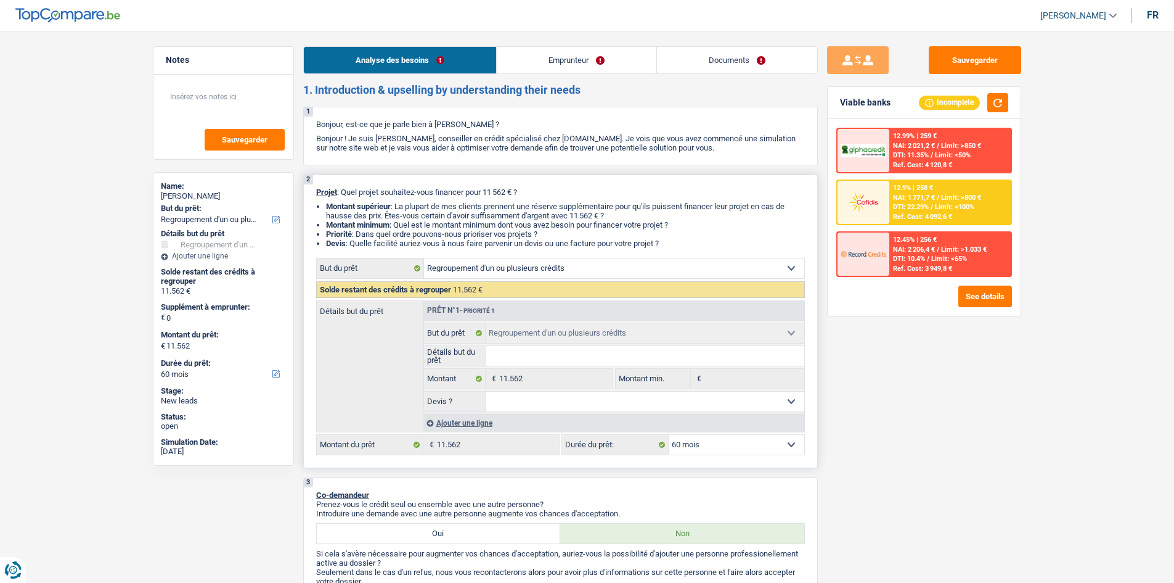
drag, startPoint x: 681, startPoint y: 243, endPoint x: 309, endPoint y: 190, distance: 374.8
click at [309, 190] on div "2 Projet : Quel projet souhaitez-vous financer pour 11 562 € ? Montant supérieu…" at bounding box center [560, 320] width 515 height 293
drag, startPoint x: 313, startPoint y: 190, endPoint x: 674, endPoint y: 245, distance: 365.3
click at [674, 245] on div "2 Projet : Quel projet souhaitez-vous financer pour 11 562 € ? Montant supérieu…" at bounding box center [560, 320] width 515 height 293
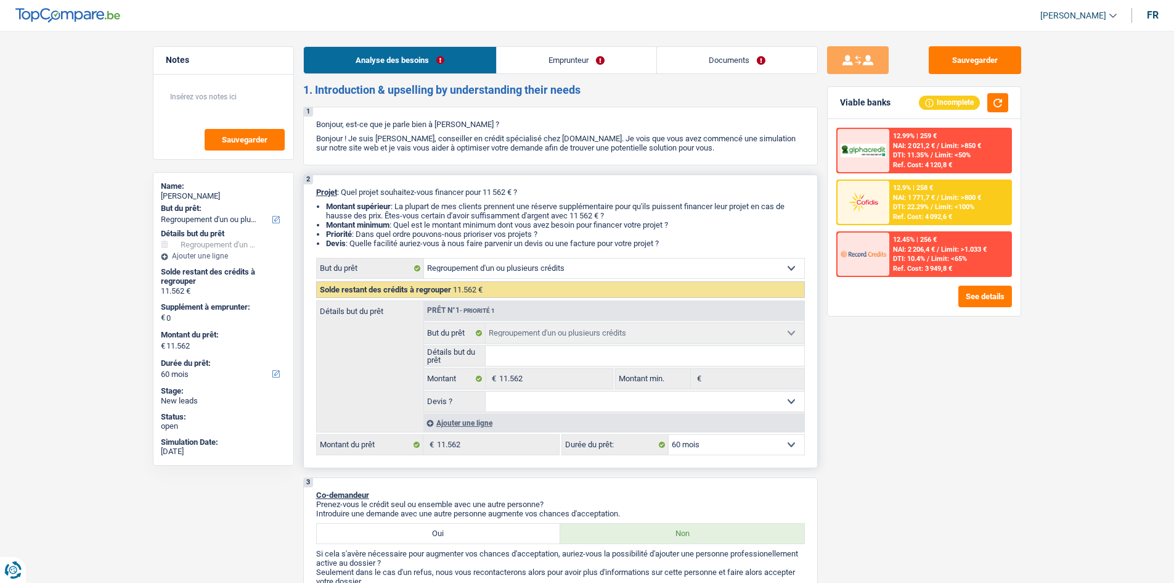
click at [675, 245] on li "Devis : Quelle facilité auriez-vous à nous faire parvenir un devis ou une factu…" at bounding box center [565, 243] width 479 height 9
drag, startPoint x: 672, startPoint y: 243, endPoint x: 348, endPoint y: 194, distance: 327.3
click at [348, 194] on div "2 Projet : Quel projet souhaitez-vous financer pour 11 562 € ? Montant supérieu…" at bounding box center [560, 320] width 515 height 293
click at [903, 196] on span "NAI: 1 771,7 €" at bounding box center [914, 198] width 42 height 8
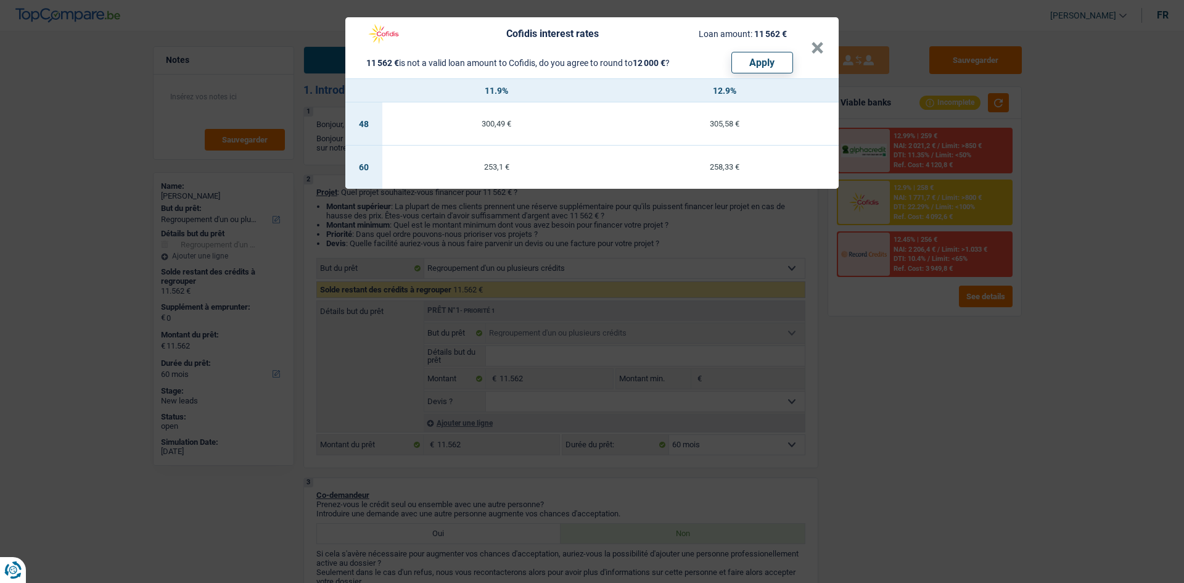
click at [668, 236] on div "Cofidis interest rates Loan amount: 11 562 € 11 562 € is not a valid loan amoun…" at bounding box center [592, 291] width 1184 height 583
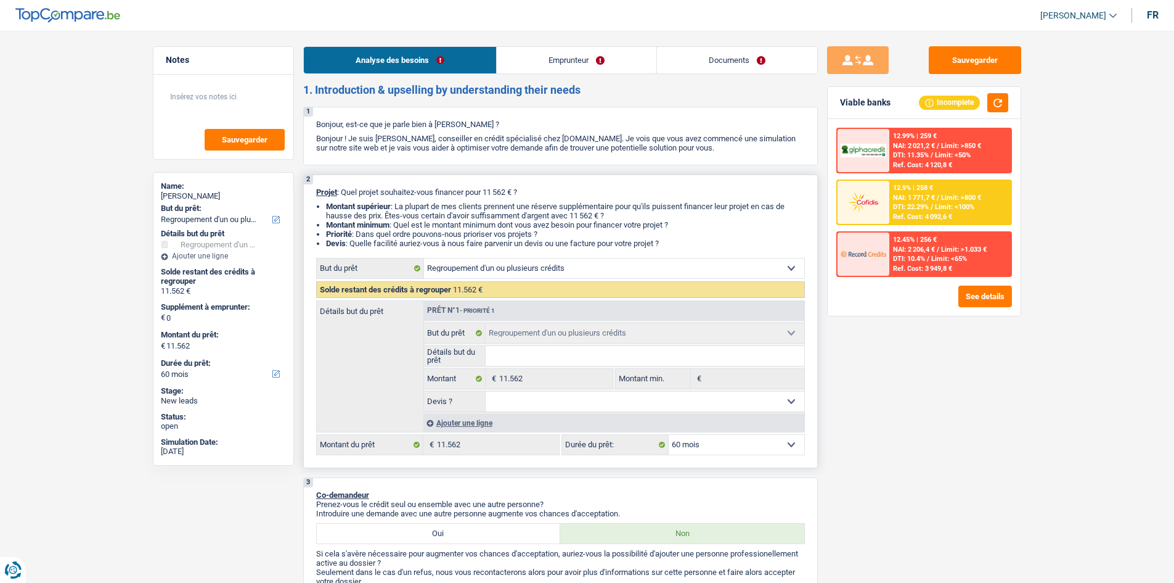
drag, startPoint x: 671, startPoint y: 243, endPoint x: 317, endPoint y: 189, distance: 357.3
click at [317, 189] on div "2 Projet : Quel projet souhaitez-vous financer pour 11 562 € ? Montant supérieu…" at bounding box center [560, 320] width 515 height 293
click at [316, 190] on span "Projet" at bounding box center [326, 191] width 21 height 9
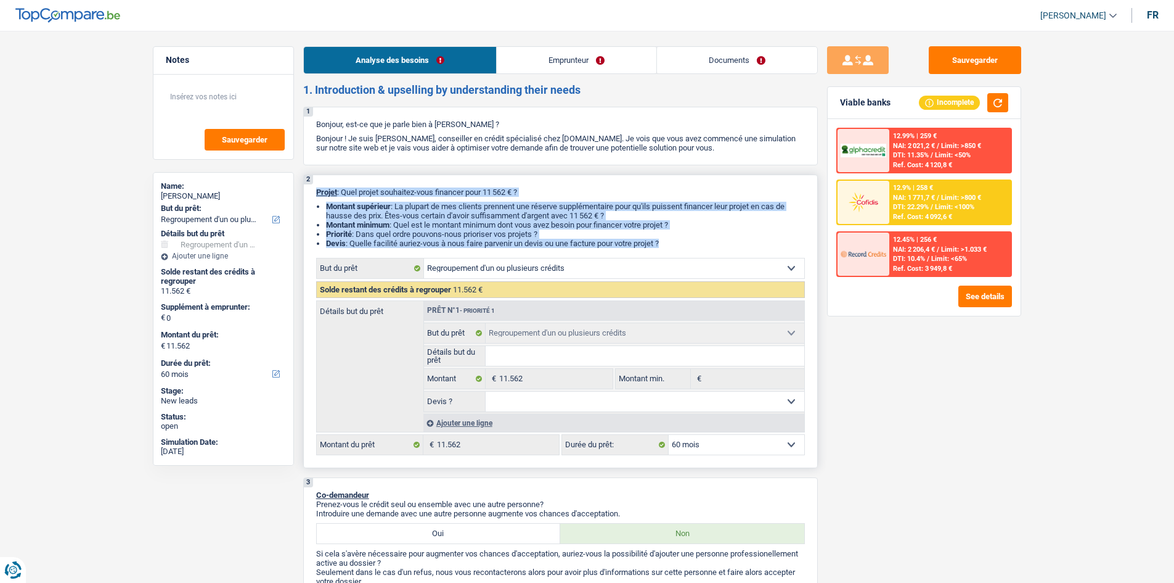
drag, startPoint x: 316, startPoint y: 190, endPoint x: 673, endPoint y: 239, distance: 359.5
click at [673, 239] on div "2 Projet : Quel projet souhaitez-vous financer pour 11 562 € ? Montant supérieu…" at bounding box center [560, 320] width 515 height 293
click at [673, 239] on li "Devis : Quelle facilité auriez-vous à nous faire parvenir un devis ou une factu…" at bounding box center [565, 243] width 479 height 9
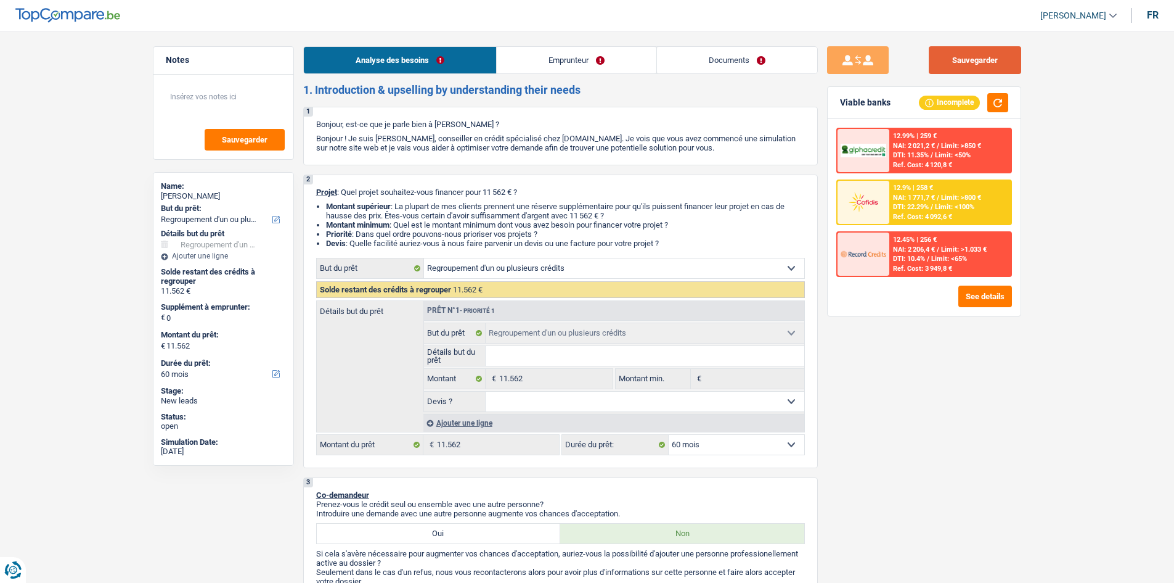
click at [968, 57] on button "Sauvegarder" at bounding box center [975, 60] width 92 height 28
click at [595, 62] on link "Emprunteur" at bounding box center [577, 60] width 160 height 27
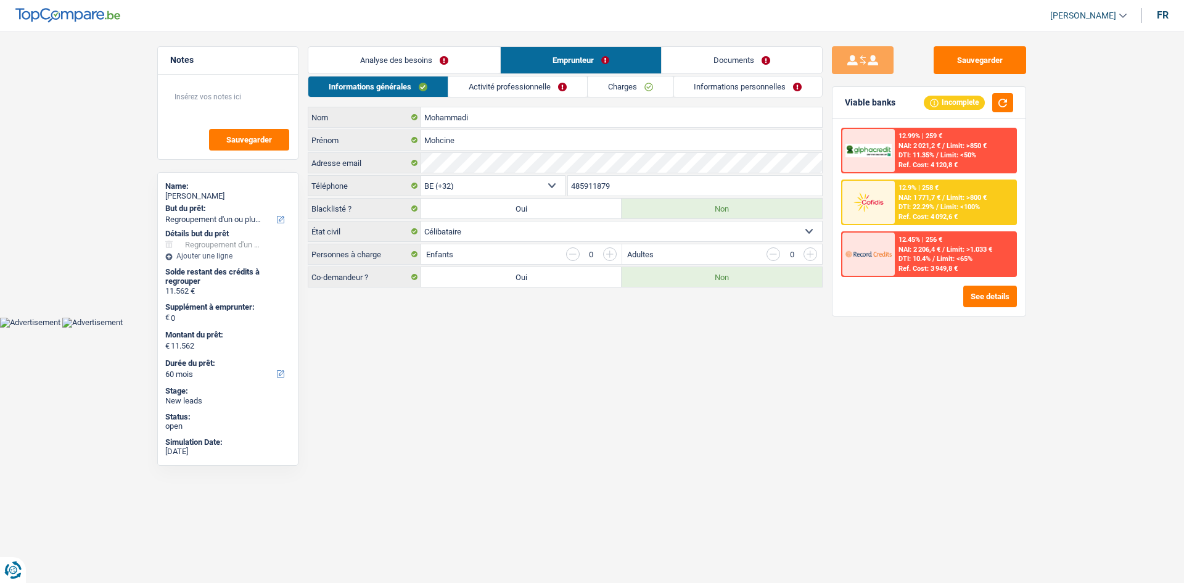
click at [509, 89] on link "Activité professionnelle" at bounding box center [517, 86] width 139 height 20
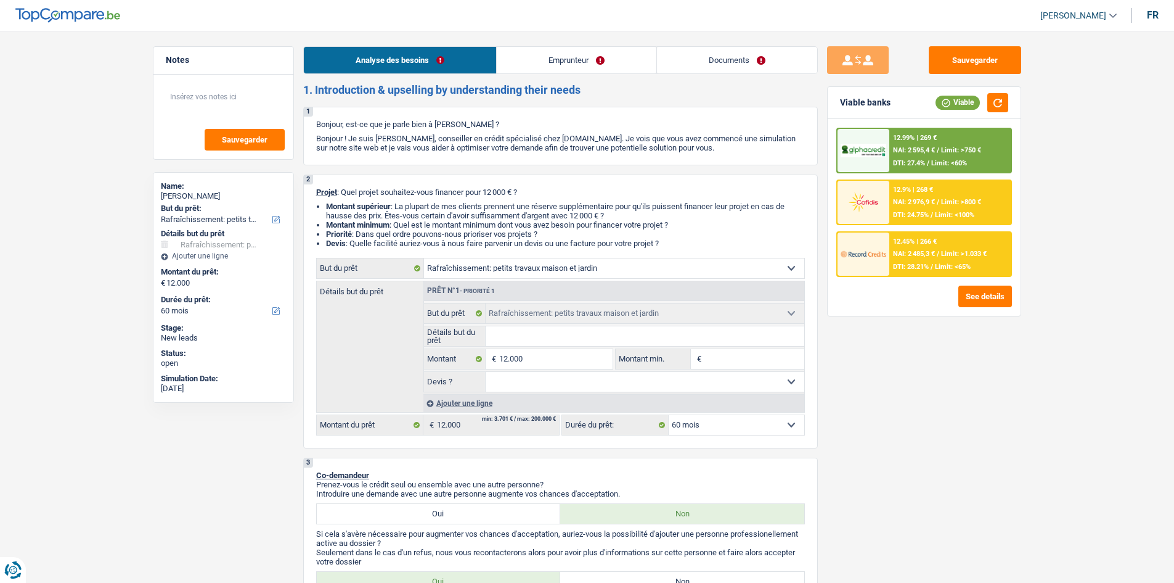
select select "houseOrGarden"
select select "60"
select select "houseOrGarden"
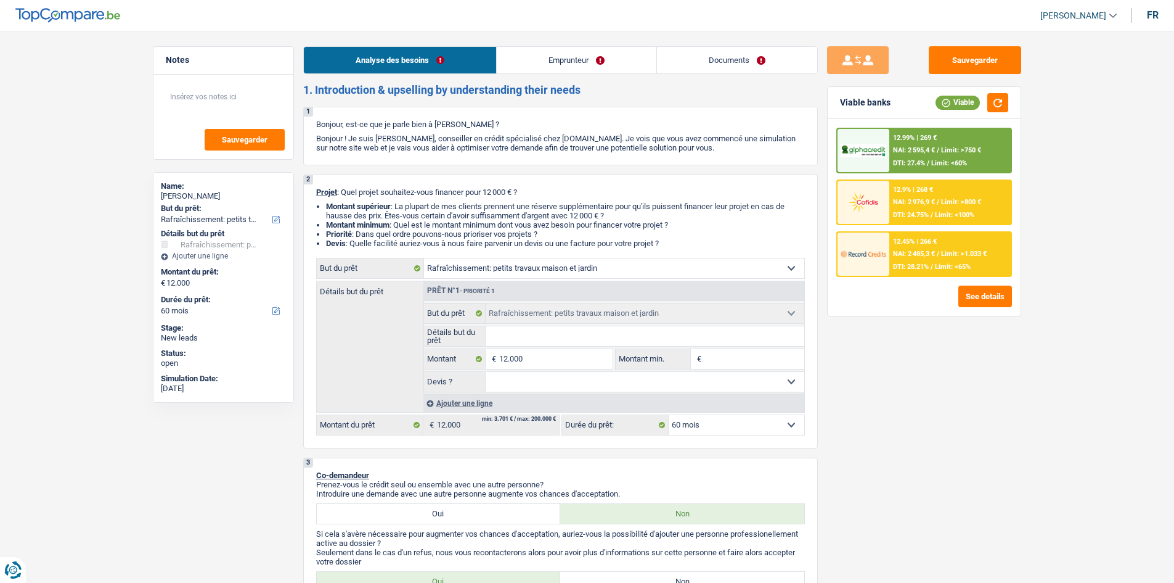
select select "60"
select select "publicEmployee"
select select "familyAllowances"
select select "netSalary"
select select "mealVouchers"
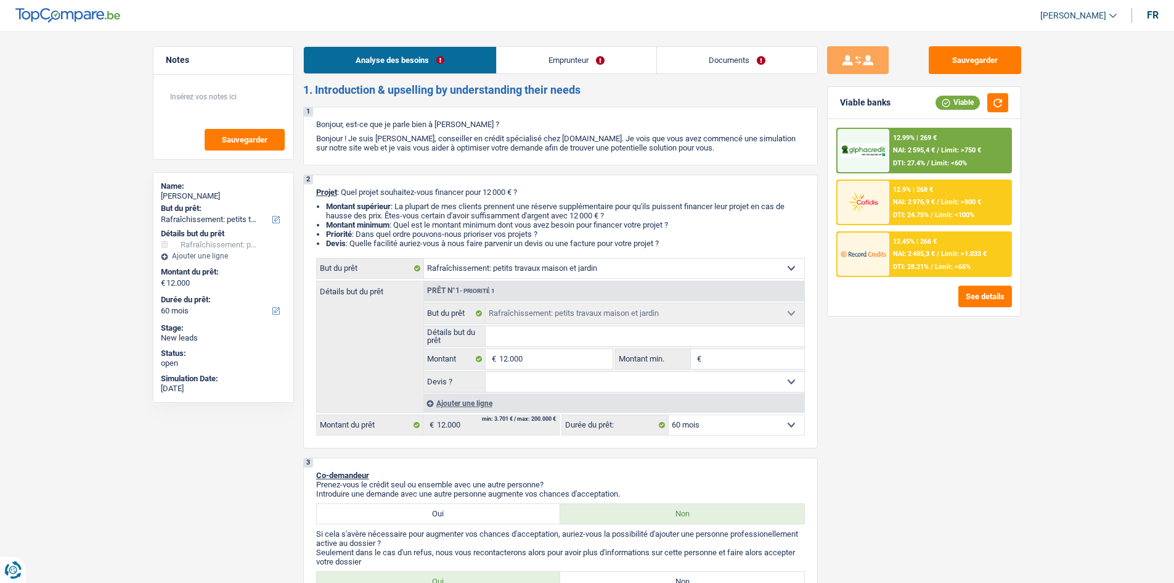
select select "ownerWithMortgage"
select select "mortgage"
select select "300"
select select "houseOrGarden"
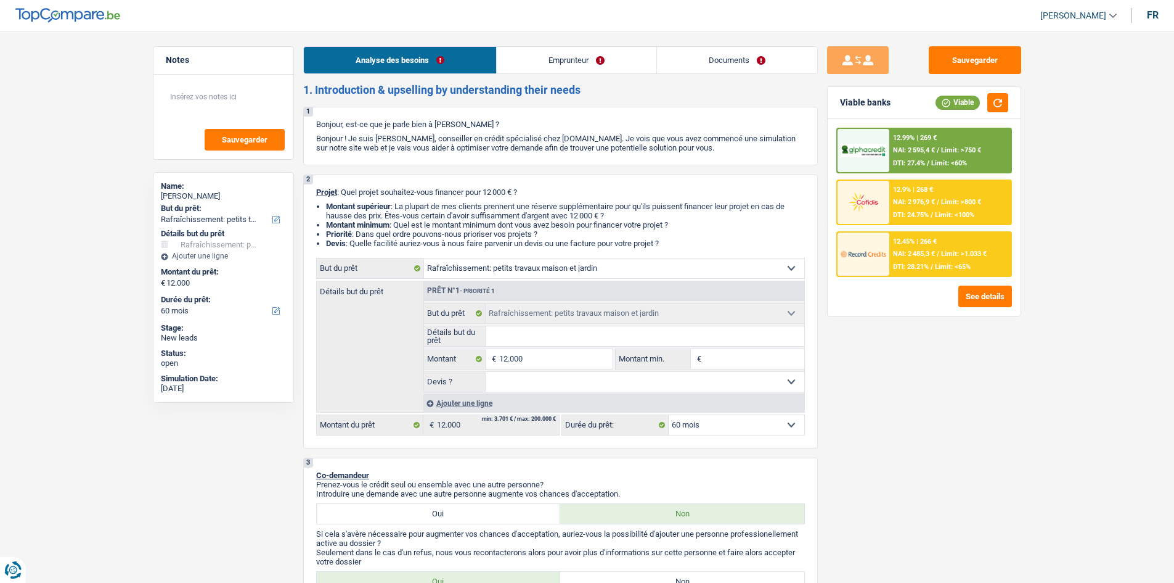
select select "60"
click at [726, 357] on input "Montant min." at bounding box center [755, 359] width 100 height 20
type input "12"
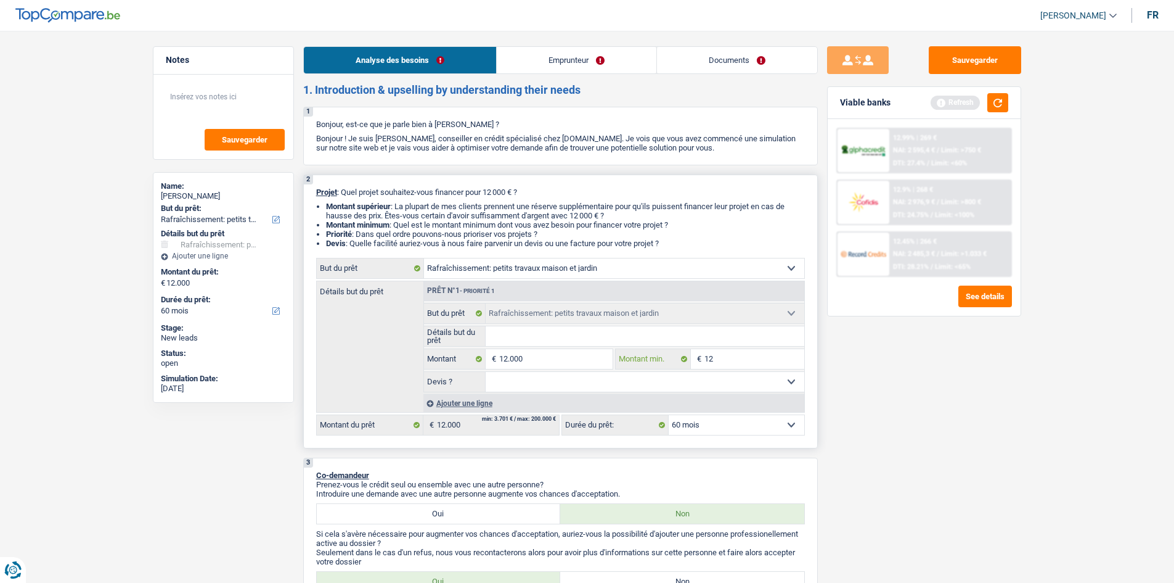
type input "12"
type input "120"
type input "1.200"
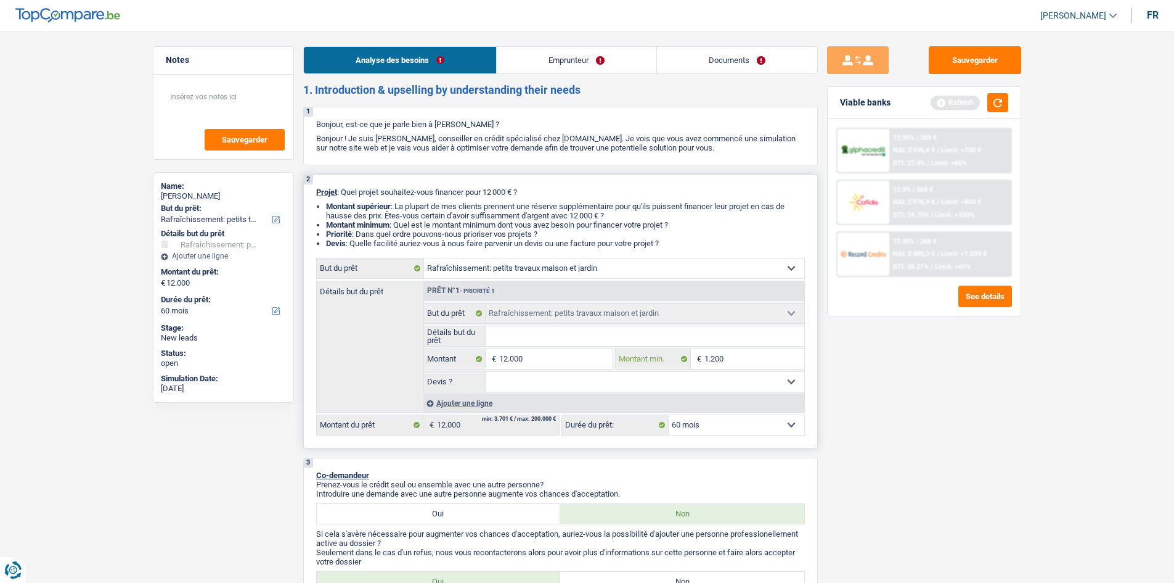
type input "12.000"
click at [548, 342] on input "Détails but du prêt" at bounding box center [645, 336] width 319 height 20
click at [703, 335] on input "Détails but du prêt" at bounding box center [645, 336] width 319 height 20
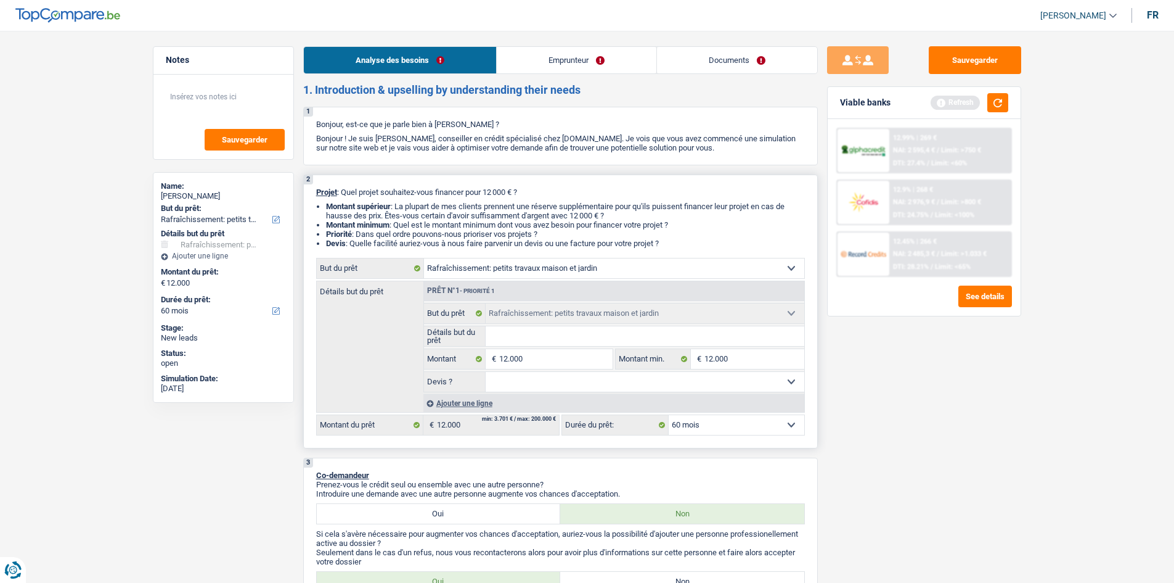
click at [703, 335] on input "Détails but du prêt" at bounding box center [645, 336] width 319 height 20
type input "re"
type input "ref"
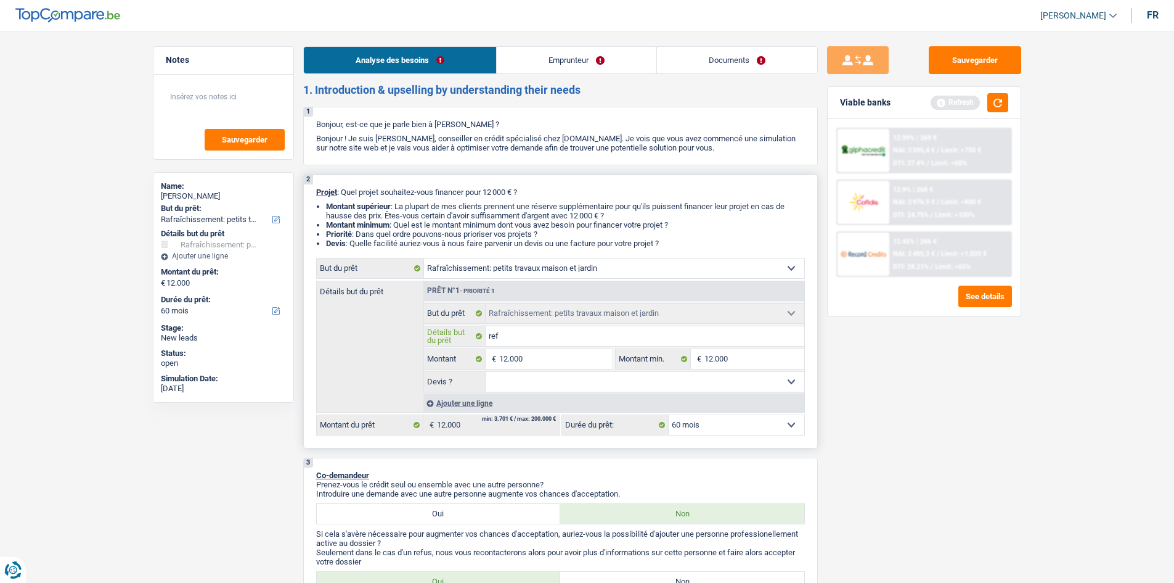
type input "refa"
type input "refai"
type input "refair"
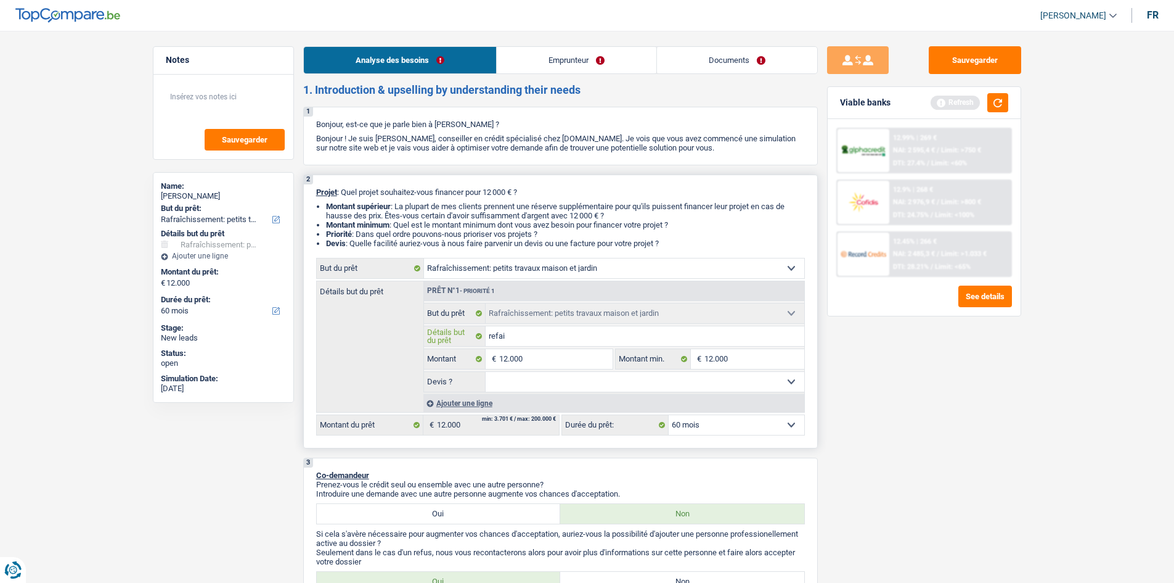
type input "refair"
type input "refaire"
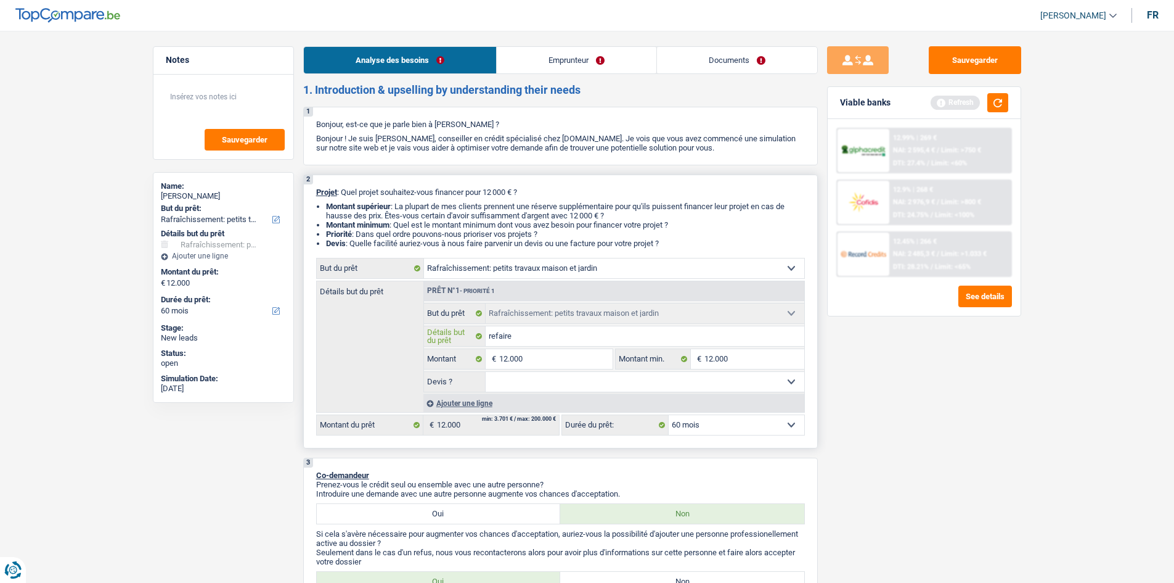
type input "refaire l"
type input "refaire la"
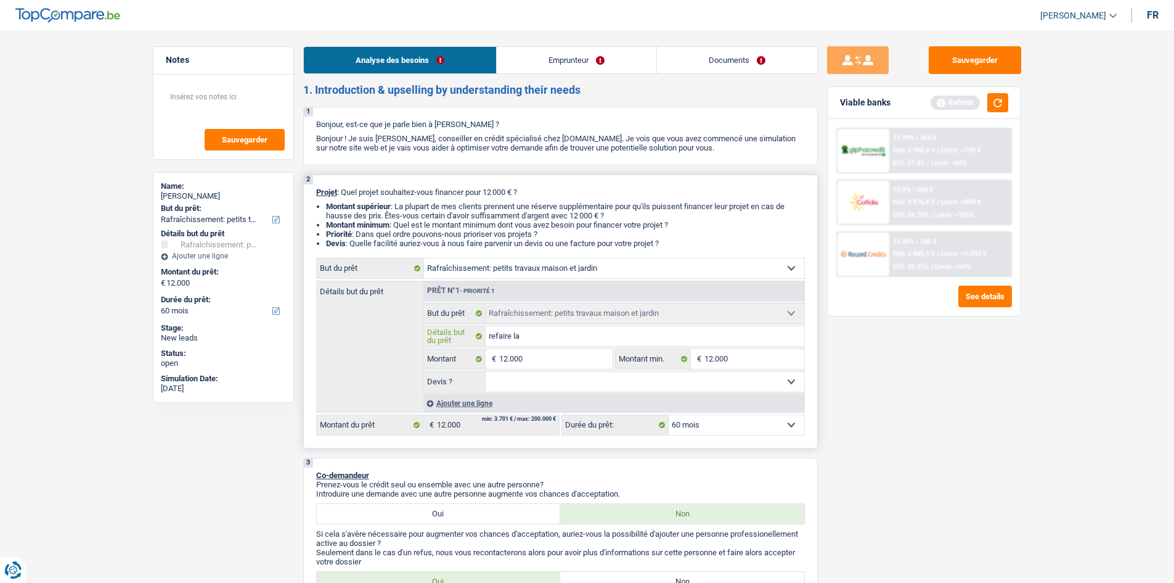
type input "refaire la"
type input "ref"
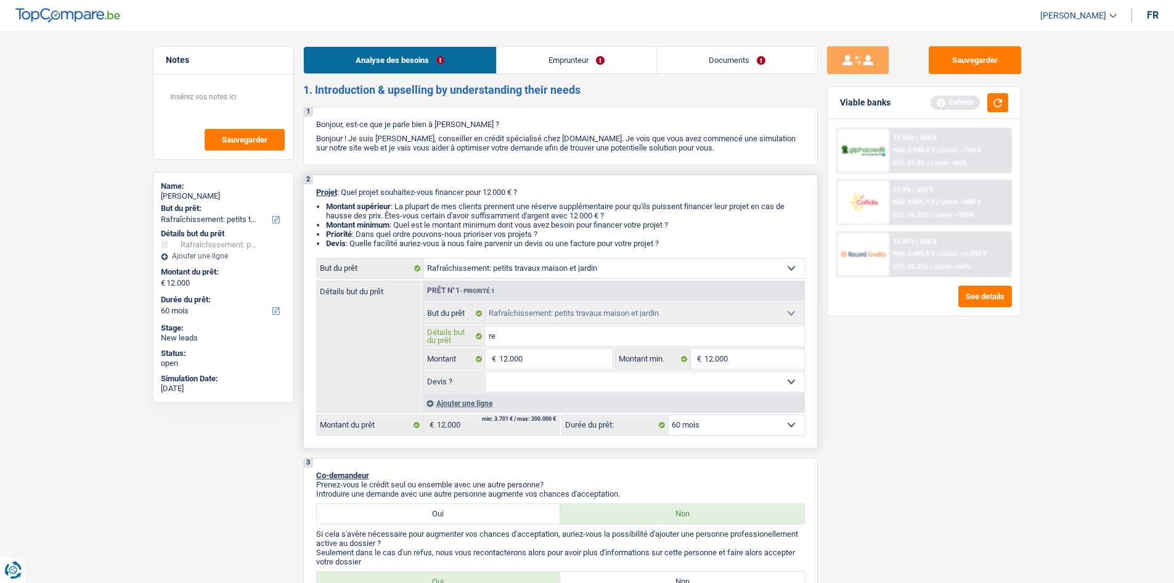
type input "r"
type input "t"
type input "tr"
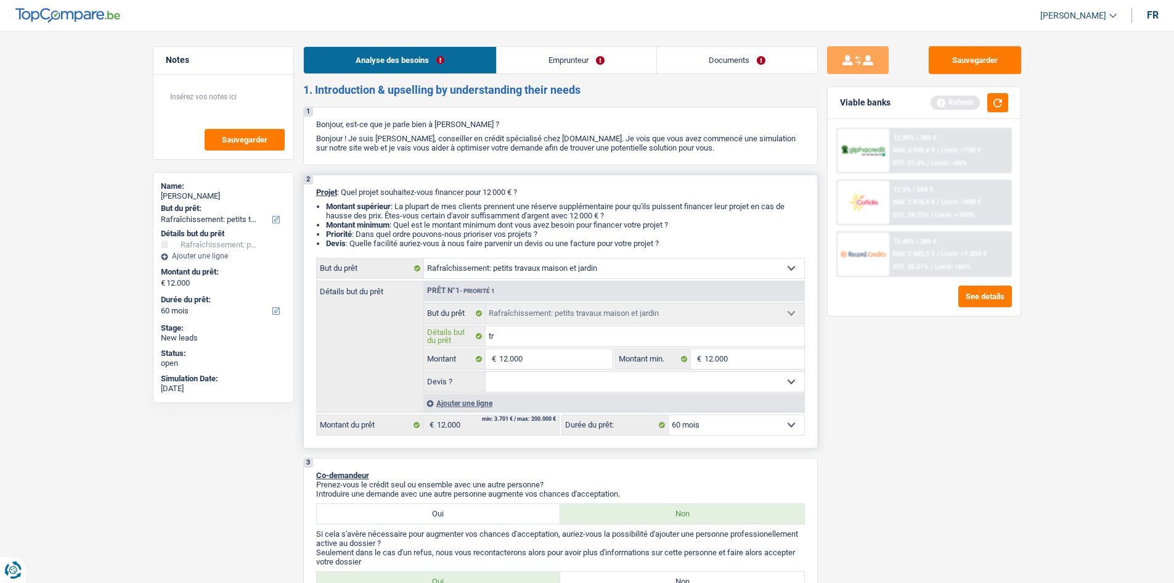
type input "tra"
type input "trav"
type input "trava"
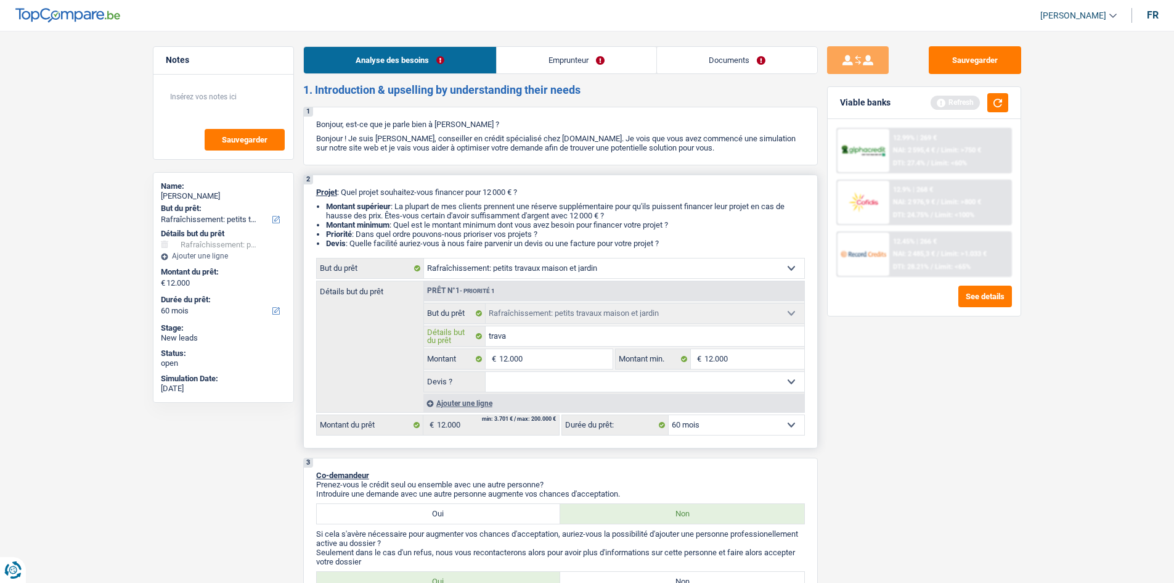
type input "trava"
type input "travau"
type input "travaux"
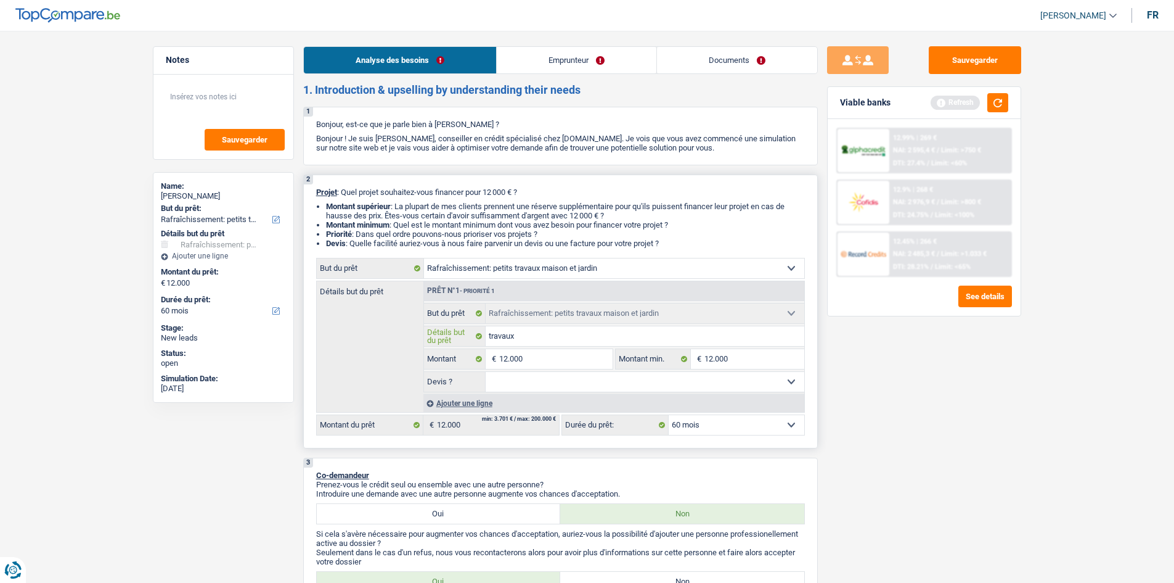
type input "travaux"
type input "travaux d"
type input "travaux de"
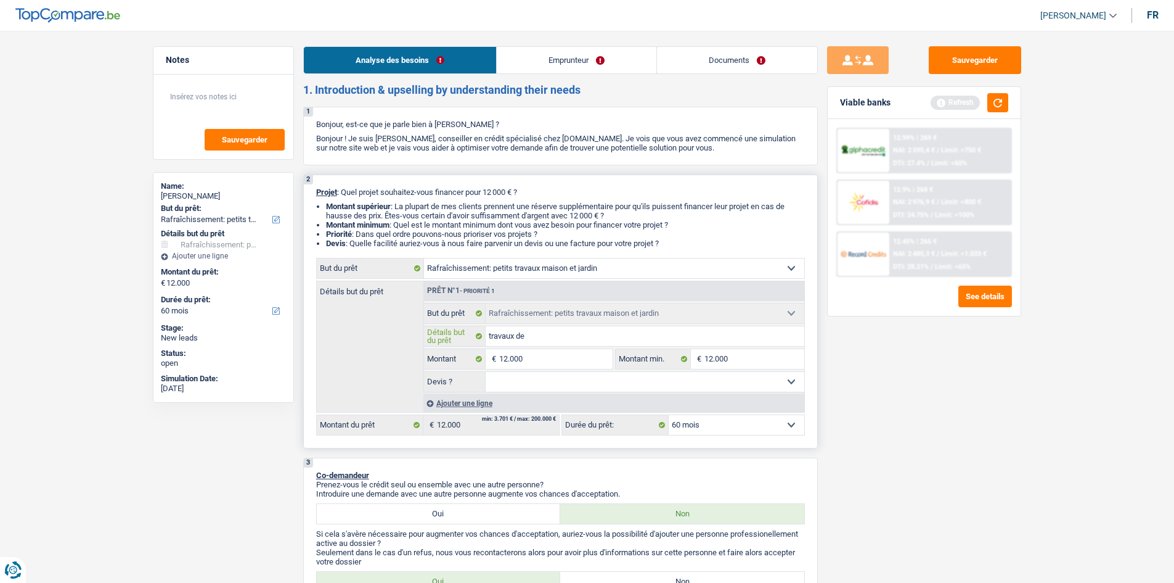
type input "travaux de"
type input "travaux de r"
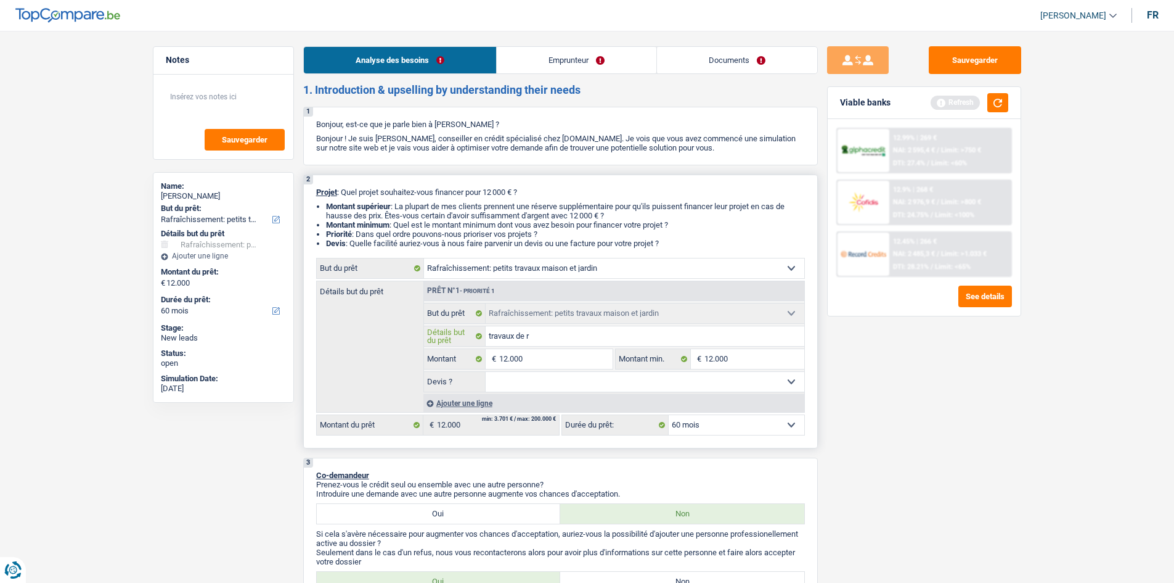
type input "travaux de ra"
type input "travaux de raf"
type input "travaux de rafr"
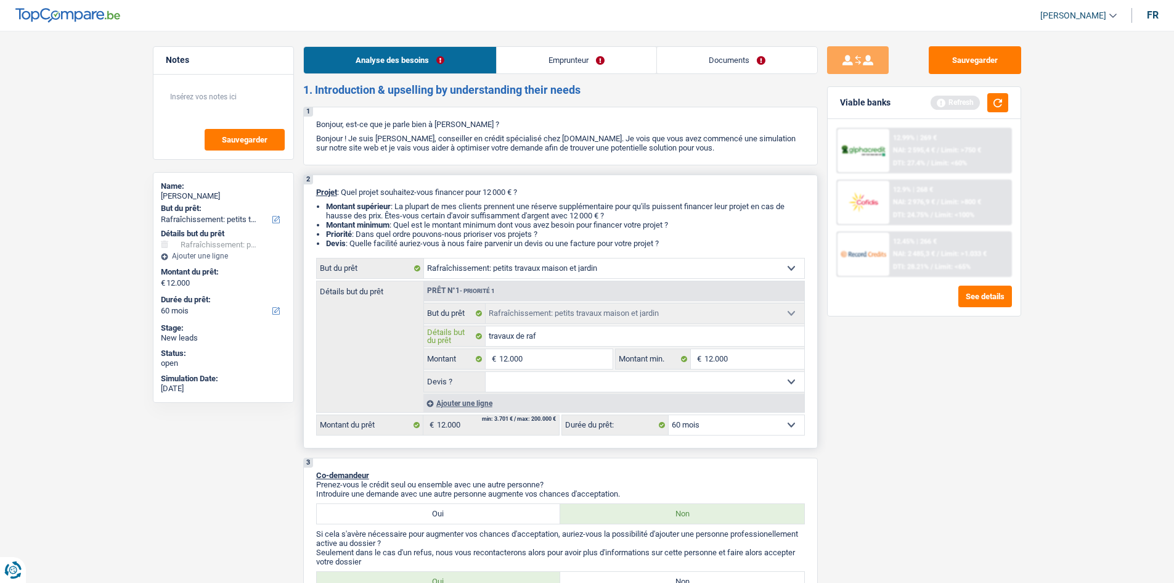
type input "travaux de rafr"
type input "travaux de rafra"
type input "travaux de rafrai"
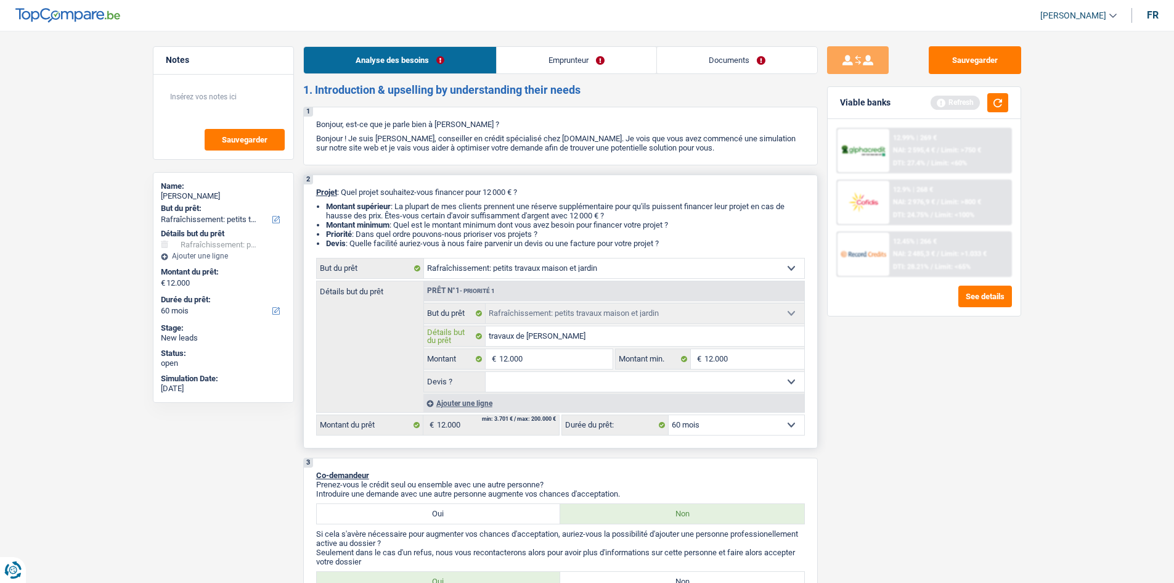
type input "travaux de rafraic"
type input "travaux de rafraicgi"
type input "travaux de rafraicgis"
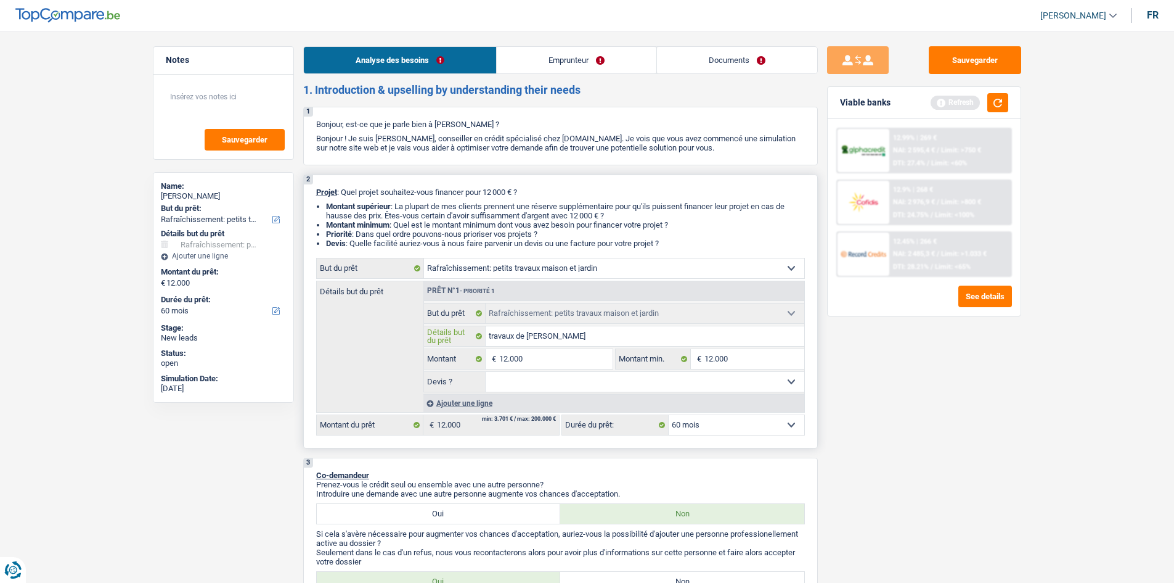
type input "travaux de rafraicgis"
type input "travaux de rafraicgi"
type input "travaux de rafraicg"
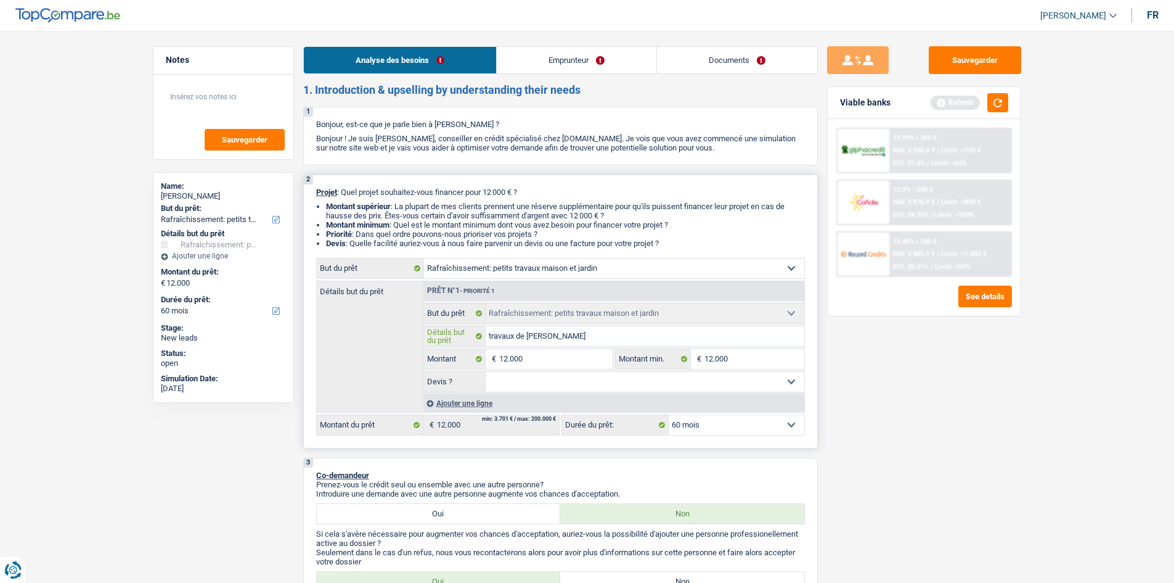
type input "travaux de rafraic"
type input "travaux de rafraichi"
type input "travaux de rafraichis"
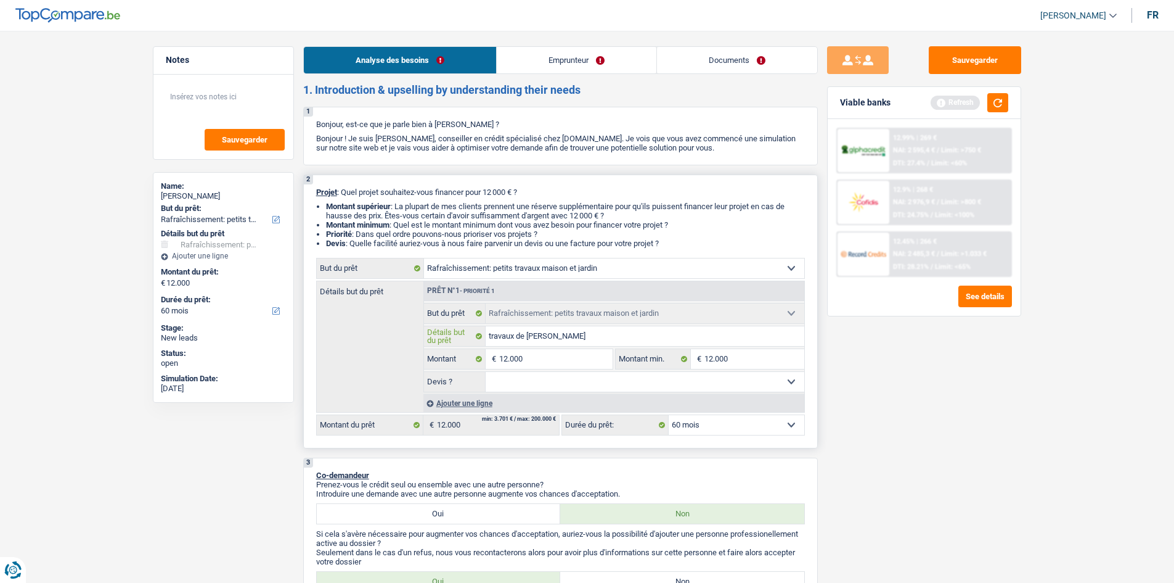
type input "travaux de rafraichis"
type input "travaux de rafraichiss"
type input "travaux de rafraichisse"
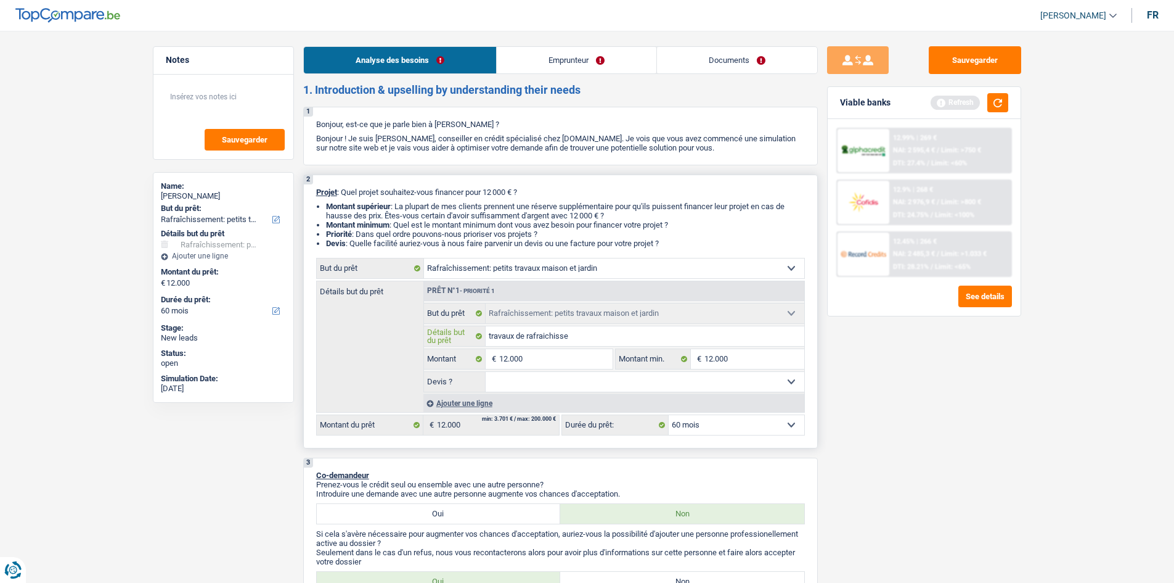
type input "travaux de rafraichissem"
type input "travaux de rafraichisseme"
type input "travaux de rafraichissemen"
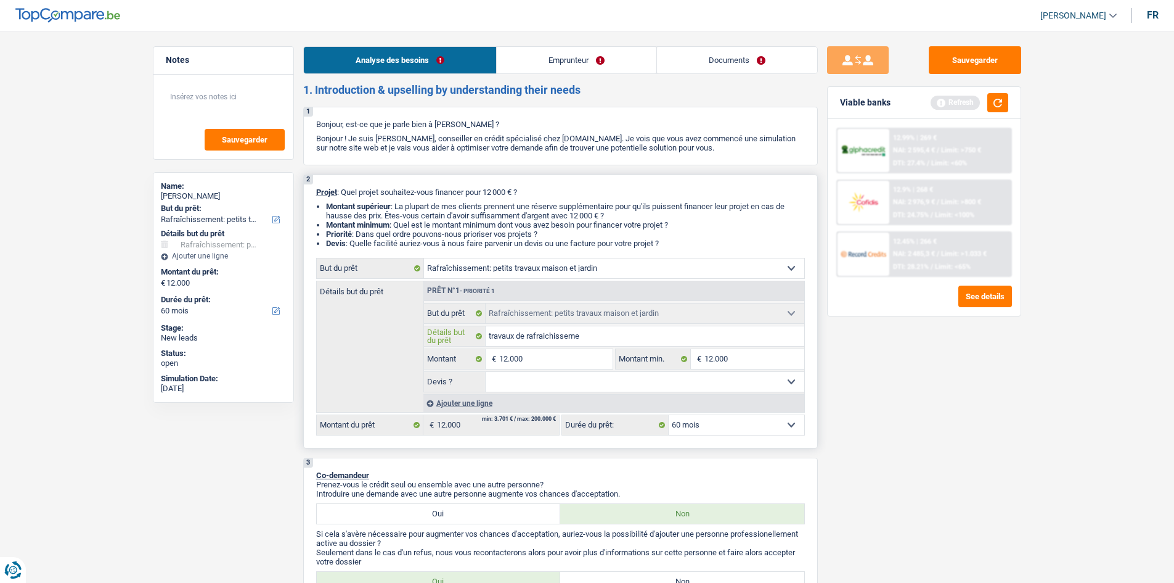
type input "travaux de rafraichissemen"
type input "travaux de rafraichissement"
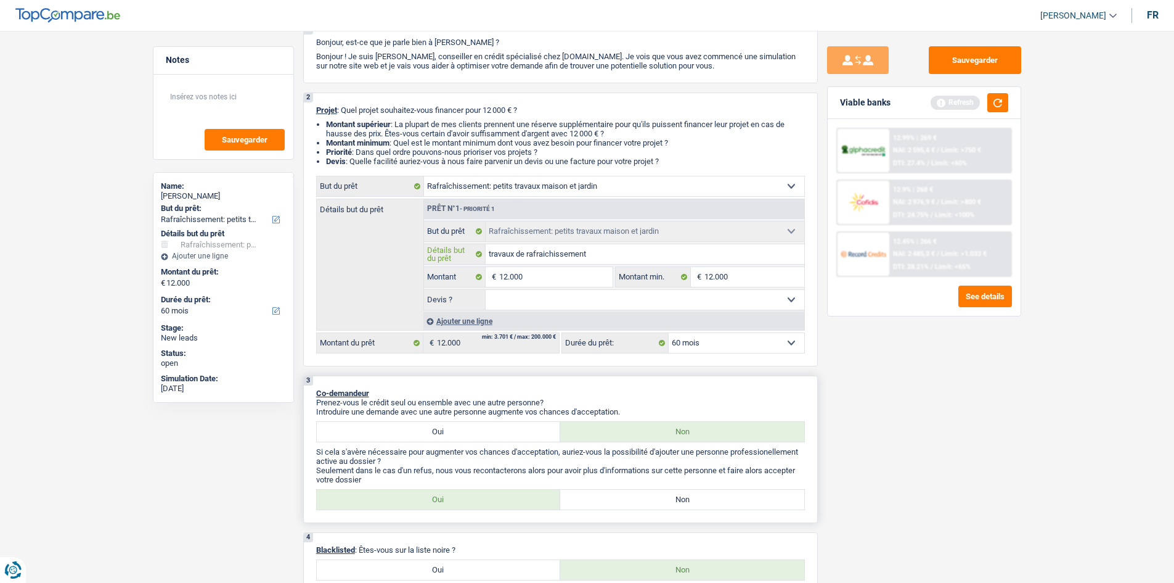
scroll to position [123, 0]
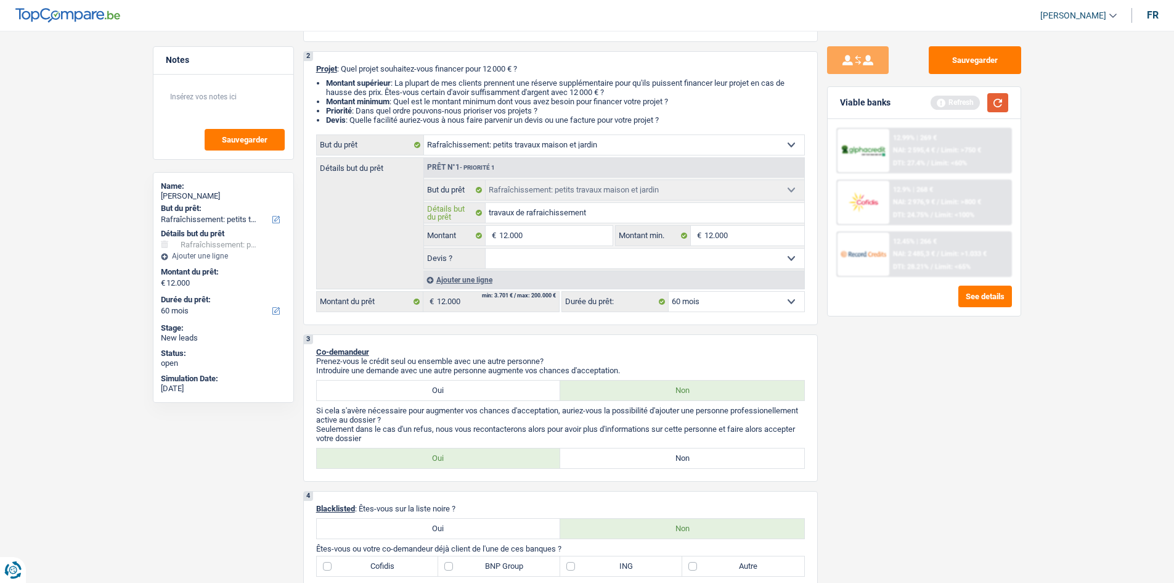
type input "travaux de rafraichissement"
click at [989, 98] on button "button" at bounding box center [998, 102] width 21 height 19
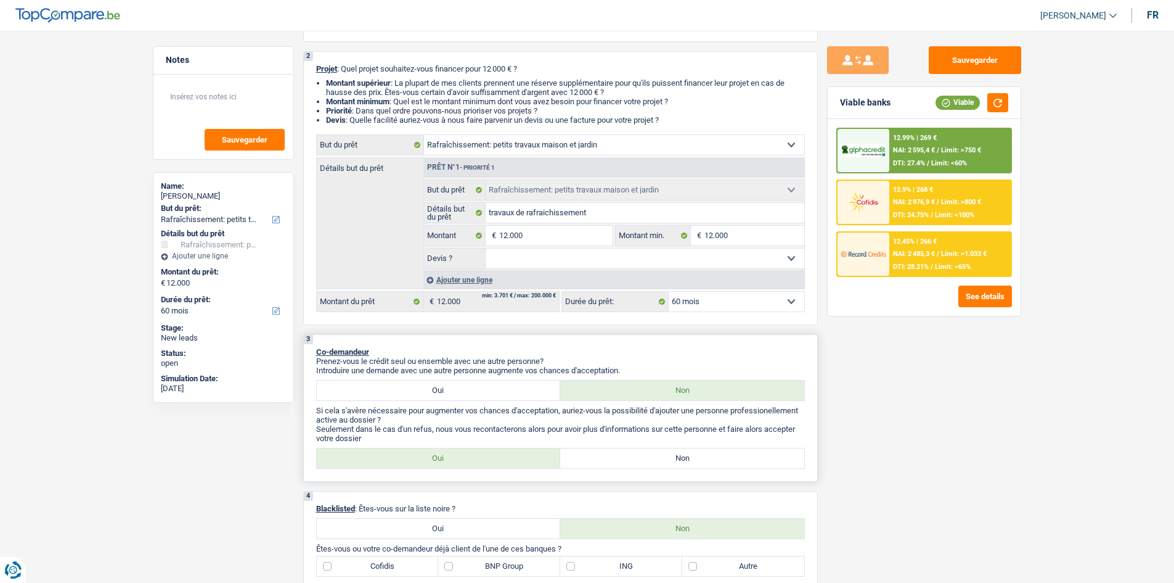
click at [640, 465] on label "Non" at bounding box center [682, 458] width 244 height 20
click at [640, 465] on input "Non" at bounding box center [682, 458] width 244 height 20
radio input "true"
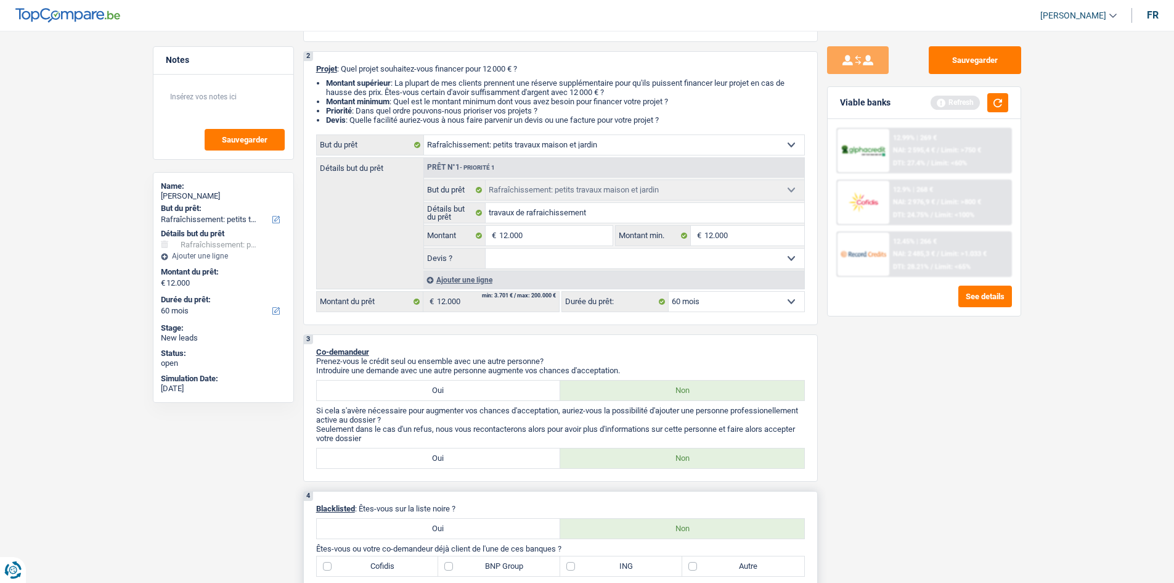
drag, startPoint x: 464, startPoint y: 509, endPoint x: 399, endPoint y: 505, distance: 65.4
click at [399, 505] on p "Blacklisted : Êtes-vous sur la liste noire ?" at bounding box center [560, 508] width 489 height 9
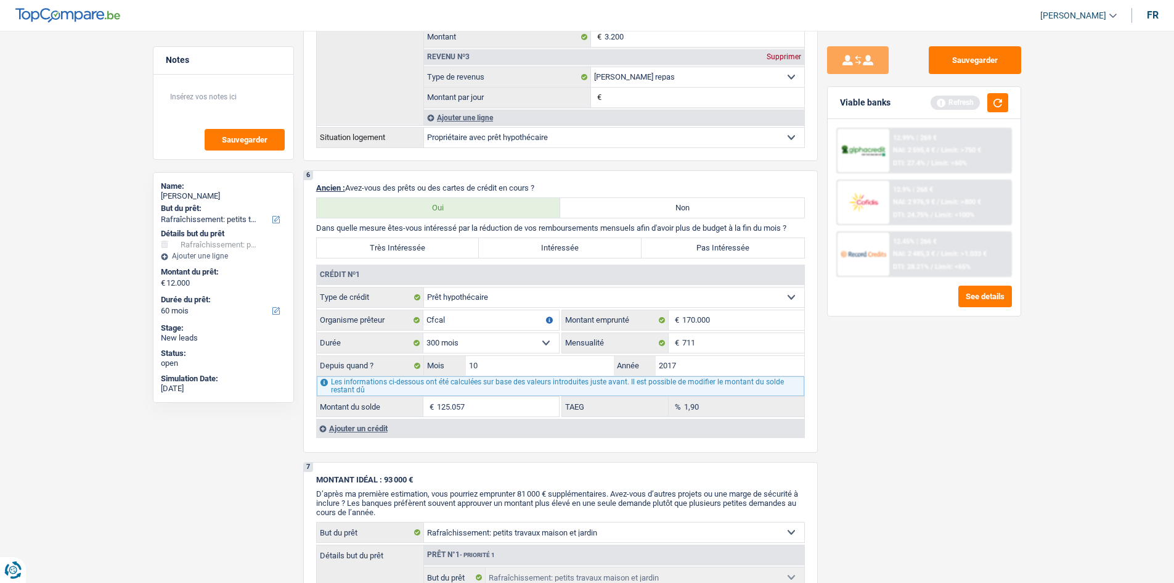
scroll to position [986, 0]
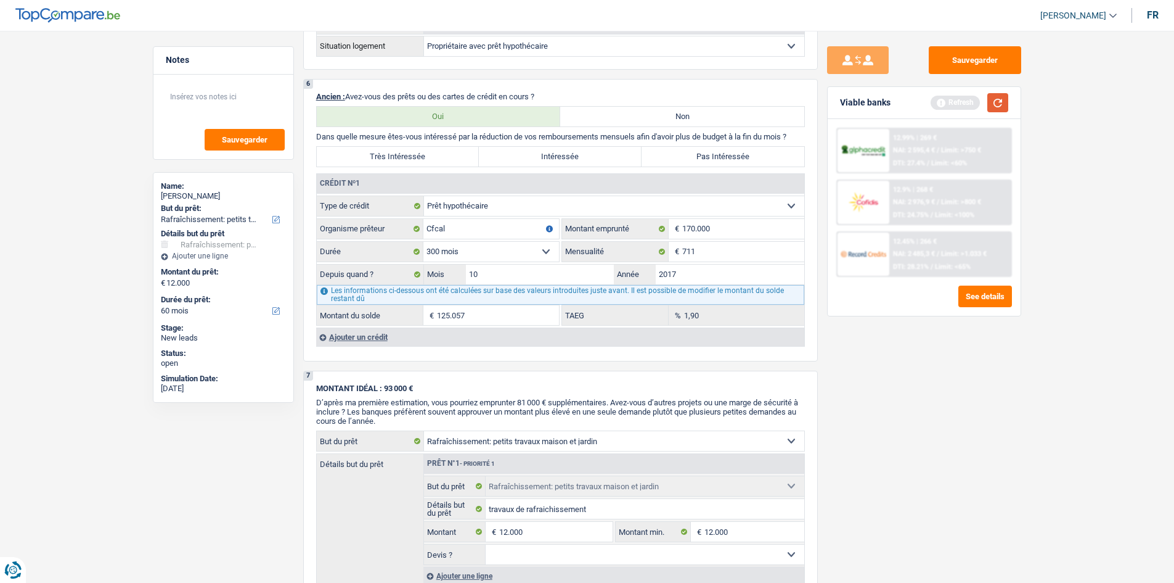
click at [996, 98] on button "button" at bounding box center [998, 102] width 21 height 19
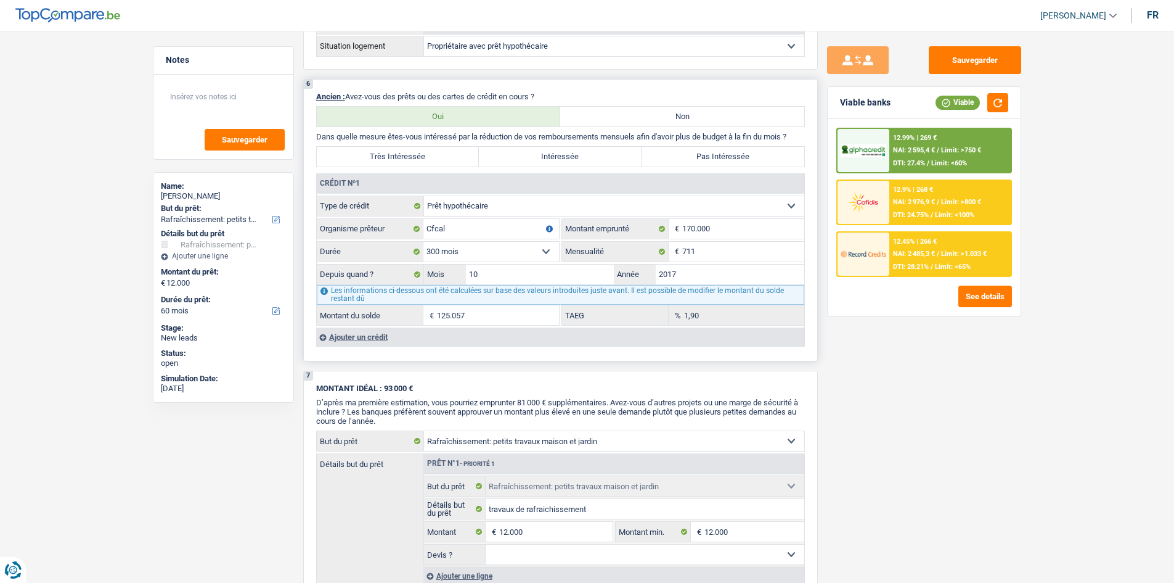
click at [358, 341] on div "Ajouter un crédit" at bounding box center [560, 336] width 488 height 18
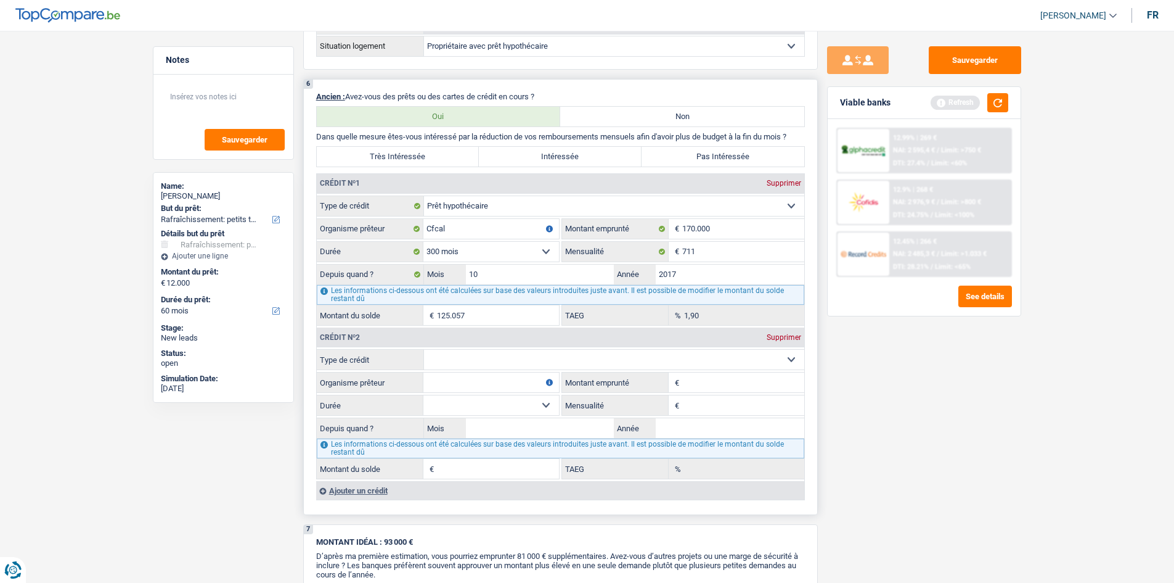
click at [727, 384] on input "Montant emprunté" at bounding box center [743, 382] width 122 height 20
type input "155"
click at [467, 388] on input "Organisme prêteur" at bounding box center [491, 382] width 136 height 20
type input "socité wallone"
click at [489, 362] on select "Carte ou ouverture de crédit Prêt hypothécaire Vente à tempérament Prêt à tempé…" at bounding box center [614, 360] width 380 height 20
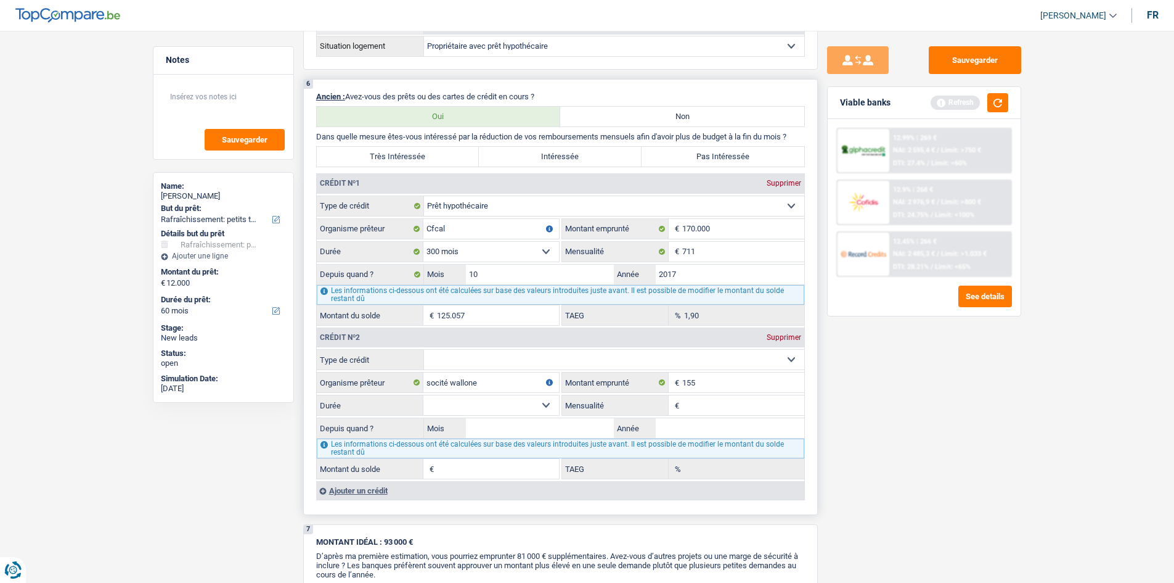
select select "renovationLoan"
type input "0"
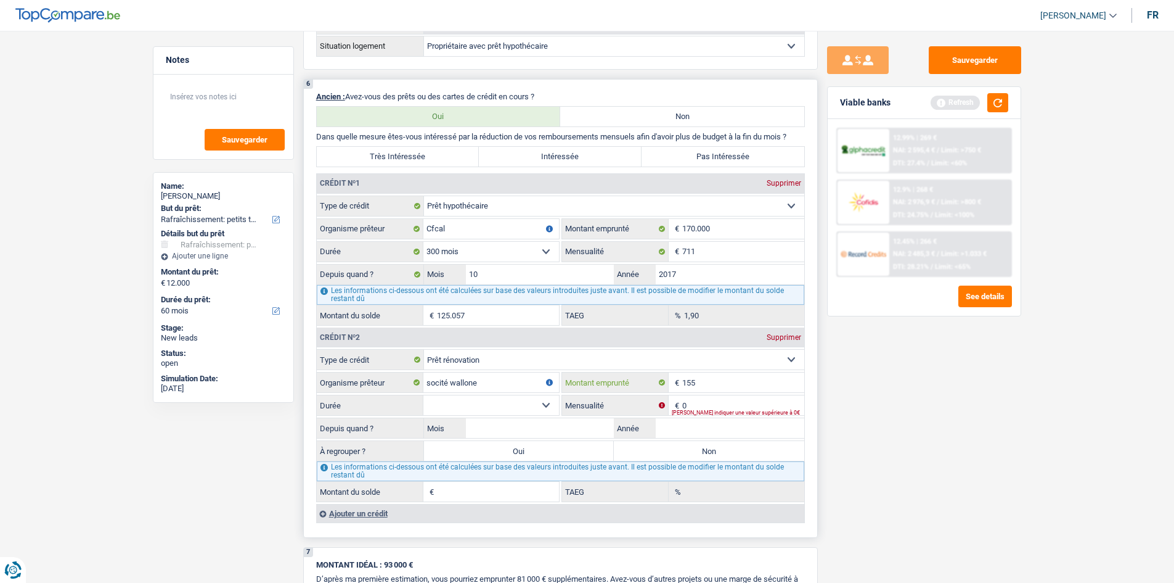
click at [714, 385] on input "155" at bounding box center [743, 382] width 122 height 20
click at [993, 94] on button "button" at bounding box center [998, 102] width 21 height 19
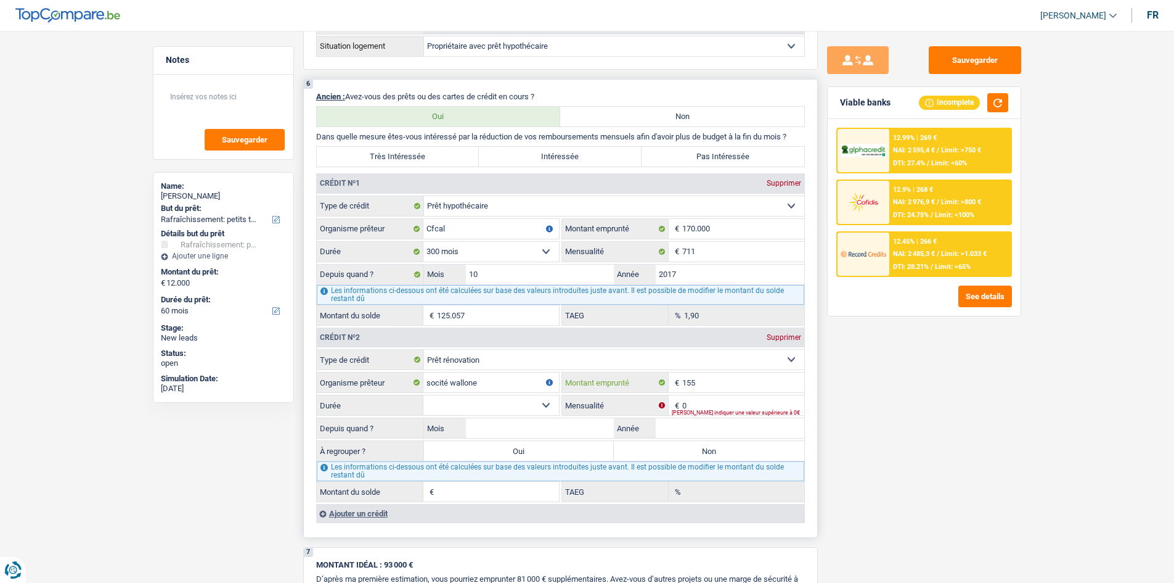
click at [703, 383] on input "155" at bounding box center [743, 382] width 122 height 20
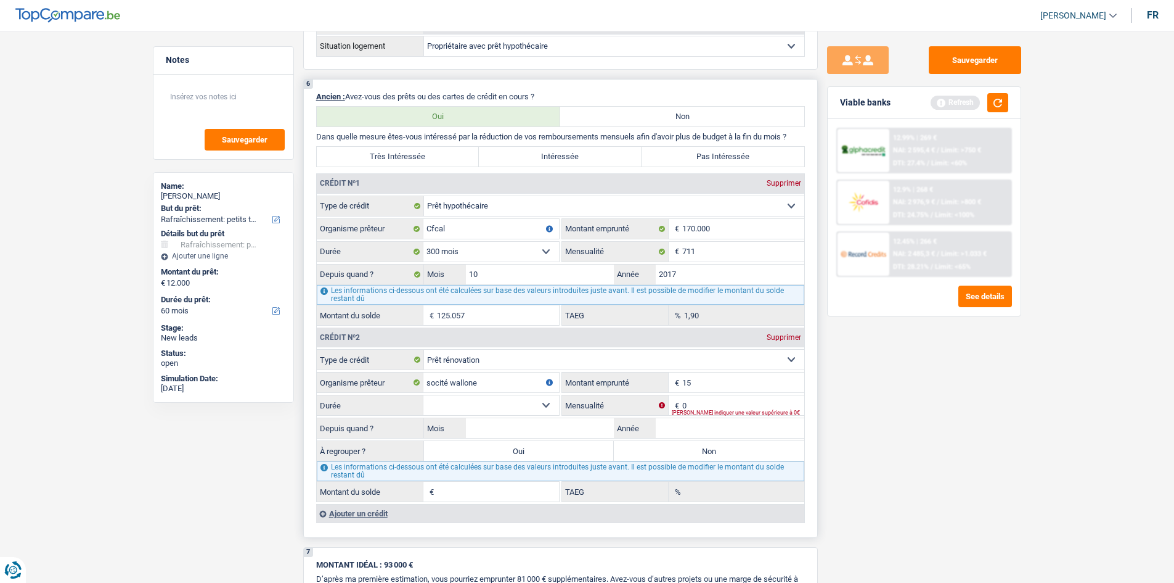
type input "1"
click at [703, 399] on input "0" at bounding box center [743, 405] width 122 height 20
type input "155"
click at [684, 387] on div "Tous les champs sont obligatoires. Veuillez fournir une réponse plus longue" at bounding box center [738, 389] width 133 height 5
click at [689, 382] on input "Montant emprunté" at bounding box center [743, 382] width 122 height 20
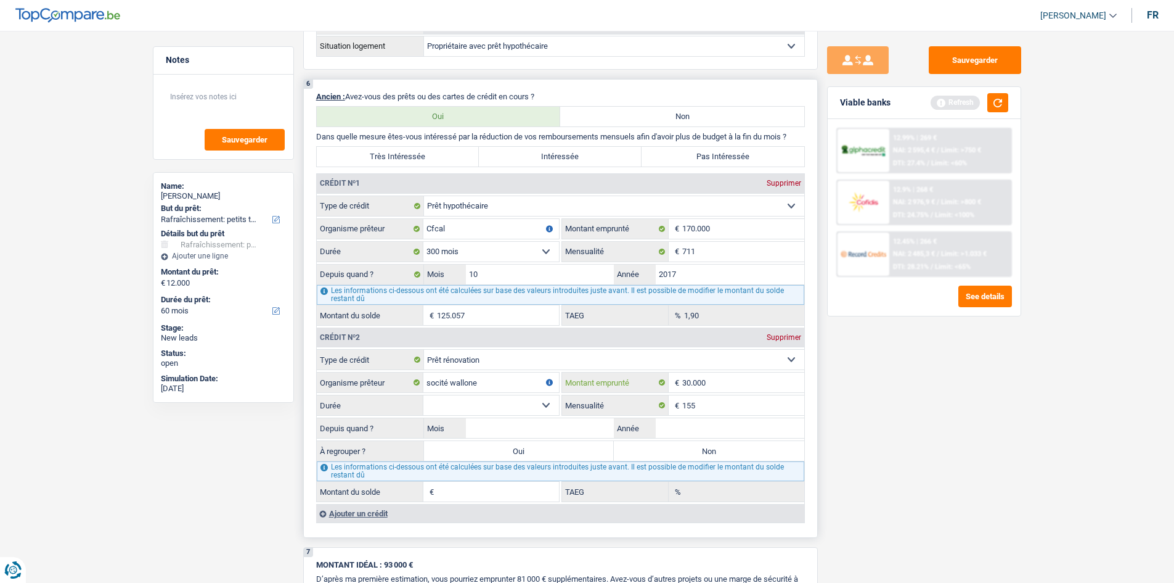
type input "30.000"
click at [722, 432] on input "Année" at bounding box center [730, 428] width 149 height 20
click at [721, 432] on input "Année" at bounding box center [730, 428] width 149 height 20
click at [688, 428] on input "Année" at bounding box center [730, 428] width 149 height 20
click at [575, 432] on input "Mois" at bounding box center [540, 428] width 149 height 20
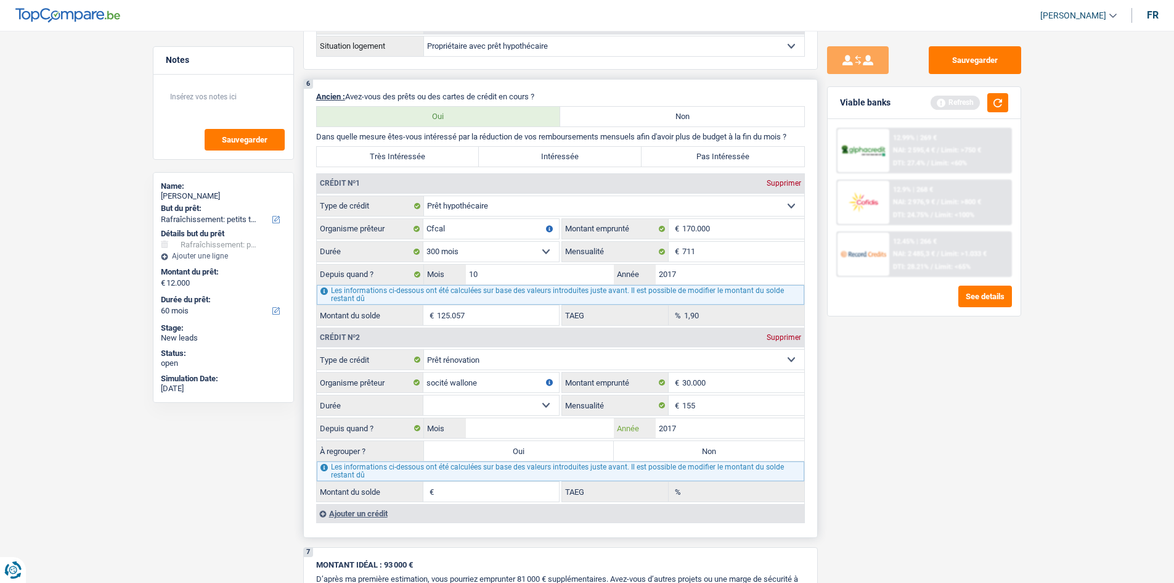
click at [694, 430] on input "2017" at bounding box center [730, 428] width 149 height 20
type input "2019"
click at [544, 423] on input "Mois" at bounding box center [540, 428] width 149 height 20
click at [531, 404] on select "12 mois 18 mois 24 mois 30 mois 36 mois 42 mois 48 mois 60 mois 72 mois 84 mois…" at bounding box center [491, 405] width 136 height 20
click at [518, 431] on input "Mois" at bounding box center [540, 428] width 149 height 20
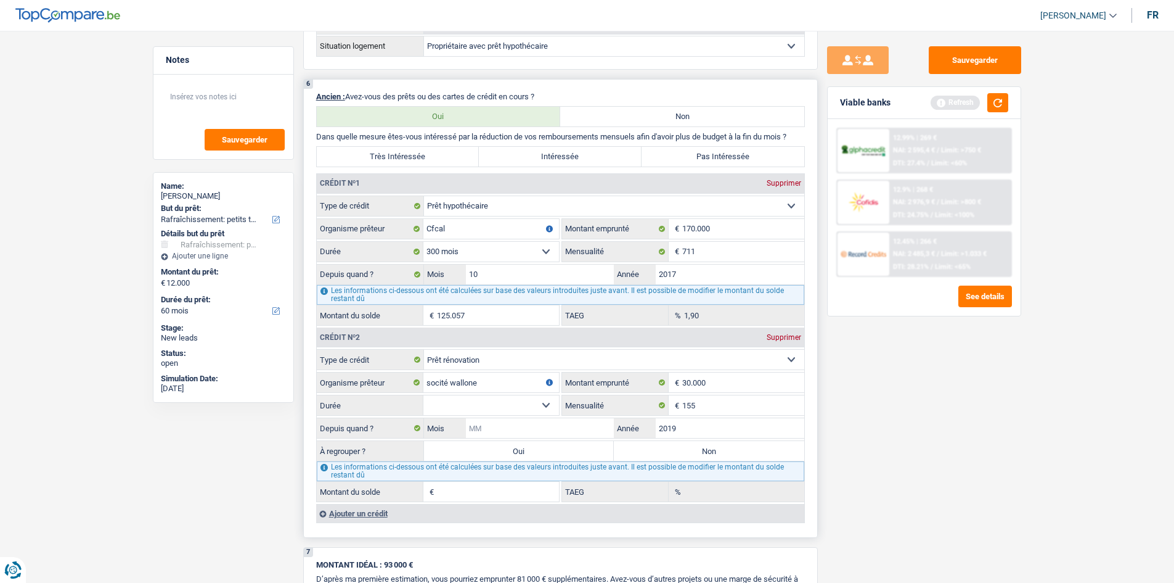
click at [546, 433] on input "Mois" at bounding box center [540, 428] width 149 height 20
type input "10"
click at [976, 455] on div "Sauvegarder Viable banks Refresh 12.99% | 269 € NAI: 2 595,4 € / Limit: >750 € …" at bounding box center [924, 302] width 213 height 513
click at [465, 408] on select "12 mois 18 mois 24 mois 30 mois 36 mois 42 mois 48 mois 60 mois 72 mois 84 mois…" at bounding box center [491, 405] width 136 height 20
select select "96"
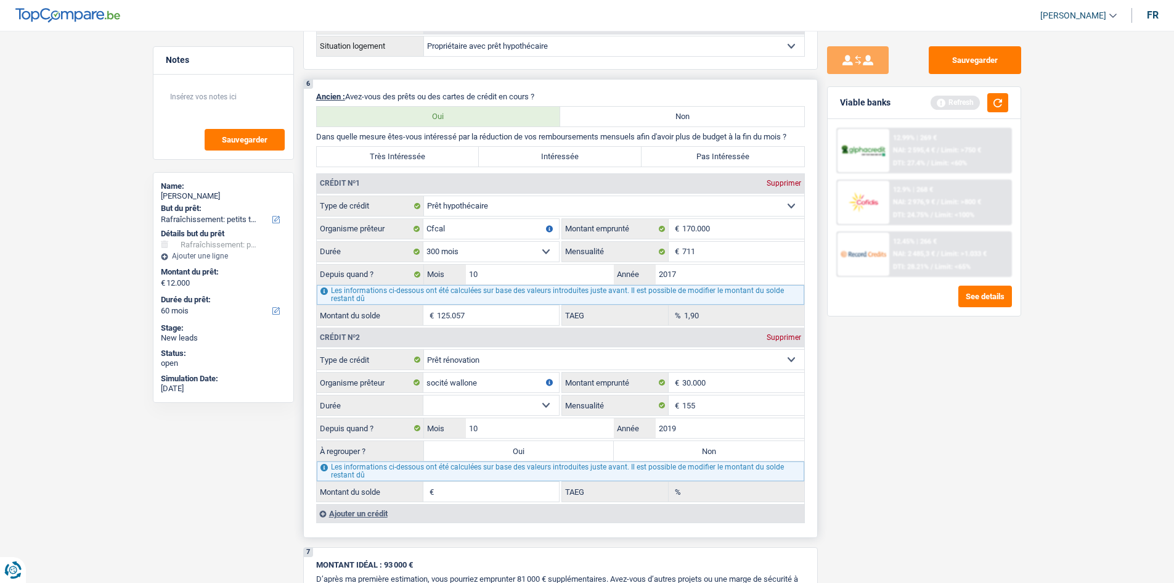
click at [423, 395] on select "12 mois 18 mois 24 mois 30 mois 36 mois 42 mois 48 mois 60 mois 72 mois 84 mois…" at bounding box center [491, 405] width 136 height 20
type input "4.834"
type input "0,00"
click at [915, 455] on div "Sauvegarder Viable banks Refresh 12.99% | 269 € NAI: 2 595,4 € / Limit: >750 € …" at bounding box center [924, 302] width 213 height 513
click at [997, 112] on button "button" at bounding box center [998, 102] width 21 height 19
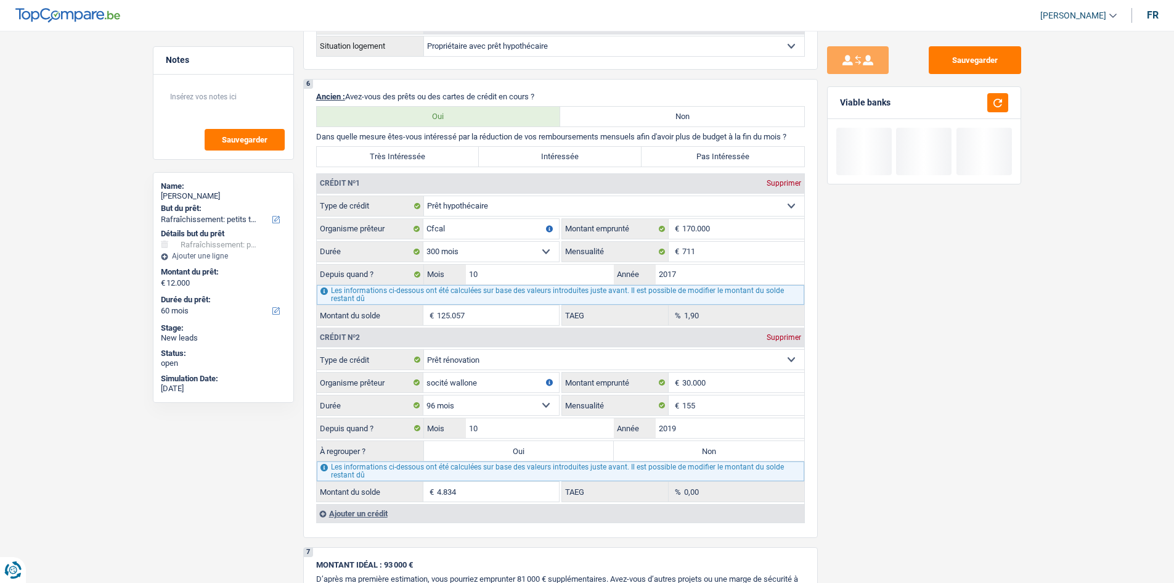
click at [885, 419] on div "Sauvegarder Viable banks" at bounding box center [924, 302] width 213 height 513
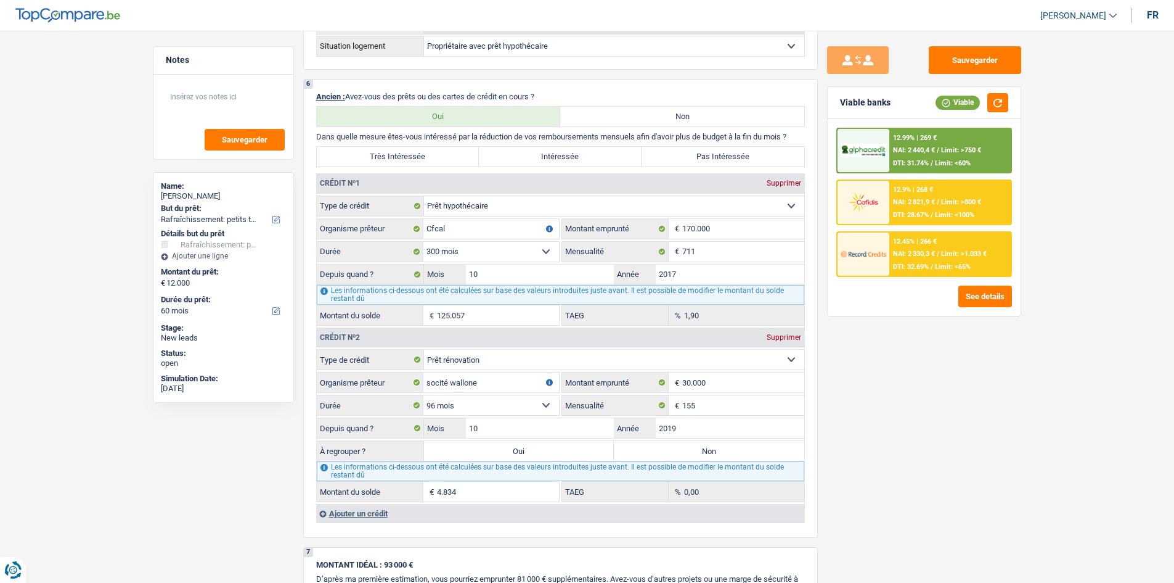
click at [932, 452] on div "Sauvegarder Viable banks Viable 12.99% | 269 € NAI: 2 440,4 € / Limit: >750 € D…" at bounding box center [924, 302] width 213 height 513
click at [659, 452] on label "Non" at bounding box center [709, 451] width 190 height 20
click at [659, 452] on input "Non" at bounding box center [709, 451] width 190 height 20
radio input "true"
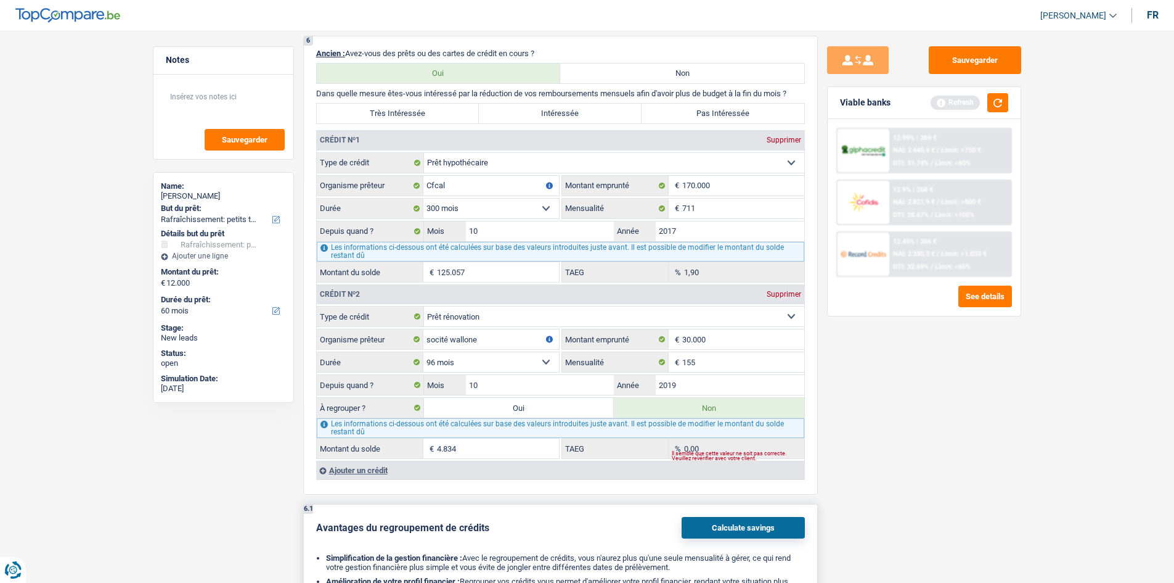
scroll to position [1110, 0]
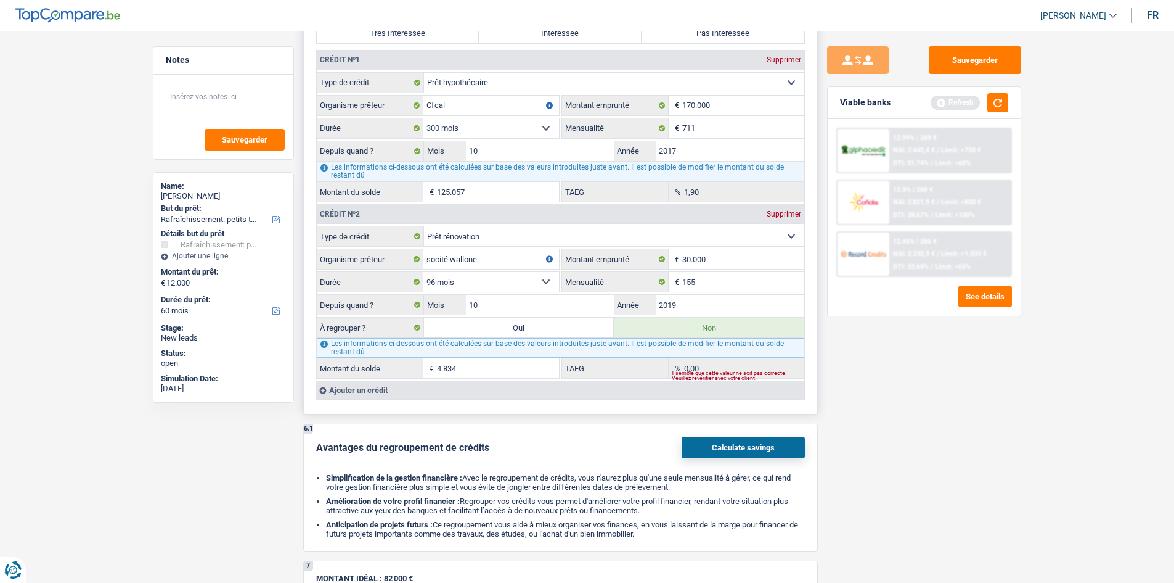
click at [375, 396] on div "Ajouter un crédit" at bounding box center [560, 389] width 488 height 18
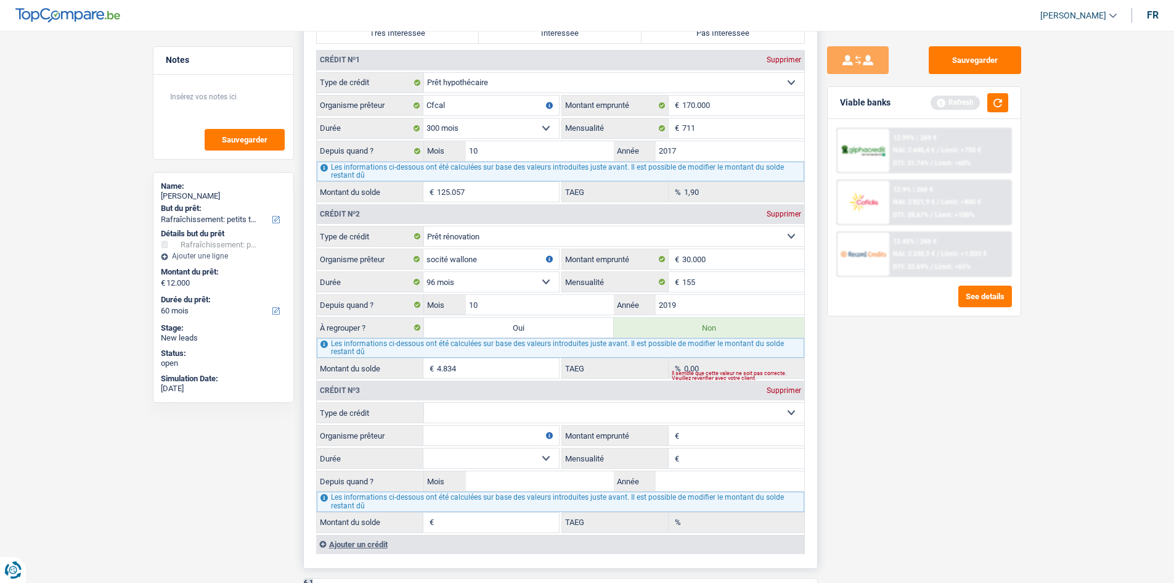
click at [704, 438] on input "Montant emprunté" at bounding box center [743, 435] width 122 height 20
click at [704, 462] on input "Mensualité" at bounding box center [743, 458] width 122 height 20
type input "198"
click at [523, 434] on input "Organisme prêteur" at bounding box center [491, 435] width 136 height 20
type input "beobank"
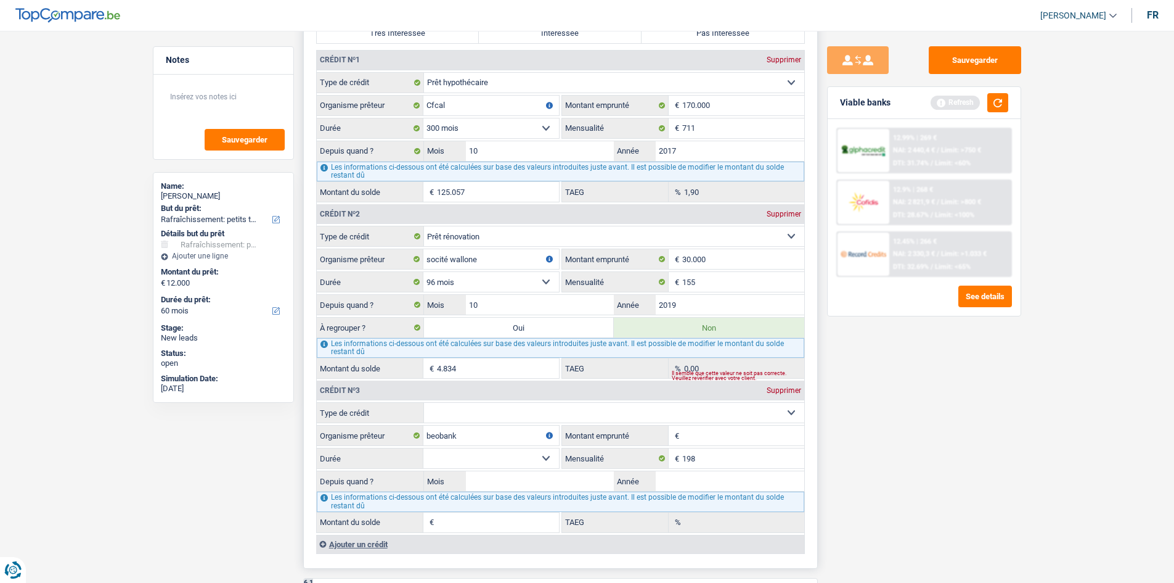
click at [522, 415] on select "Carte ou ouverture de crédit Prêt hypothécaire Vente à tempérament Prêt à tempé…" at bounding box center [614, 413] width 380 height 20
select select "renovationLoan"
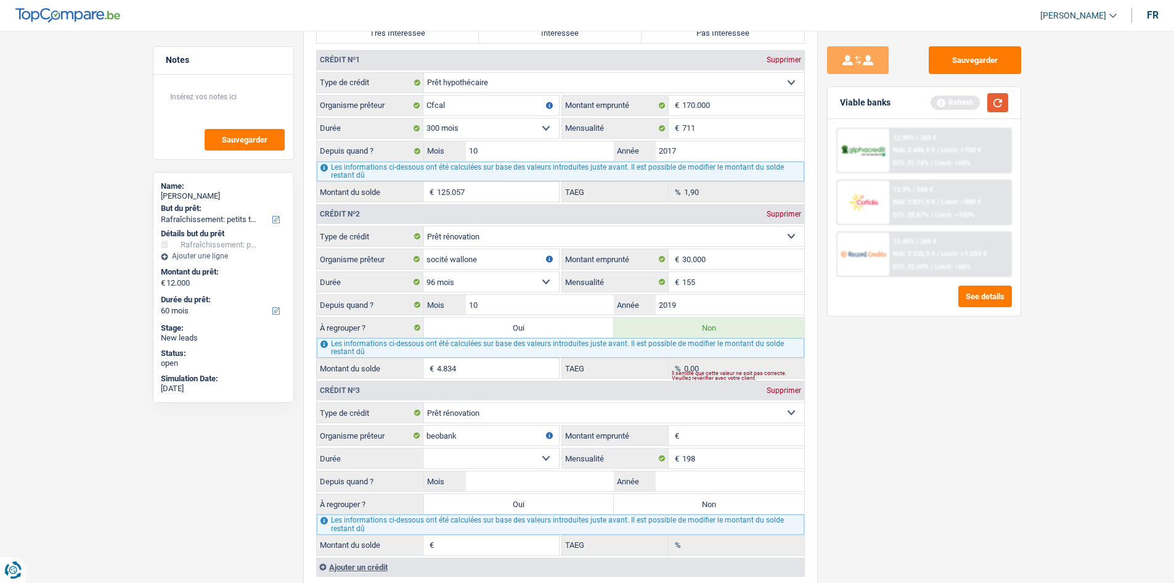
click at [1001, 103] on button "button" at bounding box center [998, 102] width 21 height 19
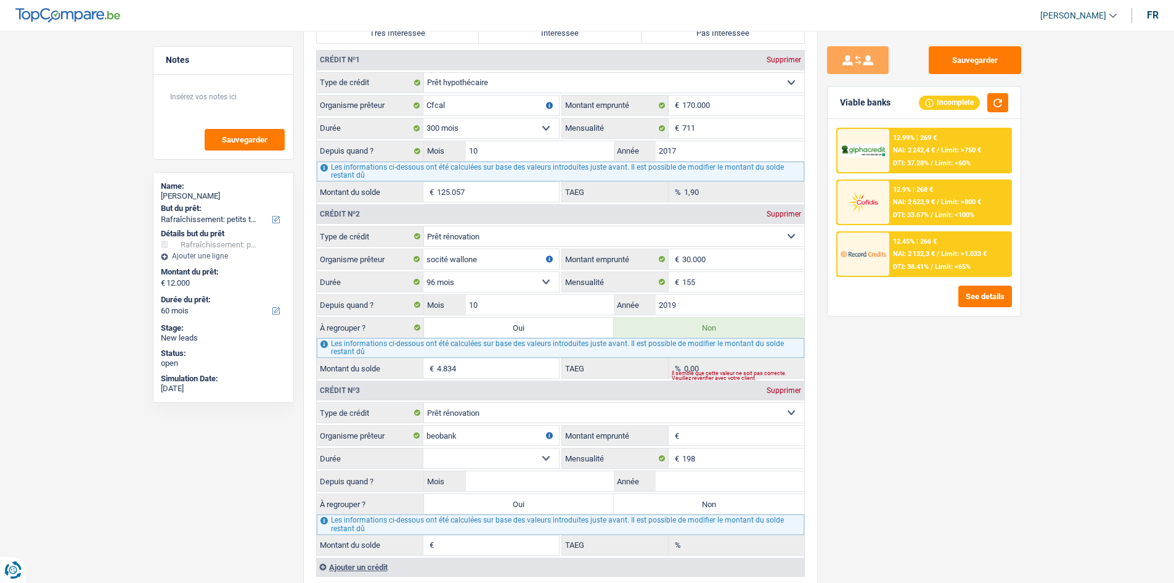
click at [931, 464] on div "Sauvegarder Viable banks Incomplete 12.99% | 269 € NAI: 2 242,4 € / Limit: >750…" at bounding box center [924, 302] width 213 height 513
click at [1002, 106] on button "button" at bounding box center [998, 102] width 21 height 19
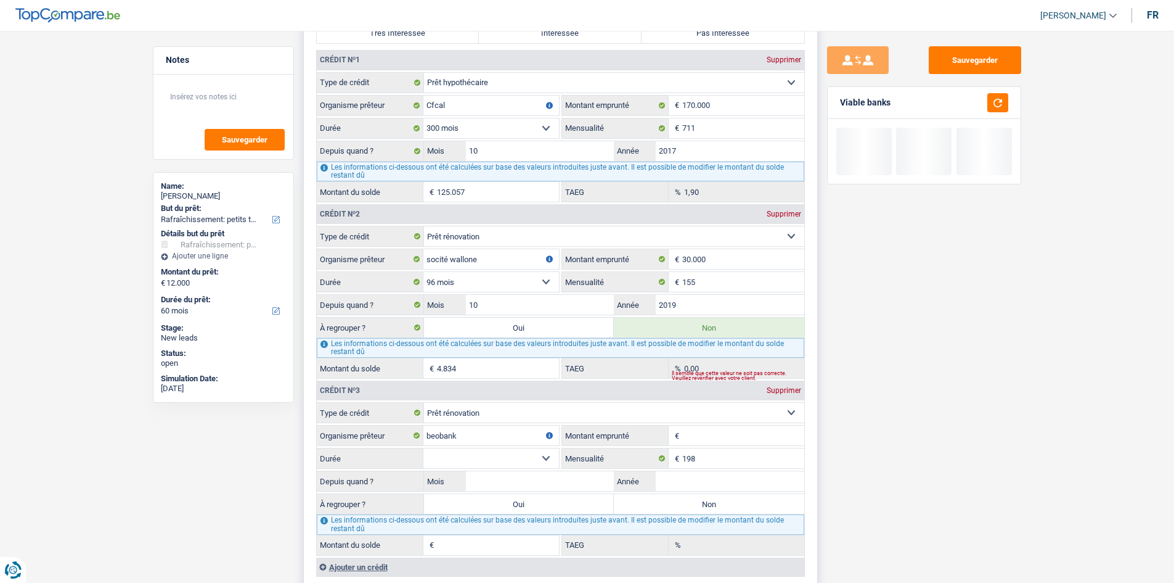
click at [706, 434] on input "Montant emprunté" at bounding box center [743, 435] width 122 height 20
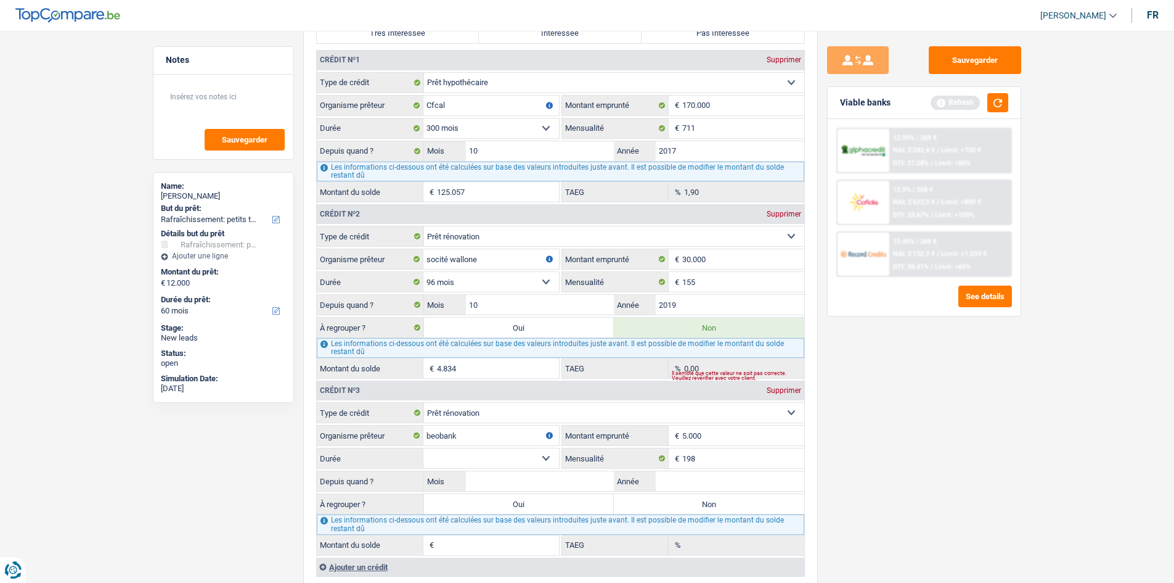
click at [943, 436] on div "Sauvegarder Viable banks Refresh 12.99% | 269 € NAI: 2 242,4 € / Limit: >750 € …" at bounding box center [924, 302] width 213 height 513
click at [999, 102] on button "button" at bounding box center [998, 102] width 21 height 19
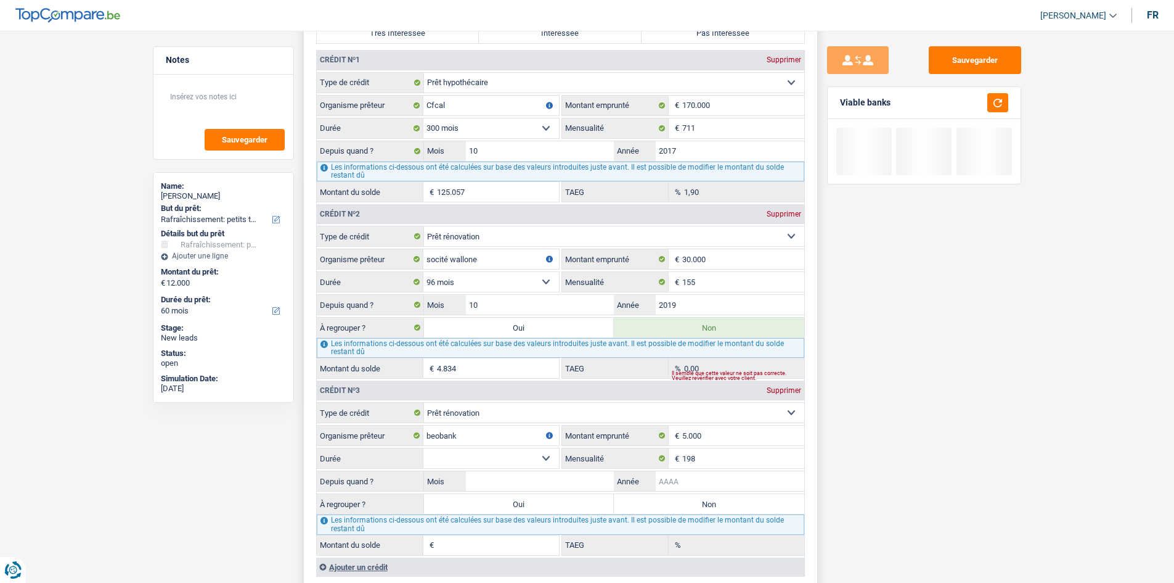
click at [687, 488] on input "Année" at bounding box center [730, 481] width 149 height 20
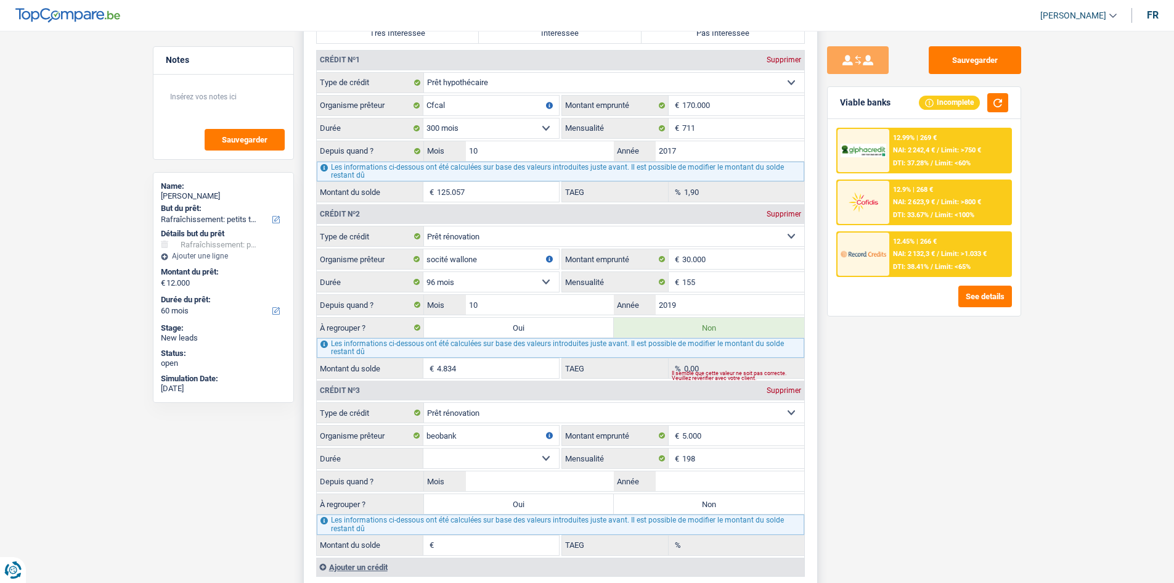
click at [536, 458] on select "12 mois 18 mois 24 mois 30 mois 36 mois Sélectionner une option" at bounding box center [491, 458] width 136 height 20
click at [751, 438] on input "5.000" at bounding box center [743, 435] width 122 height 20
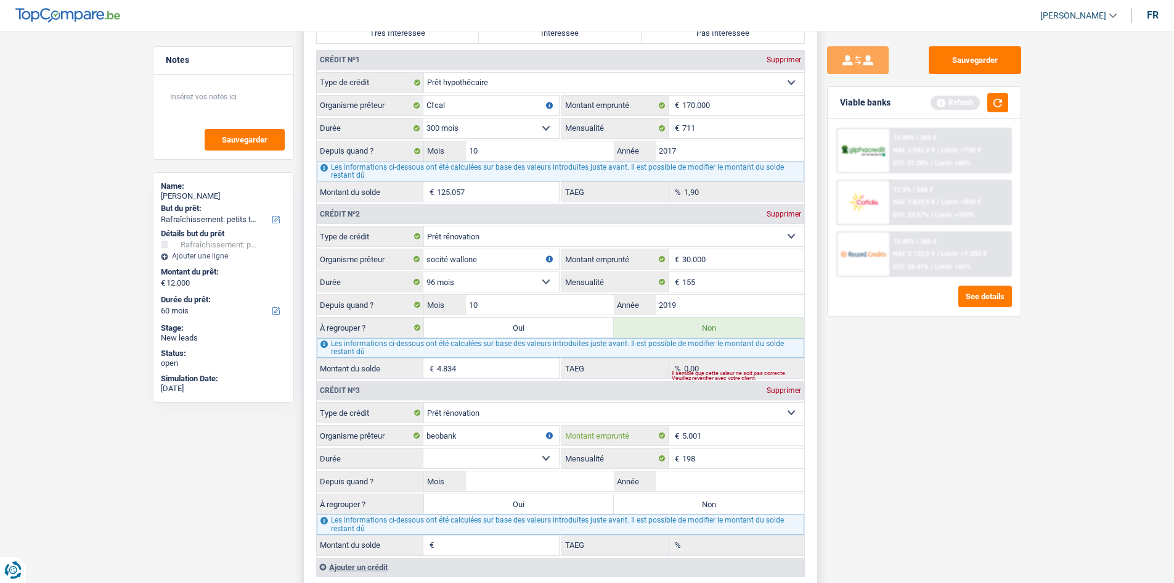
type input "5.001"
click at [522, 454] on select "12 mois 18 mois 24 mois 30 mois 36 mois Sélectionner une option" at bounding box center [491, 458] width 136 height 20
click at [521, 454] on select "12 mois 18 mois 24 mois 30 mois 36 mois Sélectionner une option" at bounding box center [491, 458] width 136 height 20
click at [682, 481] on input "Année" at bounding box center [730, 481] width 149 height 20
type input "2020"
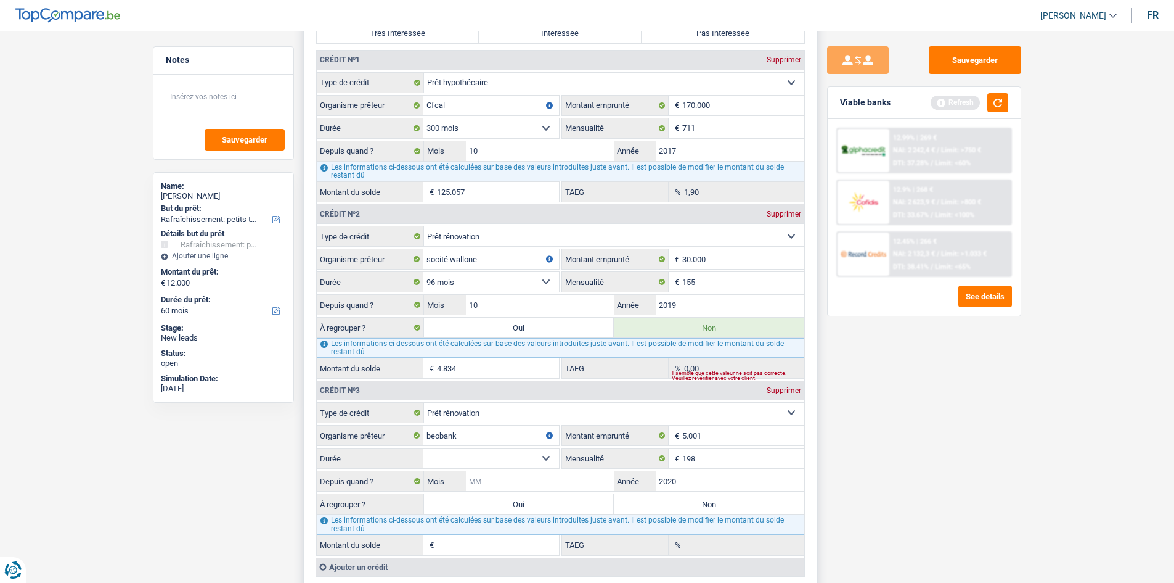
click at [596, 481] on input "Mois" at bounding box center [540, 481] width 149 height 20
click at [522, 453] on select "12 mois 18 mois 24 mois 30 mois 36 mois Sélectionner une option" at bounding box center [491, 458] width 136 height 20
click at [930, 492] on div "Sauvegarder Viable banks Refresh 12.99% | 269 € NAI: 2 242,4 € / Limit: >750 € …" at bounding box center [924, 302] width 213 height 513
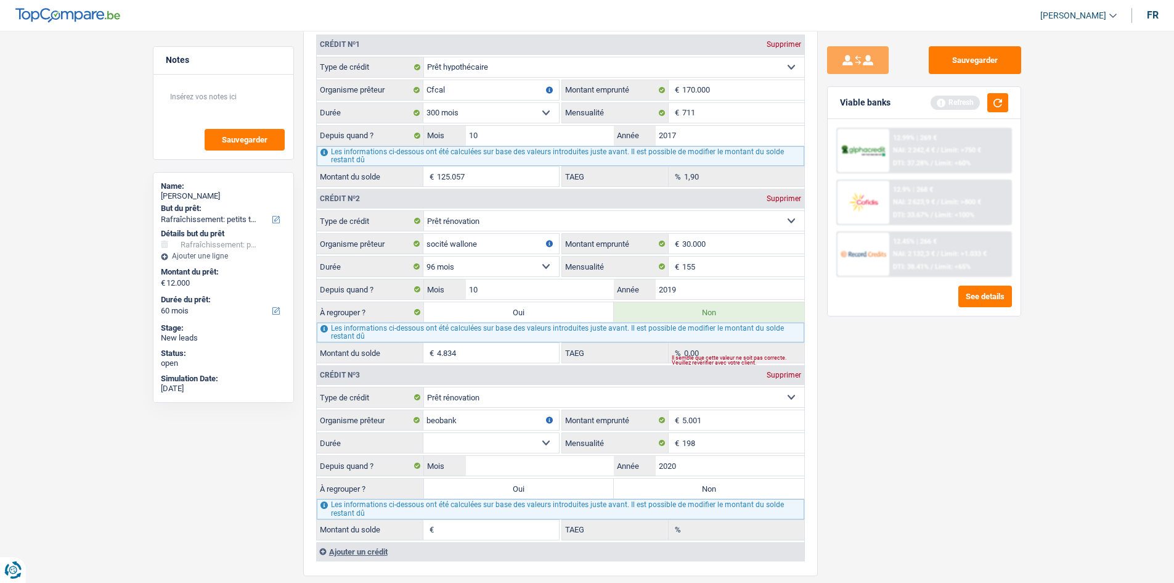
scroll to position [1171, 0]
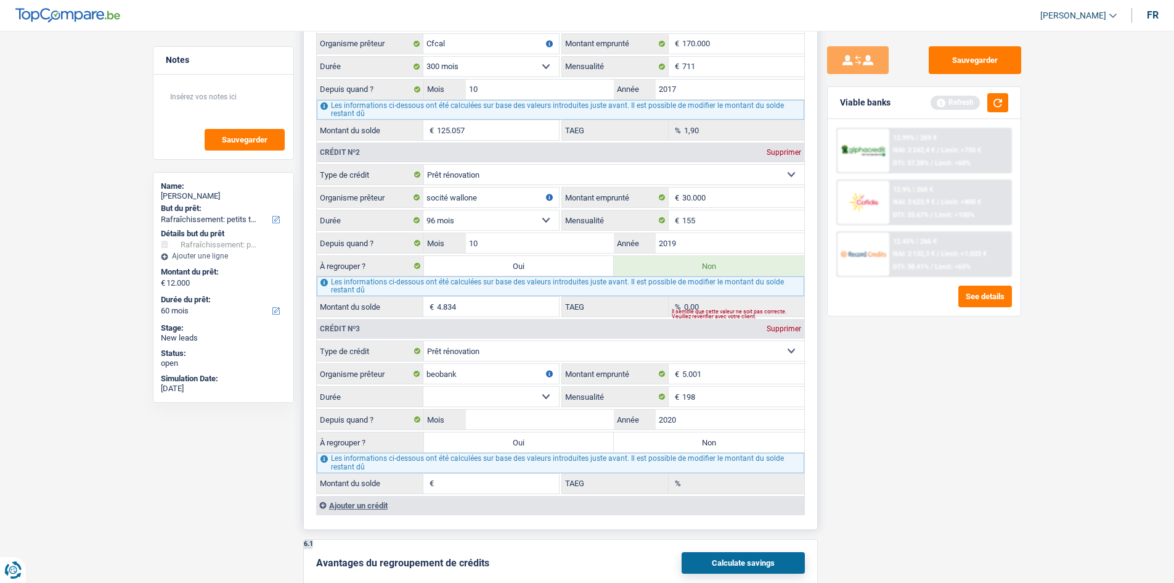
click at [523, 398] on select "12 mois 18 mois 24 mois 30 mois 36 mois Sélectionner une option" at bounding box center [491, 397] width 136 height 20
click at [715, 369] on input "5.001" at bounding box center [743, 374] width 122 height 20
type input "5"
click at [864, 409] on div "Sauvegarder Viable banks Refresh 12.99% | 269 € NAI: 2 242,4 € / Limit: >750 € …" at bounding box center [924, 302] width 213 height 513
click at [705, 373] on input "Montant emprunté" at bounding box center [743, 374] width 122 height 20
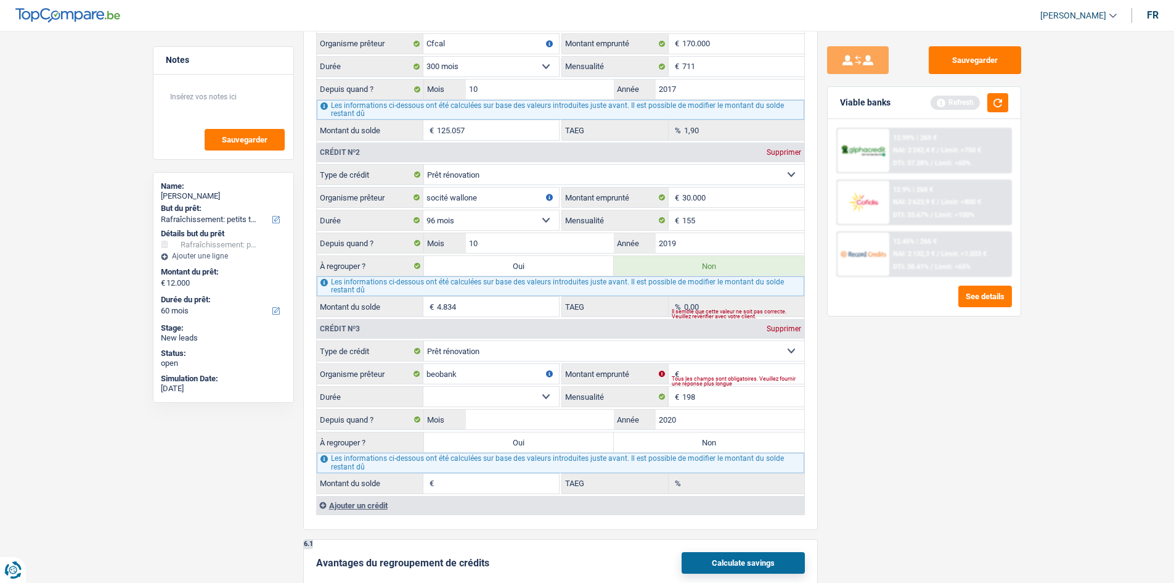
click at [894, 383] on div "Sauvegarder Viable banks Refresh 12.99% | 269 € NAI: 2 242,4 € / Limit: >750 € …" at bounding box center [924, 302] width 213 height 513
click at [995, 104] on button "button" at bounding box center [998, 102] width 21 height 19
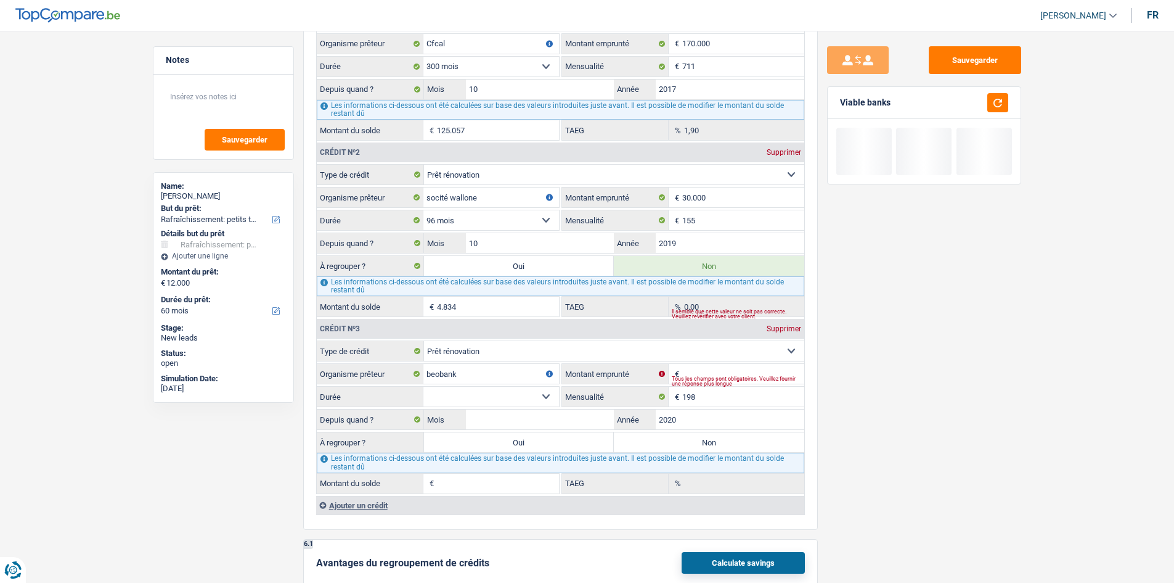
drag, startPoint x: 897, startPoint y: 99, endPoint x: 842, endPoint y: 104, distance: 55.1
click at [842, 104] on div "Viable banks" at bounding box center [924, 103] width 193 height 32
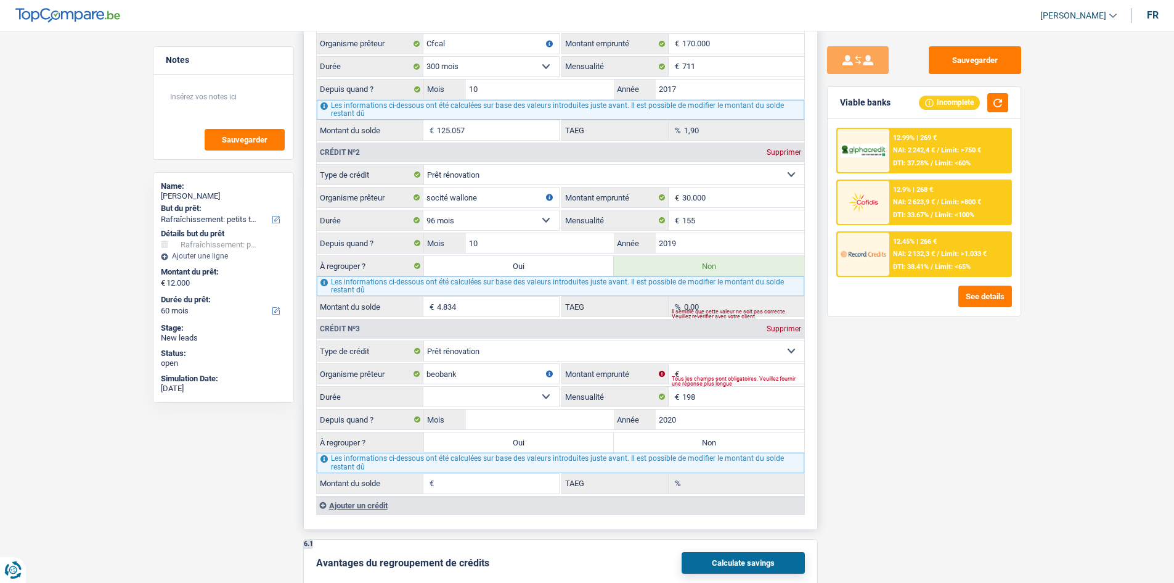
click at [817, 200] on div "6 Ancien : Avez-vous des prêts ou des cartes de crédit en cours ? Oui Non Dans …" at bounding box center [560, 212] width 515 height 636
click at [950, 57] on button "Sauvegarder" at bounding box center [975, 60] width 92 height 28
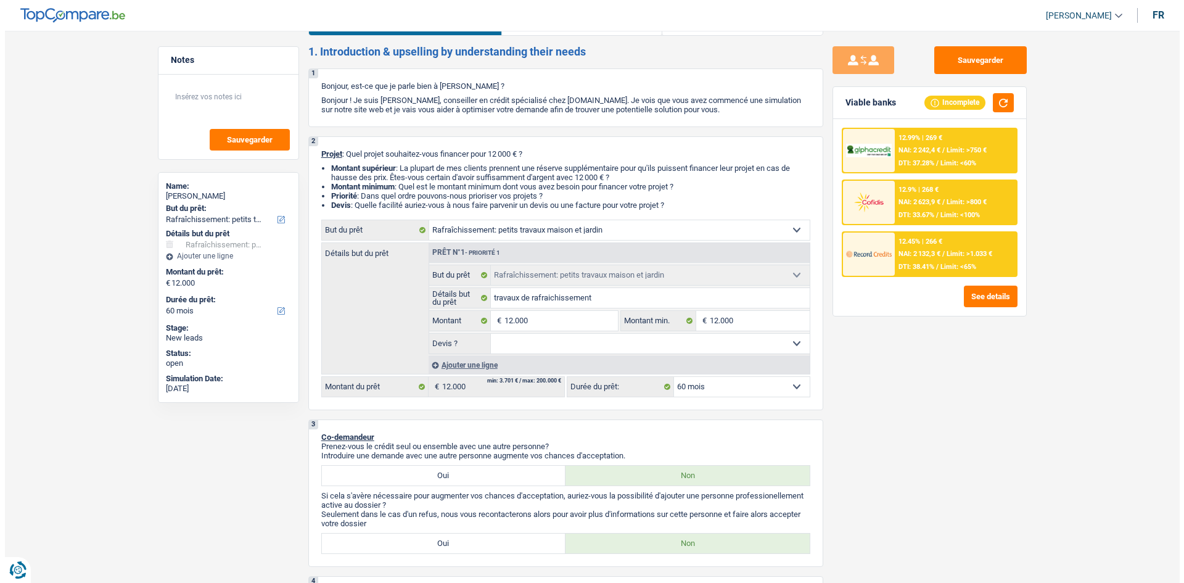
scroll to position [0, 0]
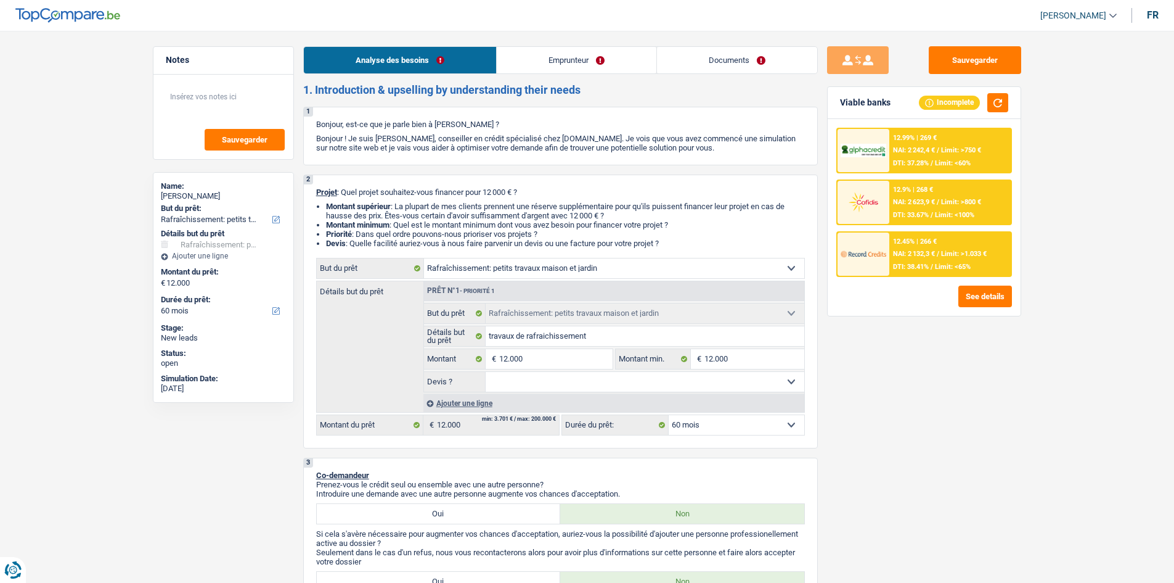
click at [573, 63] on link "Emprunteur" at bounding box center [577, 60] width 160 height 27
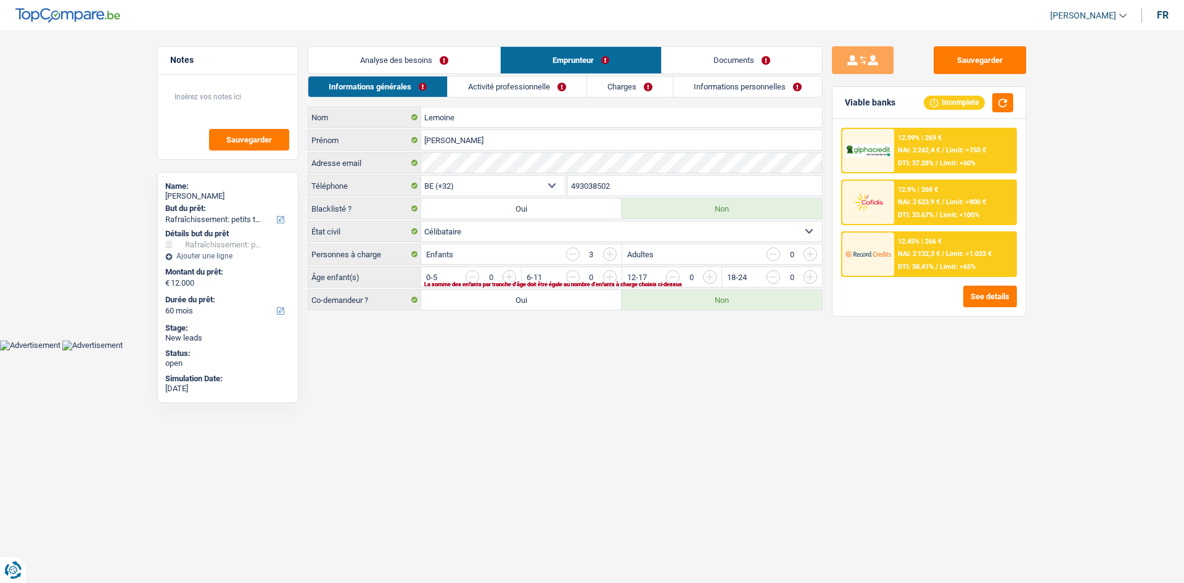
click at [521, 77] on link "Activité professionnelle" at bounding box center [517, 86] width 139 height 20
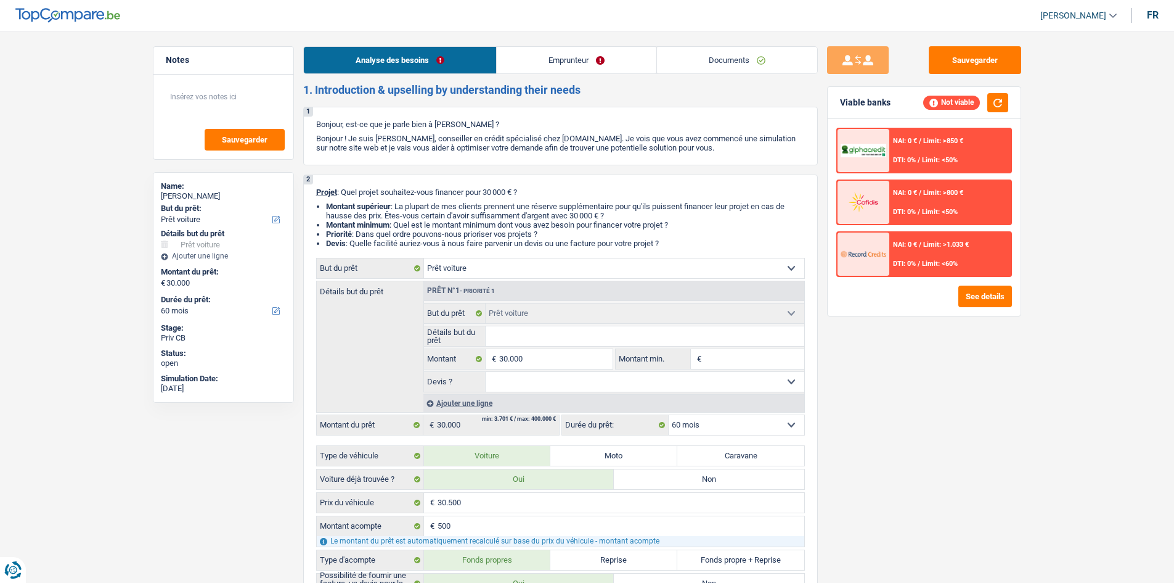
select select "car"
select select "60"
select select "car"
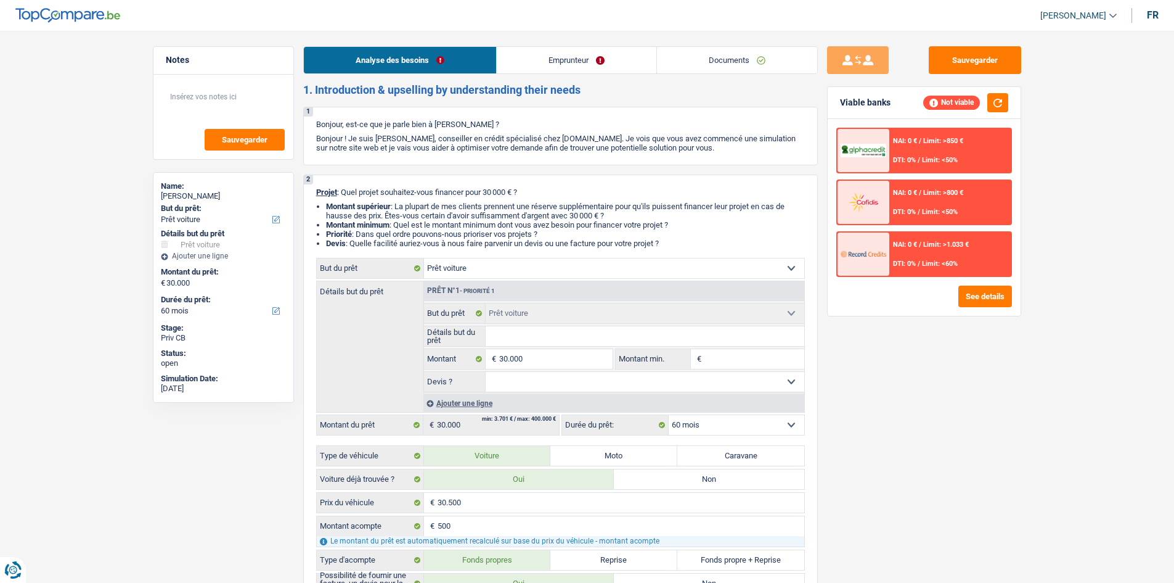
select select "60"
select select "car"
select select "60"
drag, startPoint x: 722, startPoint y: 151, endPoint x: 316, endPoint y: 124, distance: 407.1
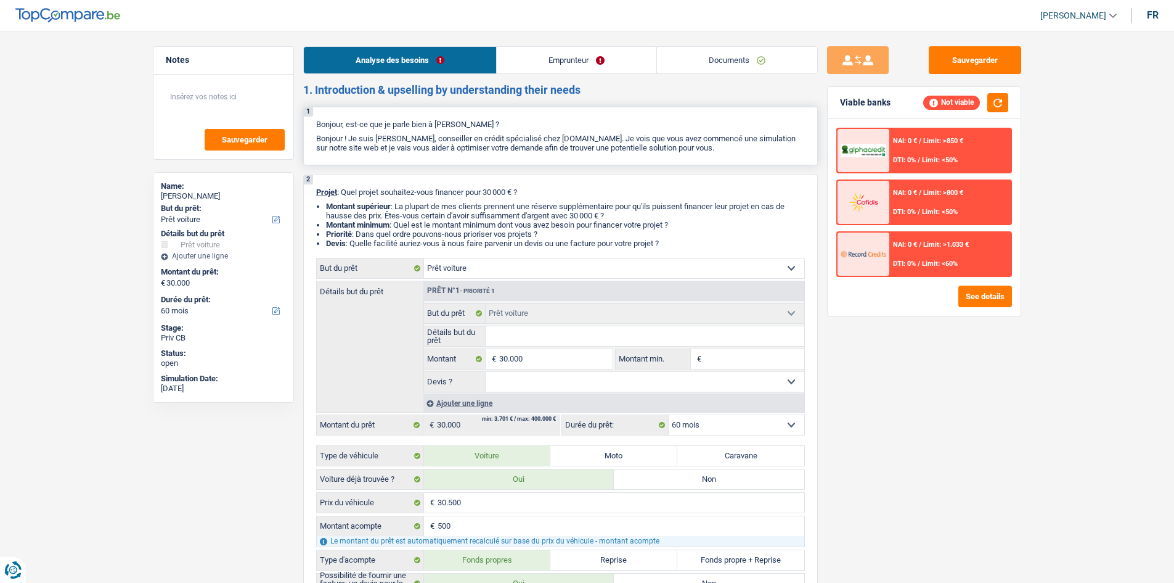
click at [316, 124] on div "1 Bonjour, est-ce que je parle bien à Mesut Akcakaya ? Bonjour ! Je suis Yanis …" at bounding box center [560, 136] width 515 height 59
click at [315, 123] on div "1 Bonjour, est-ce que je parle bien à Mesut Akcakaya ? Bonjour ! Je suis Yanis …" at bounding box center [560, 136] width 515 height 59
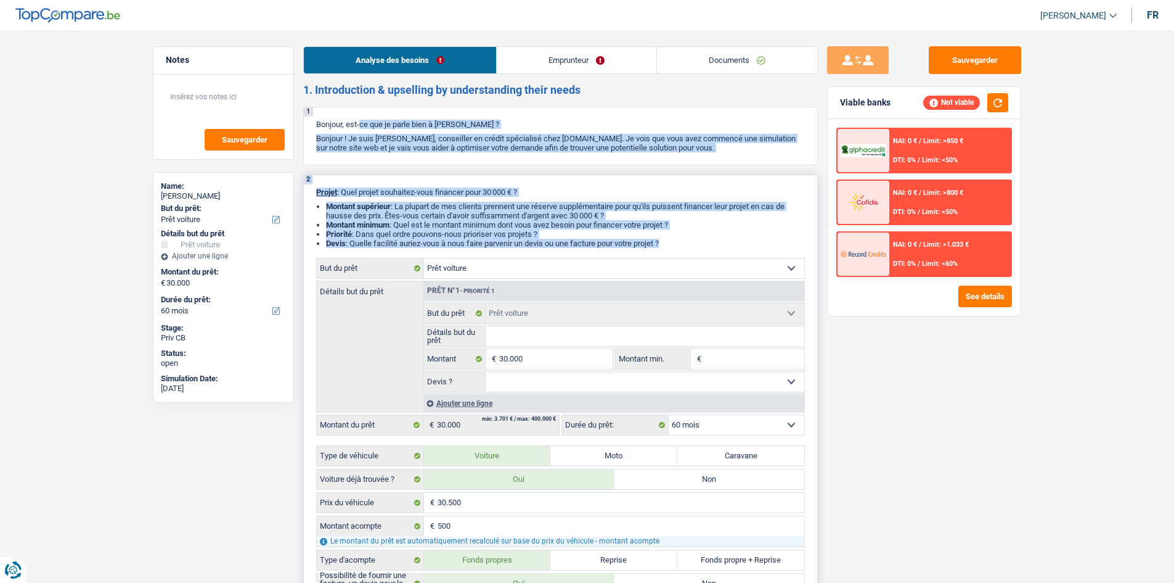
drag, startPoint x: 315, startPoint y: 123, endPoint x: 675, endPoint y: 240, distance: 378.4
click at [675, 240] on li "Devis : Quelle facilité auriez-vous à nous faire parvenir un devis ou une factu…" at bounding box center [565, 243] width 479 height 9
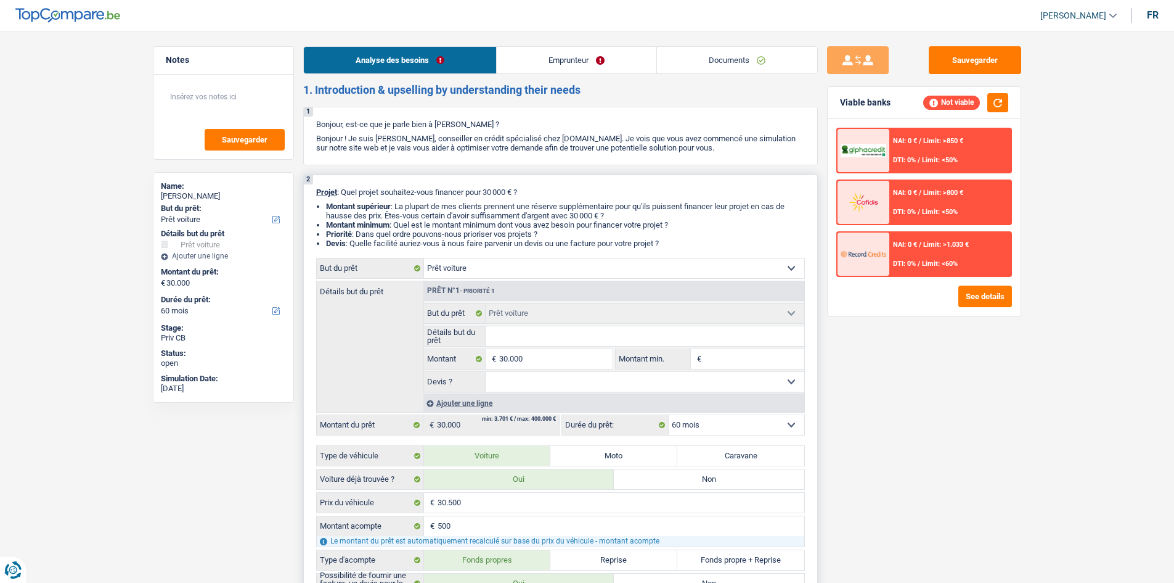
drag, startPoint x: 671, startPoint y: 243, endPoint x: 316, endPoint y: 193, distance: 358.0
click at [316, 193] on div "2 Projet : Quel projet souhaitez-vous financer pour 30 000 € ? Montant supérieu…" at bounding box center [560, 425] width 515 height 502
click at [329, 182] on div "2 Projet : Quel projet souhaitez-vous financer pour 30 000 € ? Montant supérieu…" at bounding box center [560, 425] width 515 height 502
drag, startPoint x: 313, startPoint y: 192, endPoint x: 681, endPoint y: 241, distance: 371.8
click at [681, 241] on div "2 Projet : Quel projet souhaitez-vous financer pour 30 000 € ? Montant supérieu…" at bounding box center [560, 425] width 515 height 502
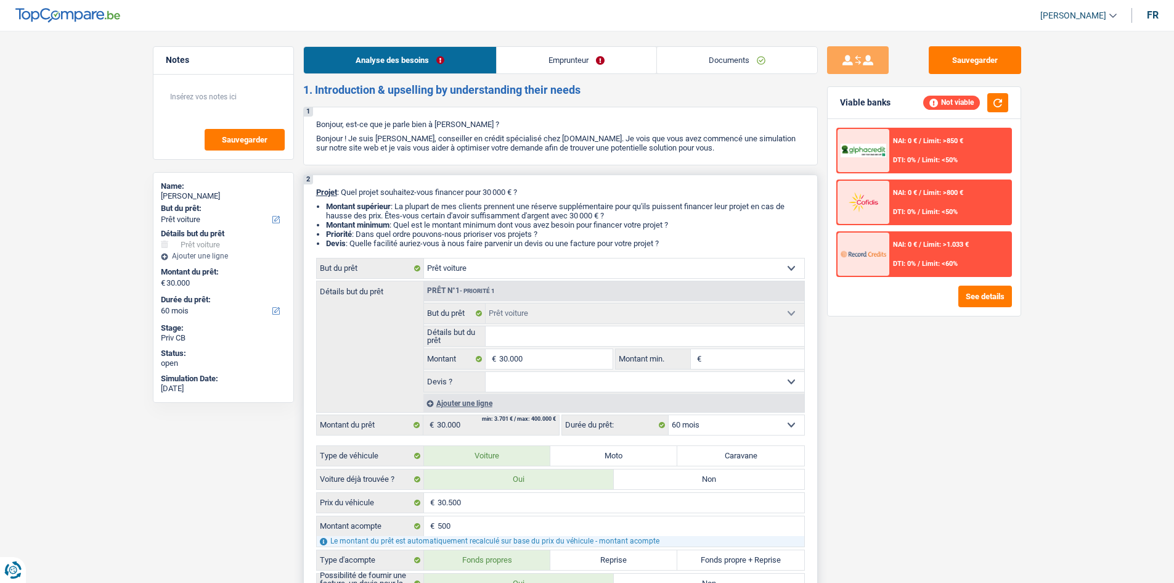
click at [681, 241] on li "Devis : Quelle facilité auriez-vous à nous faire parvenir un devis ou une factu…" at bounding box center [565, 243] width 479 height 9
drag, startPoint x: 670, startPoint y: 243, endPoint x: 317, endPoint y: 193, distance: 356.1
click at [317, 193] on div "2 Projet : Quel projet souhaitez-vous financer pour 30 000 € ? Montant supérieu…" at bounding box center [560, 425] width 515 height 502
click at [329, 179] on div "2 Projet : Quel projet souhaitez-vous financer pour 30 000 € ? Montant supérieu…" at bounding box center [560, 425] width 515 height 502
drag, startPoint x: 313, startPoint y: 189, endPoint x: 680, endPoint y: 239, distance: 370.2
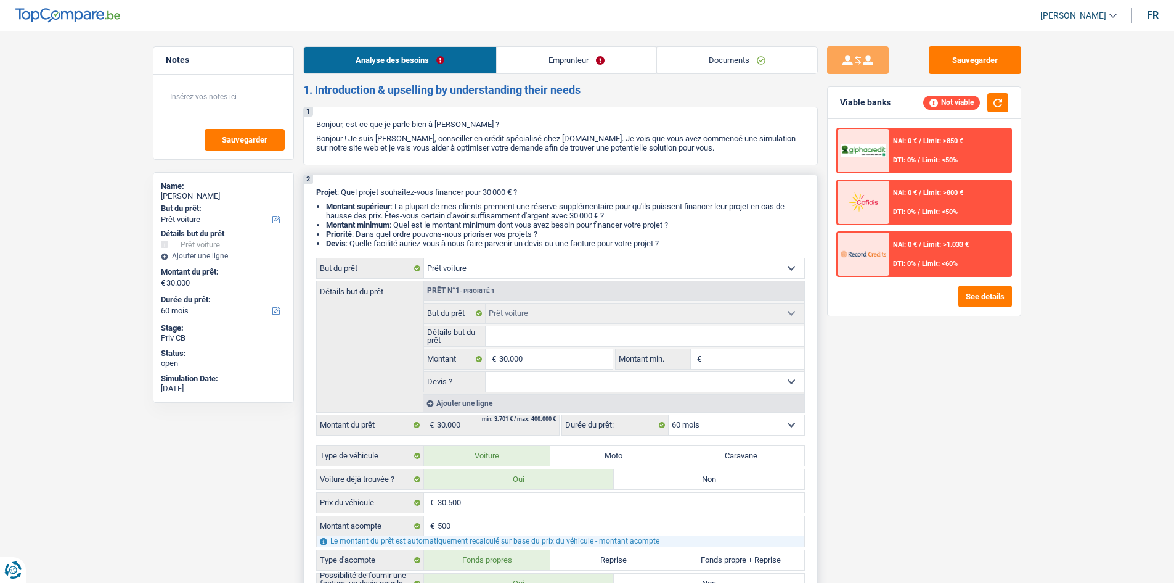
click at [680, 239] on div "2 Projet : Quel projet souhaitez-vous financer pour 30 000 € ? Montant supérieu…" at bounding box center [560, 425] width 515 height 502
click at [680, 239] on li "Devis : Quelle facilité auriez-vous à nous faire parvenir un devis ou une factu…" at bounding box center [565, 243] width 479 height 9
drag, startPoint x: 668, startPoint y: 243, endPoint x: 366, endPoint y: 205, distance: 304.5
click at [429, 219] on ul "Montant supérieur : La plupart de mes clients prennent une réserve supplémentai…" at bounding box center [560, 225] width 489 height 46
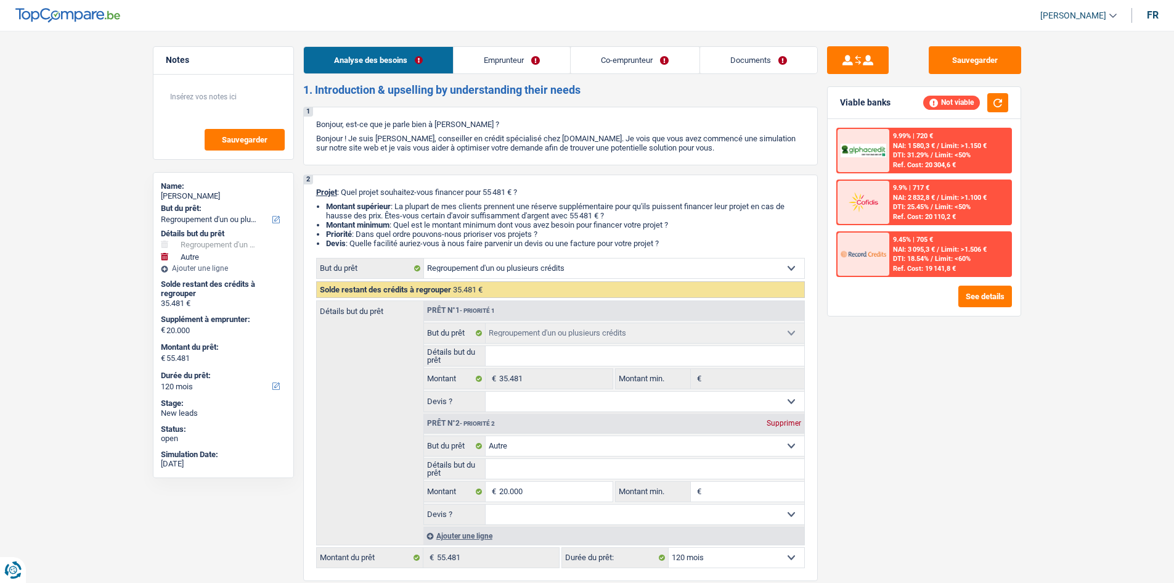
select select "refinancing"
select select "other"
select select "120"
select select "refinancing"
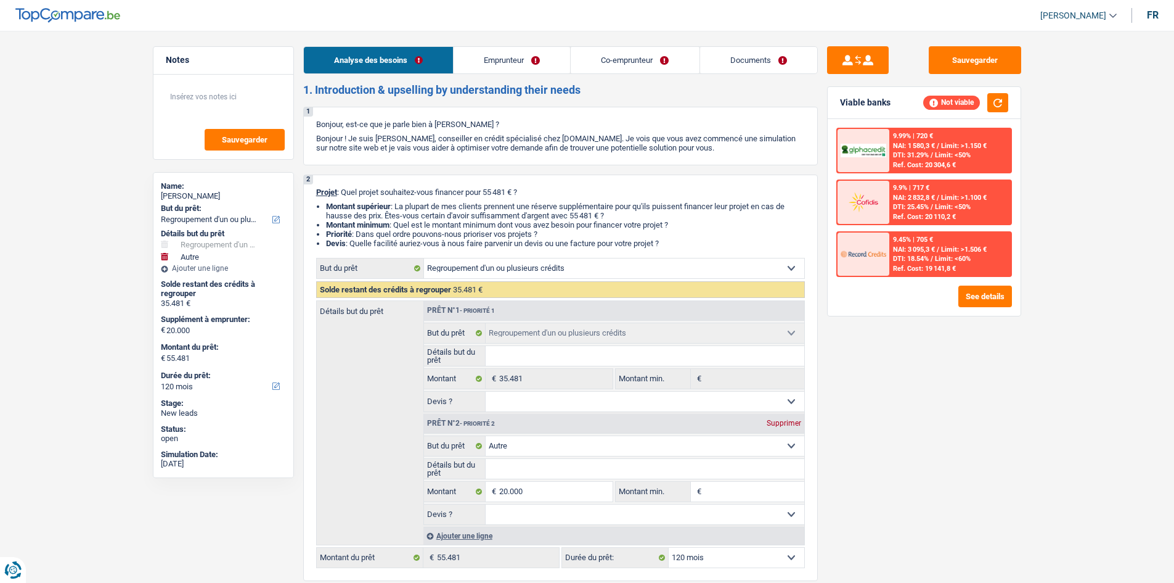
select select "refinancing"
select select "other"
select select "120"
select select "invalid"
select select "retired"
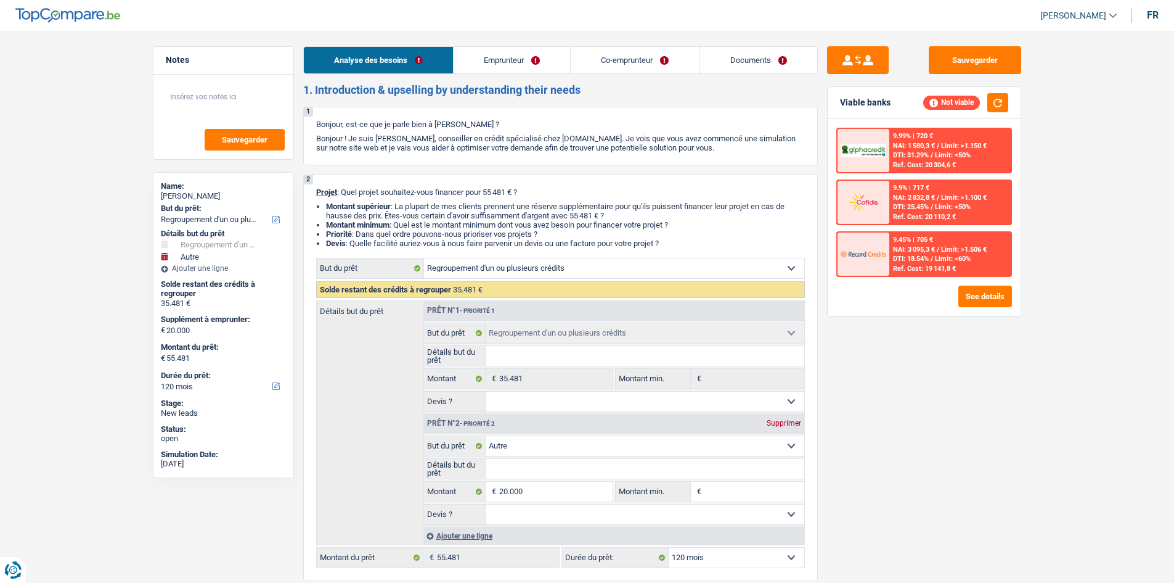
select select "disabilityPension"
select select "pension"
select select "liveWithParents"
select select "creditConsolidation"
select select "60"
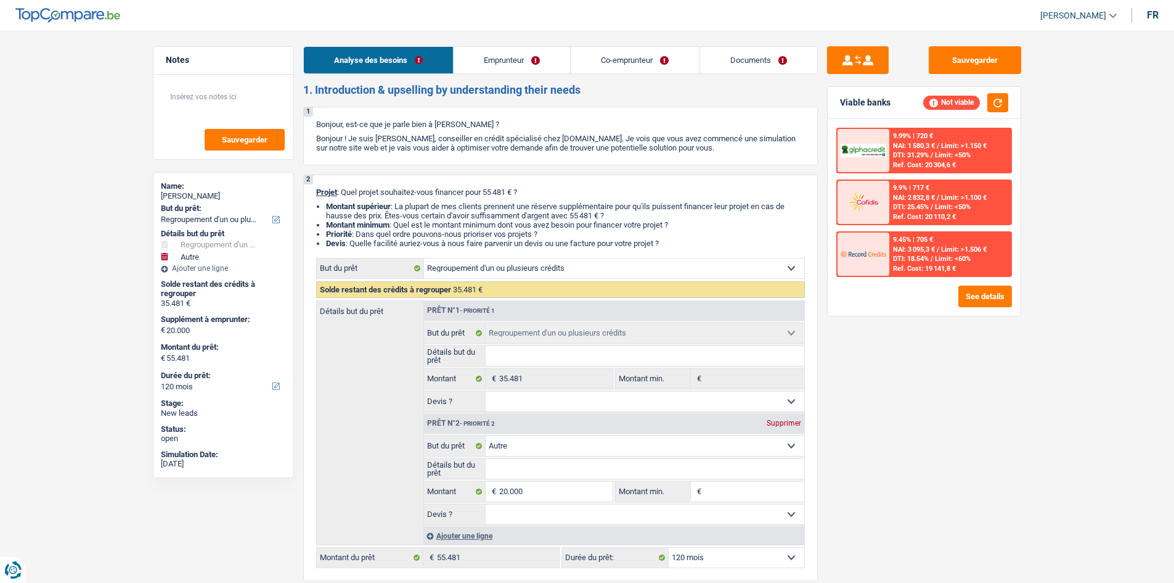
select select "refinancing"
select select "other"
select select "120"
drag, startPoint x: 678, startPoint y: 238, endPoint x: 311, endPoint y: 188, distance: 370.8
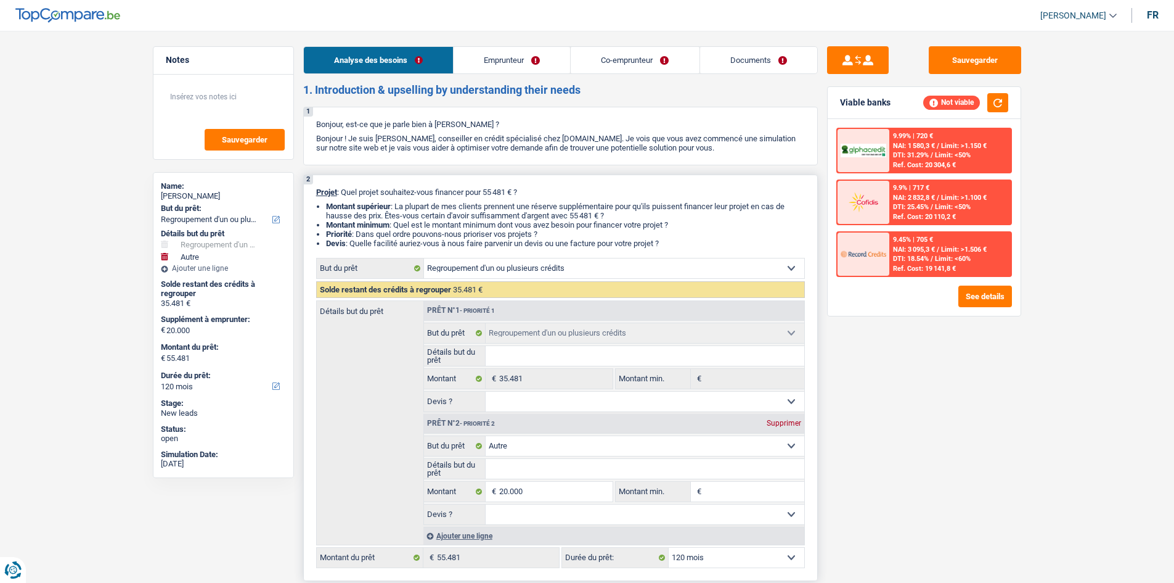
click at [311, 188] on div "2 Projet : Quel projet souhaitez-vous financer pour 55 481 € ? Montant supérieu…" at bounding box center [560, 377] width 515 height 406
click at [311, 194] on div "2 Projet : Quel projet souhaitez-vous financer pour 55 481 € ? Montant supérieu…" at bounding box center [560, 377] width 515 height 406
drag, startPoint x: 666, startPoint y: 239, endPoint x: 309, endPoint y: 185, distance: 360.4
click at [309, 185] on div "2 Projet : Quel projet souhaitez-vous financer pour 55 481 € ? Montant supérieu…" at bounding box center [560, 377] width 515 height 406
click at [311, 201] on div "2 Projet : Quel projet souhaitez-vous financer pour 55 481 € ? Montant supérieu…" at bounding box center [560, 377] width 515 height 406
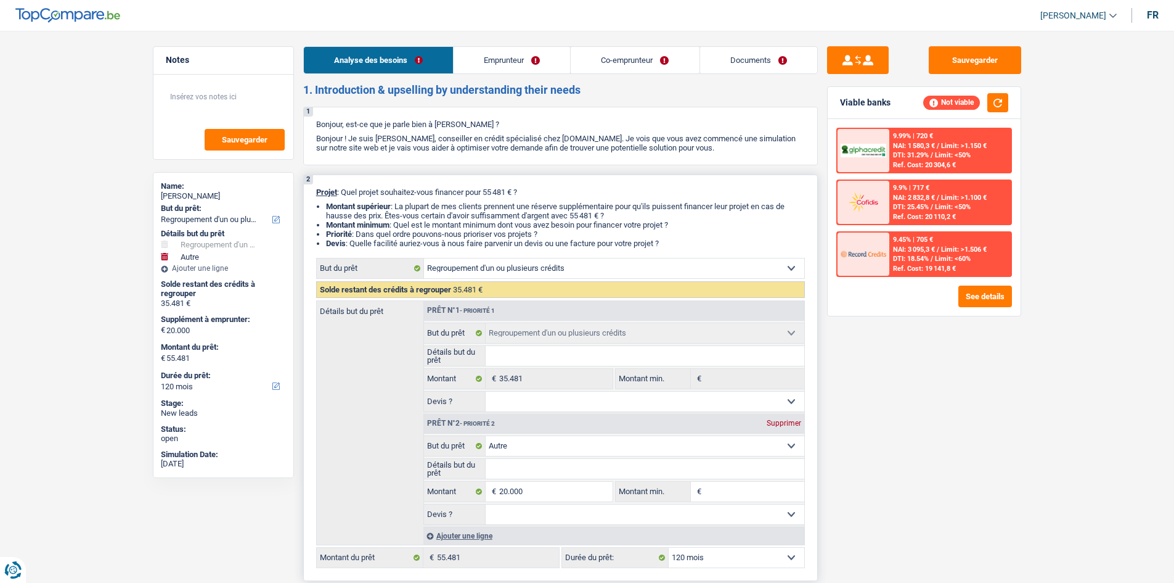
drag, startPoint x: 317, startPoint y: 190, endPoint x: 682, endPoint y: 243, distance: 368.1
click at [682, 243] on div "2 Projet : Quel projet souhaitez-vous financer pour 55 481 € ? Montant supérieu…" at bounding box center [560, 377] width 515 height 406
click at [682, 243] on li "Devis : Quelle facilité auriez-vous à nous faire parvenir un devis ou une factu…" at bounding box center [565, 243] width 479 height 9
drag, startPoint x: 679, startPoint y: 242, endPoint x: 410, endPoint y: 213, distance: 270.9
click at [410, 213] on ul "Montant supérieur : La plupart de mes clients prennent une réserve supplémentai…" at bounding box center [560, 225] width 489 height 46
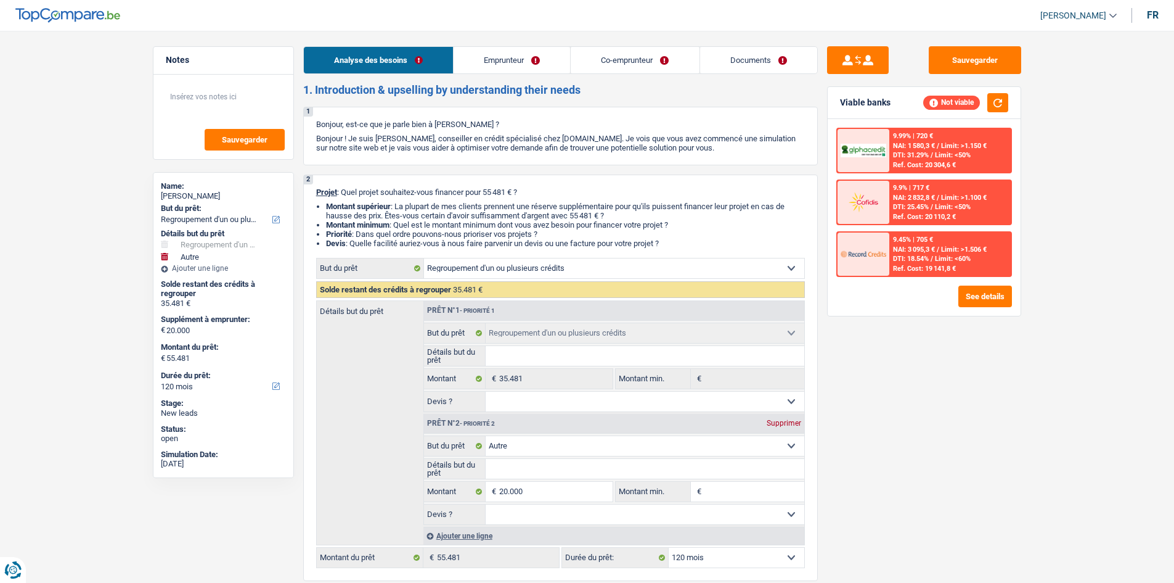
click at [499, 68] on link "Emprunteur" at bounding box center [512, 60] width 117 height 27
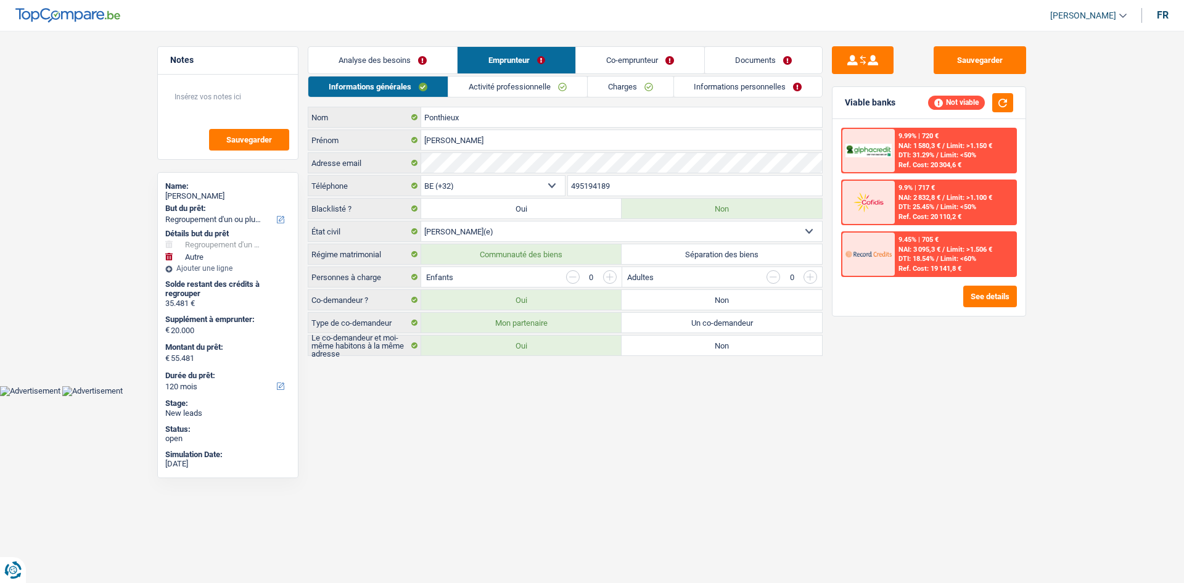
click at [498, 88] on link "Activité professionnelle" at bounding box center [517, 86] width 139 height 20
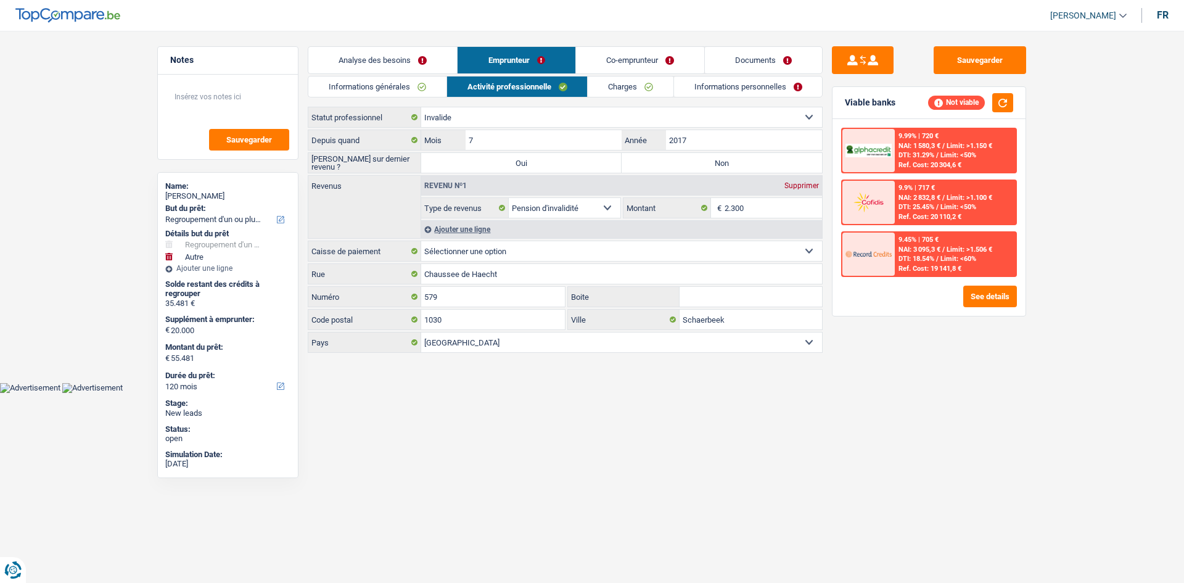
click at [624, 62] on link "Co-emprunteur" at bounding box center [640, 60] width 128 height 27
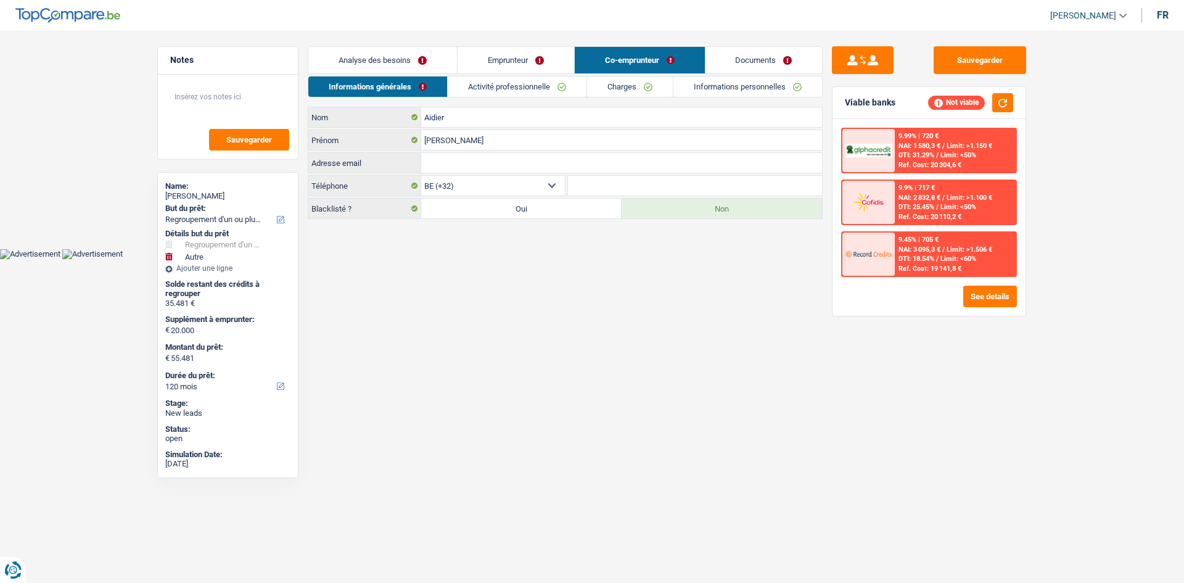
click at [537, 84] on link "Activité professionnelle" at bounding box center [517, 86] width 139 height 20
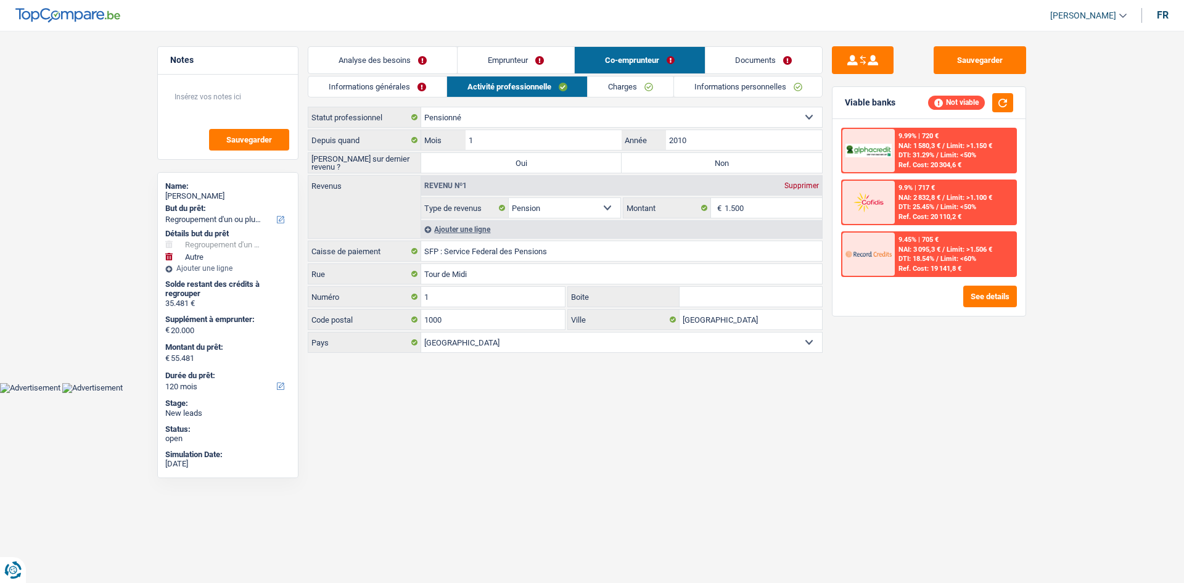
click at [378, 89] on link "Informations générales" at bounding box center [377, 86] width 138 height 20
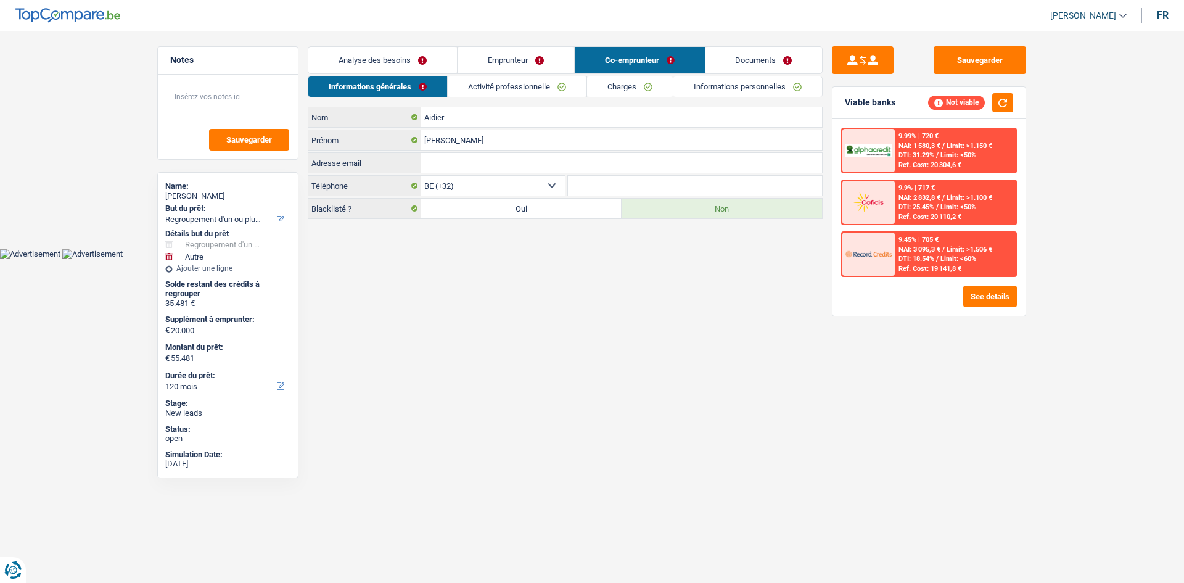
click at [370, 59] on link "Analyse des besoins" at bounding box center [382, 60] width 149 height 27
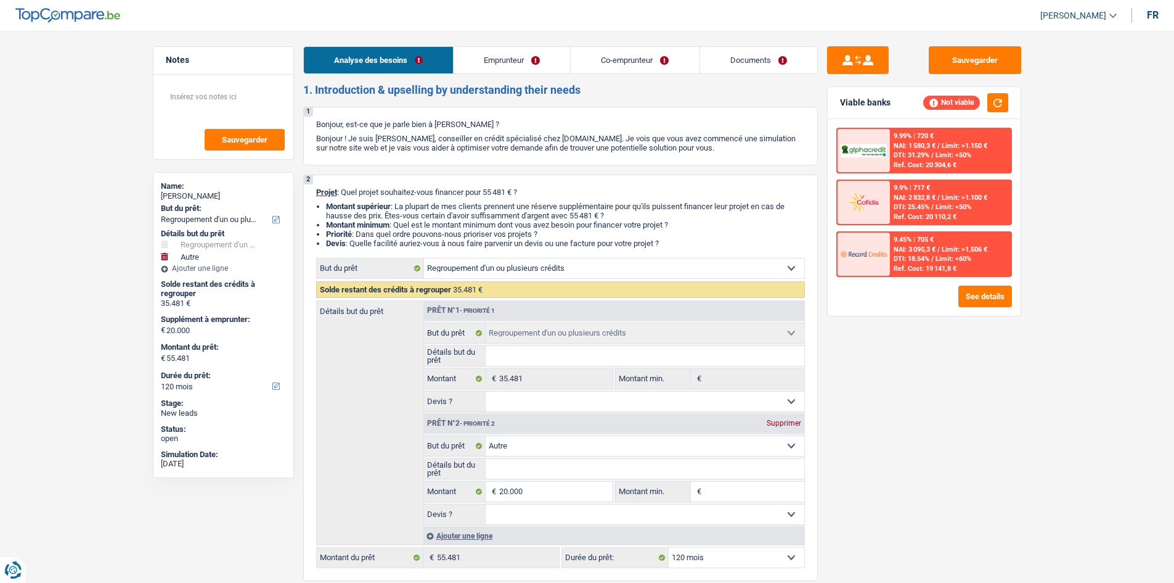
click at [743, 52] on link "Documents" at bounding box center [758, 60] width 117 height 27
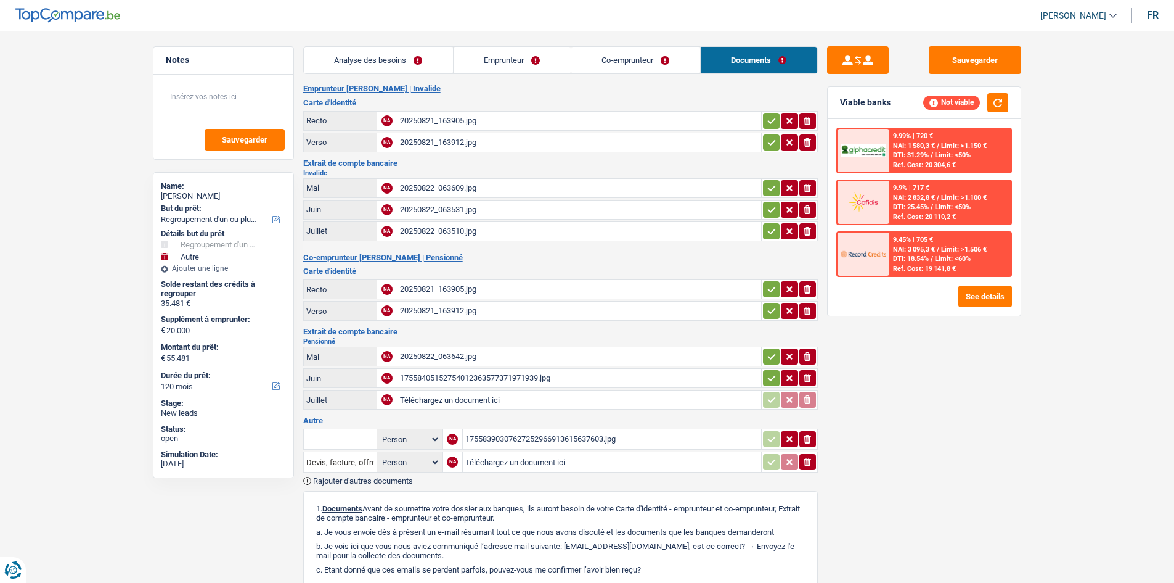
click at [400, 60] on link "Analyse des besoins" at bounding box center [378, 60] width 149 height 27
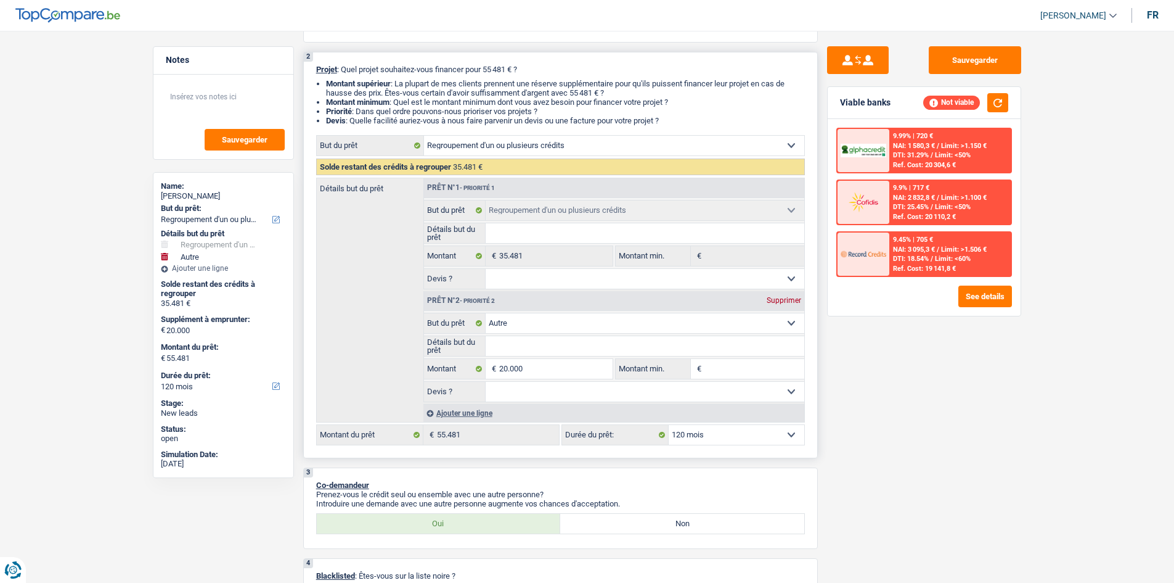
scroll to position [123, 0]
click at [674, 113] on li "Priorité : Dans quel ordre pouvons-nous prioriser vos projets ?" at bounding box center [565, 110] width 479 height 9
click at [970, 439] on div "Sauvegarder Viable banks Not viable 9.99% | 720 € NAI: 1 580,3 € / Limit: >1.15…" at bounding box center [924, 302] width 213 height 513
click at [523, 348] on input "Détails but du prêt" at bounding box center [645, 345] width 319 height 20
type input "p"
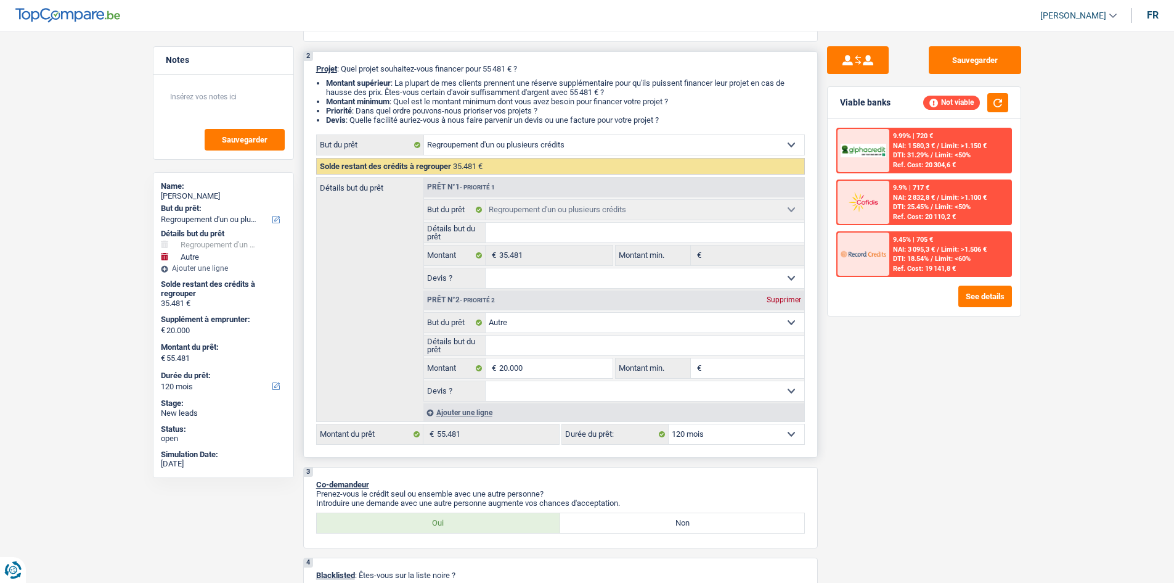
type input "p"
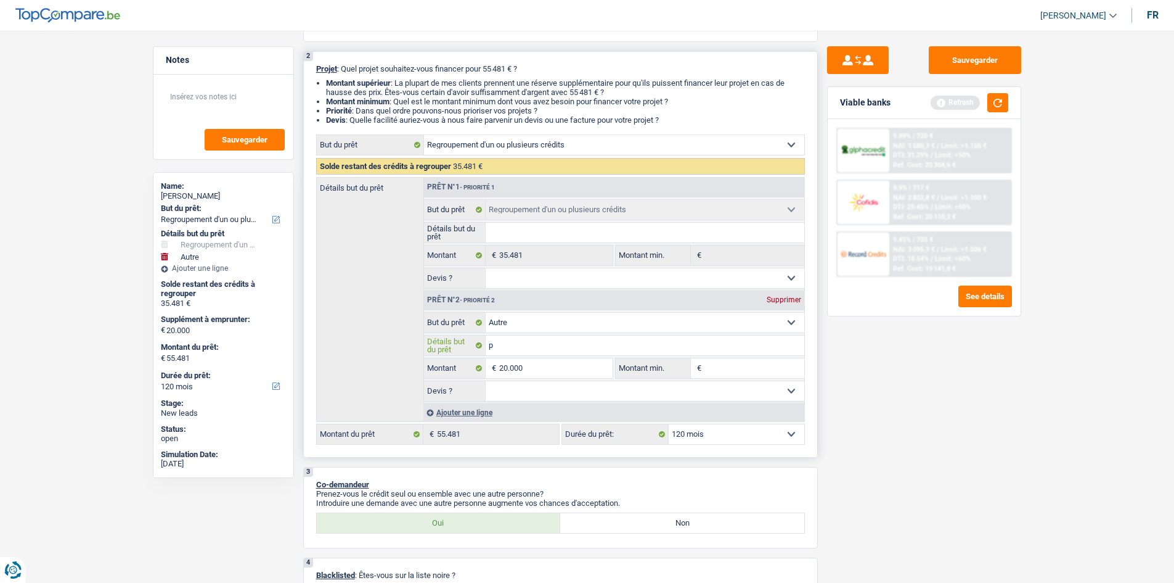
type input "pa"
type input "pai"
type input "paiem"
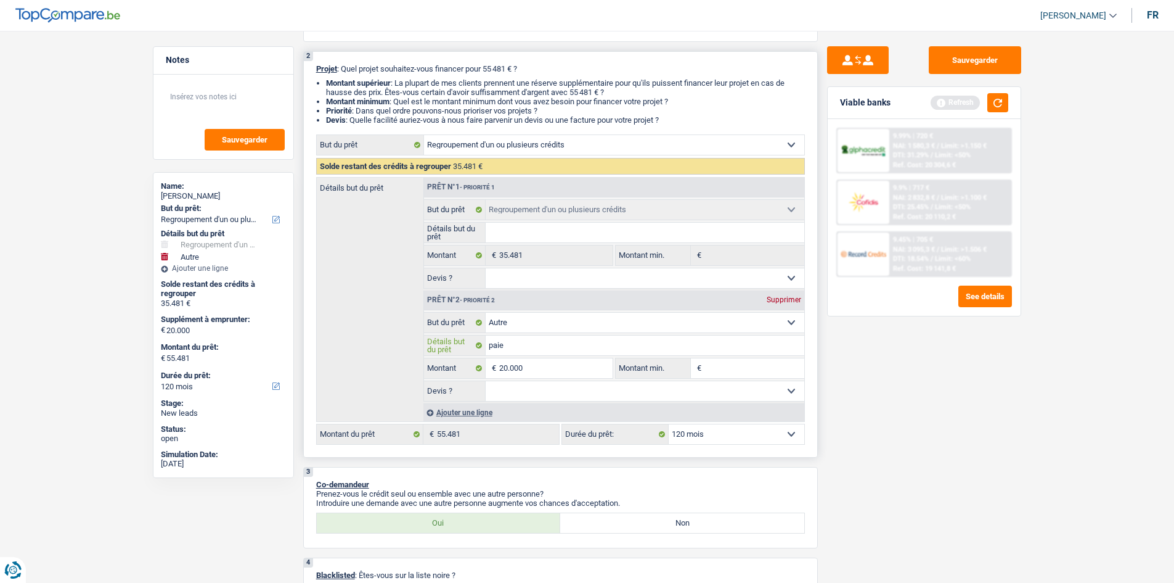
type input "paiem"
type input "paieme"
type input "paiemen"
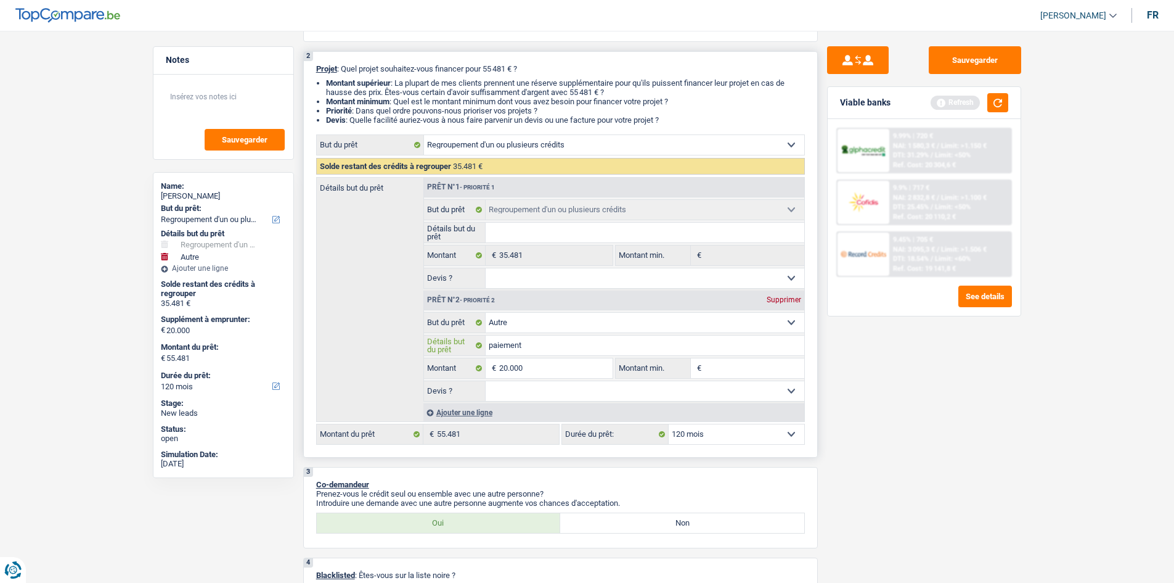
type input "paiement"
type input "paiement d"
type input "paiement de"
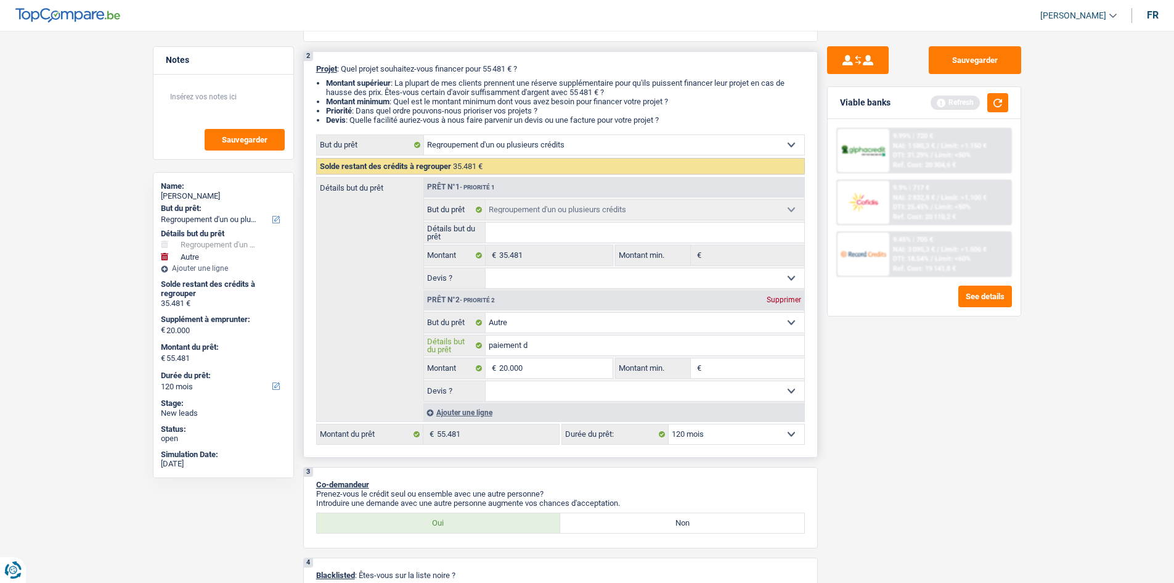
type input "paiement de"
type input "paiement des"
type input "paiement des i"
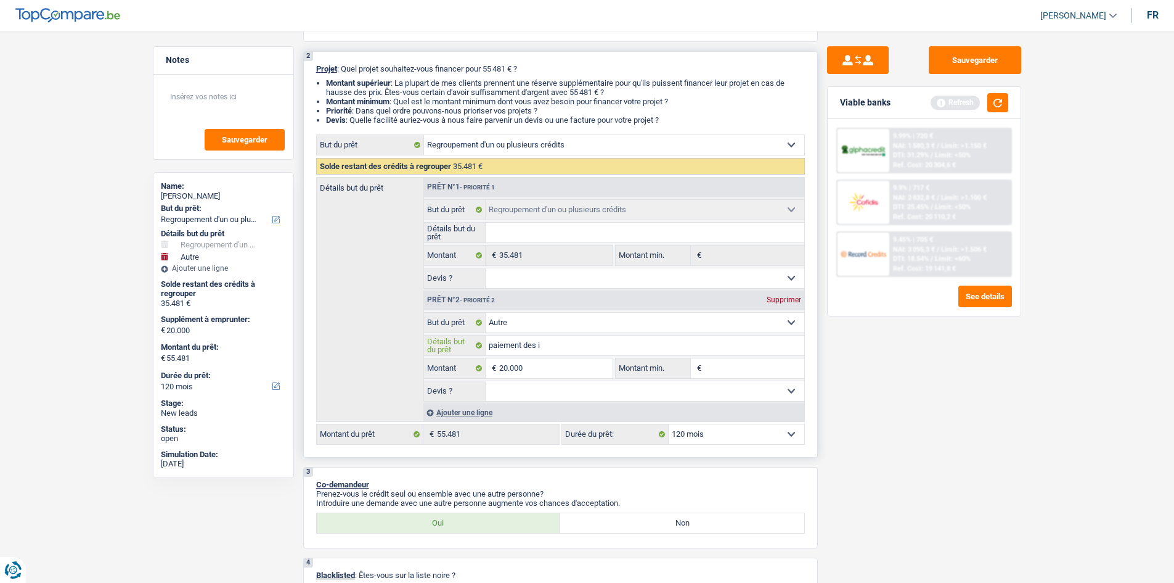
type input "paiement des im"
type input "paiement des impo"
type input "paiement des impot"
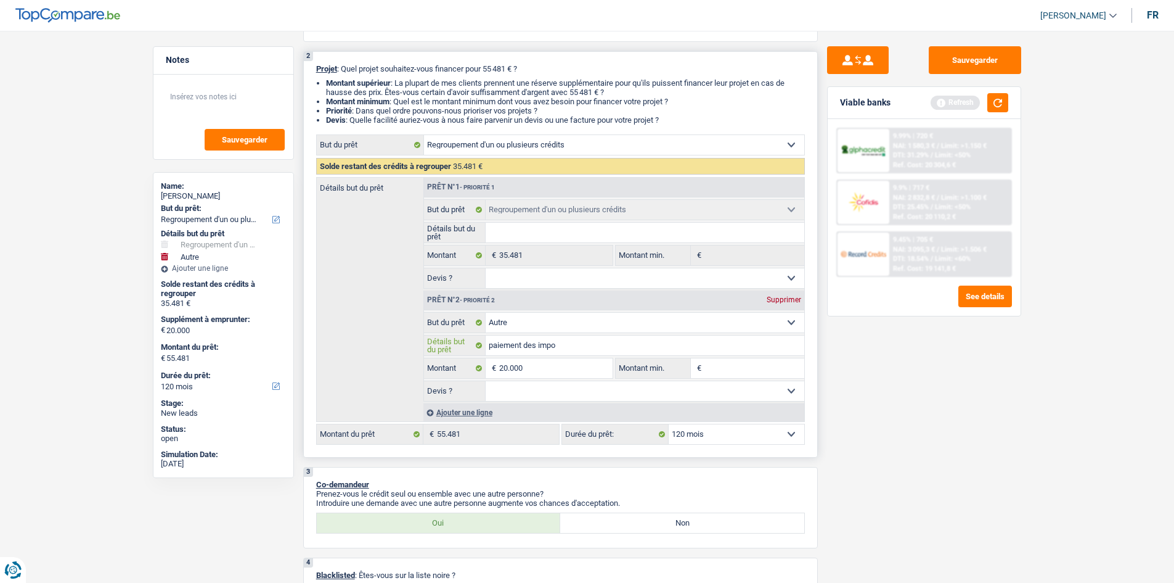
type input "paiement des impot"
type input "paiement des impots"
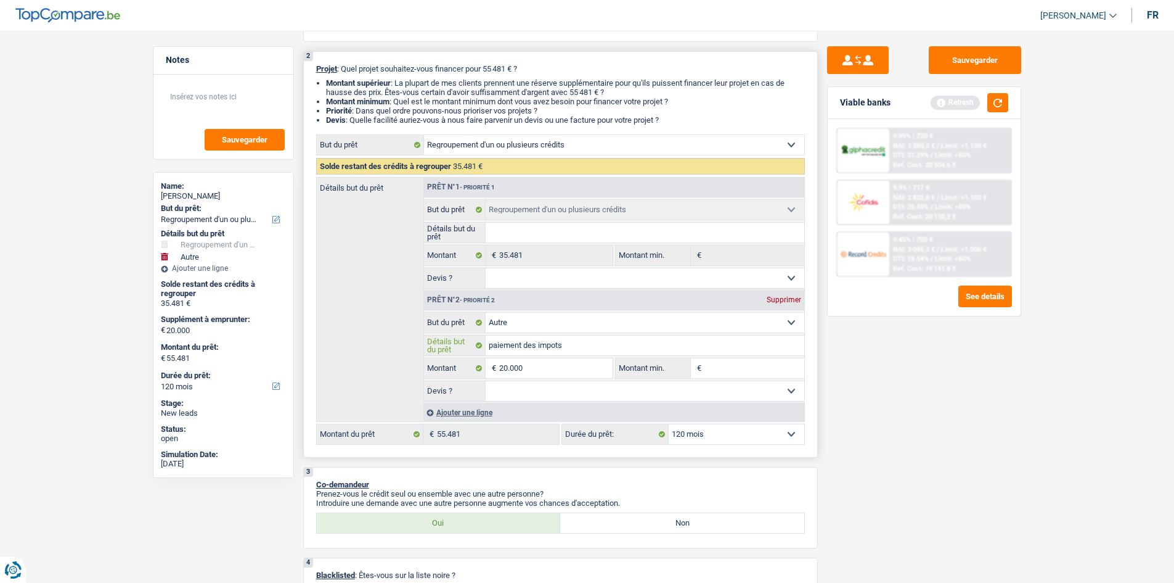
type input "paiement des impots ?"
click at [856, 341] on div "Sauvegarder Viable banks Refresh 9.99% | 720 € NAI: 1 580,3 € / Limit: >1.150 €…" at bounding box center [924, 302] width 213 height 513
drag, startPoint x: 671, startPoint y: 120, endPoint x: 315, endPoint y: 68, distance: 359.4
click at [315, 68] on div "2 Projet : Quel projet souhaitez-vous financer pour 55 481 € ? Montant supérieu…" at bounding box center [560, 254] width 515 height 406
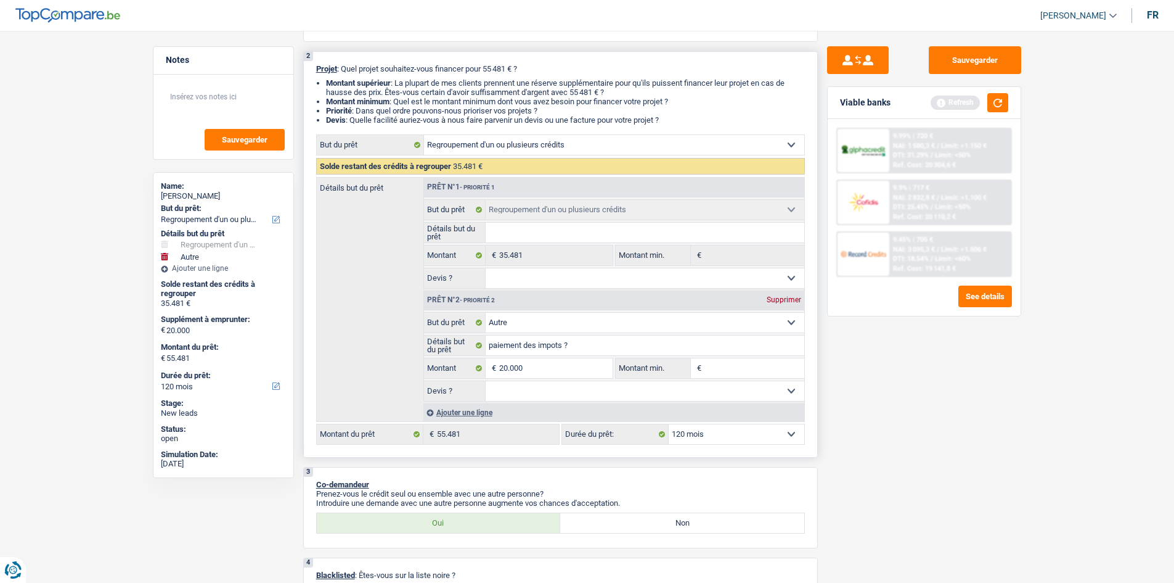
click at [315, 68] on div "2 Projet : Quel projet souhaitez-vous financer pour 55 481 € ? Montant supérieu…" at bounding box center [560, 254] width 515 height 406
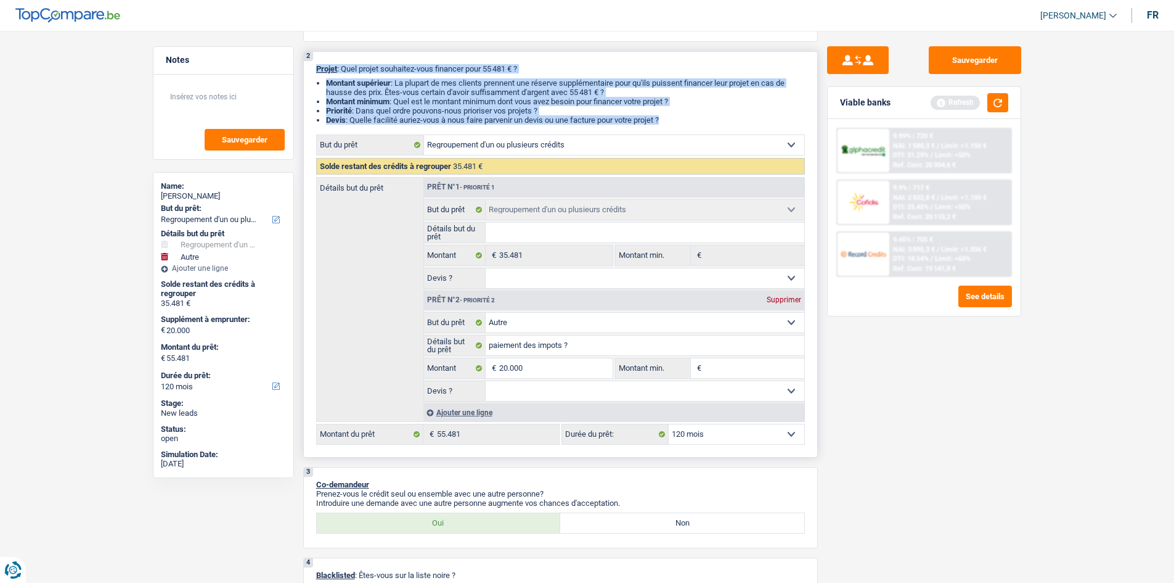
drag, startPoint x: 317, startPoint y: 67, endPoint x: 692, endPoint y: 122, distance: 378.2
click at [692, 122] on div "2 Projet : Quel projet souhaitez-vous financer pour 55 481 € ? Montant supérieu…" at bounding box center [560, 254] width 515 height 406
click at [692, 122] on li "Devis : Quelle facilité auriez-vous à nous faire parvenir un devis ou une factu…" at bounding box center [565, 119] width 479 height 9
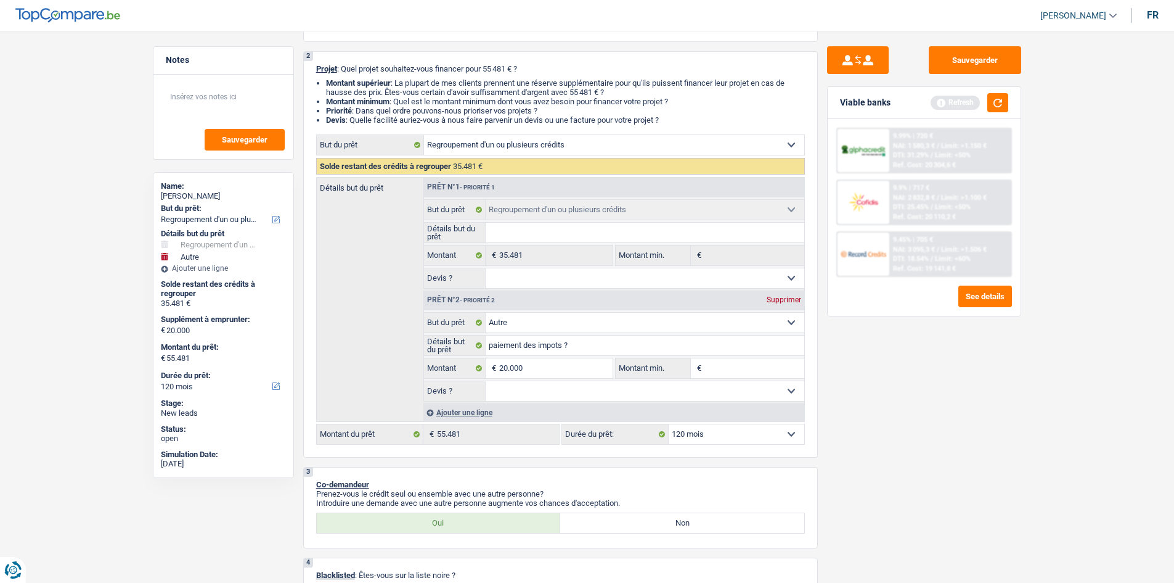
click at [1012, 107] on div "Viable banks Refresh" at bounding box center [924, 103] width 193 height 32
click at [1007, 105] on button "button" at bounding box center [998, 102] width 21 height 19
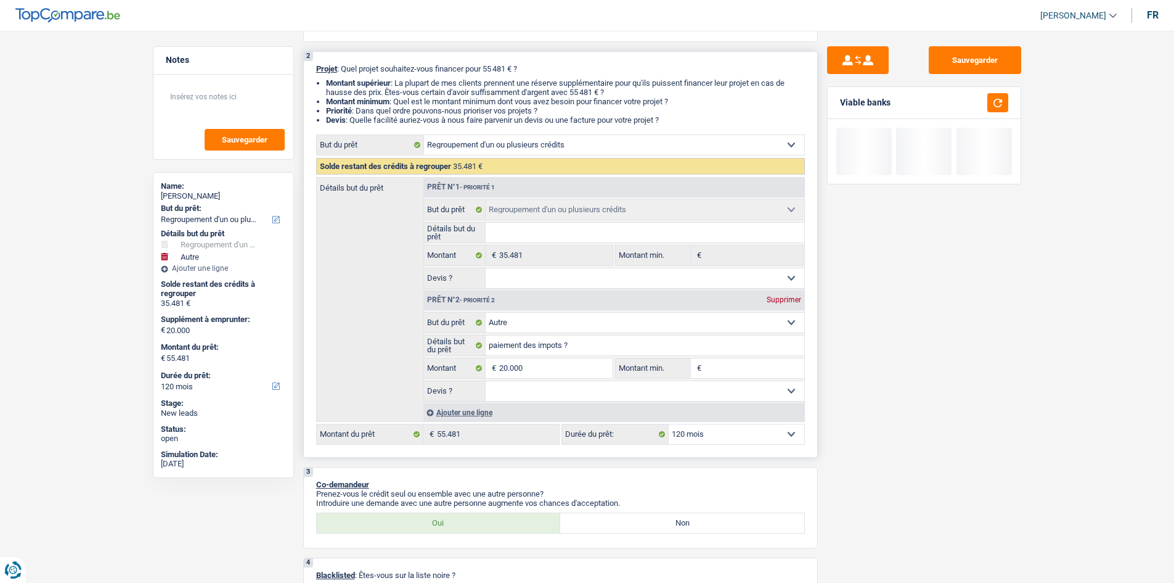
drag, startPoint x: 684, startPoint y: 119, endPoint x: 309, endPoint y: 72, distance: 377.2
click at [309, 72] on div "2 Projet : Quel projet souhaitez-vous financer pour 55 481 € ? Montant supérieu…" at bounding box center [560, 254] width 515 height 406
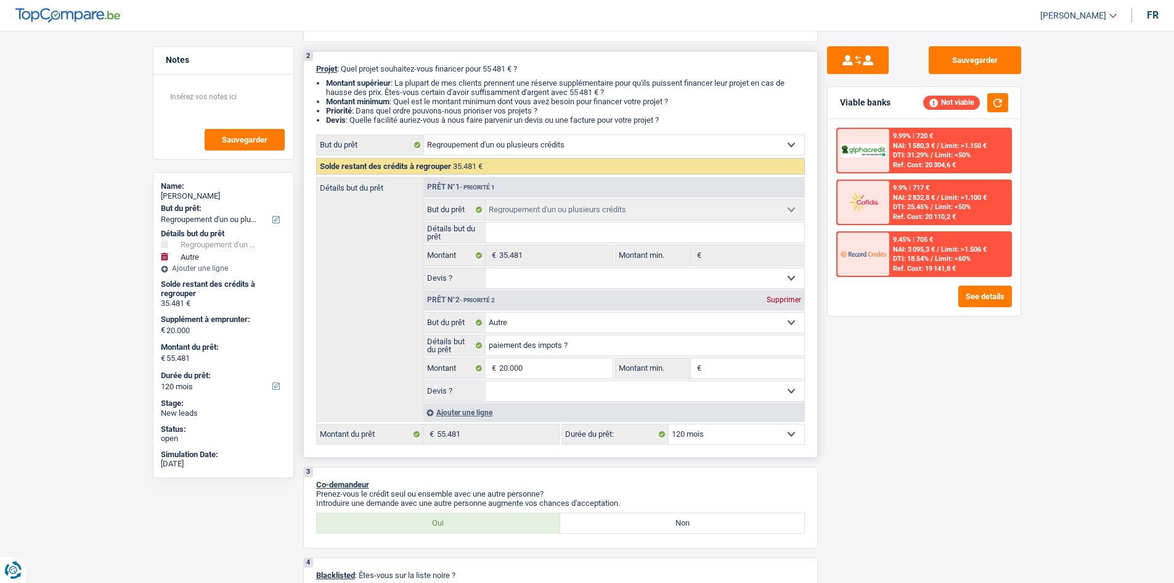
drag, startPoint x: 313, startPoint y: 68, endPoint x: 714, endPoint y: 122, distance: 404.3
click at [714, 122] on div "2 Projet : Quel projet souhaitez-vous financer pour 55 481 € ? Montant supérieu…" at bounding box center [560, 254] width 515 height 406
click at [714, 122] on li "Devis : Quelle facilité auriez-vous à nous faire parvenir un devis ou une factu…" at bounding box center [565, 119] width 479 height 9
drag, startPoint x: 666, startPoint y: 121, endPoint x: 298, endPoint y: 65, distance: 371.7
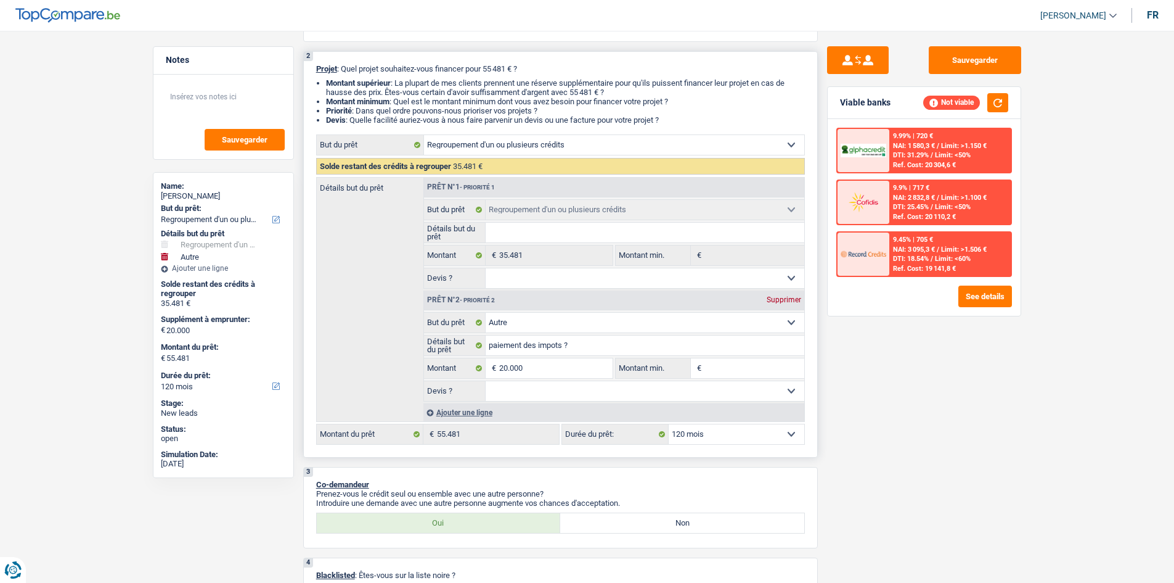
click at [313, 80] on div "2 Projet : Quel projet souhaitez-vous financer pour 55 481 € ? Montant supérieu…" at bounding box center [560, 254] width 515 height 406
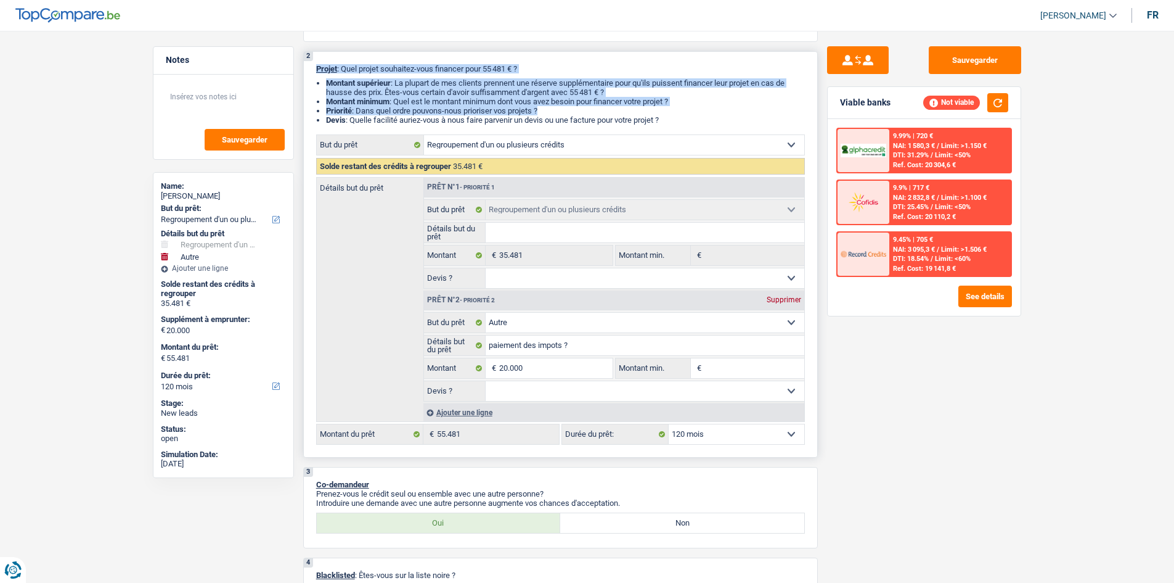
drag, startPoint x: 317, startPoint y: 66, endPoint x: 681, endPoint y: 113, distance: 367.3
click at [681, 113] on div "2 Projet : Quel projet souhaitez-vous financer pour 55 481 € ? Montant supérieu…" at bounding box center [560, 254] width 515 height 406
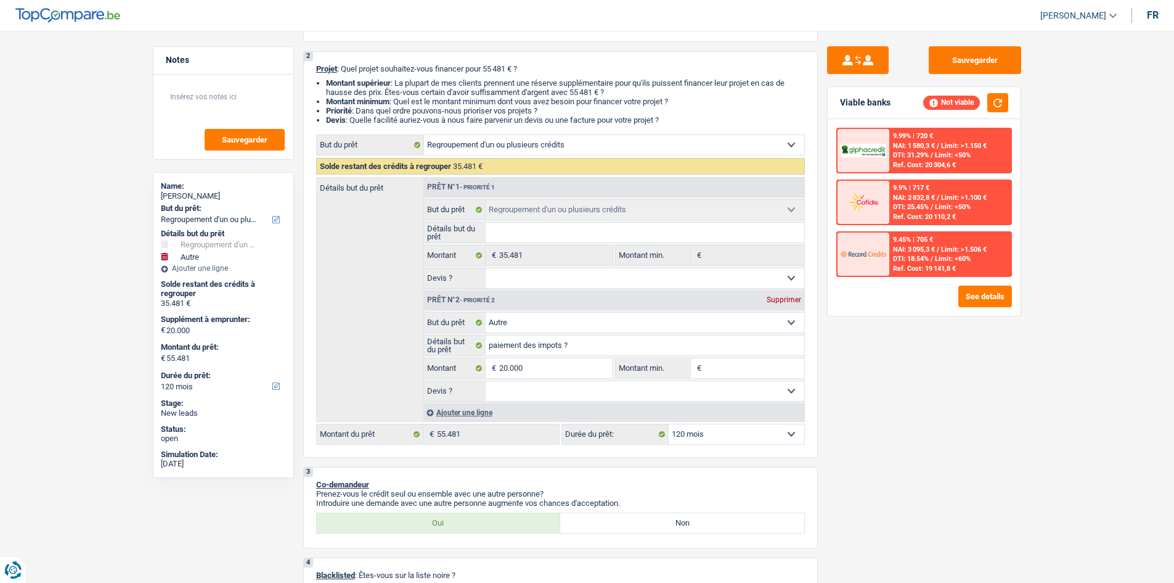
click at [896, 205] on span "DTI: 25.45%" at bounding box center [911, 207] width 36 height 8
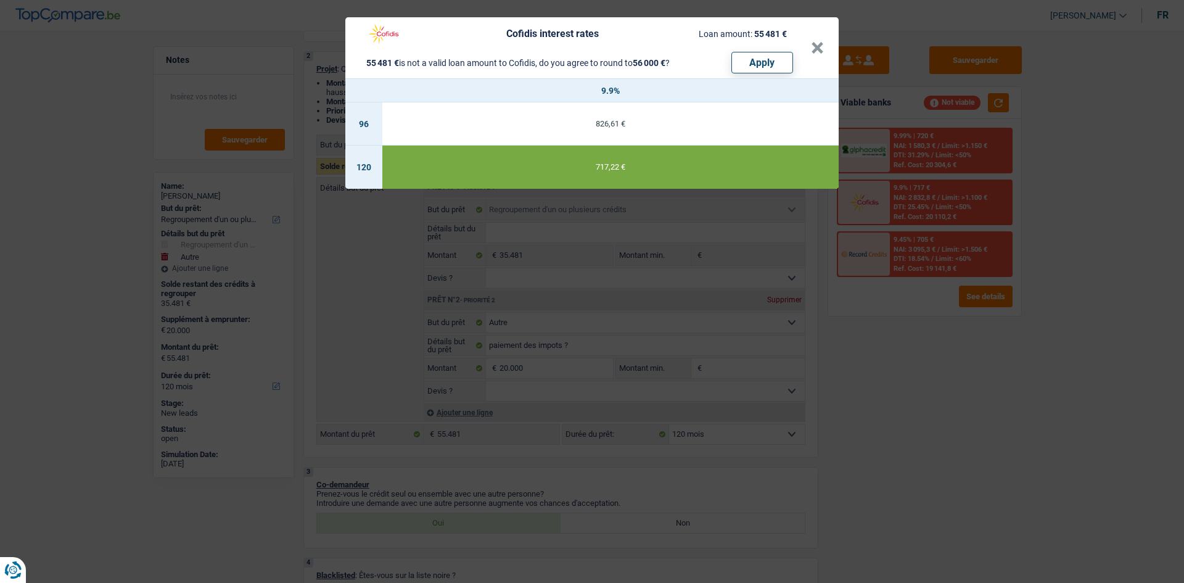
click at [915, 372] on div "Cofidis interest rates Loan amount: 55 481 € 55 481 € is not a valid loan amoun…" at bounding box center [592, 291] width 1184 height 583
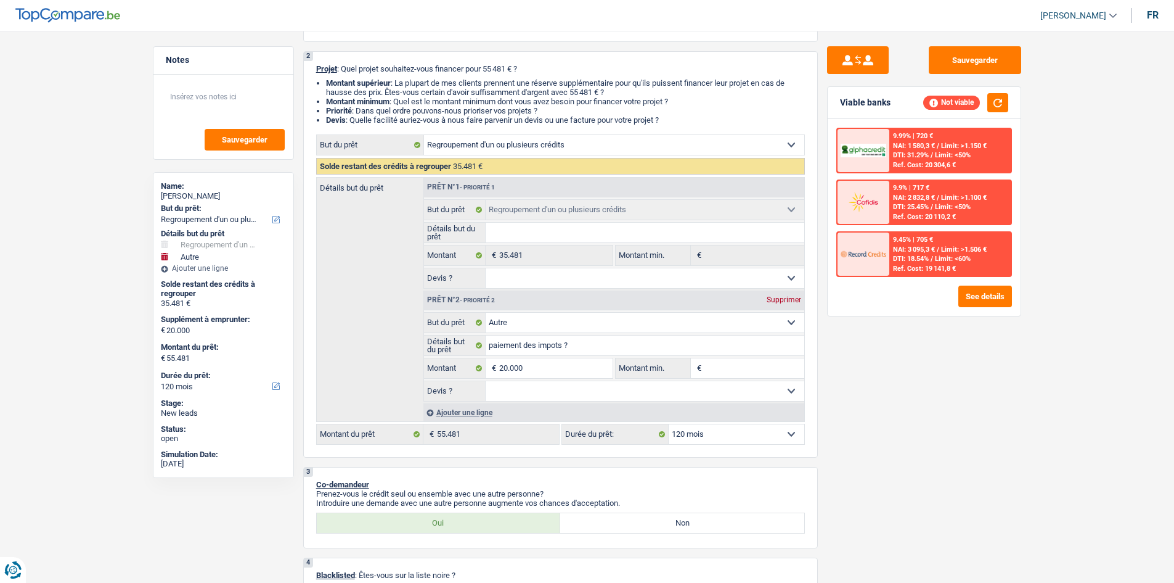
click at [942, 274] on div "9.45% | 705 € NAI: 3 095,3 € / Limit: >1.506 € DTI: 18.54% / Limit: <60% Ref. C…" at bounding box center [950, 253] width 121 height 43
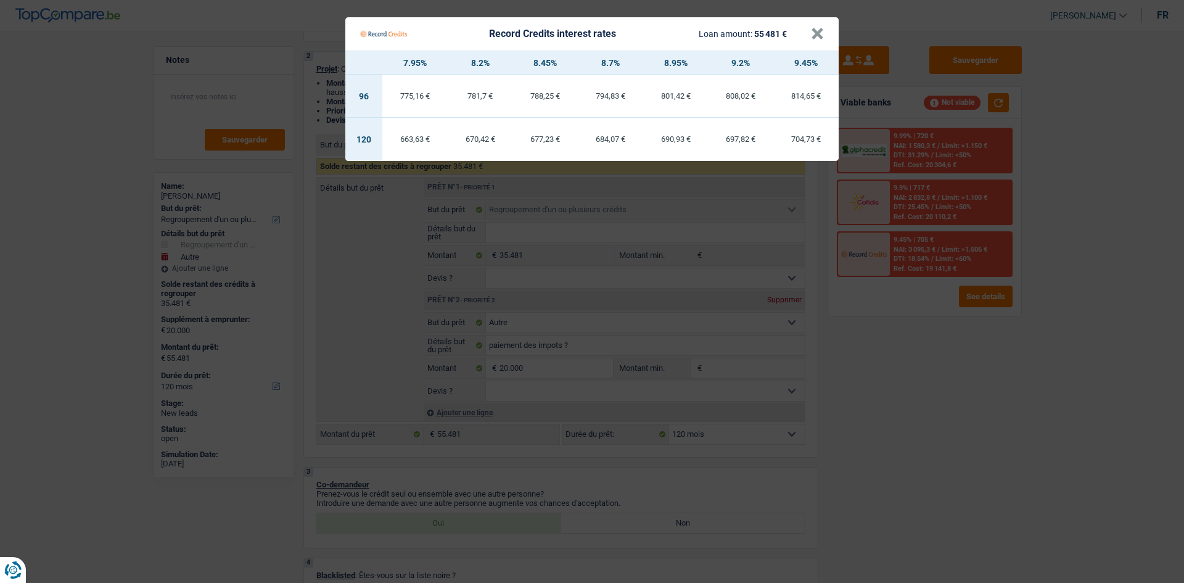
click at [927, 333] on Credits "Record Credits interest rates Loan amount: 55 481 € × 7.95% 8.2% 8.45% 8.7% 8.9…" at bounding box center [592, 291] width 1184 height 583
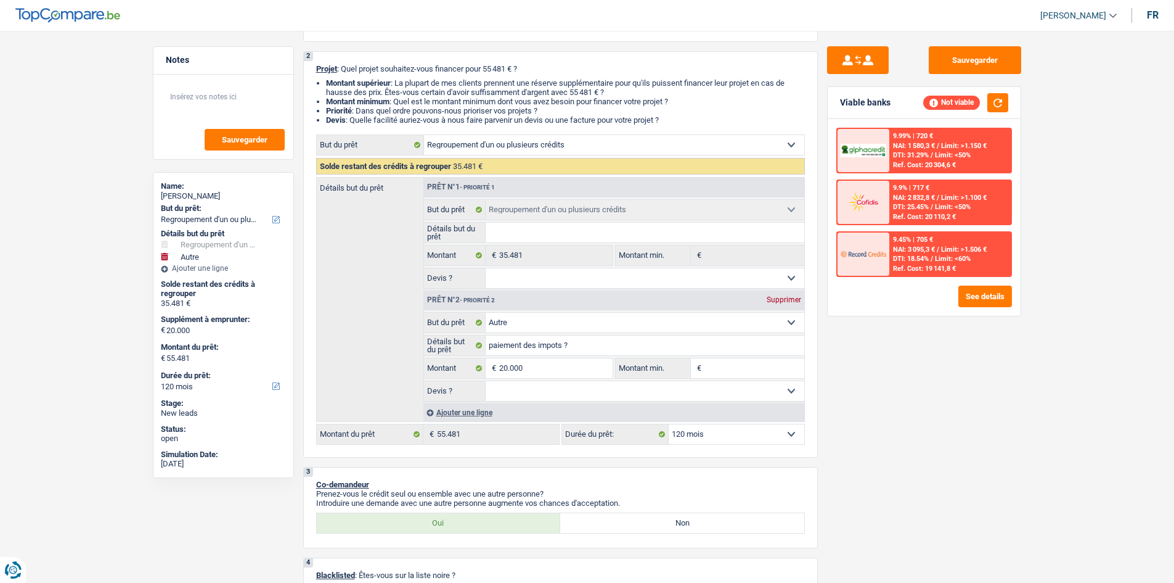
click at [919, 153] on span "DTI: 31.29%" at bounding box center [911, 155] width 36 height 8
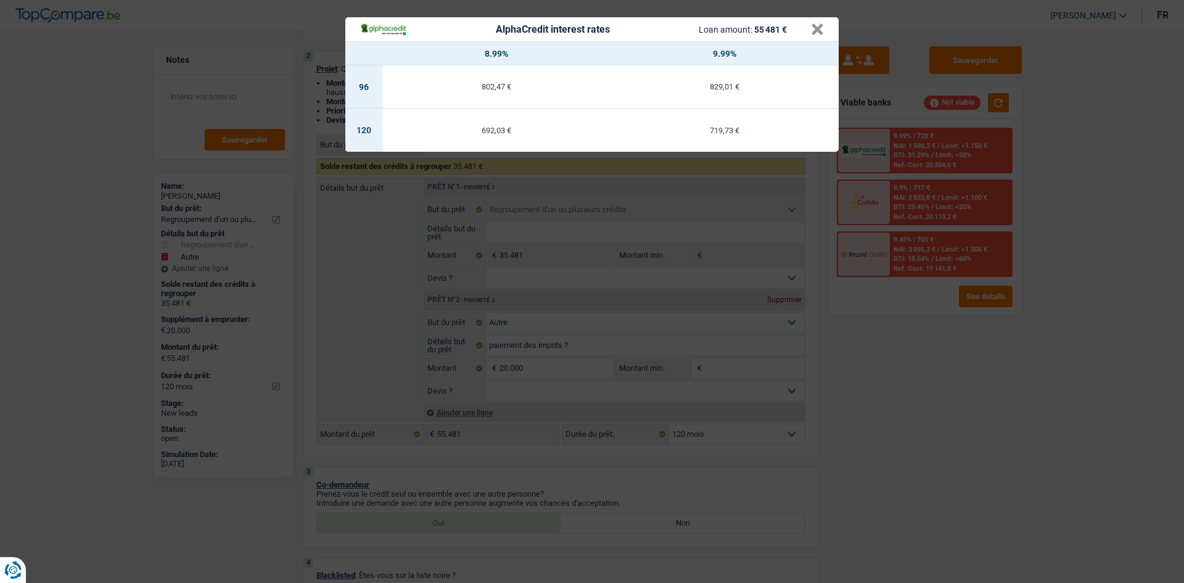
click at [899, 322] on div "AlphaCredit interest rates Loan amount: 55 481 € × 8.99% 9.99% 96 802,47 € 829,…" at bounding box center [592, 291] width 1184 height 583
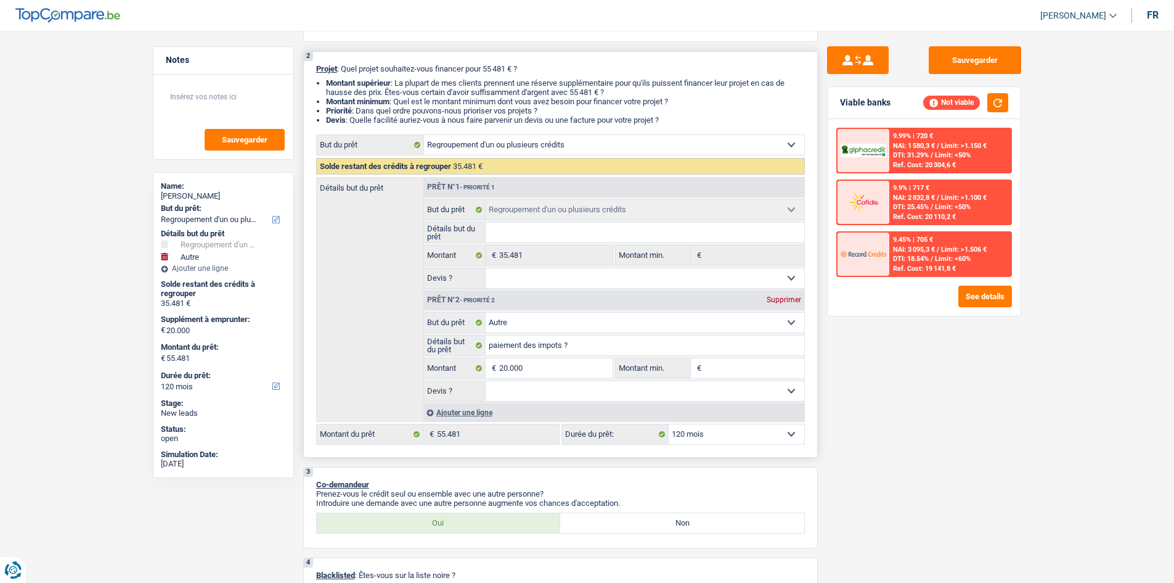
click at [714, 433] on select "12 mois 18 mois 24 mois 30 mois 36 mois 42 mois 48 mois 60 mois 72 mois 84 mois…" at bounding box center [737, 434] width 136 height 20
click at [895, 189] on div "9.9% | 717 €" at bounding box center [911, 188] width 36 height 8
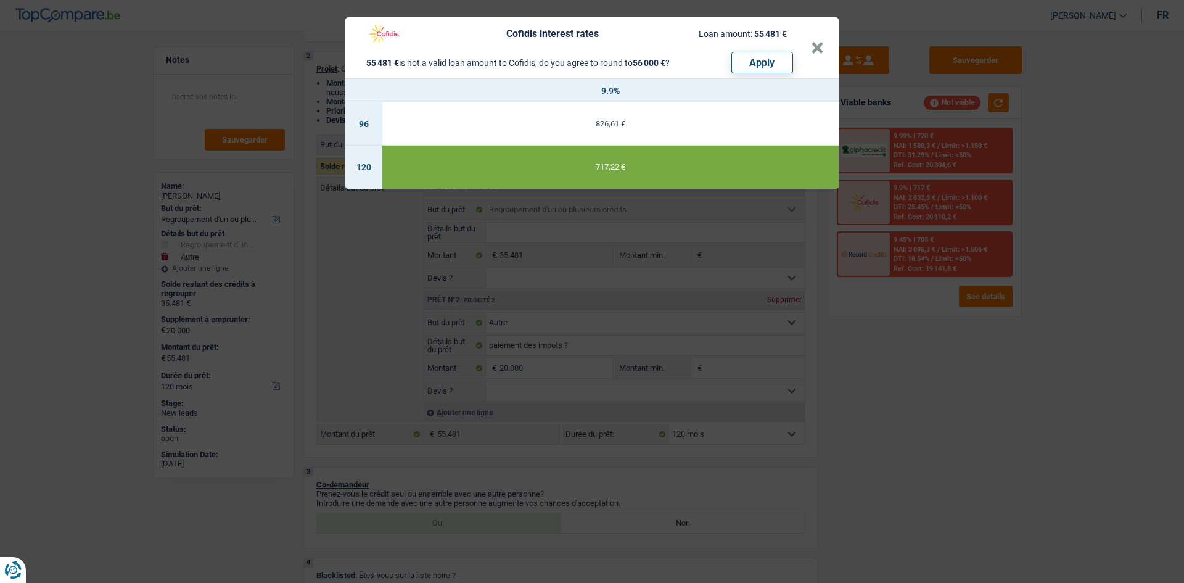
click at [827, 365] on div "Cofidis interest rates Loan amount: 55 481 € 55 481 € is not a valid loan amoun…" at bounding box center [592, 291] width 1184 height 583
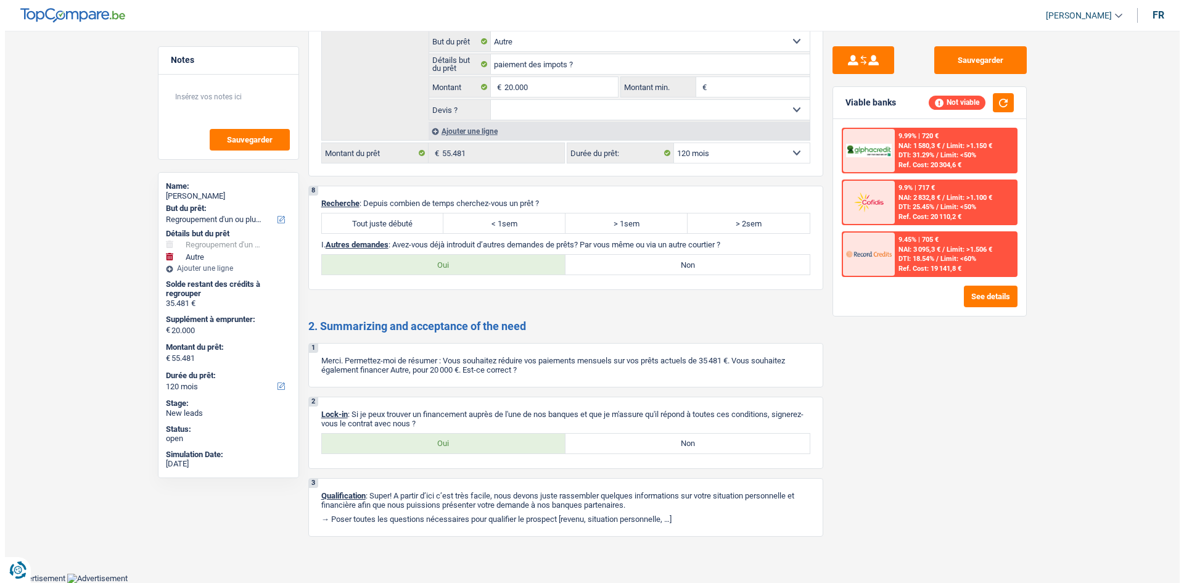
scroll to position [1351, 0]
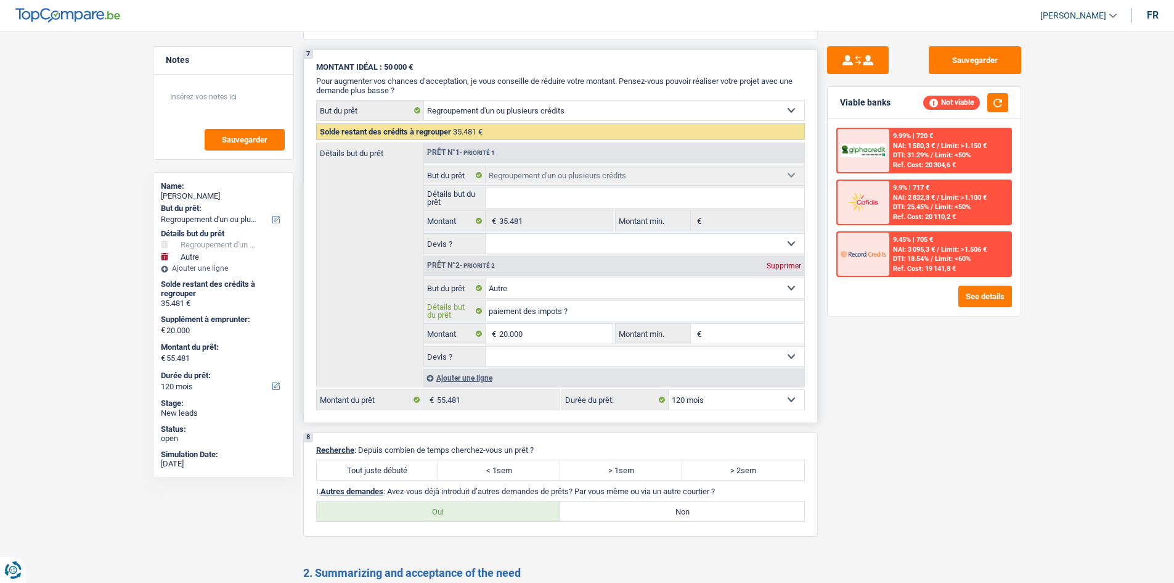
click at [585, 311] on input "paiement des impots ?" at bounding box center [645, 311] width 319 height 20
type input "paiement des impots ?"
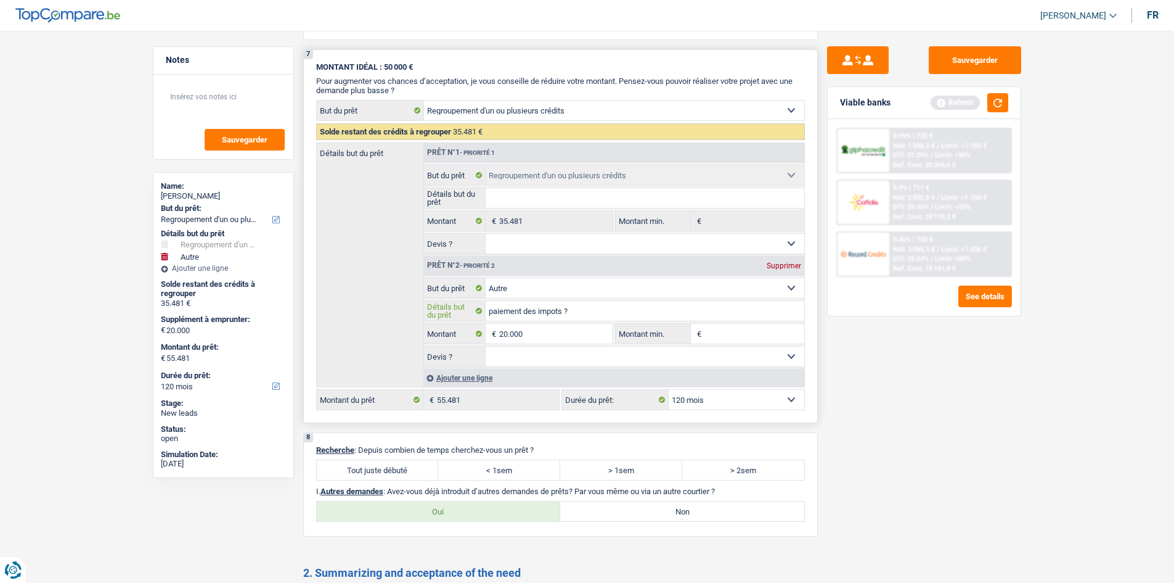
type input "paiement des impots ? f"
type input "paiement des impots ? fa"
type input "paiement des impots ? fac"
type input "paiement des impots ? fact"
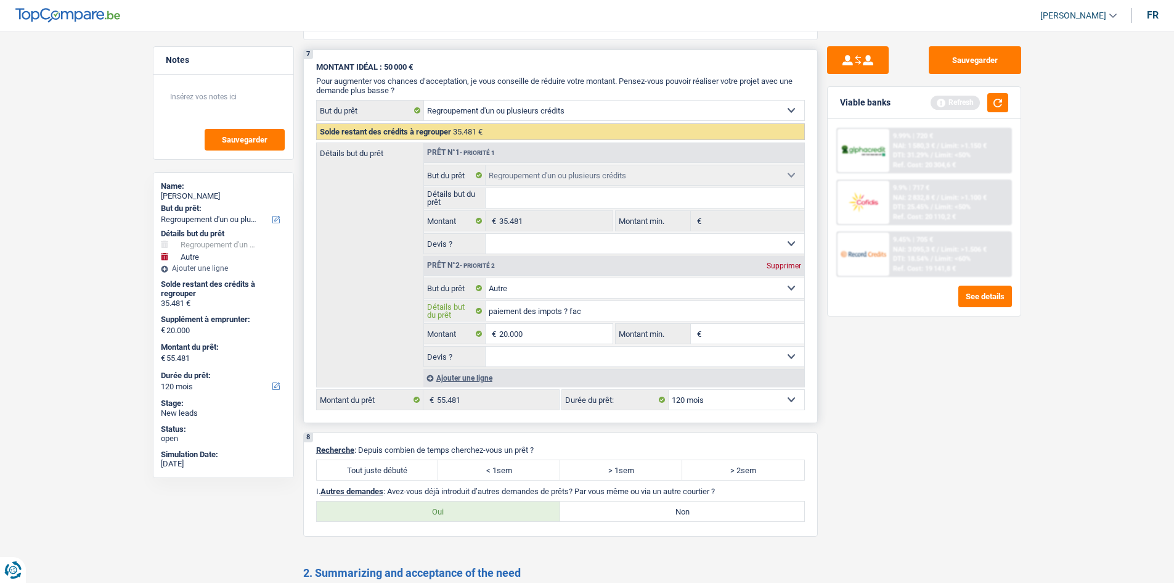
type input "paiement des impots ? fact"
type input "paiement des impots ? factu"
type input "paiement des impots ? facture"
type input "paiement des impots ? facture h"
type input "paiement des impots ? facture hô"
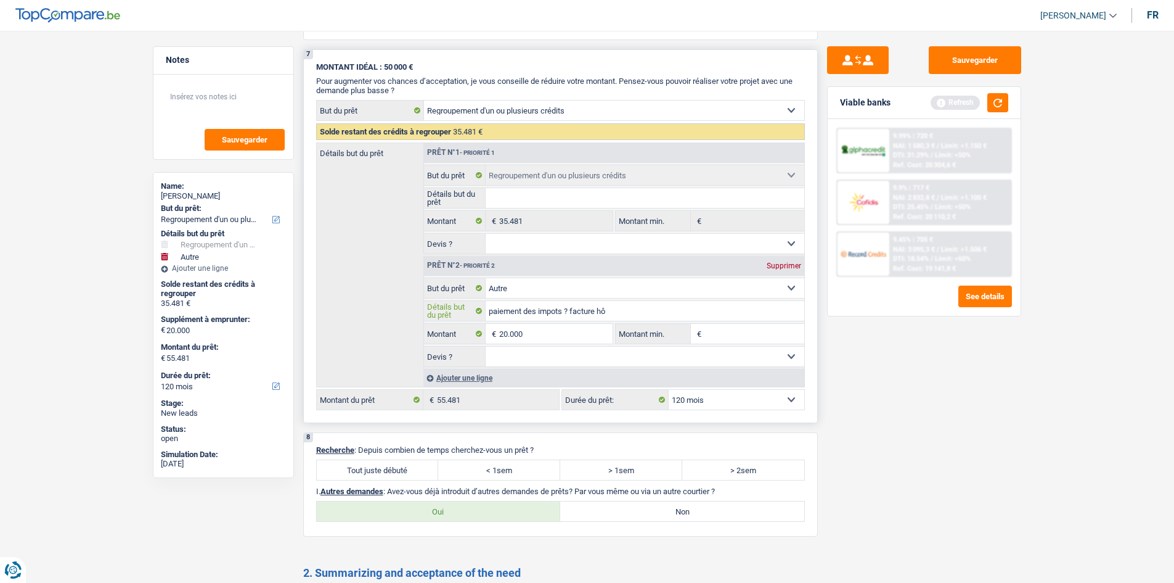
type input "paiement des impots ? facture hôp"
type input "paiement des impots ? facture hôpi"
type input "paiement des impots ? facture hôpit"
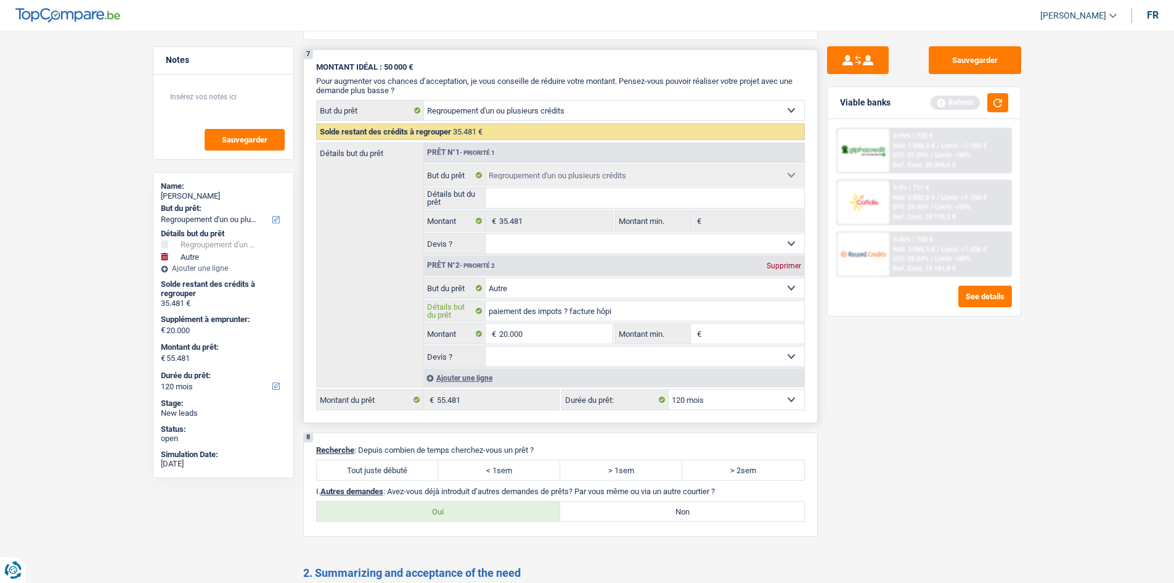
type input "paiement des impots ? facture hôpit"
type input "paiement des impots ? facture hôpita"
type input "paiement des impots ? facture hôpital"
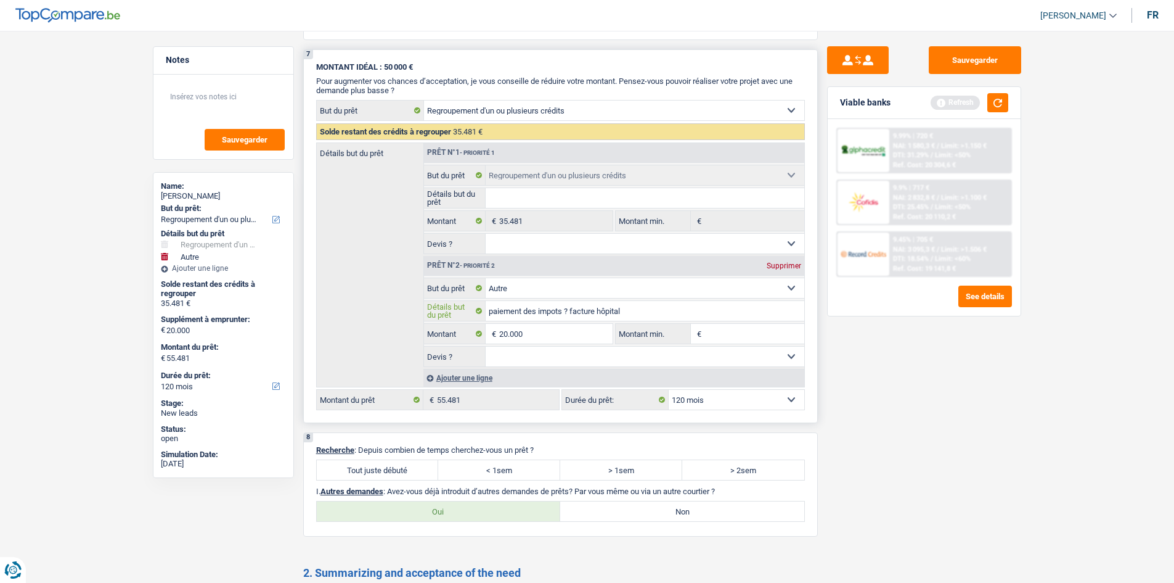
type input "paiement des impots ? facture hôpital ,"
type input "paiement des impots ? facture hôpital"
type input "paiement des impots ? facture hôpital ?"
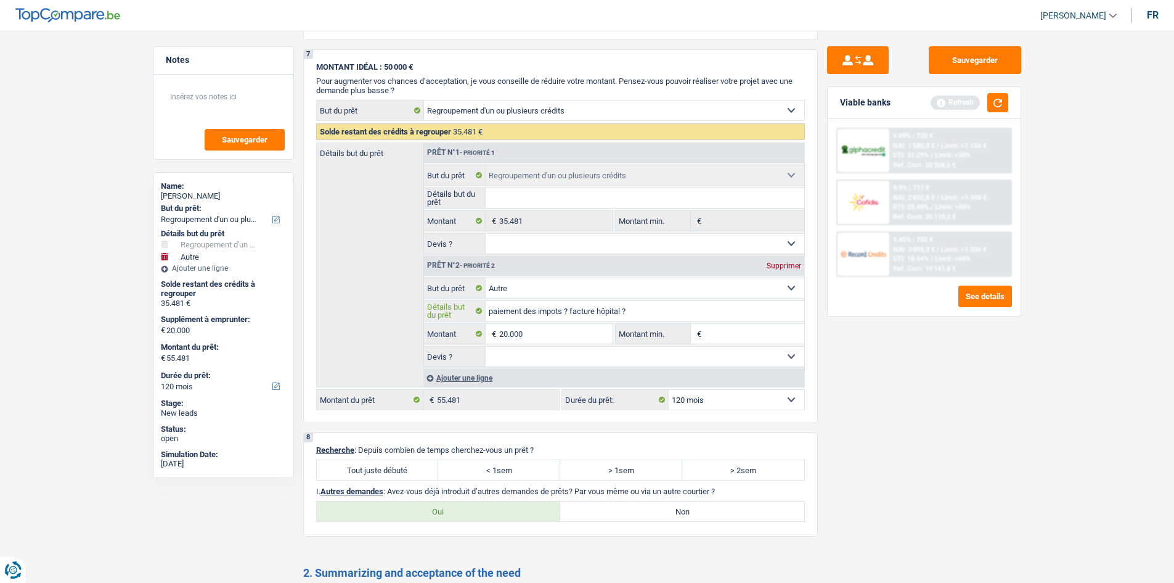
type input "paiement des impots ? facture hôpital ?"
click at [1008, 97] on div "Viable banks Refresh" at bounding box center [924, 103] width 193 height 32
click at [1005, 102] on button "button" at bounding box center [998, 102] width 21 height 19
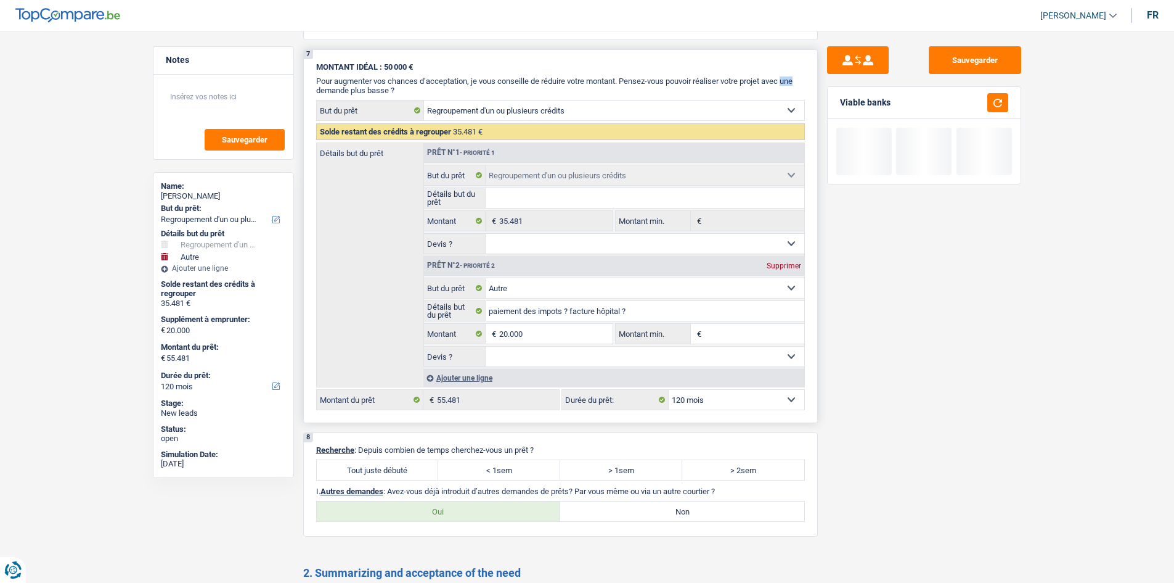
drag, startPoint x: 803, startPoint y: 82, endPoint x: 792, endPoint y: 80, distance: 11.2
click at [792, 80] on span "Pour augmenter vos chances d’acceptation, je vous conseille de réduire votre mo…" at bounding box center [554, 85] width 477 height 18
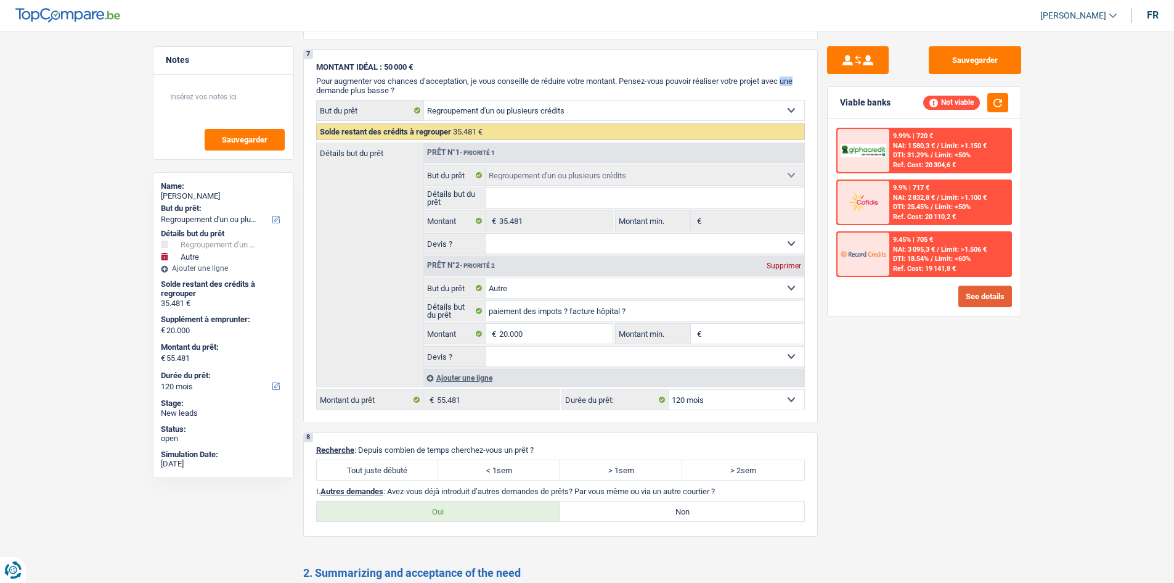
click at [973, 299] on button "See details" at bounding box center [986, 296] width 54 height 22
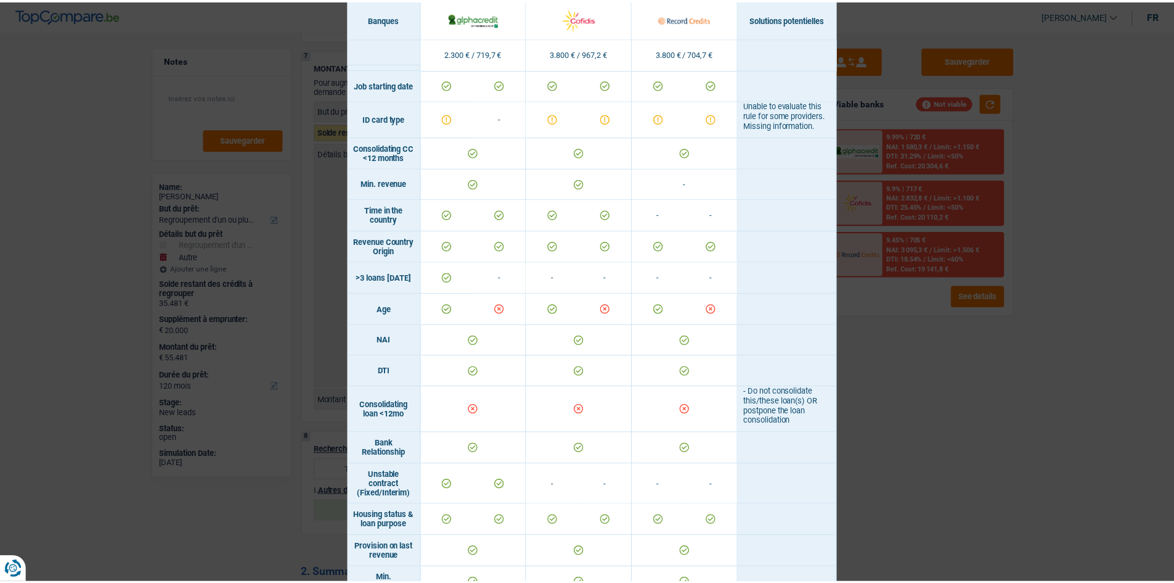
scroll to position [555, 0]
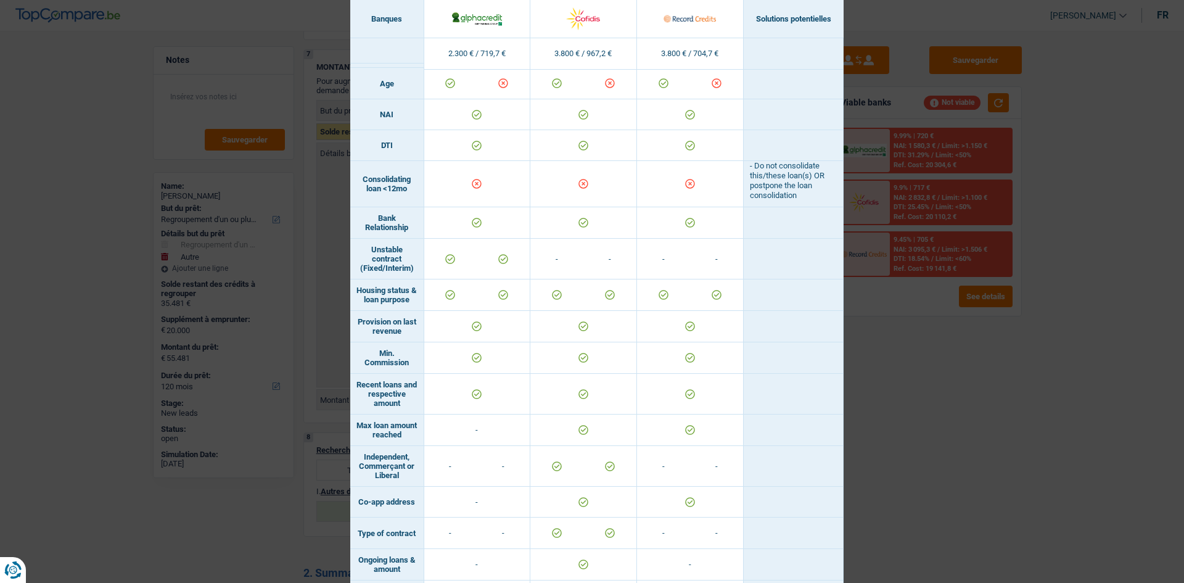
click at [961, 356] on div "Banks conditions × Banques Solutions potentielles Revenus / Charges 2.300 € / 7…" at bounding box center [592, 291] width 1184 height 583
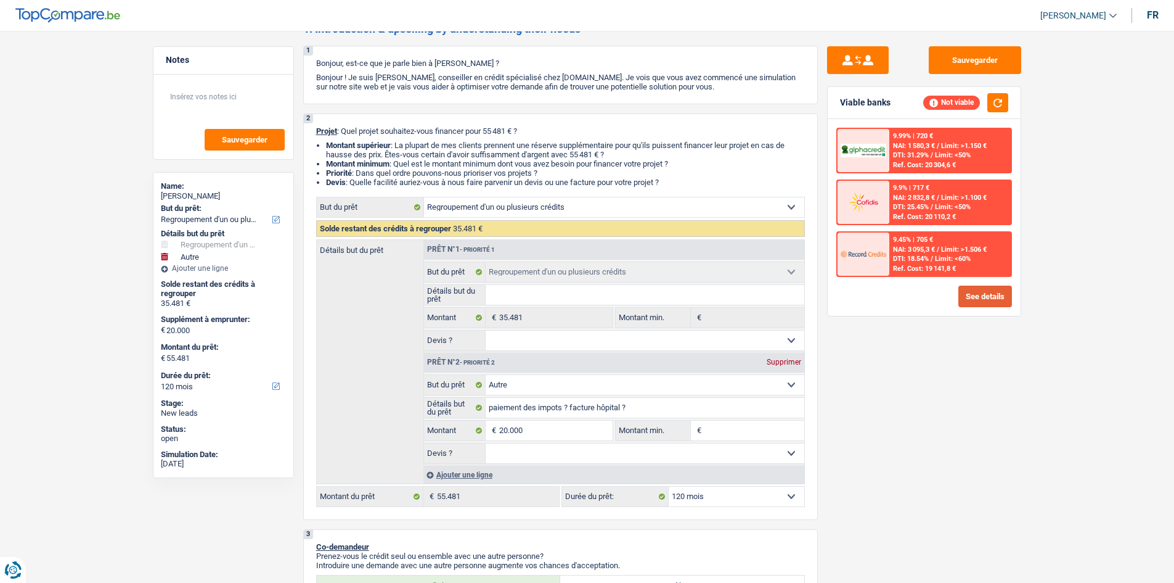
scroll to position [0, 0]
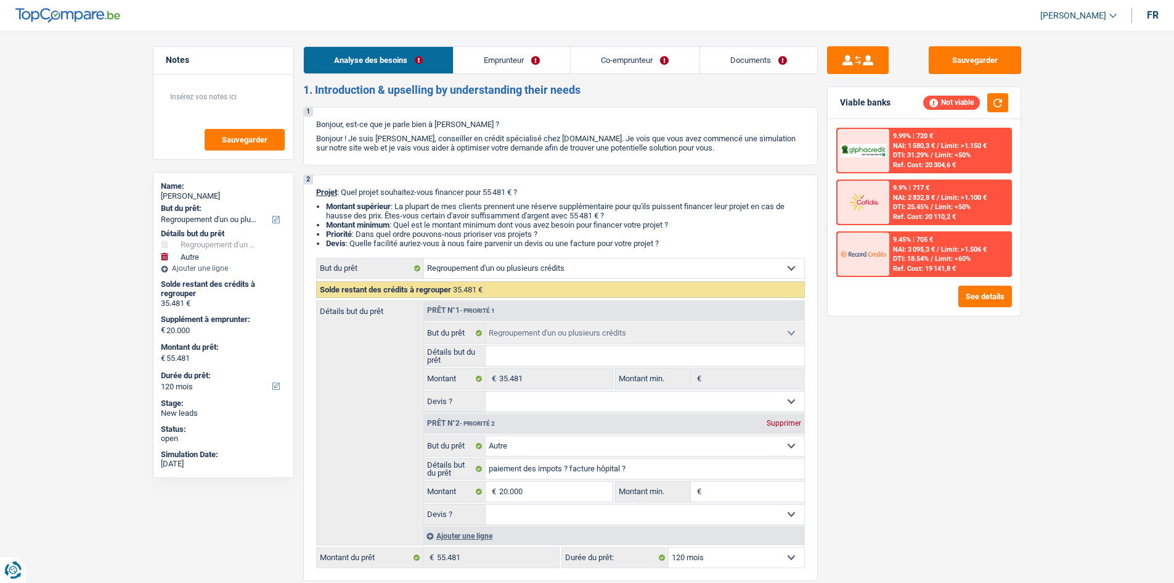
click at [747, 63] on link "Documents" at bounding box center [758, 60] width 117 height 27
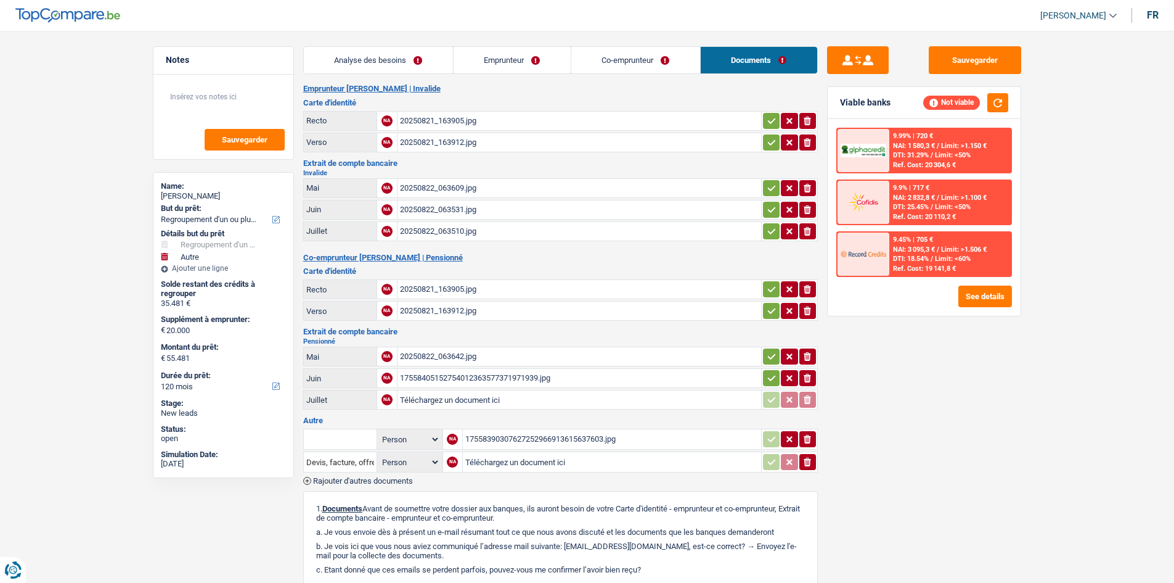
click at [657, 71] on link "Co-emprunteur" at bounding box center [635, 60] width 129 height 27
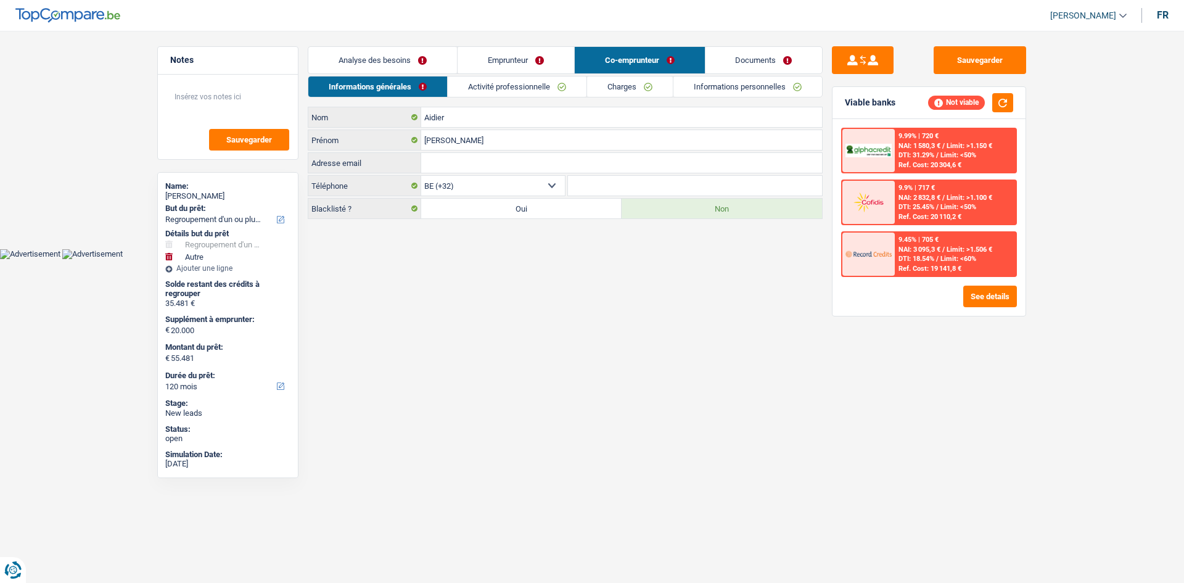
click at [718, 97] on div "Informations générales Activité professionnelle Charges Informations personnell…" at bounding box center [565, 147] width 515 height 143
click at [718, 93] on link "Informations personnelles" at bounding box center [747, 86] width 149 height 20
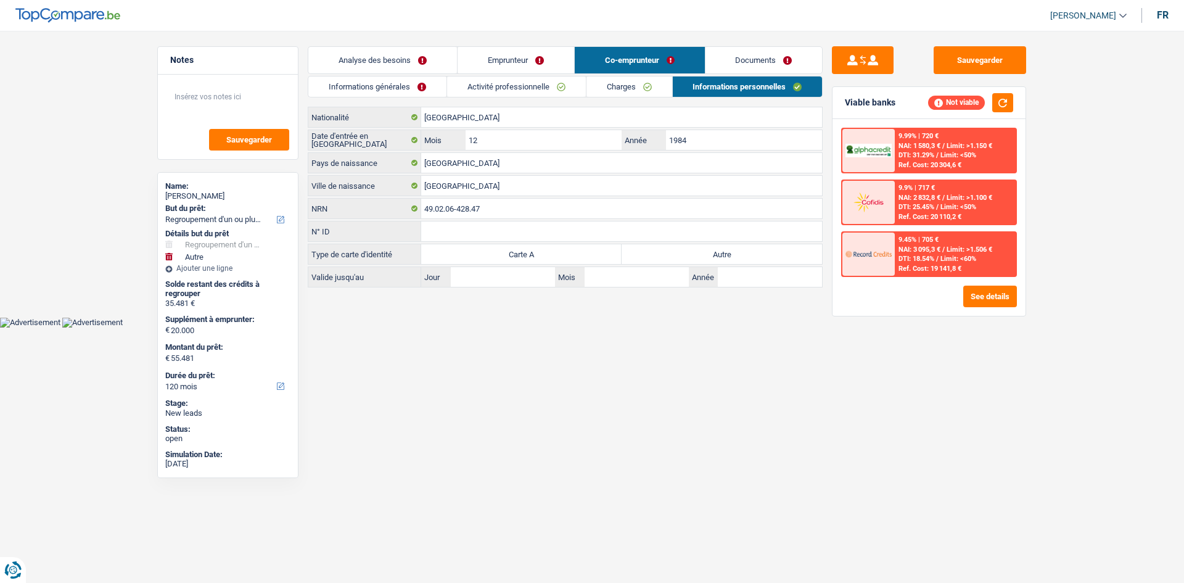
click at [396, 86] on link "Informations générales" at bounding box center [377, 86] width 138 height 20
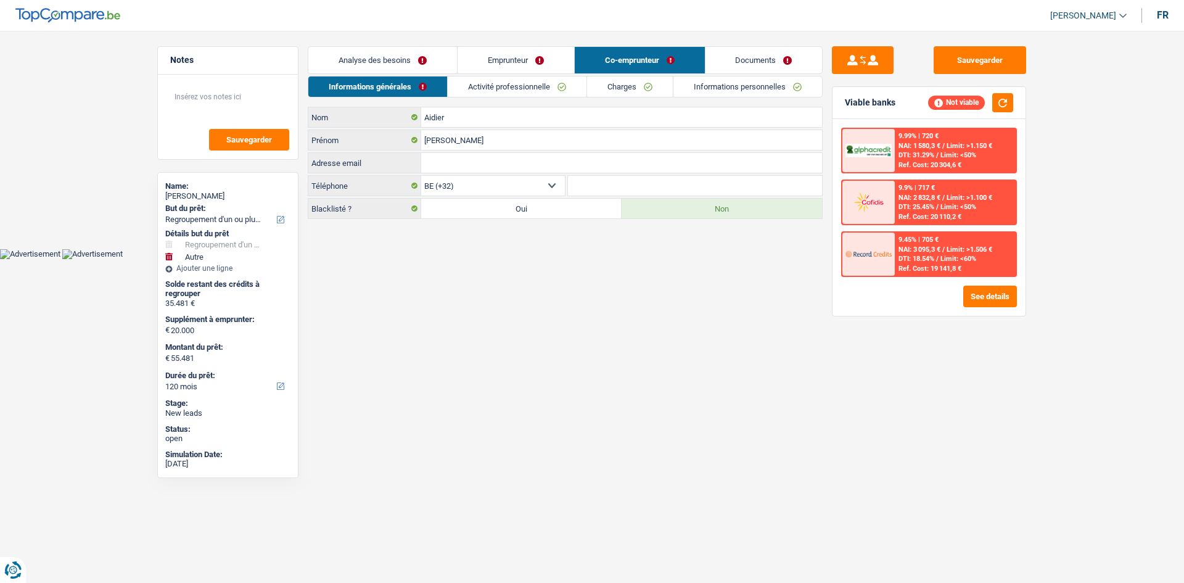
click at [396, 61] on link "Analyse des besoins" at bounding box center [382, 60] width 149 height 27
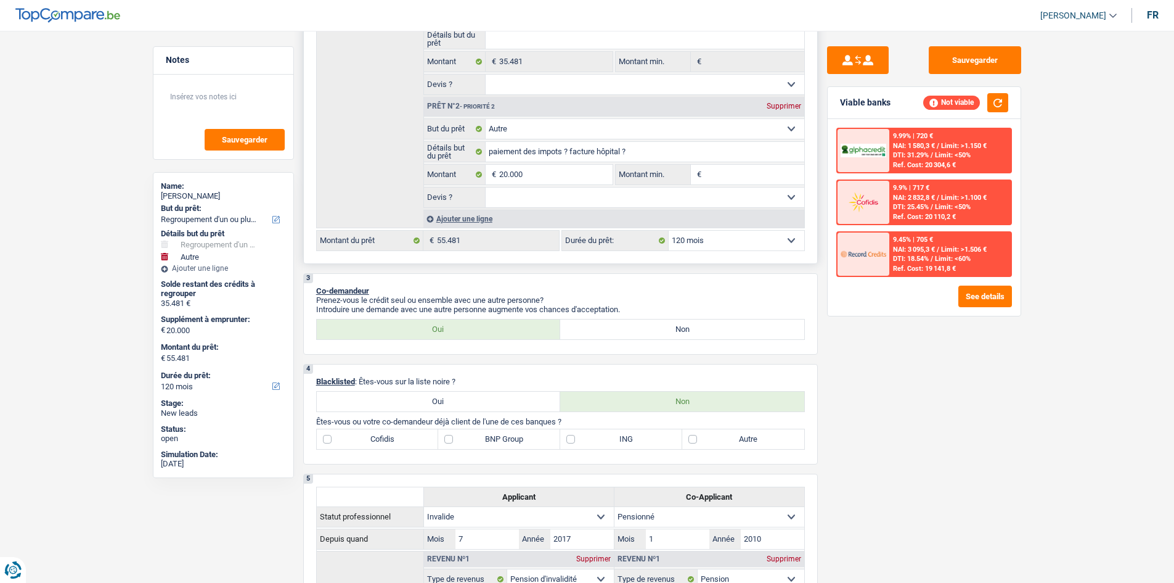
scroll to position [370, 0]
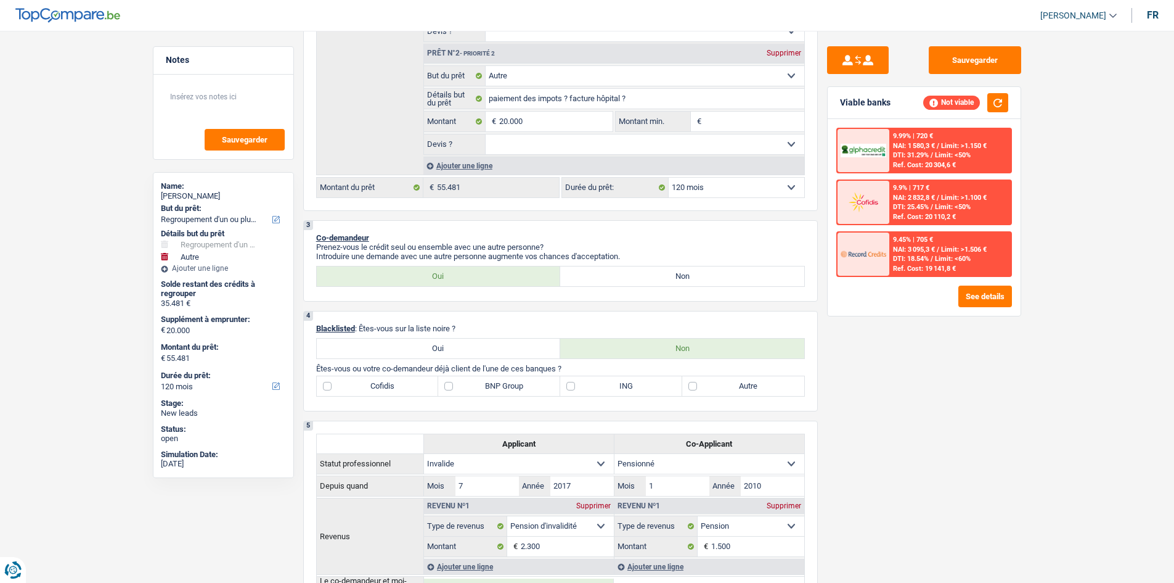
click at [855, 382] on div "Sauvegarder Viable banks Not viable 9.99% | 720 € NAI: 1 580,3 € / Limit: >1.15…" at bounding box center [924, 302] width 213 height 513
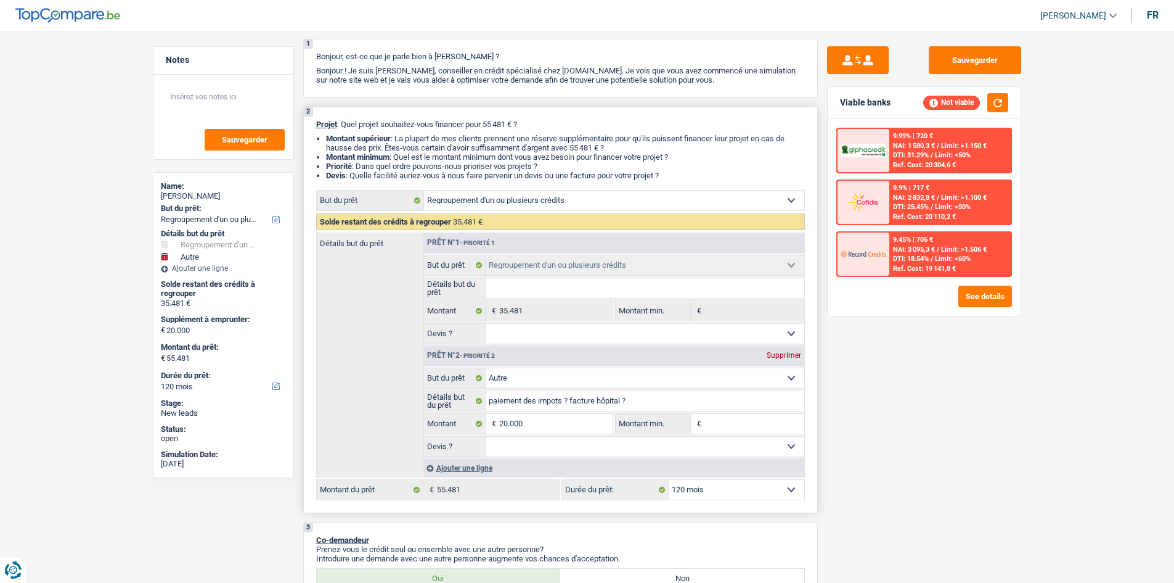
scroll to position [0, 0]
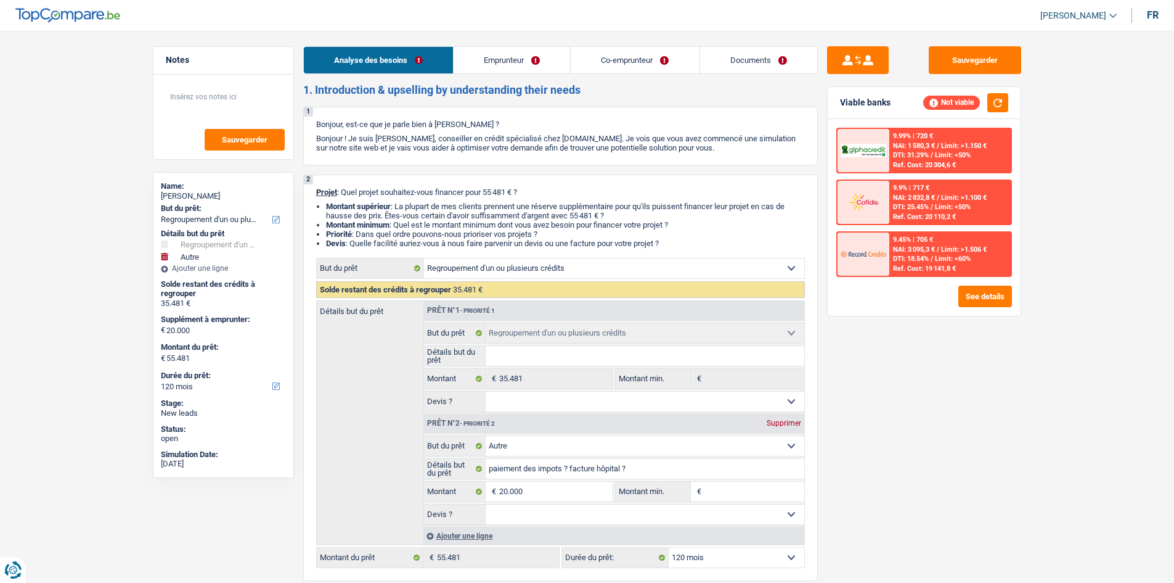
click at [510, 51] on link "Emprunteur" at bounding box center [512, 60] width 117 height 27
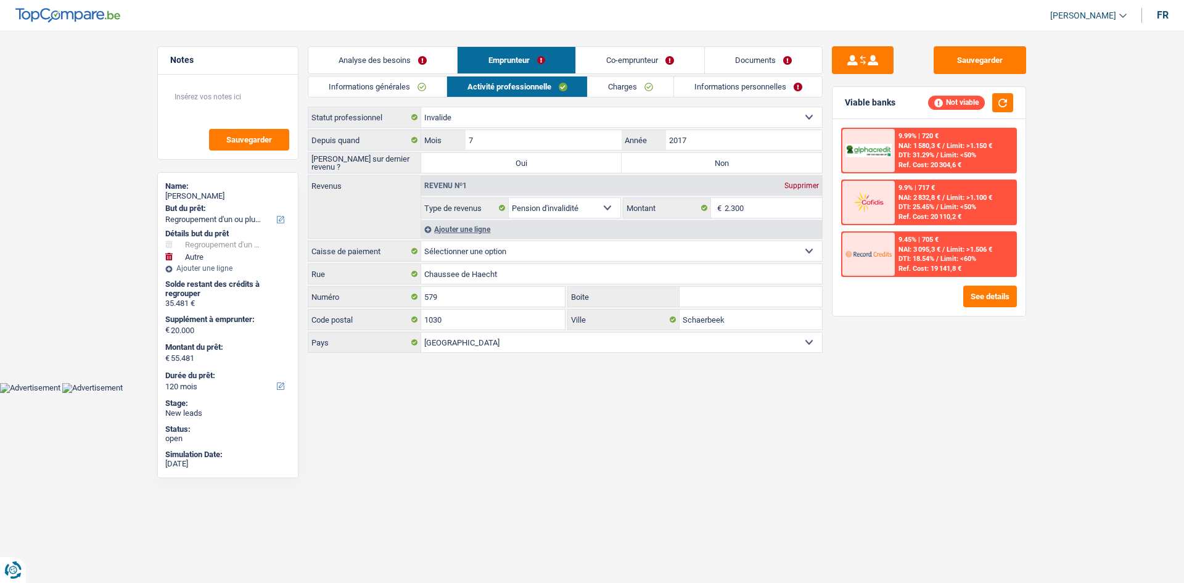
click at [362, 67] on link "Analyse des besoins" at bounding box center [382, 60] width 149 height 27
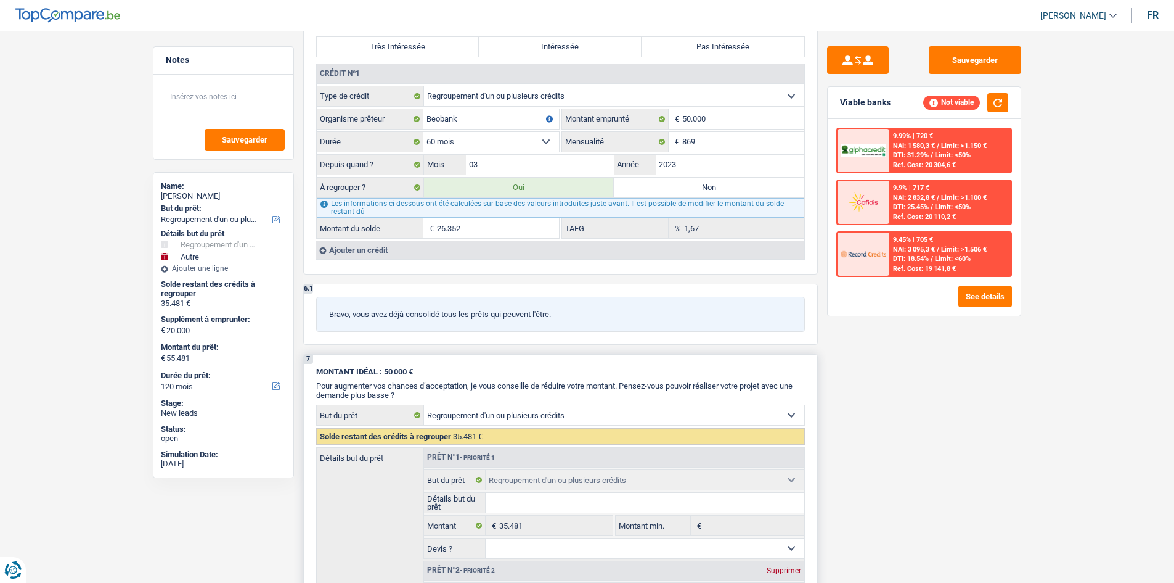
scroll to position [1048, 0]
drag, startPoint x: 569, startPoint y: 308, endPoint x: 328, endPoint y: 315, distance: 241.1
click at [328, 315] on div "Bravo, vous avez déjà consolidé tous les prêts qui peuvent l'être." at bounding box center [560, 312] width 489 height 35
drag, startPoint x: 328, startPoint y: 315, endPoint x: 563, endPoint y: 314, distance: 234.9
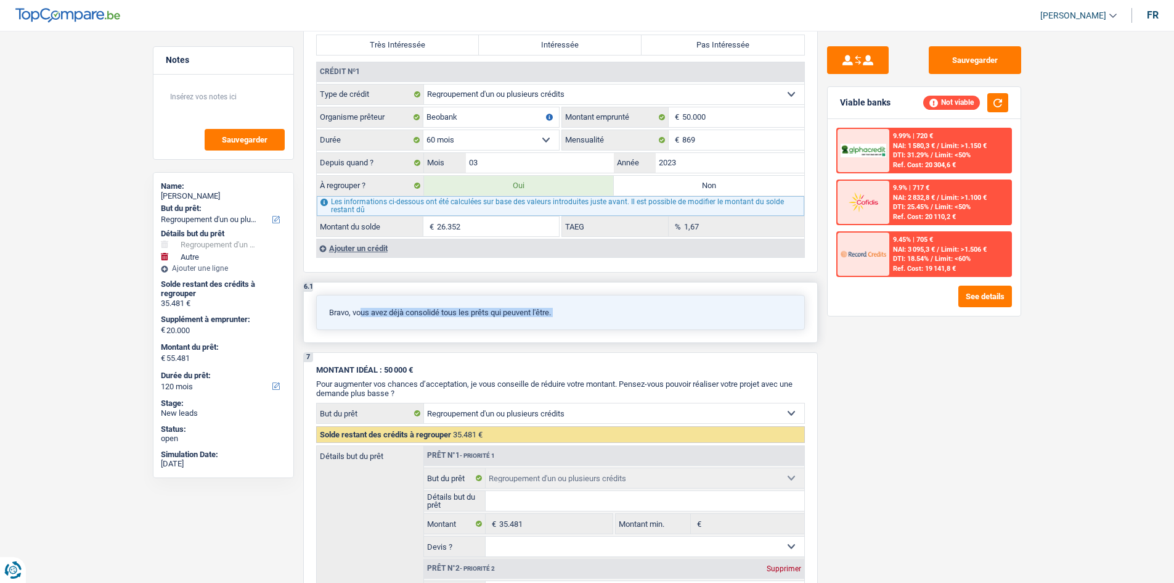
click at [563, 314] on div "Bravo, vous avez déjà consolidé tous les prêts qui peuvent l'être." at bounding box center [560, 312] width 489 height 35
click at [563, 314] on p "Bravo, vous avez déjà consolidé tous les prêts qui peuvent l'être." at bounding box center [560, 312] width 463 height 9
drag, startPoint x: 550, startPoint y: 309, endPoint x: 314, endPoint y: 306, distance: 236.1
click at [314, 306] on div "6.1 Bravo, vous avez déjà consolidé tous les prêts qui peuvent l'être." at bounding box center [560, 312] width 515 height 61
click at [325, 314] on div "Bravo, vous avez déjà consolidé tous les prêts qui peuvent l'être." at bounding box center [560, 312] width 489 height 35
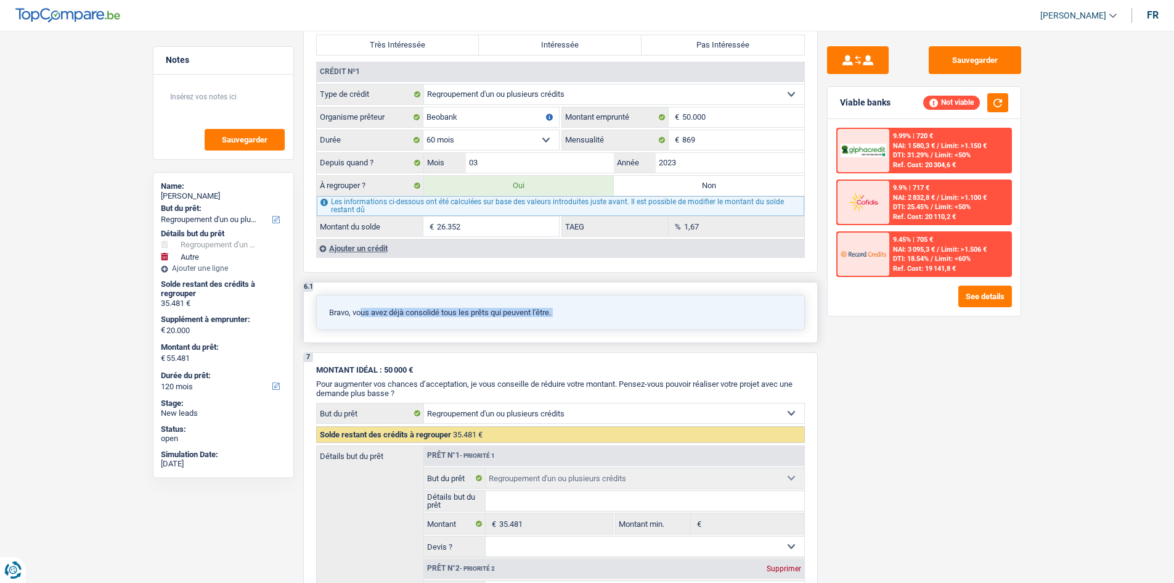
drag, startPoint x: 325, startPoint y: 314, endPoint x: 612, endPoint y: 311, distance: 286.7
click at [612, 311] on div "Bravo, vous avez déjà consolidé tous les prêts qui peuvent l'être." at bounding box center [560, 312] width 489 height 35
click at [483, 231] on input "26.352" at bounding box center [498, 226] width 122 height 20
type input "2.635"
type input "31.764"
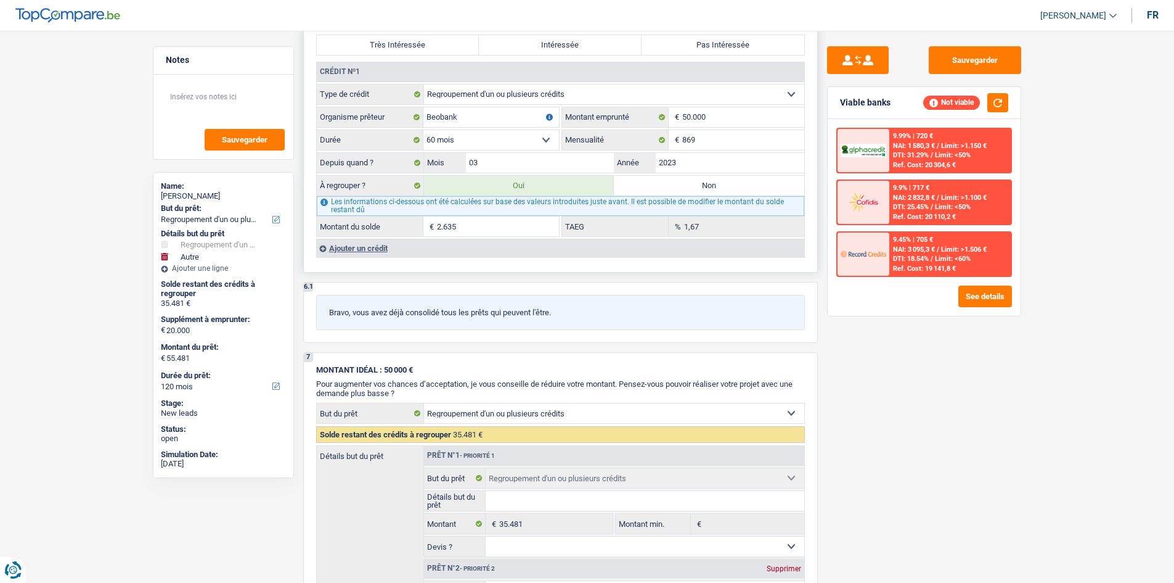
type input "11.764"
type input "31.764"
type input "11.764"
type input "31.764"
type input "263"
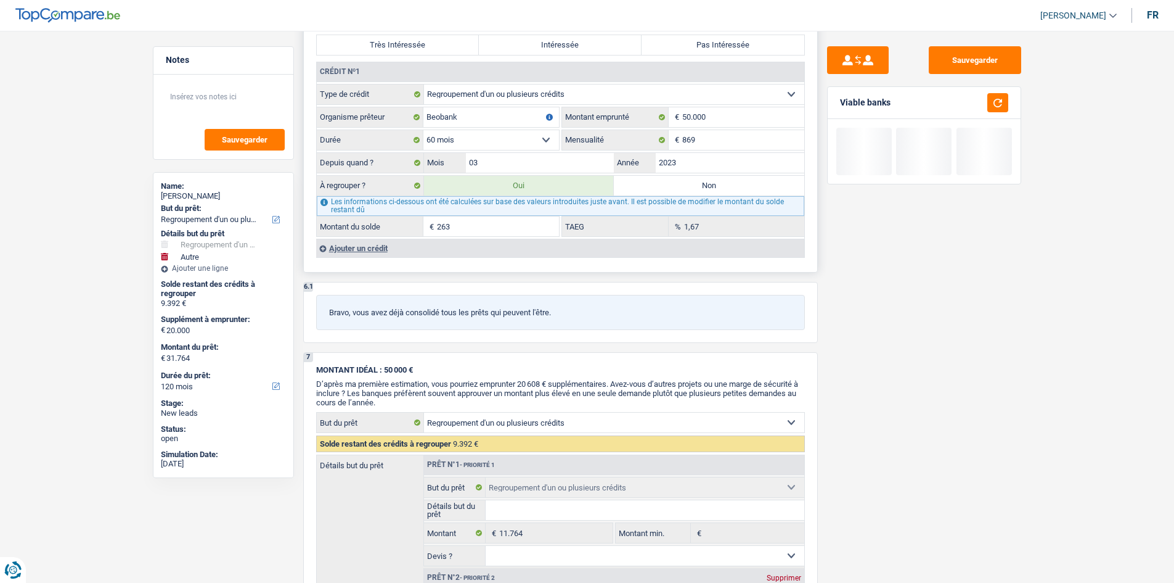
type input "29.392"
type input "9.392"
type input "29.392"
type input "9.392"
type input "29.392"
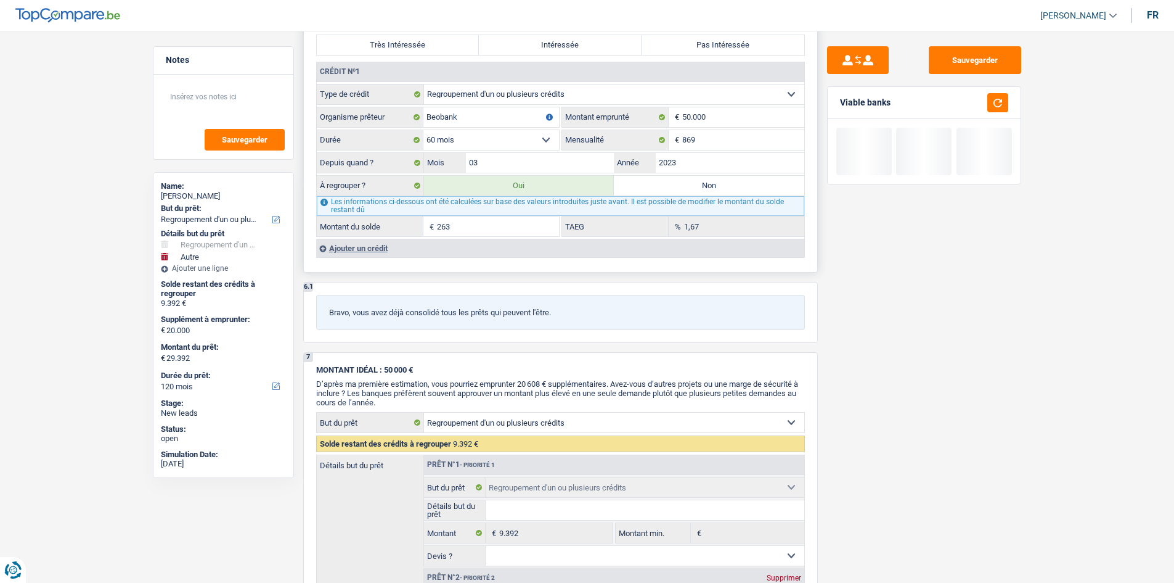
type input "26"
type input "29.155"
type input "9.155"
type input "29.155"
type input "9.155"
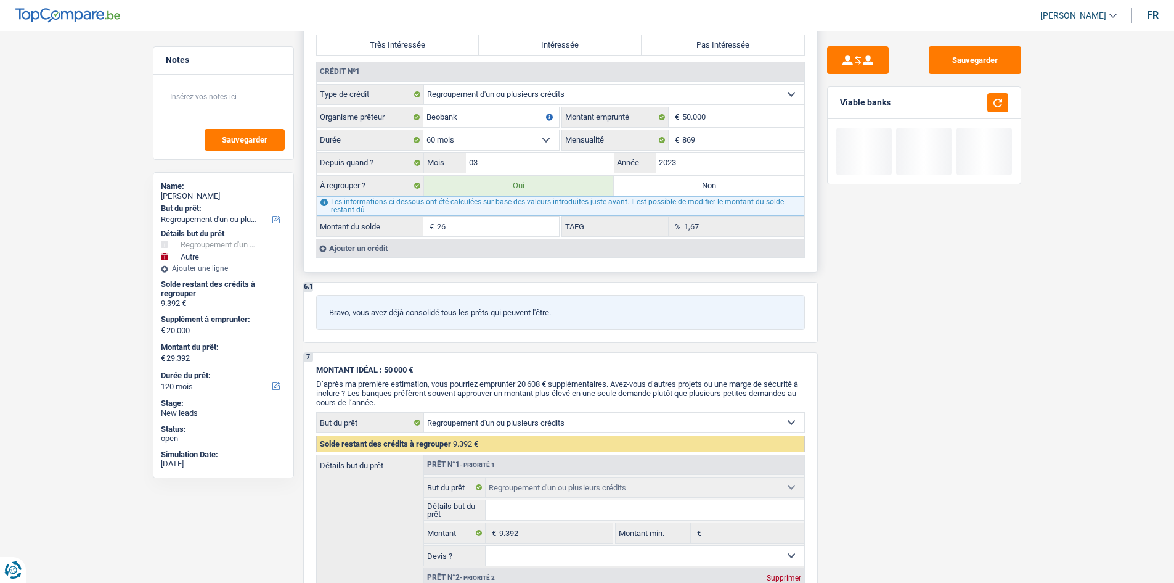
type input "29.155"
type input "2"
type input "29.131"
type input "9.131"
type input "29.131"
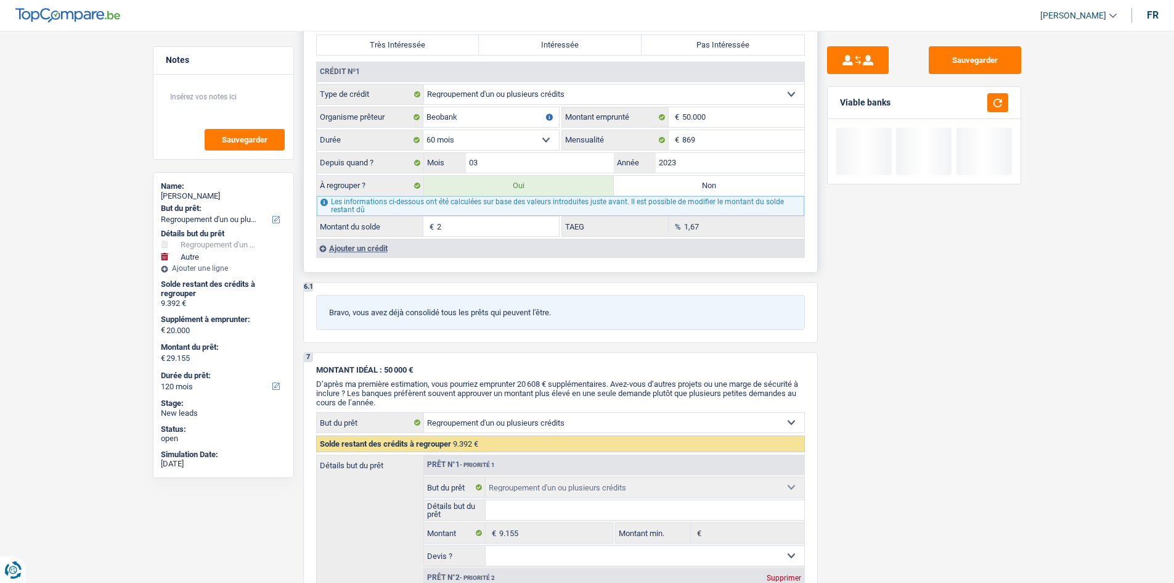
type input "9.131"
type input "29.131"
type input "75.481"
type input "55.481"
type input "75.481"
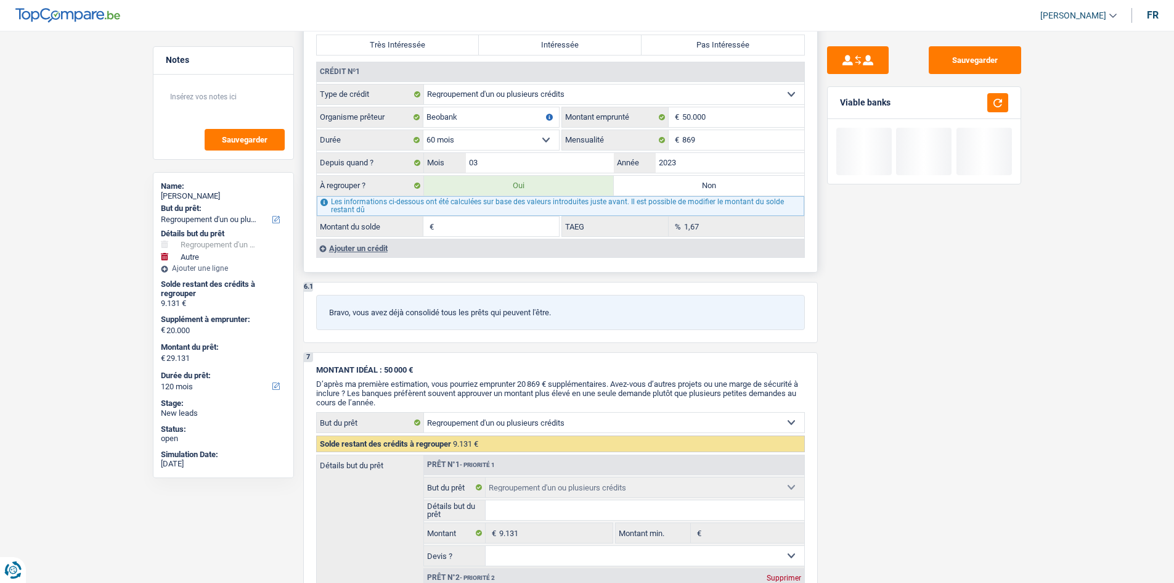
type input "55.481"
type input "75.481"
select select "144"
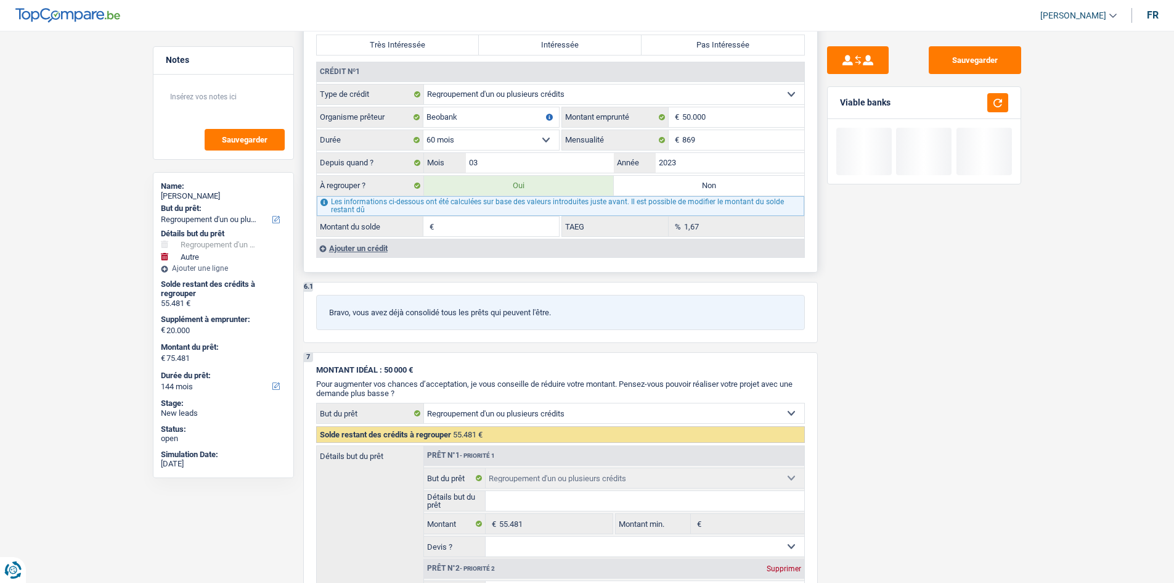
type input "2"
type input "29.131"
select select "120"
type input "9.131"
type input "29.131"
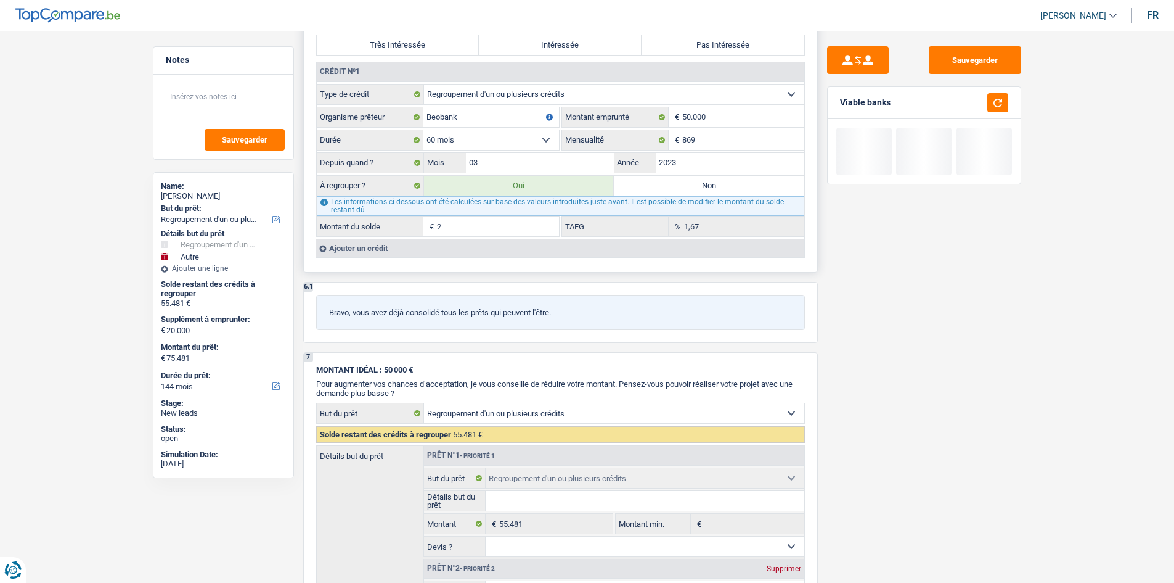
select select "120"
type input "9.131"
type input "29.131"
select select "120"
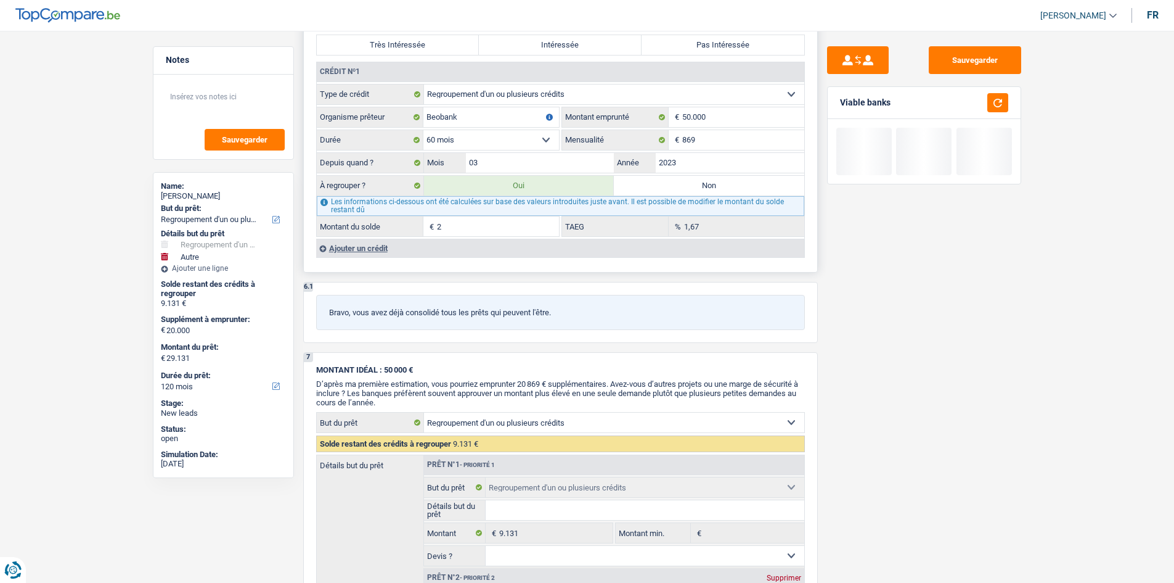
type input "27"
type input "29.156"
type input "9.156"
type input "29.156"
type input "9.156"
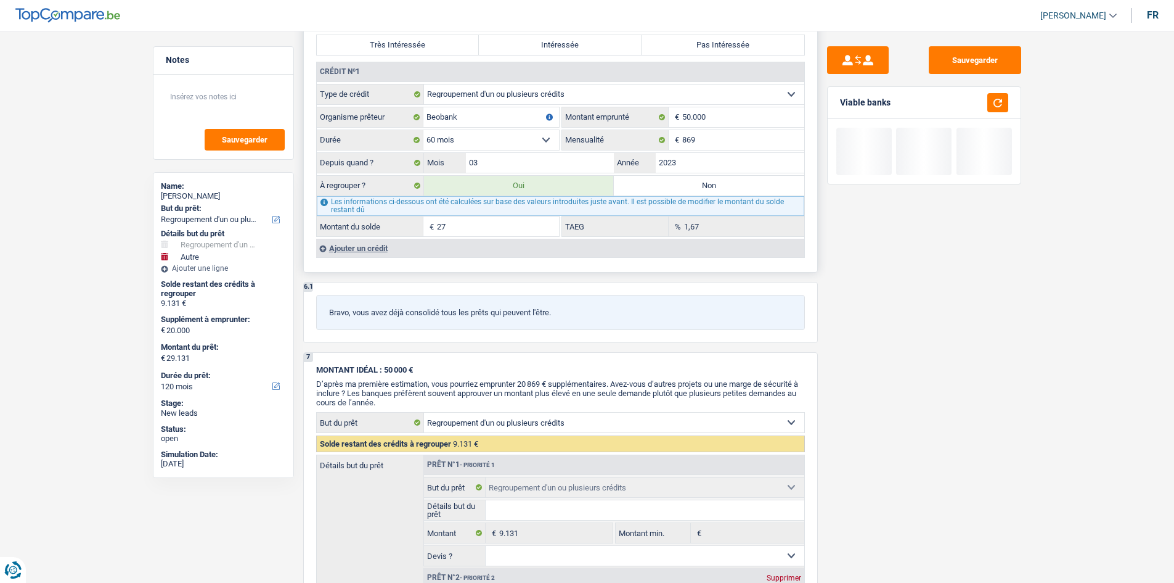
type input "29.156"
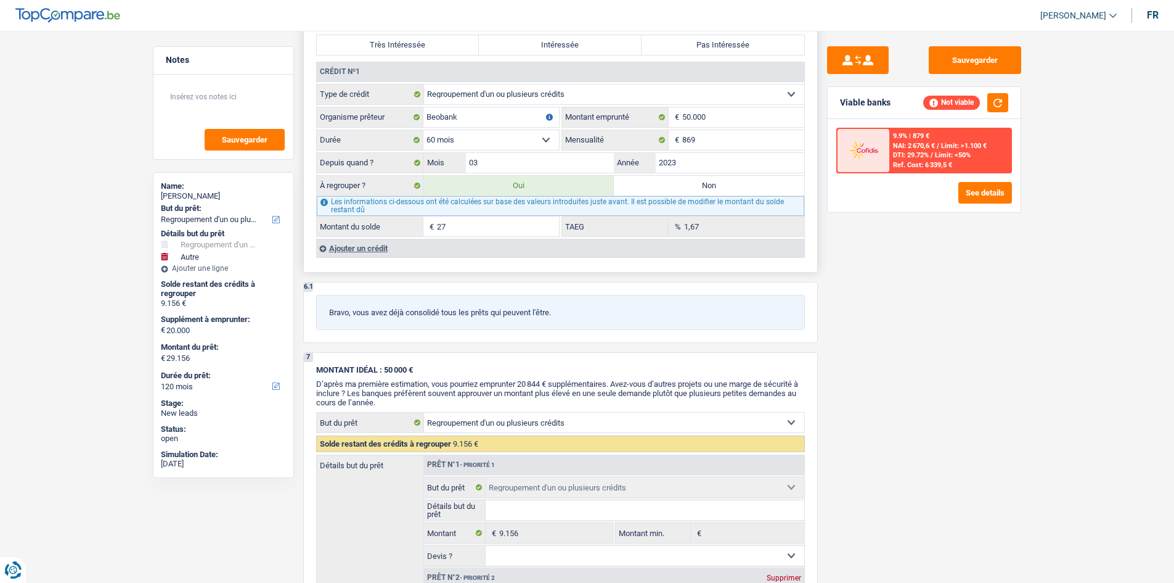
type input "270"
type input "29.399"
type input "9.399"
type input "29.399"
type input "9.399"
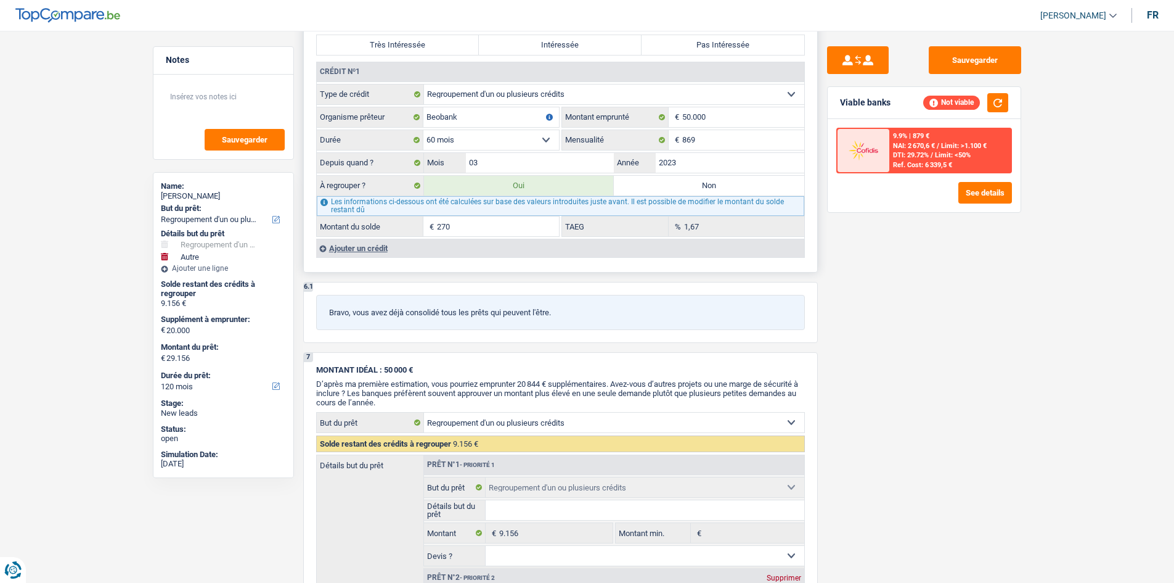
type input "29.399"
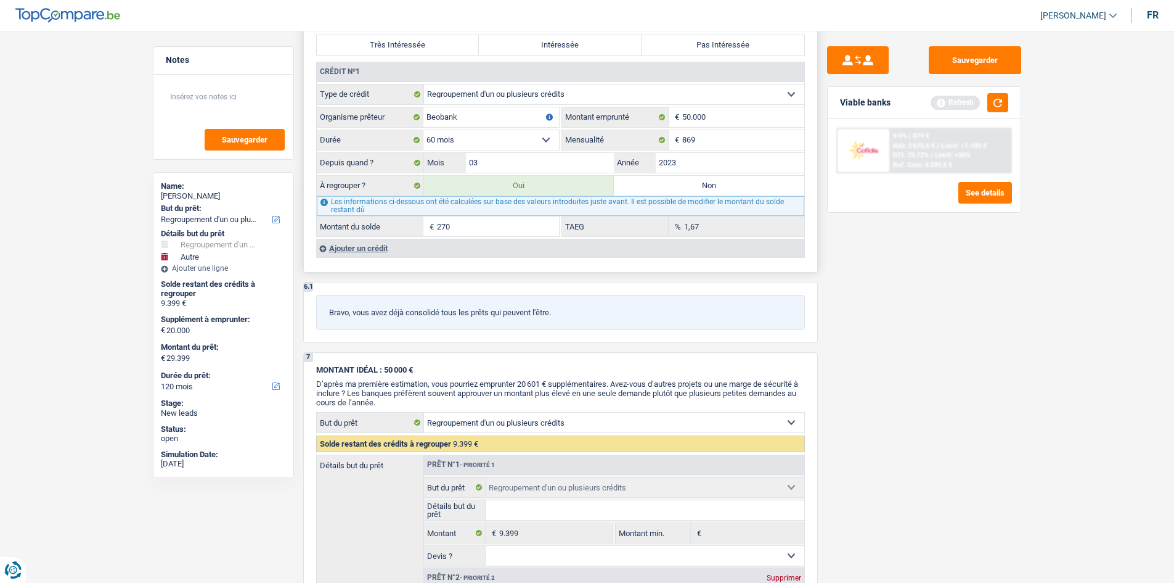
type input "2.700"
type input "31.829"
type input "11.829"
type input "31.829"
type input "11.829"
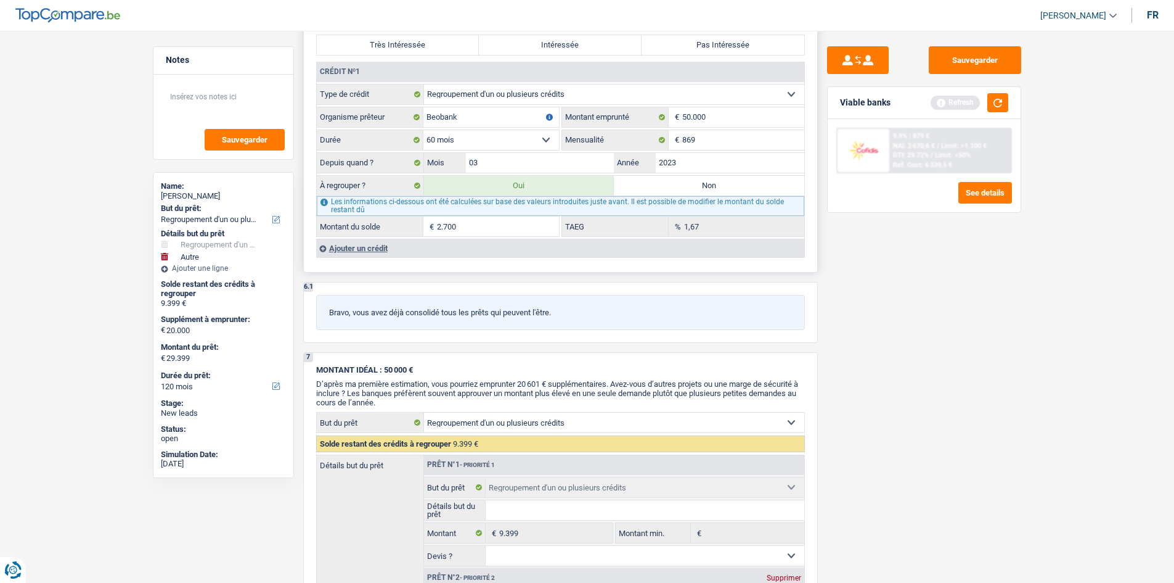
type input "31.829"
type input "27.000"
type input "56.129"
type input "36.129"
type input "56.129"
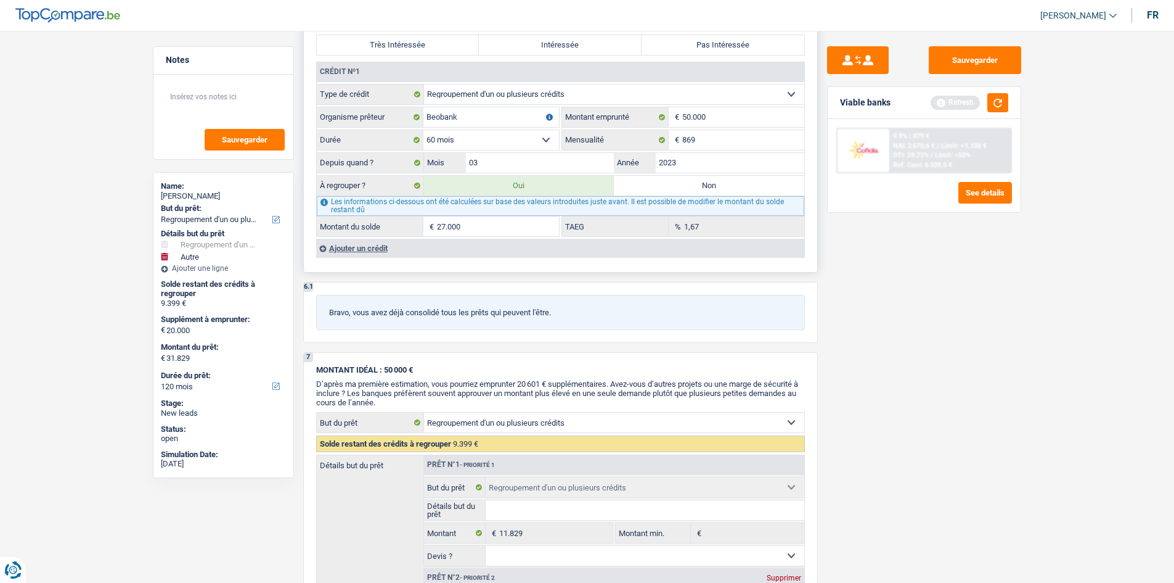
type input "36.129"
type input "56.129"
select select "144"
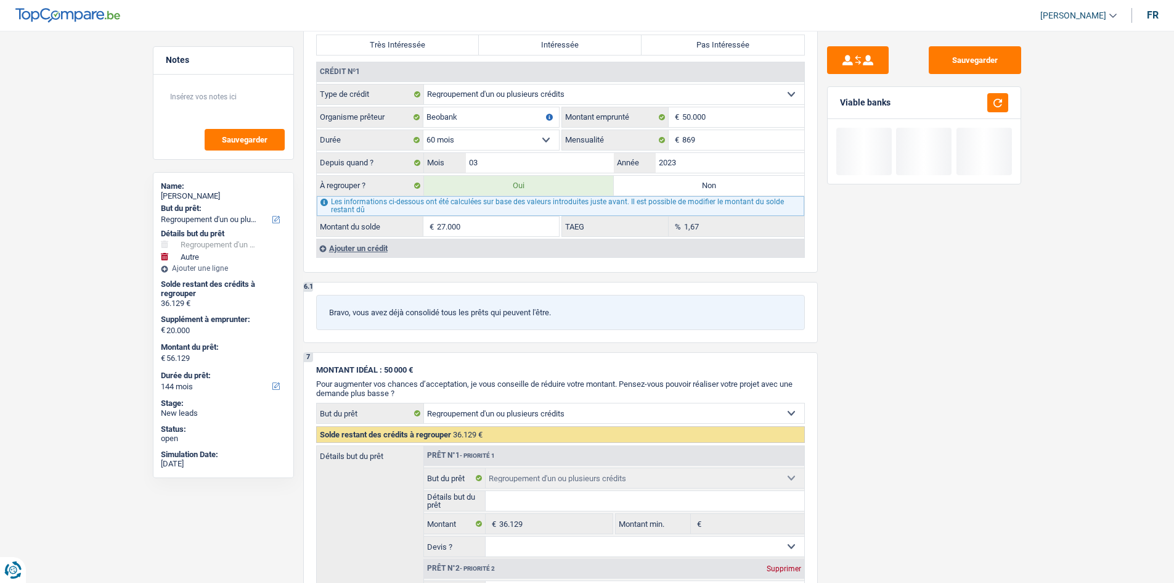
type input "27.000"
drag, startPoint x: 992, startPoint y: 319, endPoint x: 993, endPoint y: 213, distance: 106.0
click at [992, 318] on div "Sauvegarder Viable banks" at bounding box center [924, 302] width 213 height 513
click at [1008, 105] on div "Viable banks" at bounding box center [924, 103] width 193 height 32
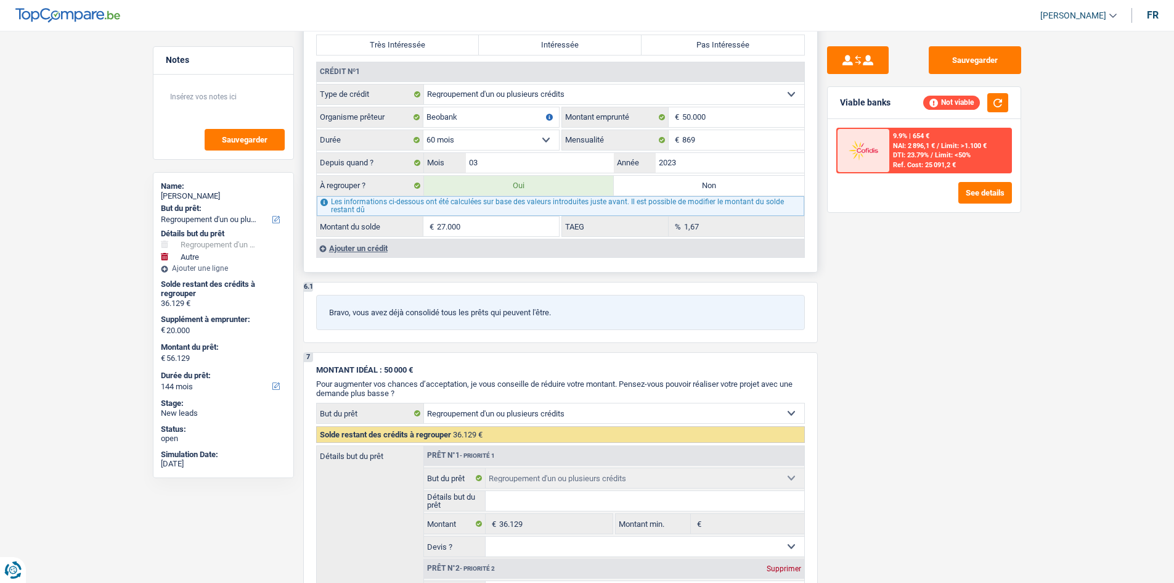
click at [384, 245] on div "Ajouter un crédit" at bounding box center [560, 248] width 488 height 18
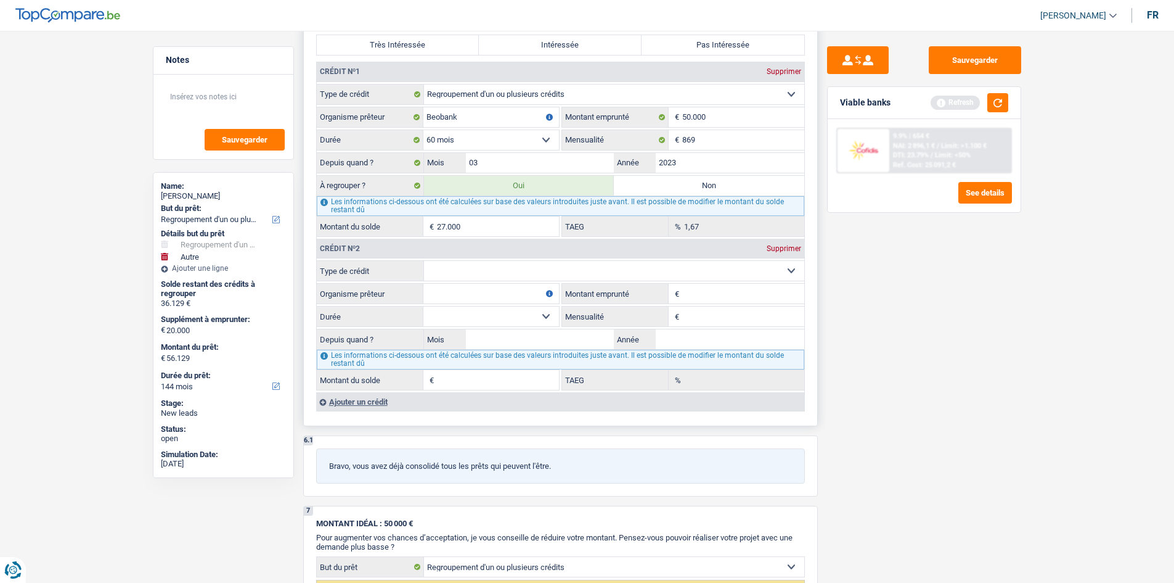
click at [551, 272] on select "Carte ou ouverture de crédit Prêt hypothécaire Vente à tempérament Prêt à tempé…" at bounding box center [614, 271] width 380 height 20
click at [915, 397] on div "Sauvegarder Viable banks Refresh 9.9% | 654 € NAI: 2 896,1 € / Limit: >1.100 € …" at bounding box center [924, 302] width 213 height 513
click at [447, 293] on input "Organisme prêteur" at bounding box center [491, 294] width 136 height 20
type input "cofidis"
click at [733, 299] on input "Montant" at bounding box center [743, 294] width 122 height 20
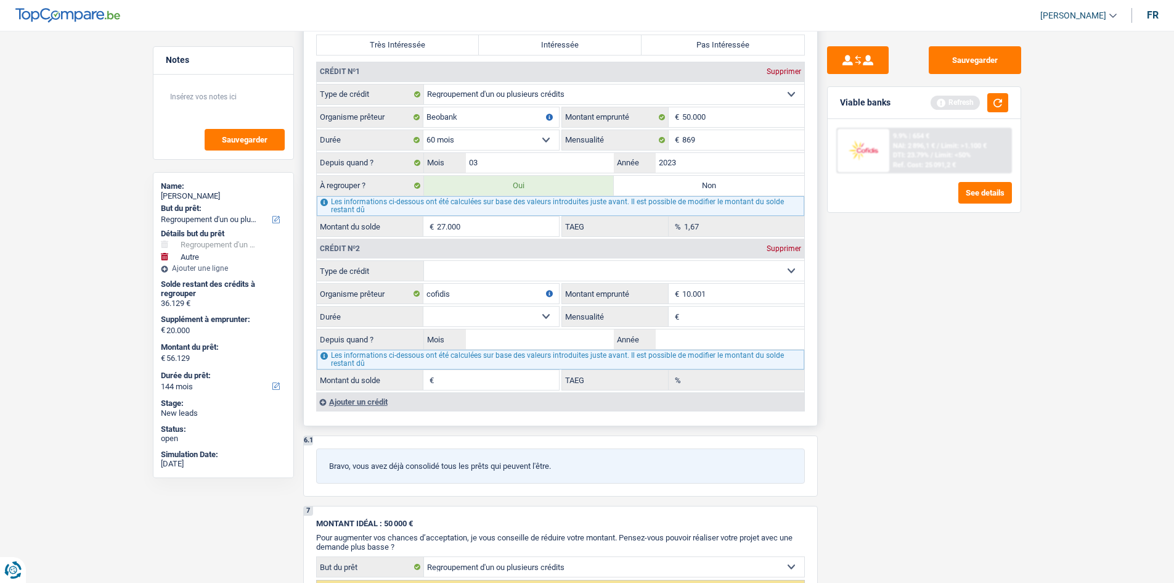
type input "10.001"
click at [540, 274] on select "Carte ou ouverture de crédit Prêt hypothécaire Vente à tempérament Prêt à tempé…" at bounding box center [614, 271] width 380 height 20
select select "personalSale"
type input "0"
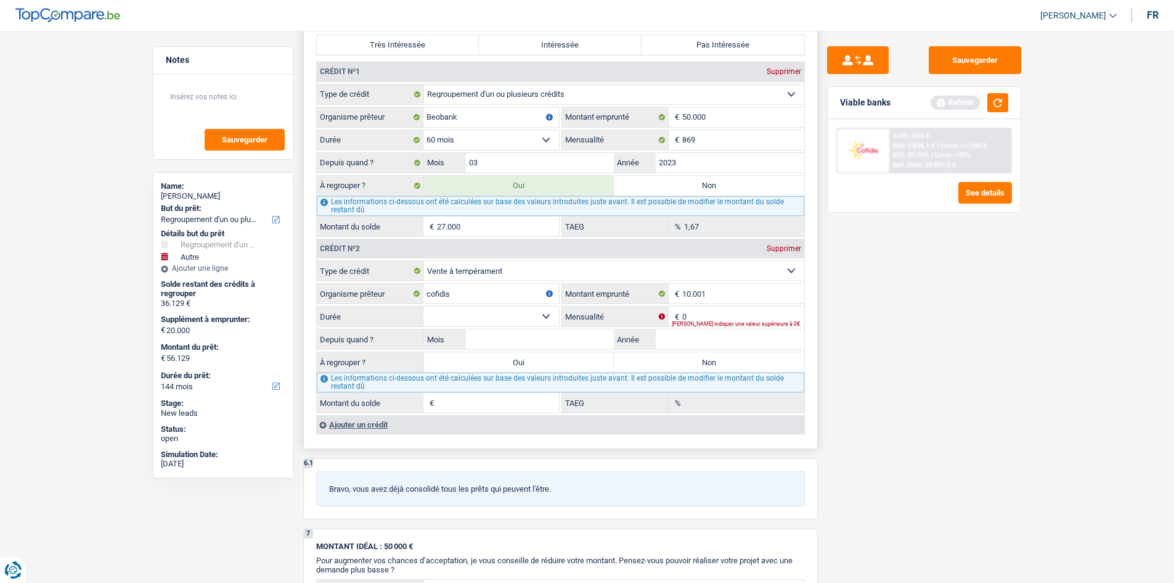
click at [489, 279] on select "Carte ou ouverture de crédit Prêt hypothécaire Vente à tempérament Prêt à tempé…" at bounding box center [614, 271] width 380 height 20
select select "personalLoan"
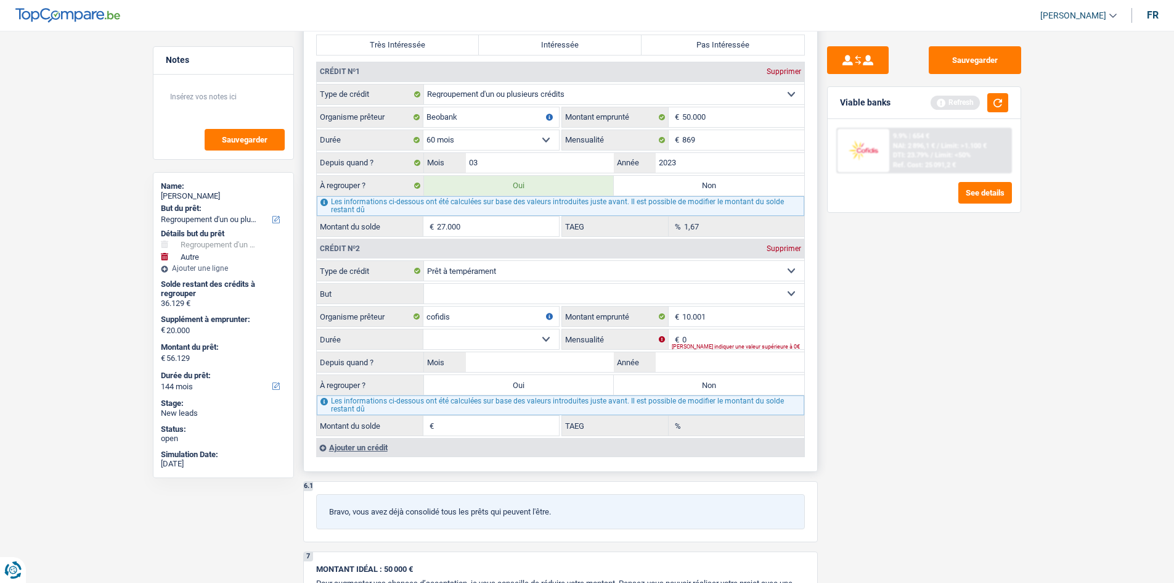
click at [459, 291] on select "Confort maison: meubles, textile, peinture, électroménager, outillage non-profe…" at bounding box center [614, 294] width 380 height 20
select select "medicalFees"
click at [424, 284] on select "Confort maison: meubles, textile, peinture, électroménager, outillage non-profe…" at bounding box center [614, 294] width 380 height 20
click at [468, 345] on select "12 mois 18 mois 24 mois 30 mois 36 mois 42 mois 48 mois 60 mois Sélectionner un…" at bounding box center [491, 339] width 136 height 20
select select "60"
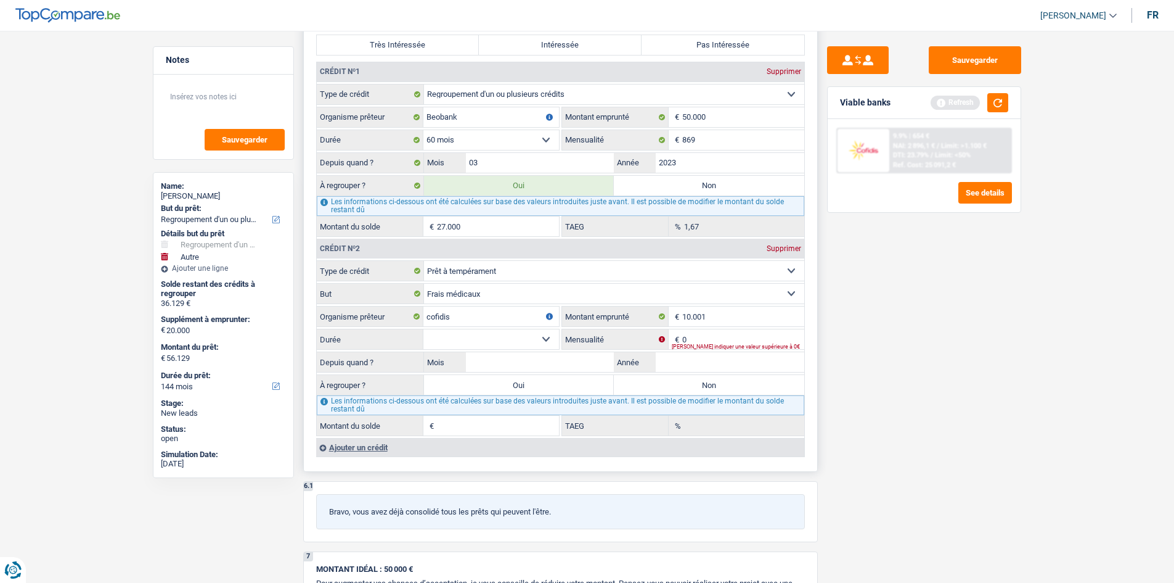
click at [423, 329] on select "12 mois 18 mois 24 mois 30 mois 36 mois 42 mois 48 mois 60 mois Sélectionner un…" at bounding box center [491, 339] width 136 height 20
click at [504, 361] on input "Mois" at bounding box center [540, 362] width 149 height 20
type input "01"
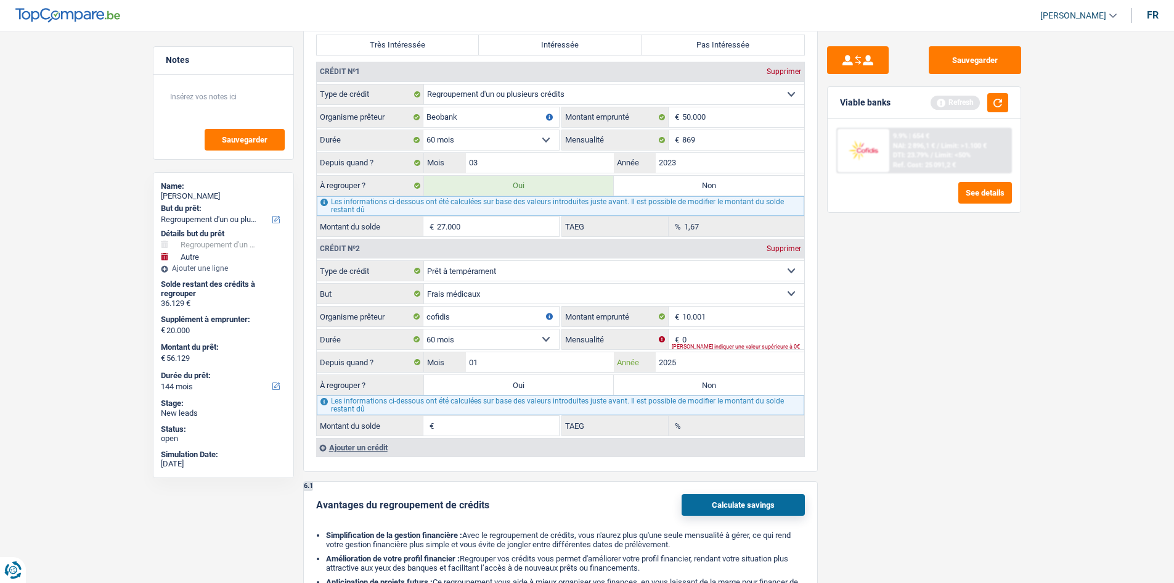
type input "2025"
type input "1"
type input "0,00"
click at [1000, 112] on div "Viable banks Refresh" at bounding box center [924, 103] width 193 height 32
click at [999, 108] on button "button" at bounding box center [998, 102] width 21 height 19
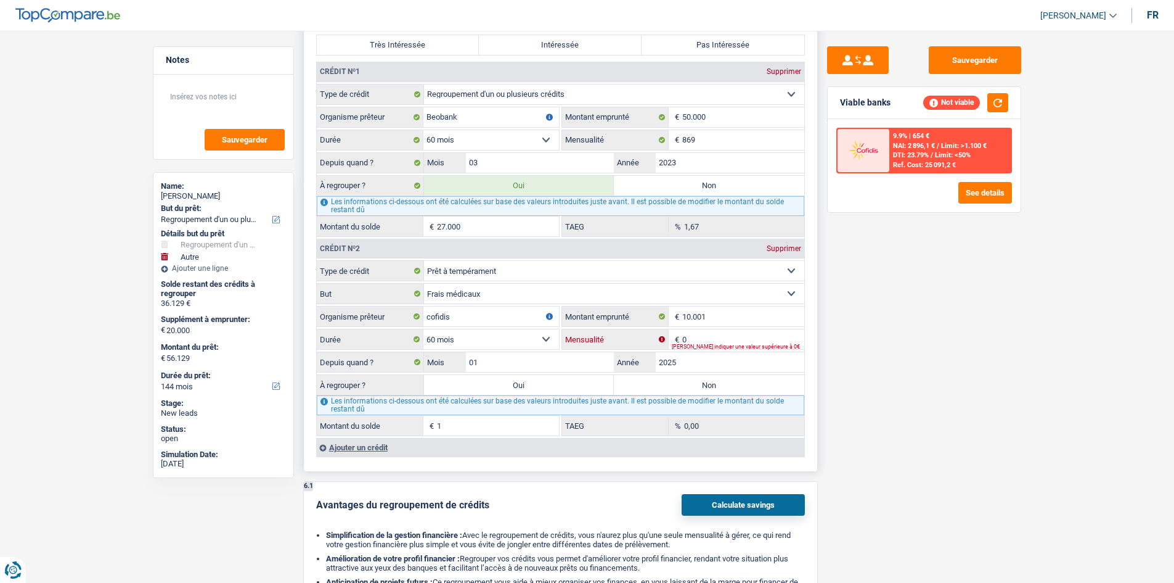
click at [714, 336] on input "0" at bounding box center [743, 339] width 122 height 20
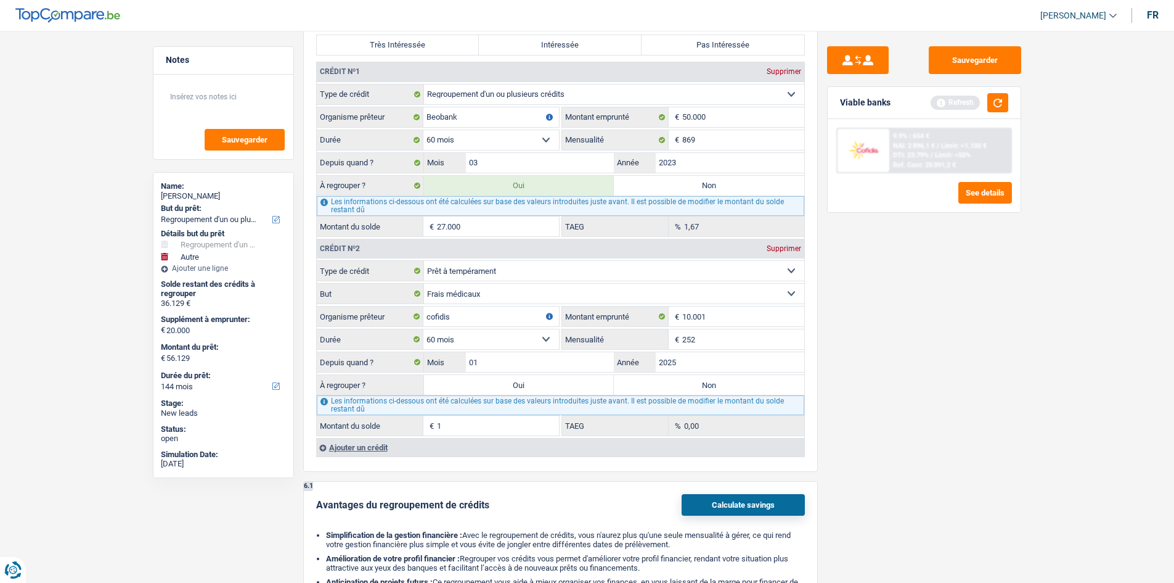
type input "252"
click at [918, 390] on div "Sauvegarder Viable banks Refresh 9.9% | 654 € NAI: 2 896,1 € / Limit: >1.100 € …" at bounding box center [924, 302] width 213 height 513
type input "9.233"
type input "19,14"
click at [1005, 112] on div "Viable banks Refresh" at bounding box center [924, 103] width 193 height 32
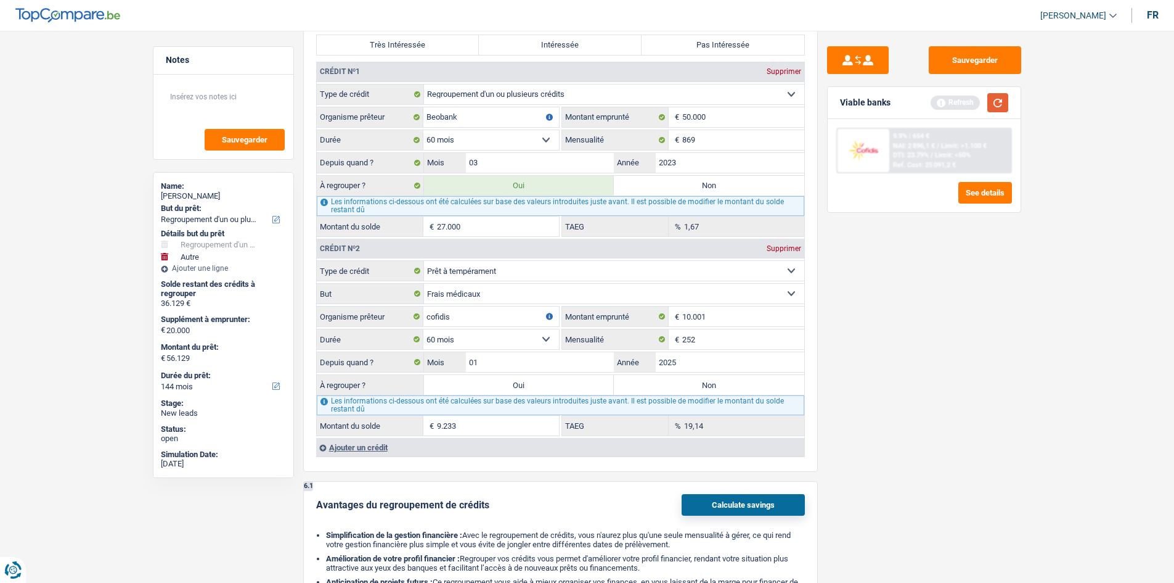
click at [994, 105] on button "button" at bounding box center [998, 102] width 21 height 19
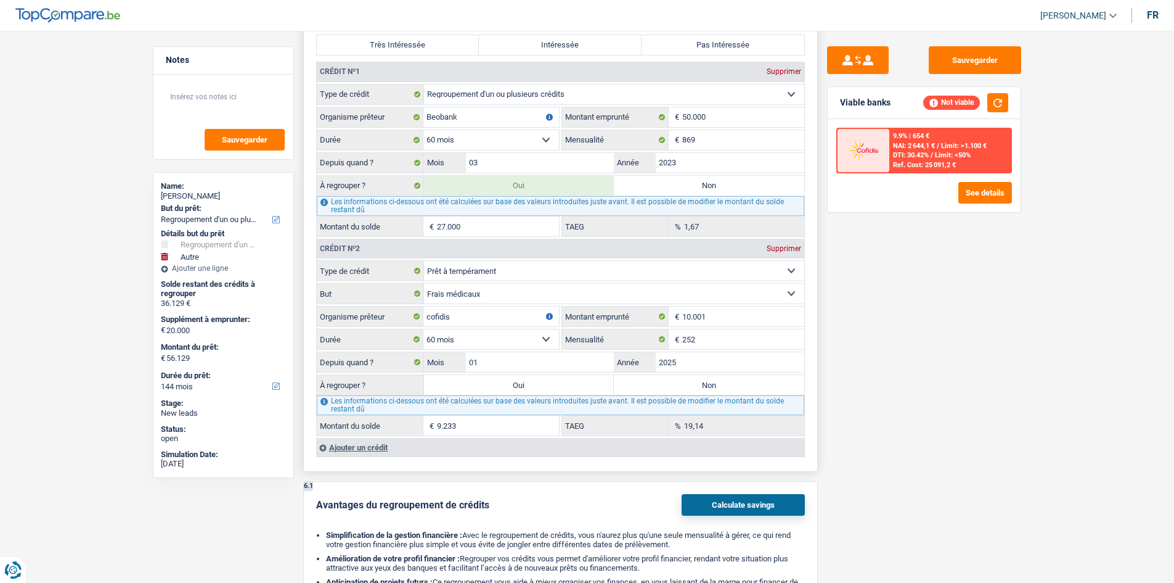
click at [462, 383] on label "Oui" at bounding box center [519, 385] width 190 height 20
click at [462, 383] on input "Oui" at bounding box center [519, 385] width 190 height 20
radio input "true"
type input "65.362"
type input "45.362"
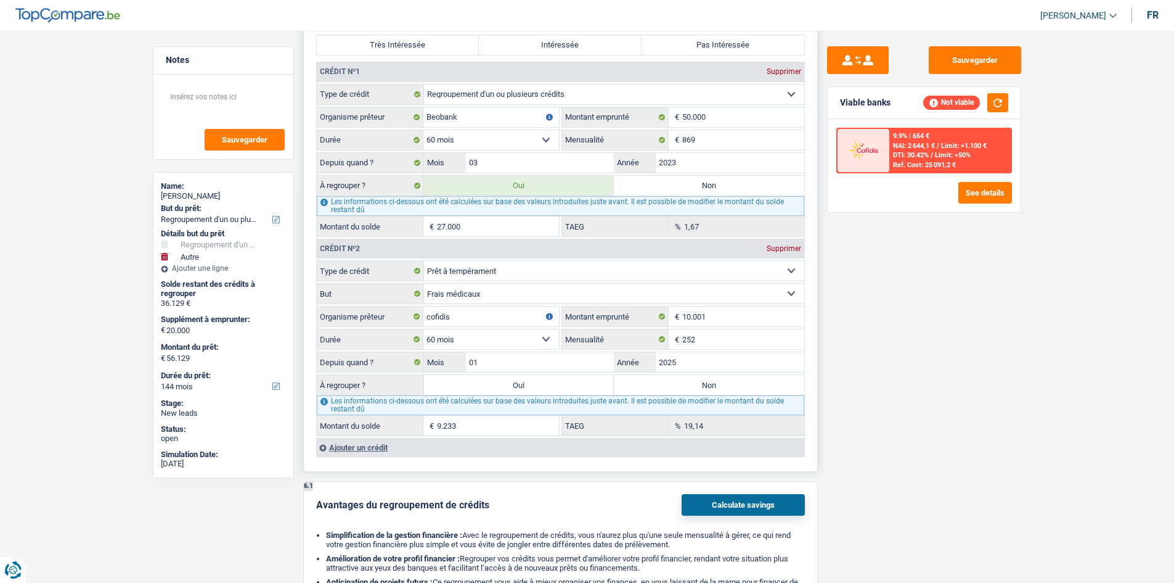
type input "65.362"
type input "45.362"
type input "65.362"
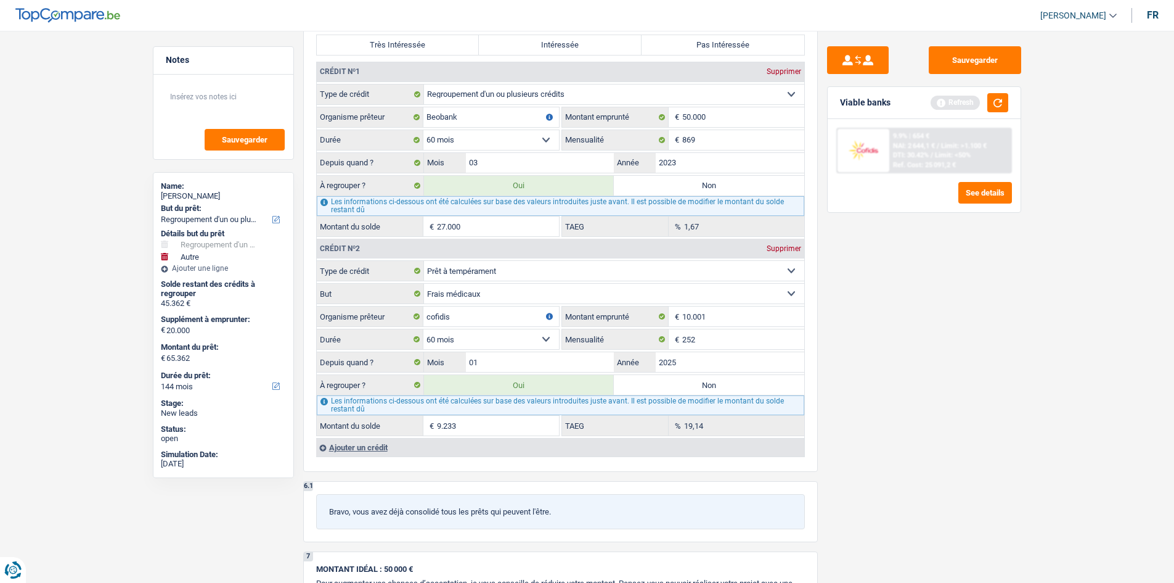
click at [983, 103] on div "Refresh" at bounding box center [970, 102] width 78 height 19
click at [989, 104] on button "button" at bounding box center [998, 102] width 21 height 19
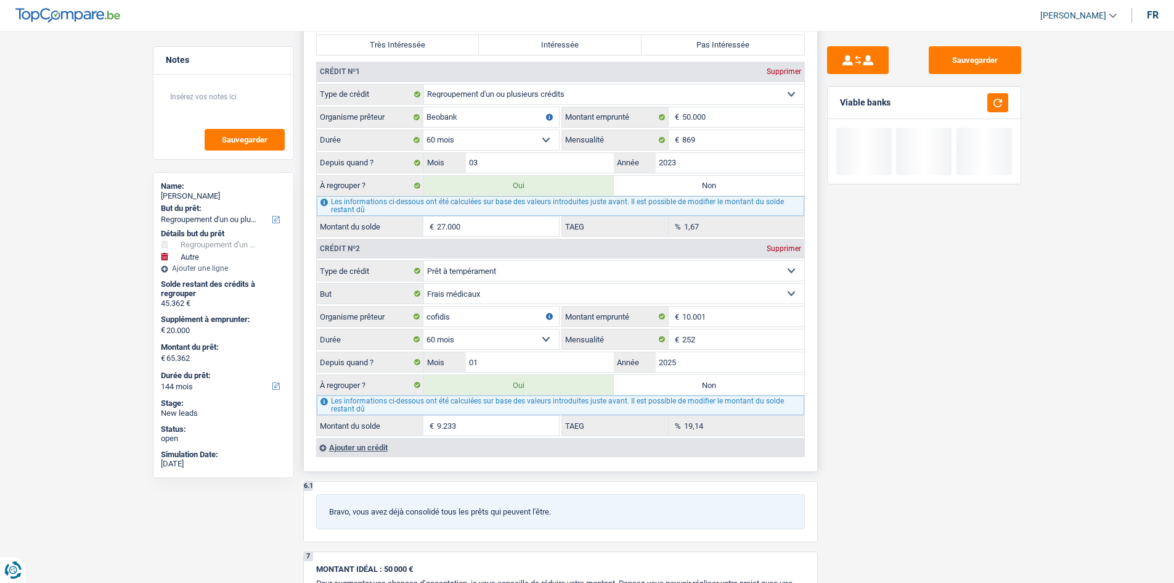
click at [368, 449] on div "Ajouter un crédit" at bounding box center [560, 447] width 488 height 18
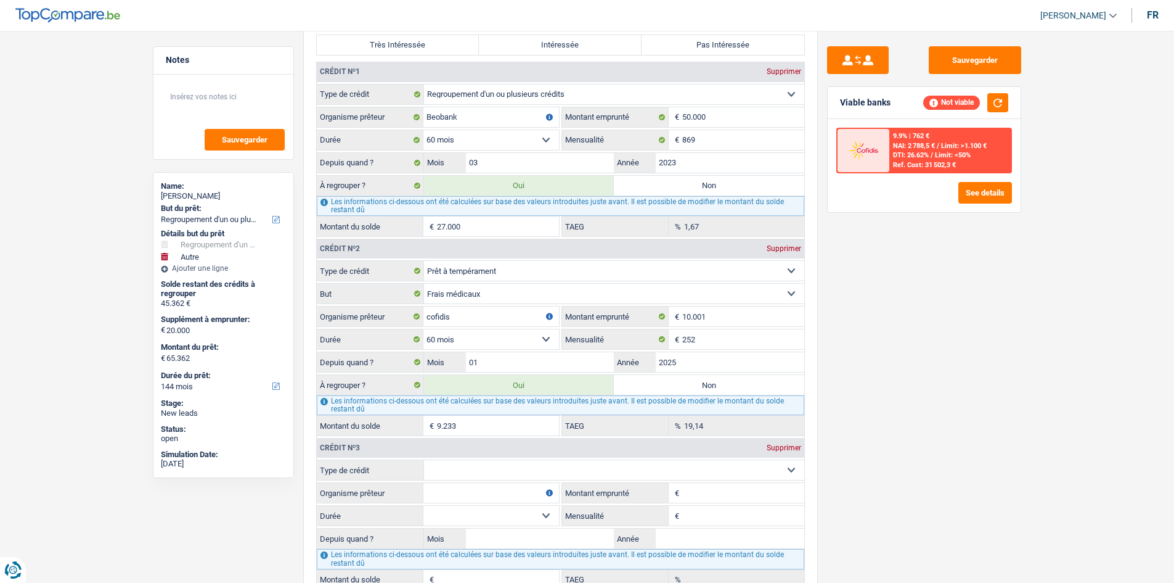
click at [894, 446] on div "Sauvegarder Viable banks Not viable 9.9% | 762 € NAI: 2 788,5 € / Limit: >1.100…" at bounding box center [924, 302] width 213 height 513
drag, startPoint x: 629, startPoint y: 472, endPoint x: 623, endPoint y: 468, distance: 7.0
click at [629, 472] on select "Carte ou ouverture de crédit Prêt hypothécaire Vente à tempérament Prêt à tempé…" at bounding box center [614, 470] width 380 height 20
select select "cardOrCredit"
type input "0"
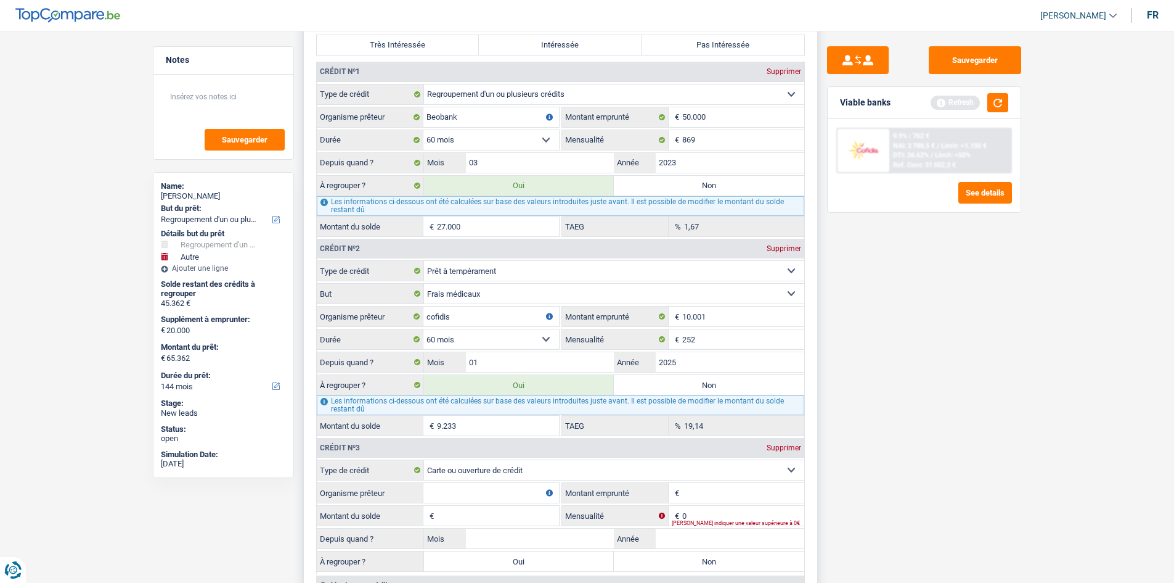
click at [464, 496] on input "Organisme prêteur" at bounding box center [491, 493] width 136 height 20
click at [707, 515] on input "0" at bounding box center [743, 515] width 122 height 20
type input "250"
click at [995, 105] on button "button" at bounding box center [998, 102] width 21 height 19
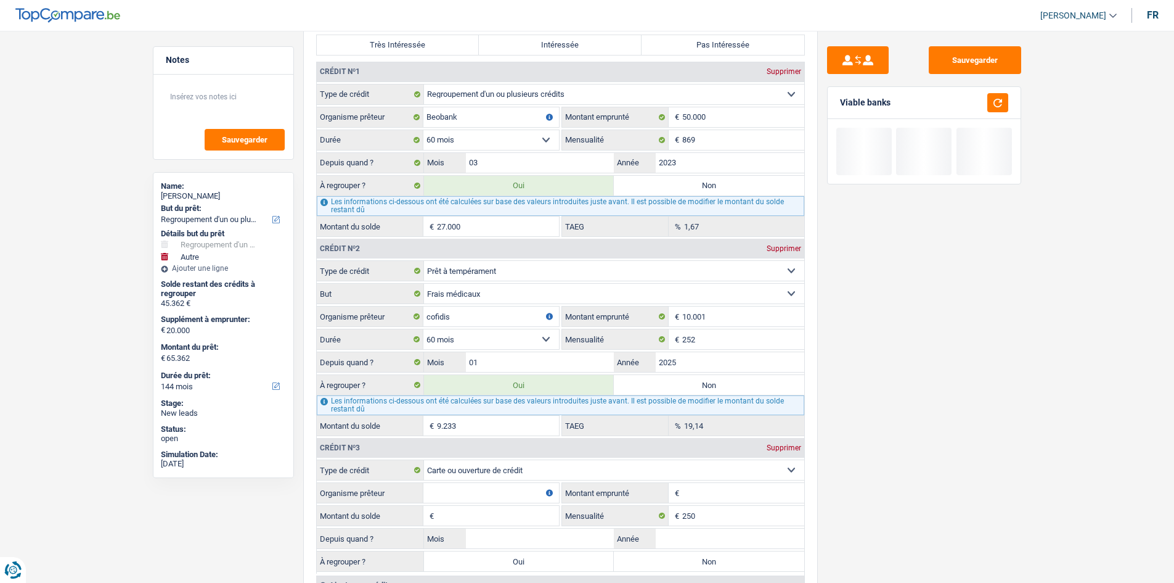
drag, startPoint x: 907, startPoint y: 102, endPoint x: 840, endPoint y: 100, distance: 66.6
click at [840, 100] on div "Viable banks" at bounding box center [924, 103] width 193 height 32
click at [840, 100] on div "Viable banks" at bounding box center [865, 102] width 51 height 10
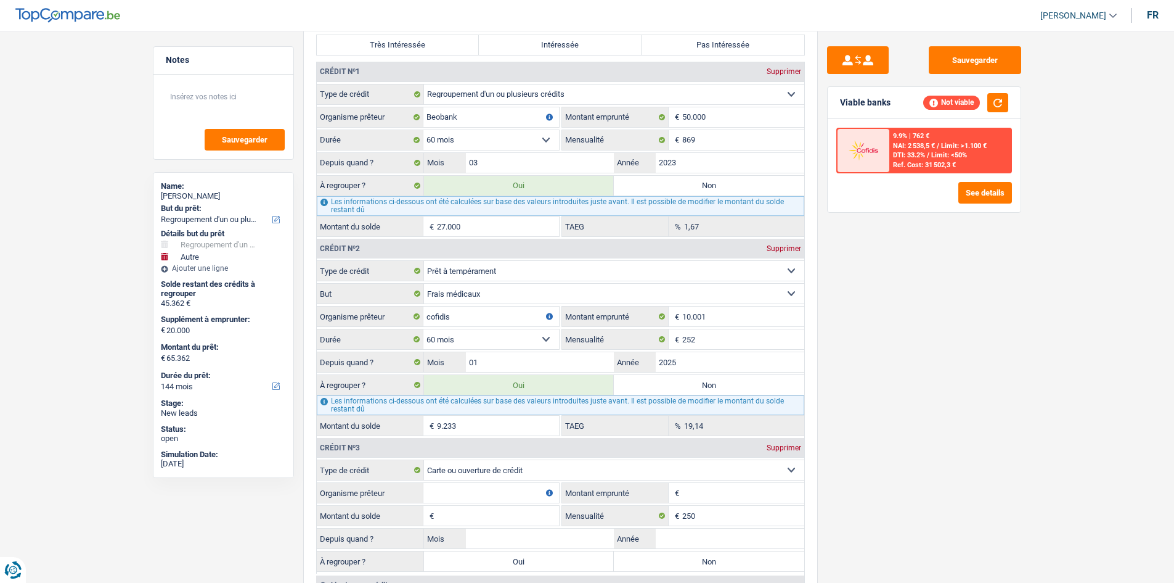
drag, startPoint x: 837, startPoint y: 96, endPoint x: 912, endPoint y: 108, distance: 75.6
click at [912, 108] on div "Viable banks Not viable" at bounding box center [924, 103] width 193 height 32
drag, startPoint x: 893, startPoint y: 99, endPoint x: 837, endPoint y: 96, distance: 56.2
click at [839, 97] on div "Viable banks Not viable" at bounding box center [924, 103] width 193 height 32
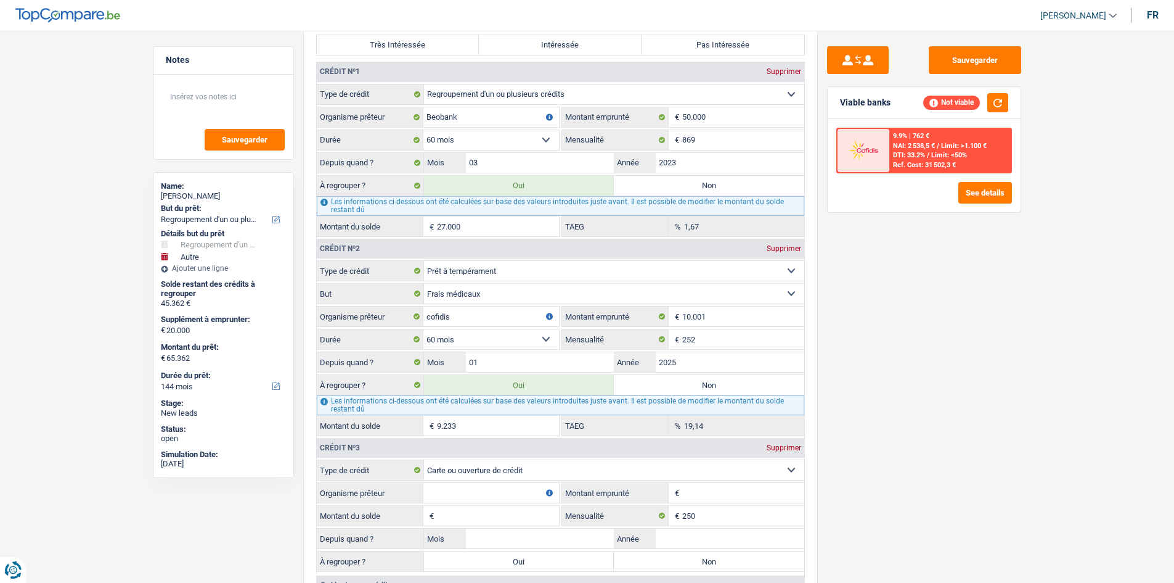
click at [837, 96] on div "Viable banks Not viable" at bounding box center [924, 103] width 193 height 32
drag, startPoint x: 833, startPoint y: 94, endPoint x: 901, endPoint y: 110, distance: 69.1
click at [901, 110] on div "Viable banks Not viable" at bounding box center [924, 103] width 193 height 32
click at [900, 107] on div "Viable banks Not viable" at bounding box center [924, 103] width 193 height 32
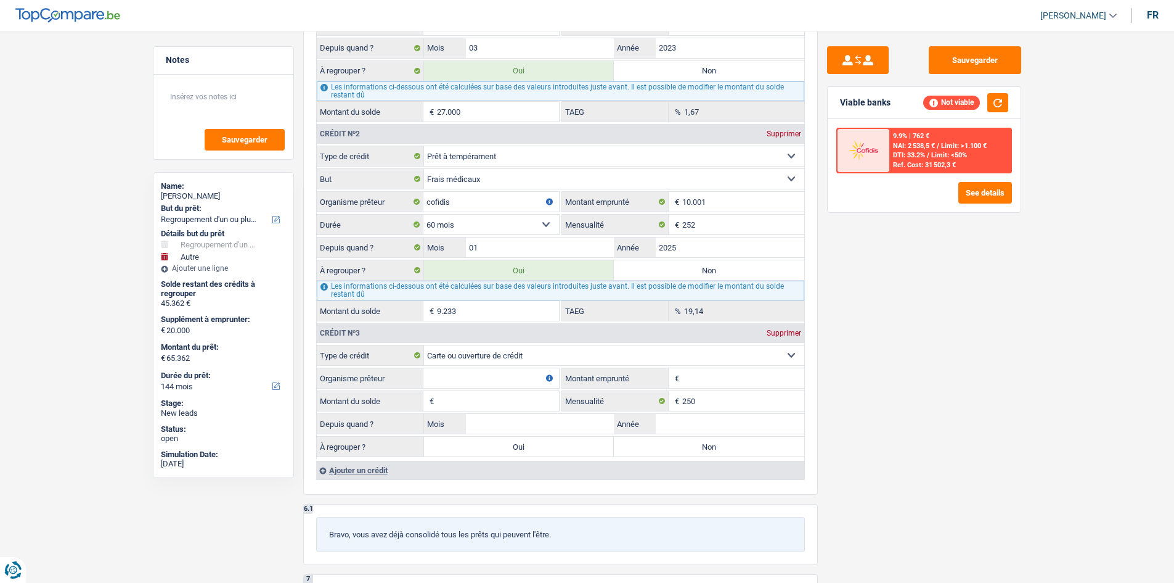
scroll to position [1171, 0]
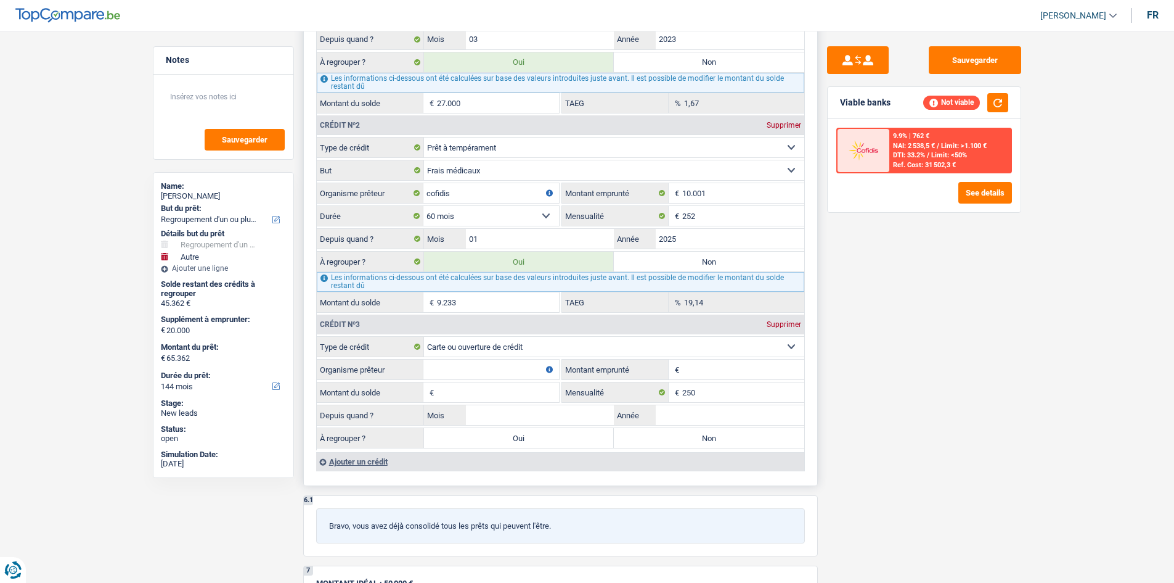
click at [482, 373] on input "Organisme prêteur" at bounding box center [491, 369] width 136 height 20
click at [482, 374] on input "Organisme prêteur" at bounding box center [491, 369] width 136 height 20
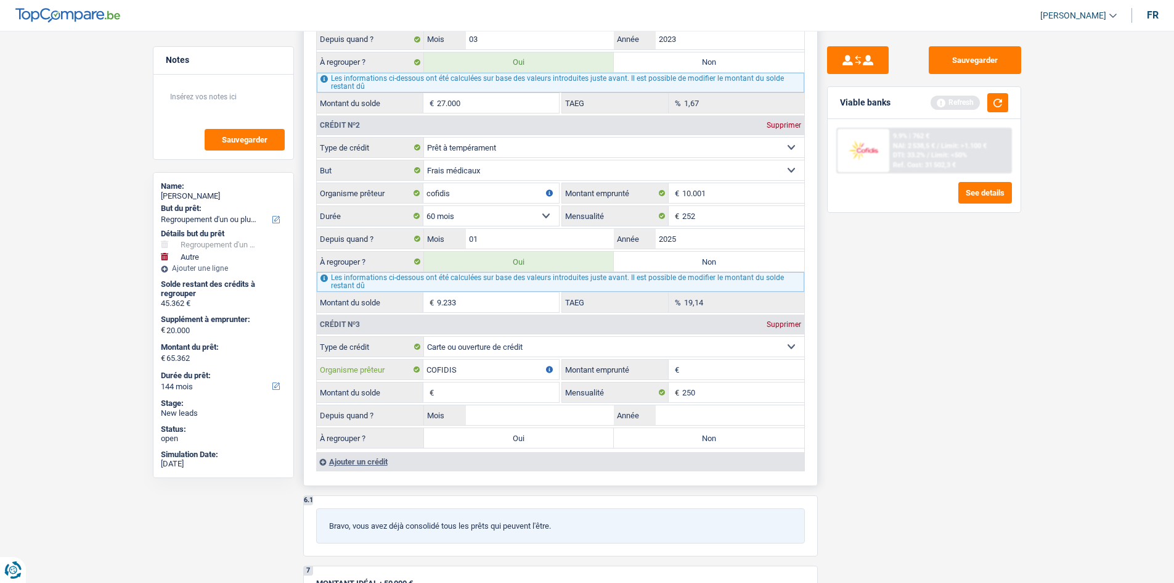
type input "COFIDIS"
click at [719, 367] on input "Montant emprunté" at bounding box center [743, 369] width 122 height 20
type input "3.500"
click at [505, 394] on input "Montant du solde" at bounding box center [498, 392] width 122 height 20
type input "3.500"
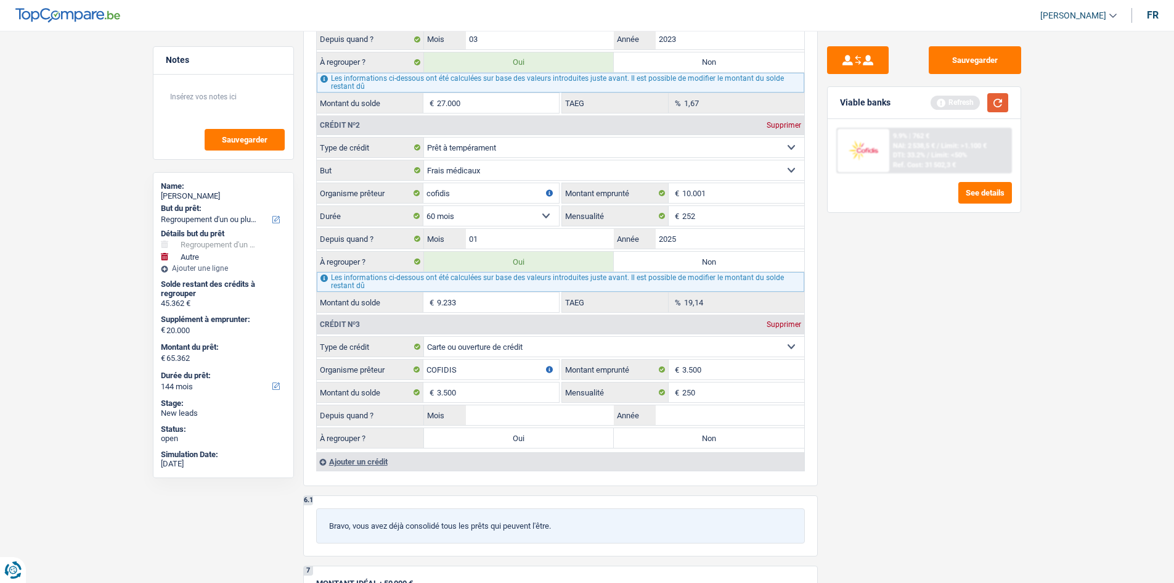
click at [992, 104] on button "button" at bounding box center [998, 102] width 21 height 19
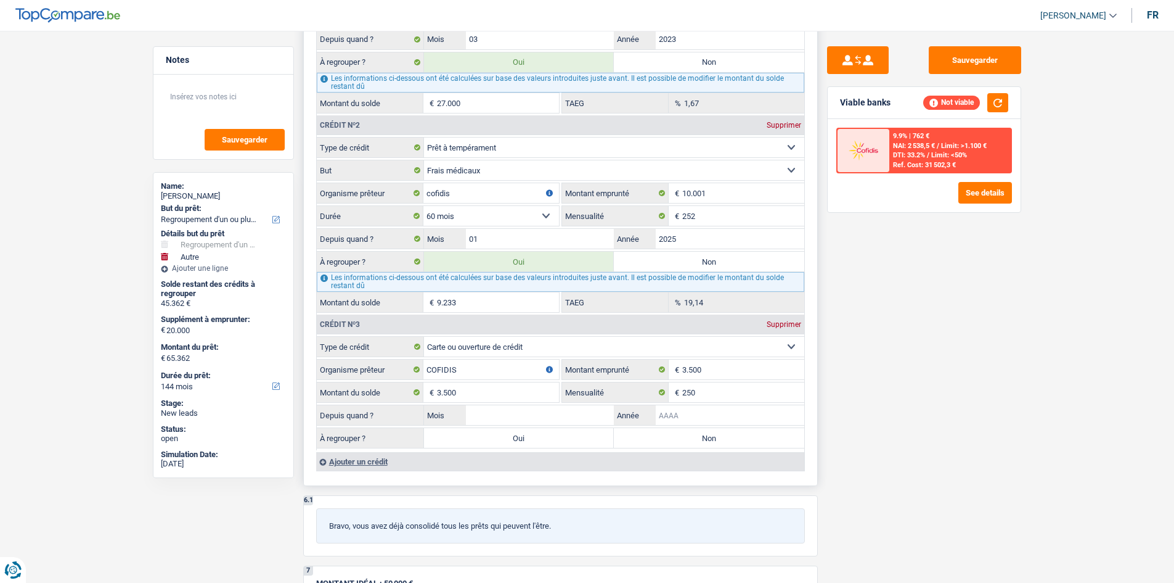
click at [693, 414] on input "Année" at bounding box center [730, 415] width 149 height 20
click at [703, 413] on input "Année" at bounding box center [730, 415] width 149 height 20
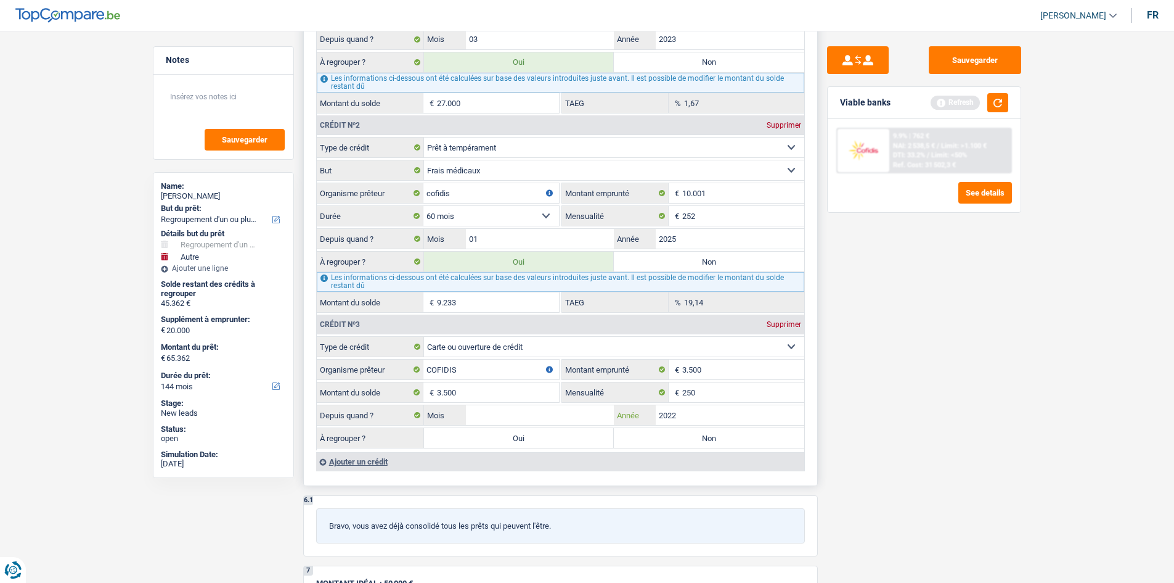
type input "2022"
click at [549, 406] on input "Mois" at bounding box center [540, 415] width 149 height 20
type input "06"
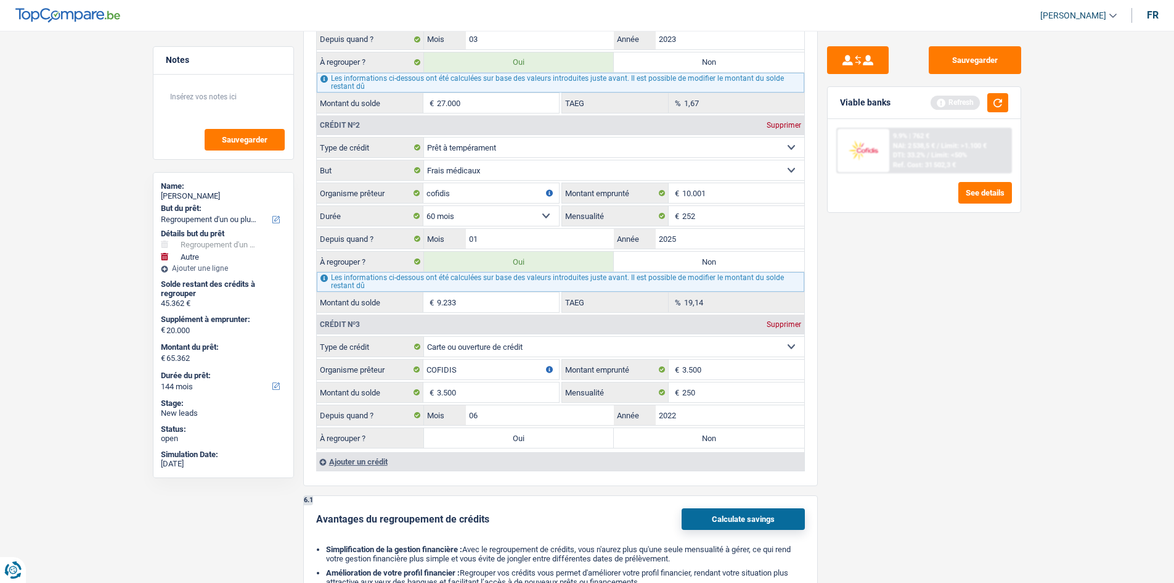
click at [886, 448] on div "Sauvegarder Viable banks Refresh 9.9% | 762 € NAI: 2 538,5 € / Limit: >1.100 € …" at bounding box center [924, 302] width 213 height 513
click at [542, 429] on label "Oui" at bounding box center [519, 438] width 190 height 20
click at [542, 429] on input "Oui" at bounding box center [519, 438] width 190 height 20
radio input "true"
type input "68.862"
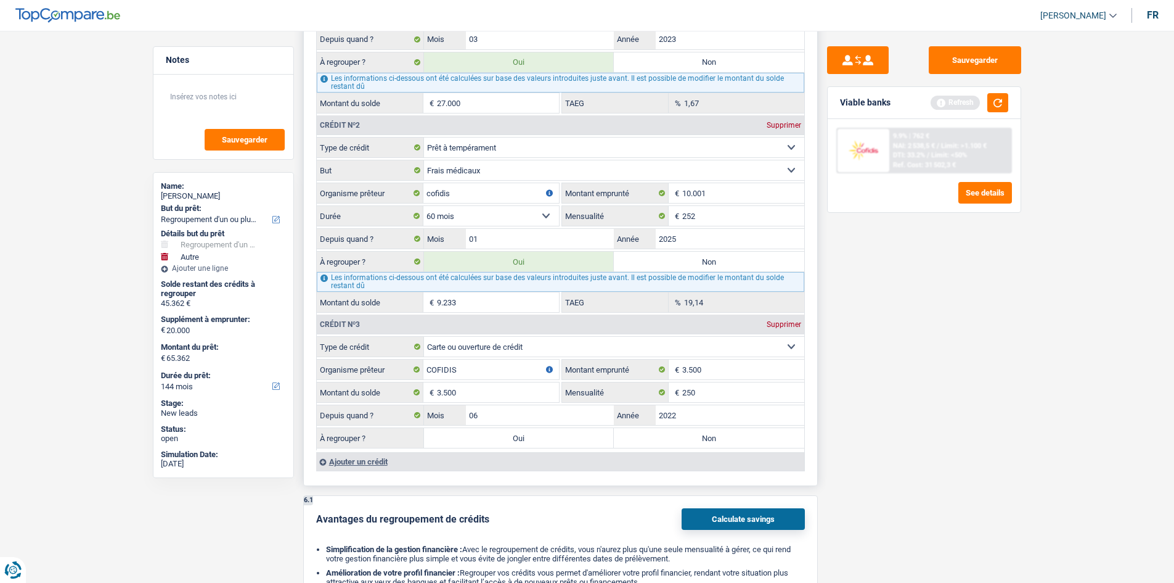
type input "48.862"
type input "68.862"
type input "48.862"
type input "68.862"
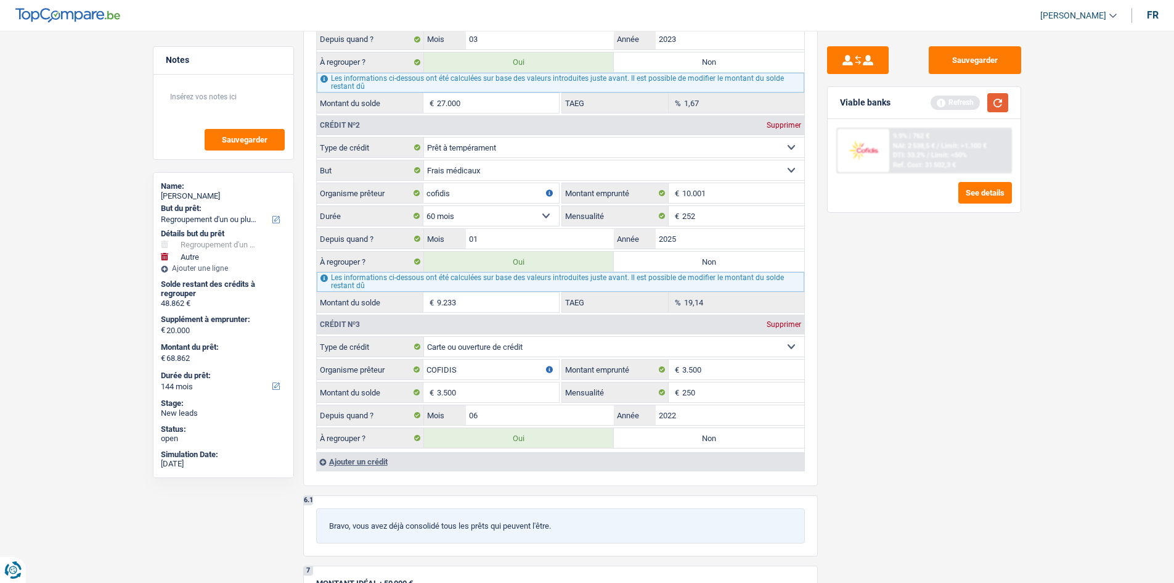
click at [988, 98] on button "button" at bounding box center [998, 102] width 21 height 19
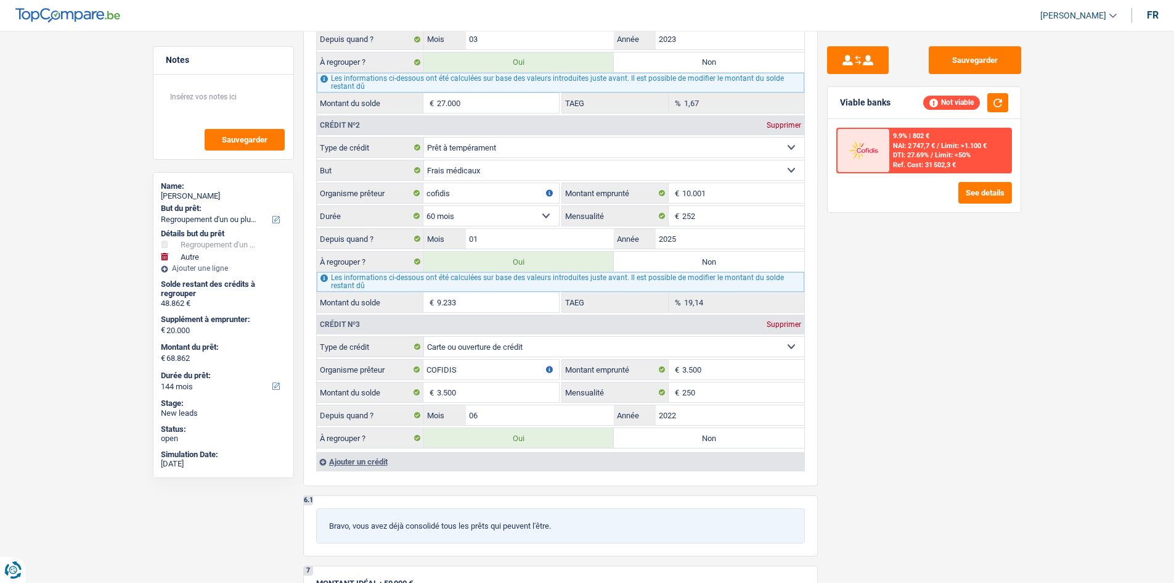
click at [923, 327] on div "Sauvegarder Viable banks Not viable 9.9% | 802 € NAI: 2 747,7 € / Limit: >1.100…" at bounding box center [924, 302] width 213 height 513
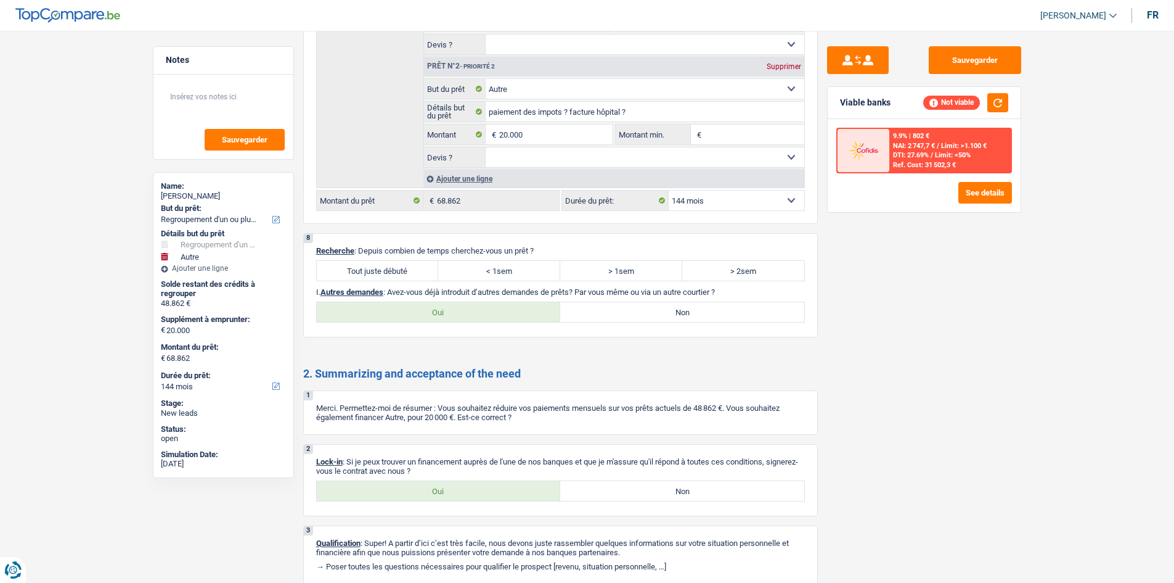
scroll to position [1911, 0]
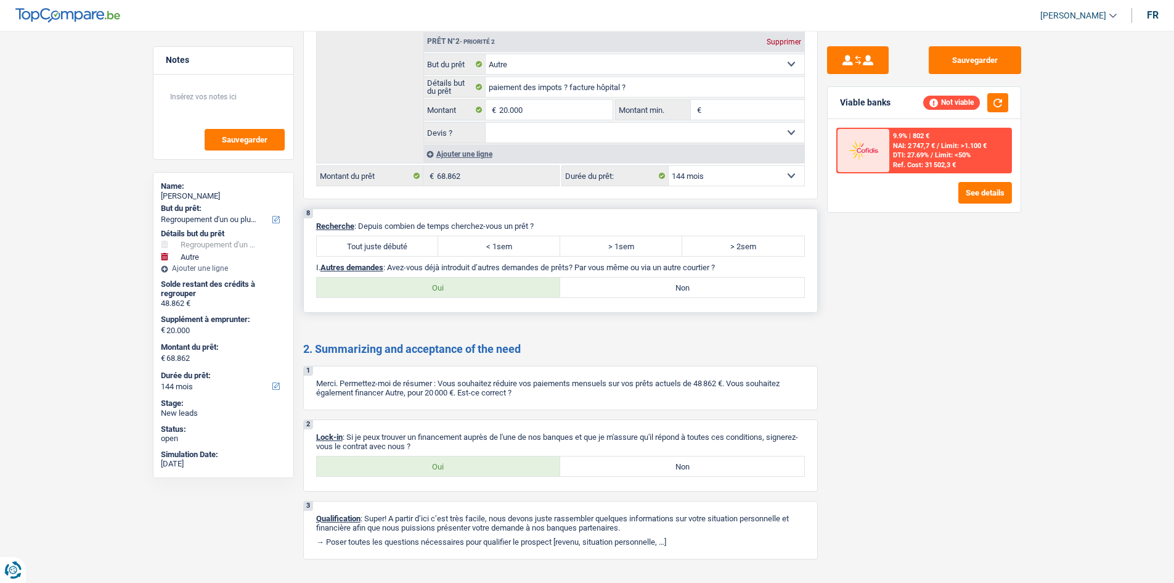
click at [374, 252] on label "Tout juste débuté" at bounding box center [378, 246] width 122 height 20
click at [374, 252] on input "Tout juste débuté" at bounding box center [378, 246] width 122 height 20
radio input "true"
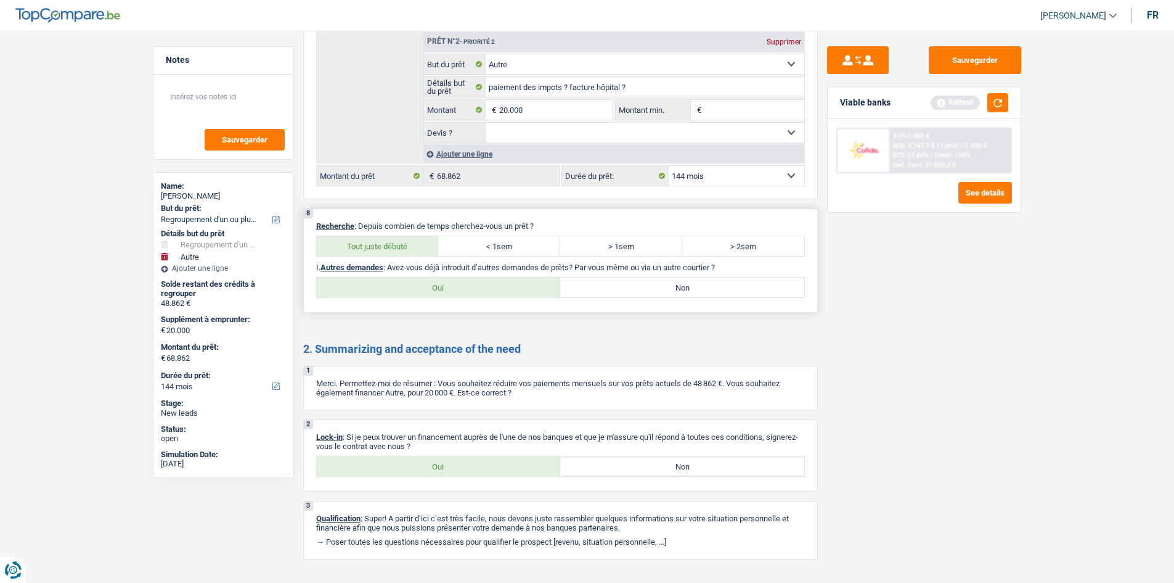
click at [603, 296] on label "Non" at bounding box center [682, 287] width 244 height 20
click at [603, 296] on input "Non" at bounding box center [682, 287] width 244 height 20
radio input "true"
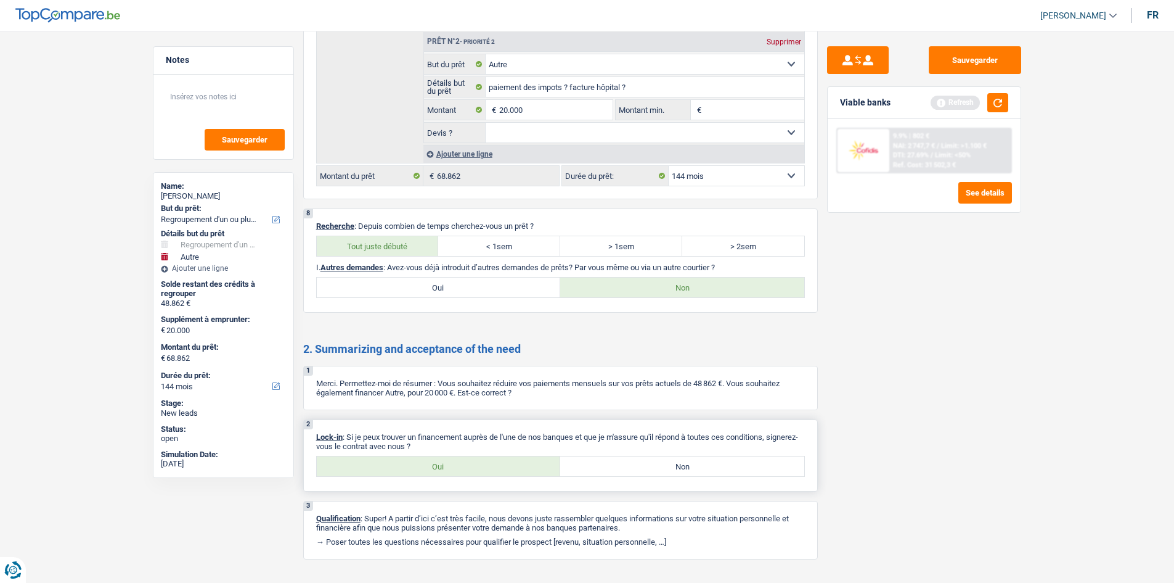
click at [451, 464] on label "Oui" at bounding box center [439, 466] width 244 height 20
click at [451, 464] on input "Oui" at bounding box center [439, 466] width 244 height 20
radio input "true"
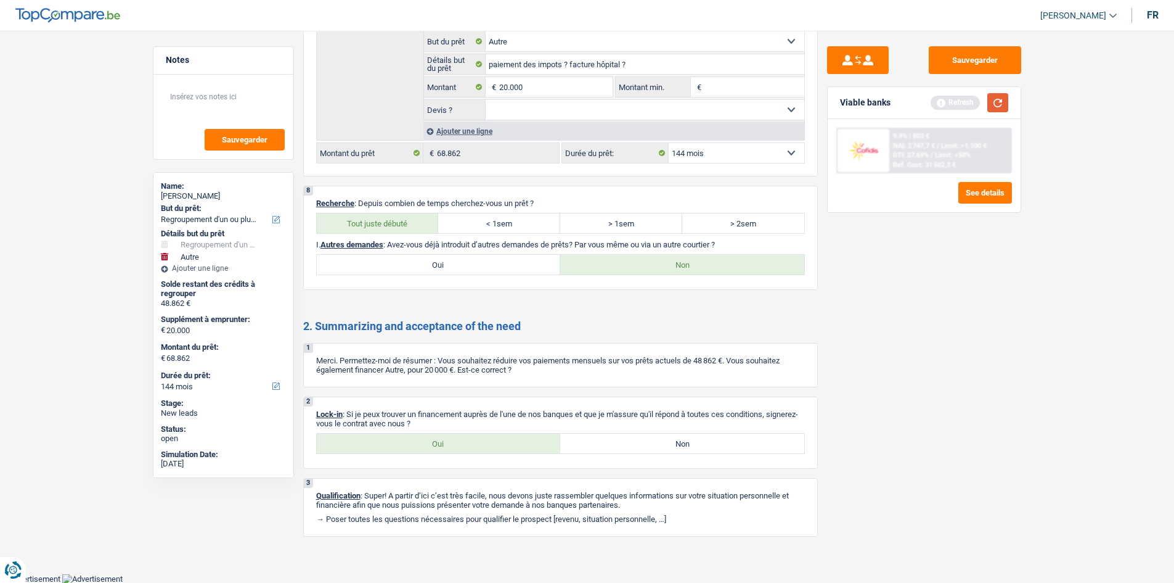
click at [999, 99] on button "button" at bounding box center [998, 102] width 21 height 19
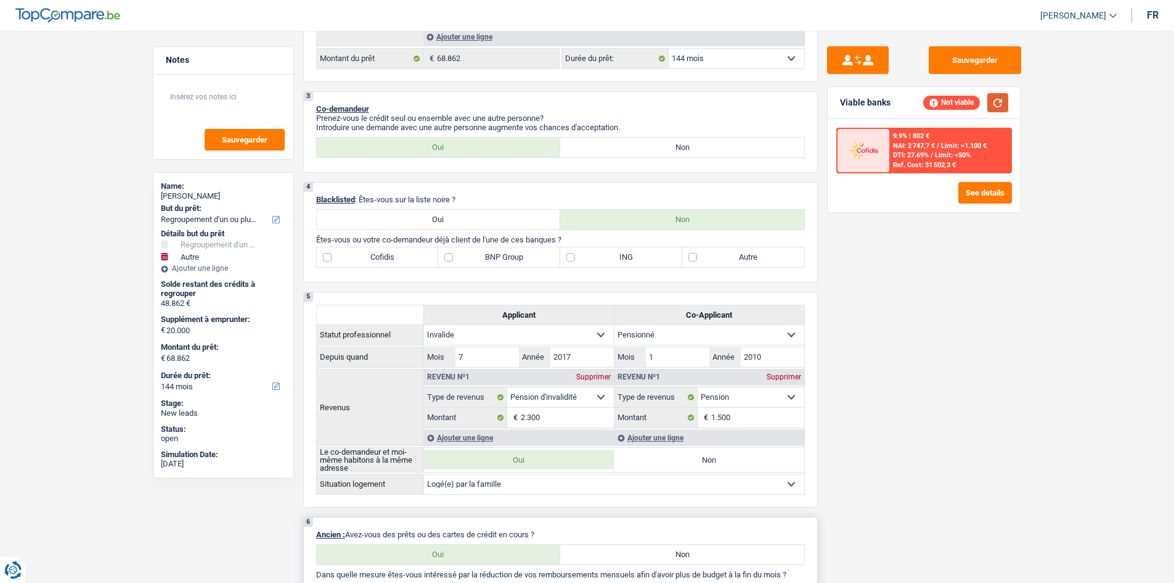
scroll to position [493, 0]
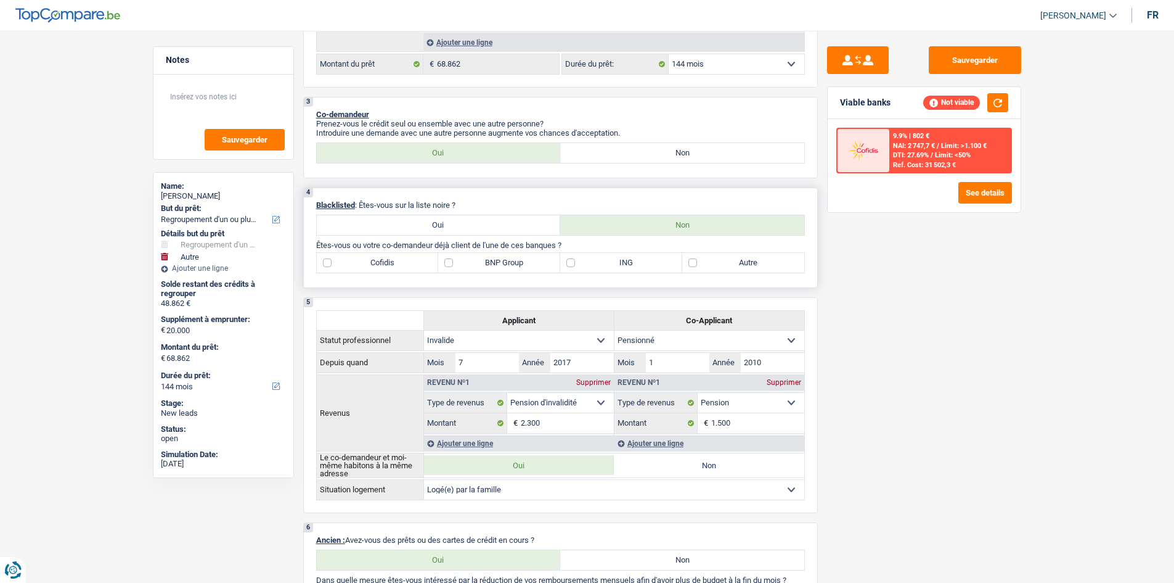
click at [705, 261] on label "Autre" at bounding box center [743, 263] width 122 height 20
click at [705, 261] on input "Autre" at bounding box center [743, 263] width 122 height 20
checkbox input "true"
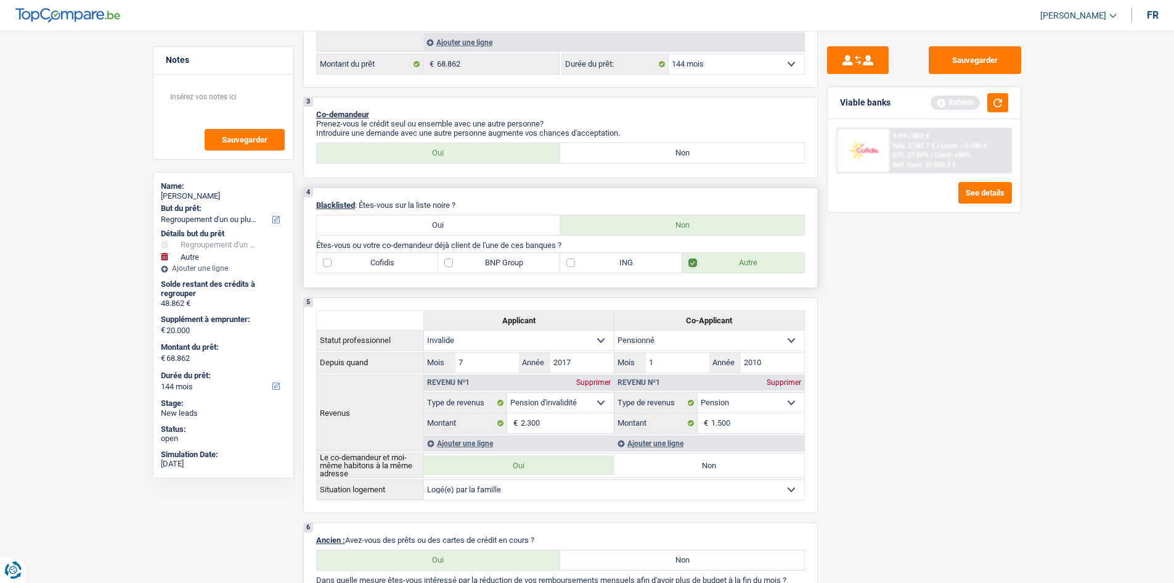
click at [392, 268] on label "Cofidis" at bounding box center [378, 263] width 122 height 20
click at [392, 268] on input "Cofidis" at bounding box center [378, 263] width 122 height 20
checkbox input "true"
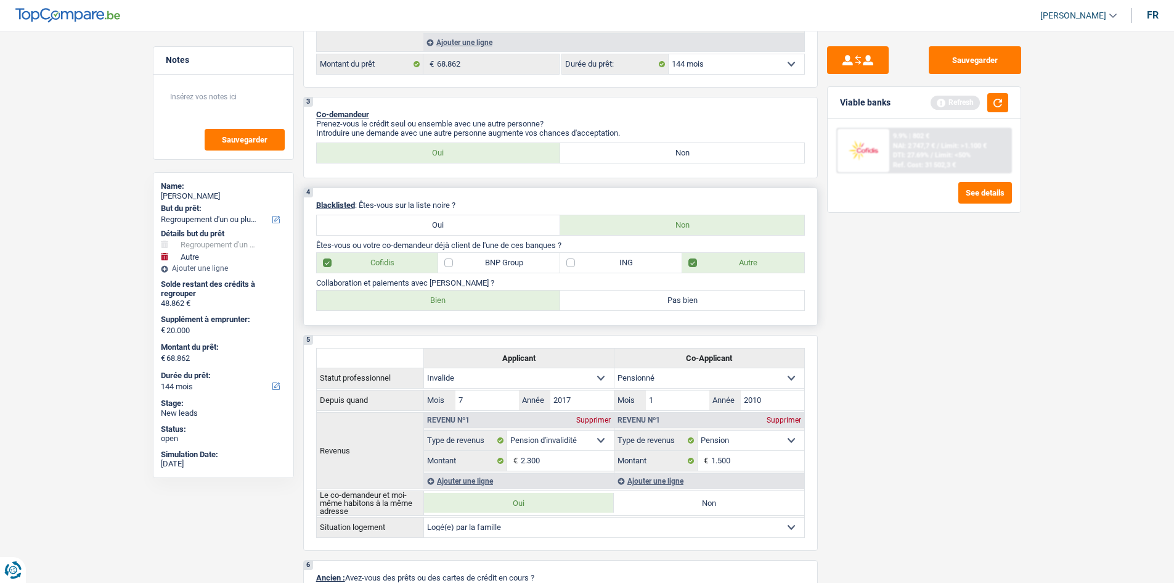
click at [391, 298] on label "Bien" at bounding box center [439, 300] width 244 height 20
click at [391, 298] on input "Bien" at bounding box center [439, 300] width 244 height 20
radio input "true"
click at [994, 96] on button "button" at bounding box center [998, 102] width 21 height 19
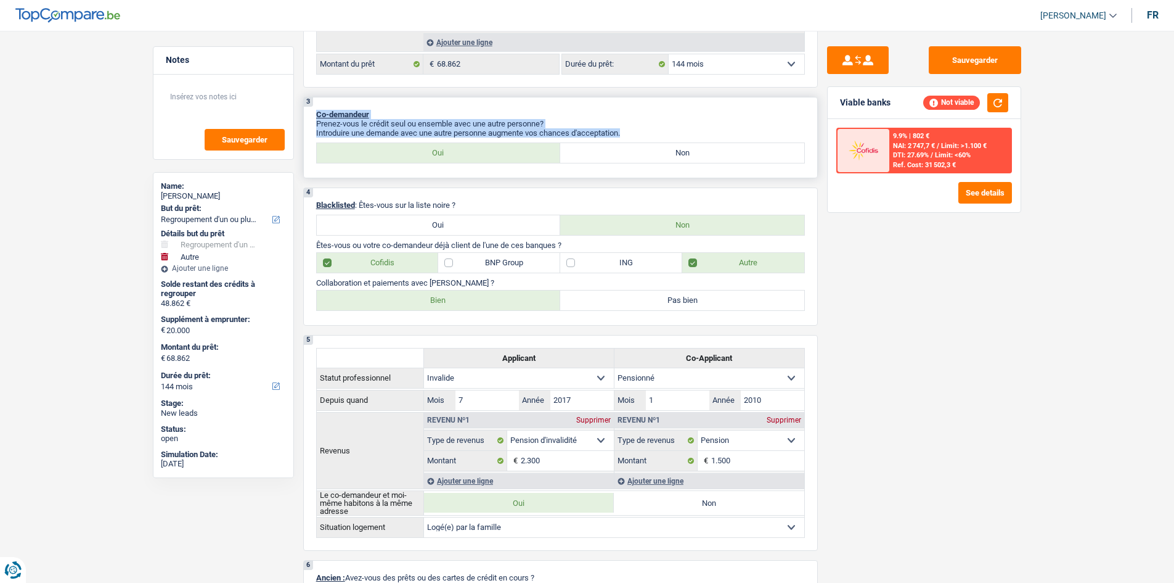
drag, startPoint x: 626, startPoint y: 134, endPoint x: 317, endPoint y: 110, distance: 309.8
click at [317, 110] on div "3 Co-demandeur Prenez-vous le crédit seul ou ensemble avec une autre personne? …" at bounding box center [560, 137] width 515 height 81
click at [316, 110] on span "Co-demandeur" at bounding box center [342, 114] width 53 height 9
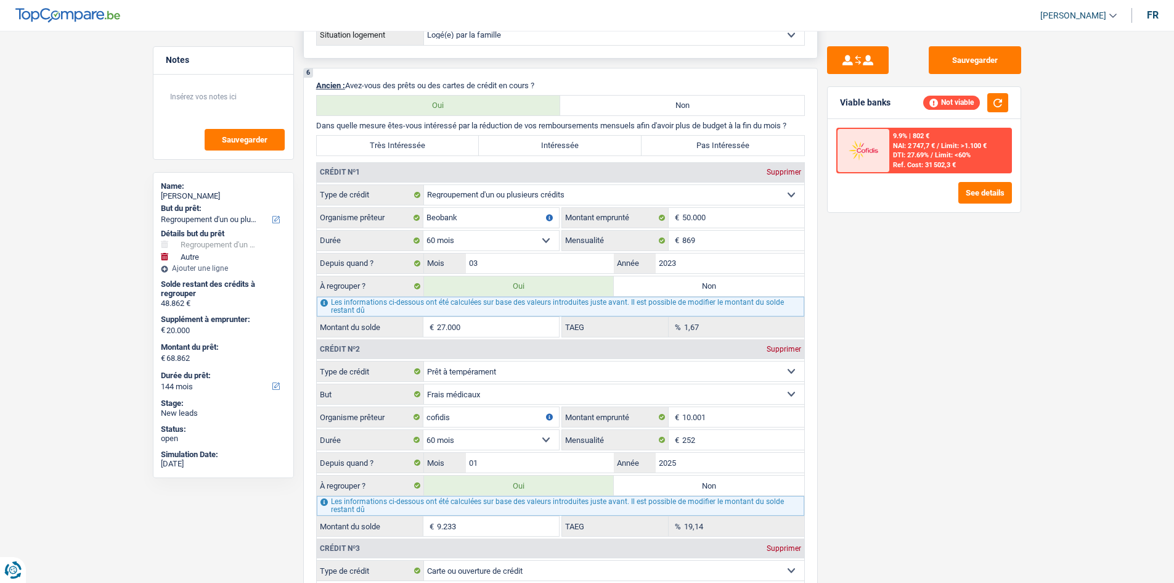
scroll to position [986, 0]
click at [548, 141] on label "Intéressée" at bounding box center [560, 144] width 163 height 20
click at [548, 141] on input "Intéressée" at bounding box center [560, 144] width 163 height 20
radio input "true"
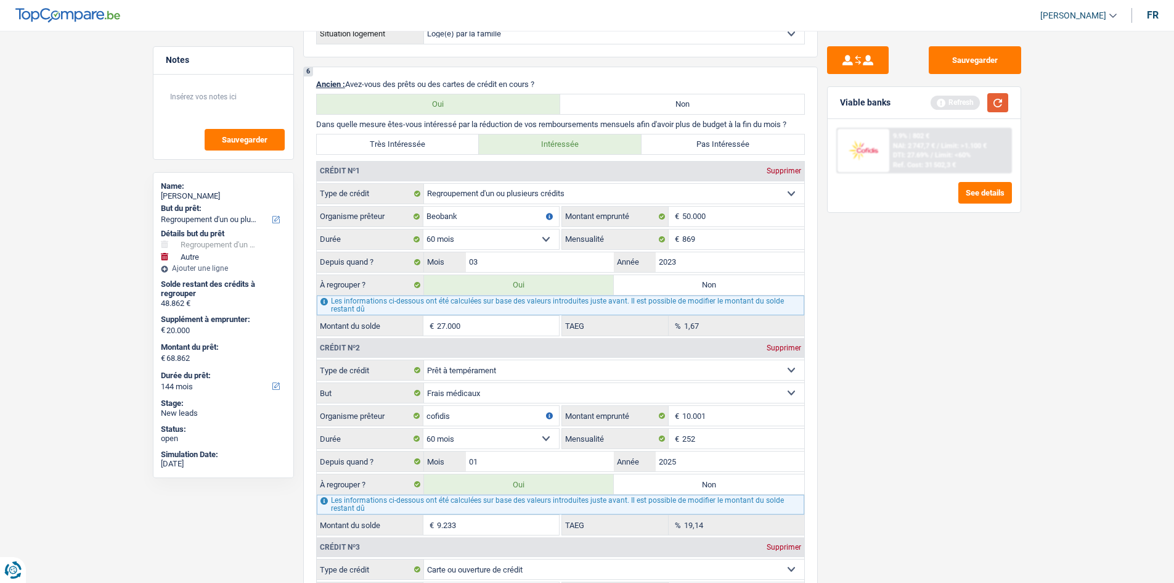
click at [991, 101] on button "button" at bounding box center [998, 102] width 21 height 19
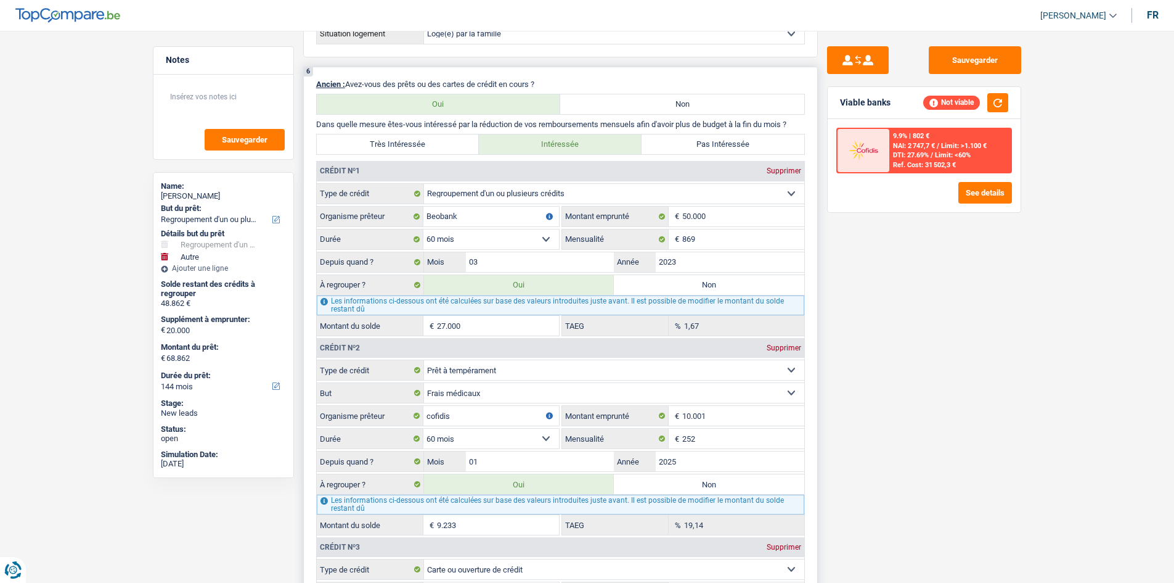
drag, startPoint x: 801, startPoint y: 123, endPoint x: 313, endPoint y: 126, distance: 487.6
click at [313, 126] on div "6 Ancien : Avez-vous des prêts ou des cartes de crédit en cours ? Oui Non Dans …" at bounding box center [560, 388] width 515 height 642
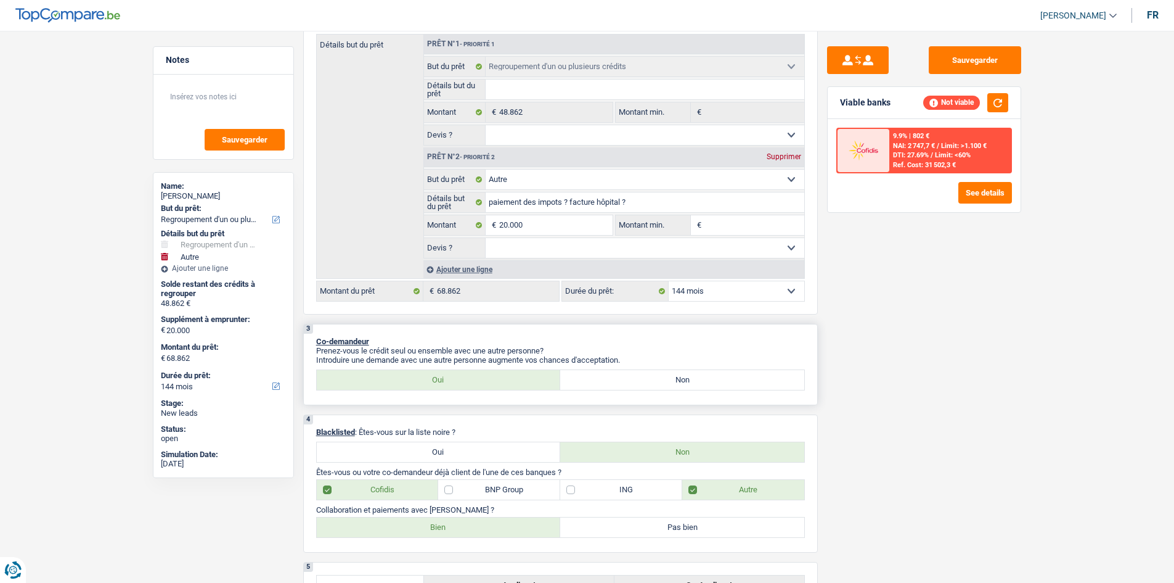
scroll to position [0, 0]
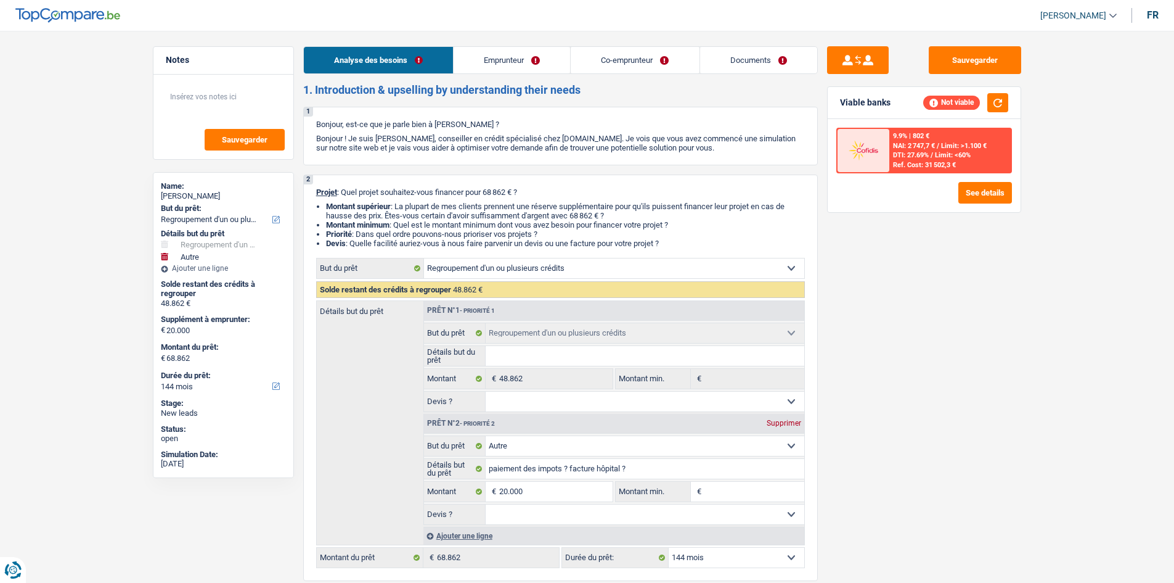
click at [525, 59] on link "Emprunteur" at bounding box center [512, 60] width 117 height 27
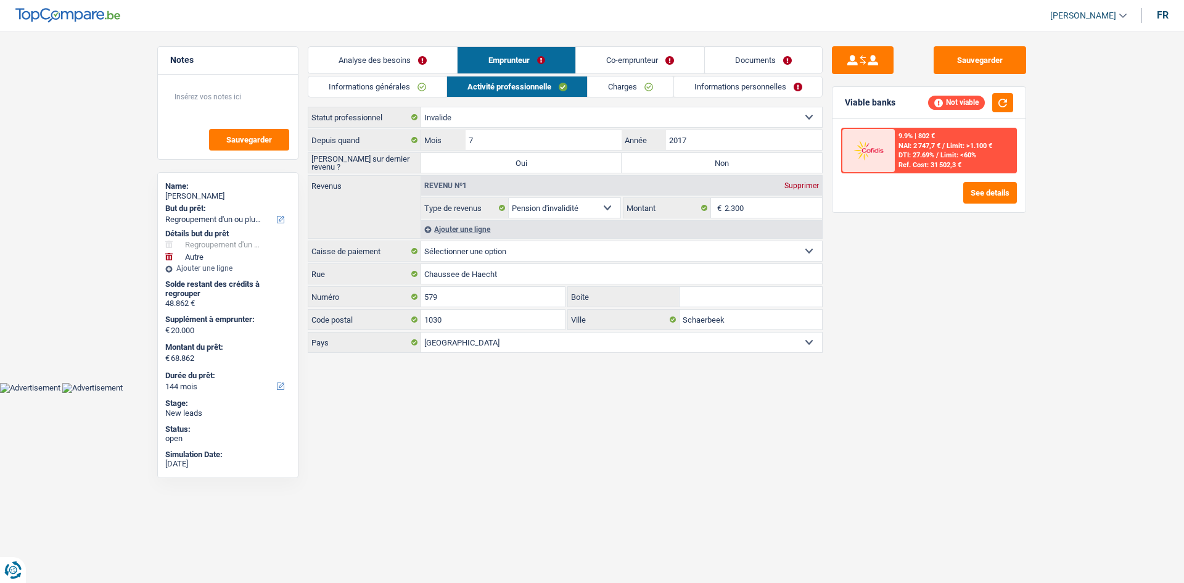
click at [409, 60] on link "Analyse des besoins" at bounding box center [382, 60] width 149 height 27
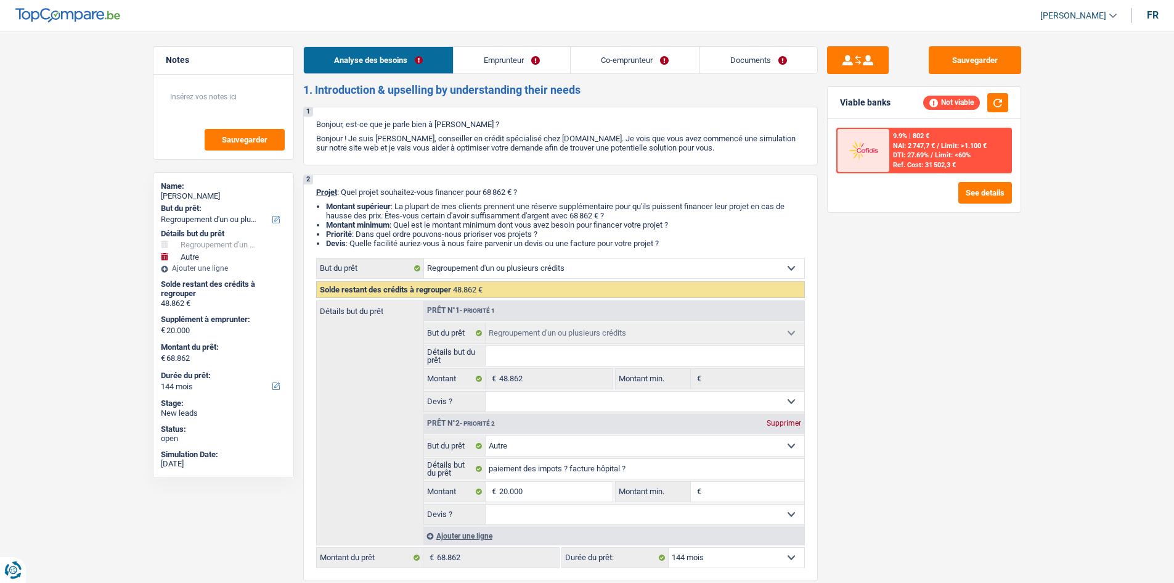
click at [486, 64] on link "Emprunteur" at bounding box center [512, 60] width 117 height 27
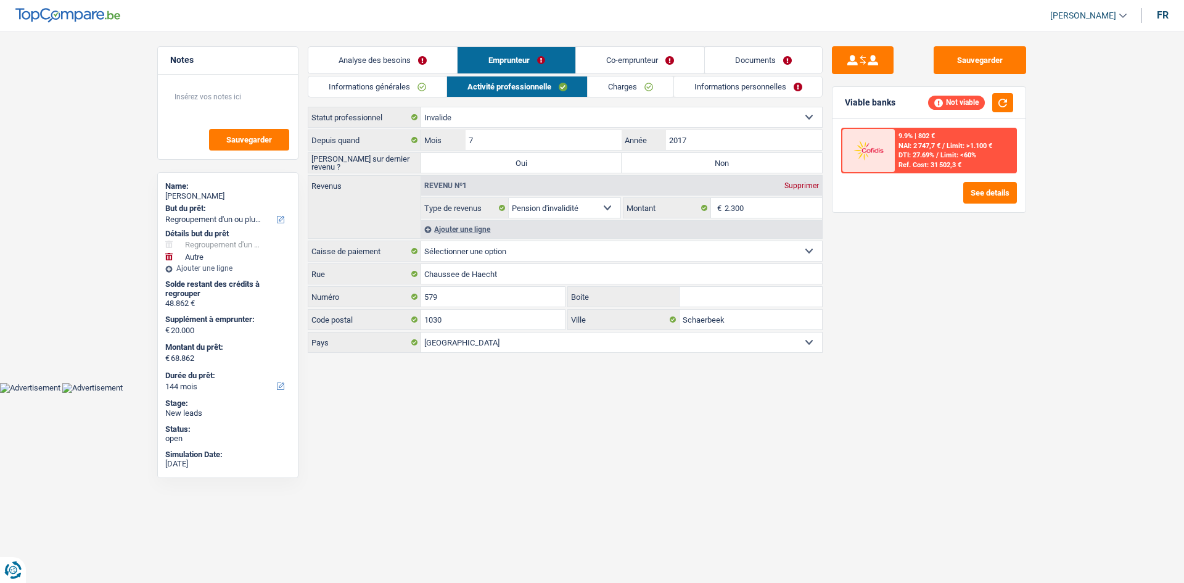
click at [413, 92] on link "Informations générales" at bounding box center [377, 86] width 138 height 20
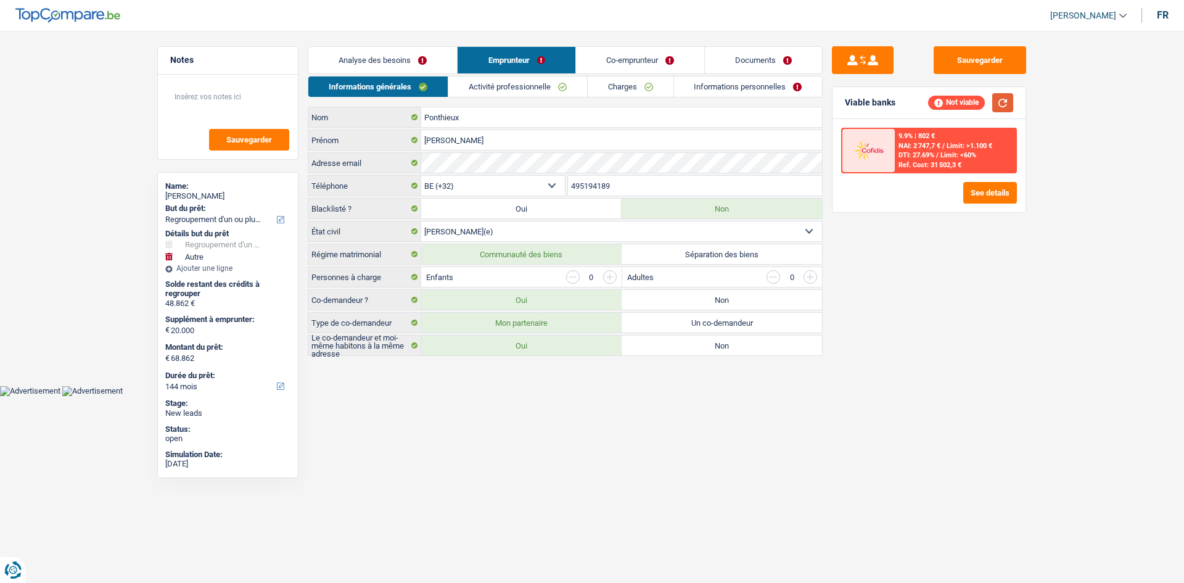
click at [1012, 108] on button "button" at bounding box center [1002, 102] width 21 height 19
click at [475, 396] on html "Vous avez le contrôle de vos données Nous utilisons des cookies, tout comme nos…" at bounding box center [592, 198] width 1184 height 396
click at [886, 421] on div "Sauvegarder Viable banks Not viable 9.9% | 802 € NAI: 2 747,7 € / Limit: >1.100…" at bounding box center [928, 302] width 213 height 513
click at [449, 385] on body "Vous avez le contrôle de vos données Nous utilisons des cookies, tout comme nos…" at bounding box center [592, 206] width 1184 height 377
drag, startPoint x: 384, startPoint y: 277, endPoint x: 314, endPoint y: 280, distance: 69.7
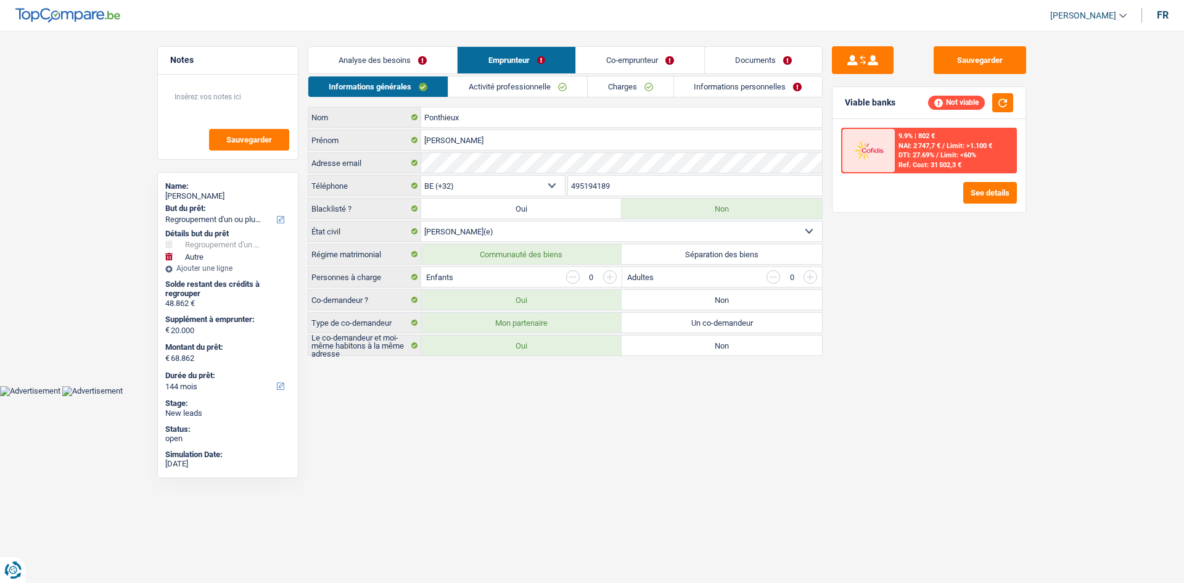
click at [314, 280] on label "Personnes à charge" at bounding box center [364, 277] width 113 height 20
click at [430, 370] on main "Notes Sauvegarder Name: [PERSON_NAME] But du prêt: Confort maison: meubles, tex…" at bounding box center [592, 201] width 1184 height 367
click at [912, 326] on div "Sauvegarder Viable banks Not viable 9.9% | 802 € NAI: 2 747,7 € / Limit: >1.100…" at bounding box center [928, 302] width 213 height 513
click at [1012, 104] on button "button" at bounding box center [1002, 102] width 21 height 19
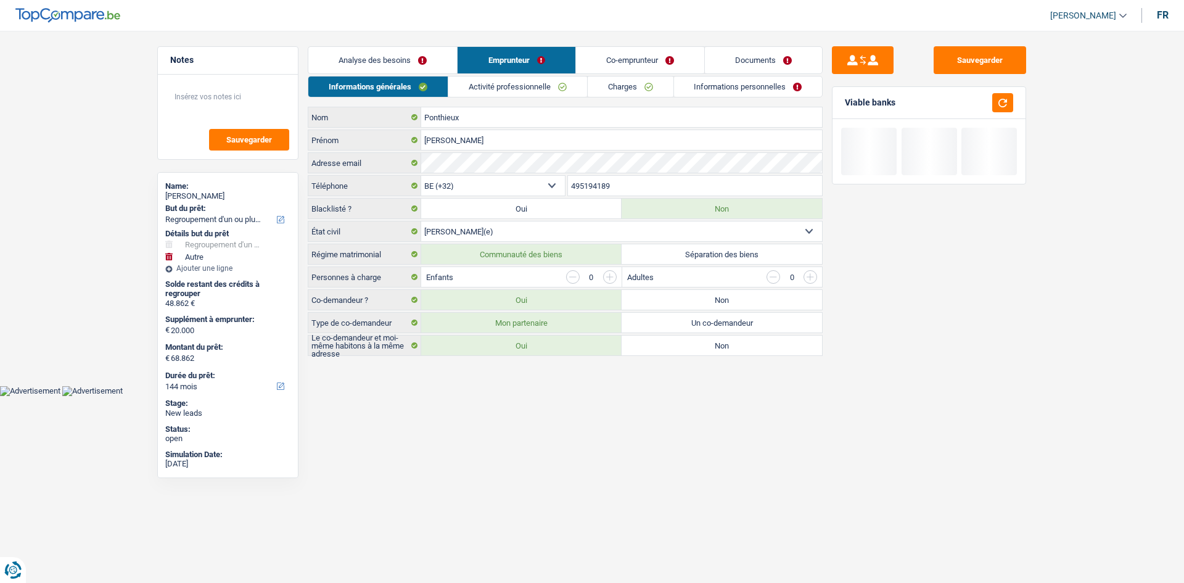
click at [496, 99] on div "Informations générales Activité professionnelle Charges Informations personnell…" at bounding box center [565, 216] width 515 height 280
click at [493, 90] on link "Activité professionnelle" at bounding box center [517, 86] width 139 height 20
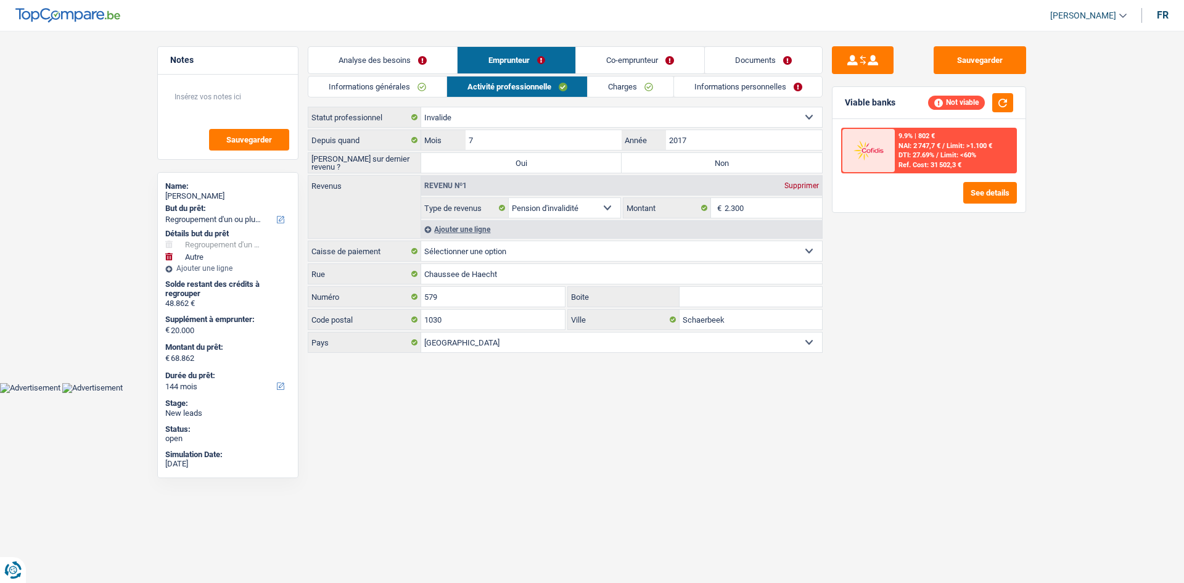
click at [831, 163] on div "Sauvegarder Viable banks Not viable 9.9% | 802 € NAI: 2 747,7 € / Limit: >1.100…" at bounding box center [928, 302] width 213 height 513
click at [825, 145] on div "Sauvegarder Viable banks Not viable 9.9% | 802 € NAI: 2 747,7 € / Limit: >1.100…" at bounding box center [928, 302] width 213 height 513
click at [965, 275] on div "Sauvegarder Viable banks Not viable 9.9% | 802 € NAI: 2 747,7 € / Limit: >1.100…" at bounding box center [928, 302] width 213 height 513
click at [587, 160] on label "Oui" at bounding box center [521, 163] width 200 height 20
click at [587, 160] on input "Oui" at bounding box center [521, 163] width 200 height 20
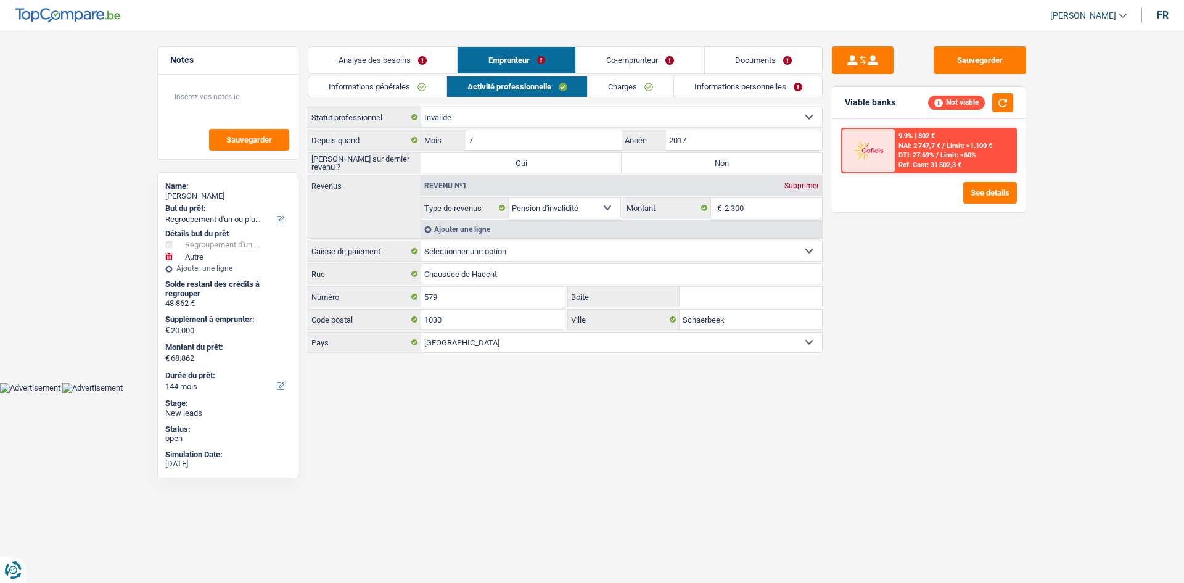
radio input "true"
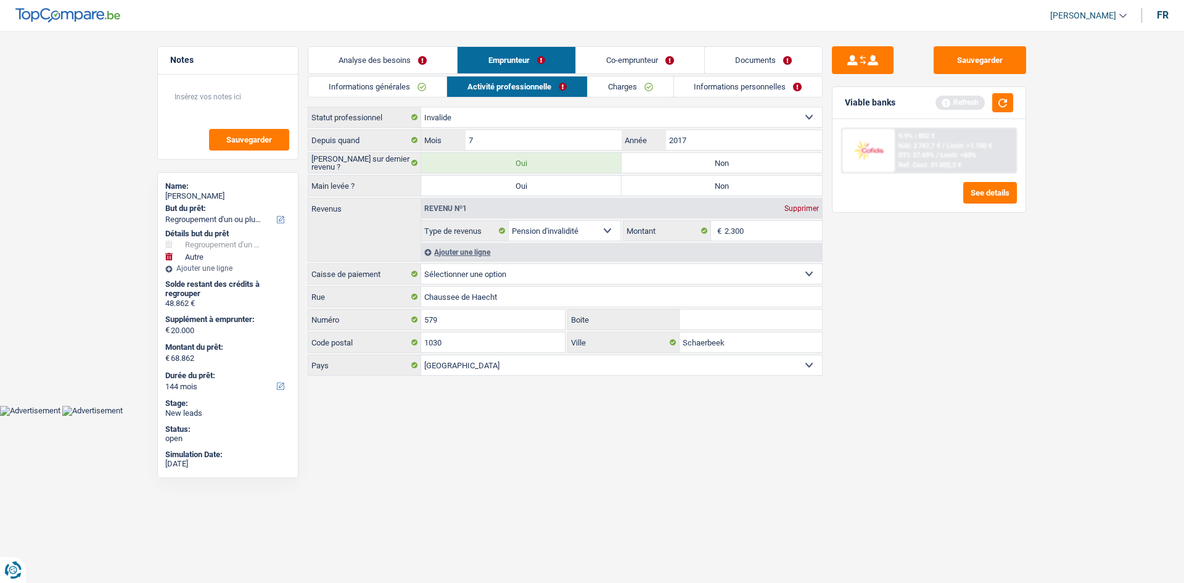
click at [569, 190] on label "Oui" at bounding box center [521, 186] width 200 height 20
click at [569, 190] on input "Oui" at bounding box center [521, 186] width 200 height 20
radio input "true"
click at [1003, 102] on button "button" at bounding box center [1002, 102] width 21 height 19
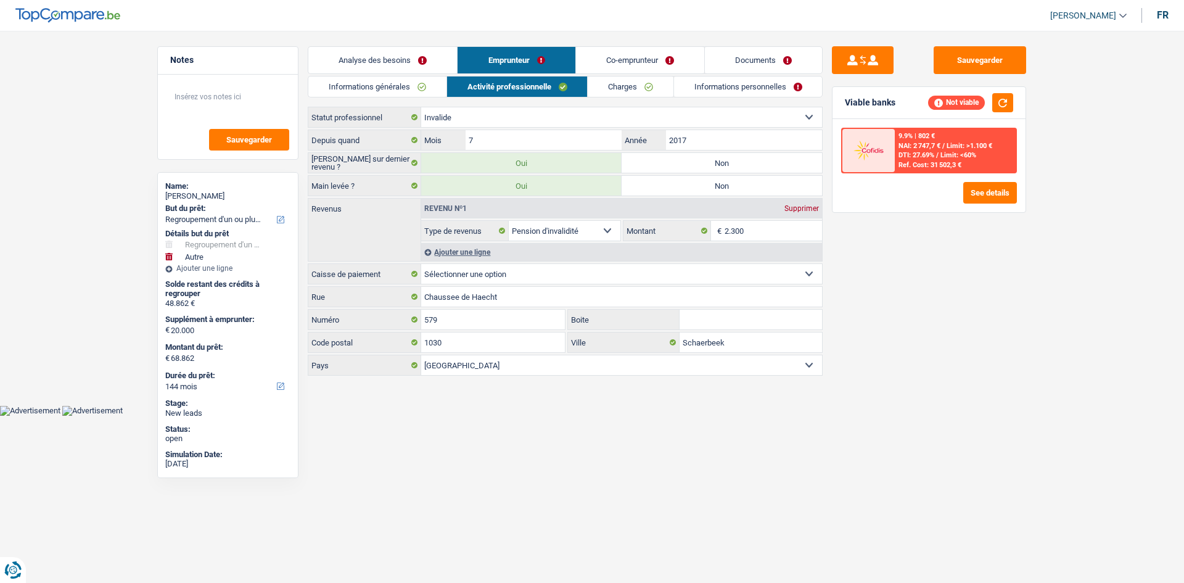
click at [888, 316] on div "Sauvegarder Viable banks Not viable 9.9% | 802 € NAI: 2 747,7 € / Limit: >1.100…" at bounding box center [928, 302] width 213 height 513
click at [763, 84] on link "Informations personnelles" at bounding box center [748, 86] width 149 height 20
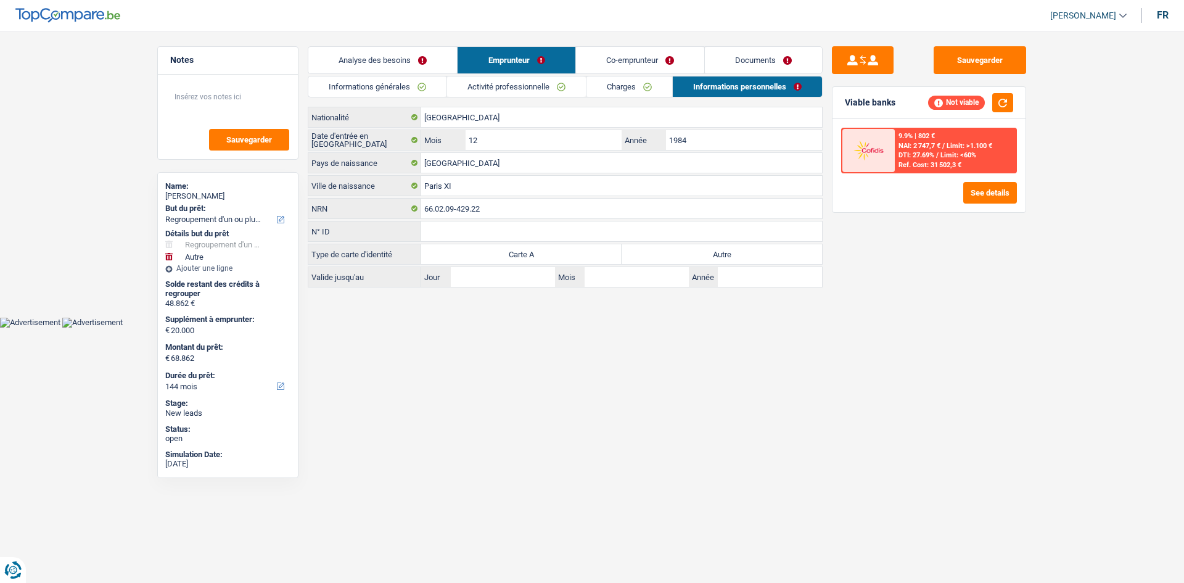
click at [756, 65] on link "Documents" at bounding box center [763, 60] width 117 height 27
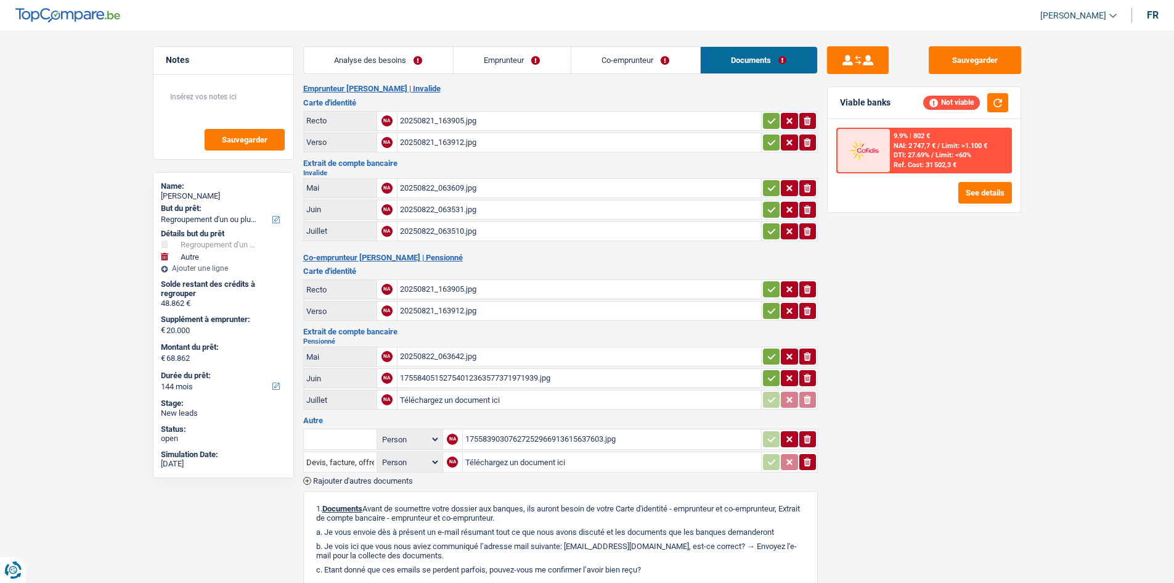
click at [674, 49] on link "Co-emprunteur" at bounding box center [635, 60] width 129 height 27
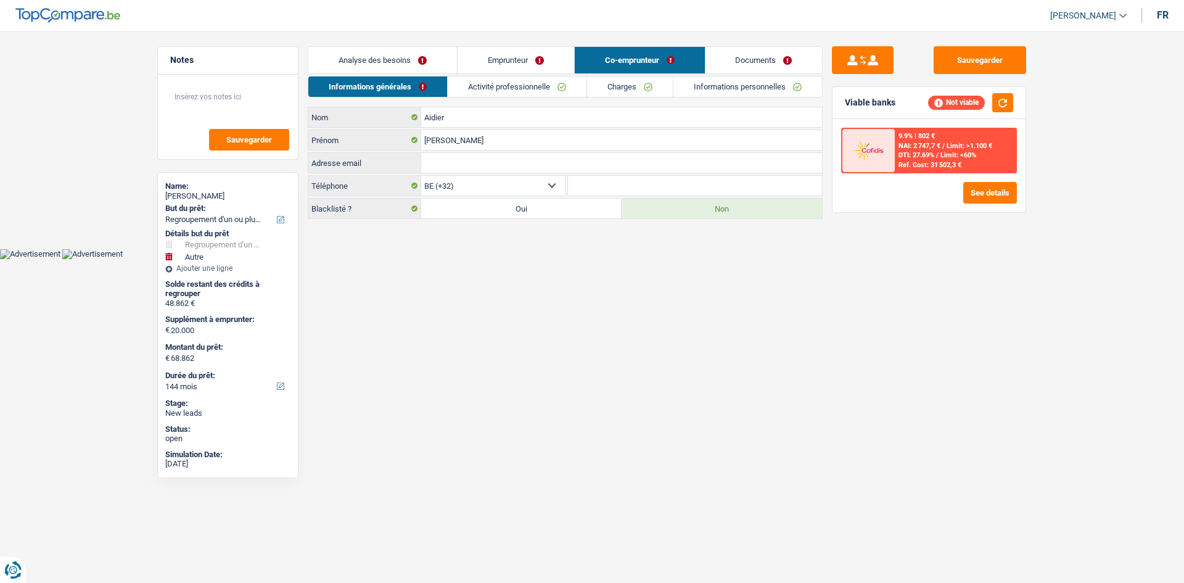
click at [498, 55] on link "Emprunteur" at bounding box center [515, 60] width 117 height 27
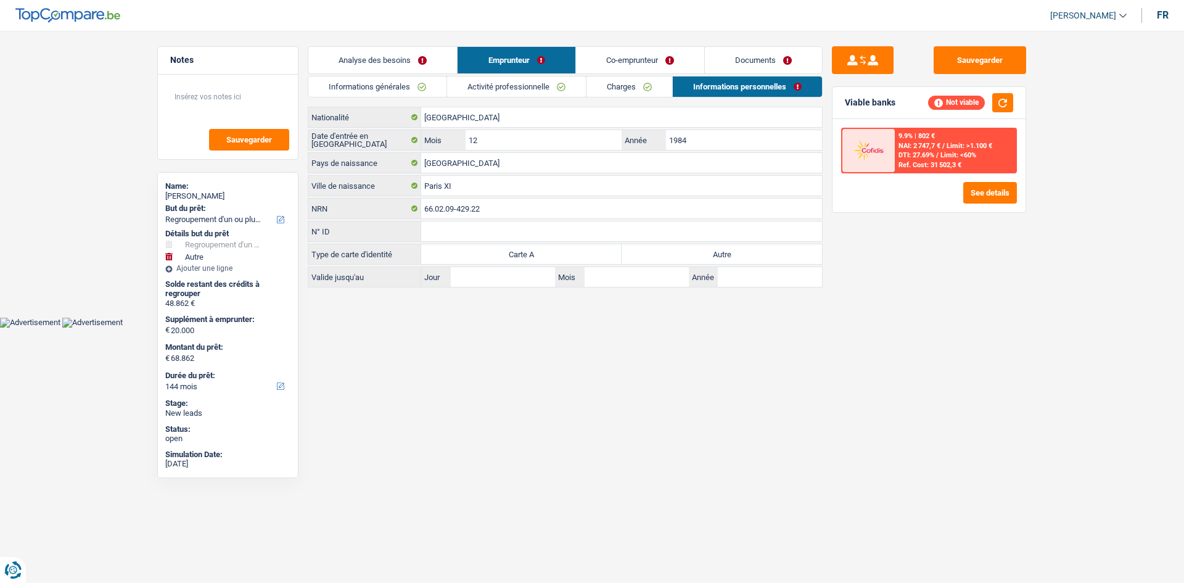
click at [409, 54] on link "Analyse des besoins" at bounding box center [382, 60] width 149 height 27
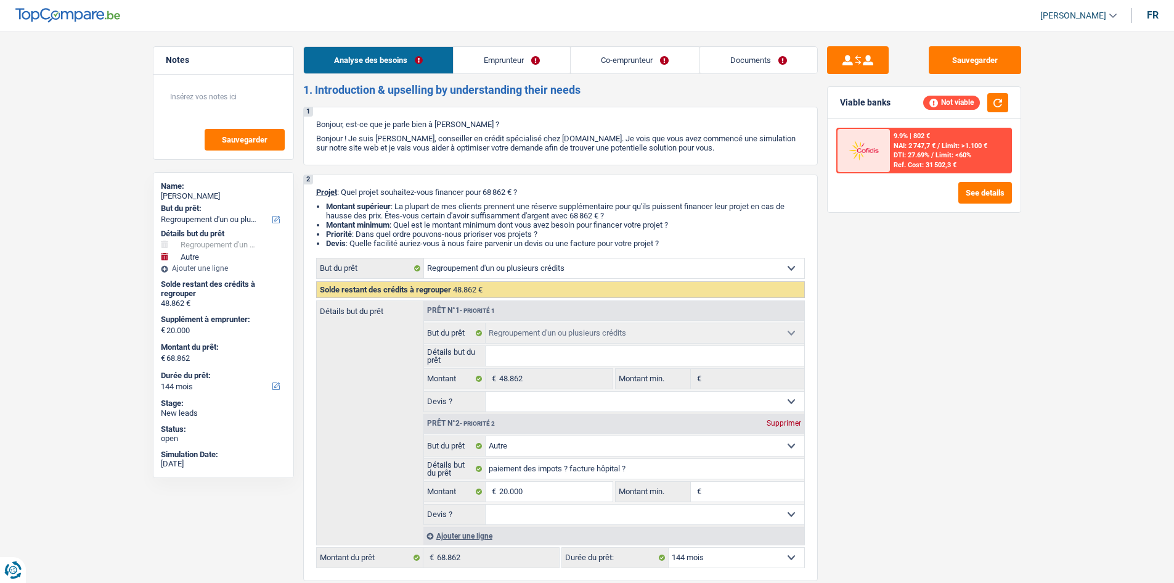
click at [503, 61] on link "Emprunteur" at bounding box center [512, 60] width 117 height 27
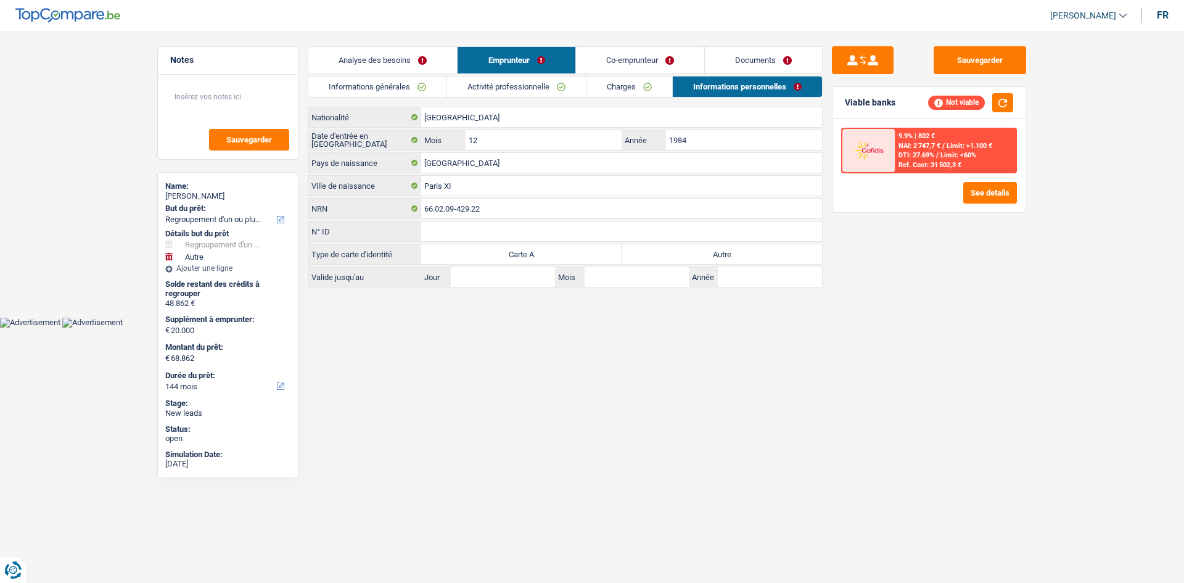
click at [613, 62] on link "Co-emprunteur" at bounding box center [640, 60] width 128 height 27
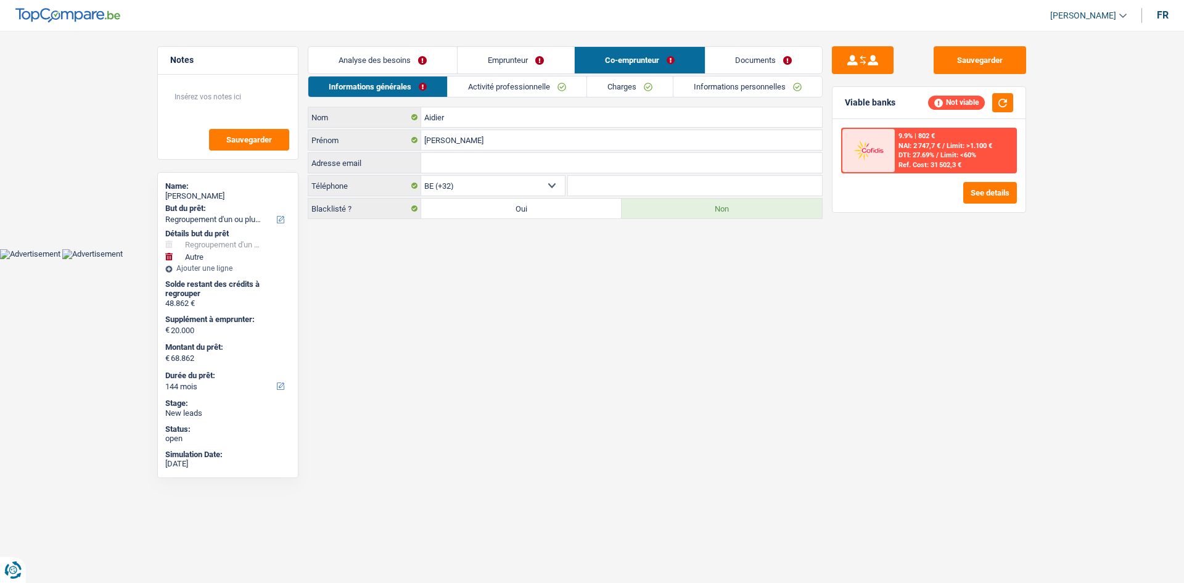
click at [750, 63] on link "Documents" at bounding box center [763, 60] width 117 height 27
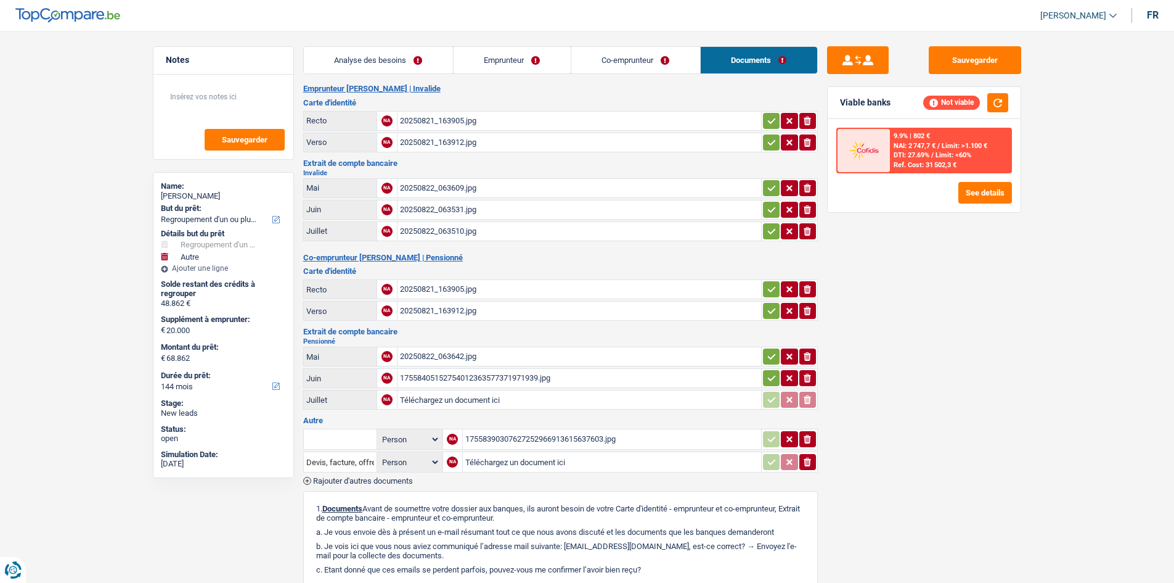
click at [701, 59] on link "Documents" at bounding box center [759, 60] width 117 height 27
click at [517, 61] on link "Emprunteur" at bounding box center [512, 60] width 117 height 27
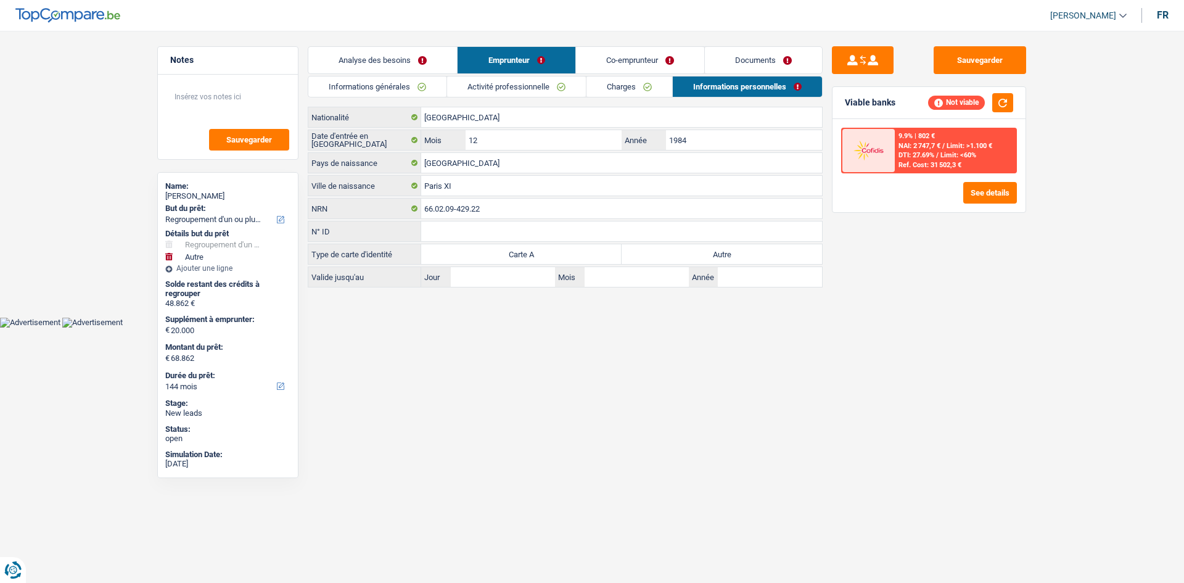
click at [427, 60] on link "Analyse des besoins" at bounding box center [382, 60] width 149 height 27
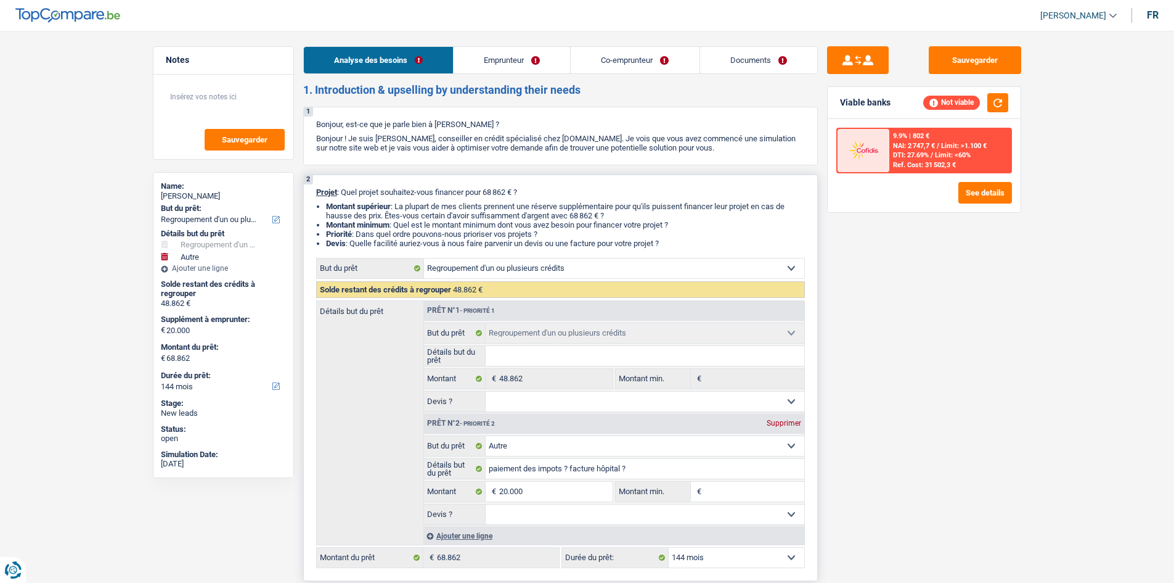
drag, startPoint x: 673, startPoint y: 240, endPoint x: 316, endPoint y: 190, distance: 360.5
click at [316, 190] on div "2 Projet : Quel projet souhaitez-vous financer pour 68 862 € ? Montant supérieu…" at bounding box center [560, 377] width 515 height 406
click at [314, 199] on div "2 Projet : Quel projet souhaitez-vous financer pour 68 862 € ? Montant supérieu…" at bounding box center [560, 377] width 515 height 406
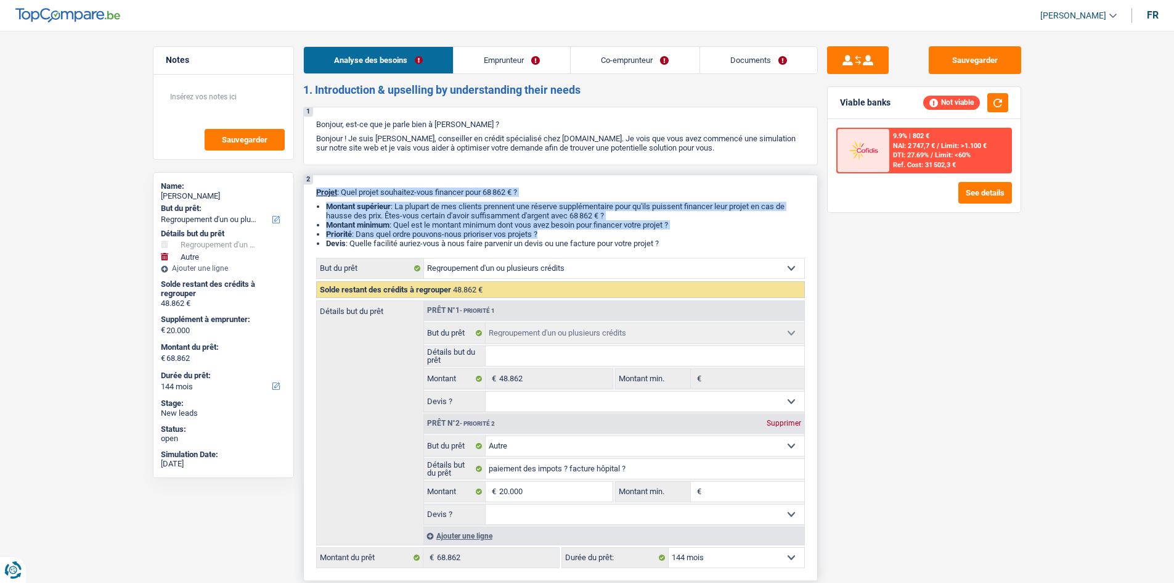
drag, startPoint x: 314, startPoint y: 195, endPoint x: 695, endPoint y: 236, distance: 383.8
click at [695, 236] on div "2 Projet : Quel projet souhaitez-vous financer pour 68 862 € ? Montant supérieu…" at bounding box center [560, 377] width 515 height 406
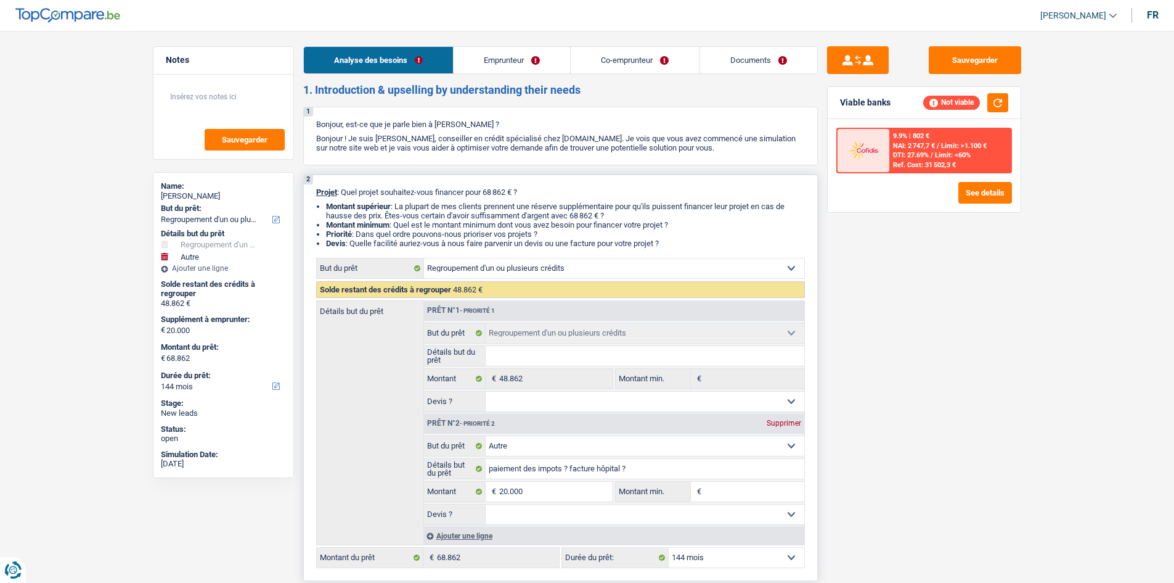
click at [693, 239] on li "Devis : Quelle facilité auriez-vous à nous faire parvenir un devis ou une factu…" at bounding box center [565, 243] width 479 height 9
drag, startPoint x: 674, startPoint y: 242, endPoint x: 303, endPoint y: 187, distance: 374.4
click at [303, 187] on div "2 Projet : Quel projet souhaitez-vous financer pour 68 862 € ? Montant supérieu…" at bounding box center [560, 377] width 515 height 406
click at [311, 197] on div "2 Projet : Quel projet souhaitez-vous financer pour 68 862 € ? Montant supérieu…" at bounding box center [560, 377] width 515 height 406
click at [552, 174] on div "2 Projet : Quel projet souhaitez-vous financer pour 68 862 € ? Montant supérieu…" at bounding box center [560, 377] width 515 height 406
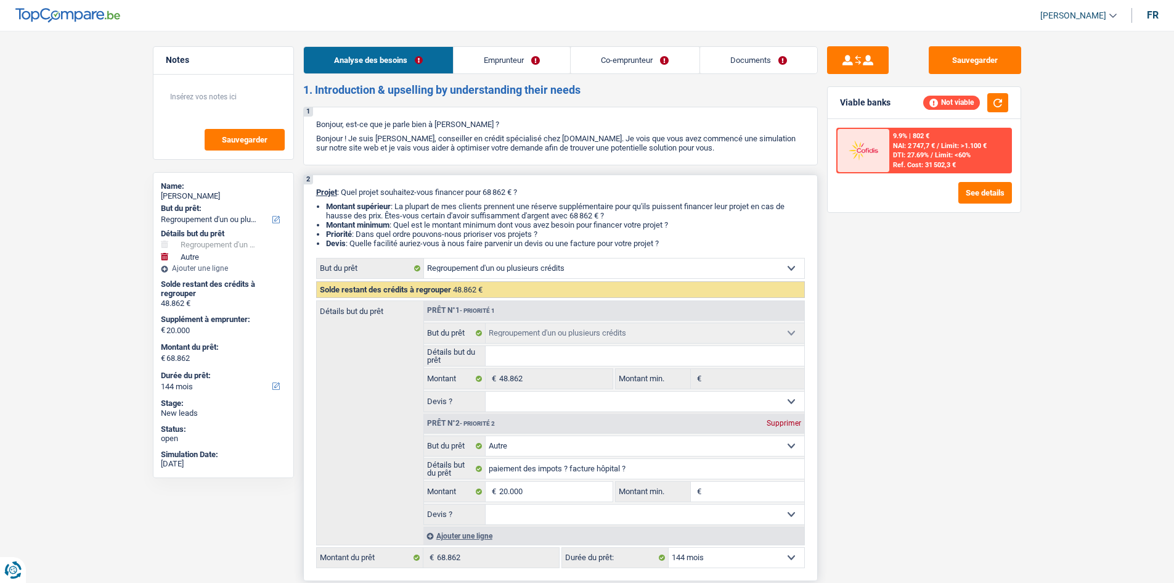
drag, startPoint x: 691, startPoint y: 240, endPoint x: 306, endPoint y: 181, distance: 389.1
click at [306, 181] on div "2 Projet : Quel projet souhaitez-vous financer pour 68 862 € ? Montant supérieu…" at bounding box center [560, 377] width 515 height 406
click at [312, 200] on div "2 Projet : Quel projet souhaitez-vous financer pour 68 862 € ? Montant supérieu…" at bounding box center [560, 377] width 515 height 406
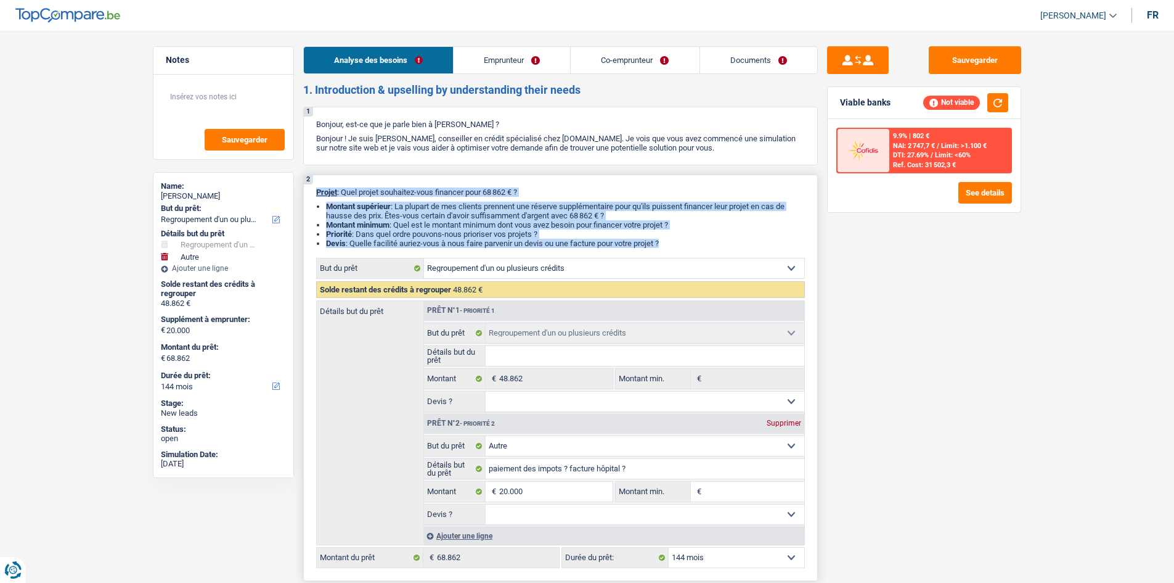
drag, startPoint x: 313, startPoint y: 194, endPoint x: 661, endPoint y: 242, distance: 352.2
click at [661, 242] on div "2 Projet : Quel projet souhaitez-vous financer pour 68 862 € ? Montant supérieu…" at bounding box center [560, 377] width 515 height 406
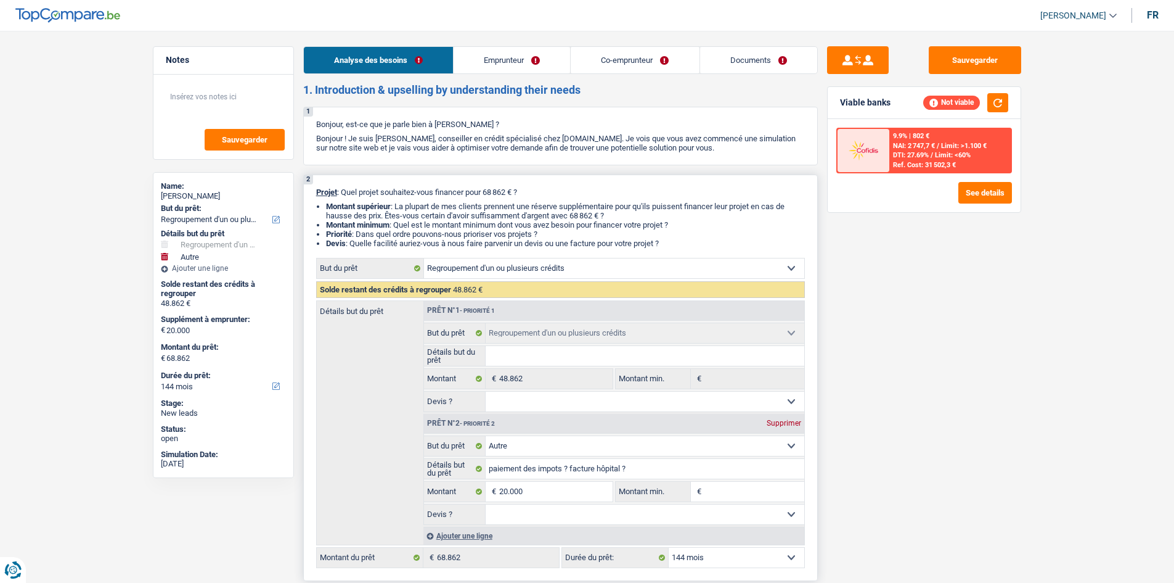
click at [672, 245] on li "Devis : Quelle facilité auriez-vous à nous faire parvenir un devis ou une factu…" at bounding box center [565, 243] width 479 height 9
click at [972, 67] on button "Sauvegarder" at bounding box center [975, 60] width 92 height 28
click at [530, 53] on link "Emprunteur" at bounding box center [512, 60] width 117 height 27
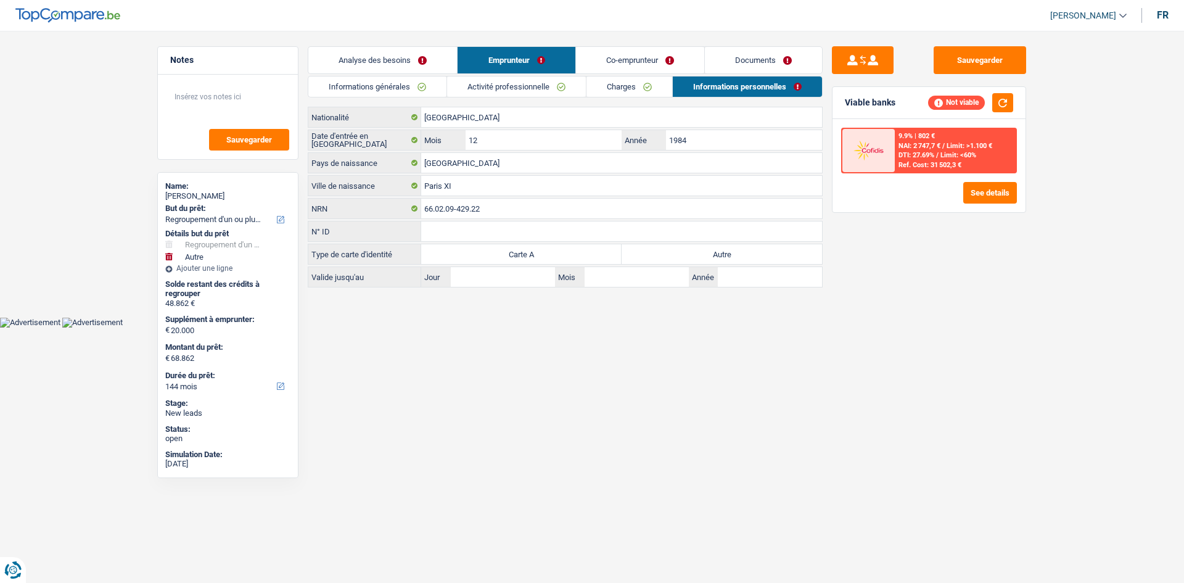
click at [411, 83] on link "Informations générales" at bounding box center [377, 86] width 138 height 20
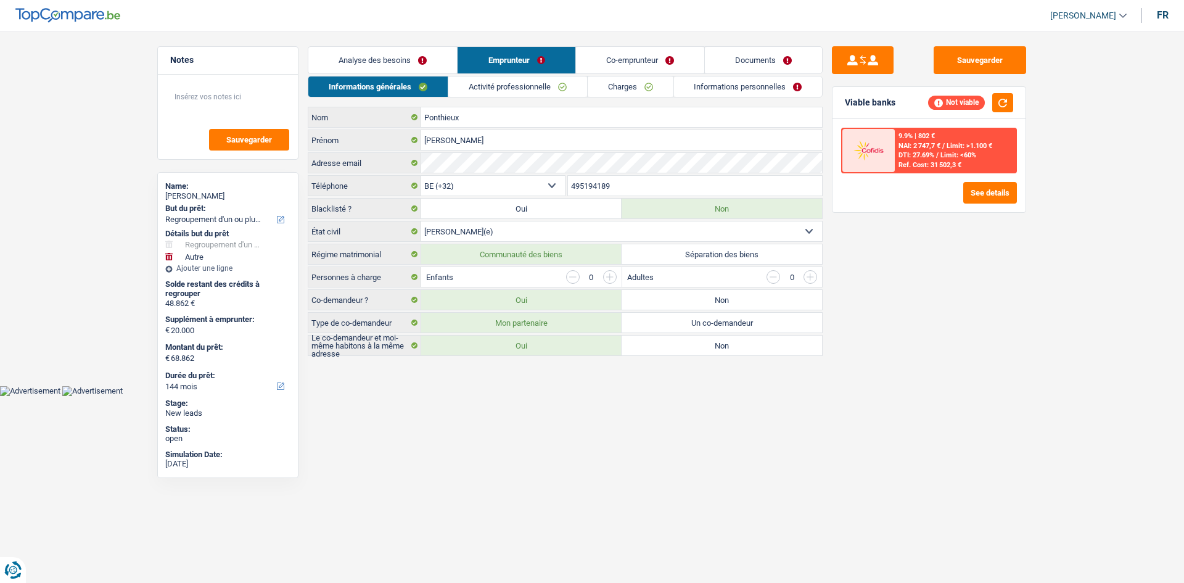
click at [502, 89] on link "Activité professionnelle" at bounding box center [517, 86] width 139 height 20
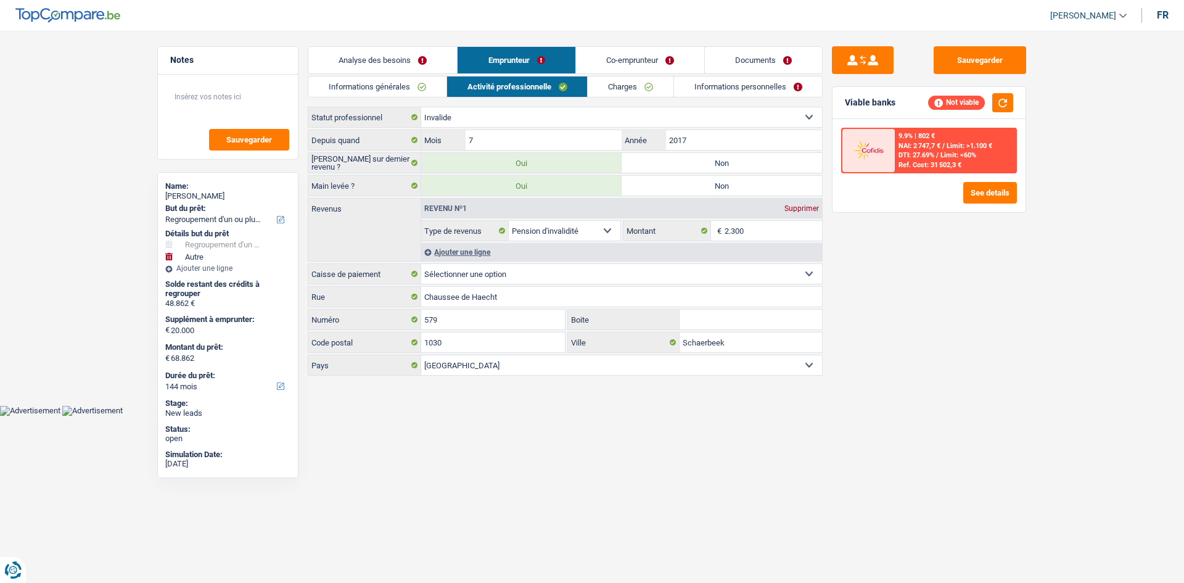
click at [667, 172] on label "Non" at bounding box center [721, 163] width 200 height 20
click at [667, 172] on input "Non" at bounding box center [721, 163] width 200 height 20
radio input "true"
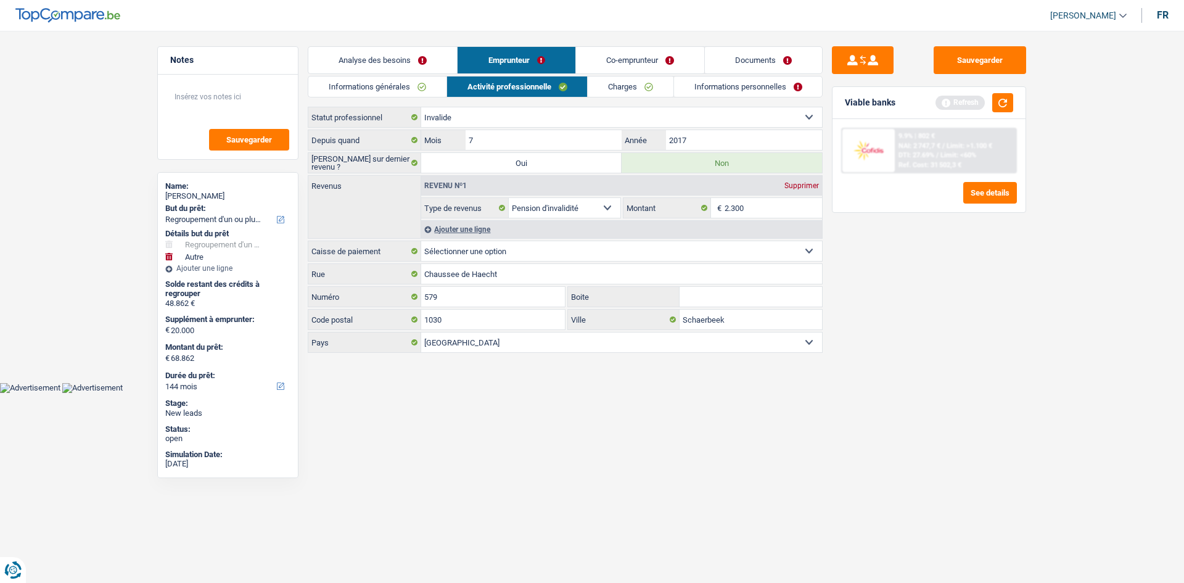
click at [553, 170] on label "Oui" at bounding box center [521, 163] width 200 height 20
click at [553, 170] on input "Oui" at bounding box center [521, 163] width 200 height 20
radio input "true"
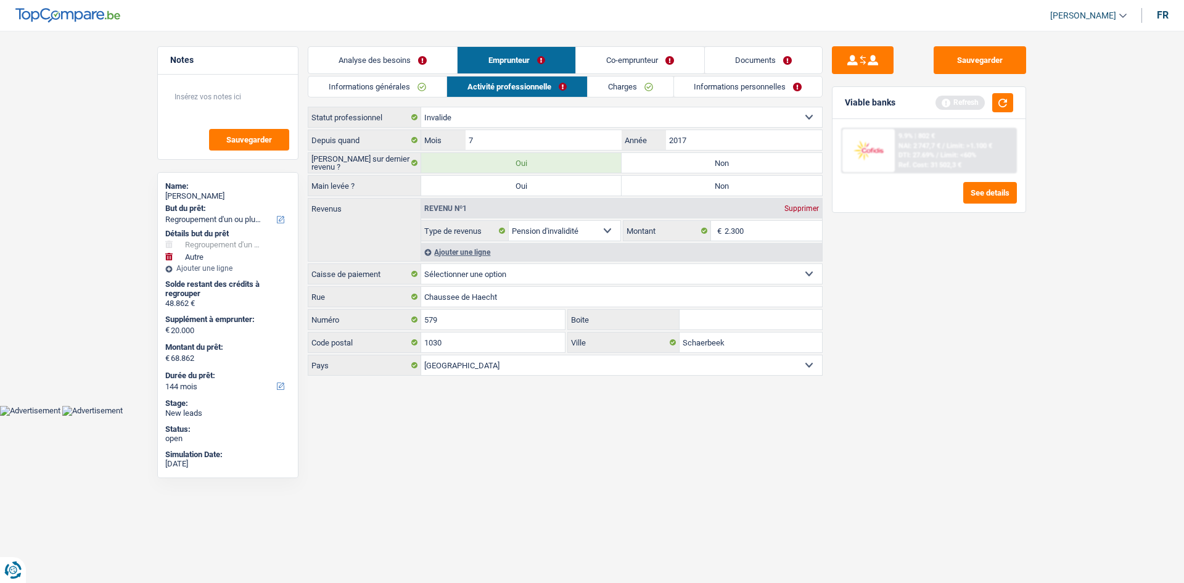
click at [676, 184] on label "Non" at bounding box center [721, 186] width 200 height 20
click at [676, 184] on input "Non" at bounding box center [721, 186] width 200 height 20
radio input "true"
click at [1007, 96] on button "button" at bounding box center [1002, 102] width 21 height 19
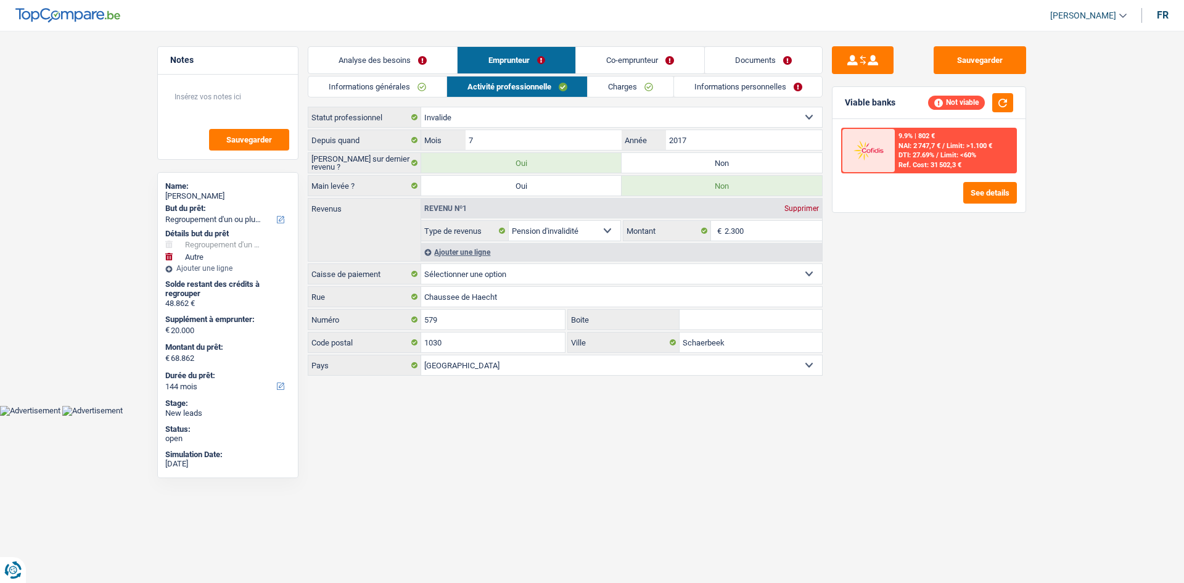
click at [874, 357] on div "Sauvegarder Viable banks Not viable 9.9% | 802 € NAI: 2 747,7 € / Limit: >1.100…" at bounding box center [928, 302] width 213 height 513
click at [955, 70] on button "Sauvegarder" at bounding box center [979, 60] width 92 height 28
